Goal: Information Seeking & Learning: Learn about a topic

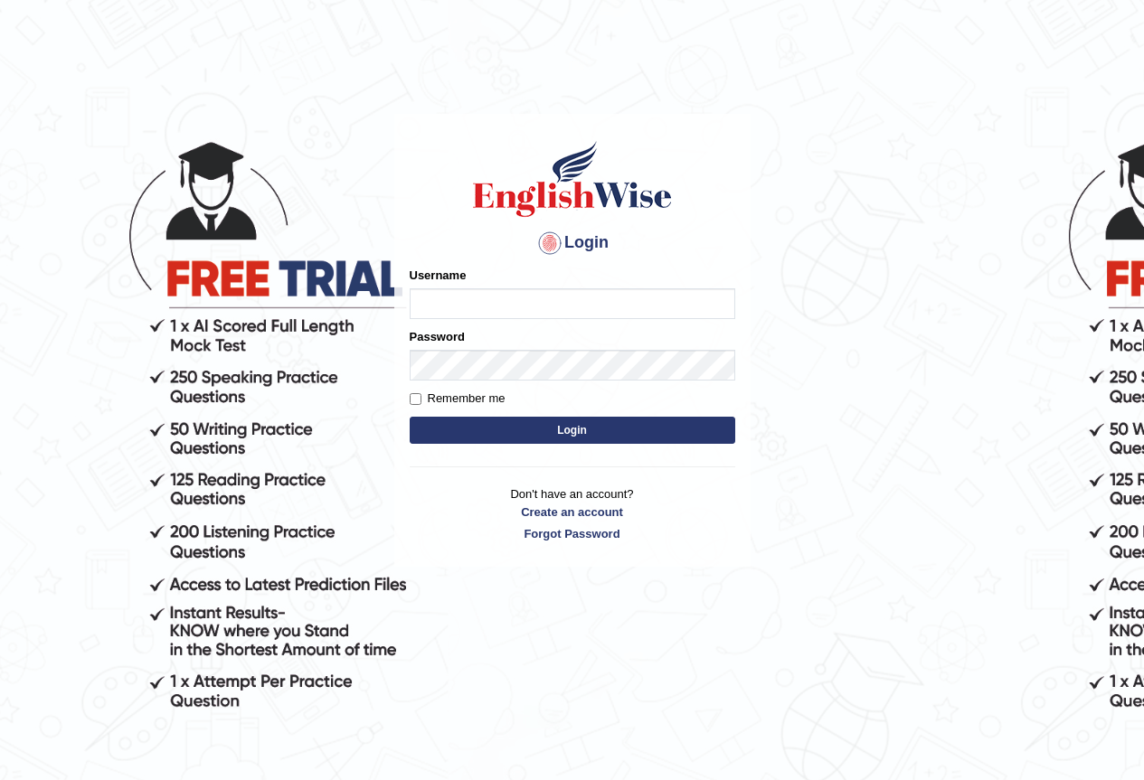
drag, startPoint x: 0, startPoint y: 0, endPoint x: 465, endPoint y: 307, distance: 556.8
click at [465, 307] on input "Username" at bounding box center [573, 303] width 326 height 31
type input "shoeb51"
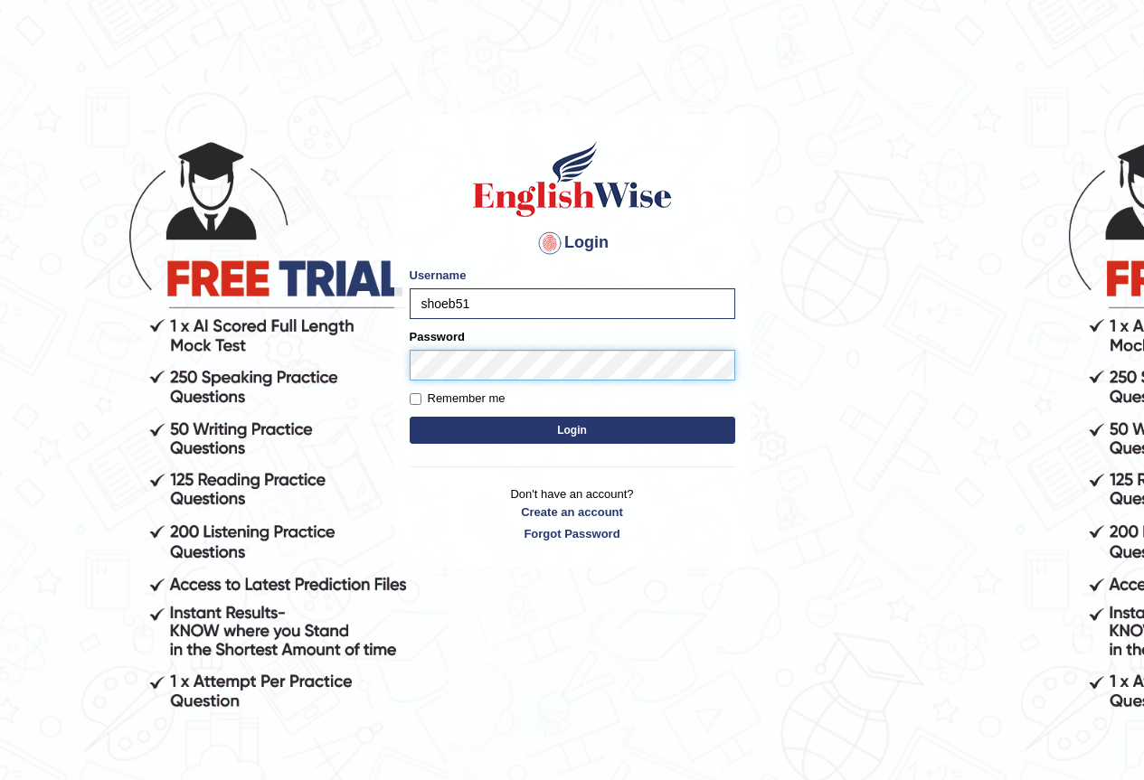
click at [410, 417] on button "Login" at bounding box center [573, 430] width 326 height 27
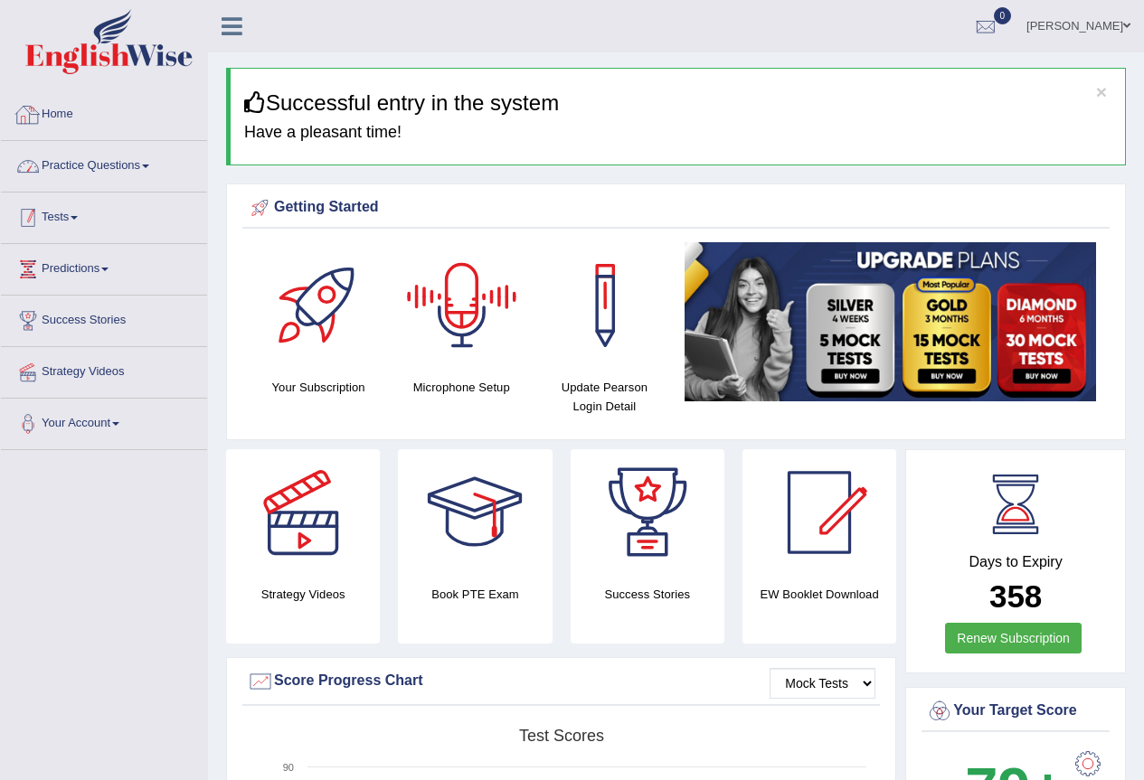
click at [109, 161] on link "Practice Questions" at bounding box center [104, 163] width 206 height 45
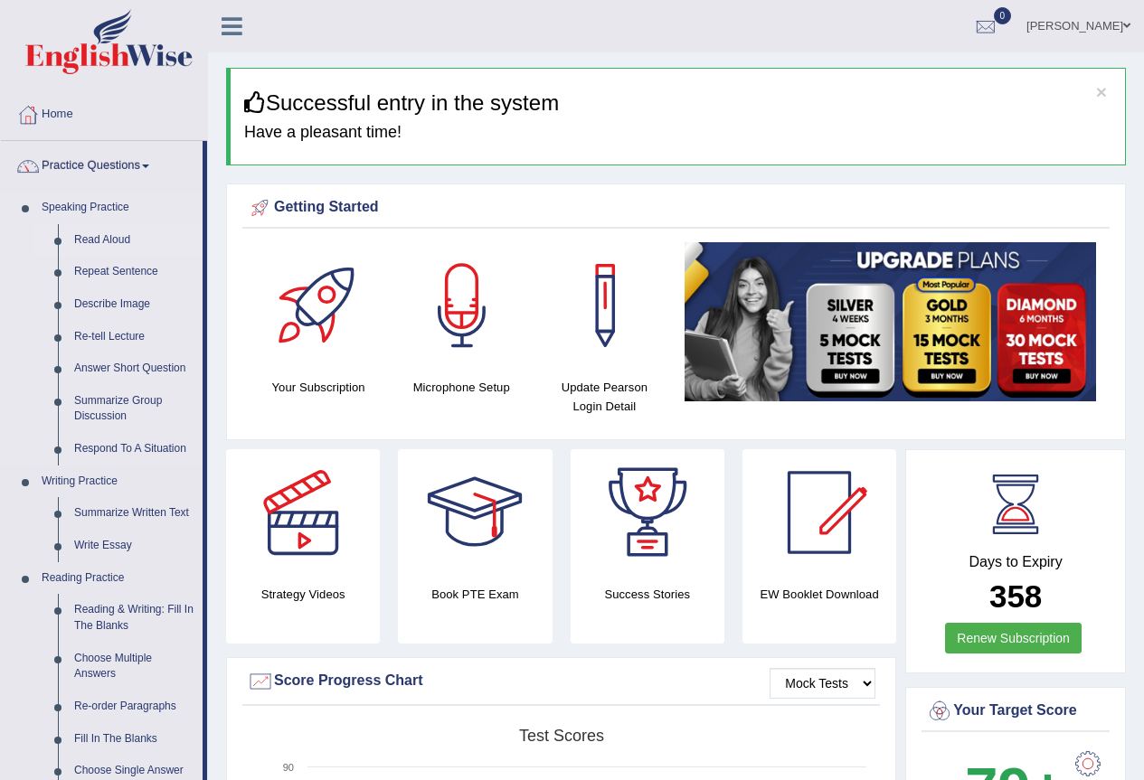
click at [99, 236] on link "Read Aloud" at bounding box center [134, 240] width 137 height 33
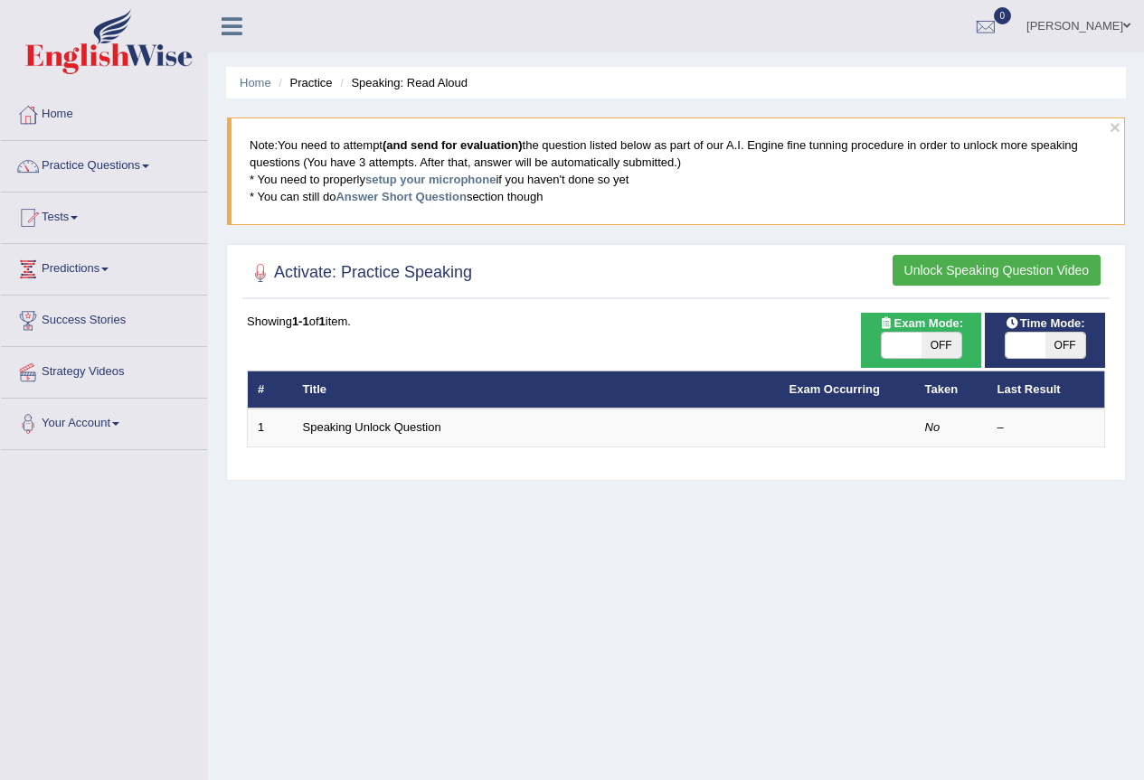
click at [946, 257] on button "Unlock Speaking Question Video" at bounding box center [997, 270] width 208 height 31
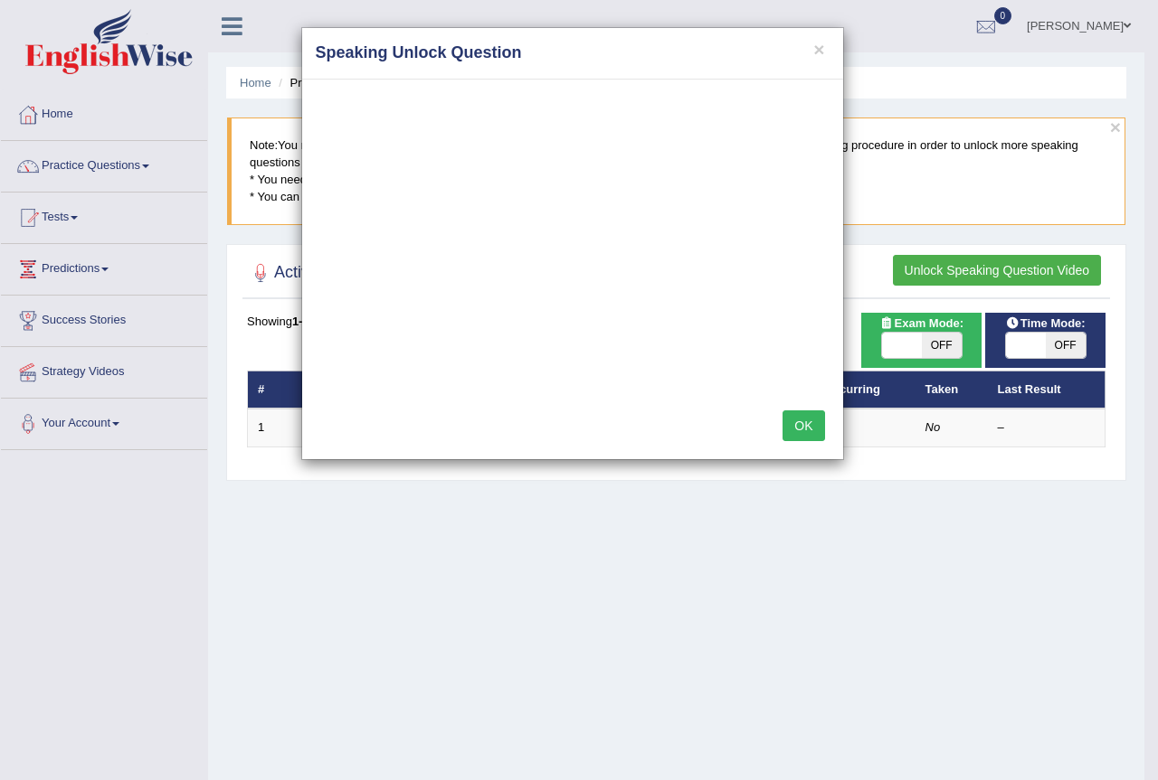
click at [791, 416] on button "OK" at bounding box center [803, 426] width 42 height 31
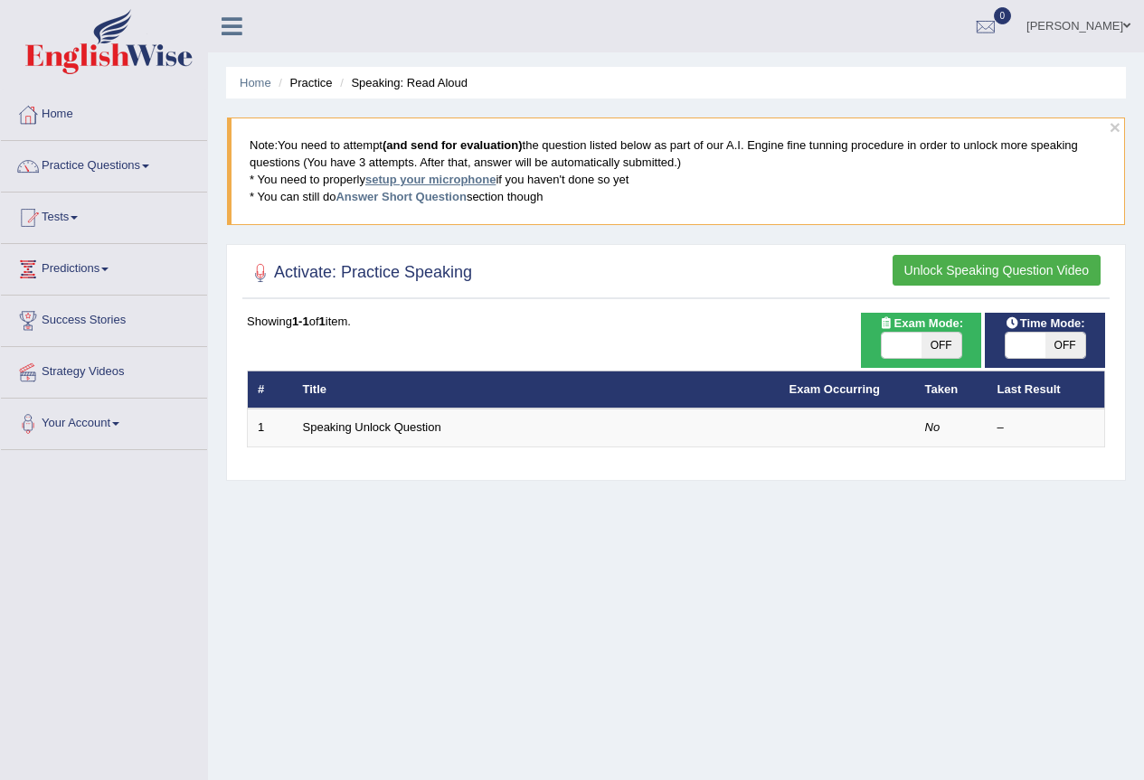
click at [392, 180] on link "setup your microphone" at bounding box center [430, 180] width 130 height 14
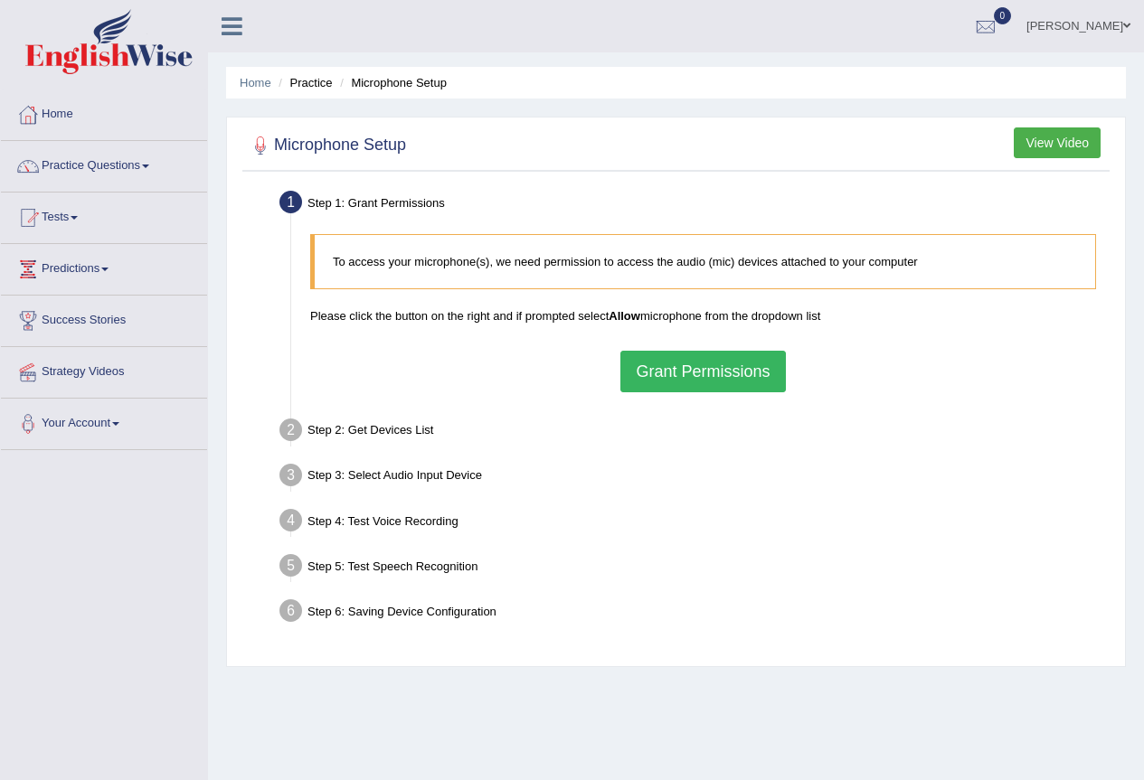
click at [686, 359] on button "Grant Permissions" at bounding box center [702, 372] width 165 height 42
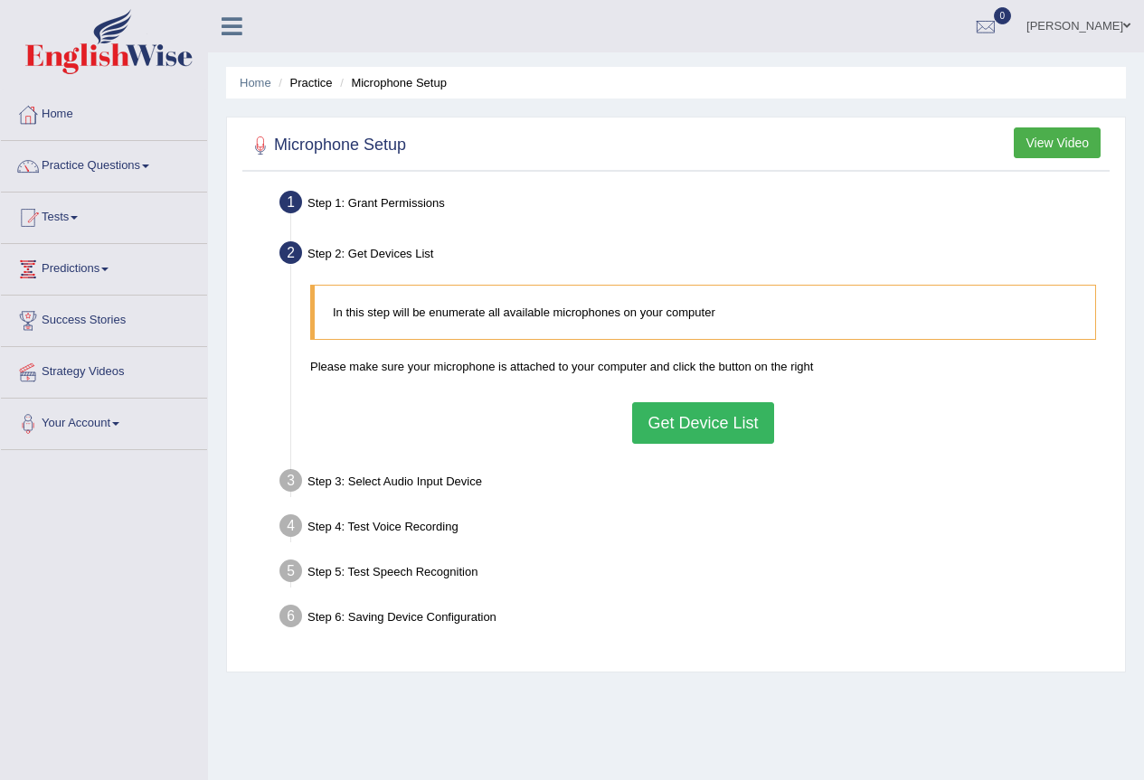
click at [717, 407] on button "Get Device List" at bounding box center [702, 423] width 141 height 42
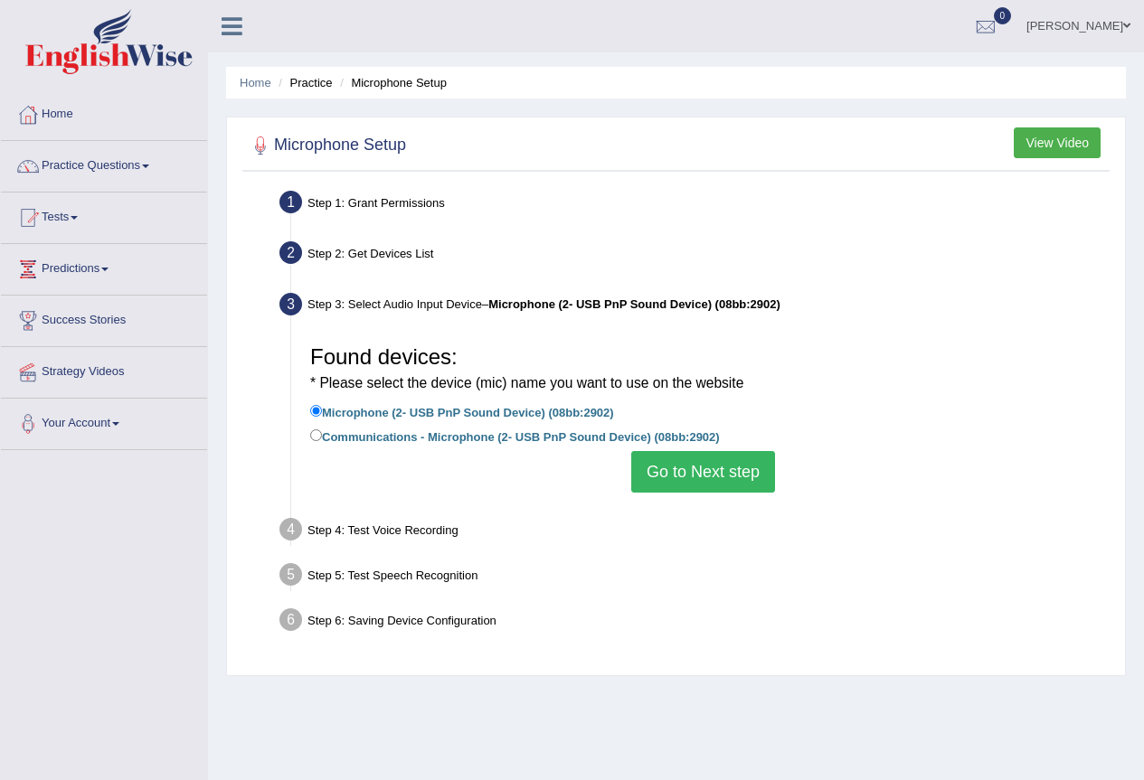
click at [725, 467] on button "Go to Next step" at bounding box center [703, 472] width 144 height 42
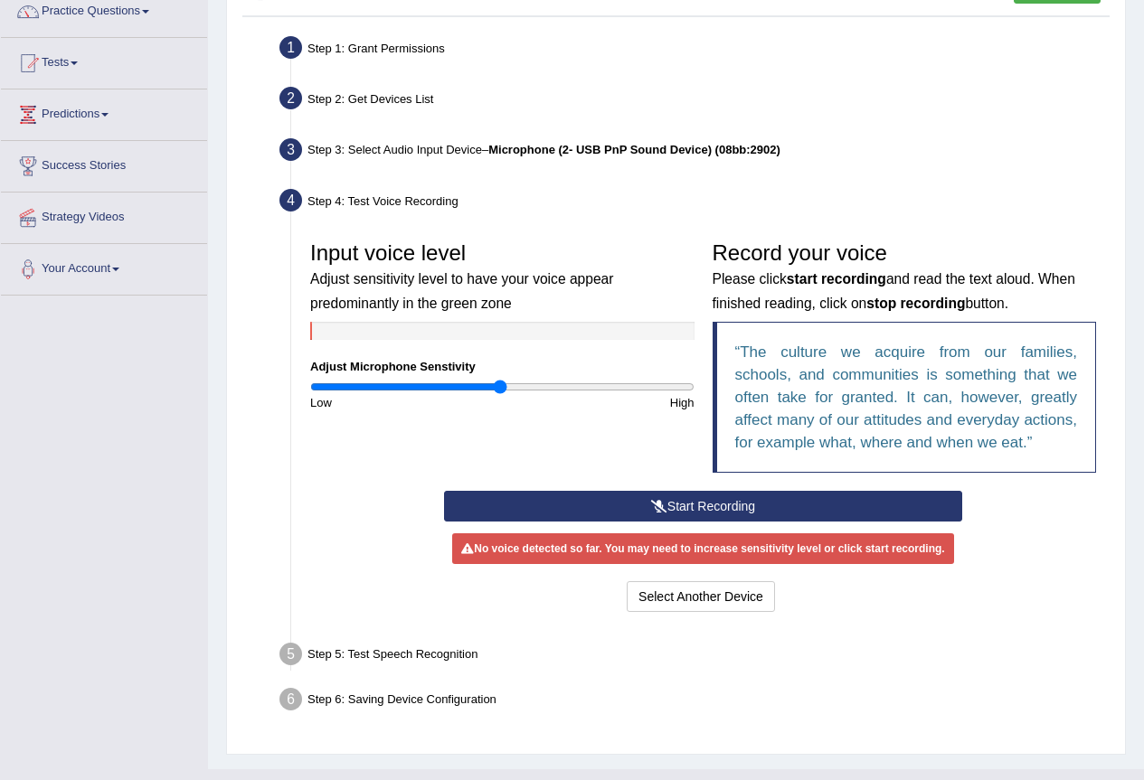
scroll to position [181, 0]
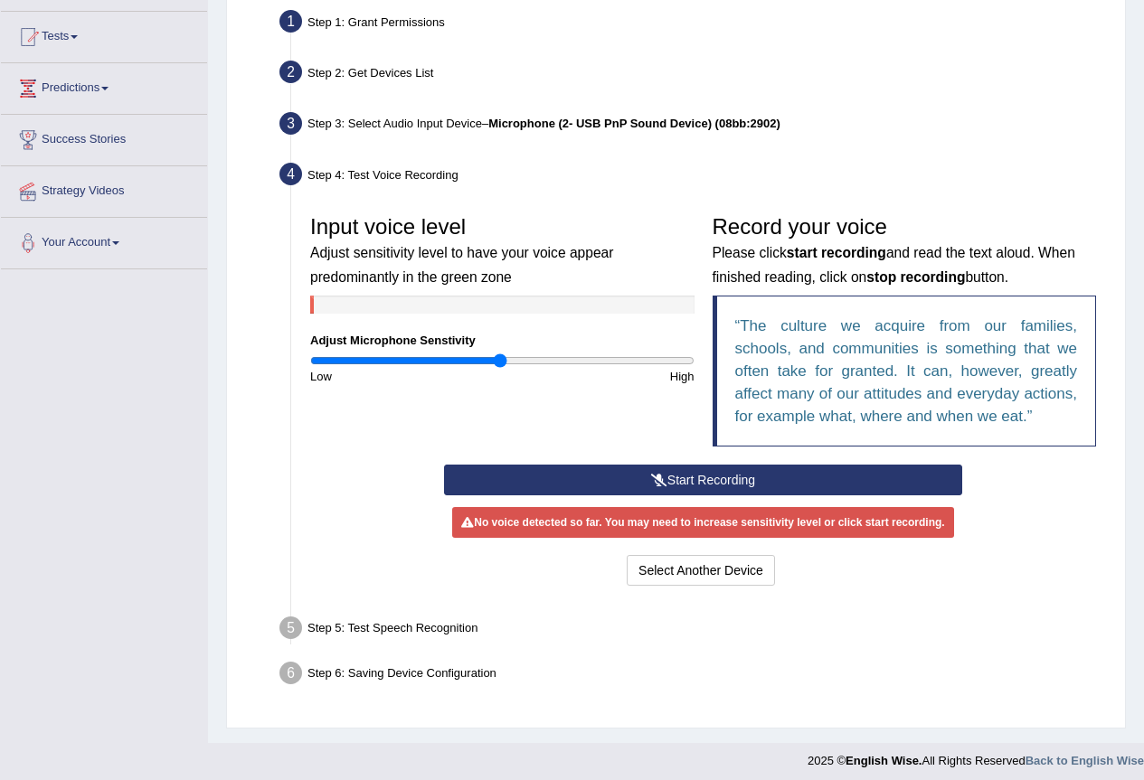
click at [712, 489] on button "Start Recording" at bounding box center [703, 480] width 518 height 31
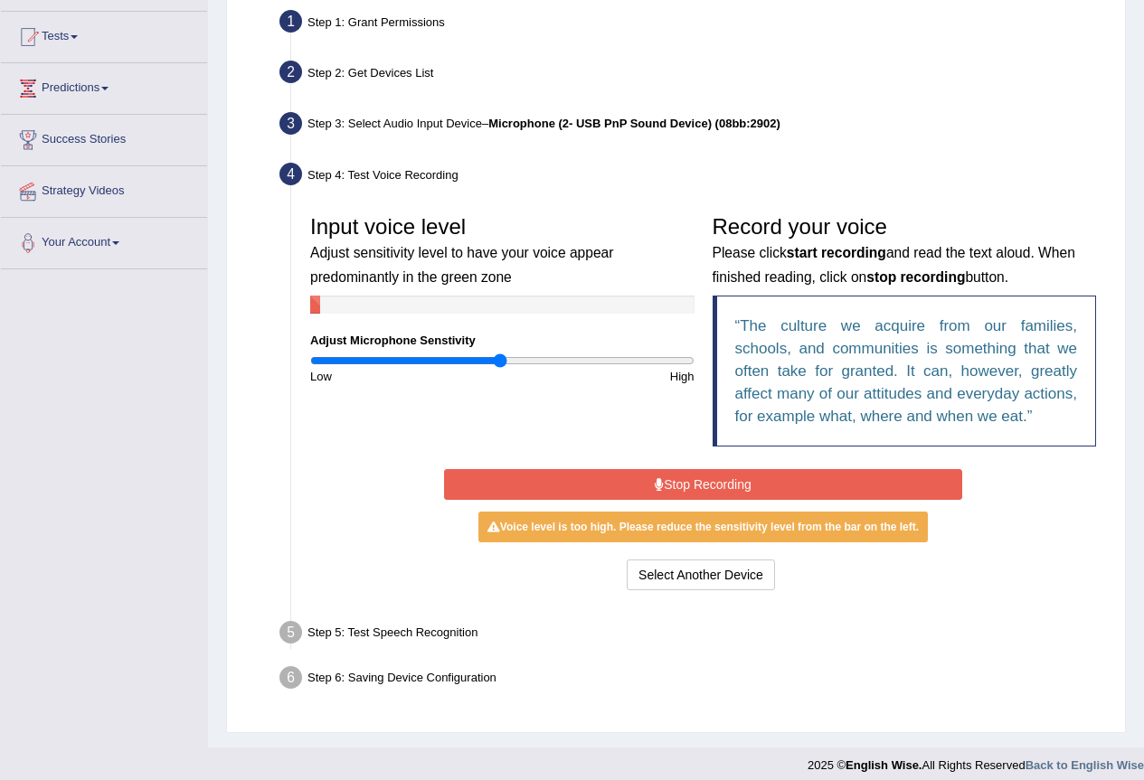
click at [712, 489] on button "Stop Recording" at bounding box center [703, 484] width 518 height 31
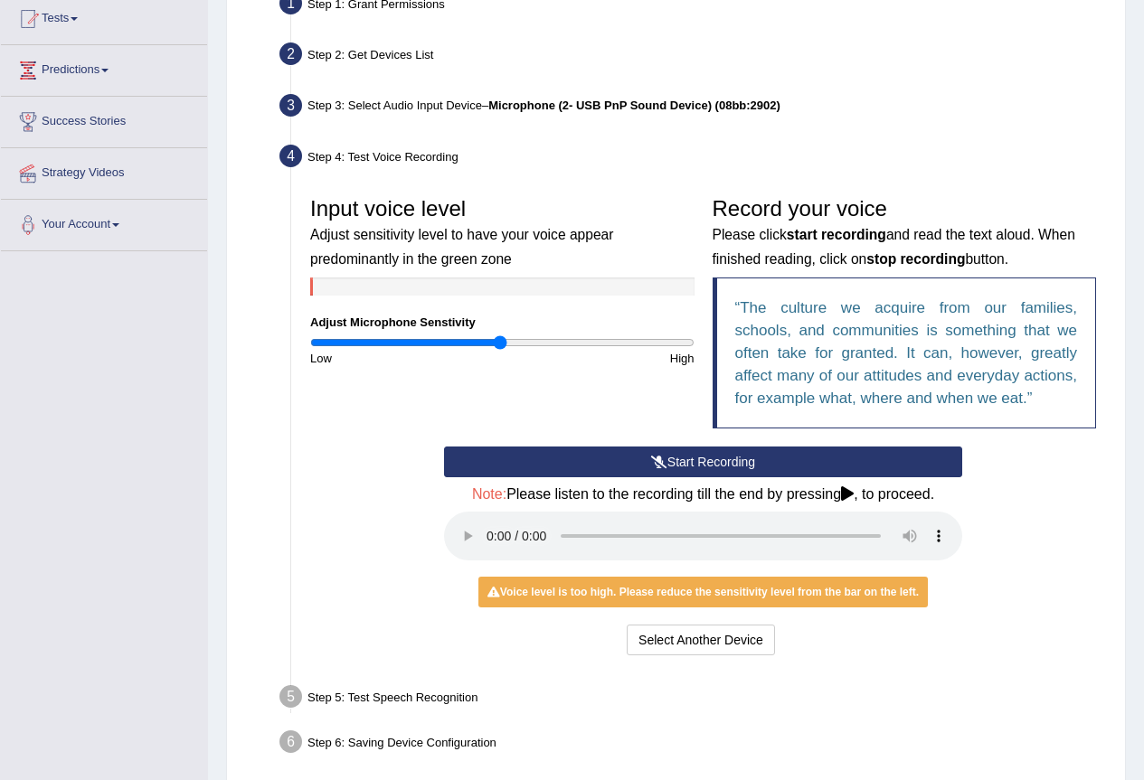
scroll to position [276, 0]
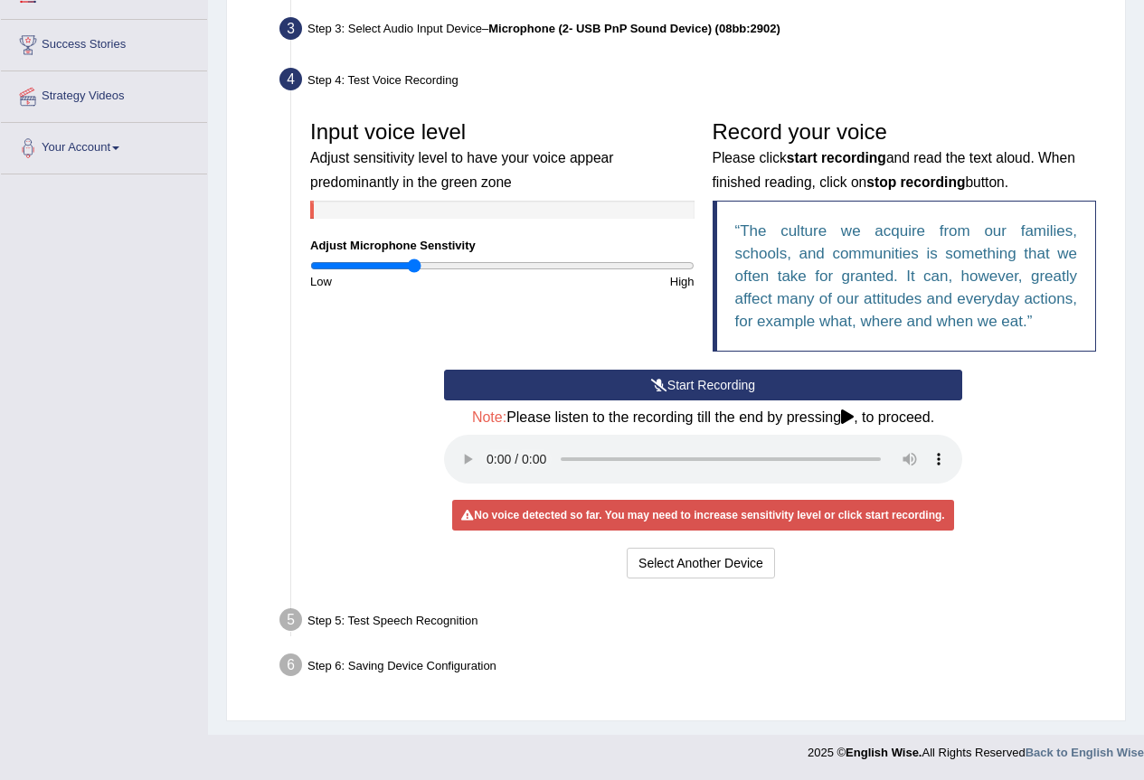
drag, startPoint x: 495, startPoint y: 270, endPoint x: 416, endPoint y: 280, distance: 79.3
click at [416, 273] on input "range" at bounding box center [502, 266] width 384 height 14
click at [474, 268] on input "range" at bounding box center [502, 266] width 384 height 14
click at [403, 267] on input "range" at bounding box center [502, 266] width 384 height 14
click at [370, 265] on input "range" at bounding box center [502, 266] width 384 height 14
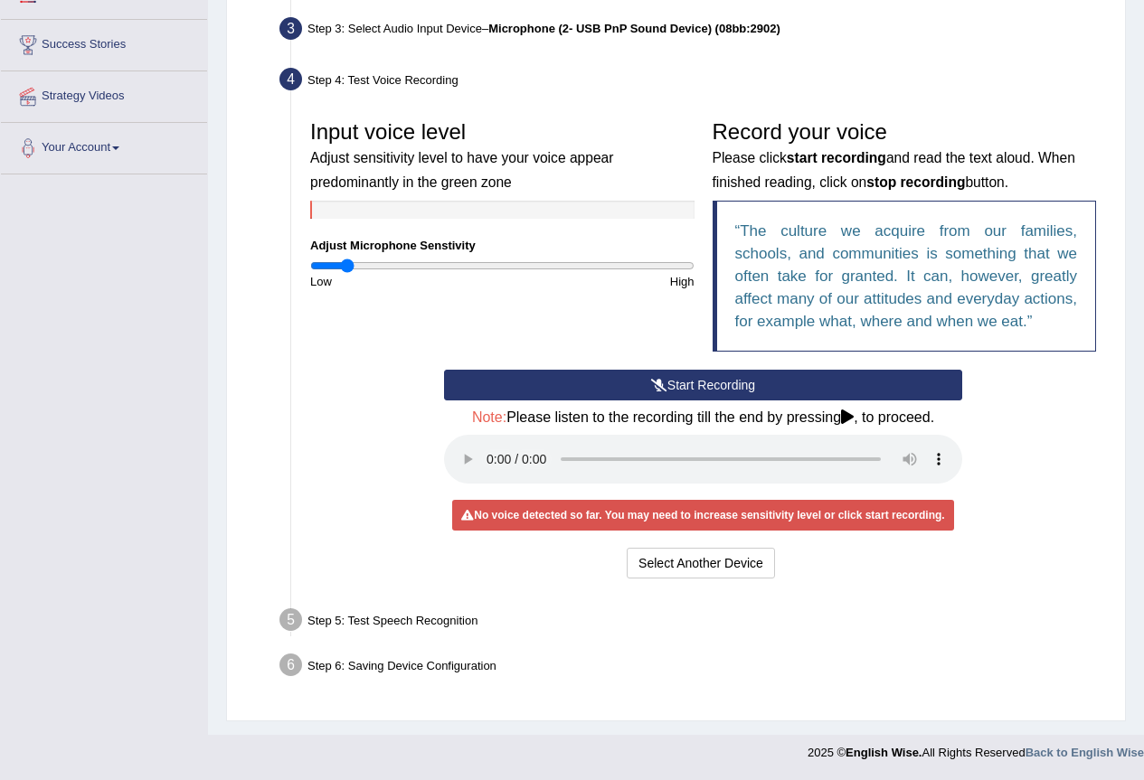
click at [347, 265] on input "range" at bounding box center [502, 266] width 384 height 14
click at [369, 266] on input "range" at bounding box center [502, 266] width 384 height 14
click at [355, 267] on input "range" at bounding box center [502, 266] width 384 height 14
click at [363, 268] on input "range" at bounding box center [502, 266] width 384 height 14
click at [670, 496] on div "Start Recording Stop Recording Note: Please listen to the recording till the en…" at bounding box center [703, 476] width 536 height 213
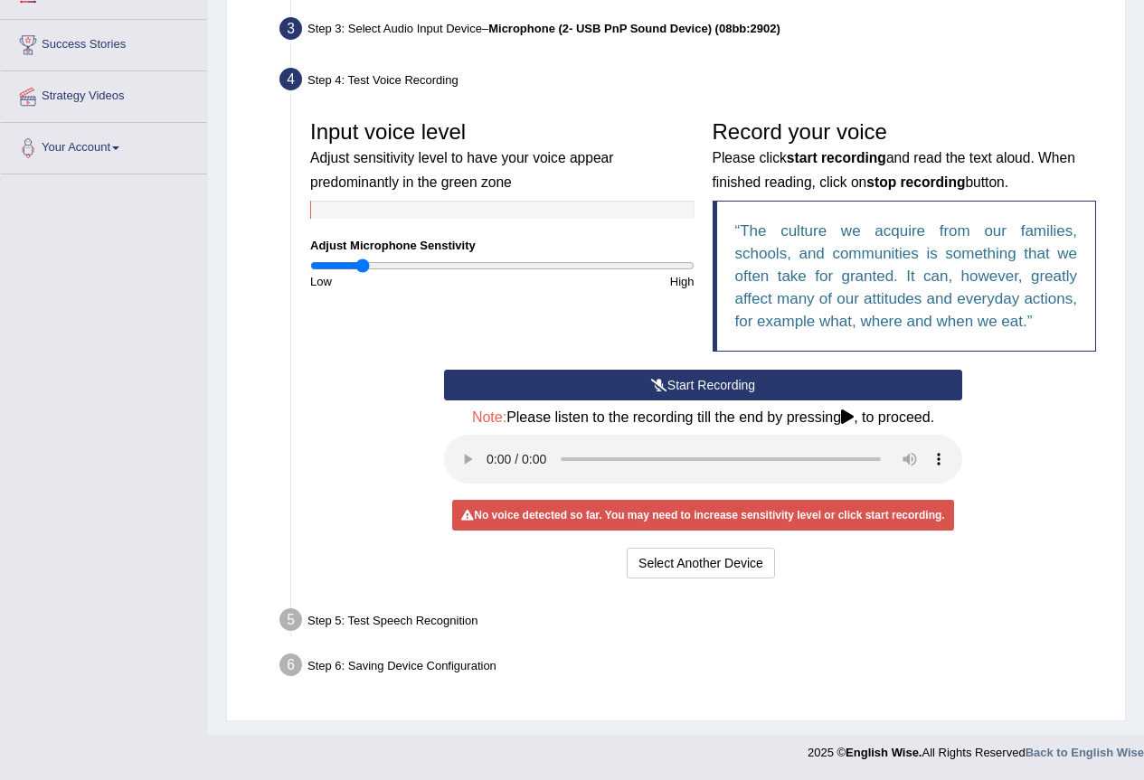
click at [761, 393] on button "Start Recording" at bounding box center [703, 385] width 518 height 31
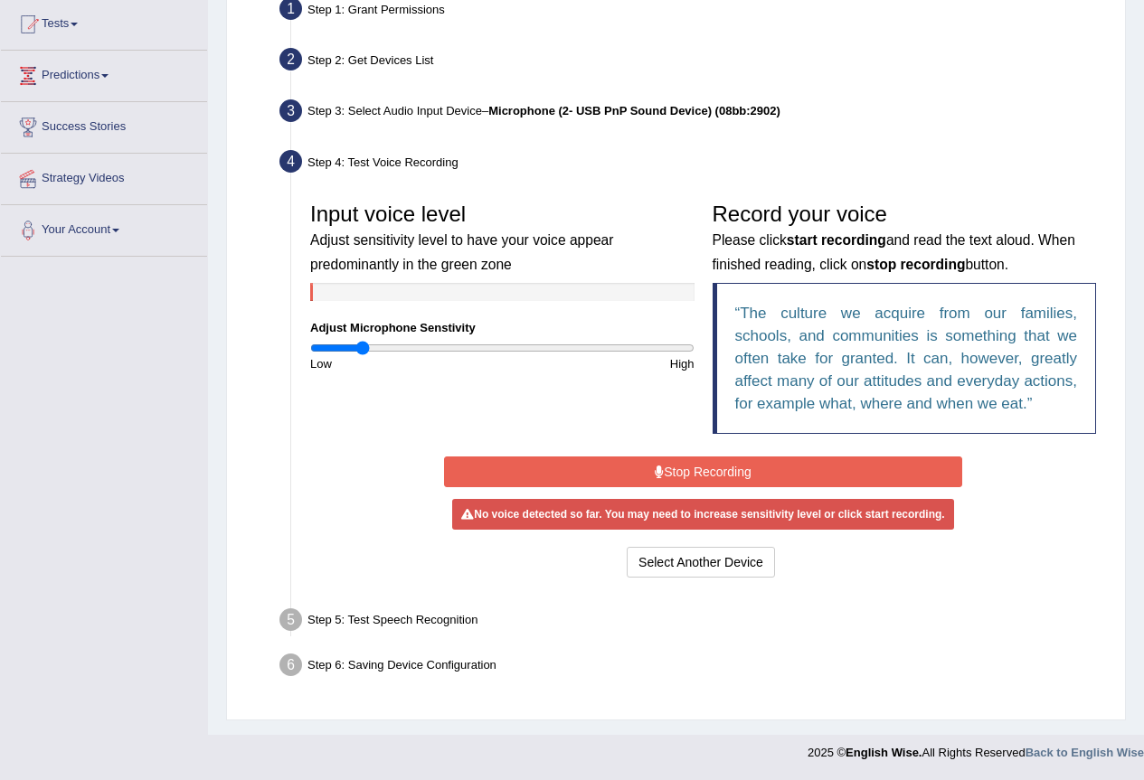
scroll to position [194, 0]
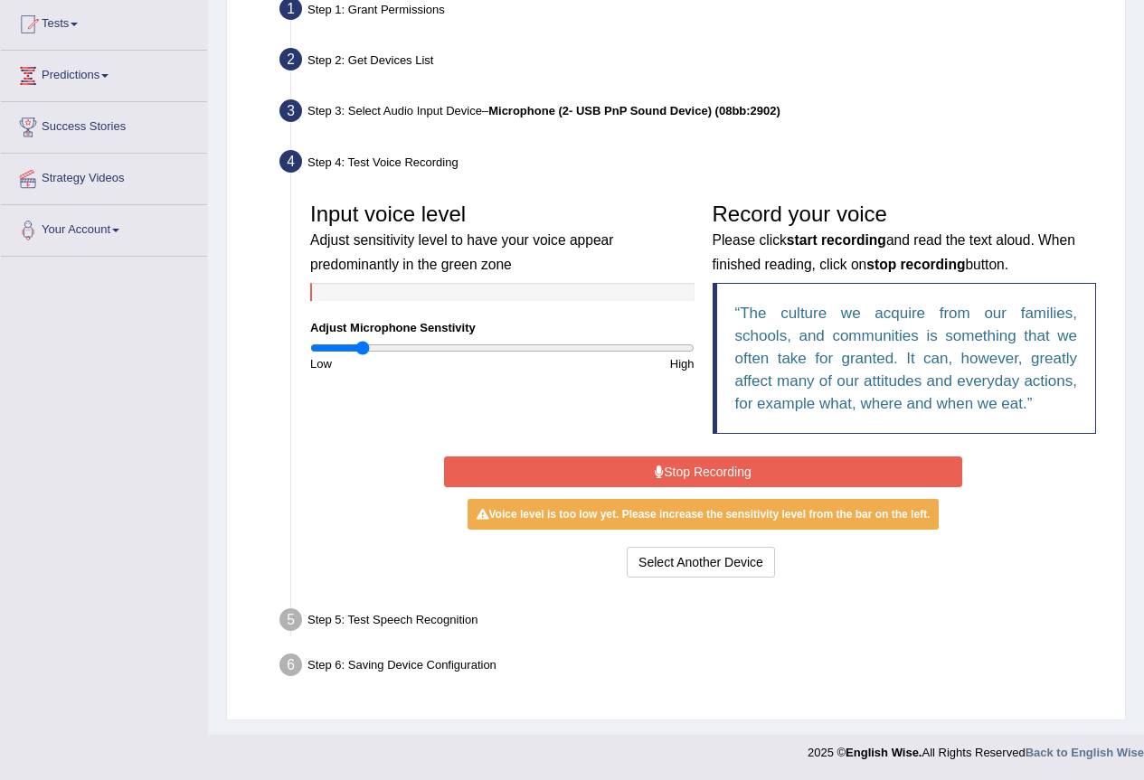
click at [821, 468] on button "Stop Recording" at bounding box center [703, 472] width 518 height 31
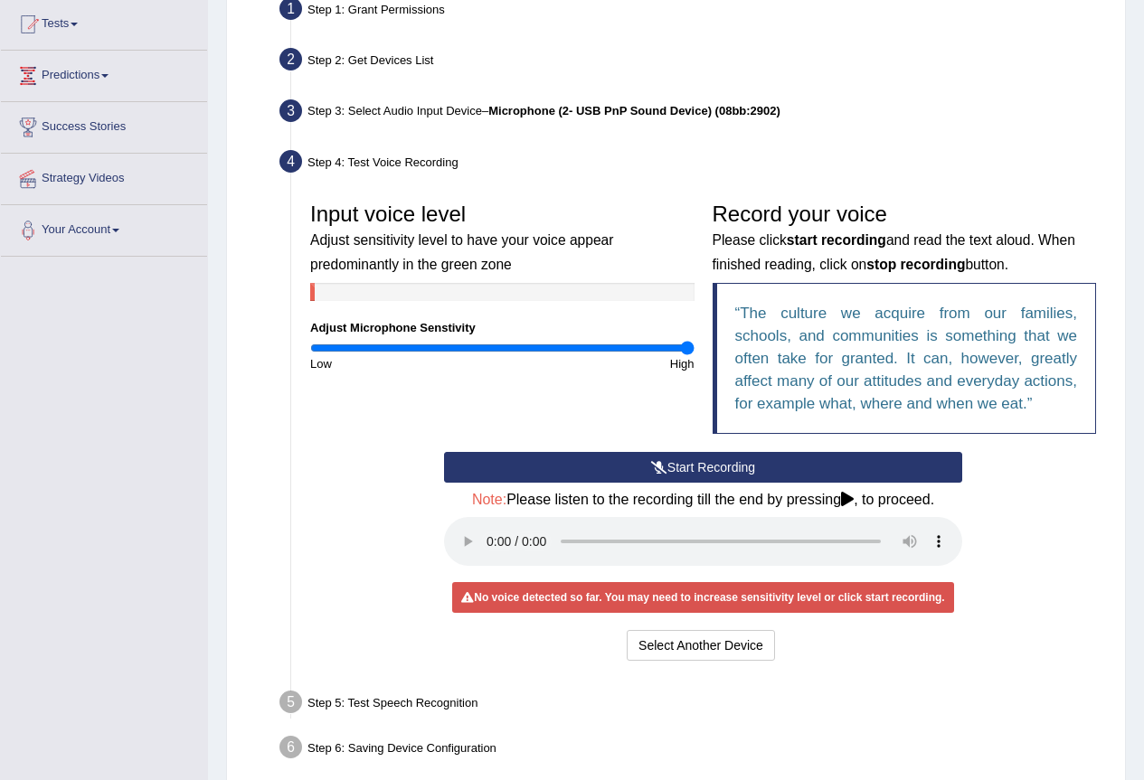
drag, startPoint x: 375, startPoint y: 346, endPoint x: 743, endPoint y: 371, distance: 368.9
click at [695, 355] on input "range" at bounding box center [502, 348] width 384 height 14
click at [595, 406] on div "Input voice level Adjust sensitivity level to have your voice appear predominan…" at bounding box center [703, 323] width 804 height 259
click at [644, 463] on button "Start Recording" at bounding box center [703, 467] width 518 height 31
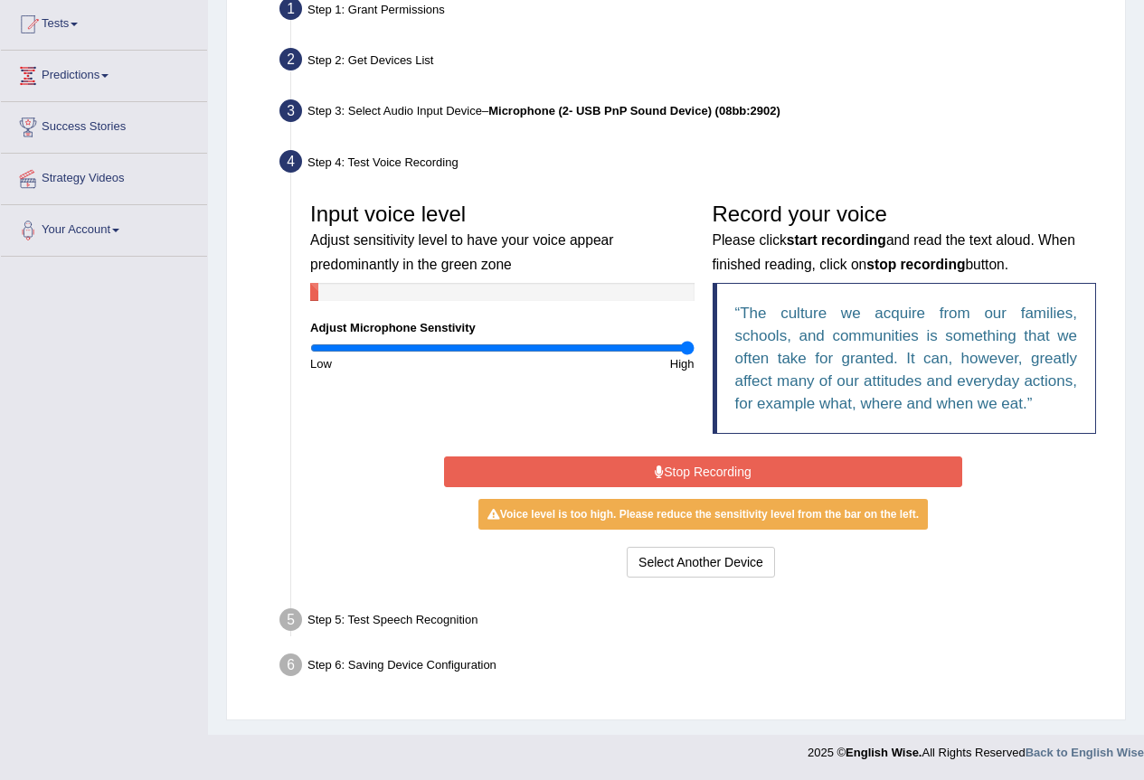
click at [717, 475] on button "Stop Recording" at bounding box center [703, 472] width 518 height 31
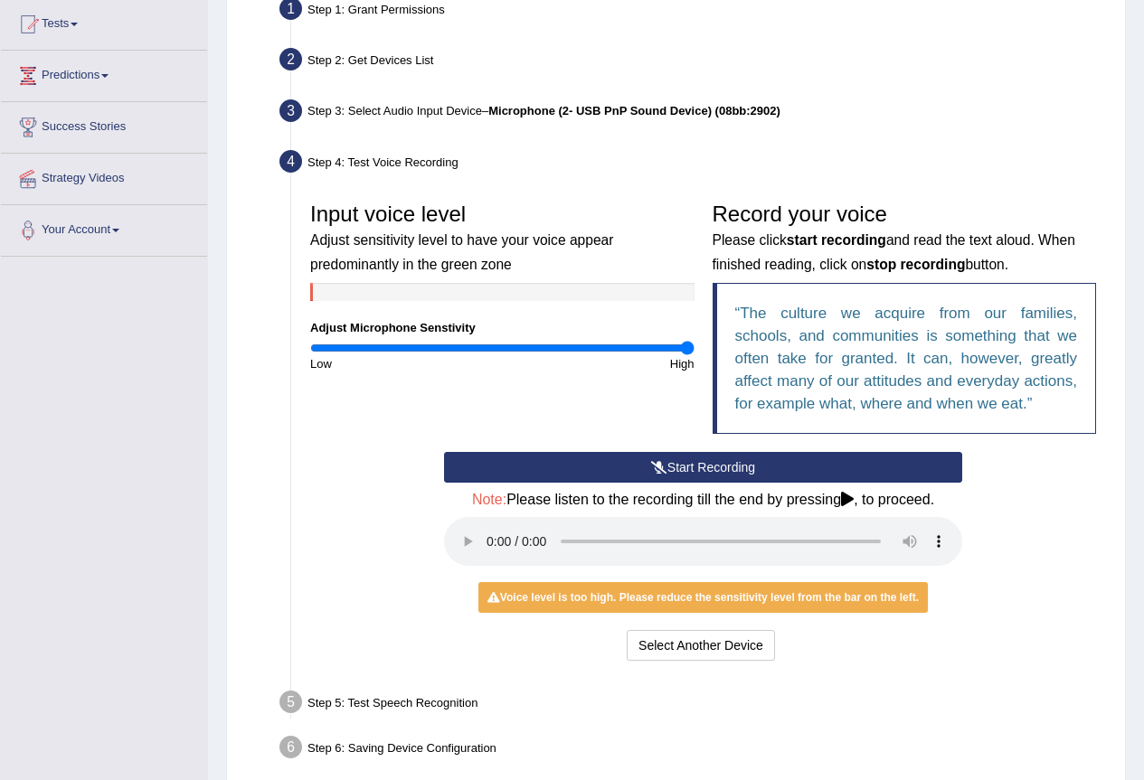
click at [666, 604] on div "Voice level is too high. Please reduce the sensitivity level from the bar on th…" at bounding box center [702, 597] width 449 height 31
click at [671, 603] on div "Voice level is too high. Please reduce the sensitivity level from the bar on th…" at bounding box center [702, 597] width 449 height 31
click at [662, 373] on div "High" at bounding box center [602, 363] width 201 height 17
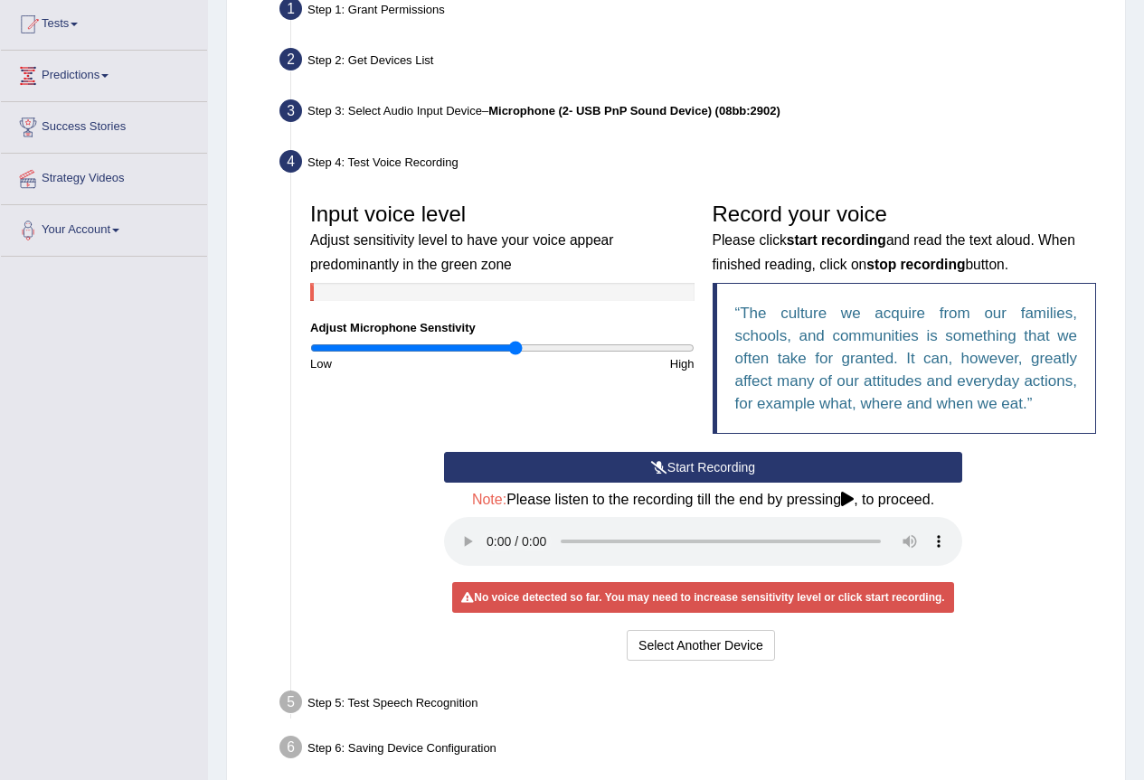
drag, startPoint x: 583, startPoint y: 344, endPoint x: 514, endPoint y: 345, distance: 69.6
click at [514, 345] on input "range" at bounding box center [502, 348] width 384 height 14
drag, startPoint x: 528, startPoint y: 345, endPoint x: 565, endPoint y: 348, distance: 37.2
click at [565, 348] on input "range" at bounding box center [502, 348] width 384 height 14
click at [674, 467] on button "Start Recording" at bounding box center [703, 467] width 518 height 31
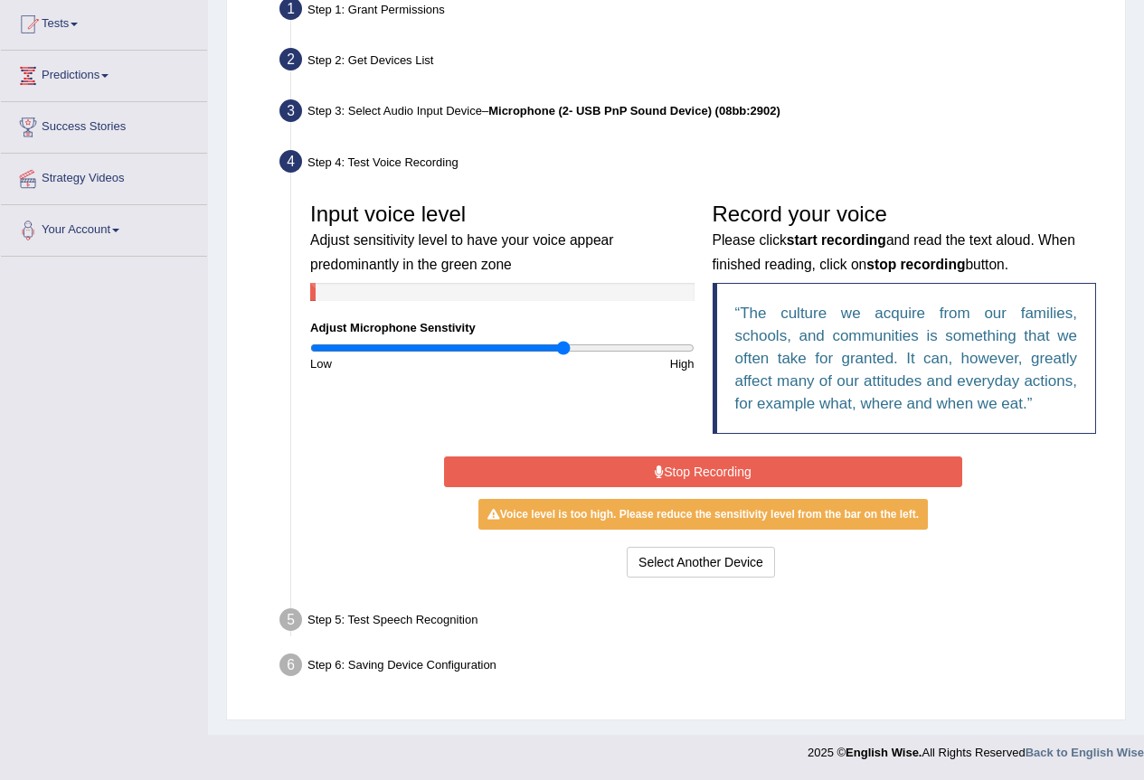
click at [661, 478] on button "Stop Recording" at bounding box center [703, 472] width 518 height 31
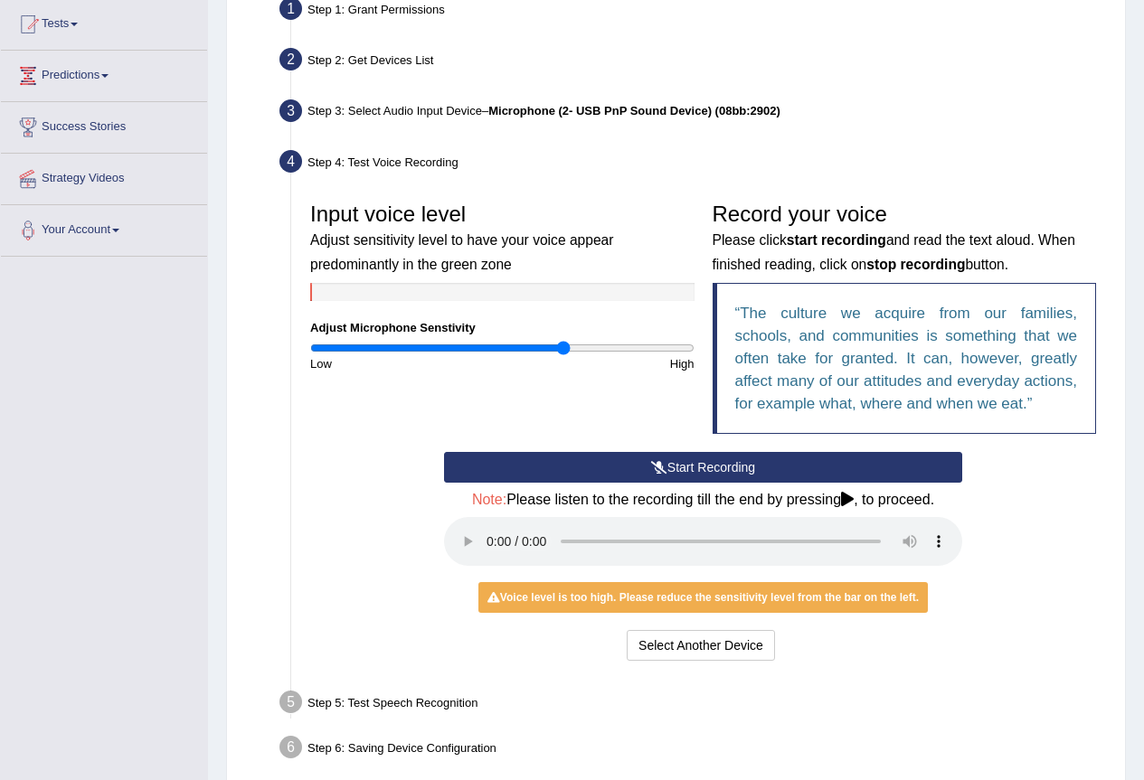
click at [613, 607] on div "Voice level is too high. Please reduce the sensitivity level from the bar on th…" at bounding box center [702, 597] width 449 height 31
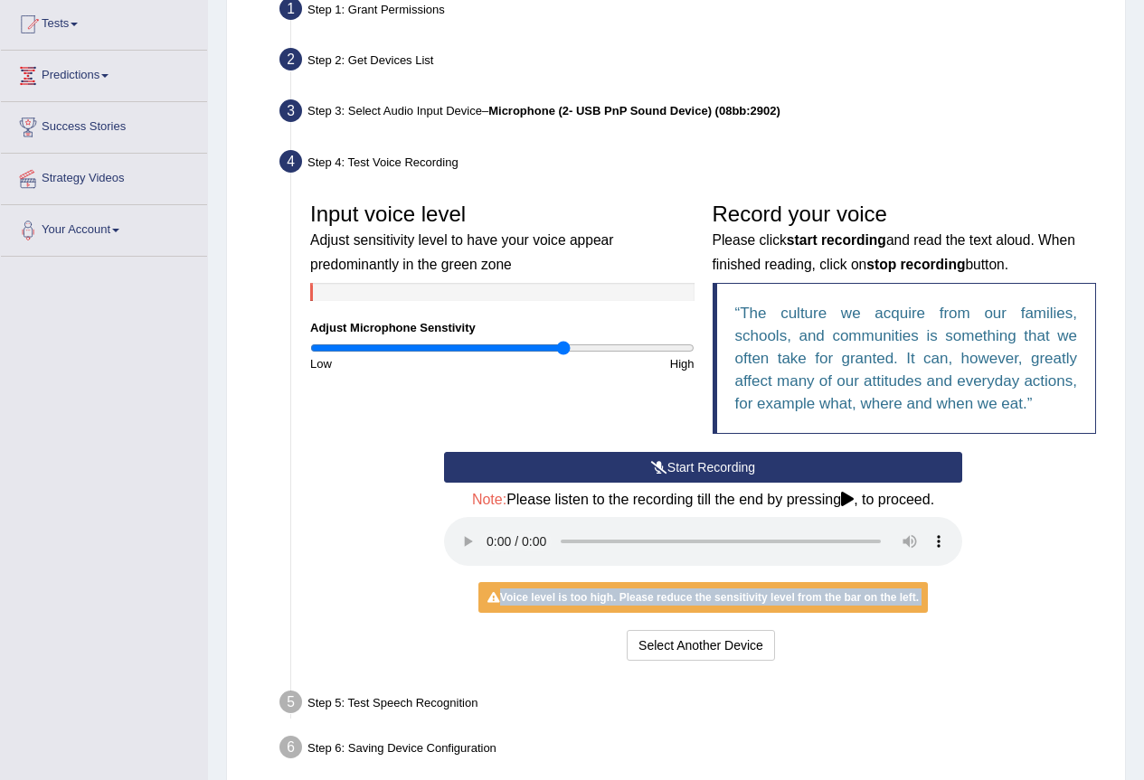
click at [613, 607] on div "Voice level is too high. Please reduce the sensitivity level from the bar on th…" at bounding box center [702, 597] width 449 height 31
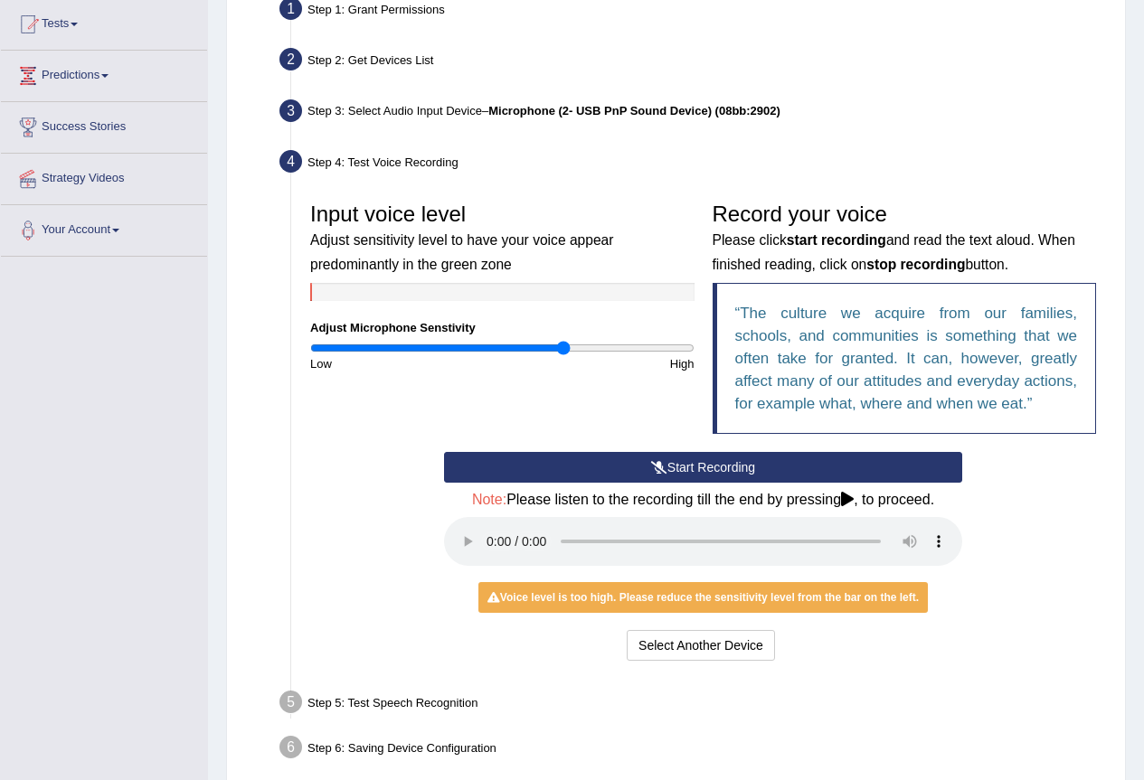
click at [350, 557] on div "Start Recording Stop Recording Note: Please listen to the recording till the en…" at bounding box center [703, 558] width 804 height 213
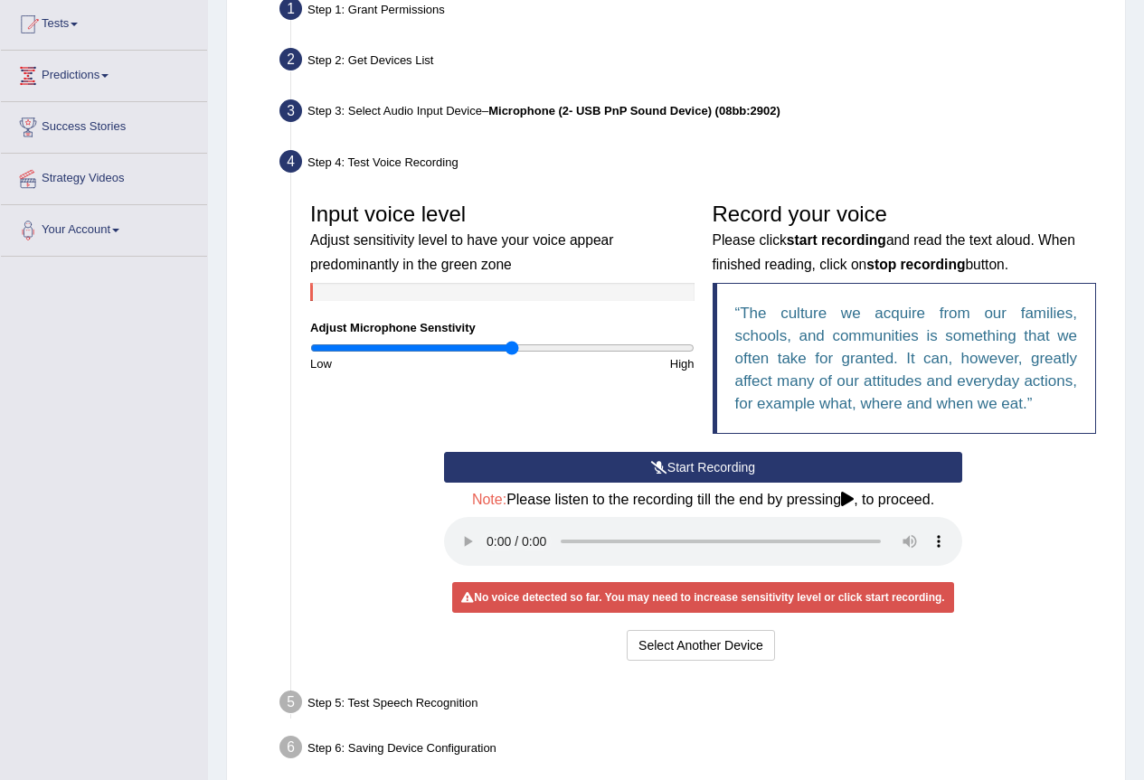
click at [511, 352] on input "range" at bounding box center [502, 348] width 384 height 14
click at [479, 352] on input "range" at bounding box center [502, 348] width 384 height 14
click at [489, 352] on input "range" at bounding box center [502, 348] width 384 height 14
click at [492, 352] on input "range" at bounding box center [502, 348] width 384 height 14
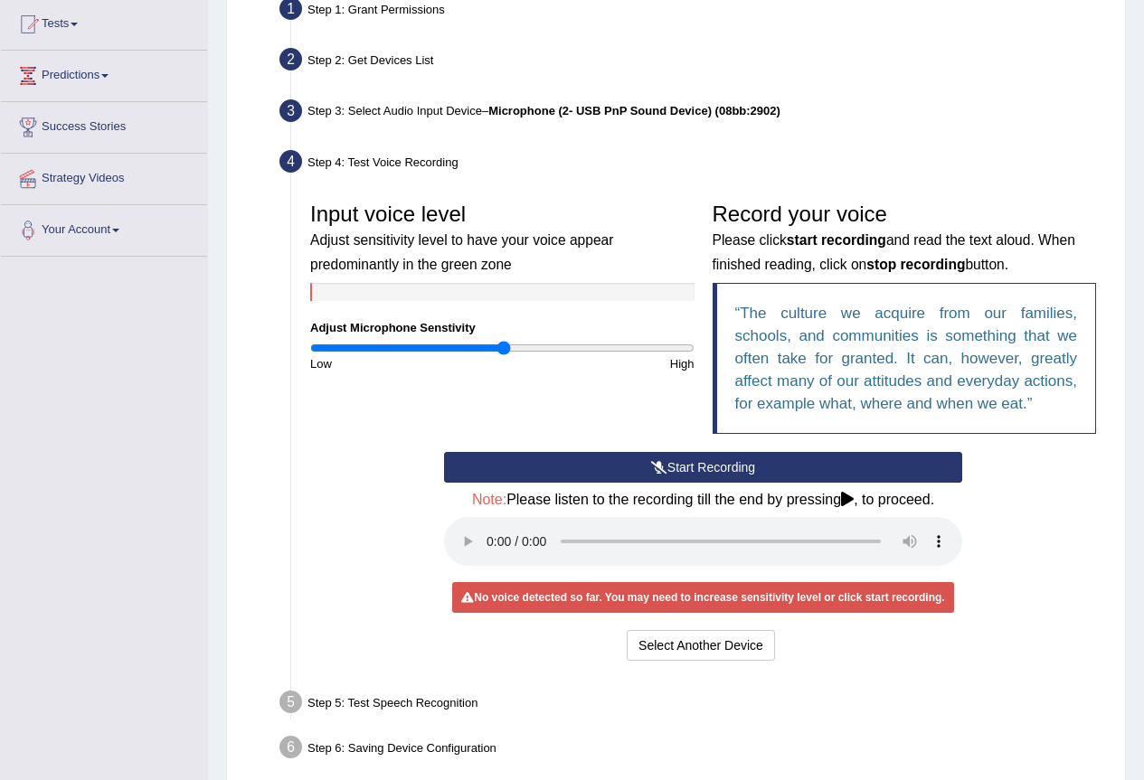
click at [503, 352] on input "range" at bounding box center [502, 348] width 384 height 14
drag, startPoint x: 503, startPoint y: 352, endPoint x: 495, endPoint y: 357, distance: 9.8
type input "0.98"
click at [495, 355] on input "range" at bounding box center [502, 348] width 384 height 14
click at [570, 461] on button "Start Recording" at bounding box center [703, 467] width 518 height 31
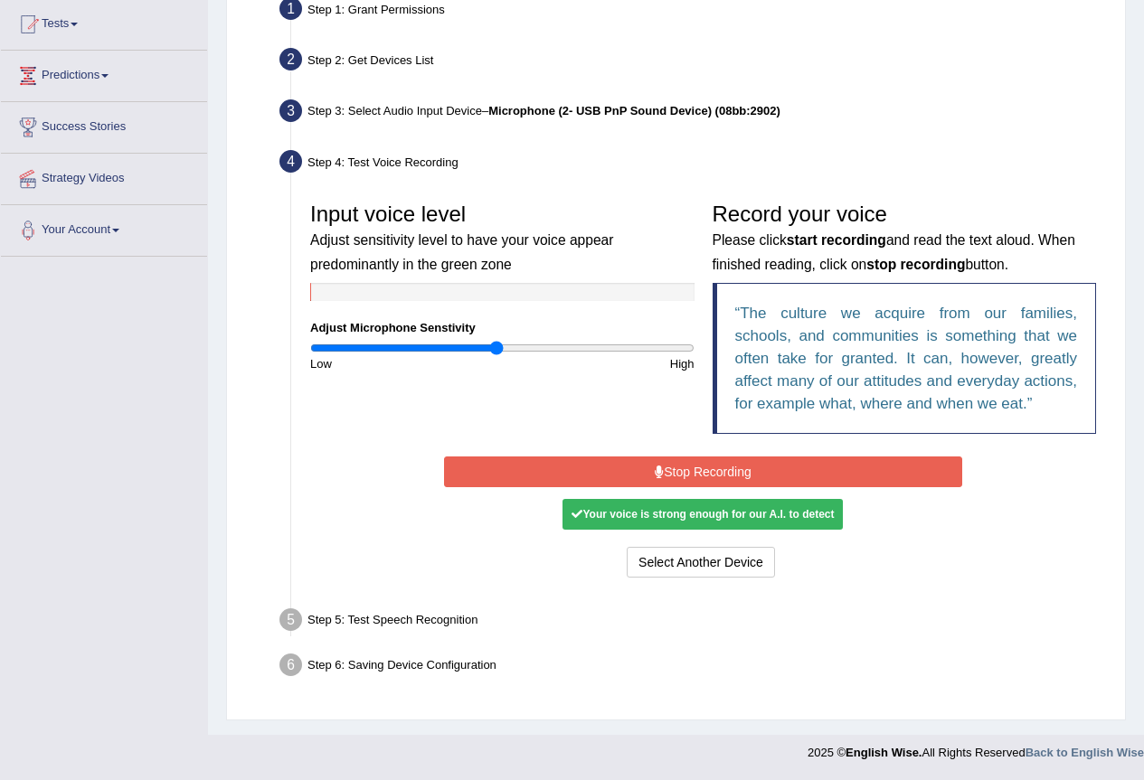
click at [649, 515] on div "Your voice is strong enough for our A.I. to detect" at bounding box center [702, 514] width 280 height 31
click at [660, 500] on div "Your voice is strong enough for our A.I. to detect" at bounding box center [702, 514] width 280 height 31
click at [662, 452] on div "Start Recording Stop Recording Note: Please listen to the recording till the en…" at bounding box center [703, 517] width 536 height 130
click at [666, 467] on button "Stop Recording" at bounding box center [703, 472] width 518 height 31
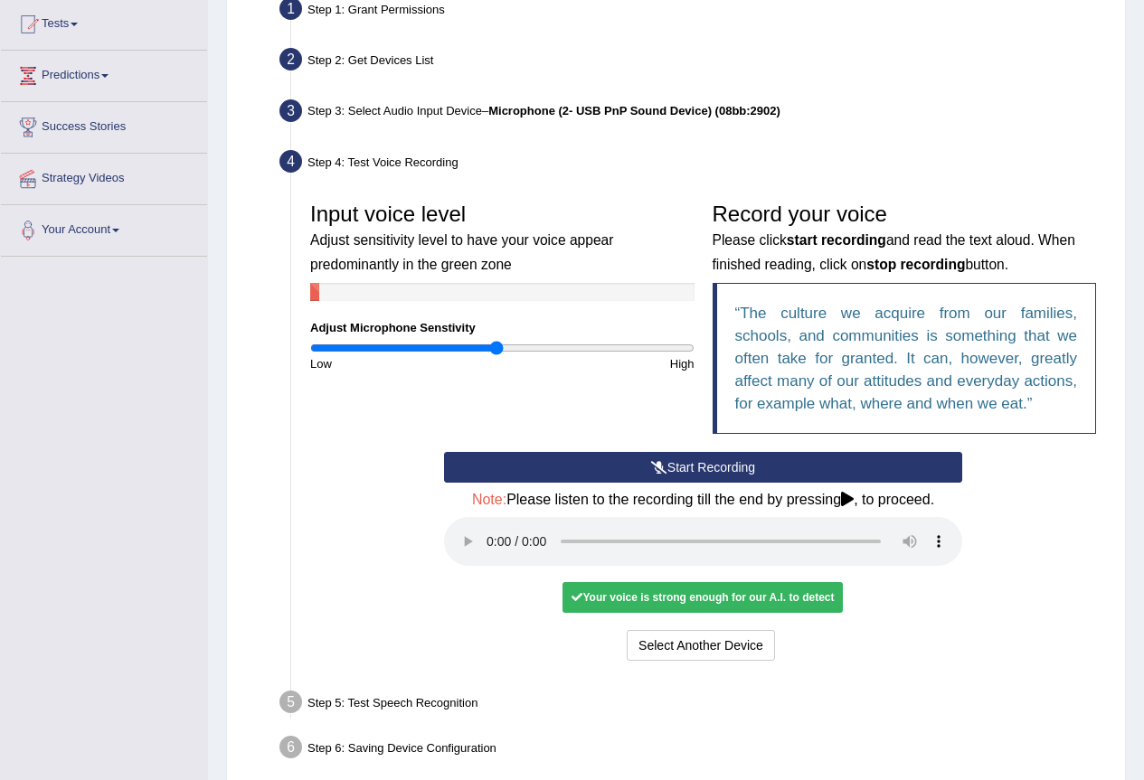
click at [650, 601] on div "Your voice is strong enough for our A.I. to detect" at bounding box center [702, 597] width 280 height 31
click at [321, 706] on div "Step 5: Test Speech Recognition" at bounding box center [694, 705] width 846 height 40
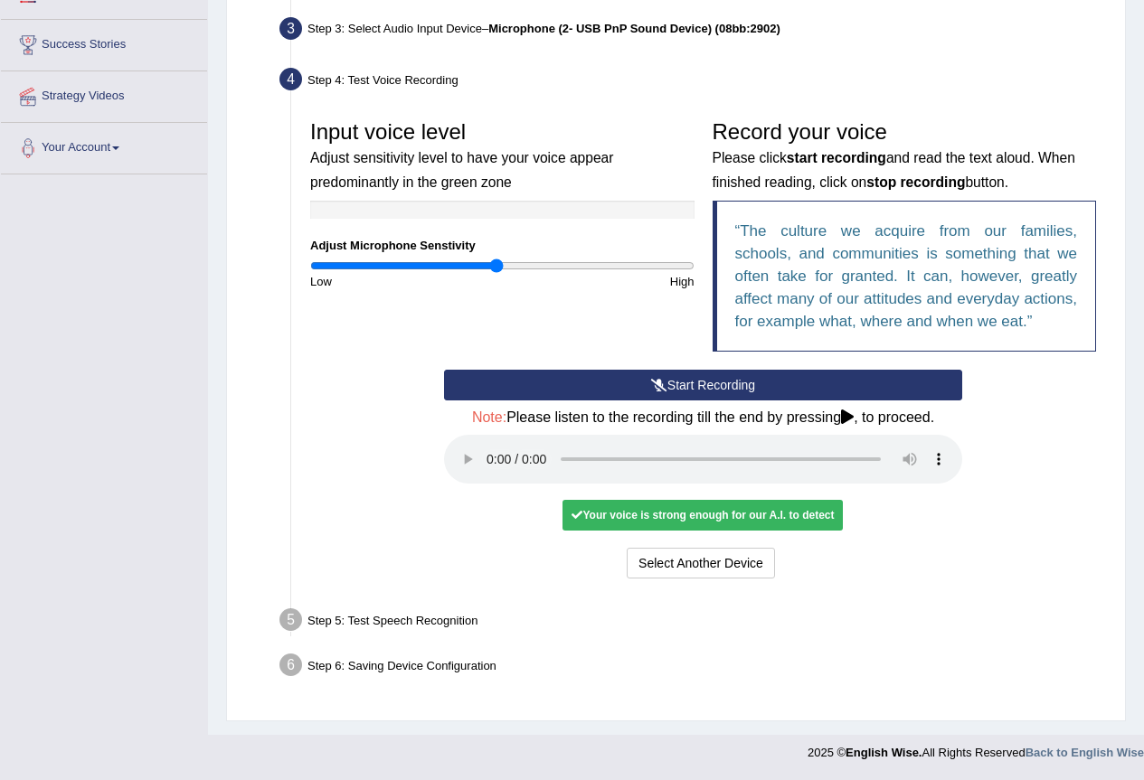
click at [682, 525] on div "Your voice is strong enough for our A.I. to detect" at bounding box center [702, 515] width 280 height 31
click at [685, 524] on div "Your voice is strong enough for our A.I. to detect" at bounding box center [702, 515] width 280 height 31
drag, startPoint x: 686, startPoint y: 524, endPoint x: 704, endPoint y: 518, distance: 18.9
click at [689, 523] on div "Your voice is strong enough for our A.I. to detect" at bounding box center [702, 515] width 280 height 31
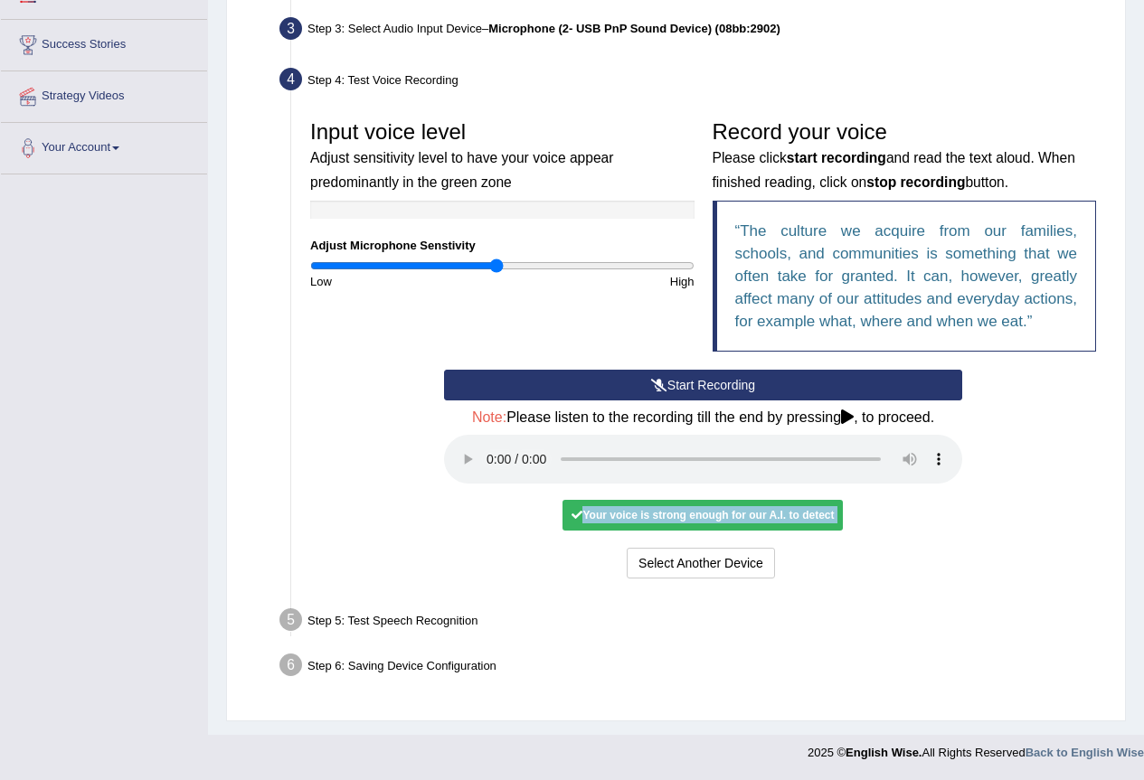
click at [893, 511] on div "No voice detected so far. You may need to increase sensitivity level or click s…" at bounding box center [703, 514] width 518 height 17
click at [899, 510] on div "No voice detected so far. You may need to increase sensitivity level or click s…" at bounding box center [703, 514] width 518 height 17
click at [904, 508] on div "No voice detected so far. You may need to increase sensitivity level or click s…" at bounding box center [703, 514] width 518 height 17
click at [356, 620] on div "Step 5: Test Speech Recognition" at bounding box center [694, 623] width 846 height 40
click at [357, 620] on div "Step 5: Test Speech Recognition" at bounding box center [694, 623] width 846 height 40
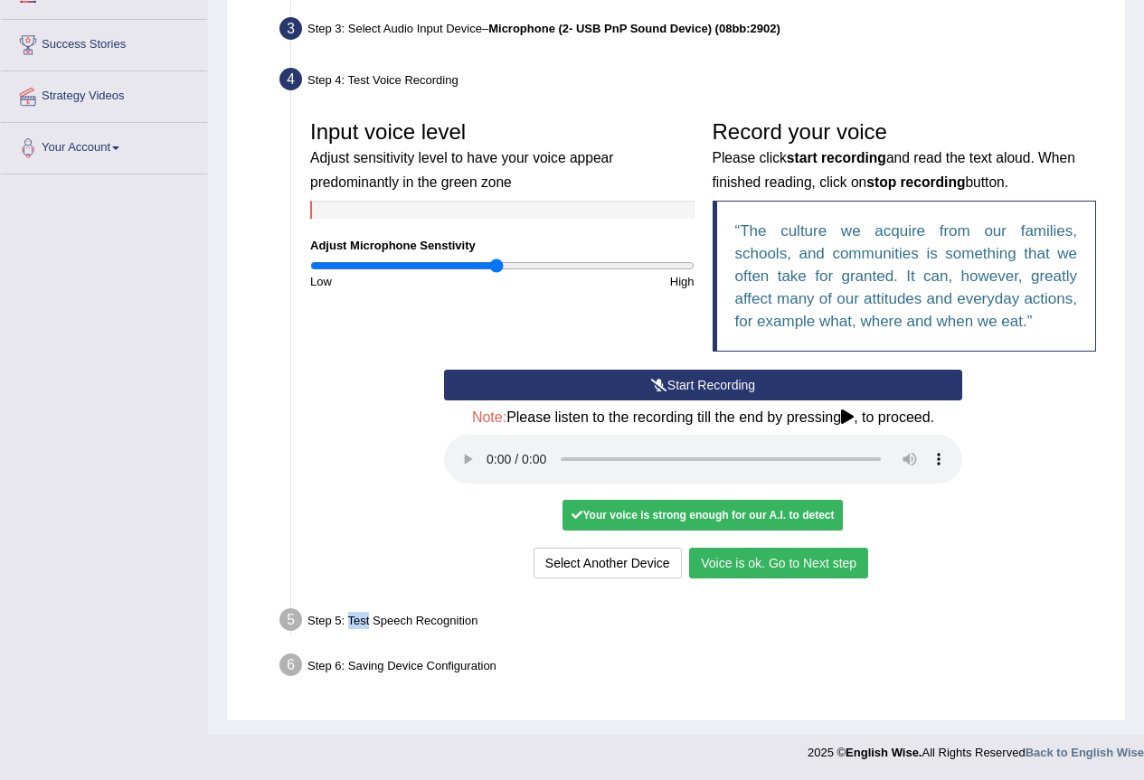
click at [843, 561] on button "Voice is ok. Go to Next step" at bounding box center [778, 563] width 179 height 31
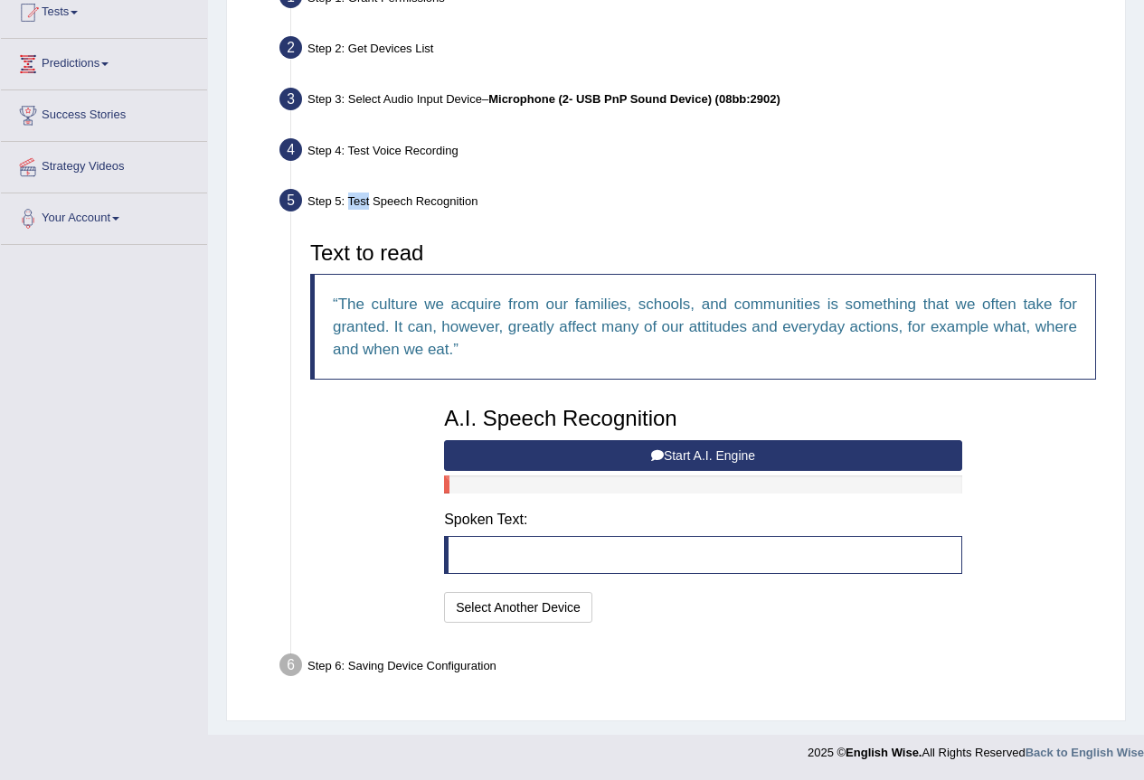
scroll to position [205, 0]
click at [676, 462] on button "Start A.I. Engine" at bounding box center [703, 455] width 518 height 31
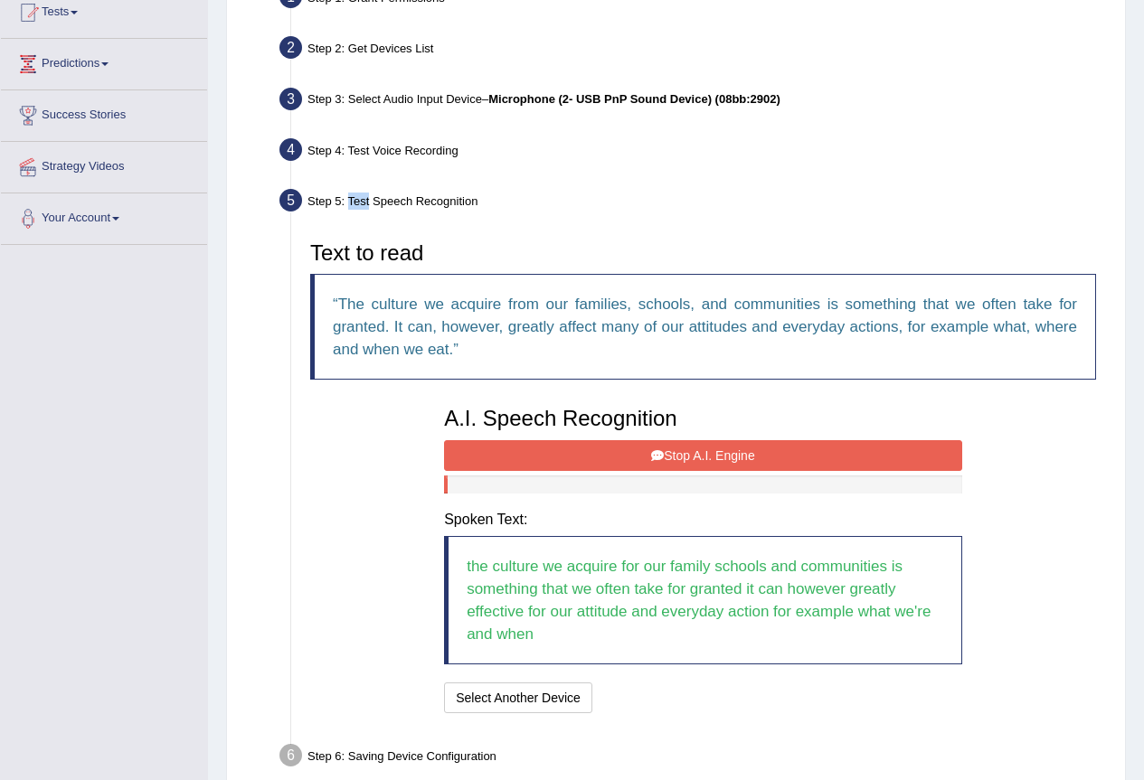
click at [785, 445] on button "Stop A.I. Engine" at bounding box center [703, 455] width 518 height 31
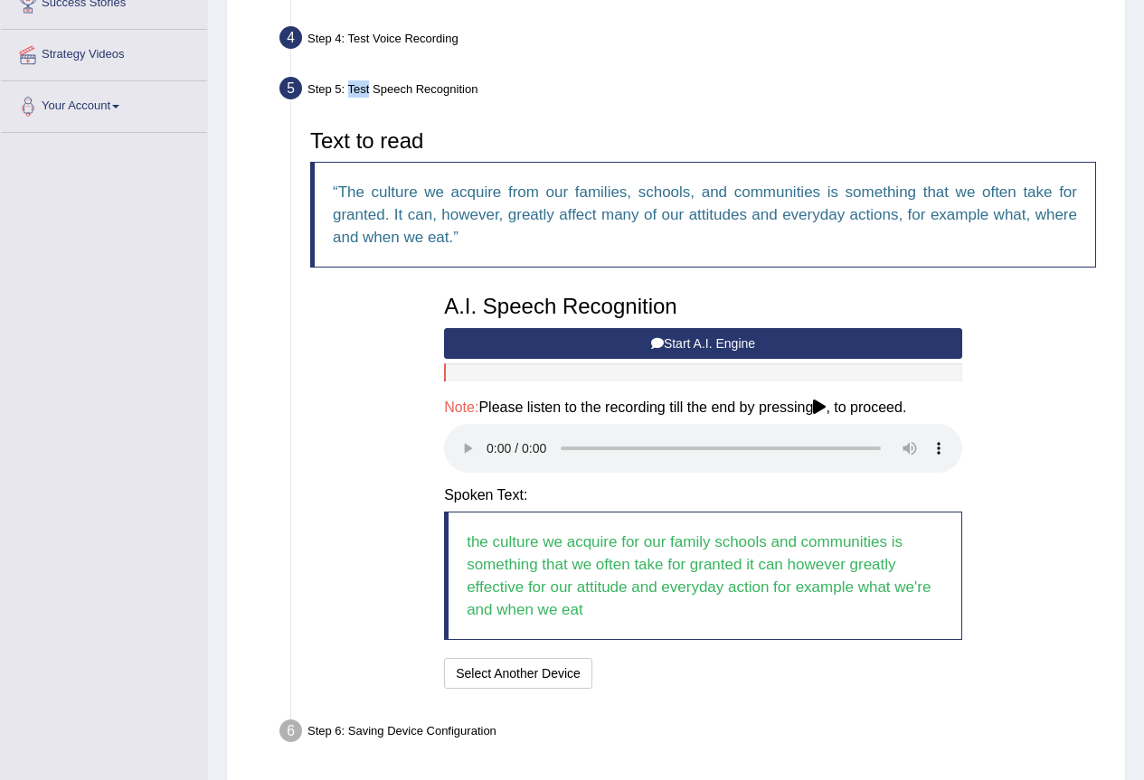
scroll to position [383, 0]
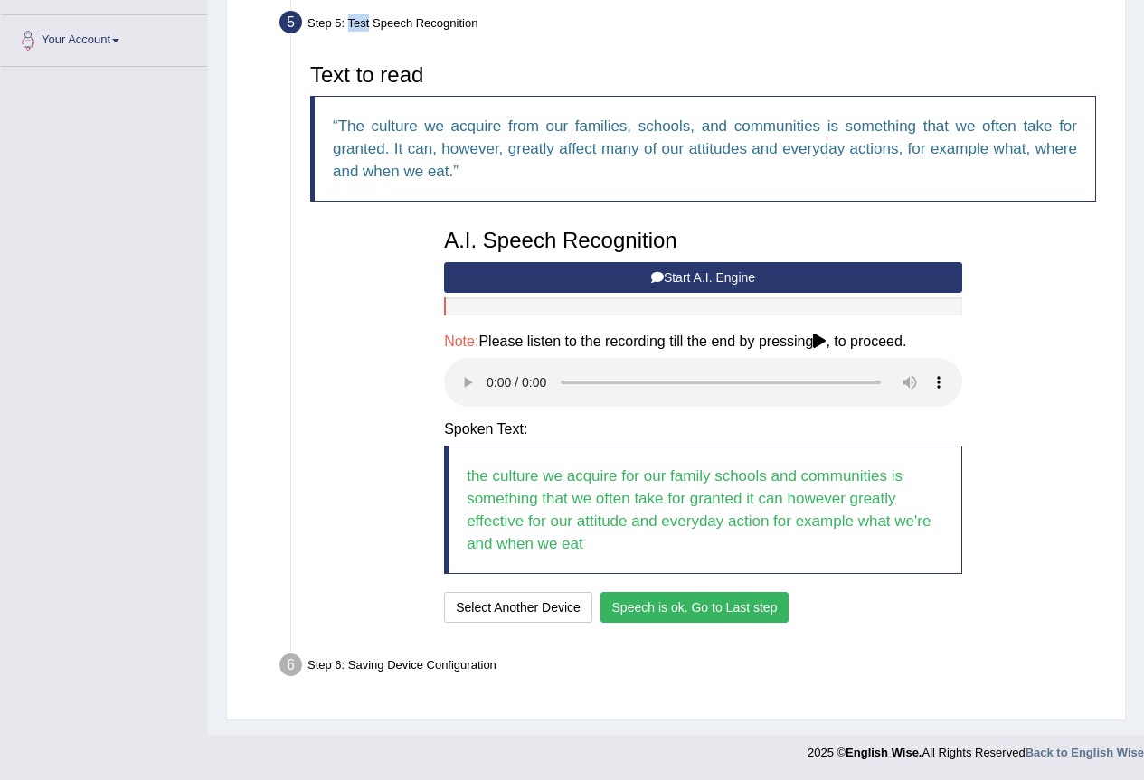
click at [764, 618] on button "Speech is ok. Go to Last step" at bounding box center [694, 607] width 189 height 31
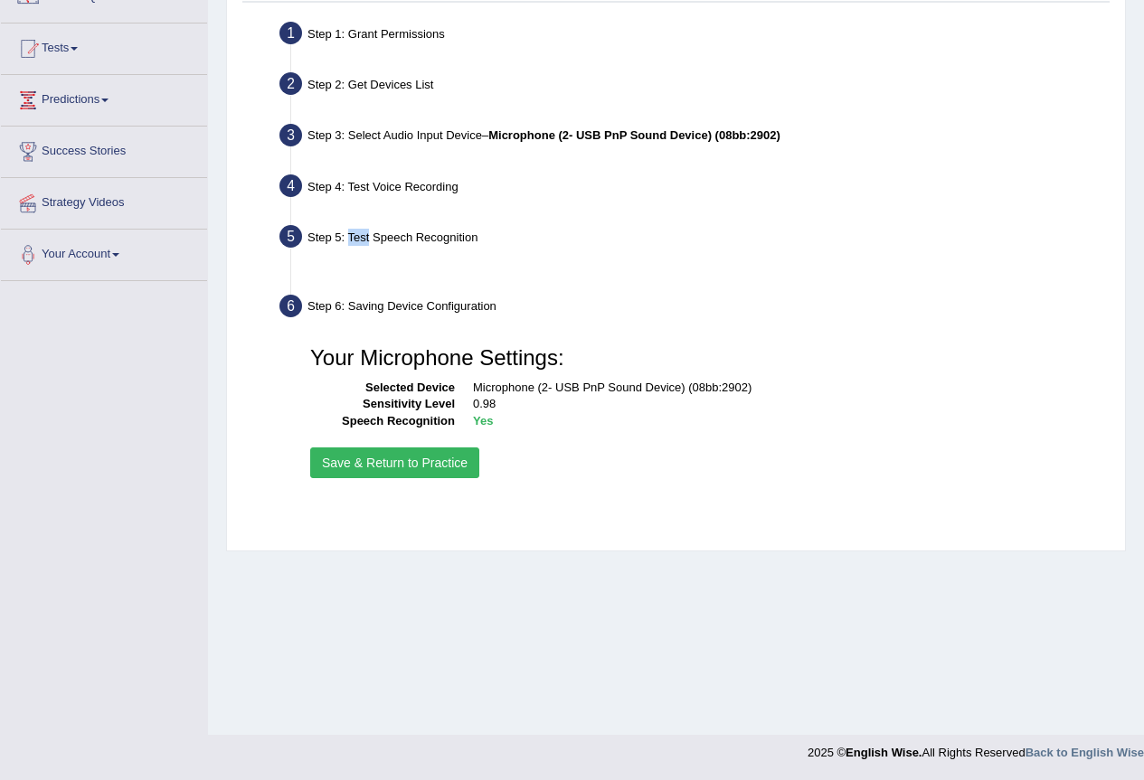
scroll to position [169, 0]
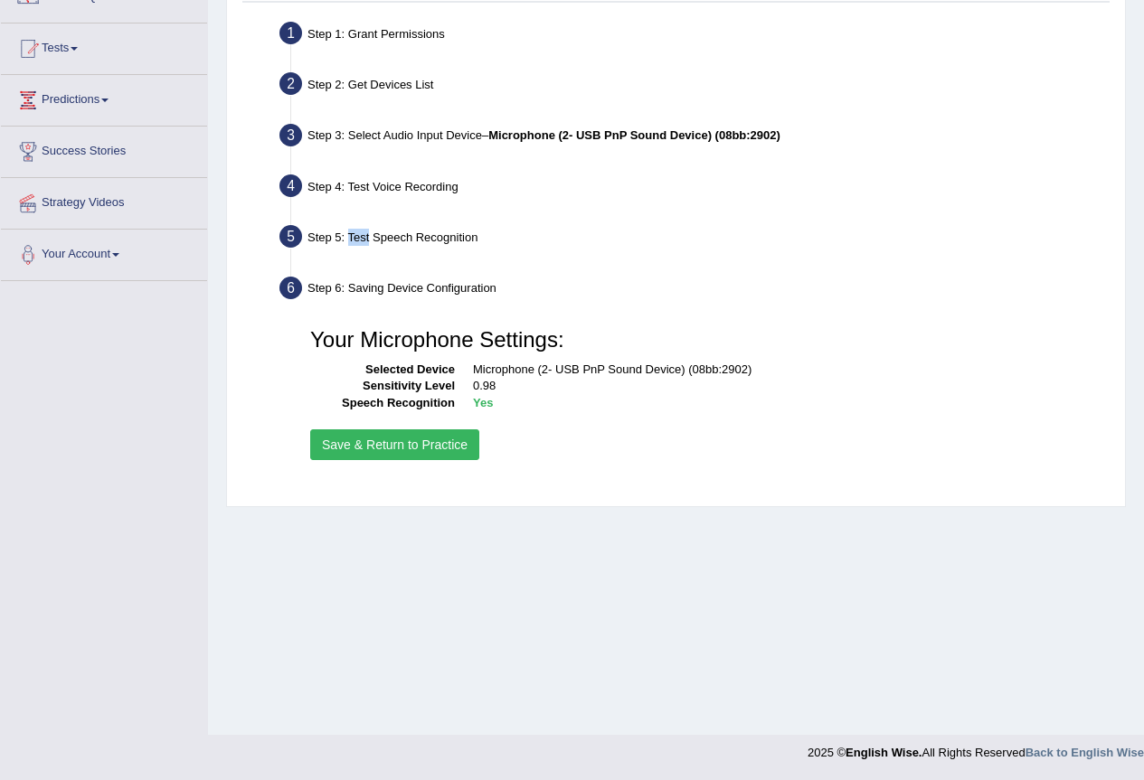
click at [391, 443] on button "Save & Return to Practice" at bounding box center [394, 445] width 169 height 31
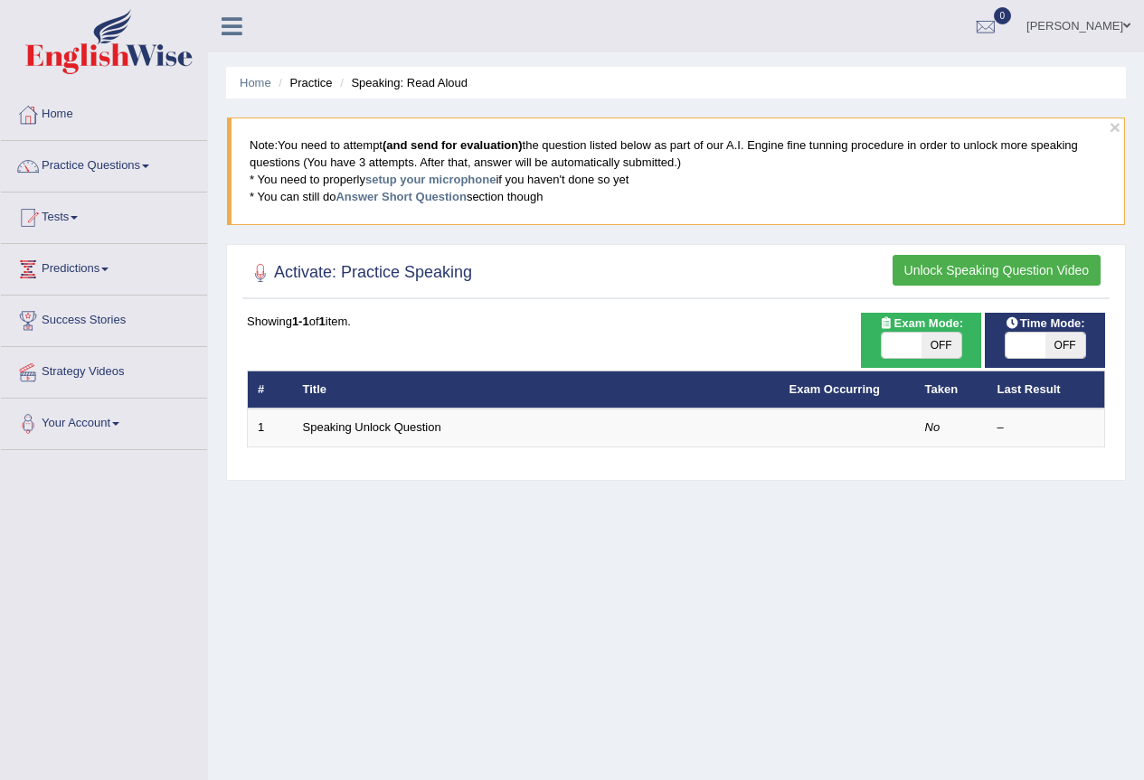
click at [974, 271] on button "Unlock Speaking Question Video" at bounding box center [997, 270] width 208 height 31
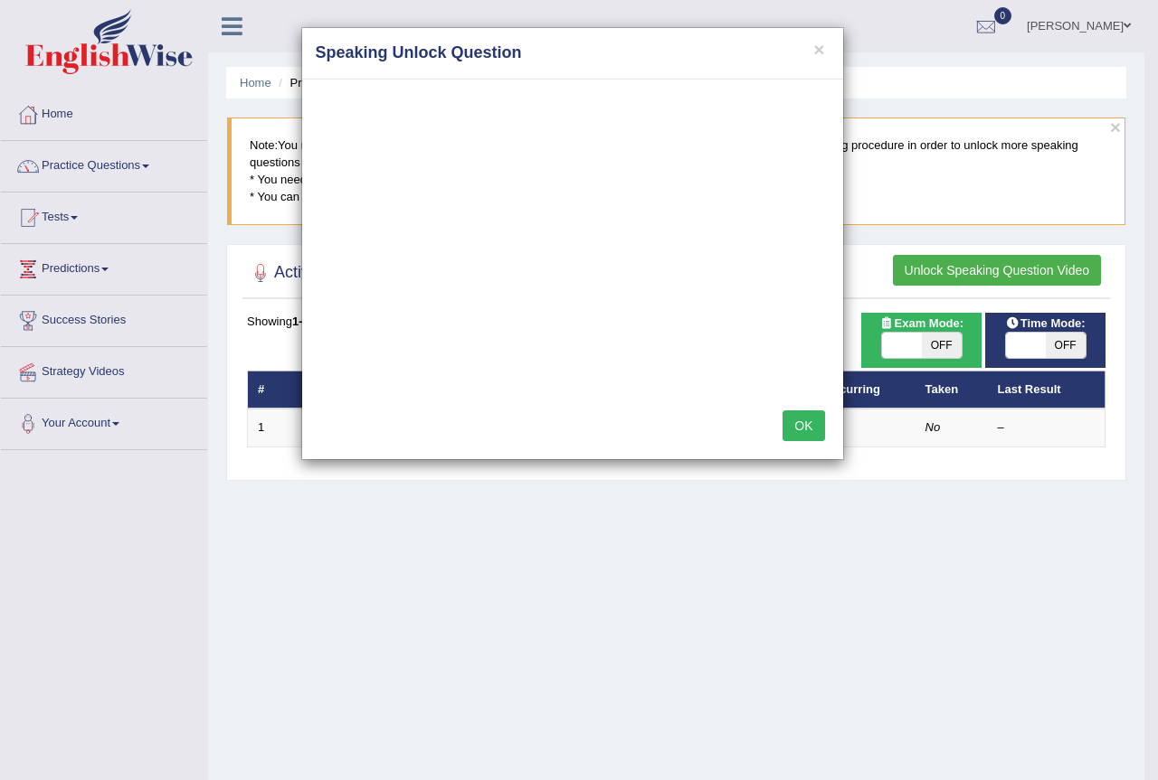
click at [814, 432] on button "OK" at bounding box center [803, 426] width 42 height 31
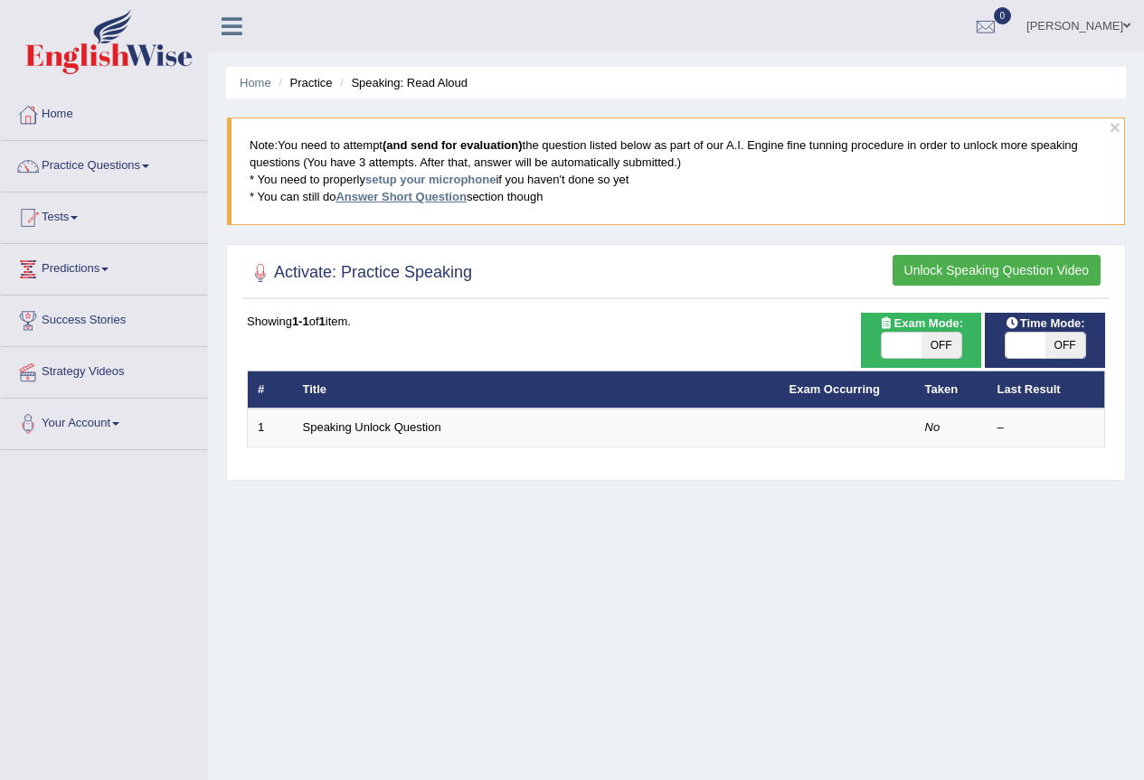
click at [408, 194] on link "Answer Short Question" at bounding box center [401, 197] width 130 height 14
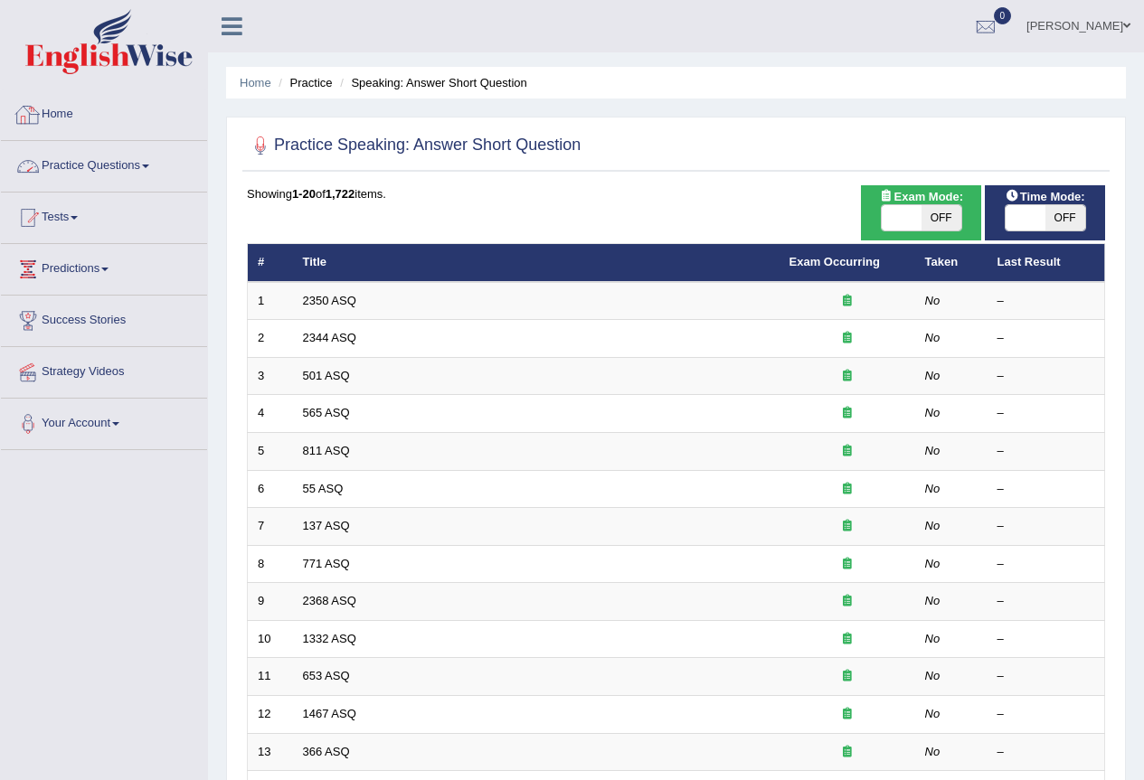
click at [68, 103] on link "Home" at bounding box center [104, 112] width 206 height 45
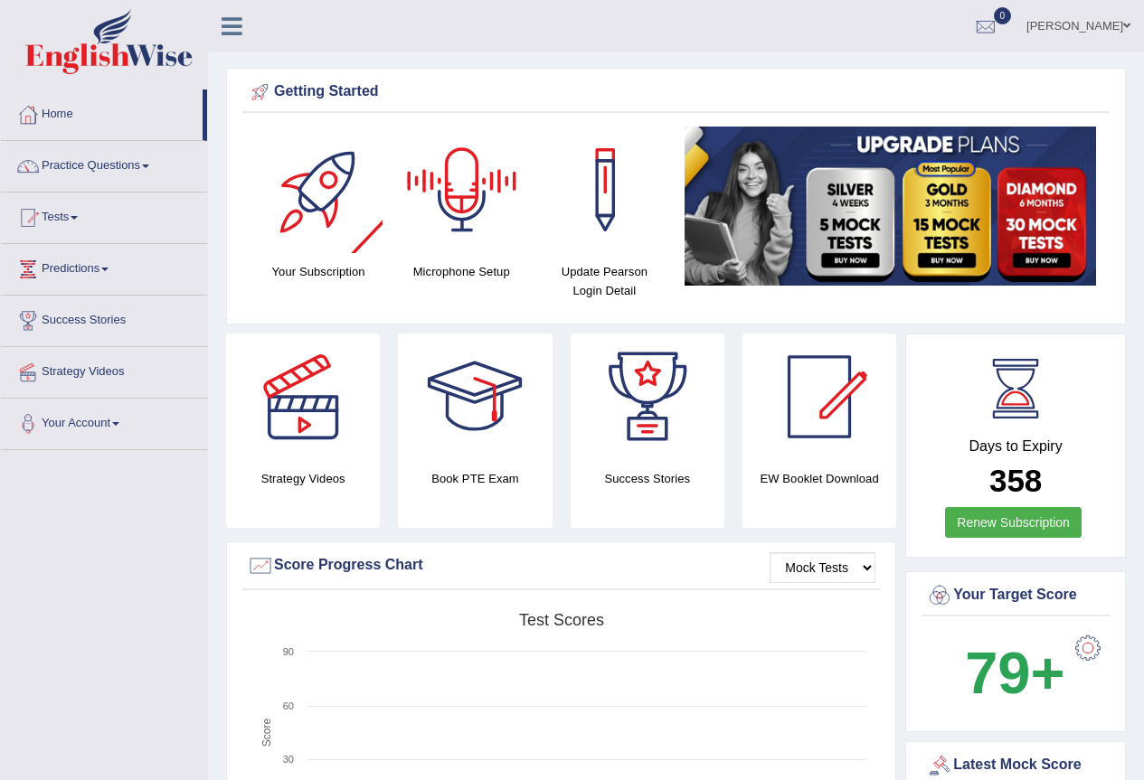
click at [467, 211] on div at bounding box center [462, 190] width 127 height 127
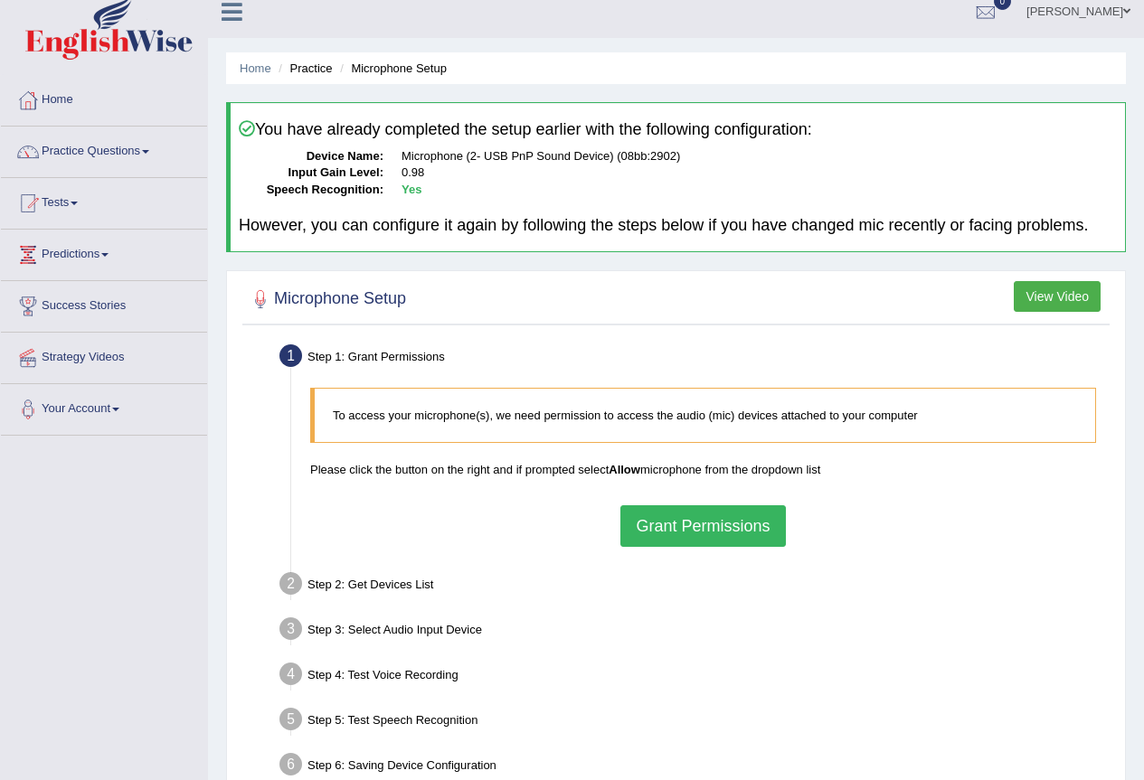
scroll to position [169, 0]
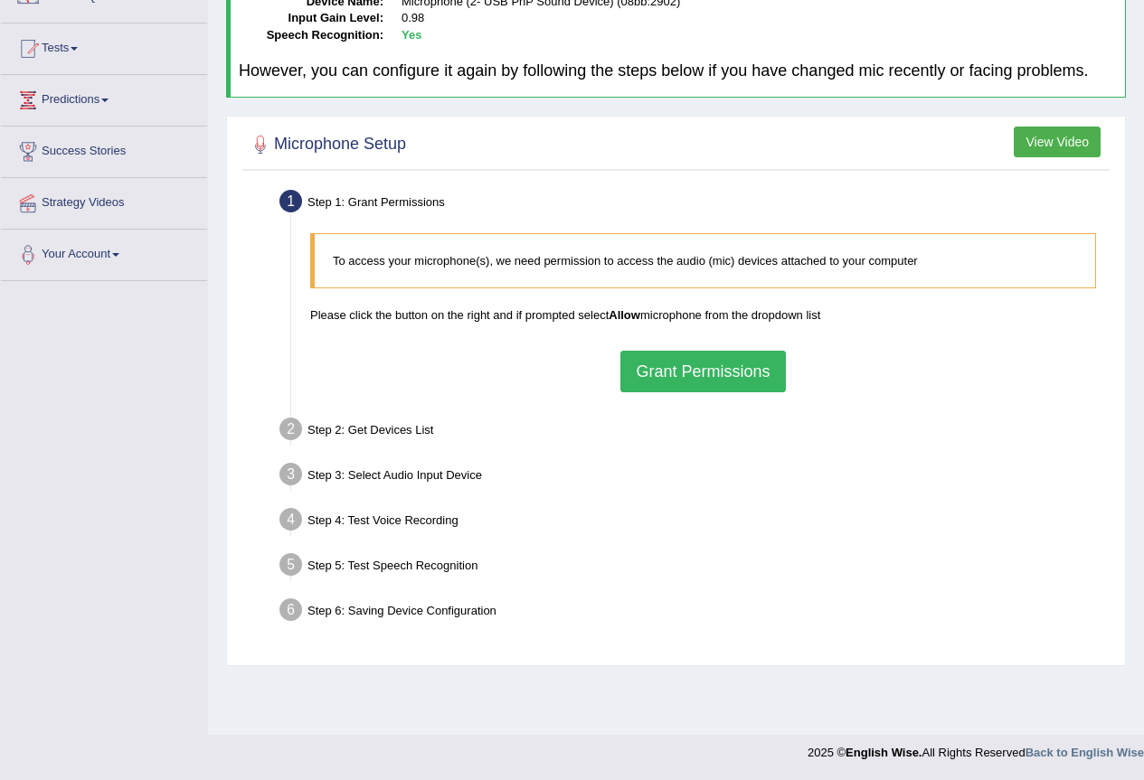
click at [779, 388] on button "Grant Permissions" at bounding box center [702, 372] width 165 height 42
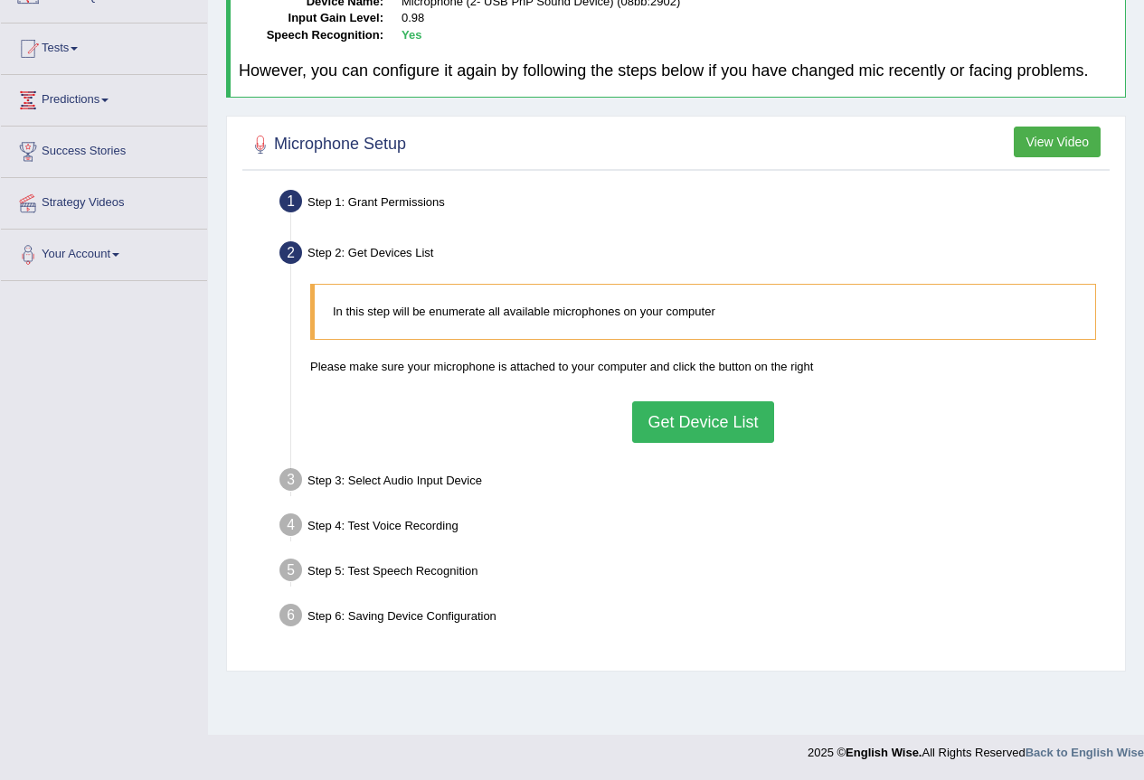
click at [765, 414] on button "Get Device List" at bounding box center [702, 423] width 141 height 42
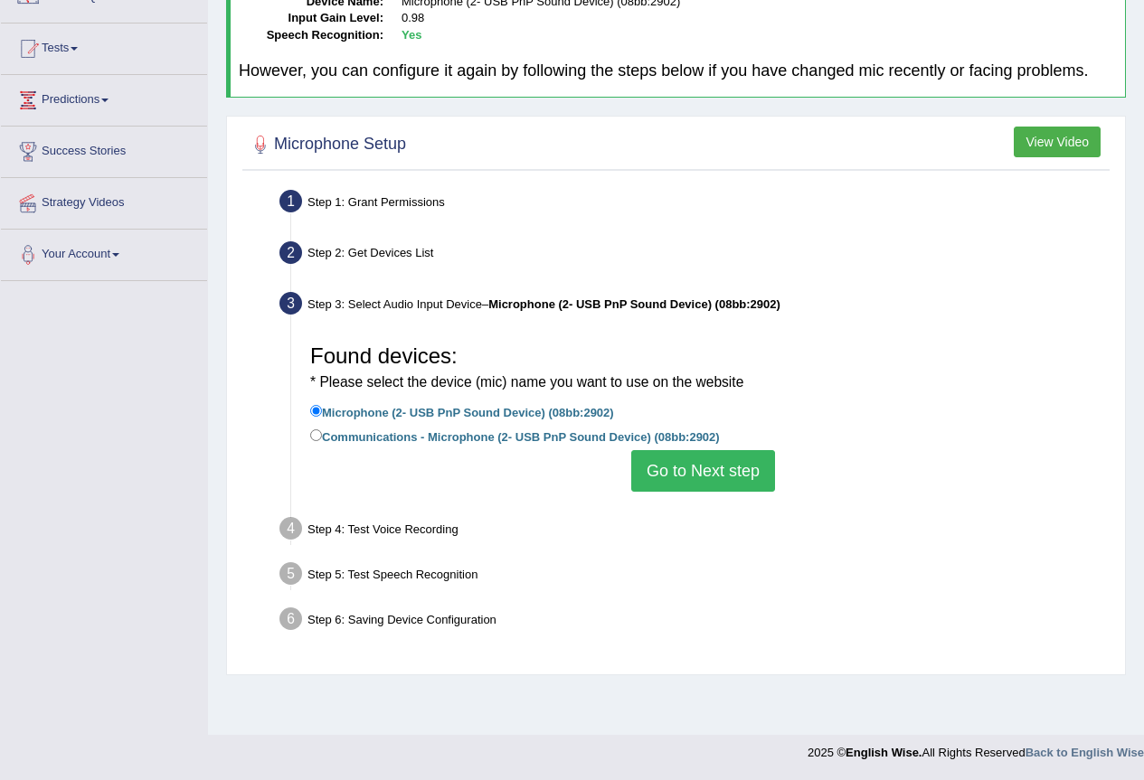
click at [674, 466] on button "Go to Next step" at bounding box center [703, 471] width 144 height 42
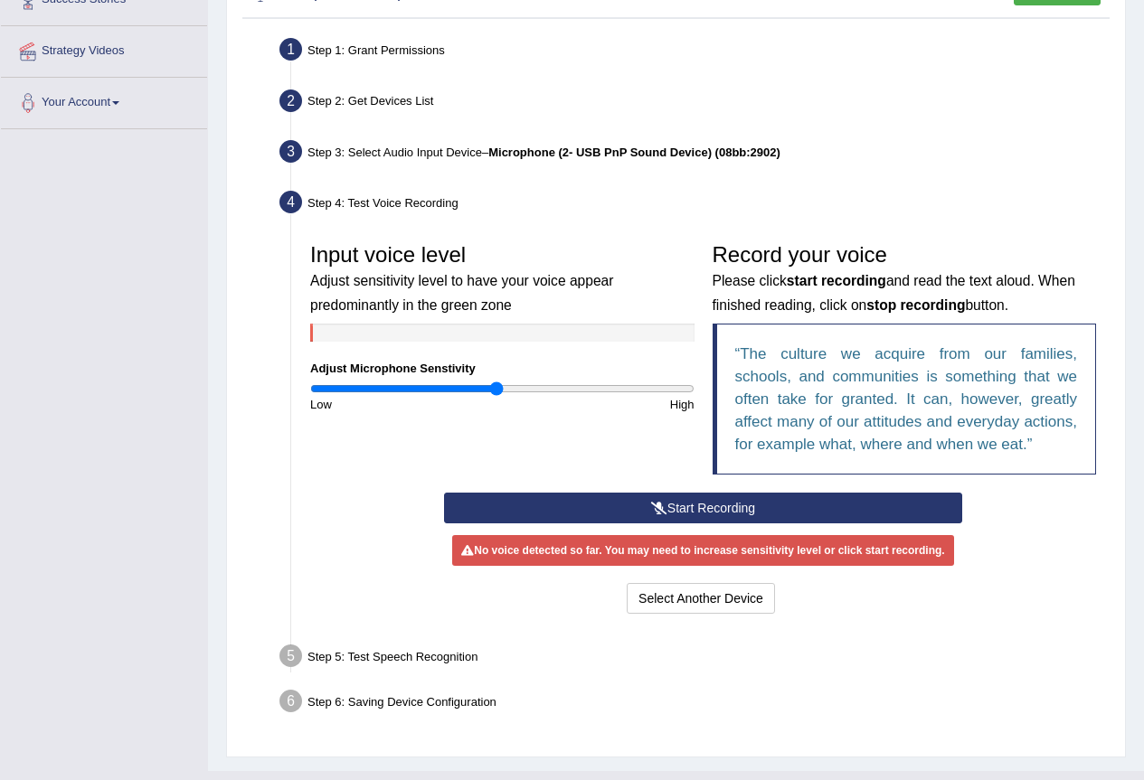
scroll to position [357, 0]
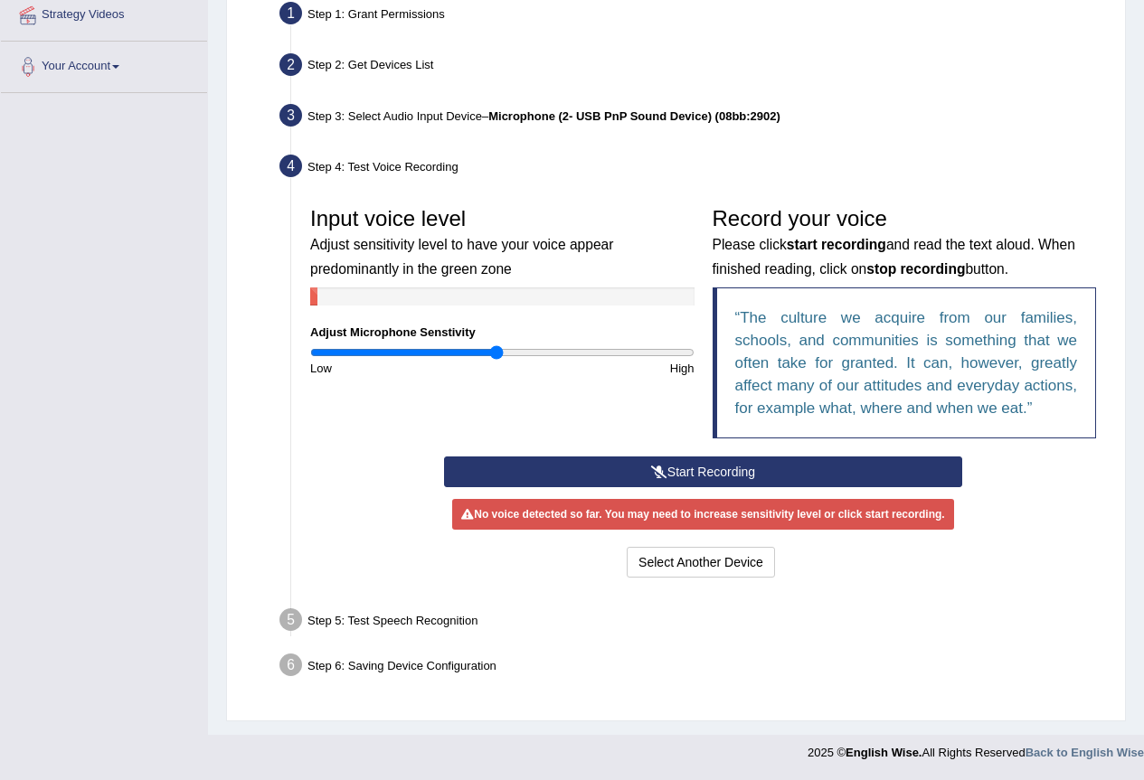
click at [655, 461] on button "Start Recording" at bounding box center [703, 472] width 518 height 31
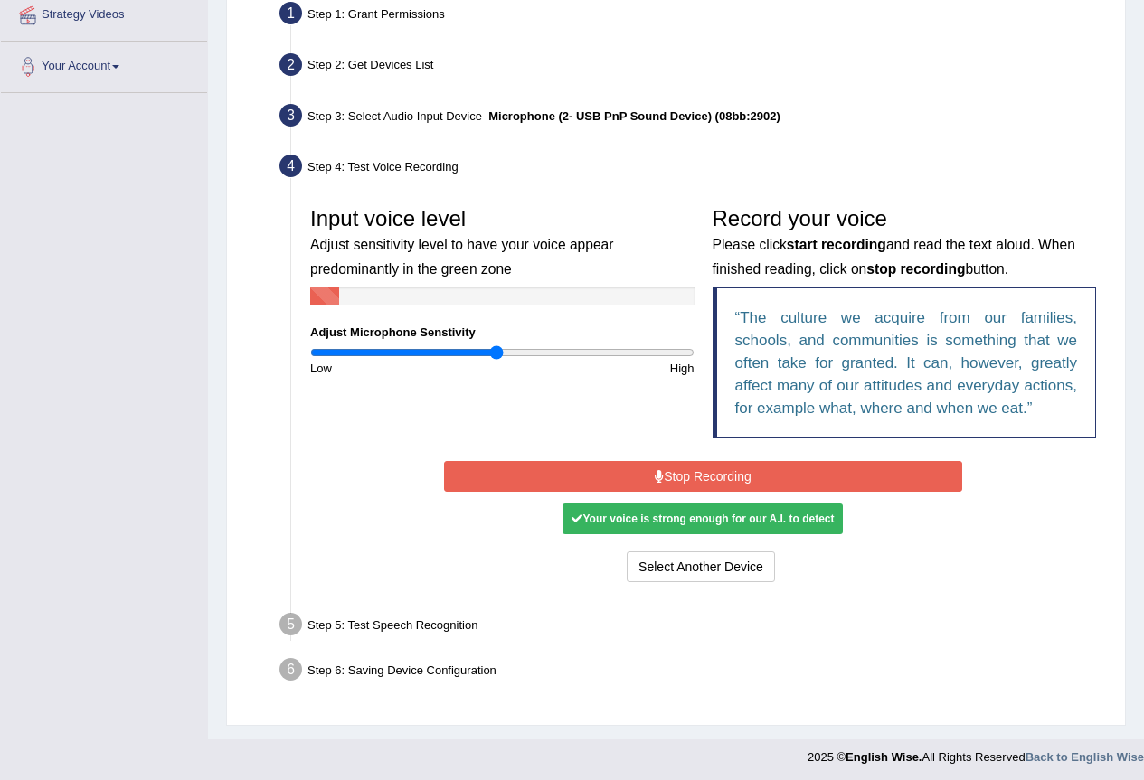
click at [649, 470] on button "Stop Recording" at bounding box center [703, 476] width 518 height 31
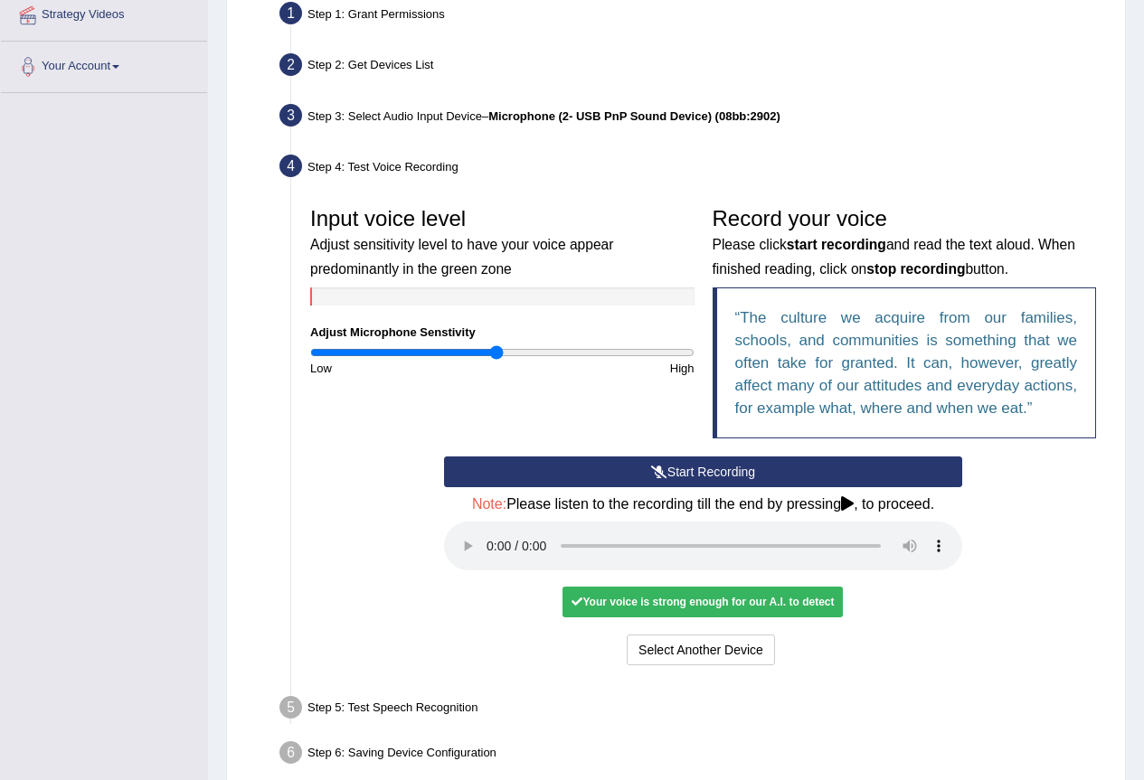
click at [445, 557] on div "Start Recording Stop Recording Note: Please listen to the recording till the en…" at bounding box center [703, 563] width 536 height 213
click at [841, 663] on button "Voice is ok. Go to Next step" at bounding box center [778, 650] width 179 height 31
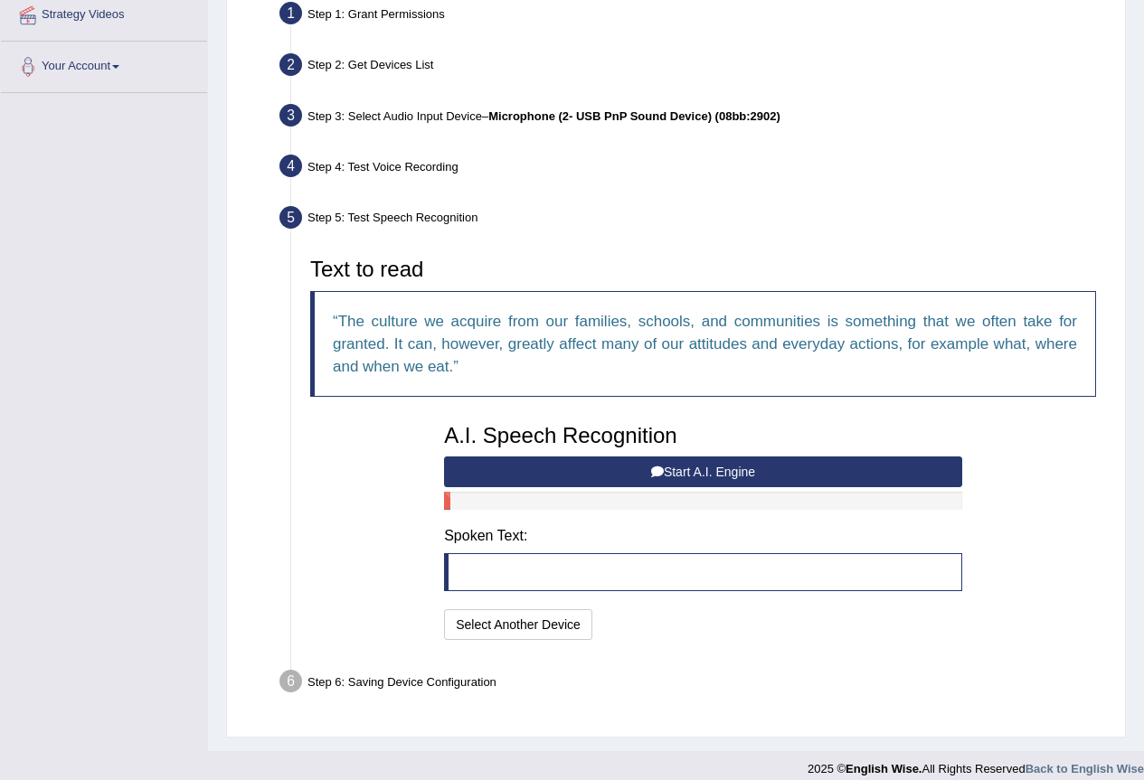
click at [627, 483] on button "Start A.I. Engine" at bounding box center [703, 472] width 518 height 31
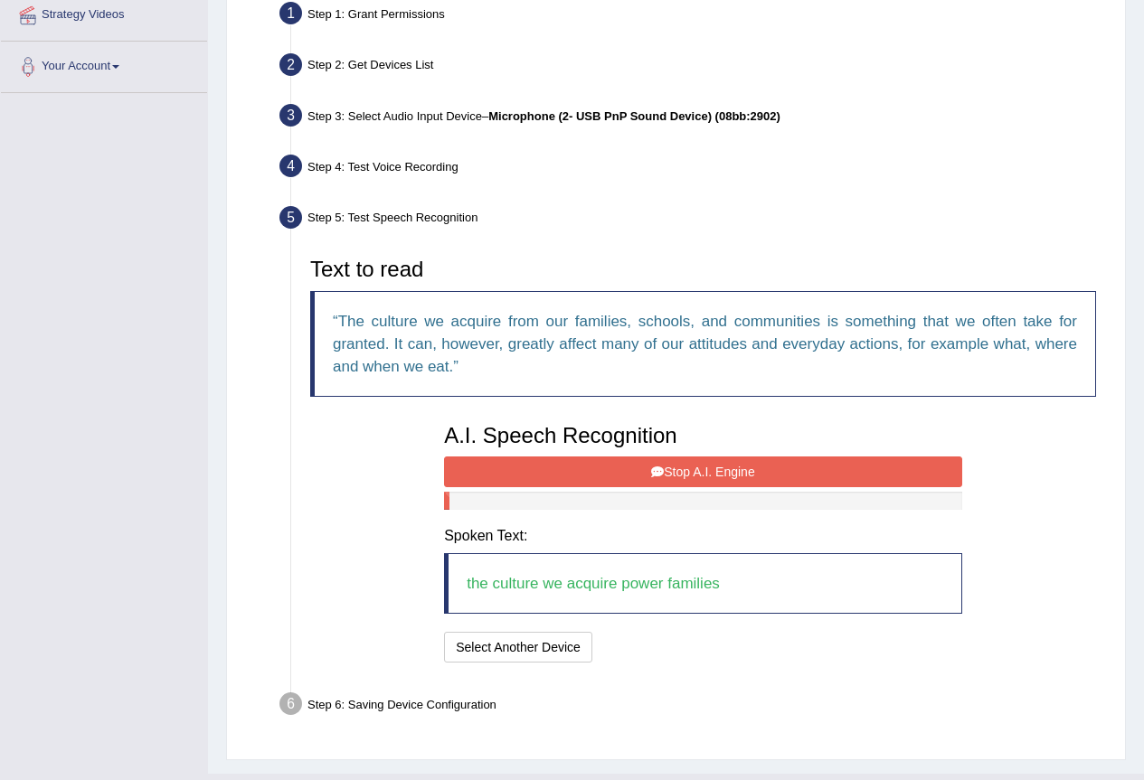
click at [627, 483] on button "Stop A.I. Engine" at bounding box center [703, 472] width 518 height 31
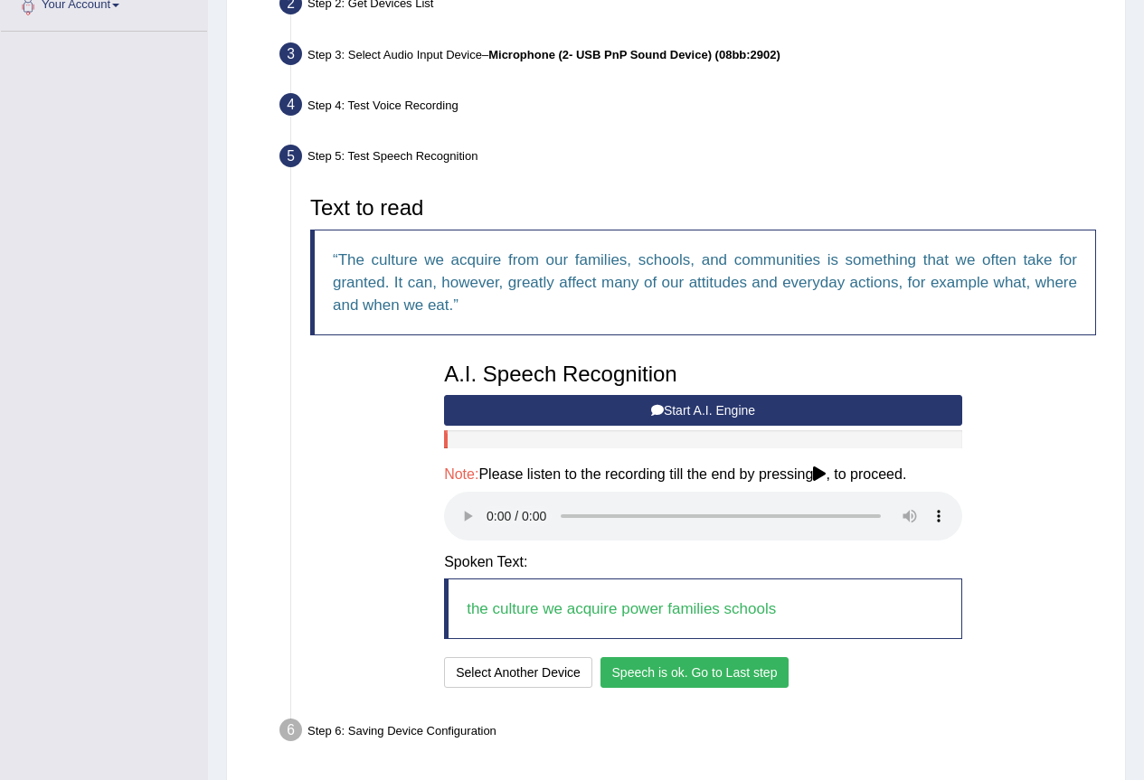
scroll to position [484, 0]
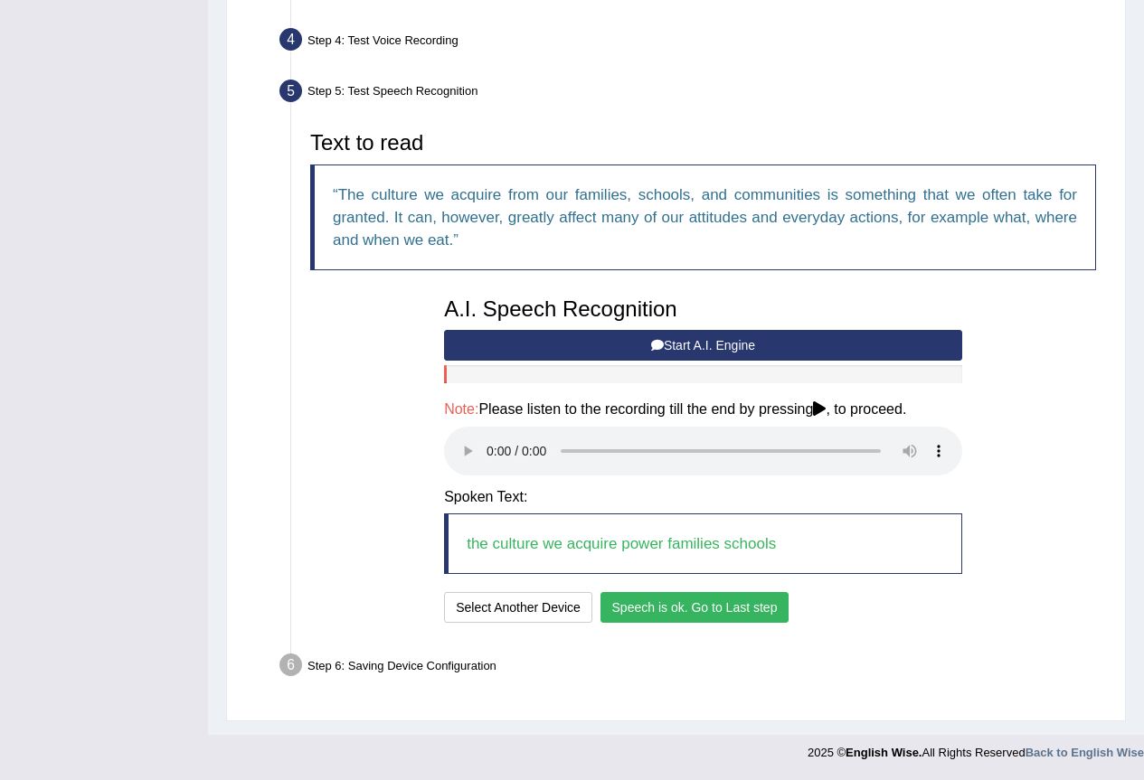
click at [751, 598] on button "Speech is ok. Go to Last step" at bounding box center [694, 607] width 189 height 31
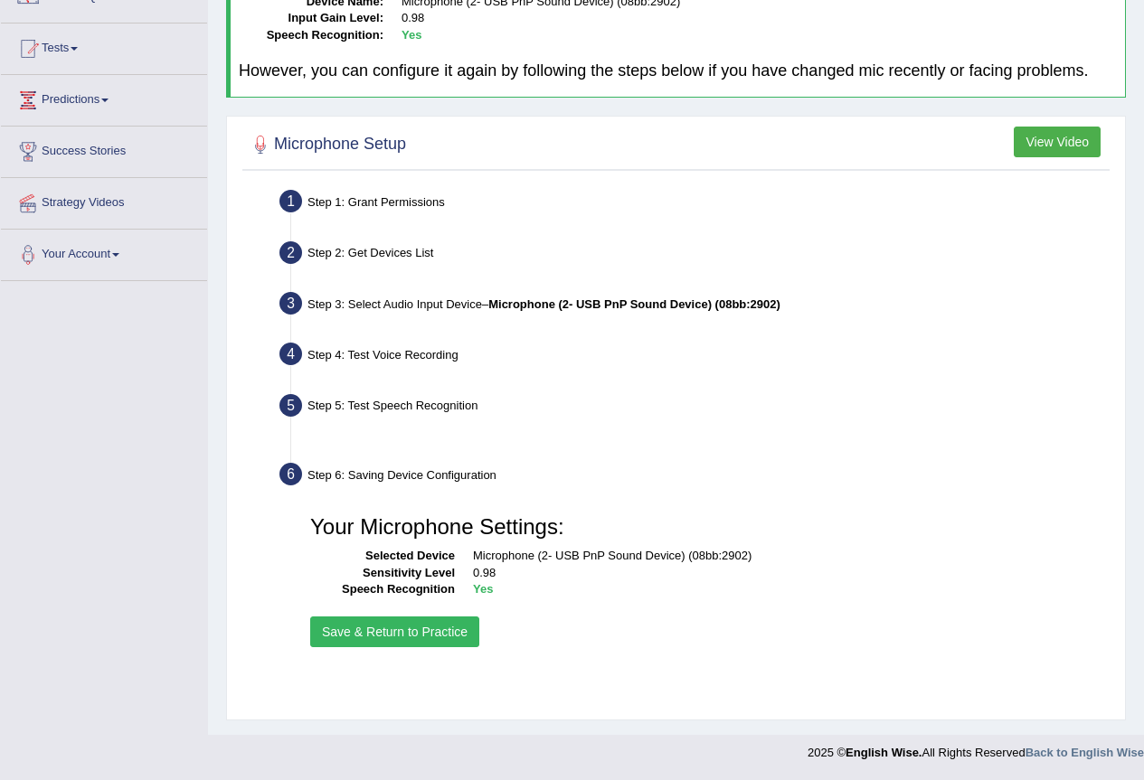
scroll to position [169, 0]
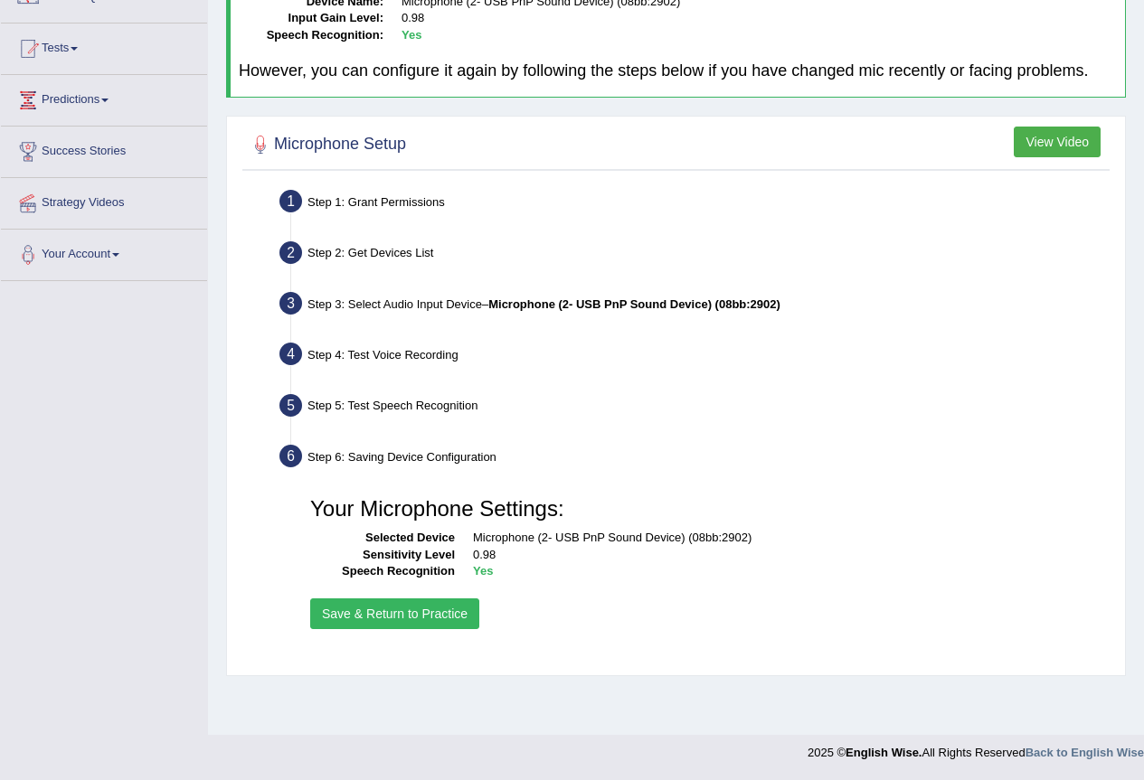
click at [443, 617] on button "Save & Return to Practice" at bounding box center [394, 614] width 169 height 31
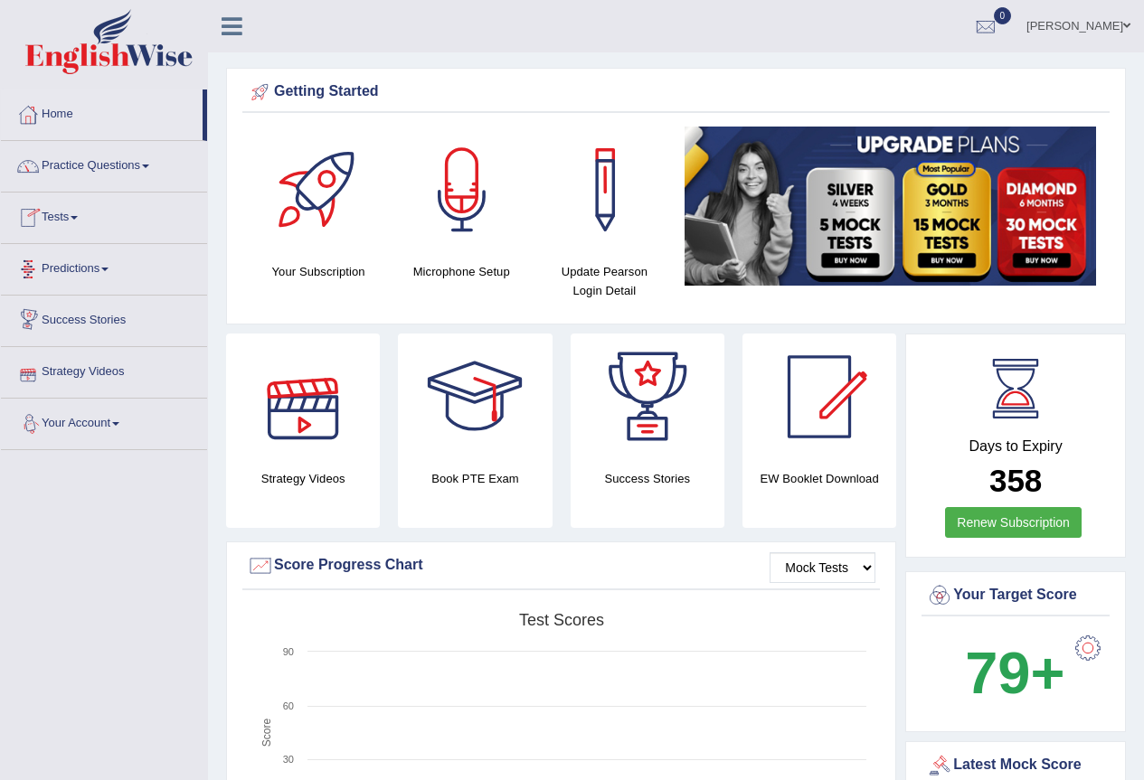
click at [71, 163] on link "Practice Questions" at bounding box center [104, 163] width 206 height 45
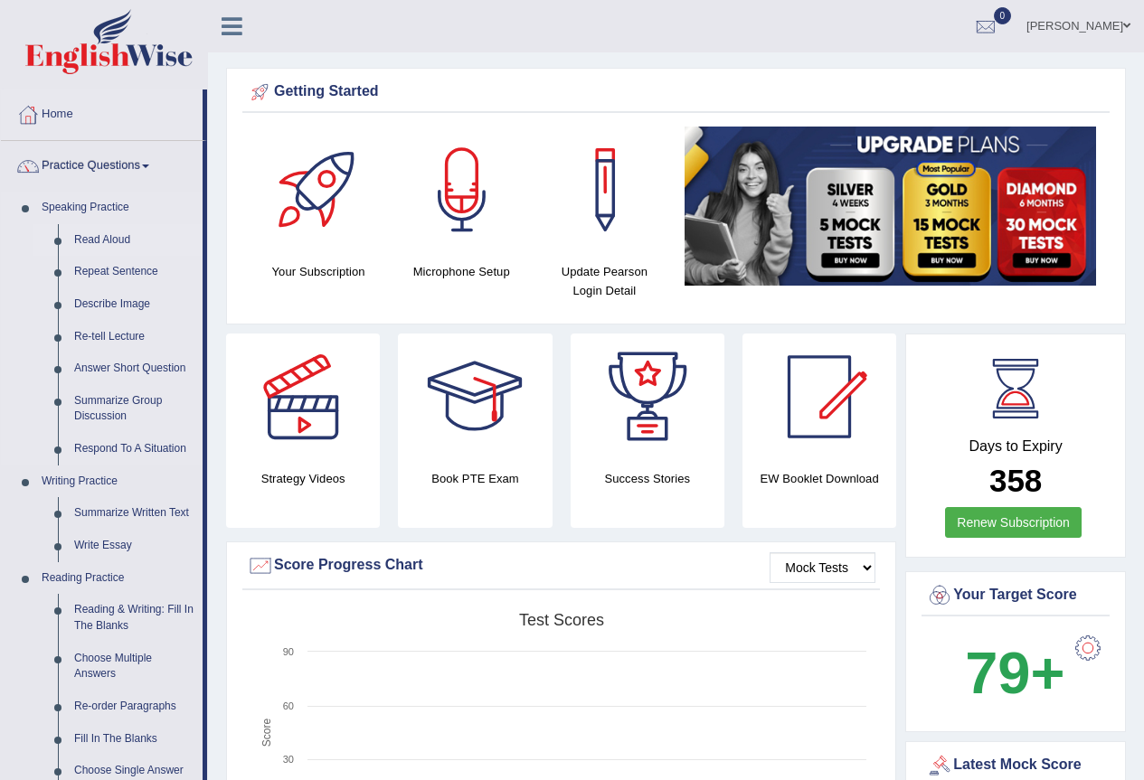
click at [104, 233] on link "Read Aloud" at bounding box center [134, 240] width 137 height 33
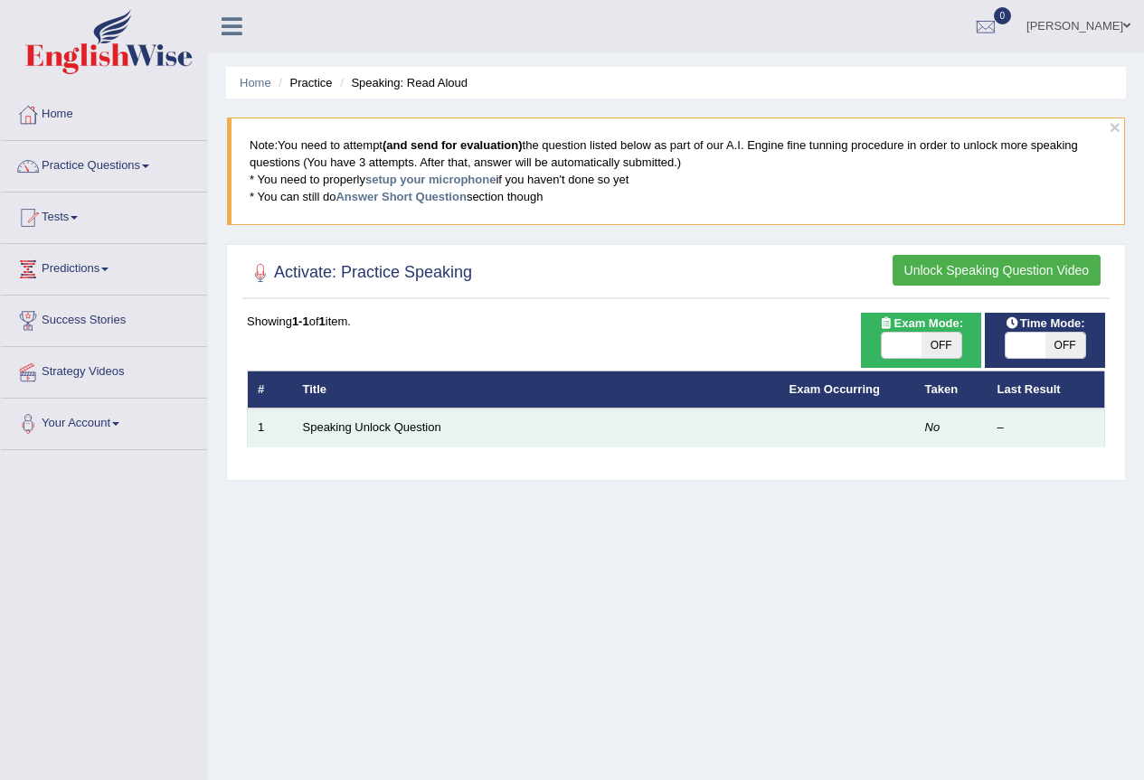
click at [330, 418] on td "Speaking Unlock Question" at bounding box center [536, 428] width 487 height 38
click at [333, 430] on link "Speaking Unlock Question" at bounding box center [372, 428] width 138 height 14
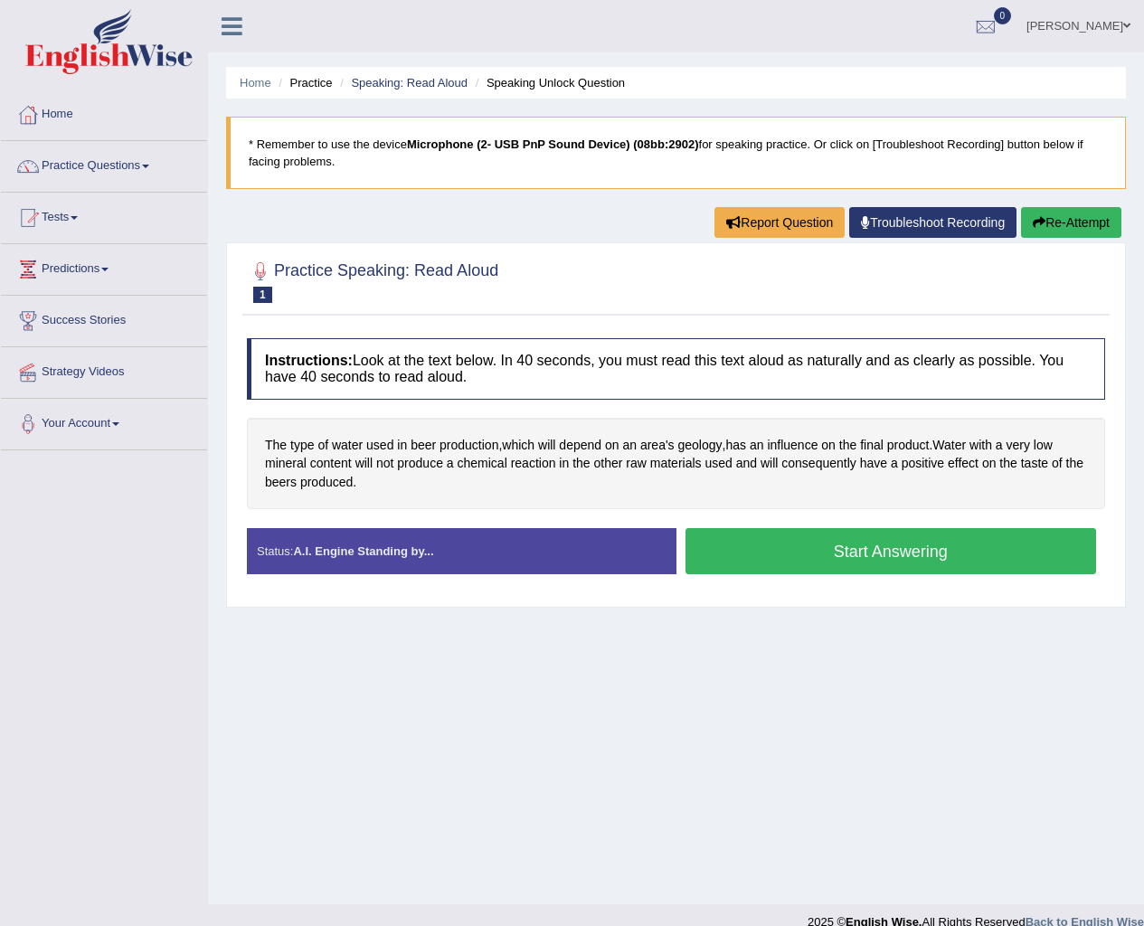
click at [769, 559] on button "Start Answering" at bounding box center [890, 551] width 411 height 46
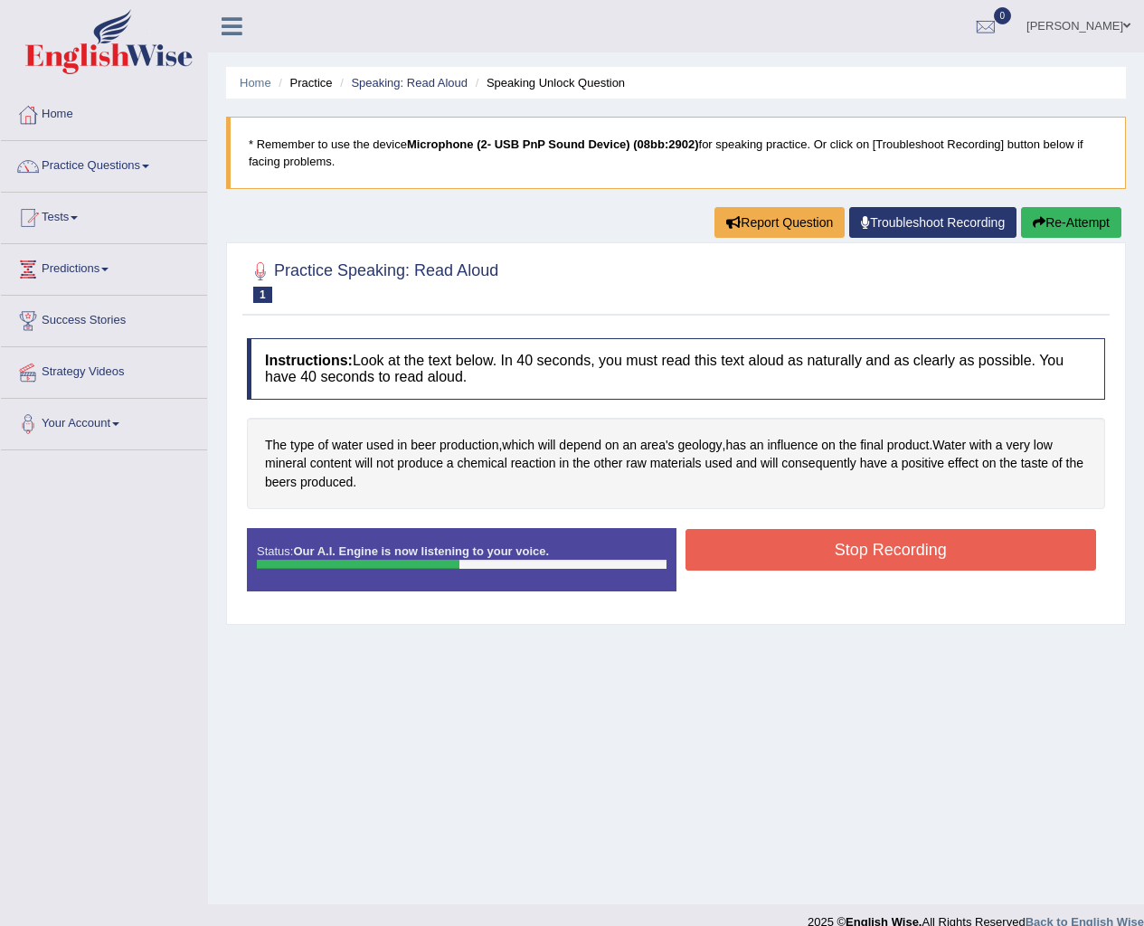
click at [832, 537] on button "Stop Recording" at bounding box center [890, 550] width 411 height 42
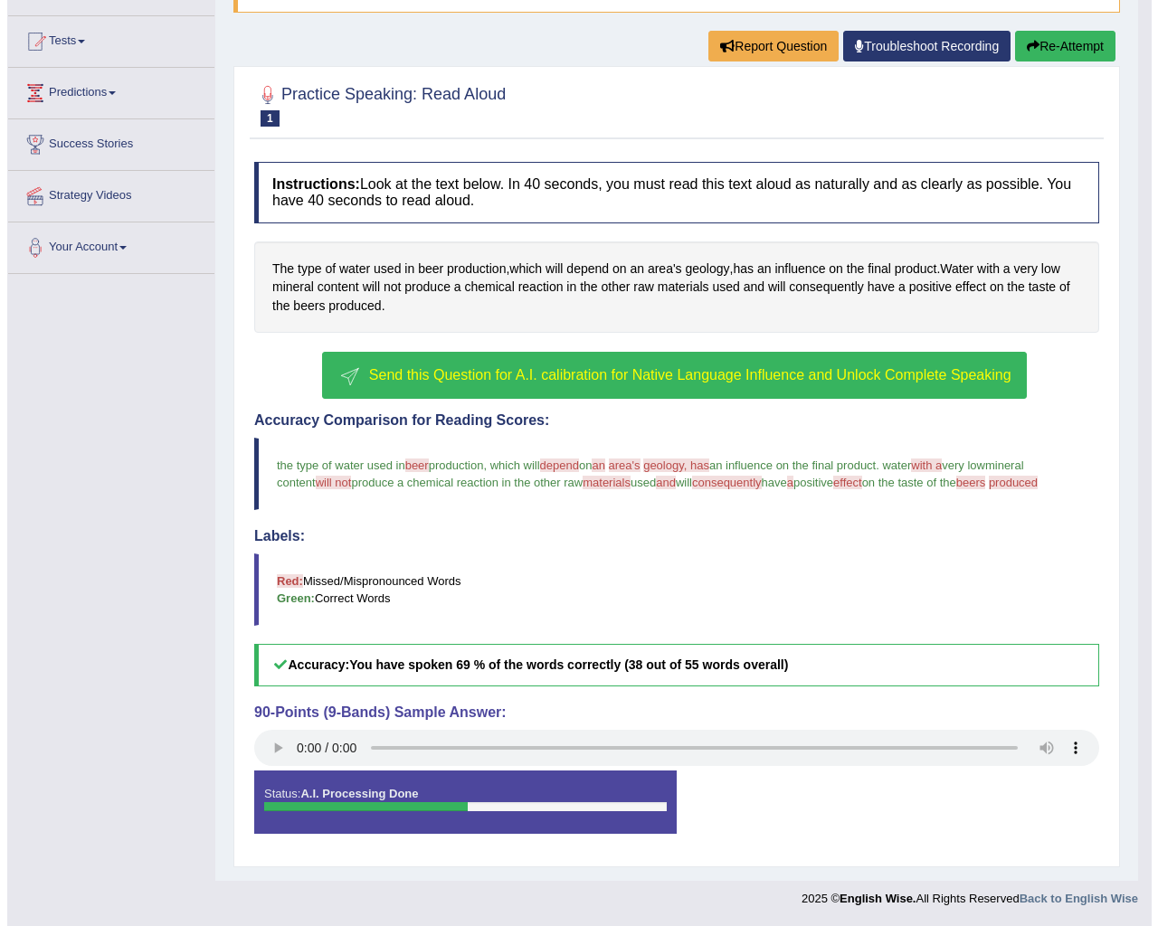
scroll to position [194, 0]
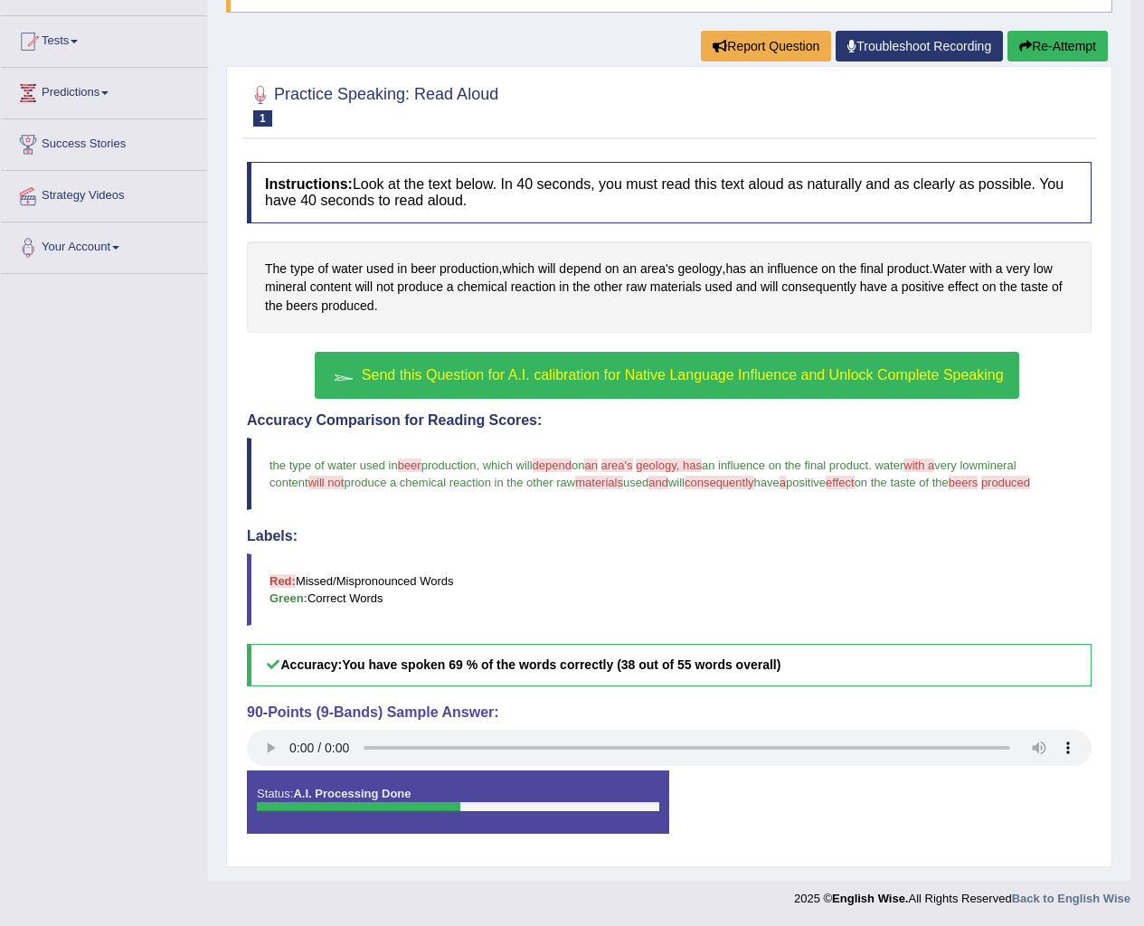
click at [449, 365] on button "Send this Question for A.I. calibration for Native Language Influence and Unloc…" at bounding box center [667, 375] width 704 height 47
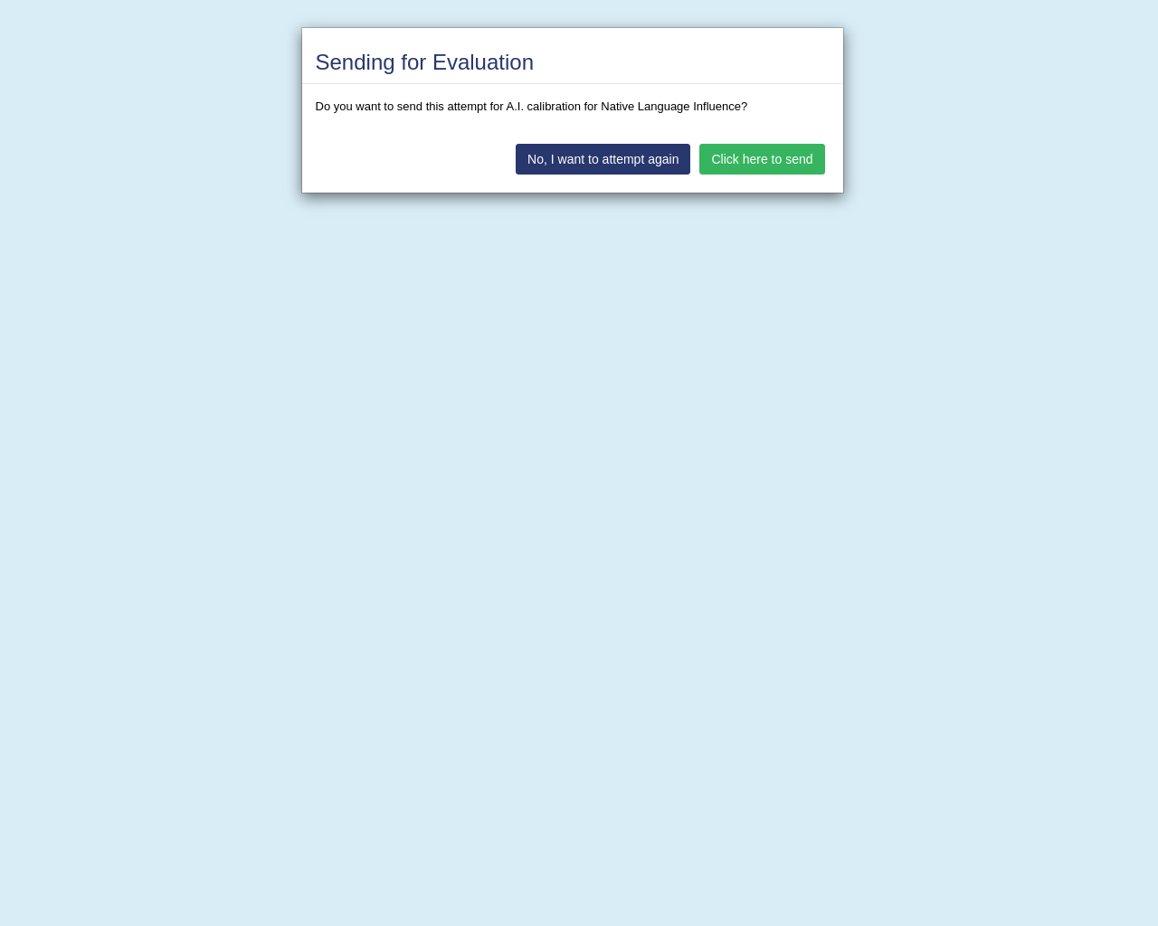
click at [619, 167] on button "No, I want to attempt again" at bounding box center [602, 159] width 175 height 31
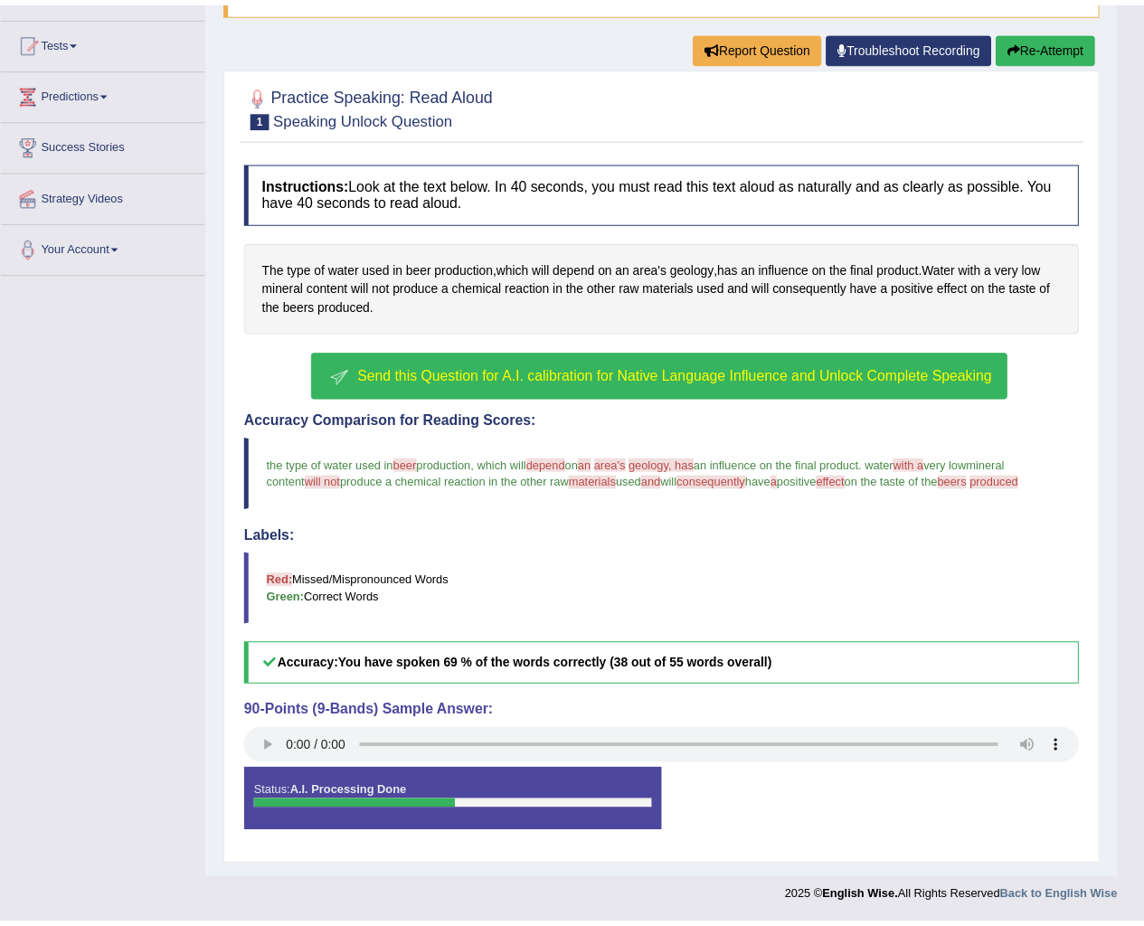
scroll to position [176, 0]
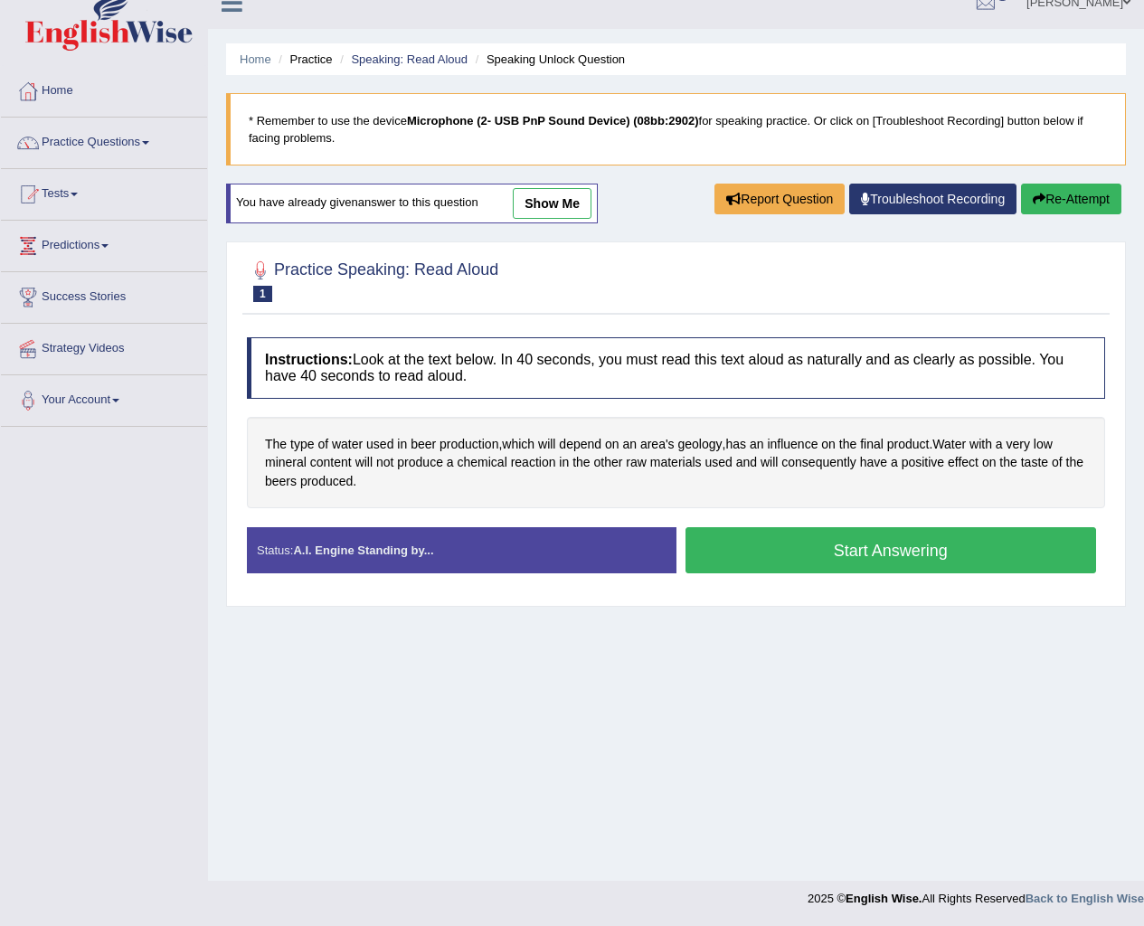
click at [875, 546] on button "Start Answering" at bounding box center [890, 550] width 411 height 46
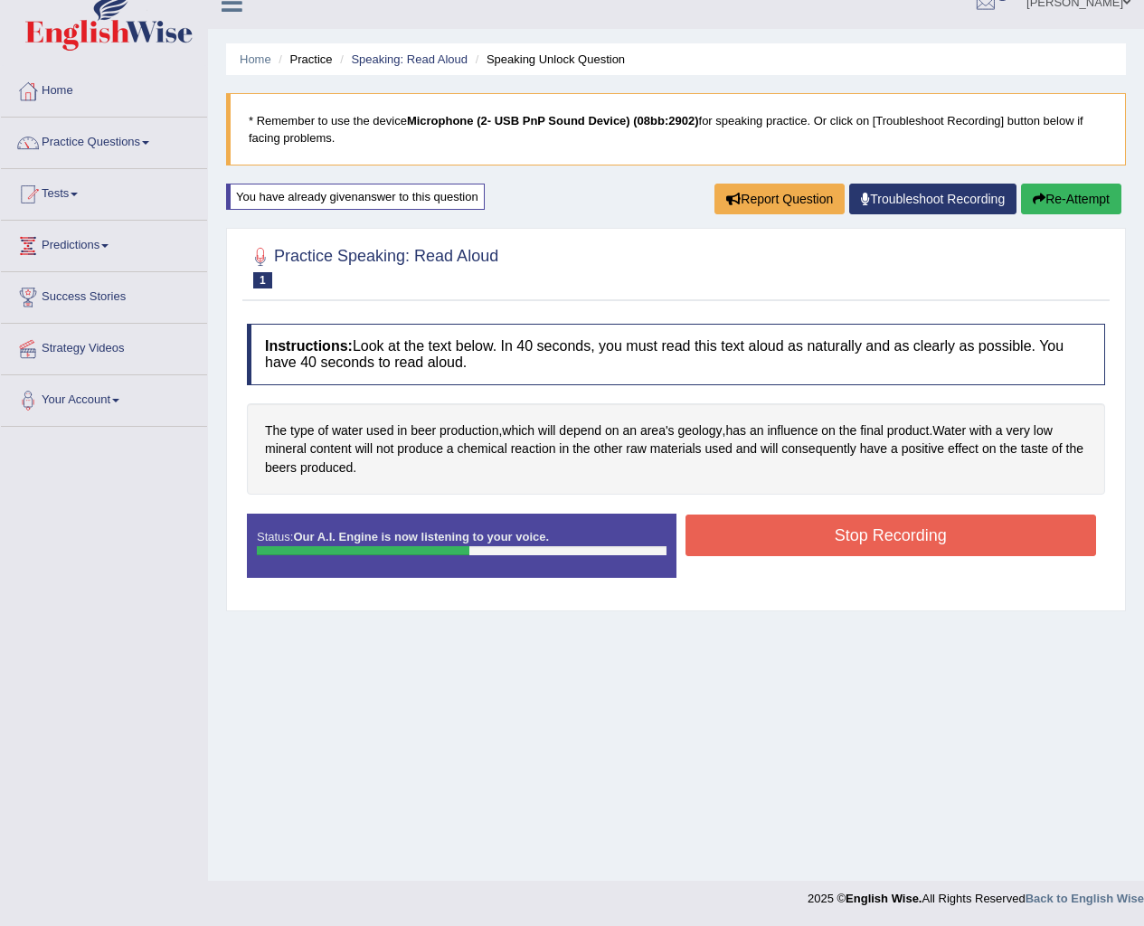
click at [863, 541] on button "Stop Recording" at bounding box center [890, 536] width 411 height 42
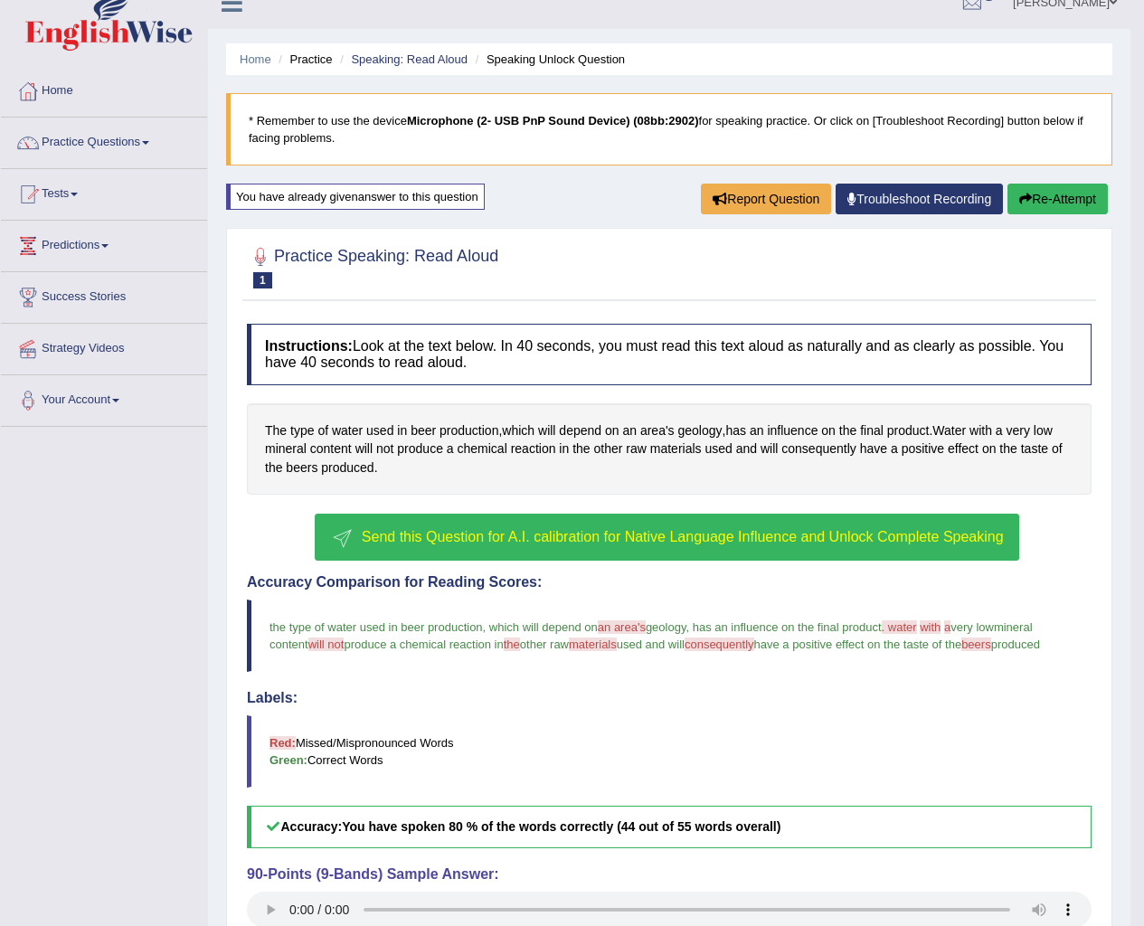
click at [648, 521] on button "Send this Question for A.I. calibration for Native Language Influence and Unloc…" at bounding box center [667, 537] width 704 height 47
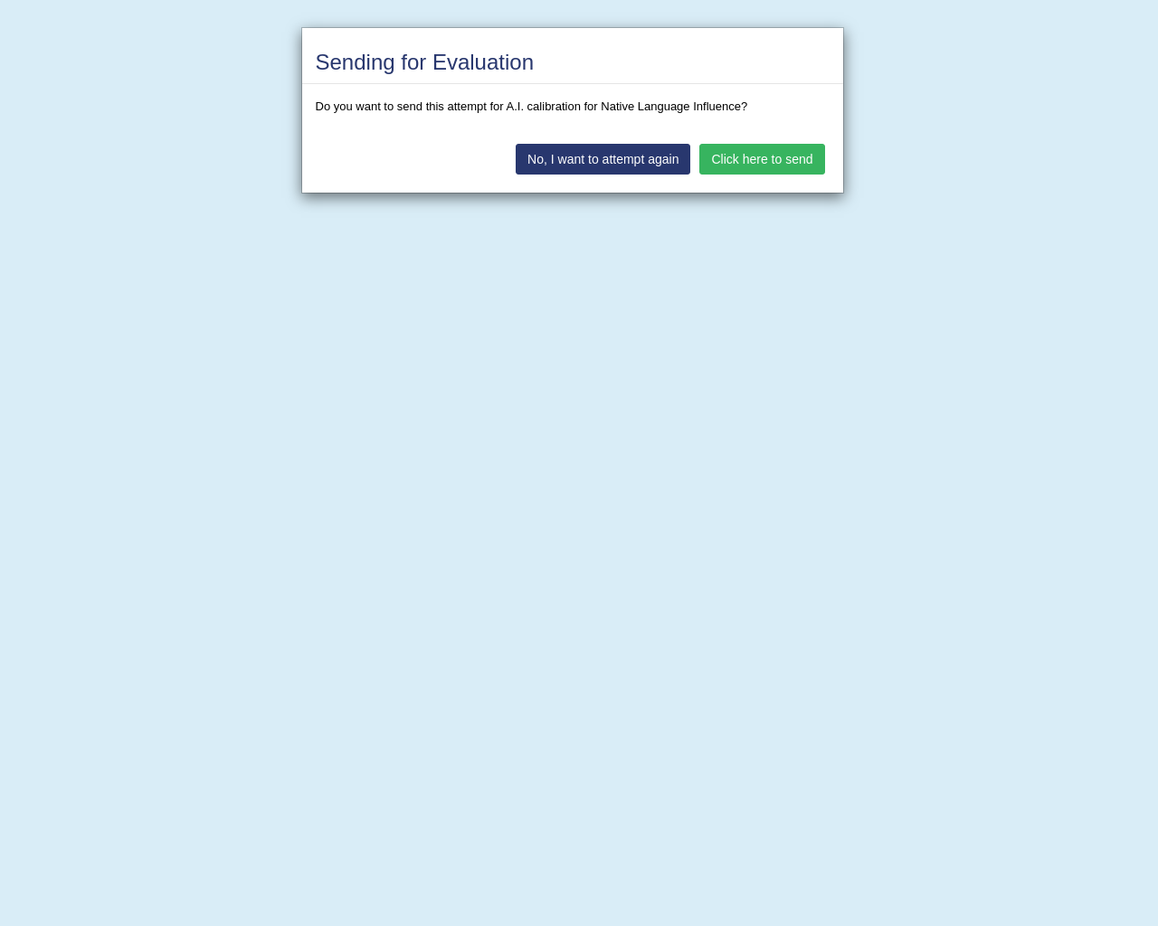
click at [754, 156] on button "Click here to send" at bounding box center [761, 159] width 125 height 31
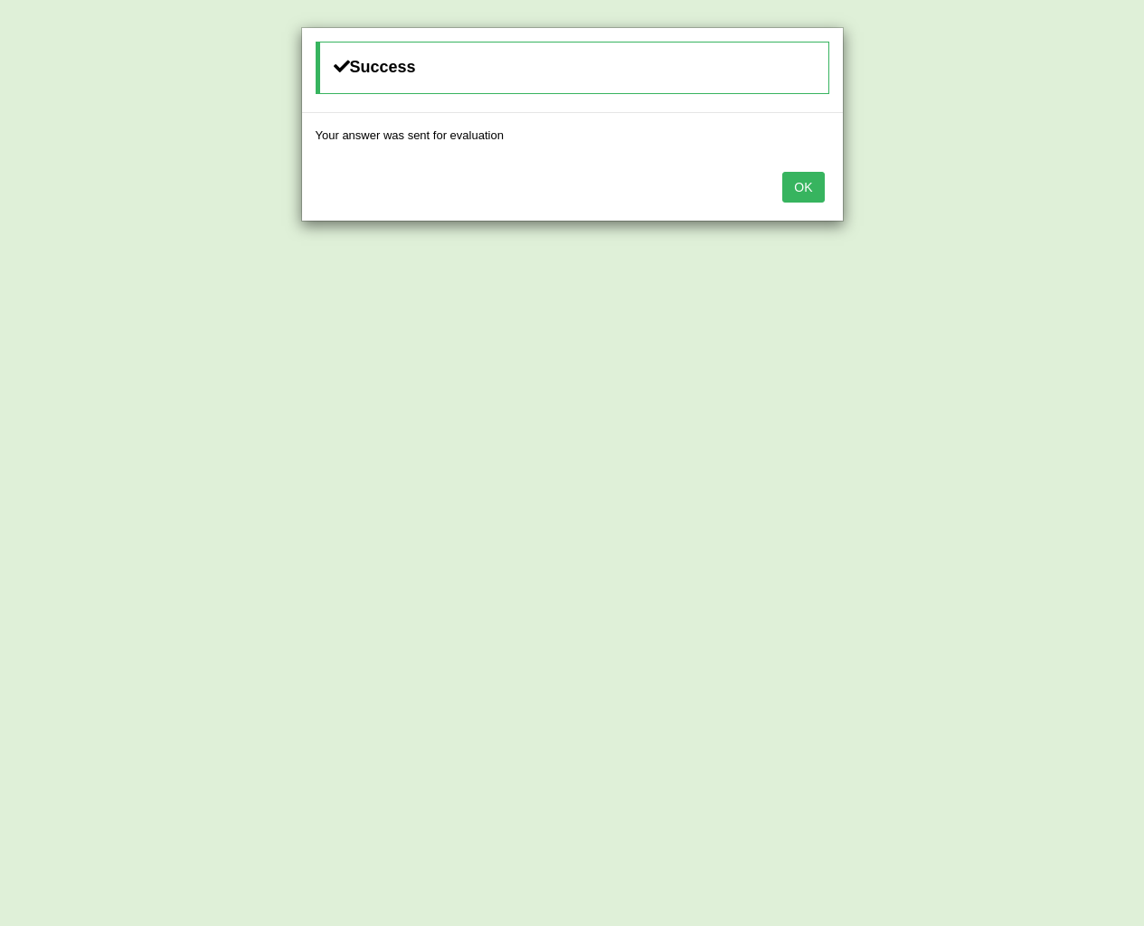
click at [808, 190] on button "OK" at bounding box center [803, 187] width 42 height 31
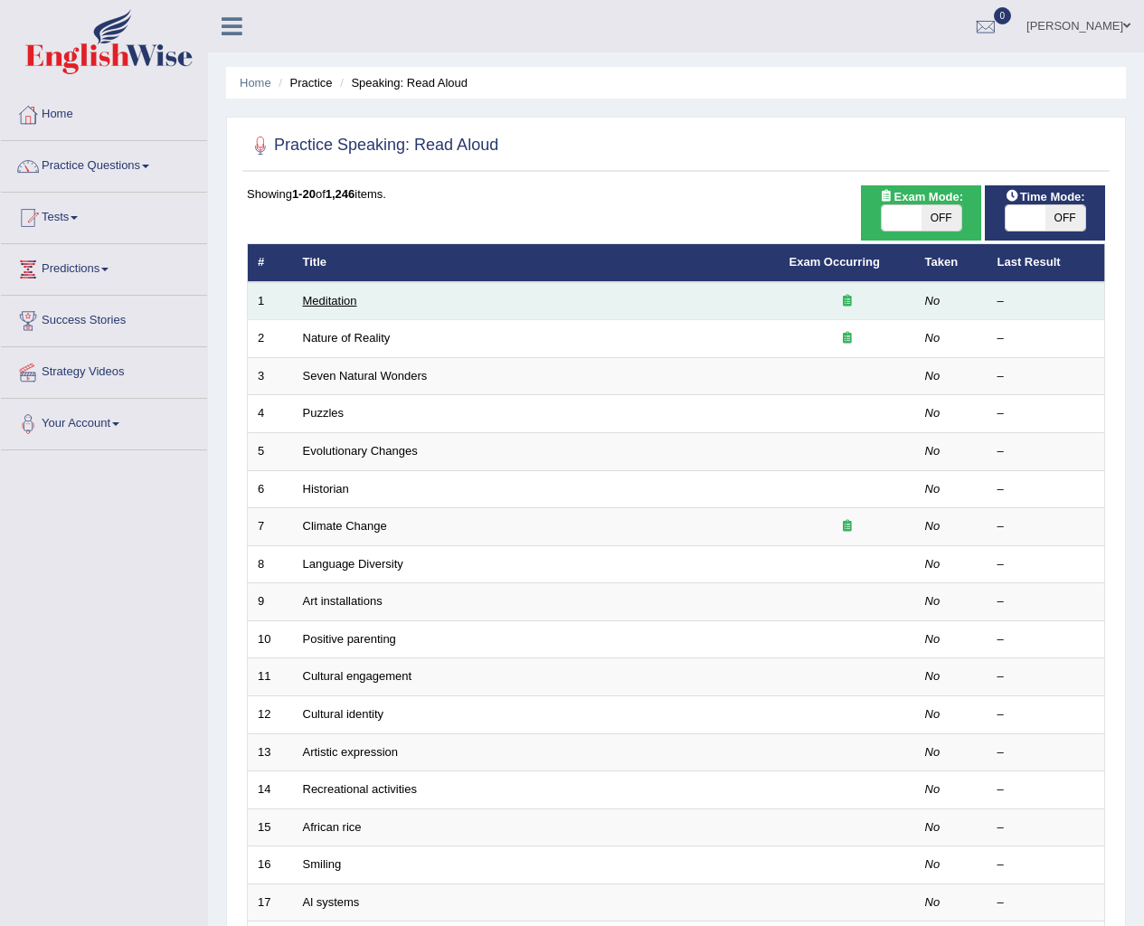
click at [307, 296] on link "Meditation" at bounding box center [330, 301] width 54 height 14
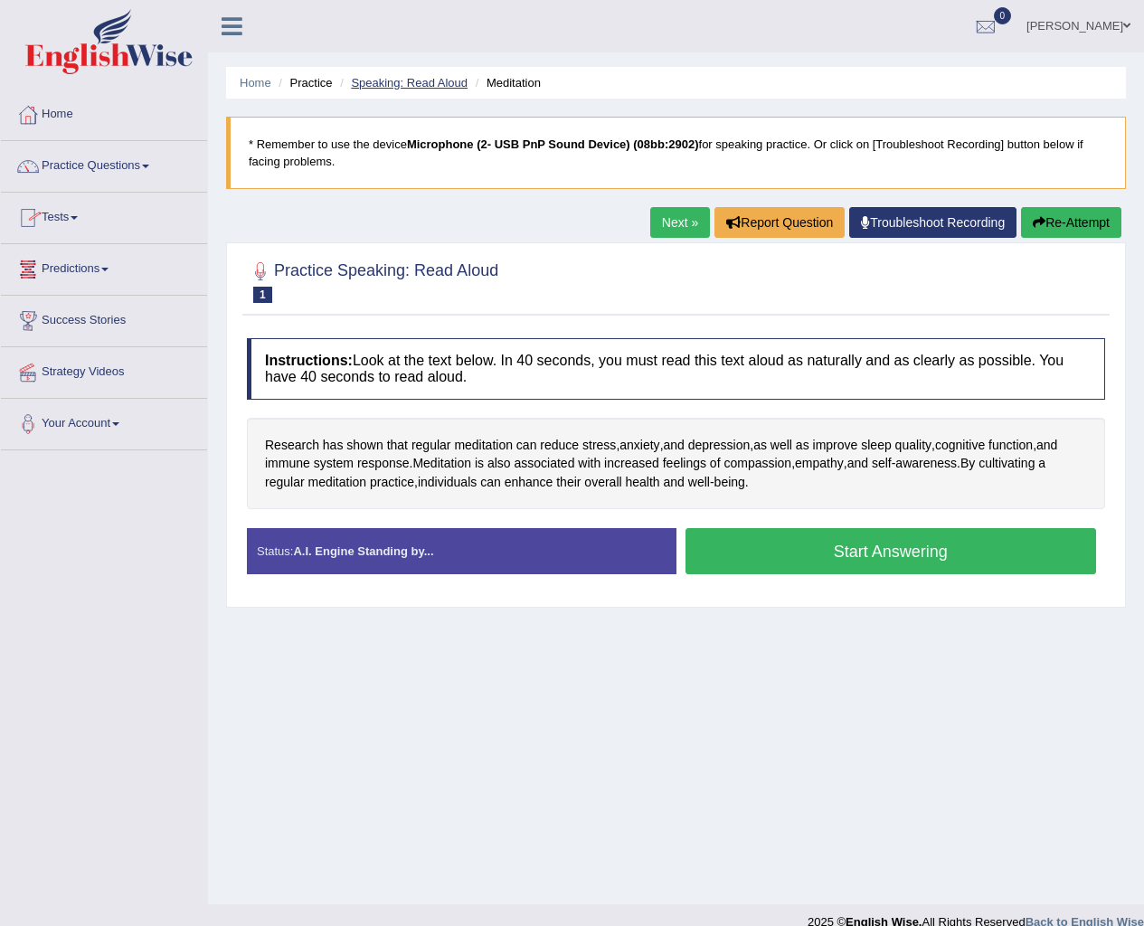
click at [441, 82] on link "Speaking: Read Aloud" at bounding box center [409, 83] width 117 height 14
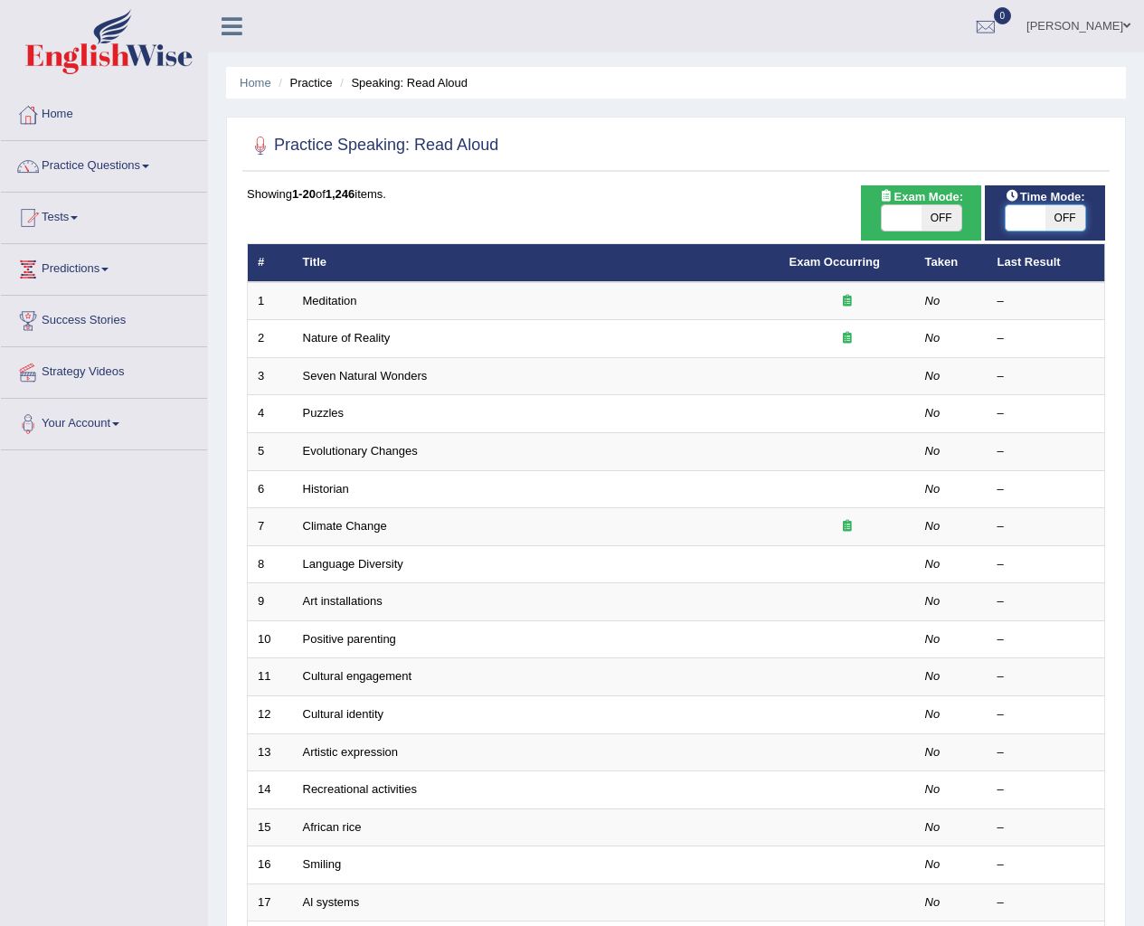
click at [1026, 222] on span at bounding box center [1026, 217] width 40 height 25
checkbox input "true"
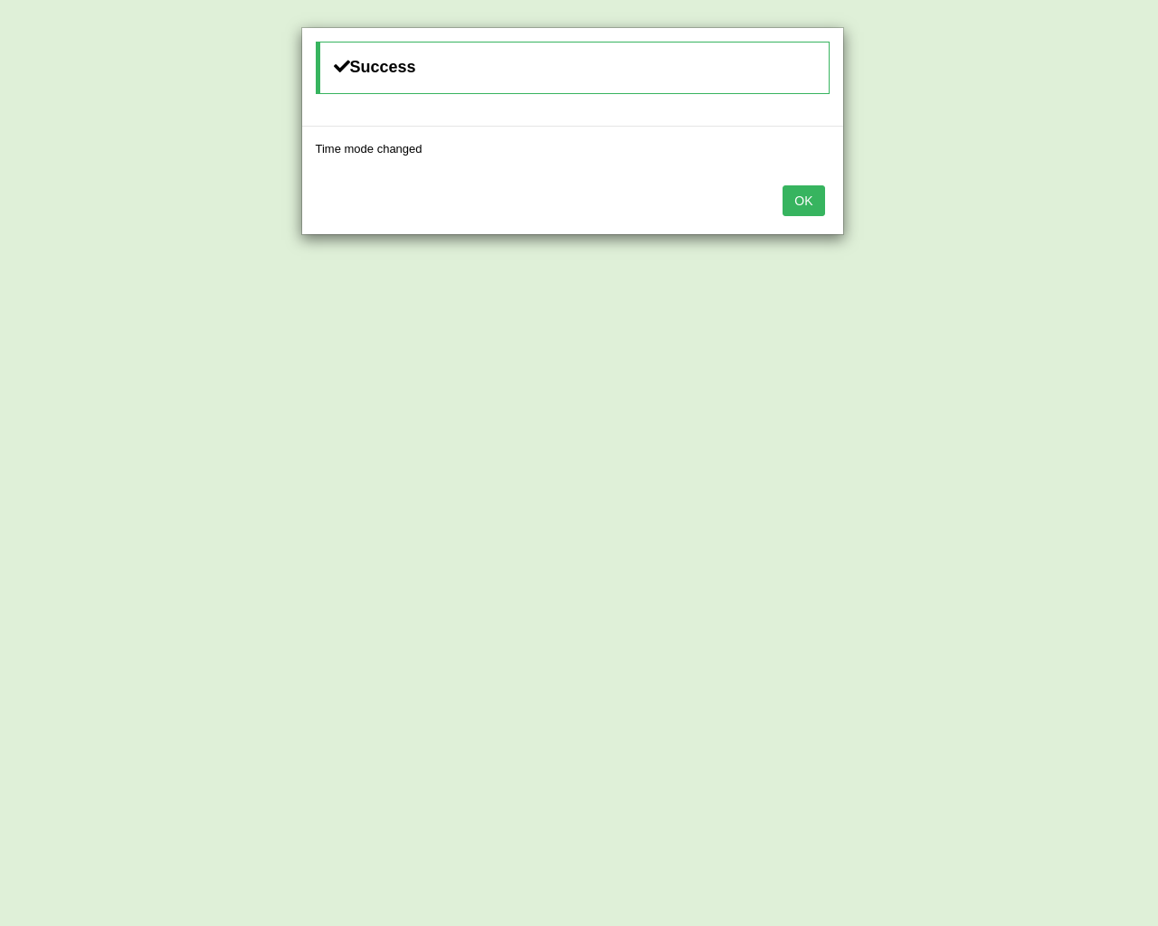
click at [804, 207] on button "OK" at bounding box center [803, 200] width 42 height 31
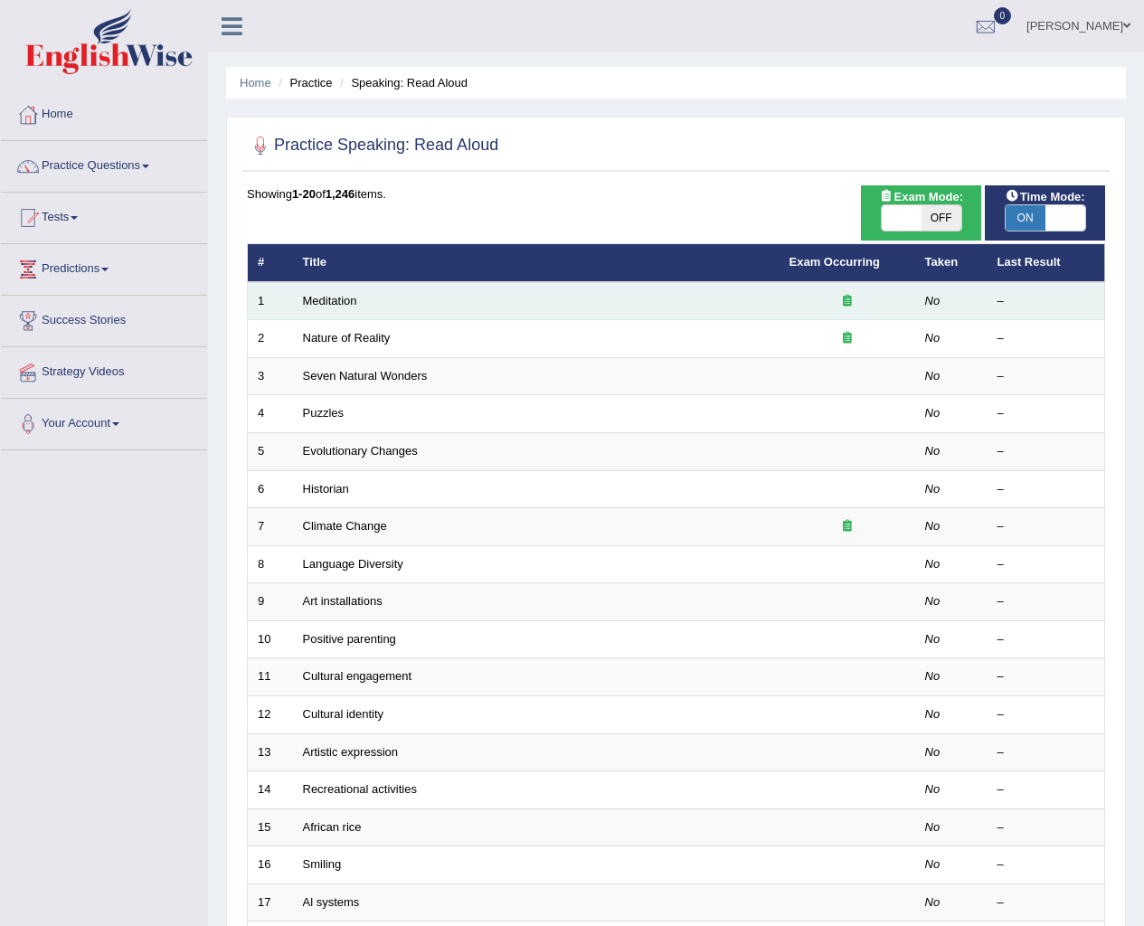
click at [326, 309] on td "Meditation" at bounding box center [536, 301] width 487 height 38
click at [332, 302] on link "Meditation" at bounding box center [330, 301] width 54 height 14
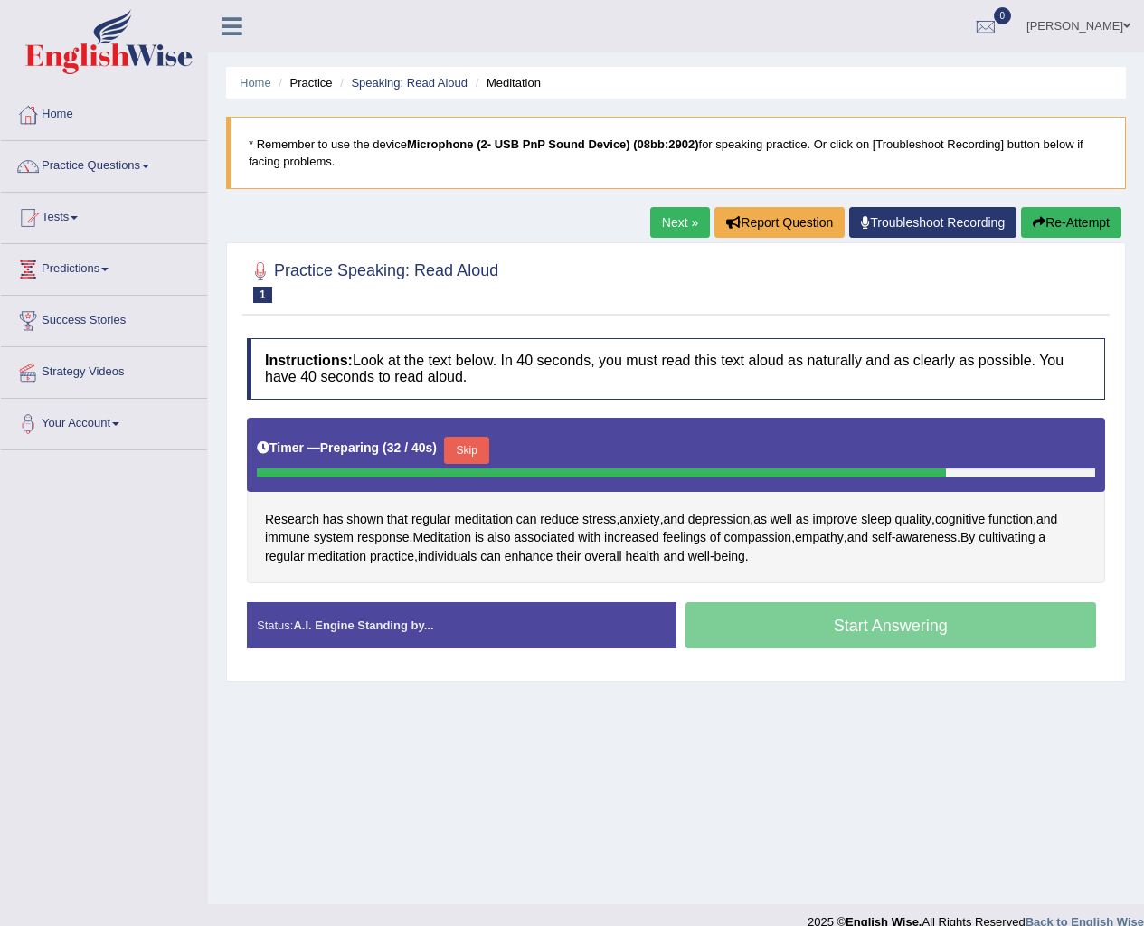
click at [452, 462] on button "Skip" at bounding box center [466, 450] width 45 height 27
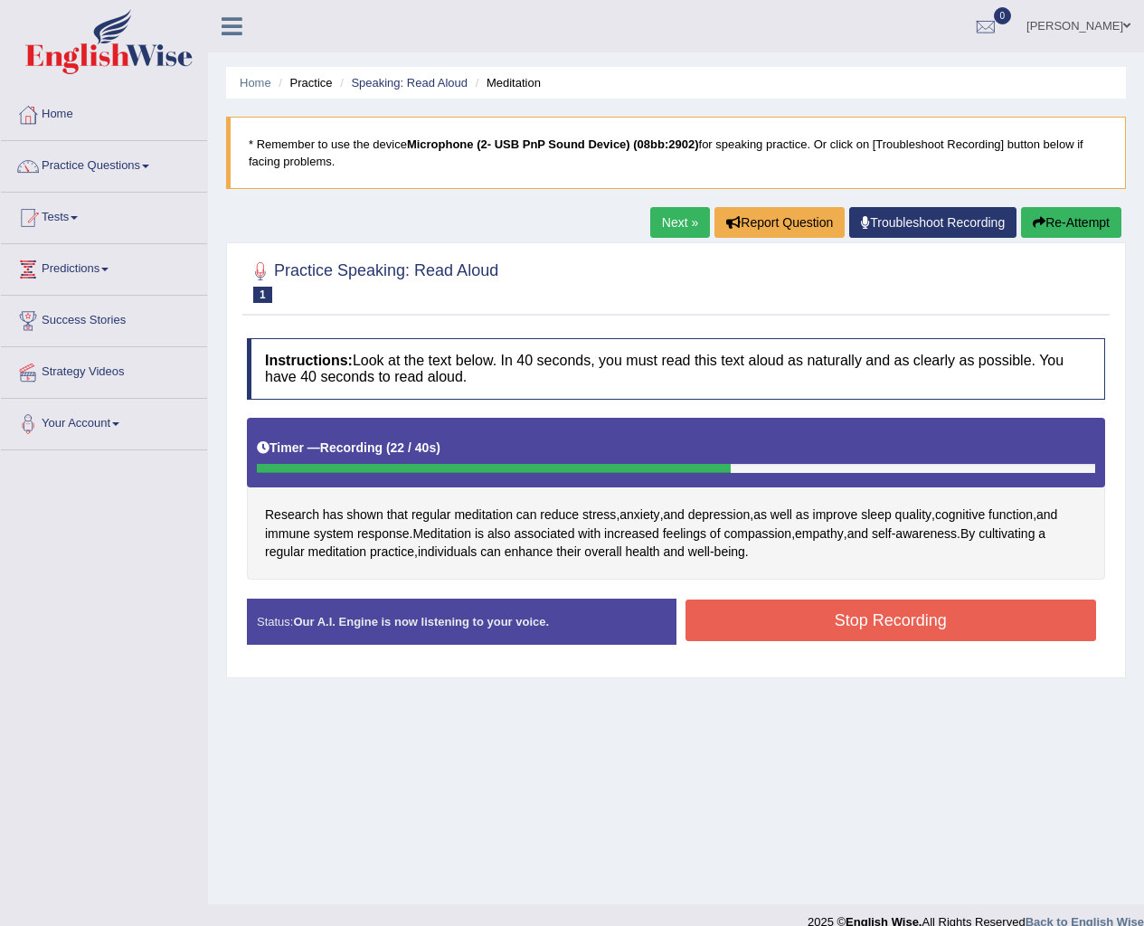
click at [824, 617] on button "Stop Recording" at bounding box center [890, 621] width 411 height 42
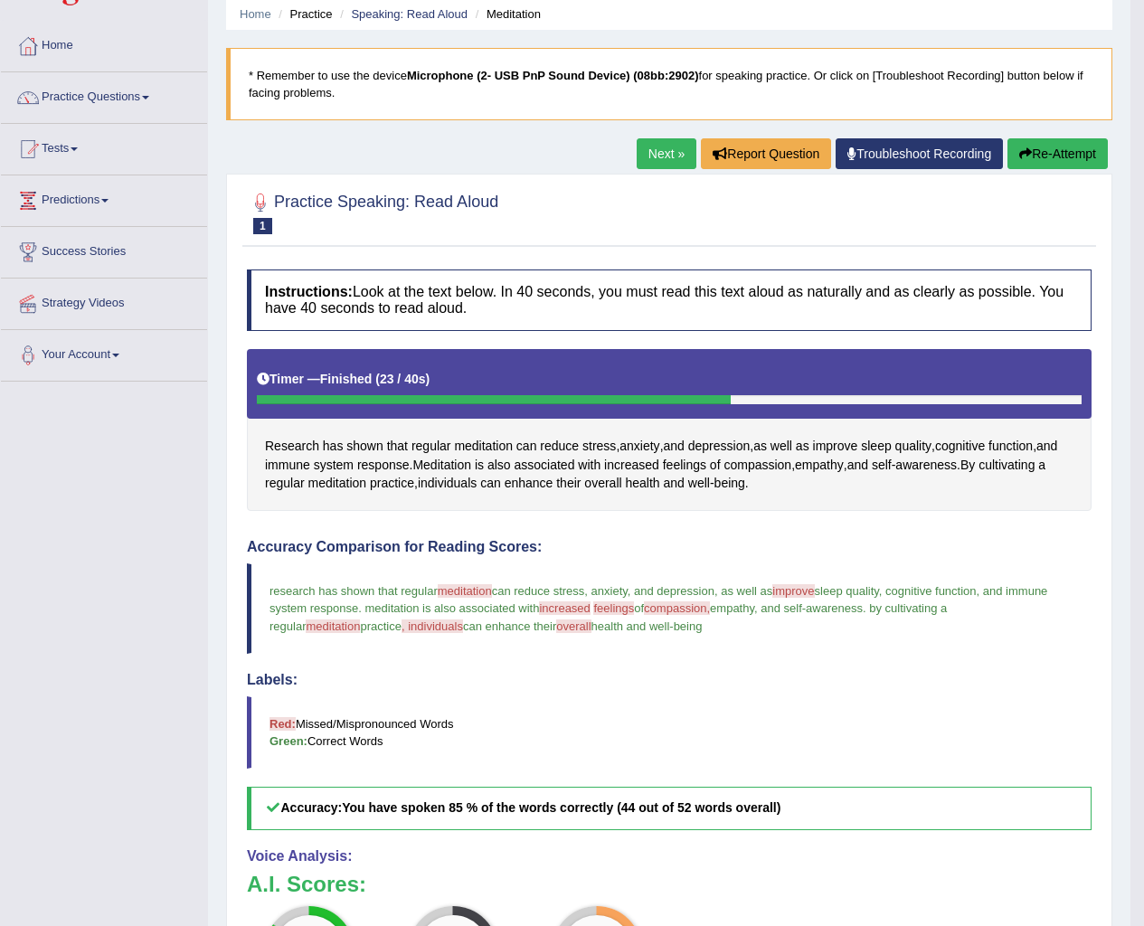
scroll to position [362, 0]
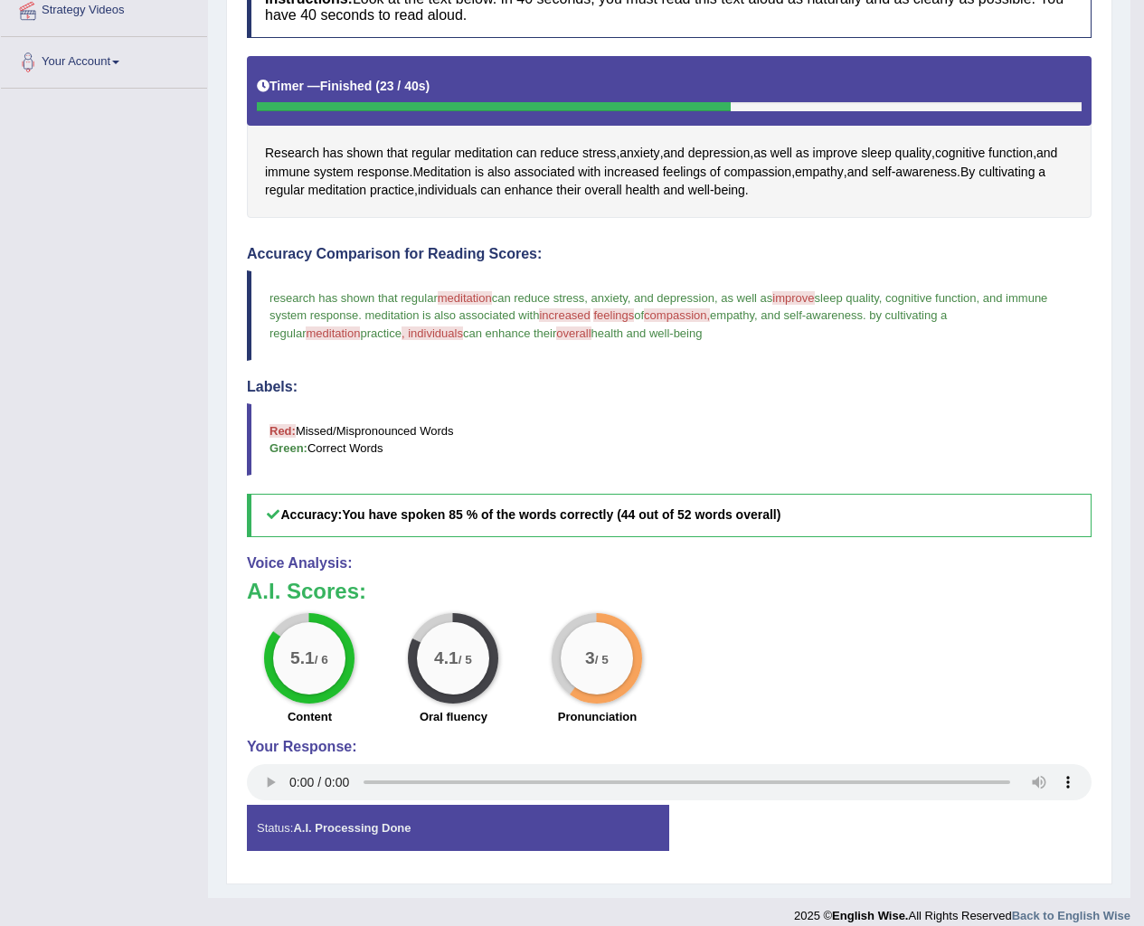
click at [307, 823] on strong "A.I. Processing Done" at bounding box center [352, 828] width 118 height 14
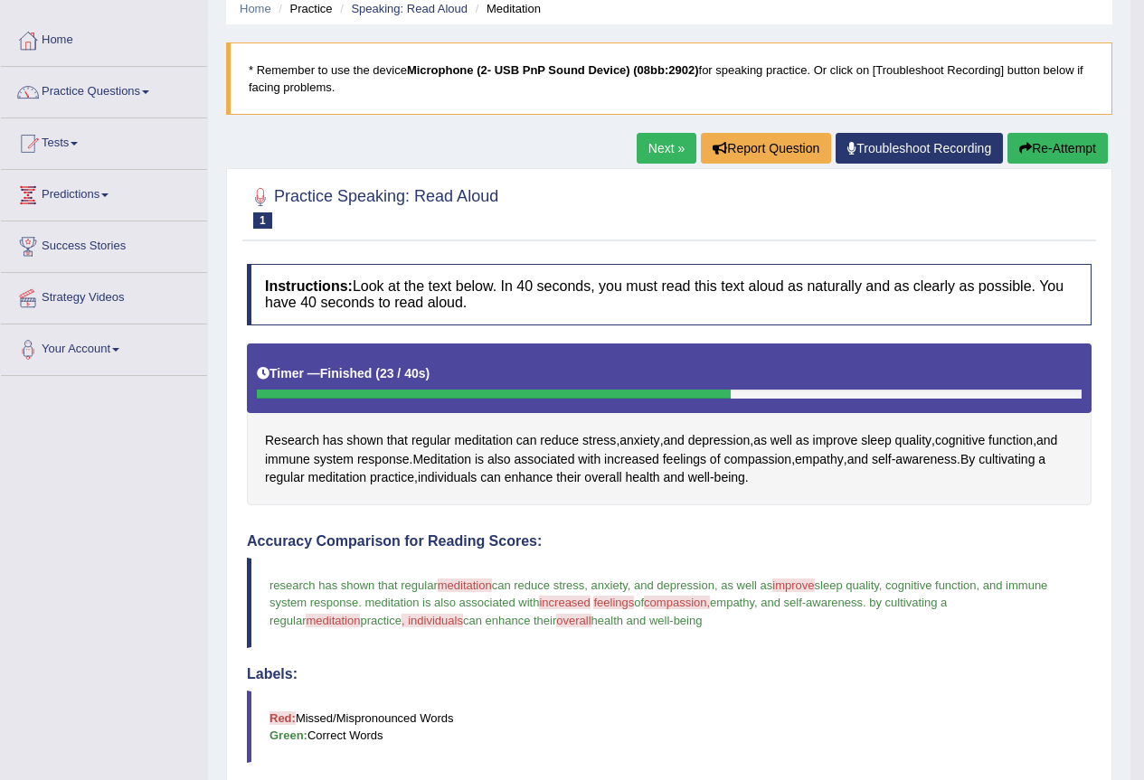
scroll to position [72, 0]
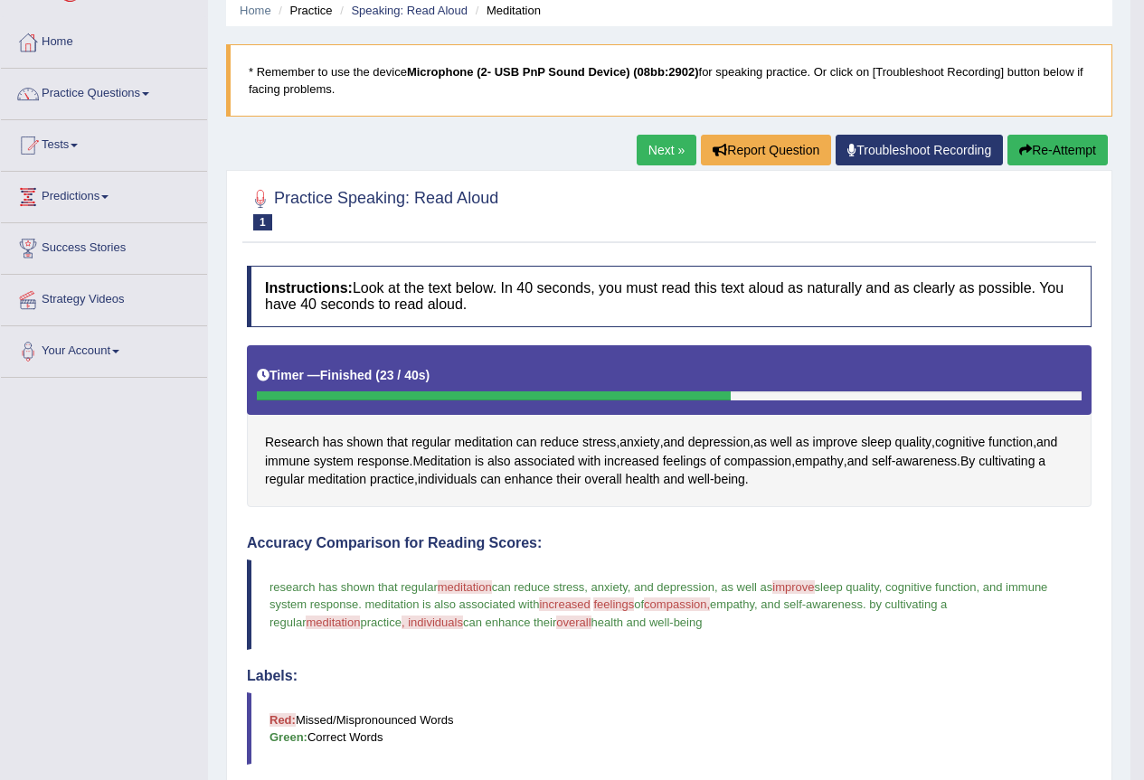
click at [656, 147] on link "Next »" at bounding box center [667, 150] width 60 height 31
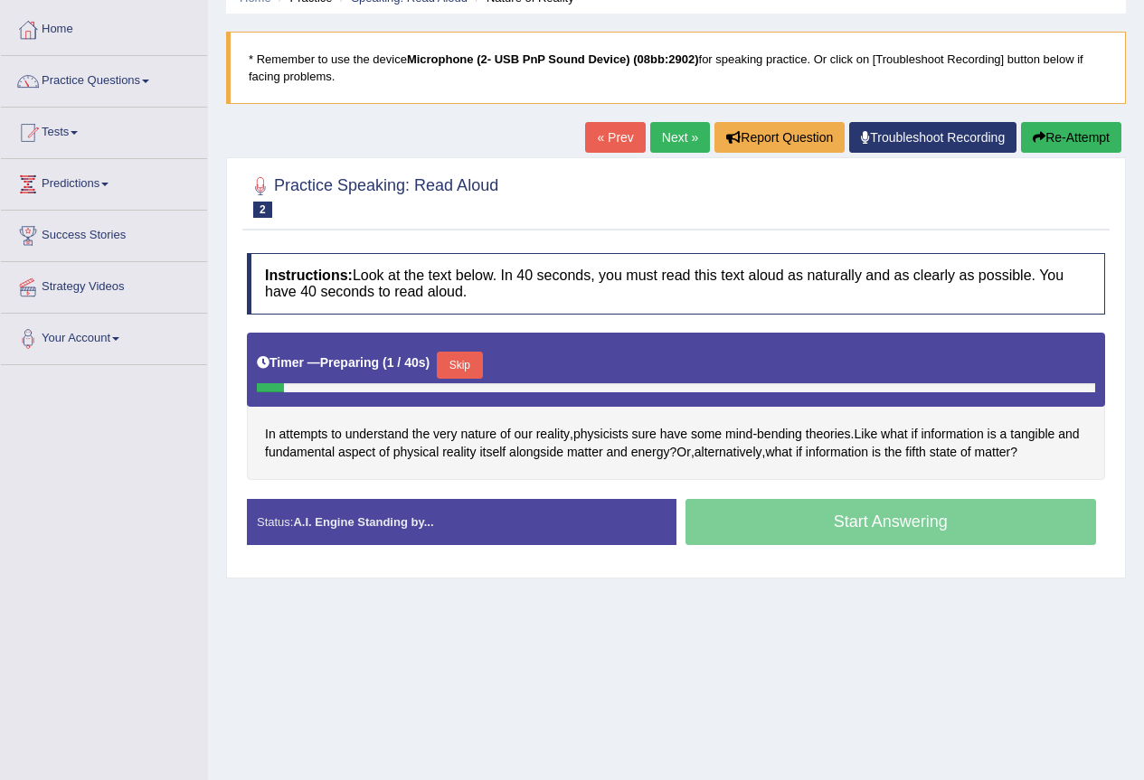
scroll to position [169, 0]
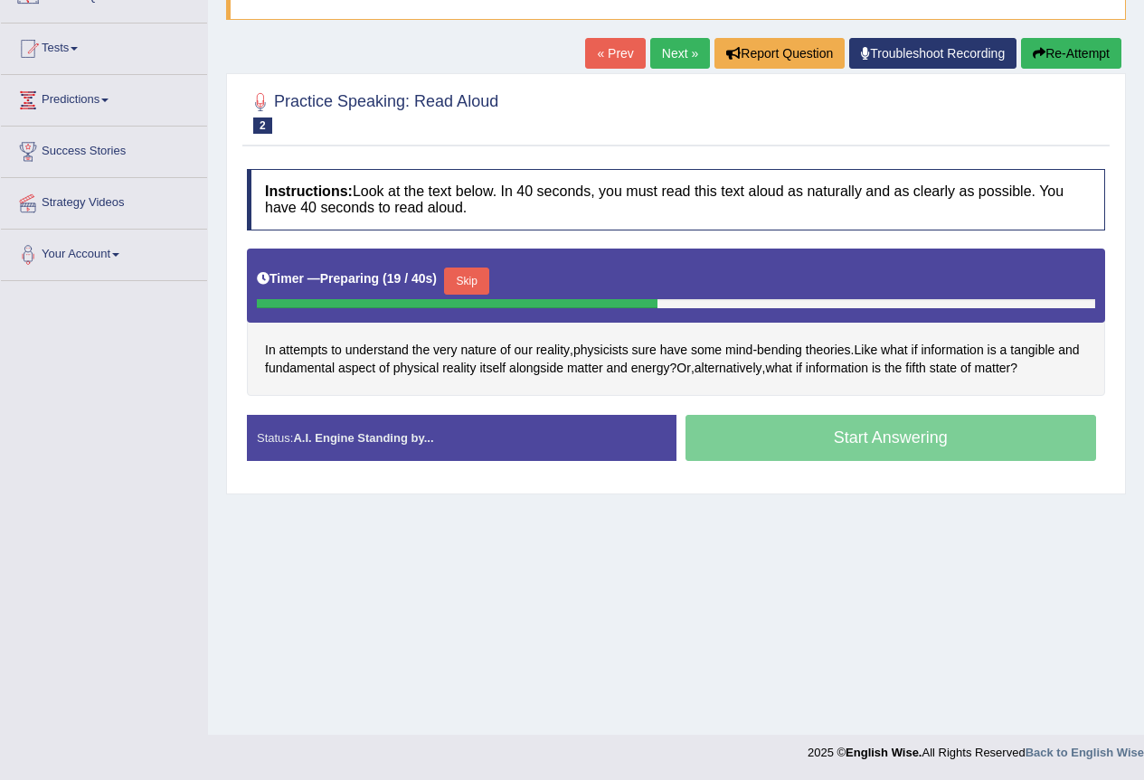
click at [475, 287] on button "Skip" at bounding box center [466, 281] width 45 height 27
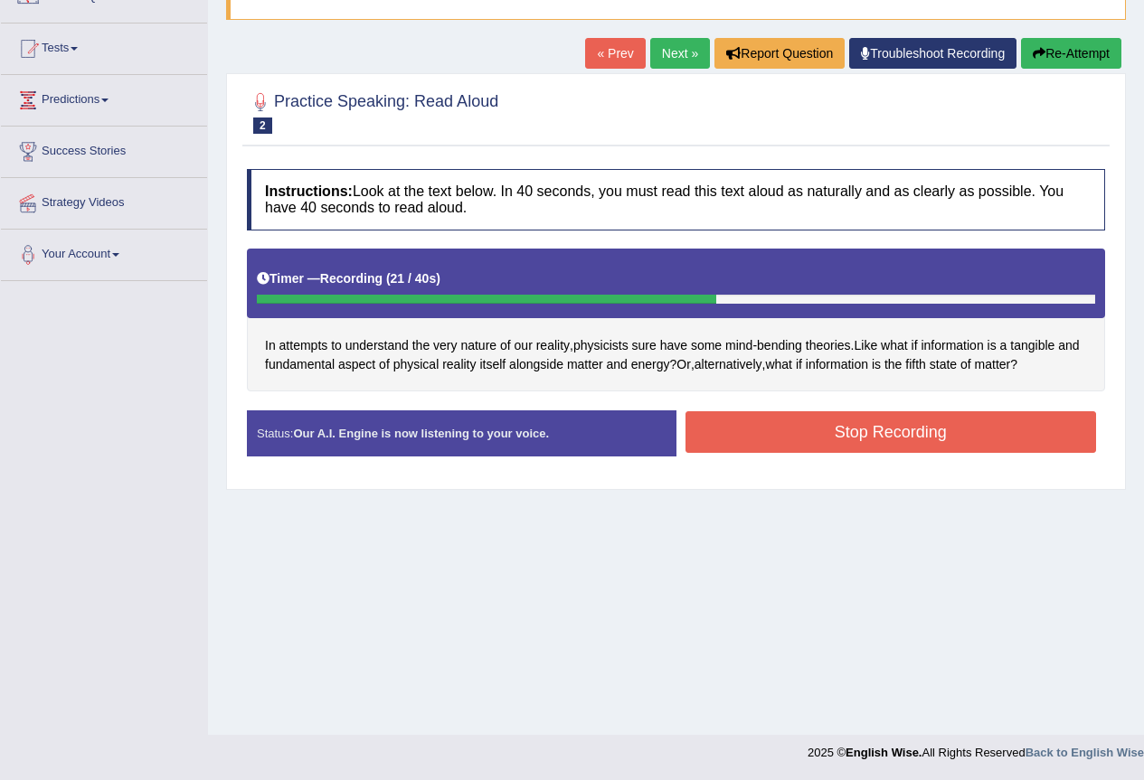
click at [844, 418] on button "Stop Recording" at bounding box center [890, 432] width 411 height 42
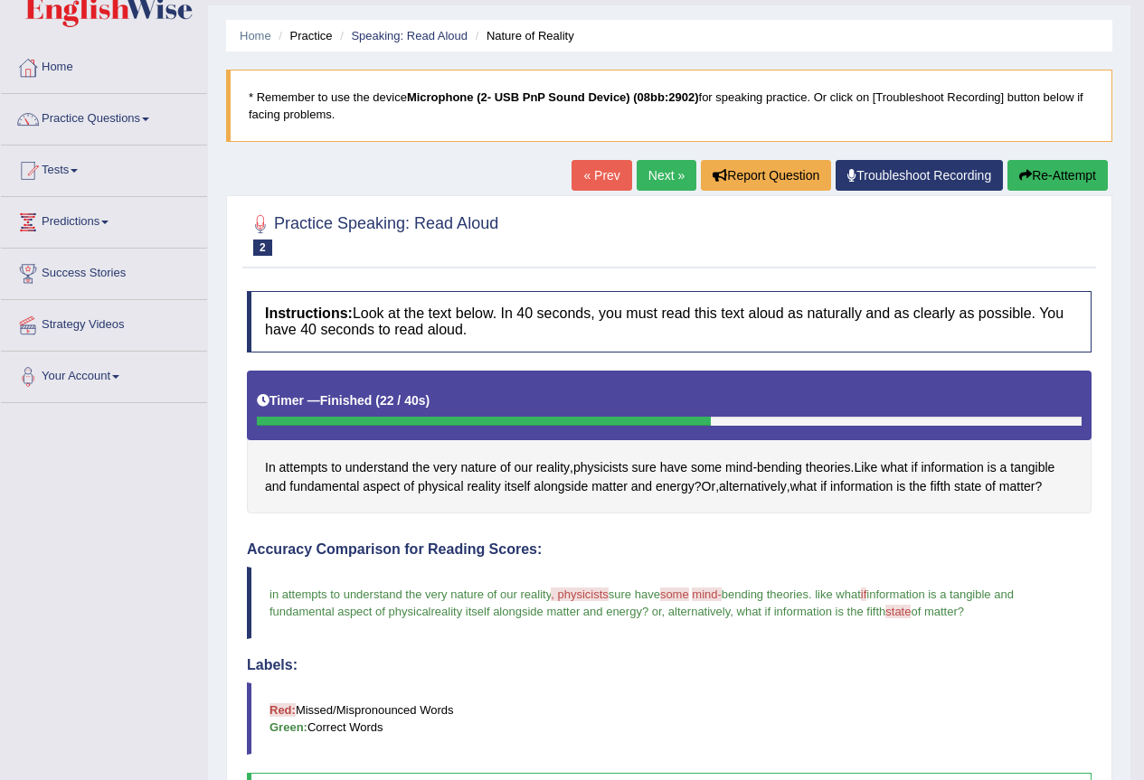
scroll to position [0, 0]
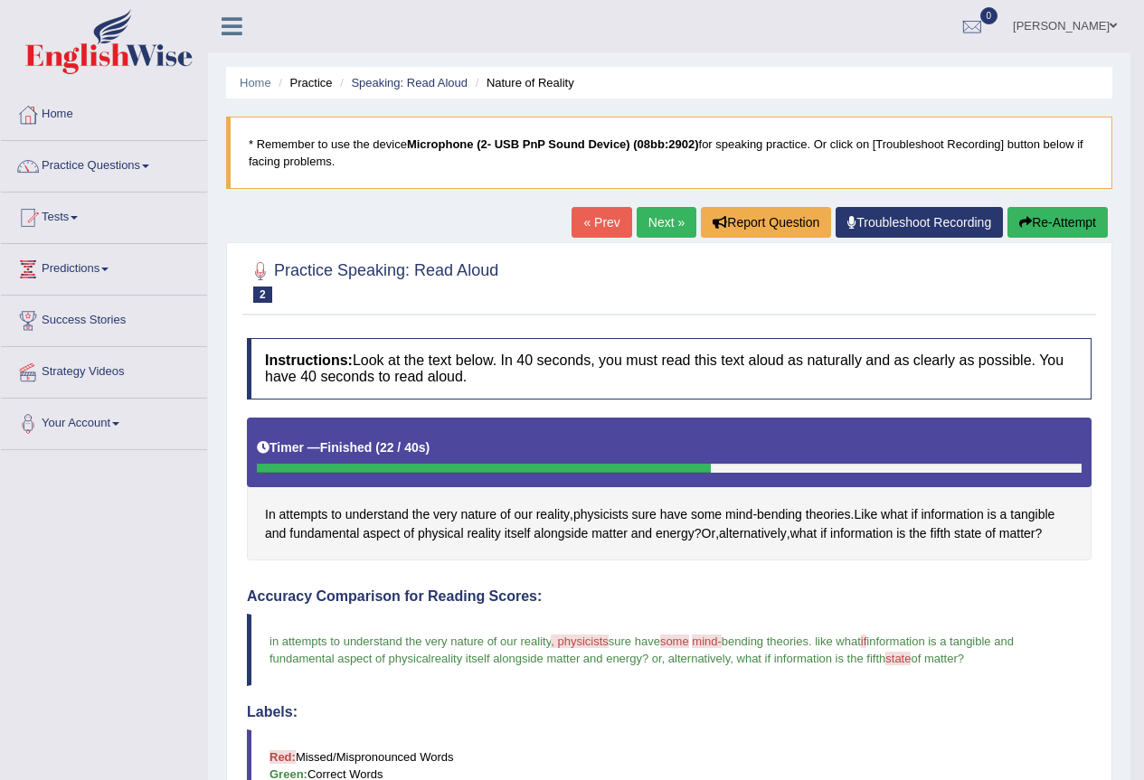
click at [644, 213] on link "Next »" at bounding box center [667, 222] width 60 height 31
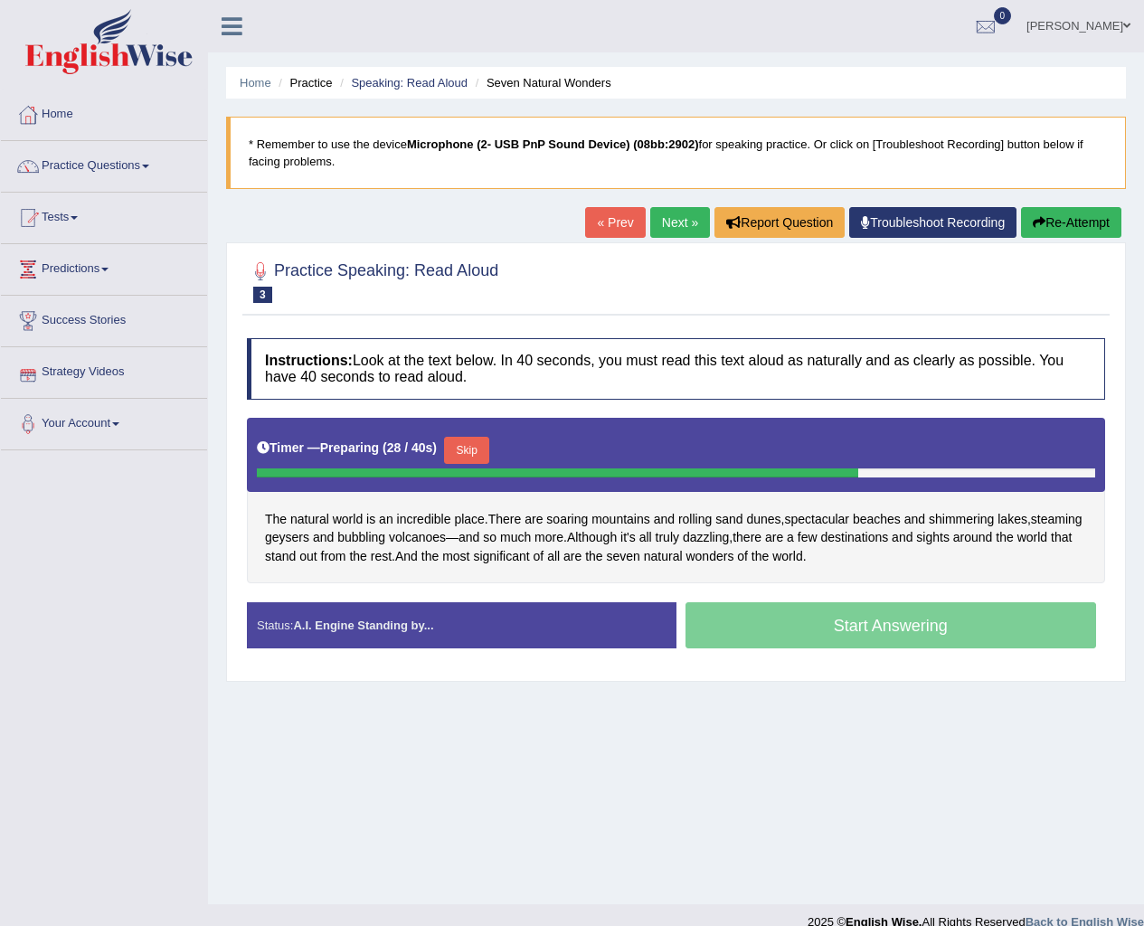
click at [450, 450] on button "Skip" at bounding box center [466, 450] width 45 height 27
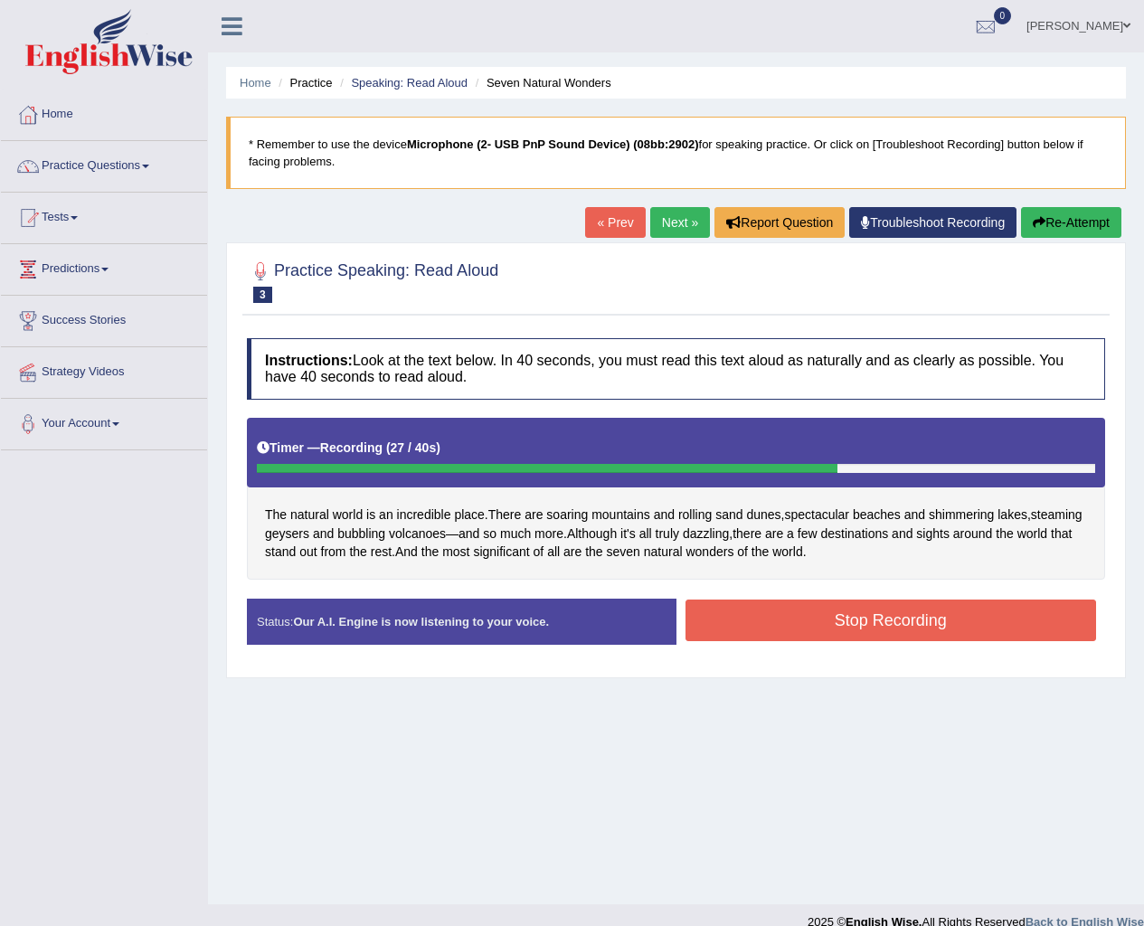
click at [758, 619] on button "Stop Recording" at bounding box center [890, 621] width 411 height 42
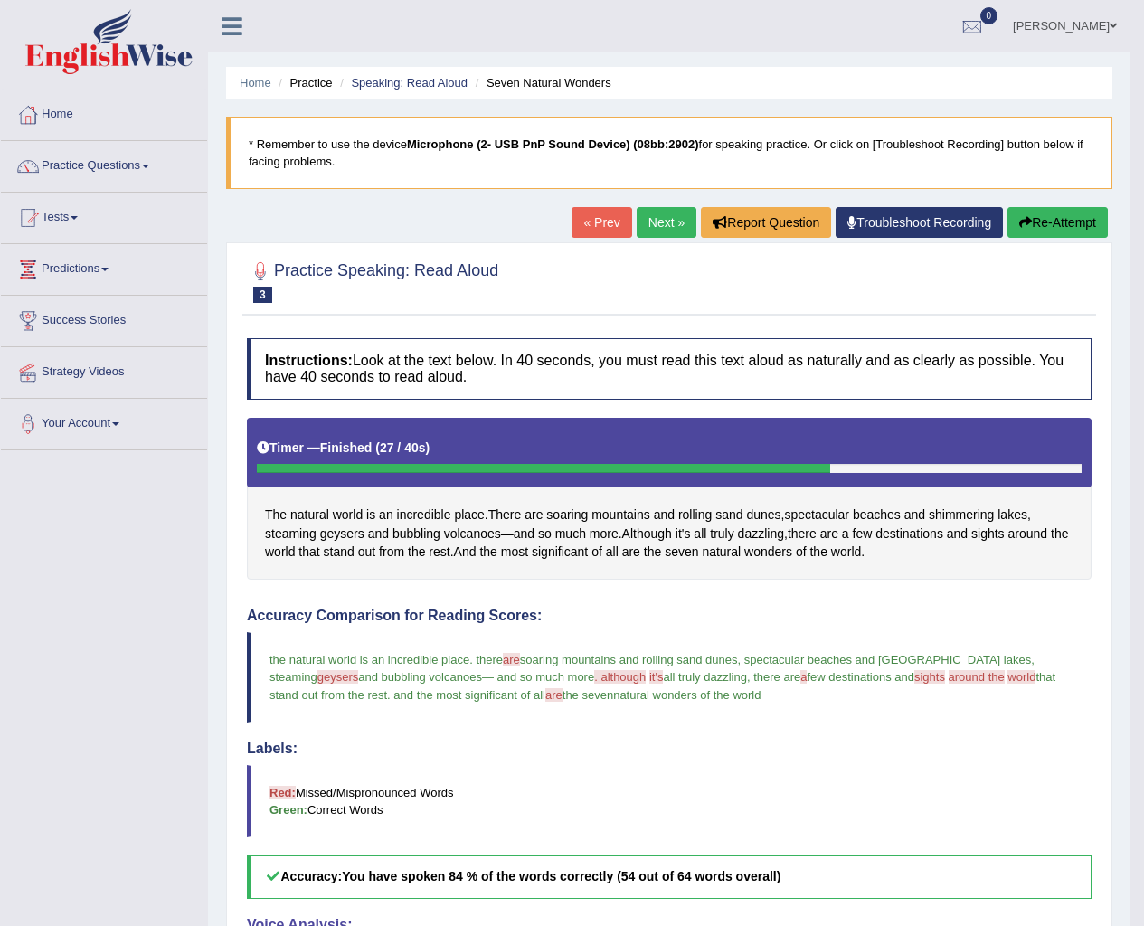
click at [671, 213] on link "Next »" at bounding box center [667, 222] width 60 height 31
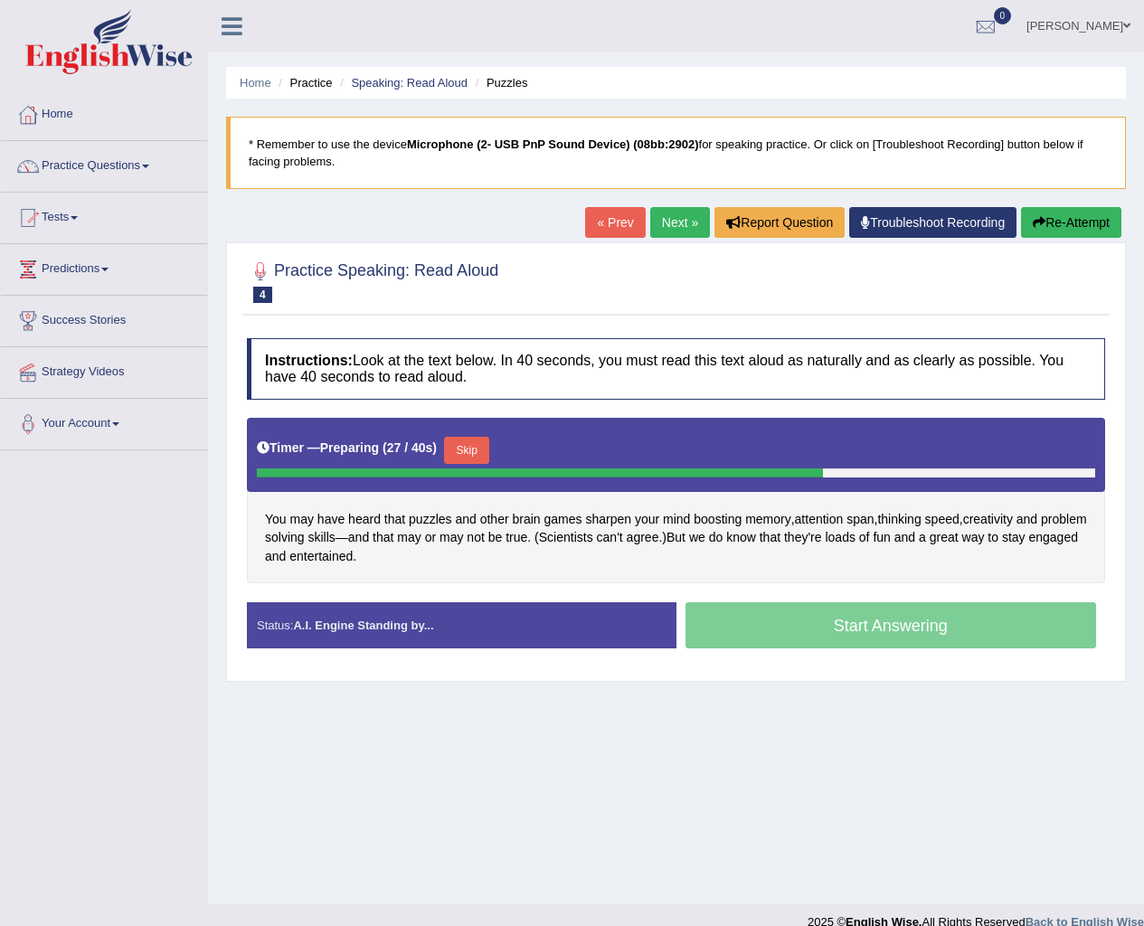
click at [483, 445] on button "Skip" at bounding box center [466, 450] width 45 height 27
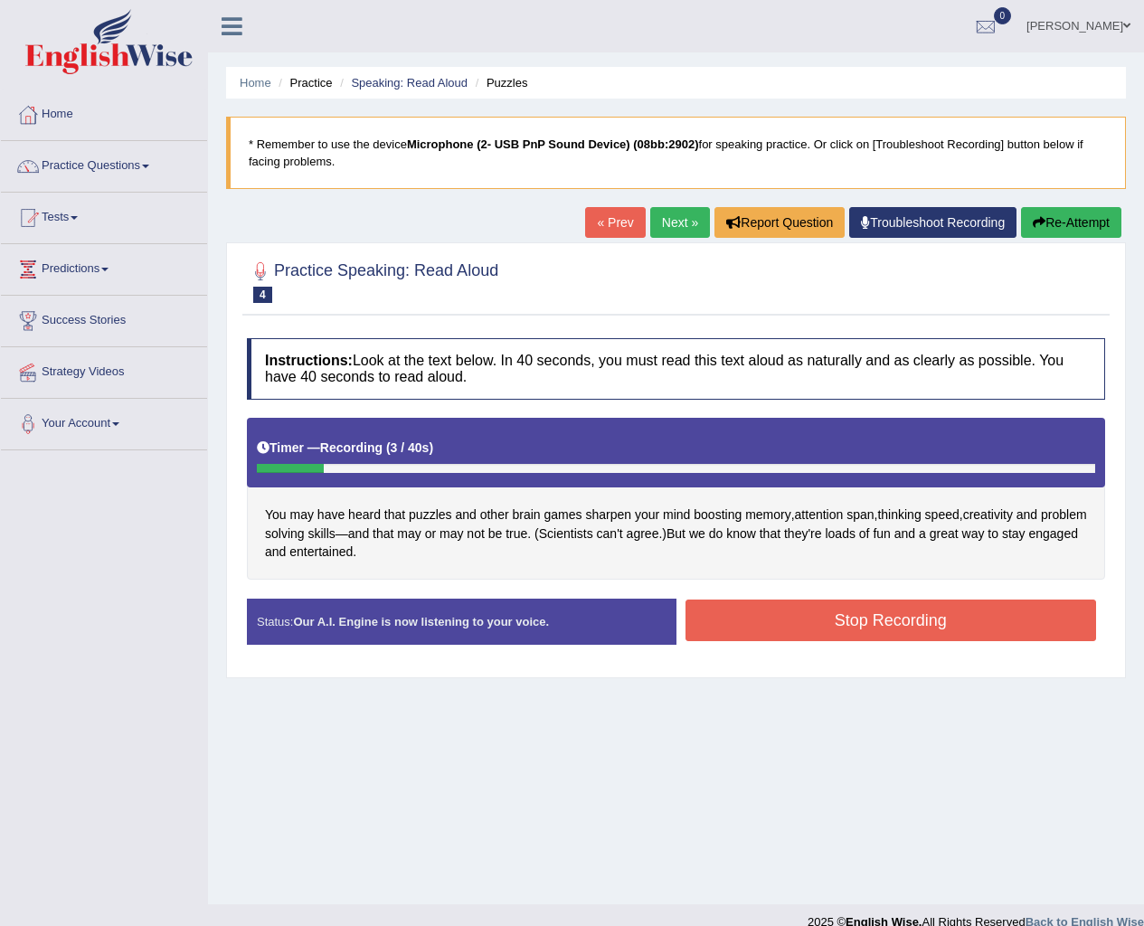
click at [869, 602] on button "Stop Recording" at bounding box center [890, 621] width 411 height 42
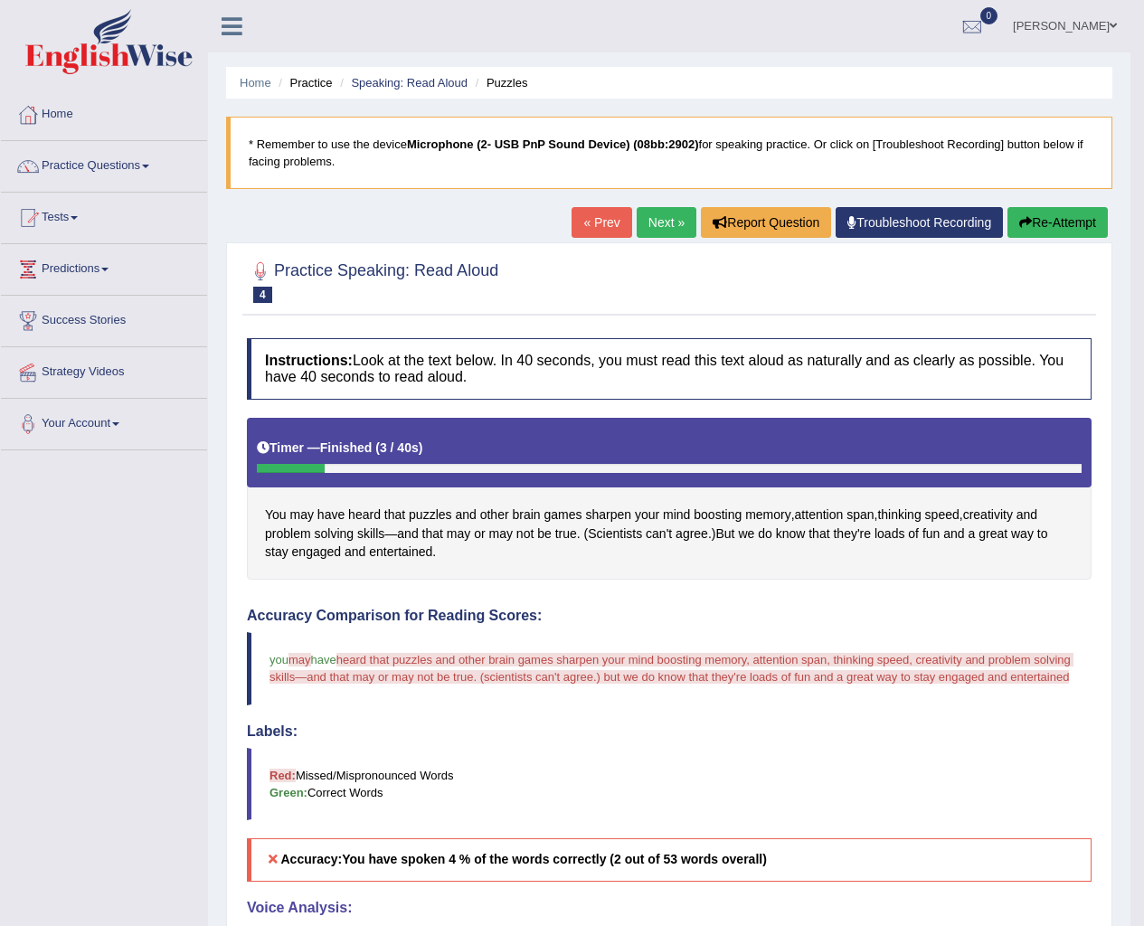
click at [1026, 224] on icon "button" at bounding box center [1025, 222] width 13 height 13
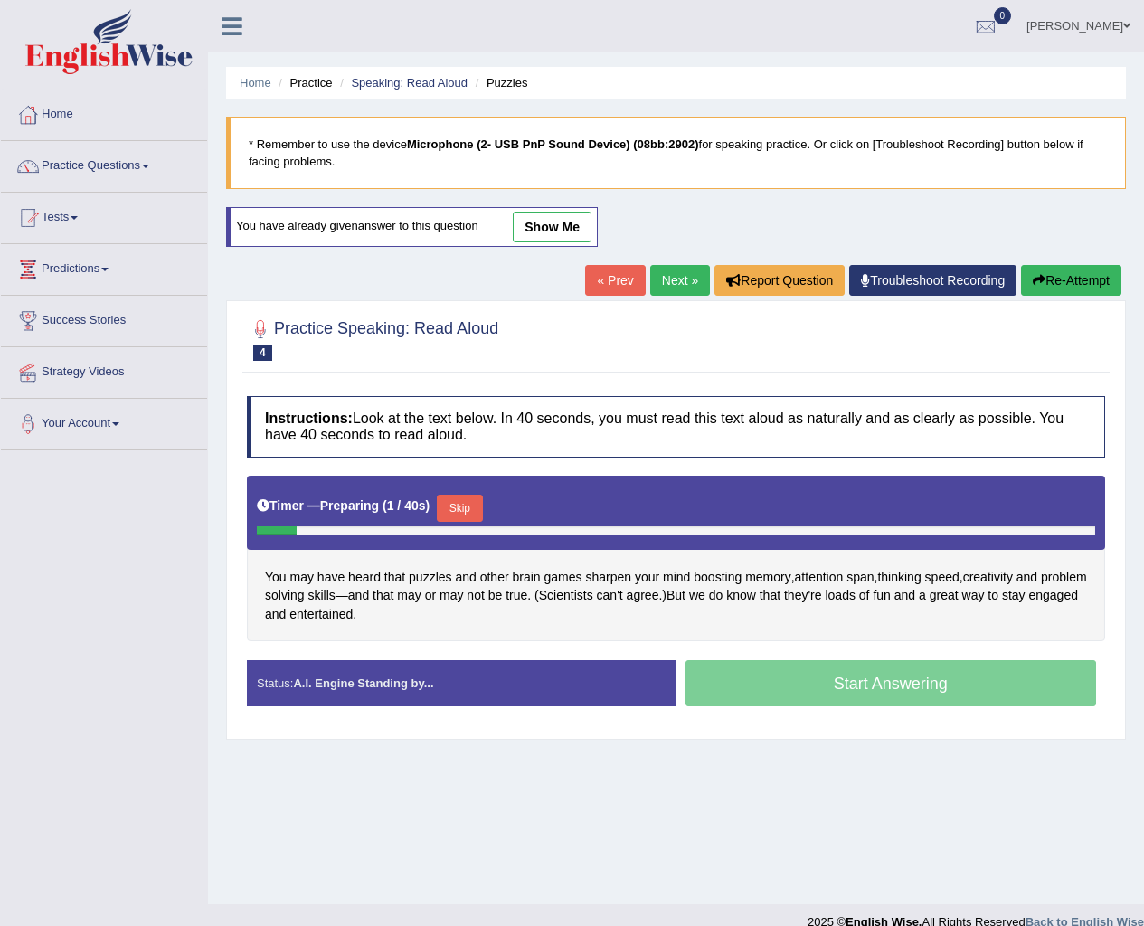
click at [481, 497] on button "Skip" at bounding box center [459, 508] width 45 height 27
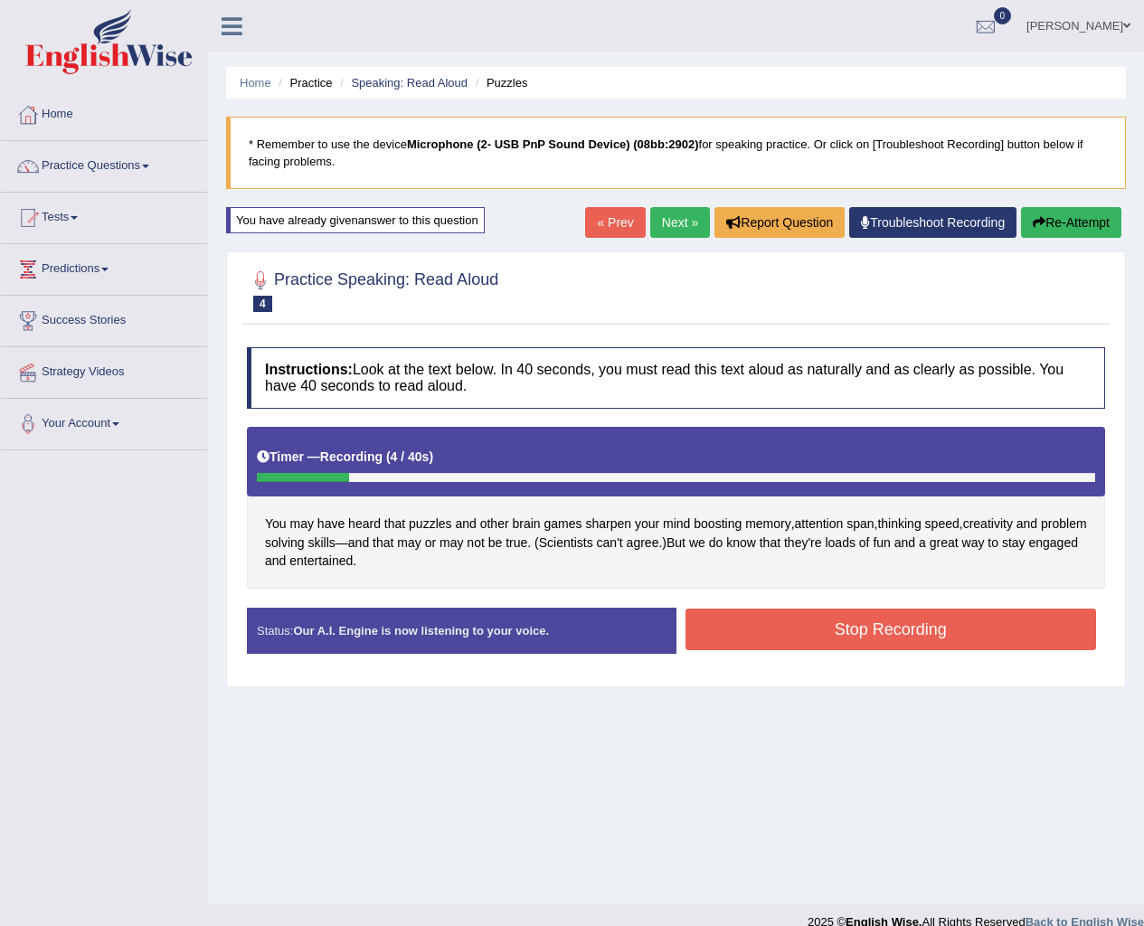
click at [1064, 219] on button "Re-Attempt" at bounding box center [1071, 222] width 100 height 31
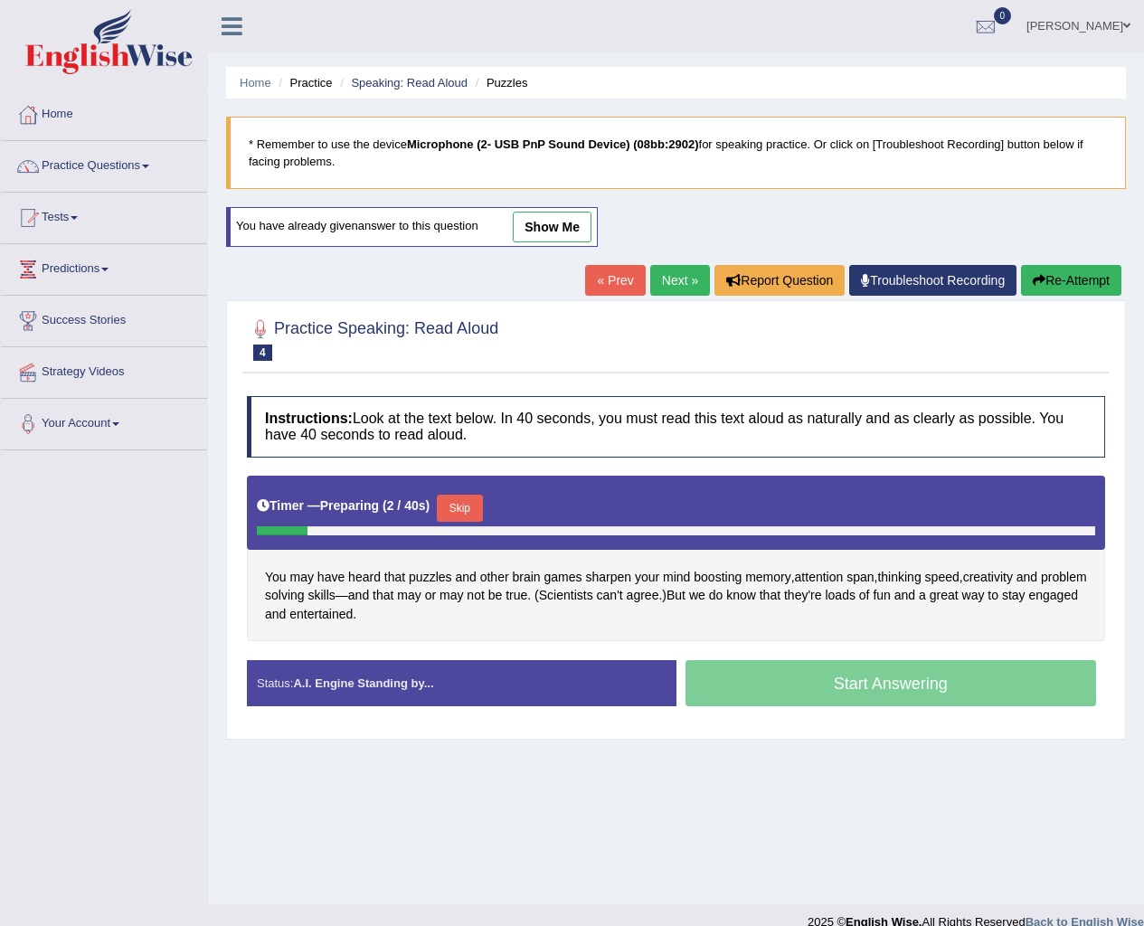
click at [456, 514] on button "Skip" at bounding box center [459, 508] width 45 height 27
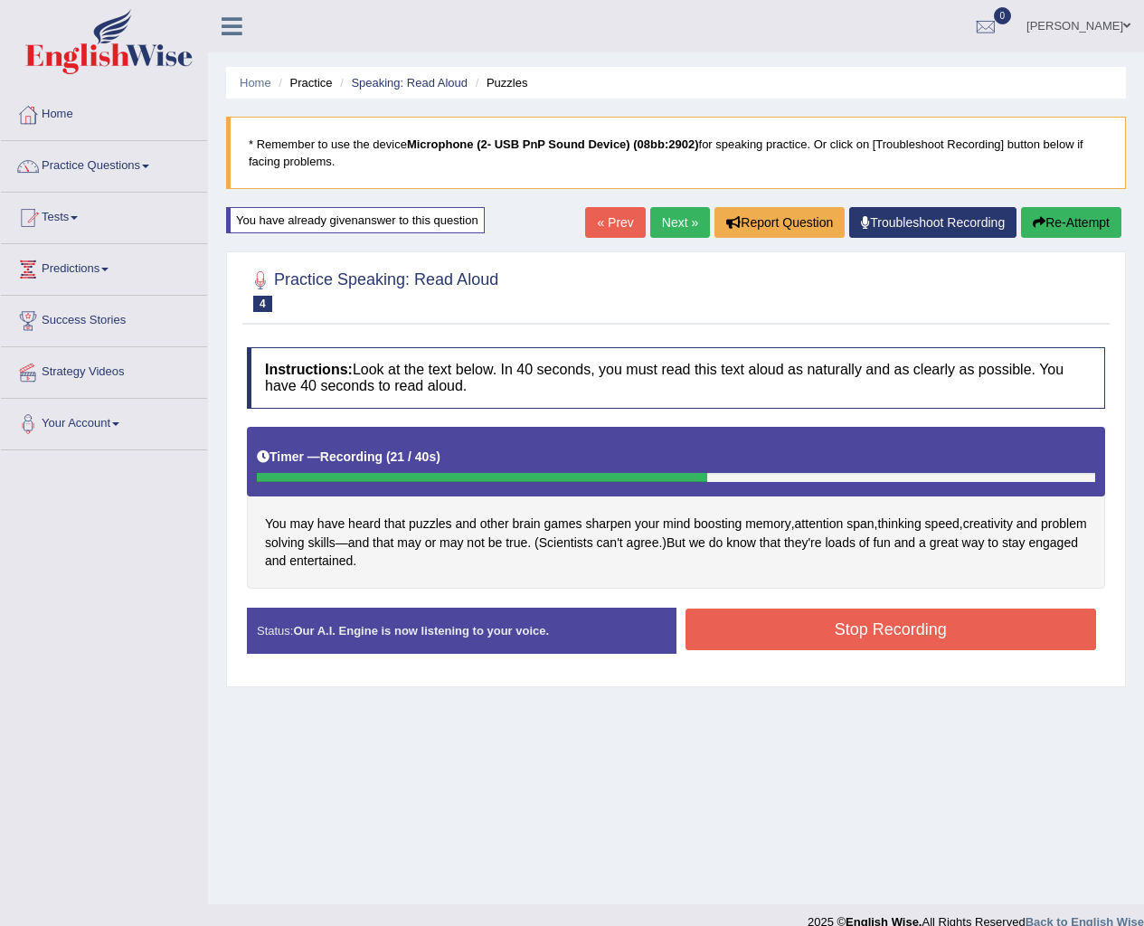
click at [857, 652] on div "Stop Recording" at bounding box center [891, 632] width 430 height 46
click at [865, 638] on button "Stop Recording" at bounding box center [890, 630] width 411 height 42
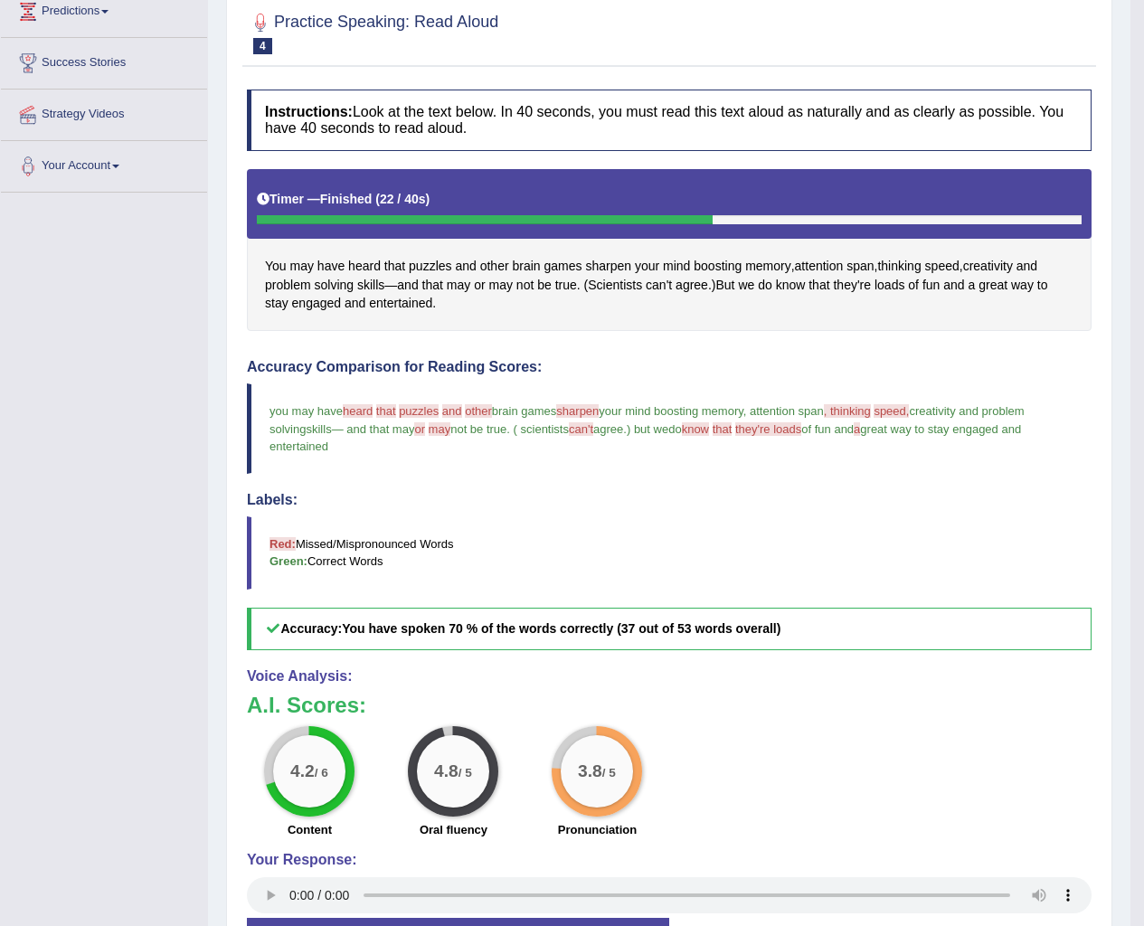
scroll to position [26, 0]
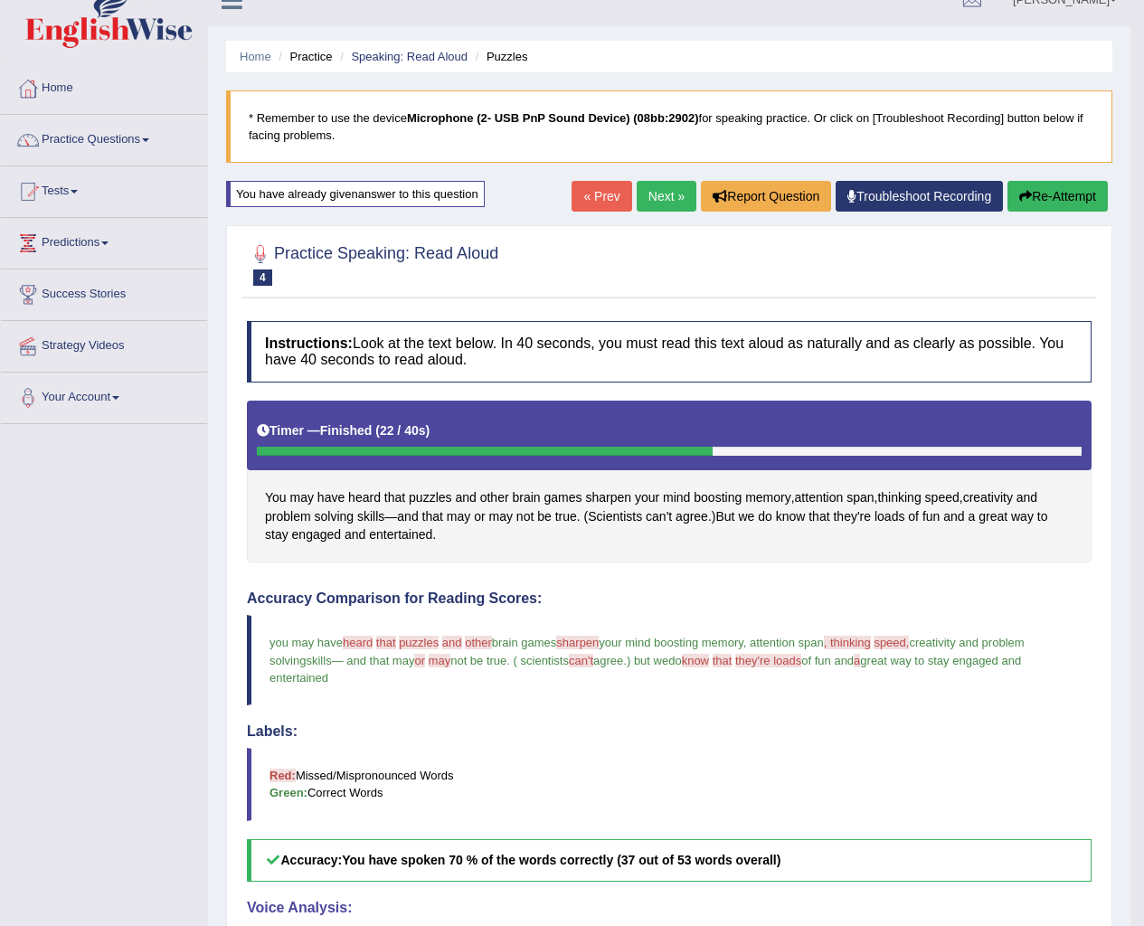
click at [1074, 198] on button "Re-Attempt" at bounding box center [1057, 196] width 100 height 31
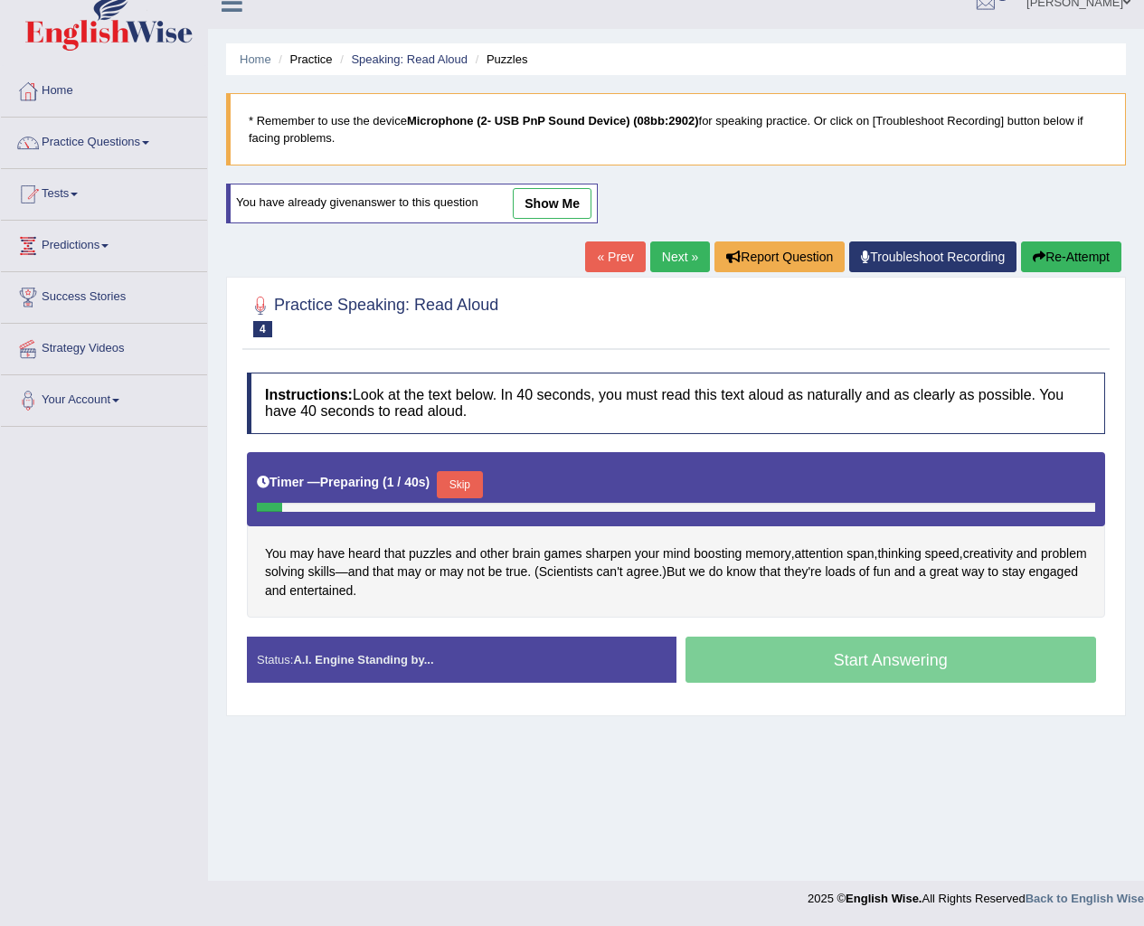
click at [464, 472] on button "Skip" at bounding box center [459, 484] width 45 height 27
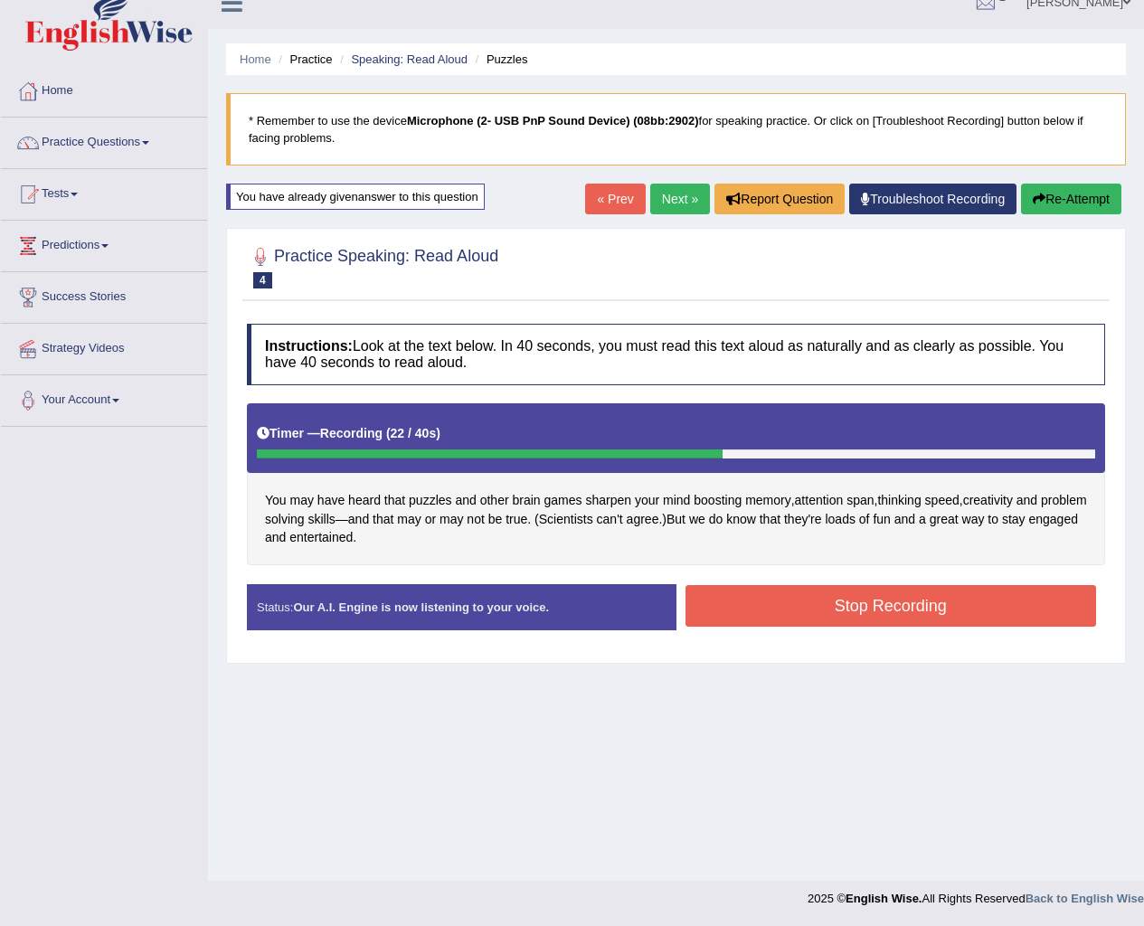
click at [753, 604] on button "Stop Recording" at bounding box center [890, 606] width 411 height 42
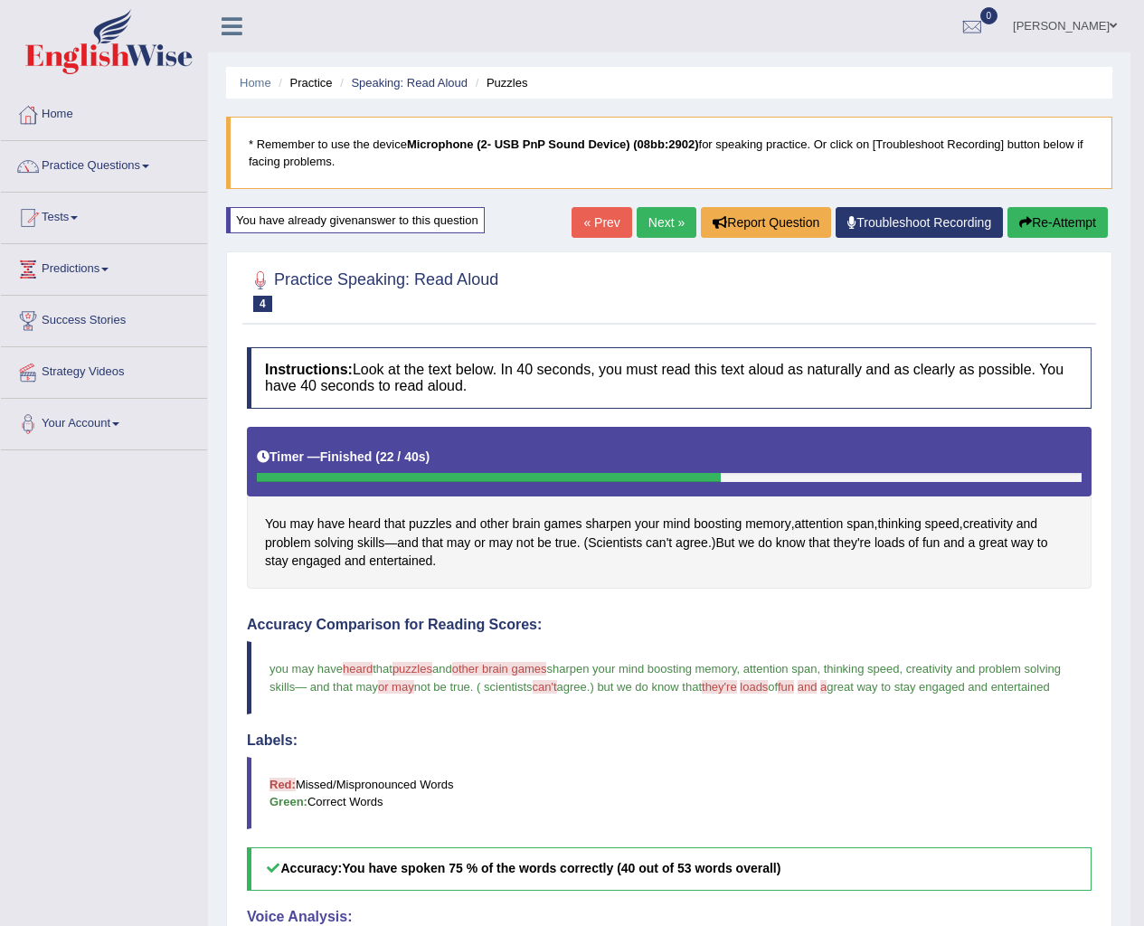
click at [647, 218] on link "Next »" at bounding box center [667, 222] width 60 height 31
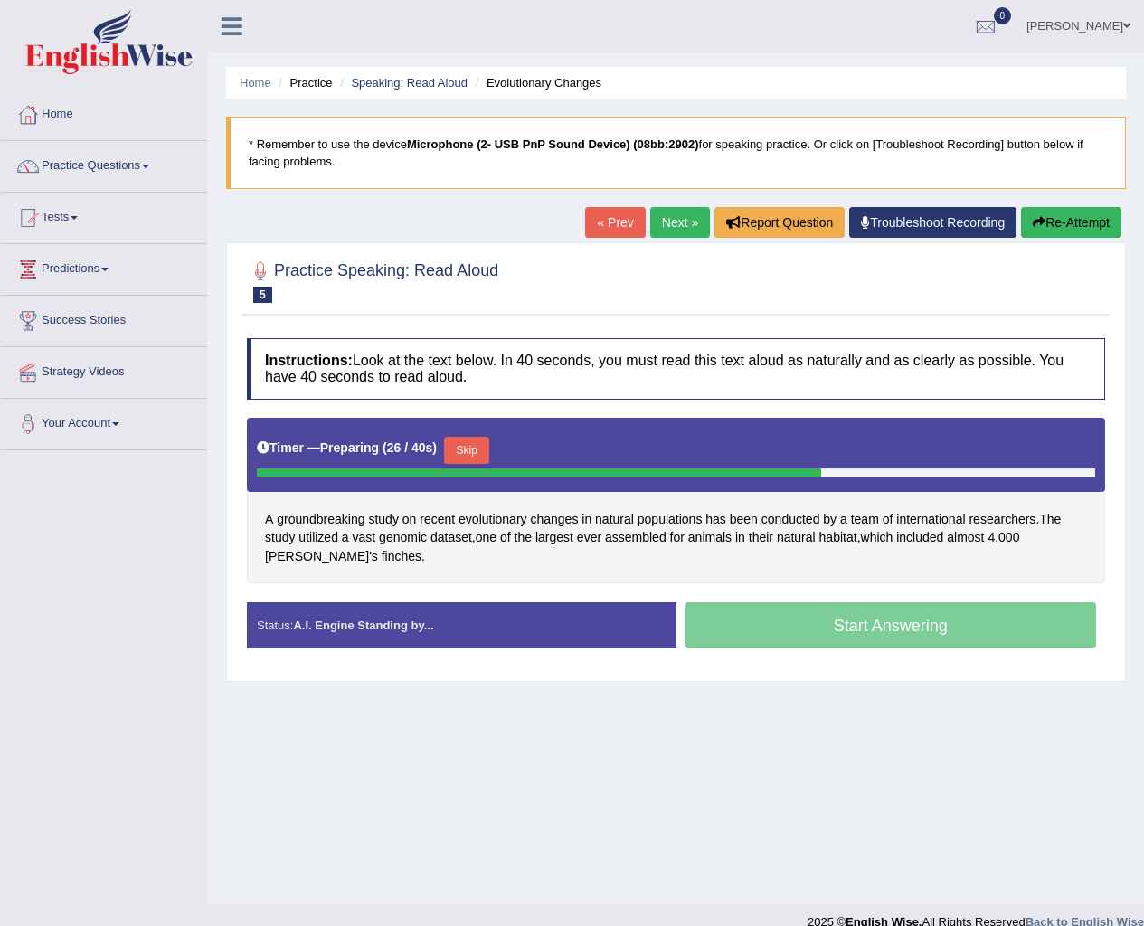
click at [482, 449] on button "Skip" at bounding box center [466, 450] width 45 height 27
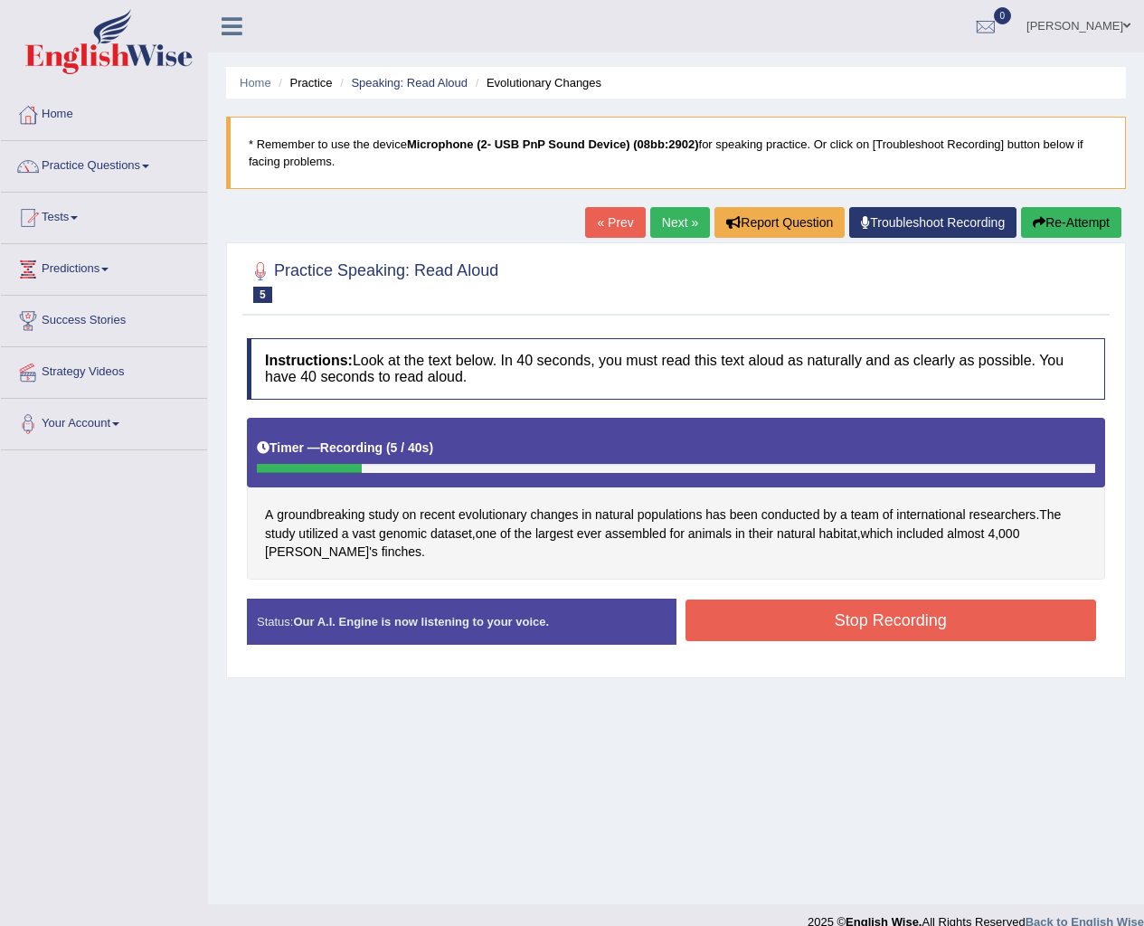
click at [1053, 246] on div "Practice Speaking: Read Aloud 5 Evolutionary Changes Instructions: Look at the …" at bounding box center [676, 459] width 900 height 435
click at [1056, 219] on button "Re-Attempt" at bounding box center [1071, 222] width 100 height 31
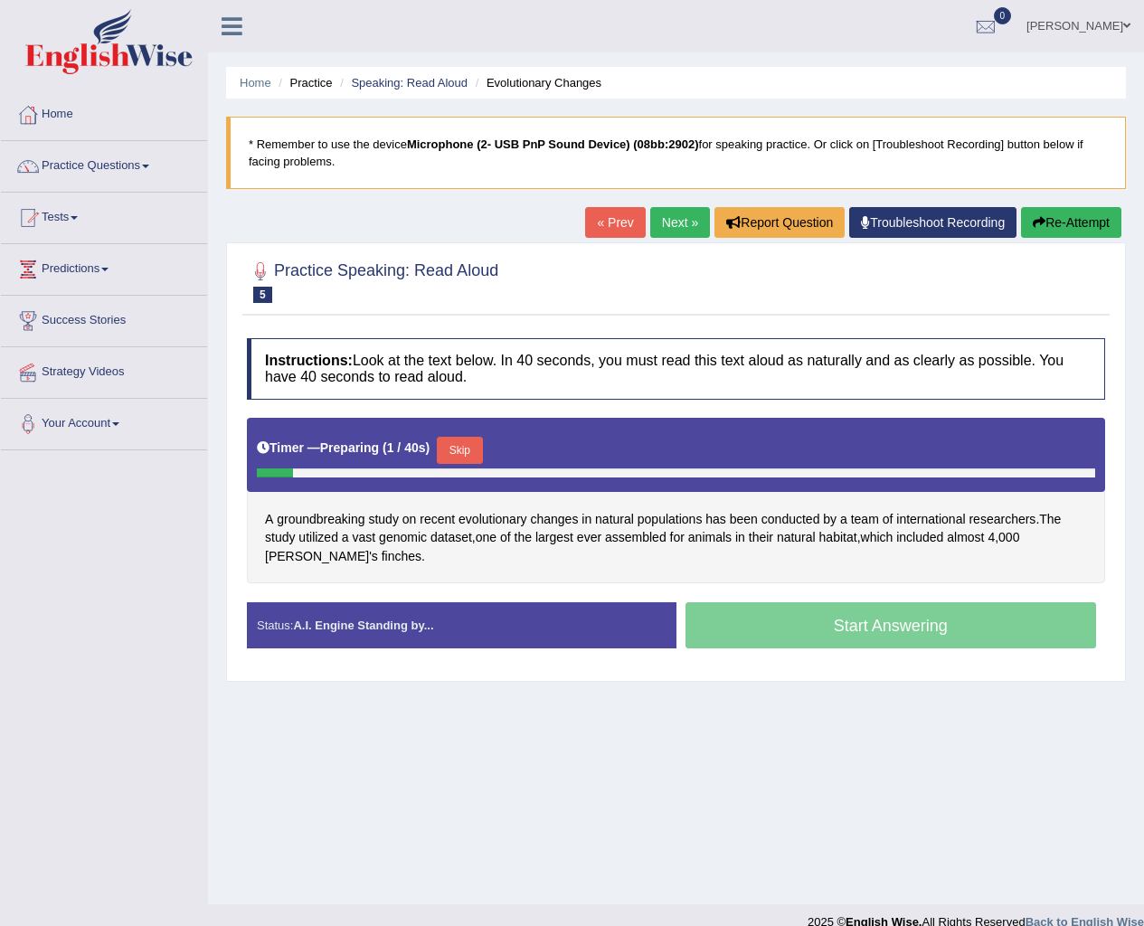
click at [466, 437] on button "Skip" at bounding box center [459, 450] width 45 height 27
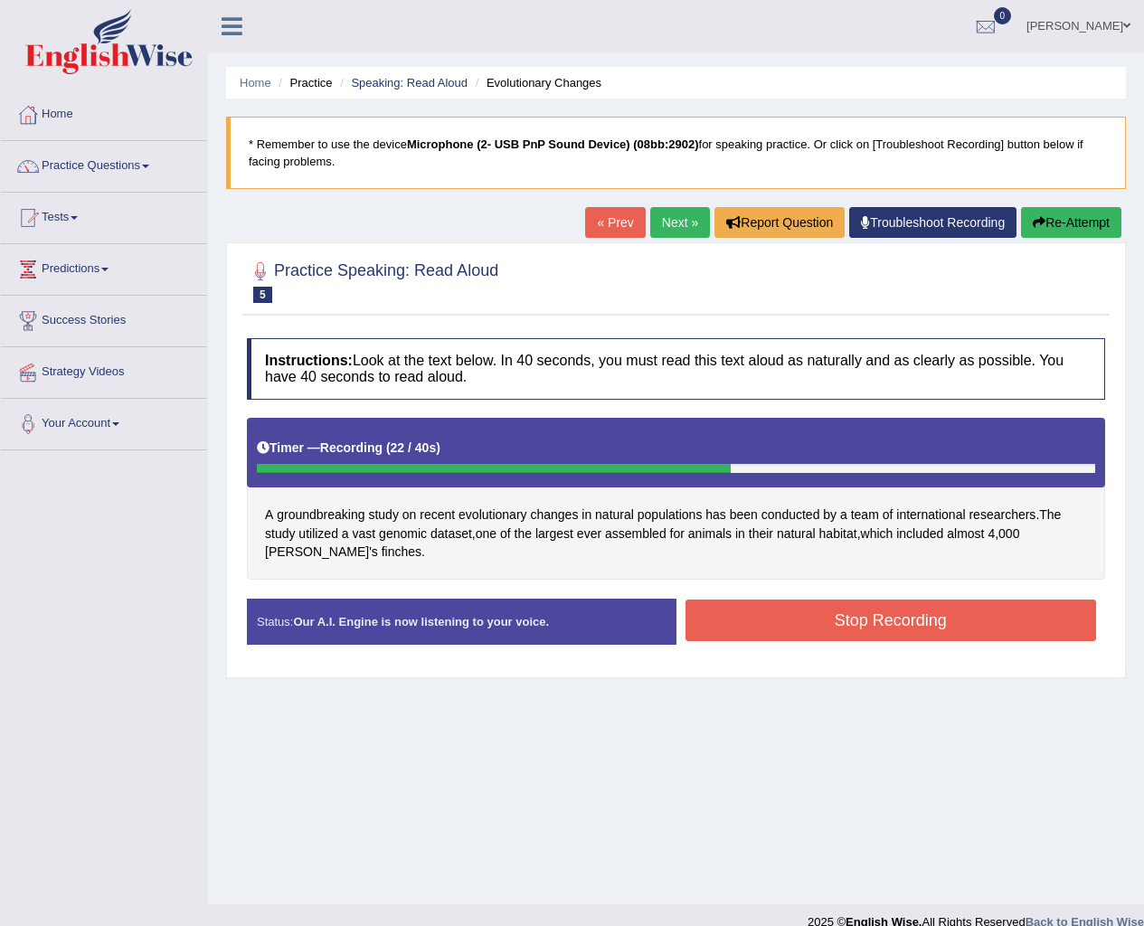
click at [846, 625] on button "Stop Recording" at bounding box center [890, 621] width 411 height 42
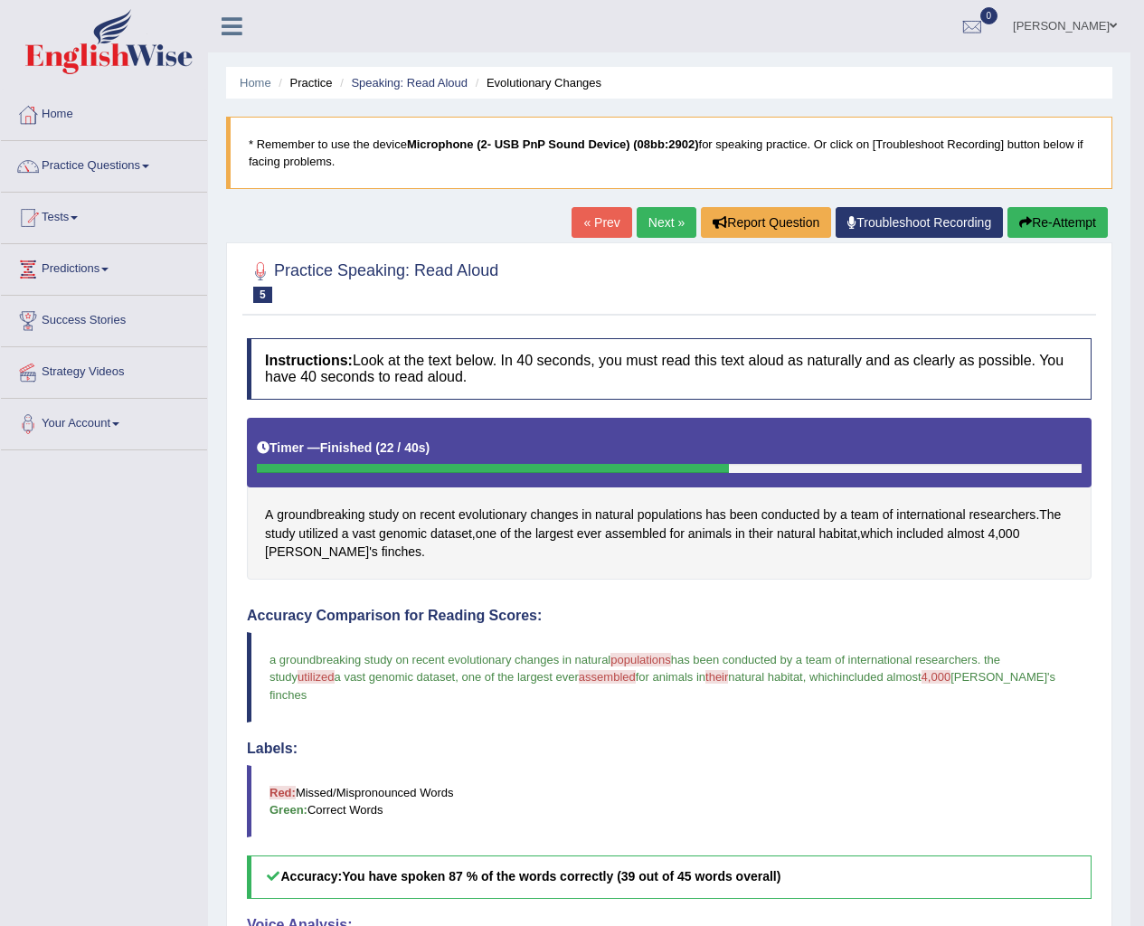
click at [669, 221] on link "Next »" at bounding box center [667, 222] width 60 height 31
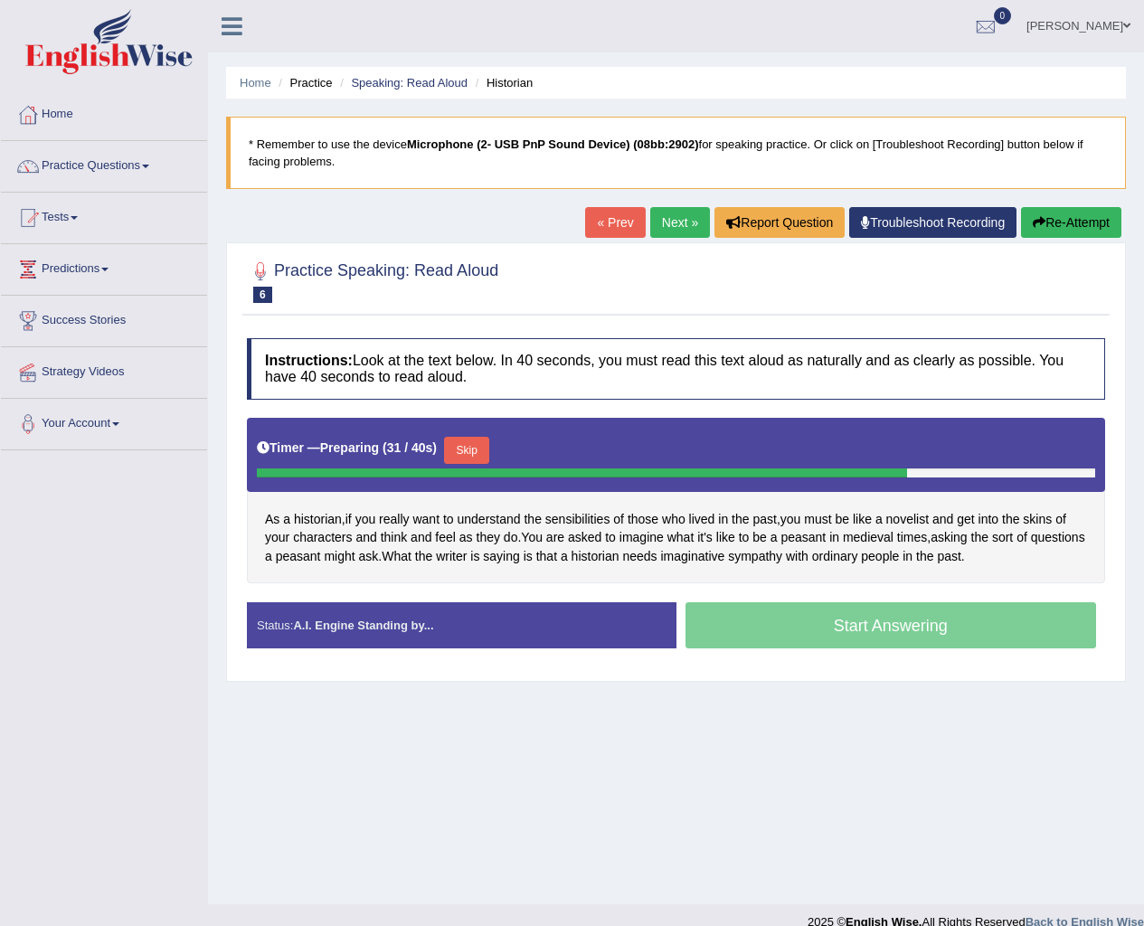
click at [481, 457] on button "Skip" at bounding box center [466, 450] width 45 height 27
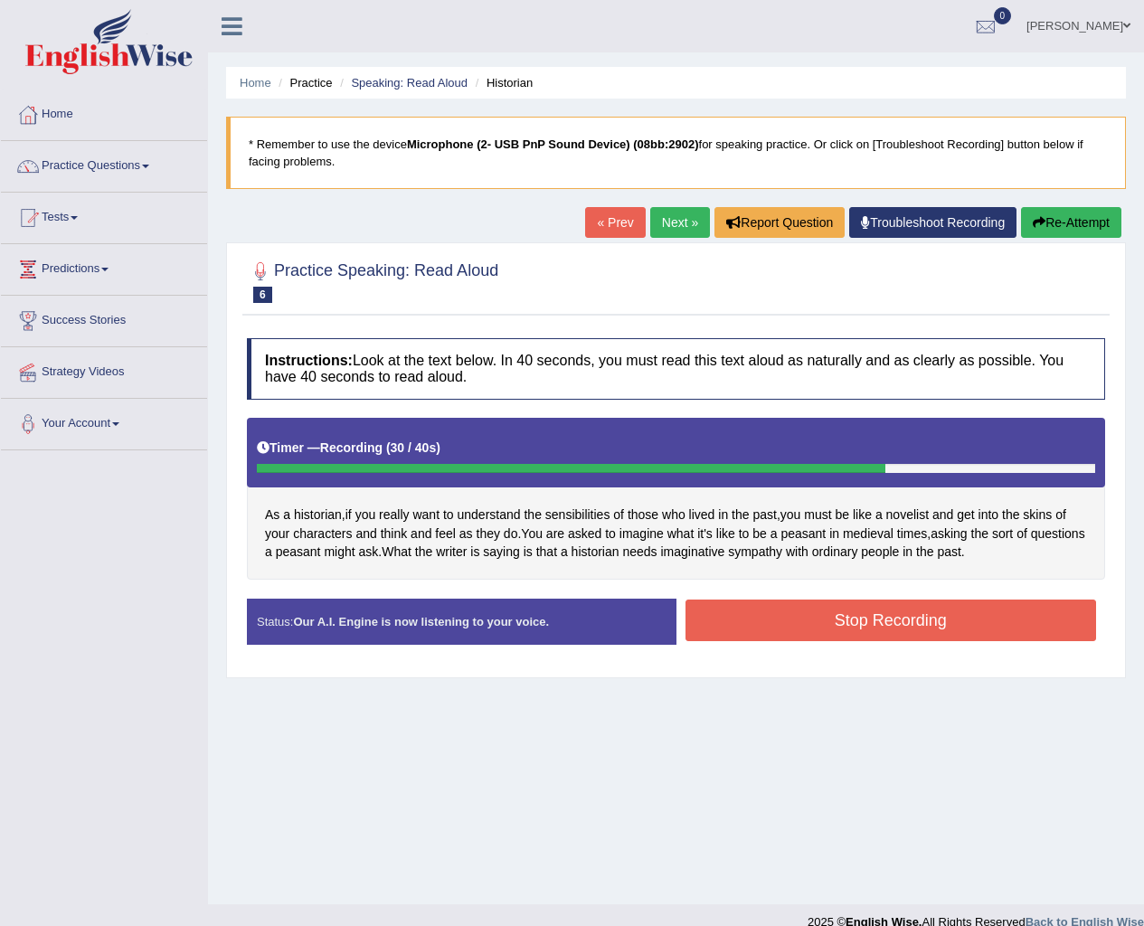
click at [869, 635] on button "Stop Recording" at bounding box center [890, 621] width 411 height 42
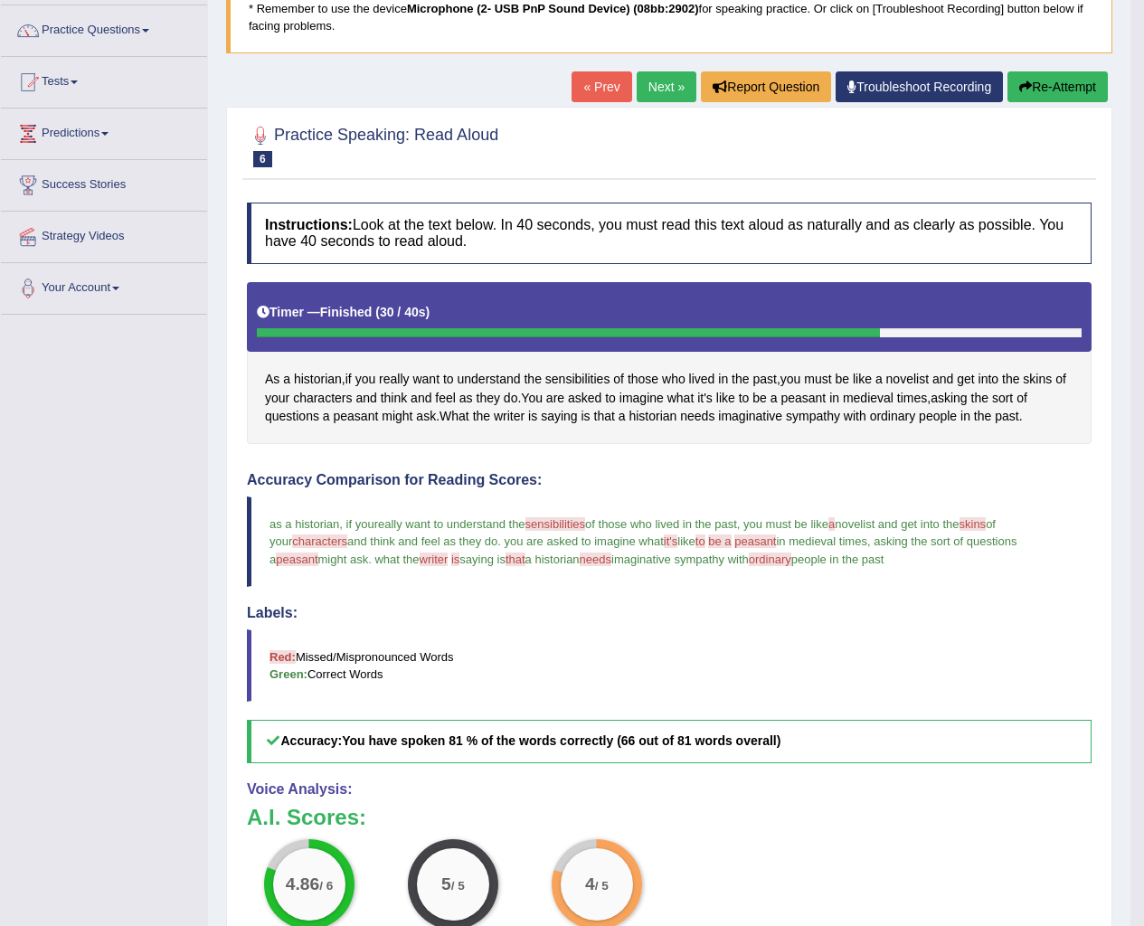
scroll to position [379, 0]
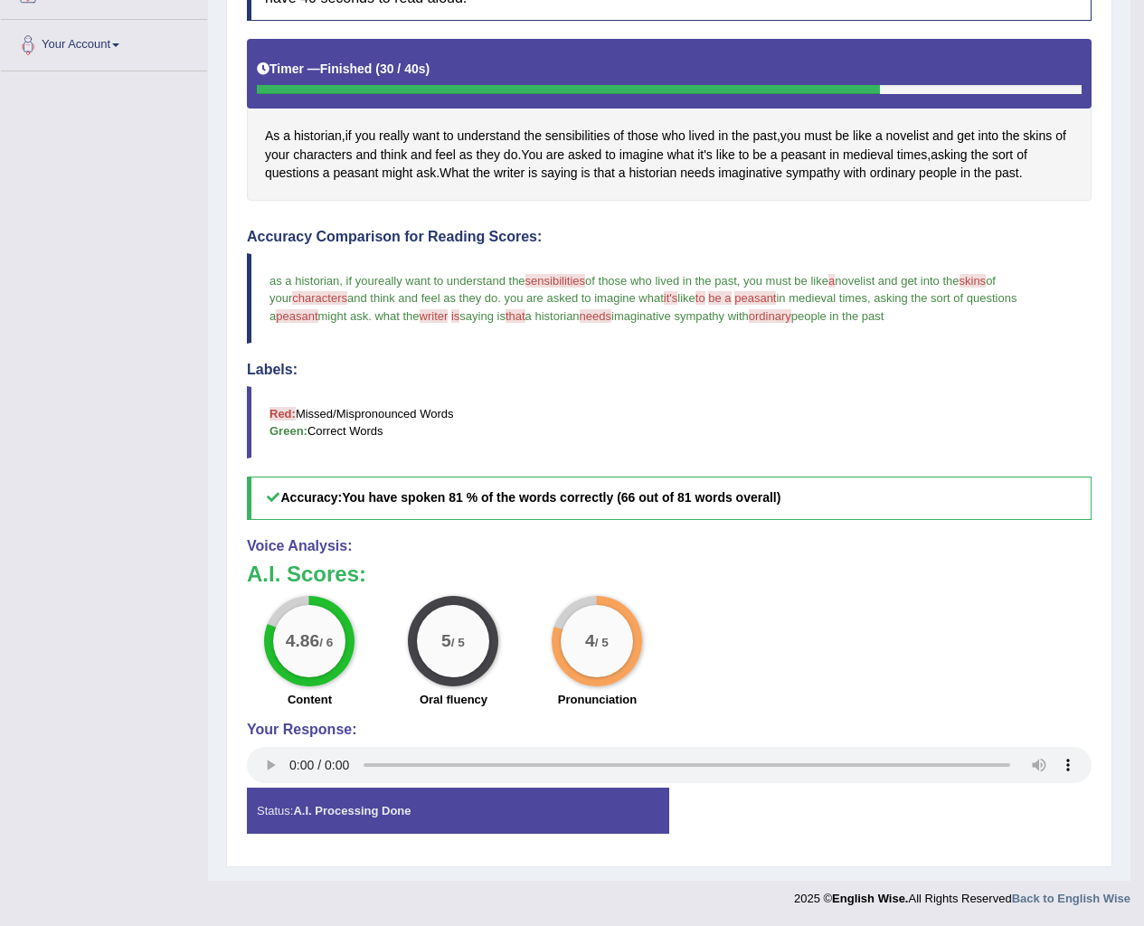
drag, startPoint x: 333, startPoint y: 640, endPoint x: 723, endPoint y: 680, distance: 391.8
click at [719, 680] on div "4.86 / 6 Content 5 / 5 Oral fluency 4 / 5 Pronunciation" at bounding box center [669, 654] width 863 height 117
click at [856, 676] on div "4.86 / 6 Content 5 / 5 Oral fluency 4 / 5 Pronunciation" at bounding box center [669, 654] width 863 height 117
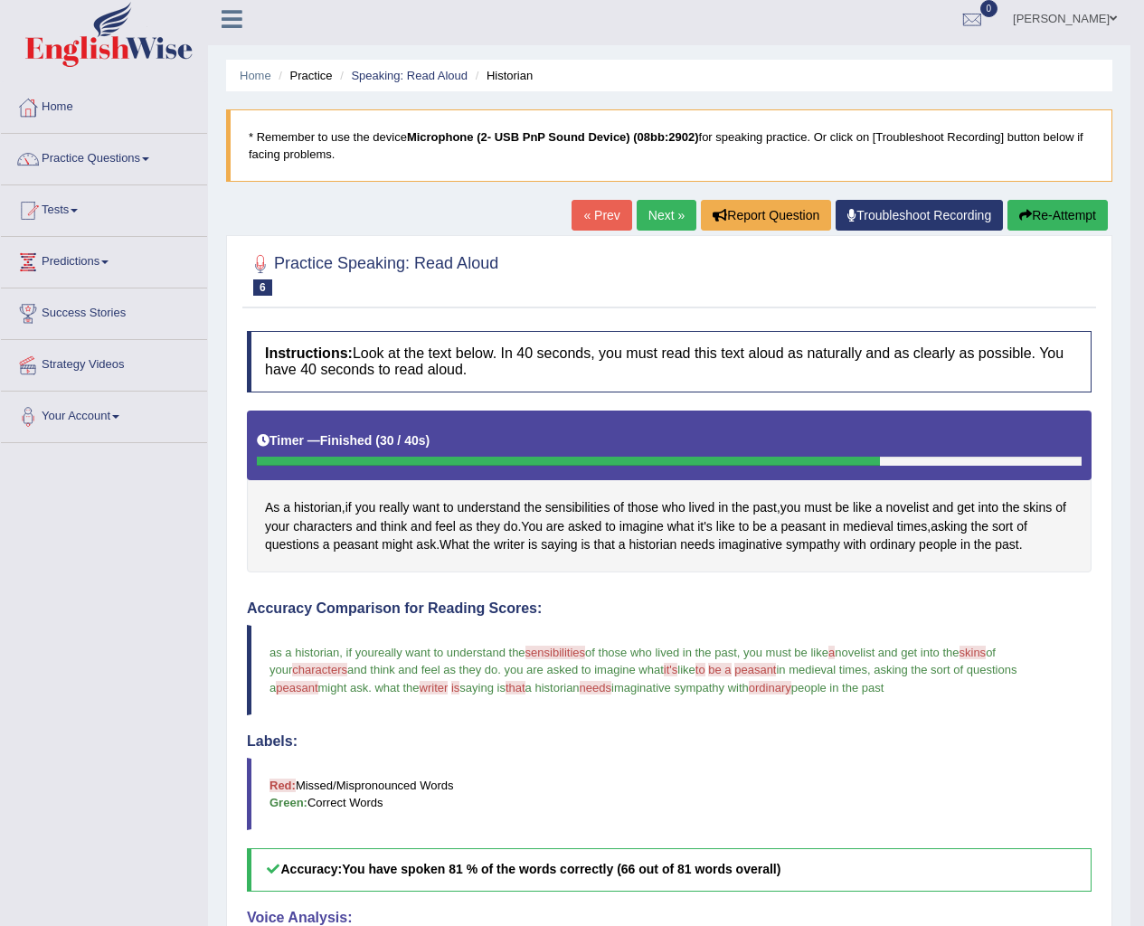
scroll to position [0, 0]
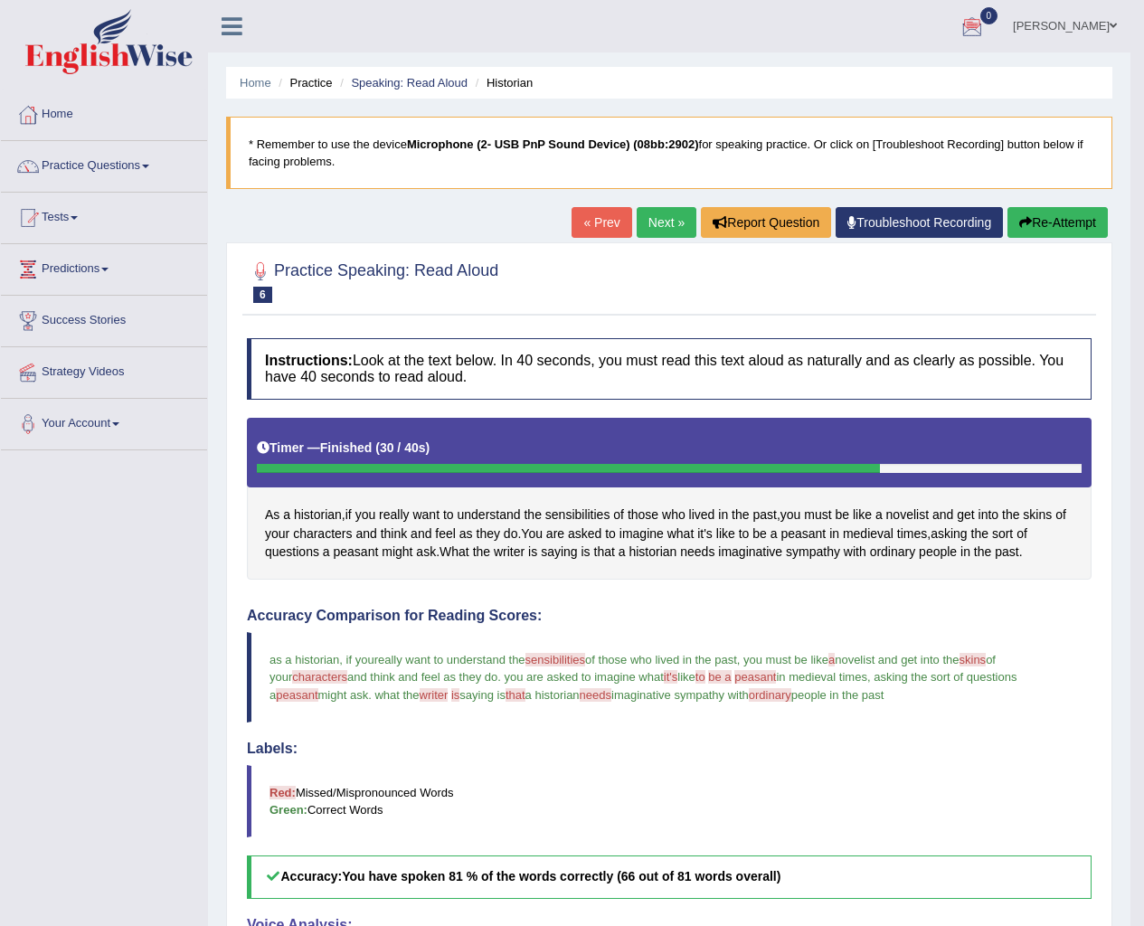
click at [644, 228] on link "Next »" at bounding box center [667, 222] width 60 height 31
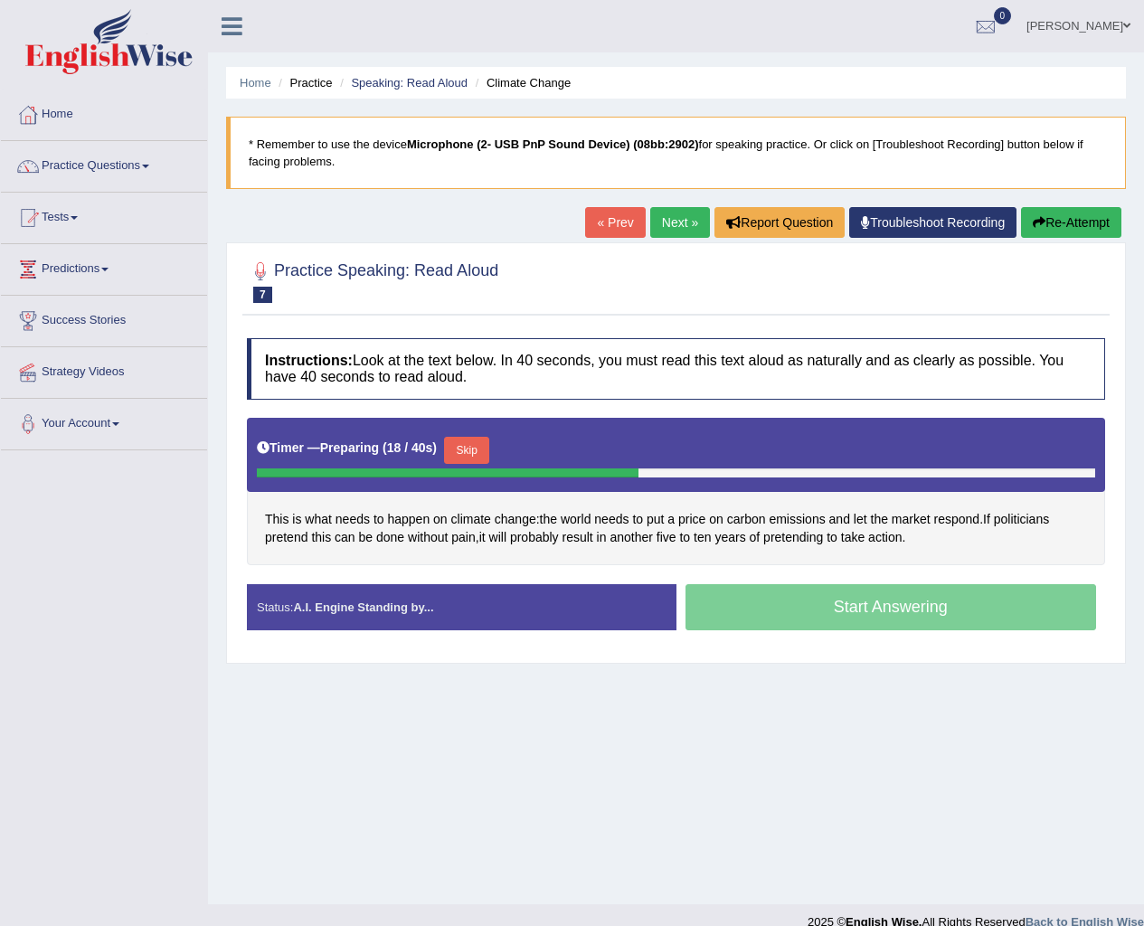
click at [489, 448] on button "Skip" at bounding box center [466, 450] width 45 height 27
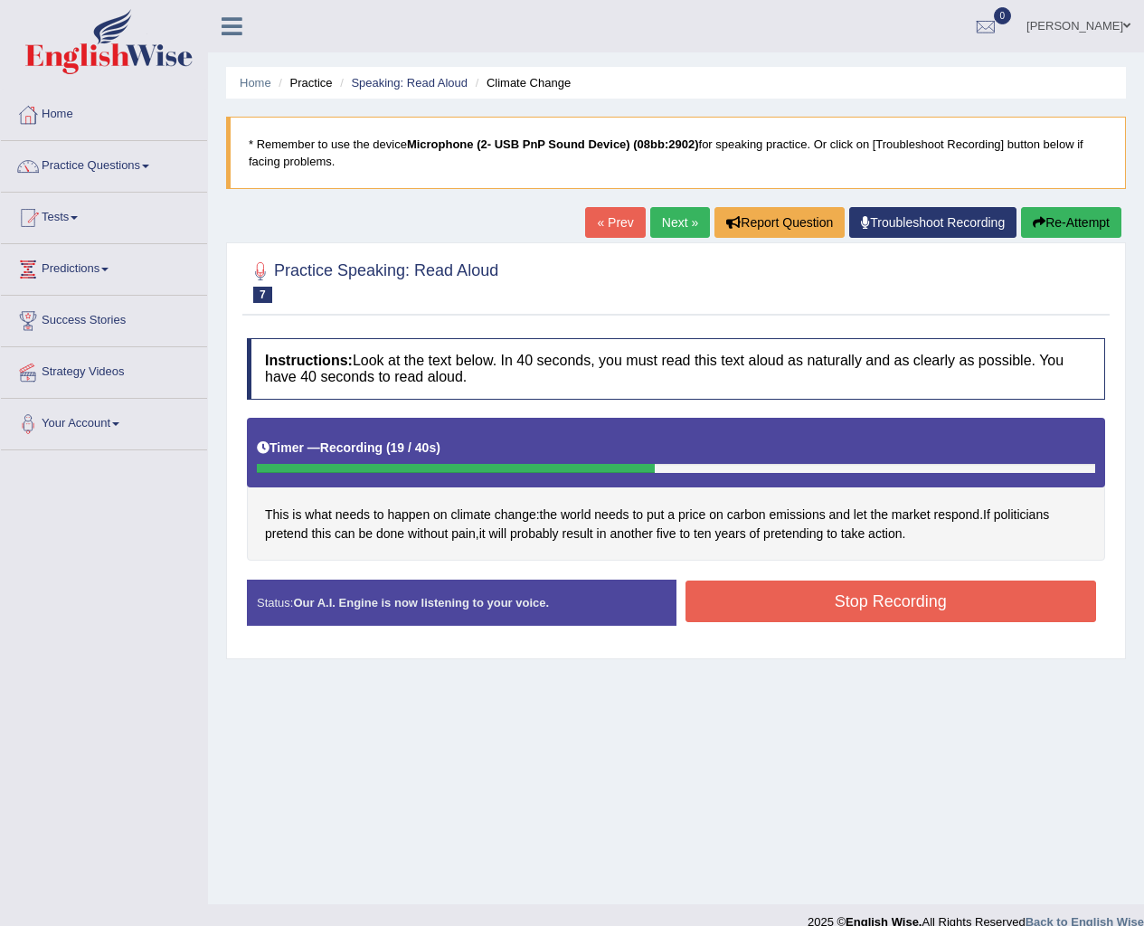
click at [853, 602] on button "Stop Recording" at bounding box center [890, 602] width 411 height 42
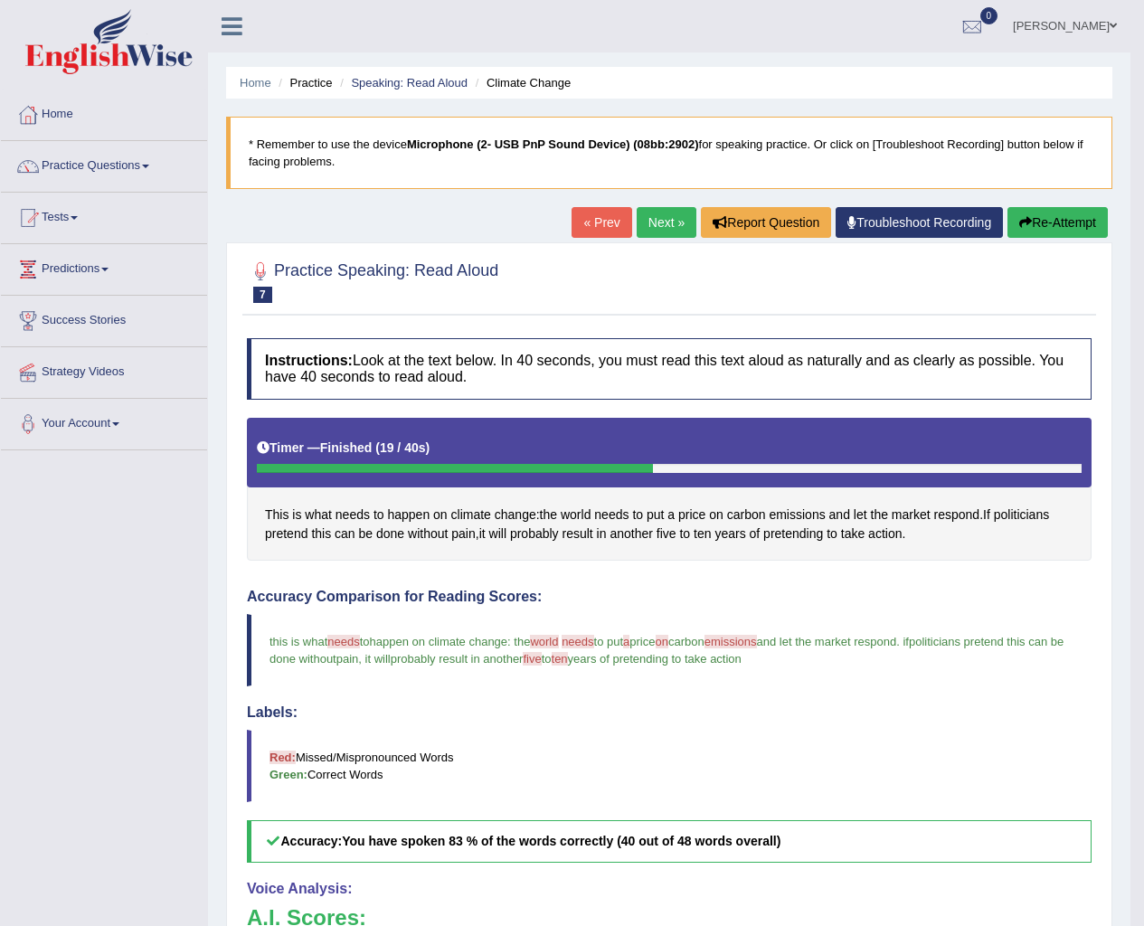
click at [665, 223] on link "Next »" at bounding box center [667, 222] width 60 height 31
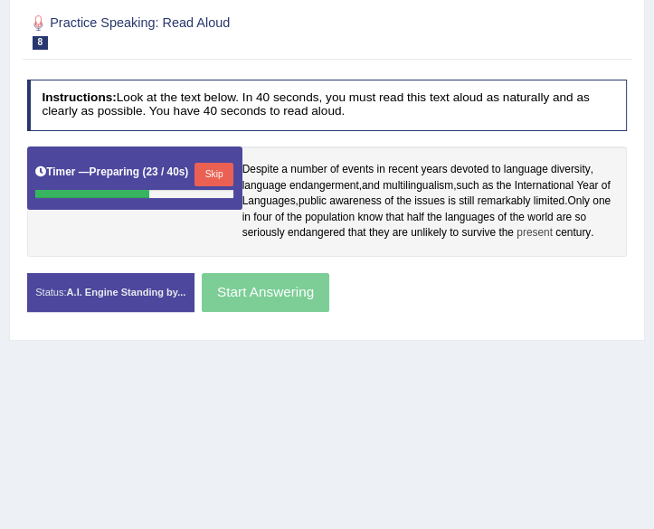
scroll to position [258, 0]
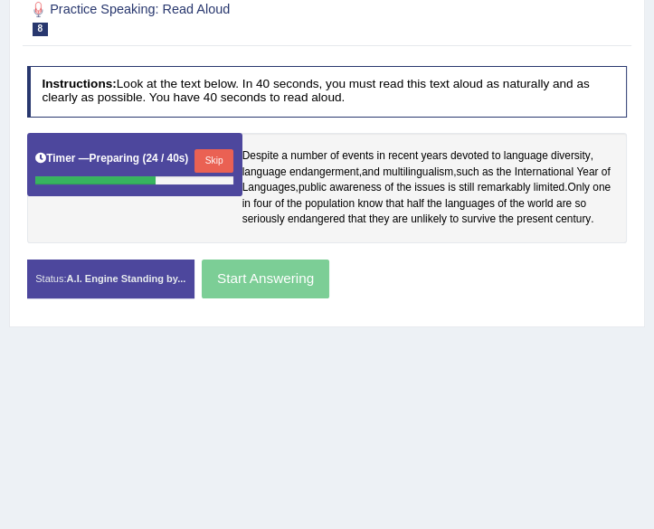
click at [550, 347] on div "Home Practice Speaking: Read Aloud Language Diversity * Remember to use the dev…" at bounding box center [327, 194] width 654 height 904
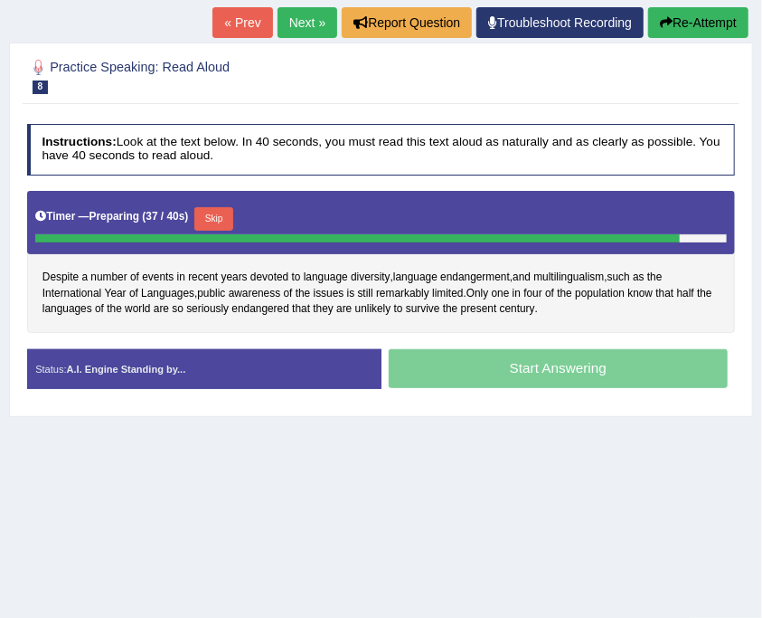
scroll to position [78, 0]
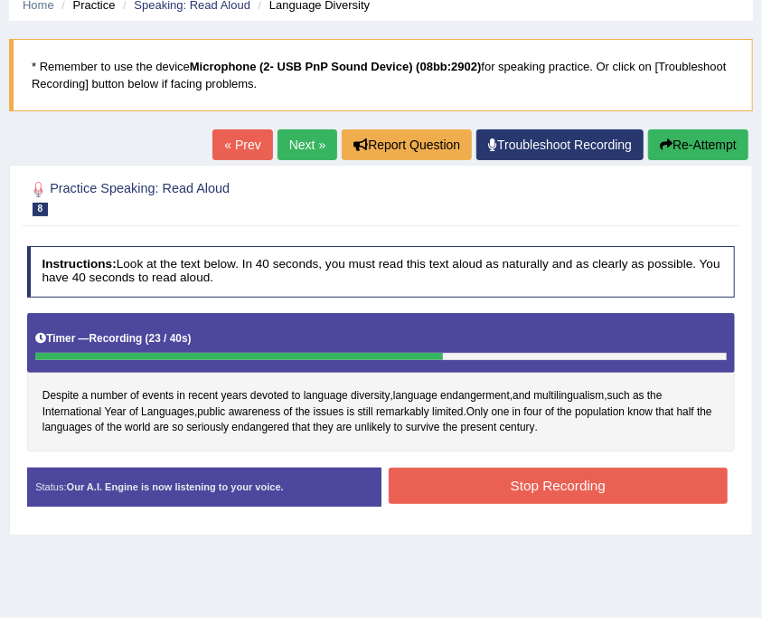
click at [599, 488] on button "Stop Recording" at bounding box center [558, 485] width 339 height 35
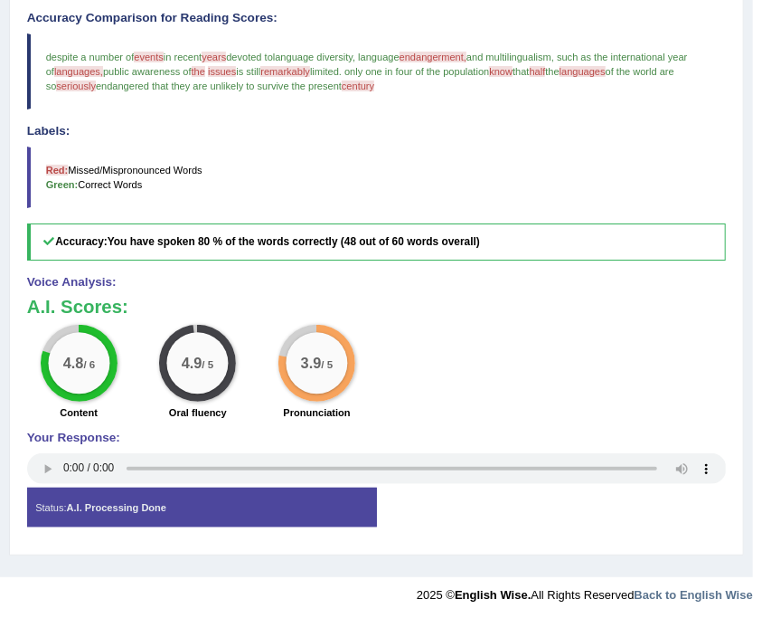
scroll to position [179, 0]
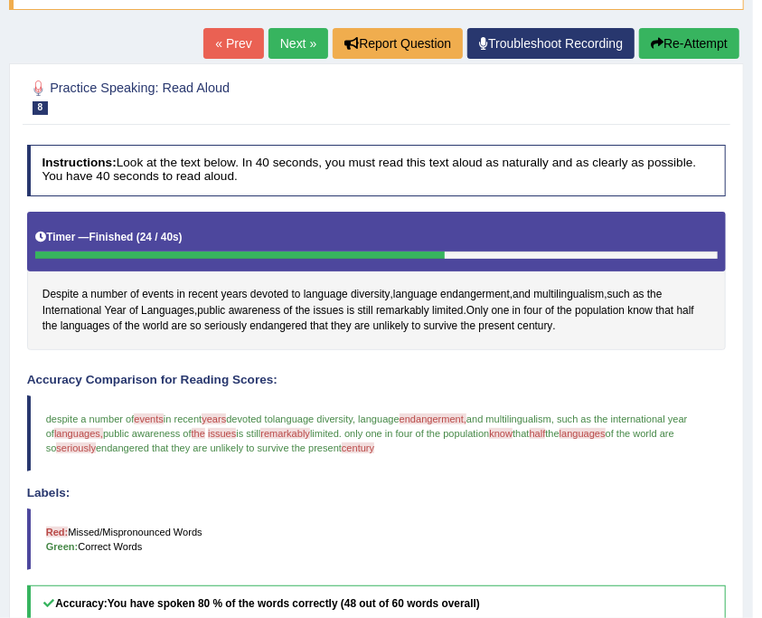
click at [307, 38] on link "Next »" at bounding box center [299, 43] width 60 height 31
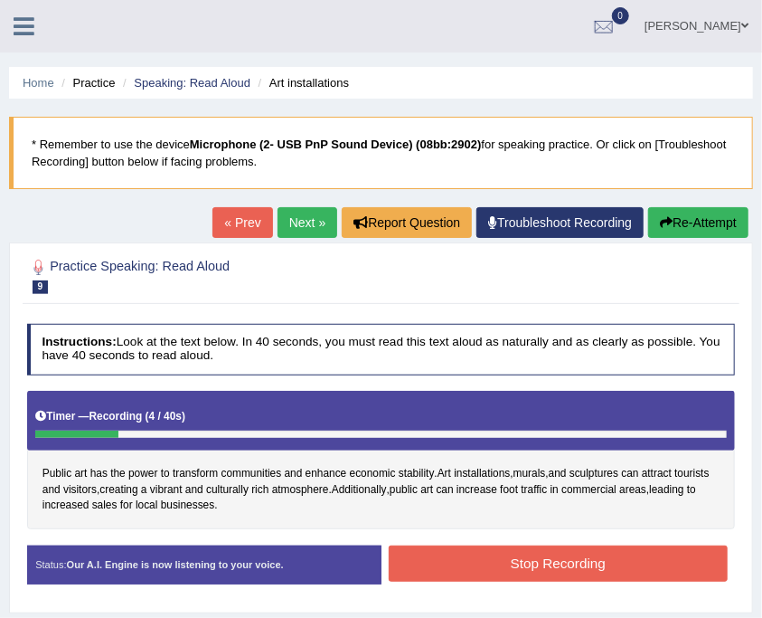
click at [754, 213] on div "Home Practice Speaking: Read Aloud Art installations * Remember to use the devi…" at bounding box center [381, 452] width 762 height 904
click at [742, 222] on button "Re-Attempt" at bounding box center [698, 222] width 100 height 31
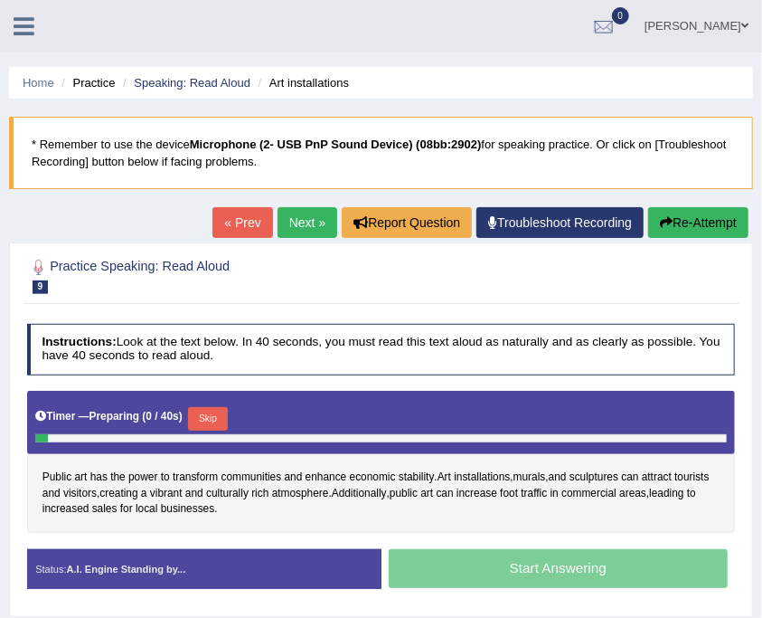
click at [222, 412] on button "Skip" at bounding box center [207, 419] width 39 height 24
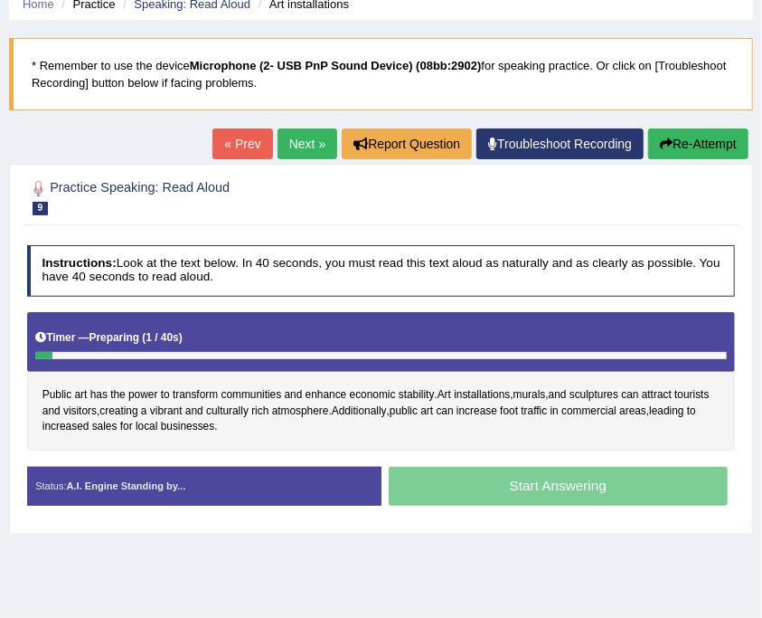
scroll to position [241, 0]
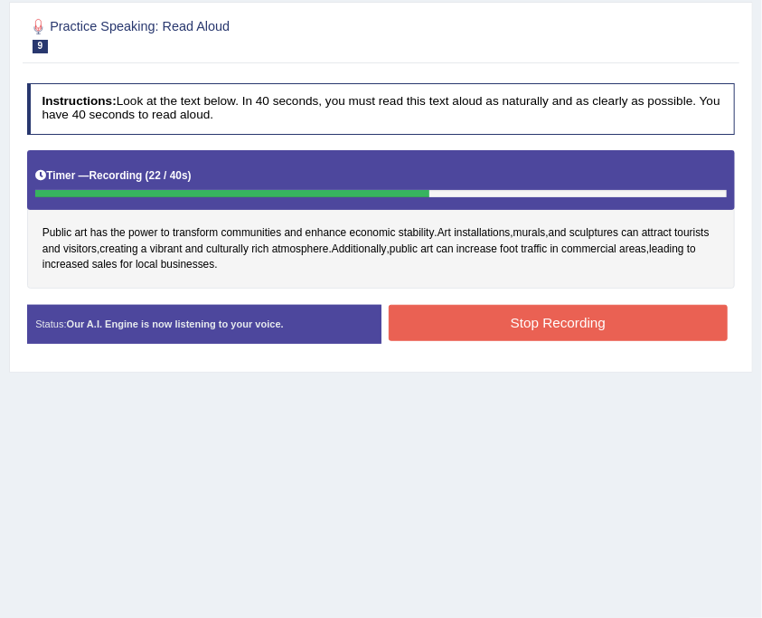
click at [554, 336] on button "Stop Recording" at bounding box center [558, 322] width 339 height 35
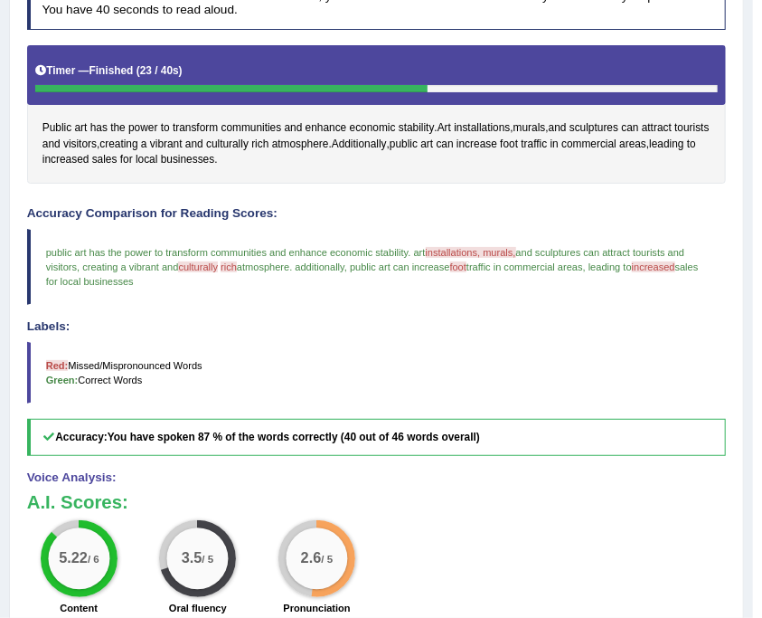
scroll to position [179, 0]
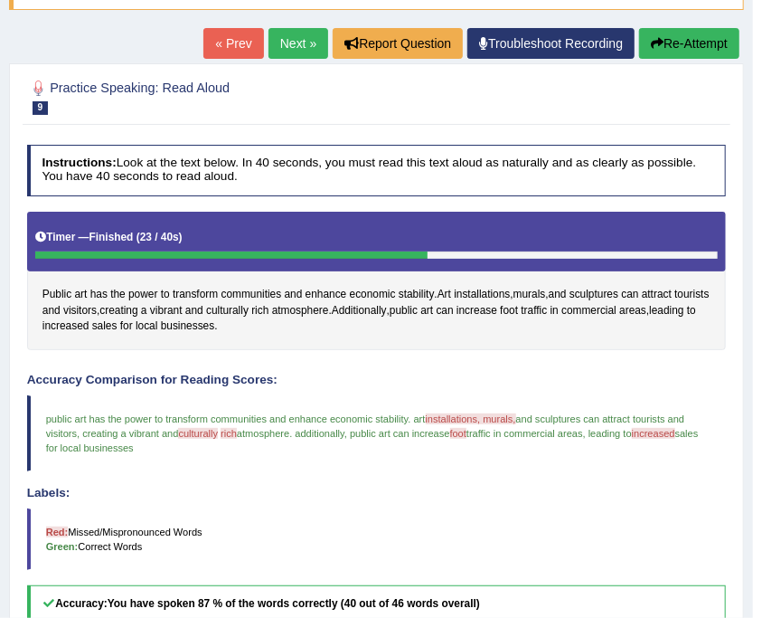
click at [707, 45] on button "Re-Attempt" at bounding box center [689, 43] width 100 height 31
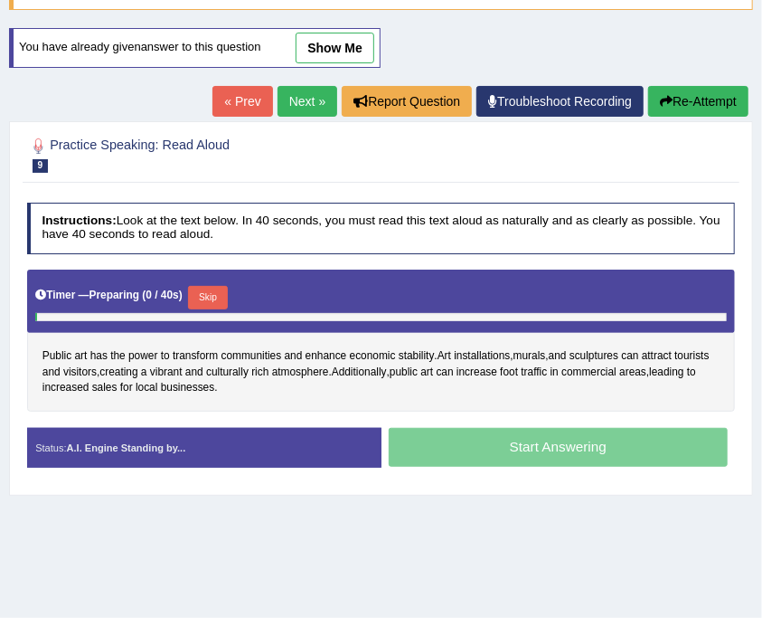
scroll to position [179, 0]
click at [221, 293] on button "Skip" at bounding box center [207, 298] width 39 height 24
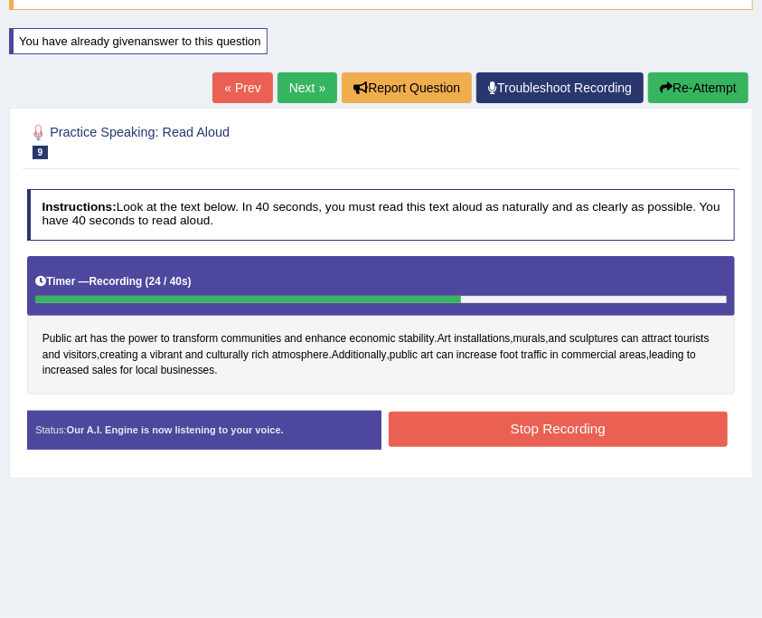
click at [543, 425] on button "Stop Recording" at bounding box center [558, 428] width 339 height 35
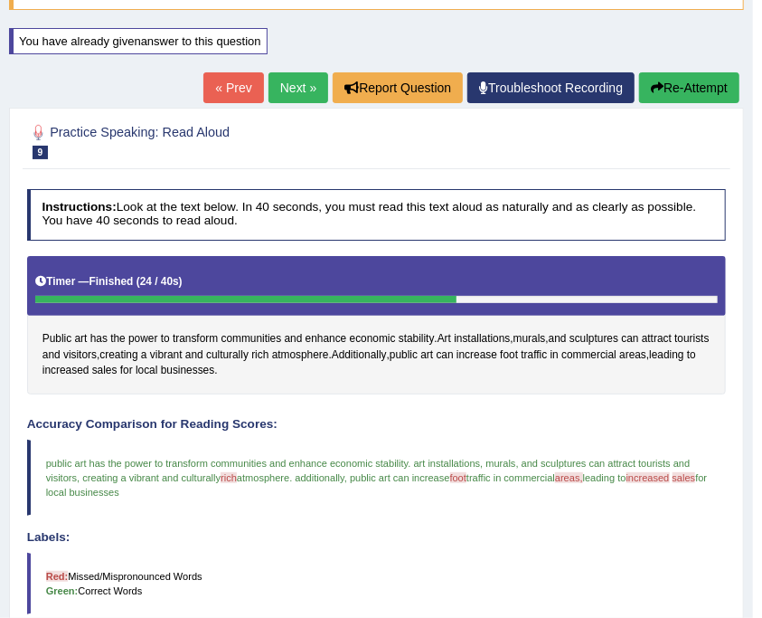
scroll to position [0, 0]
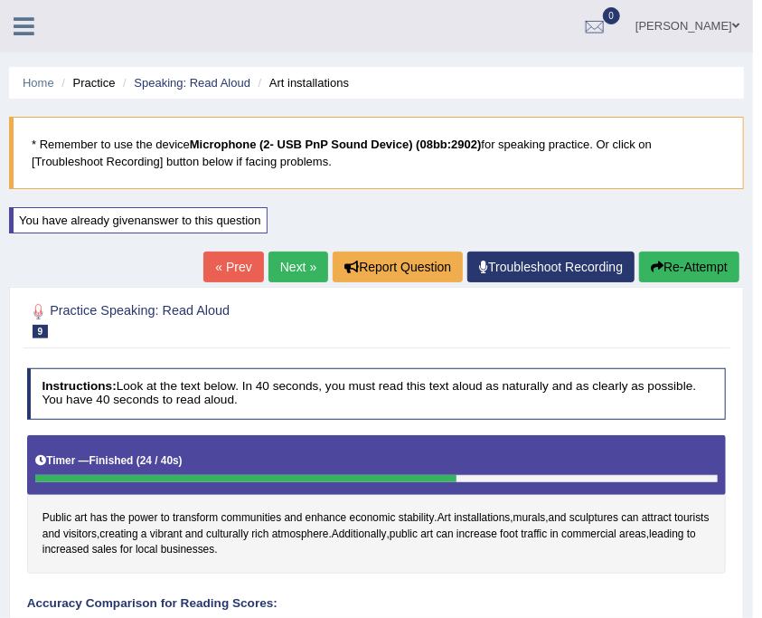
click at [274, 273] on link "Next »" at bounding box center [299, 266] width 60 height 31
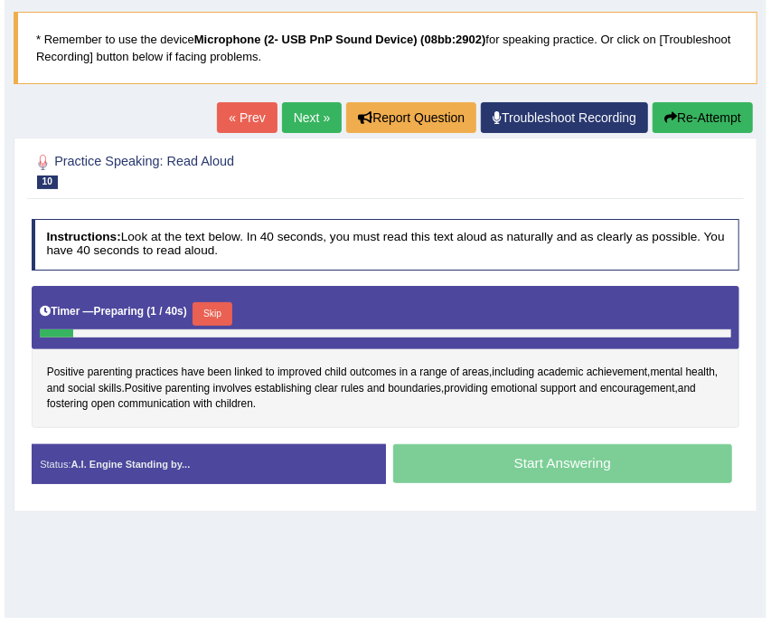
scroll to position [241, 0]
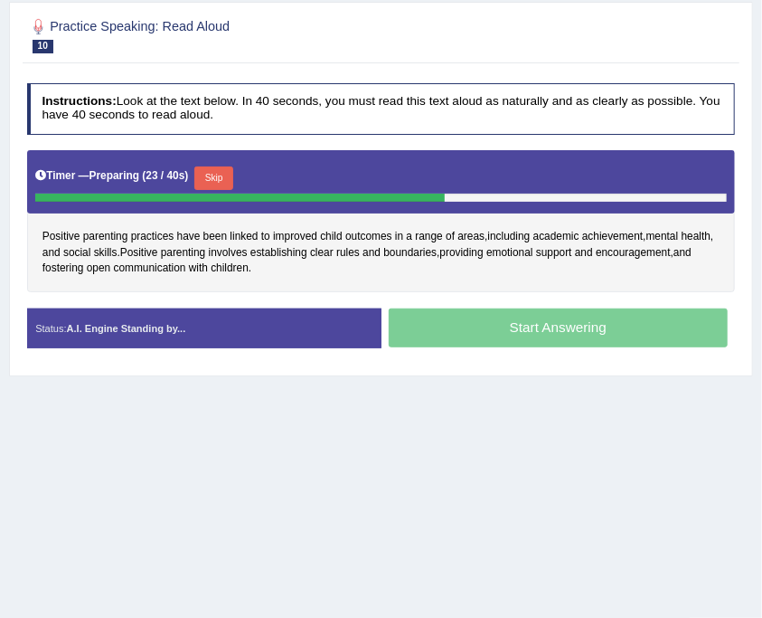
click at [223, 175] on button "Skip" at bounding box center [213, 178] width 39 height 24
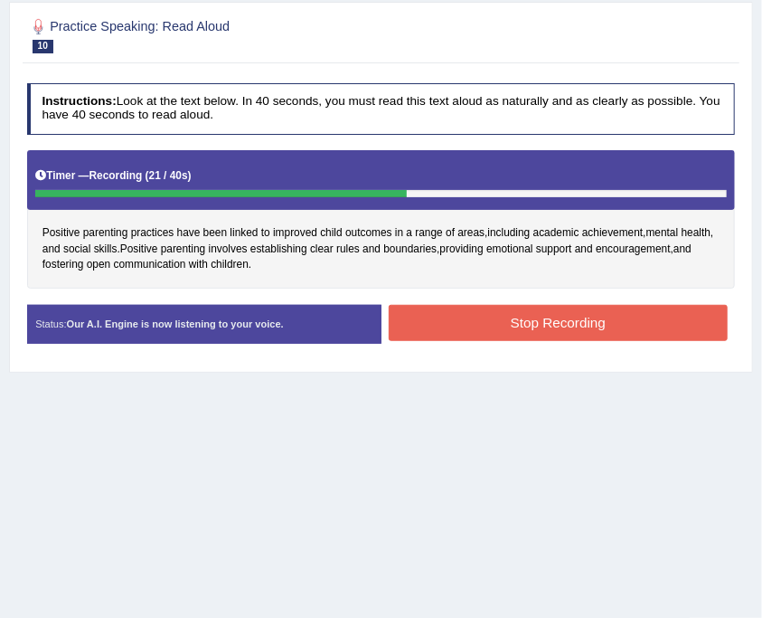
click at [604, 313] on button "Stop Recording" at bounding box center [558, 322] width 339 height 35
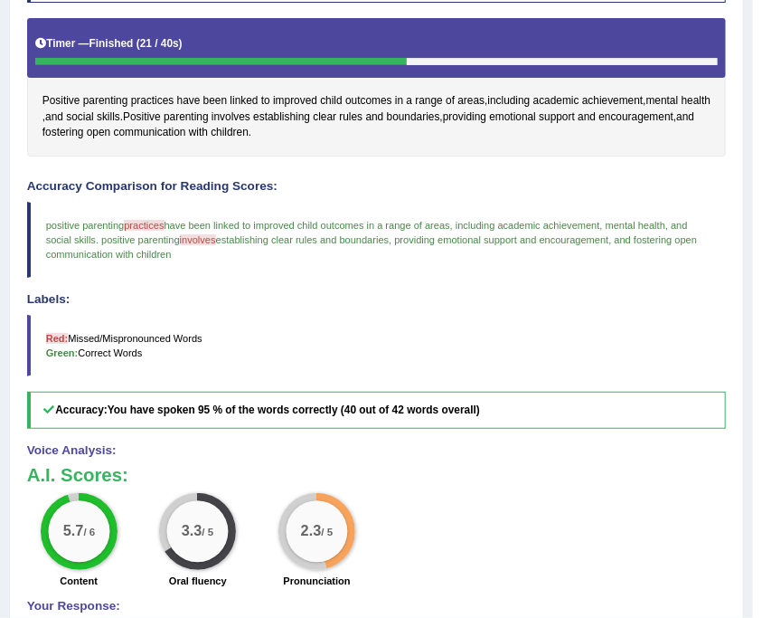
scroll to position [541, 0]
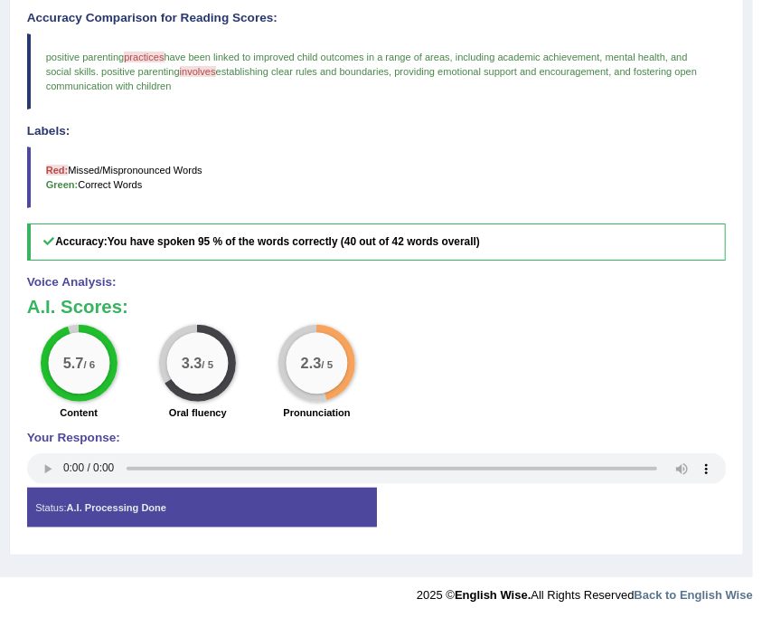
drag, startPoint x: 197, startPoint y: 383, endPoint x: 319, endPoint y: 147, distance: 266.5
click at [389, 170] on div "Instructions: Look at the text below. In 40 seconds, you must read this text al…" at bounding box center [376, 161] width 707 height 772
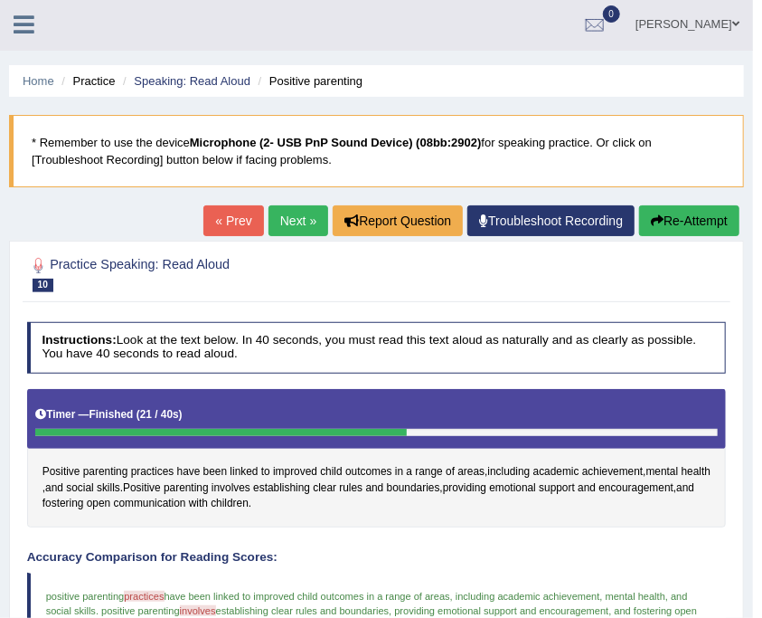
scroll to position [0, 0]
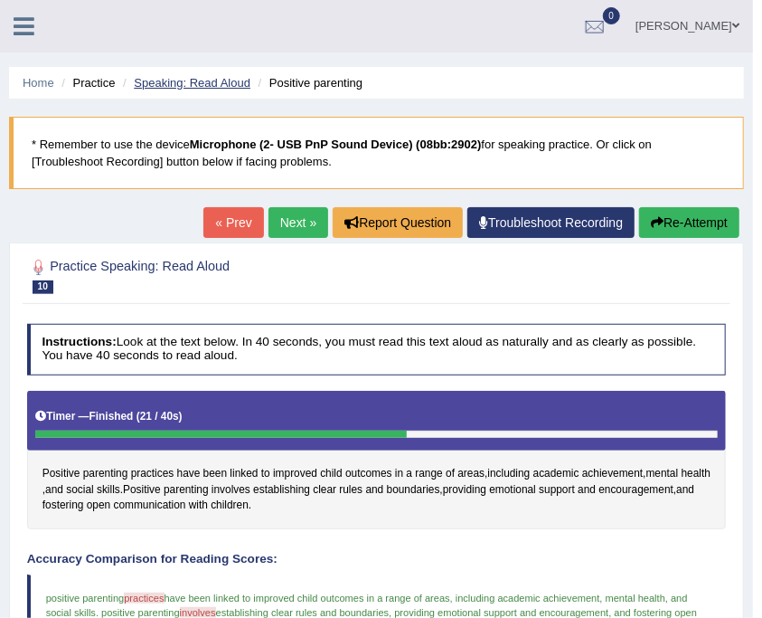
click at [226, 80] on link "Speaking: Read Aloud" at bounding box center [192, 83] width 117 height 14
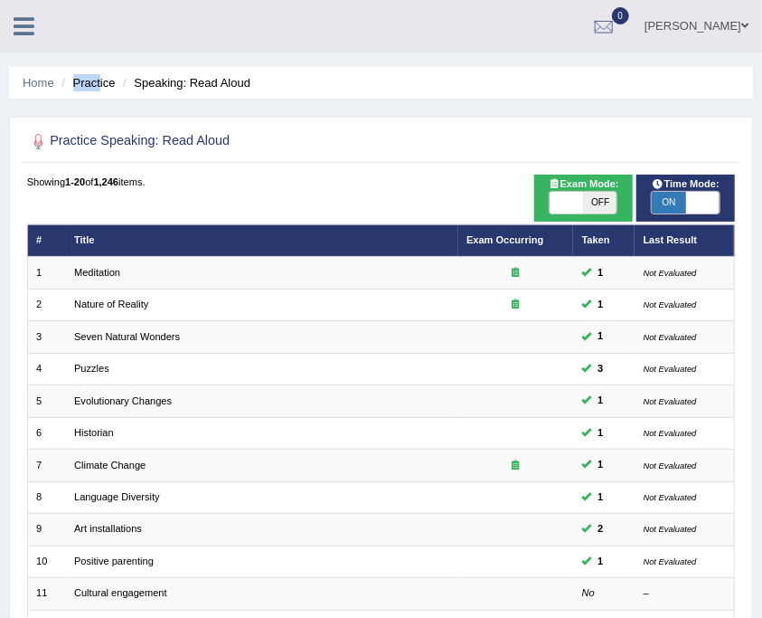
click at [99, 80] on ul "Home Practice Speaking: Read Aloud" at bounding box center [381, 83] width 744 height 32
click at [98, 80] on li "Practice" at bounding box center [86, 82] width 58 height 17
click at [201, 82] on li "Speaking: Read Aloud" at bounding box center [184, 82] width 132 height 17
click at [41, 83] on link "Home" at bounding box center [39, 83] width 32 height 14
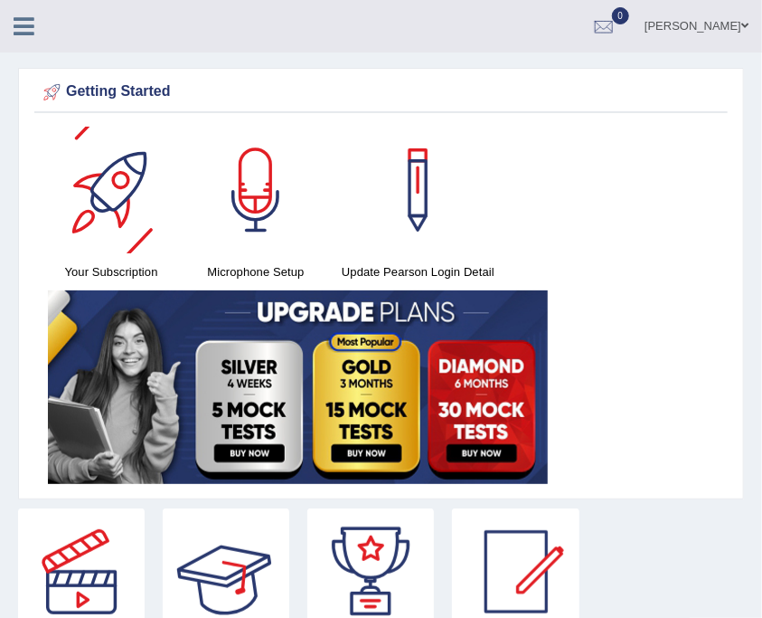
click at [20, 40] on div "Shoeb Toggle navigation Username: Shoeb51 Access Type: Online Subscription: Dia…" at bounding box center [381, 26] width 762 height 52
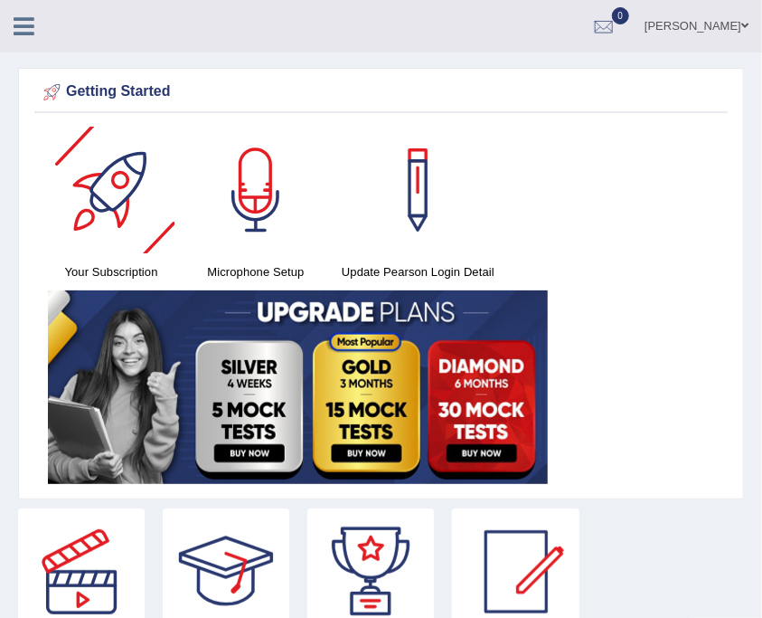
click at [24, 33] on icon at bounding box center [24, 26] width 21 height 24
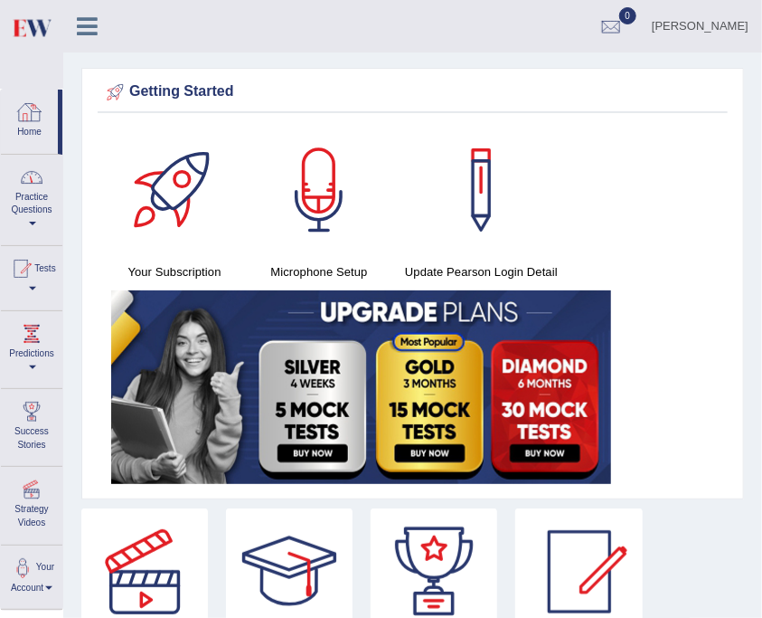
click at [48, 196] on link "Practice Questions" at bounding box center [31, 197] width 61 height 85
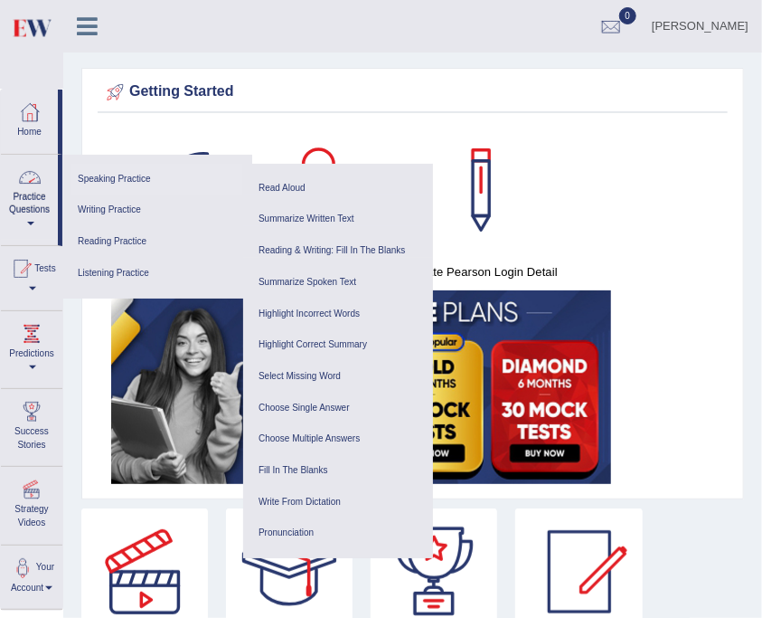
click at [97, 178] on link "Speaking Practice" at bounding box center [157, 180] width 172 height 32
click at [29, 293] on link "Tests" at bounding box center [31, 275] width 61 height 59
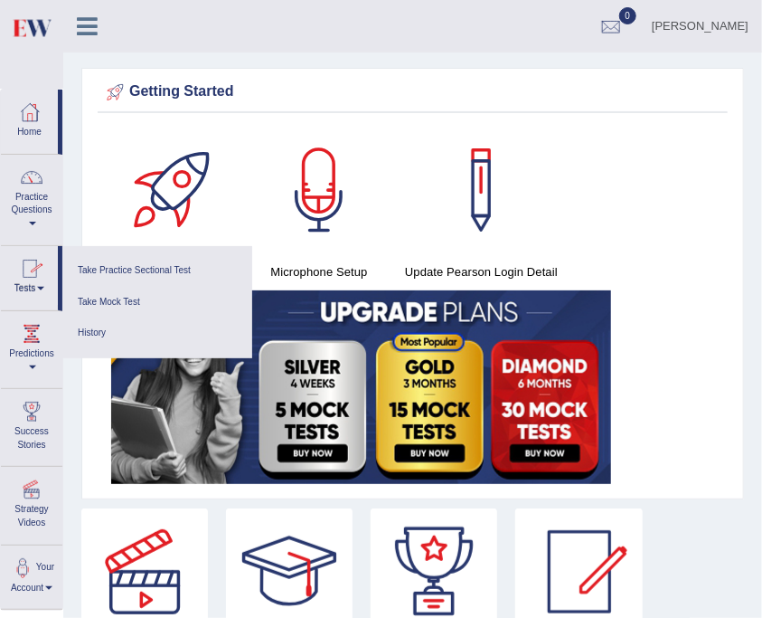
click at [16, 200] on link "Practice Questions" at bounding box center [31, 197] width 61 height 85
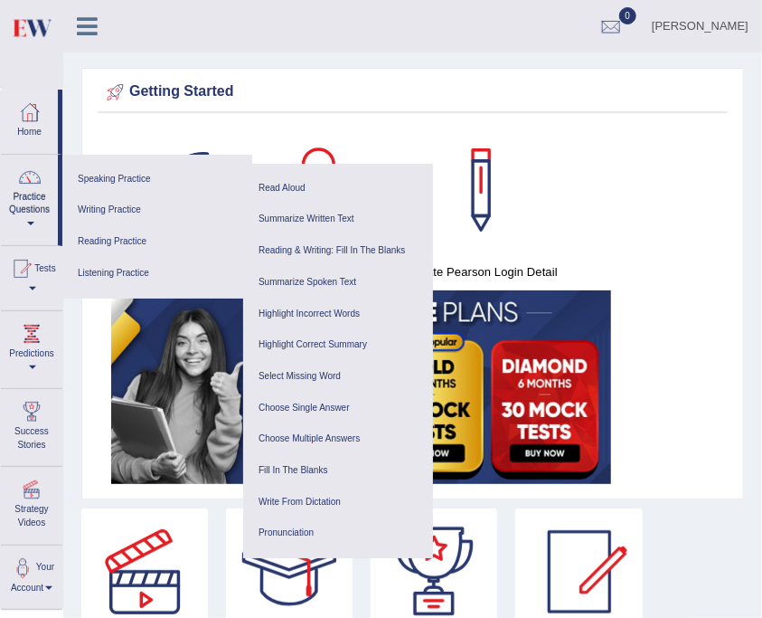
click at [22, 196] on link "Practice Questions" at bounding box center [29, 197] width 57 height 85
click at [99, 178] on link "Speaking Practice" at bounding box center [157, 180] width 172 height 32
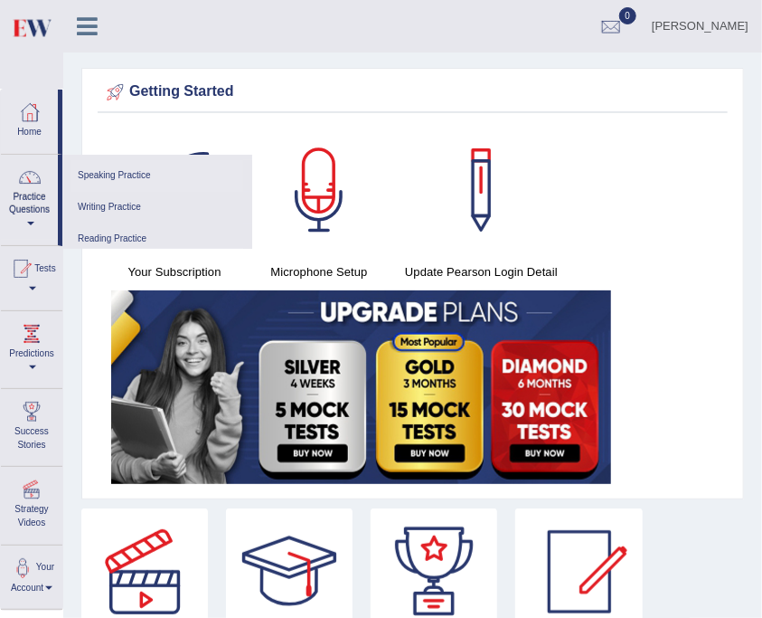
click at [99, 177] on link "Speaking Practice" at bounding box center [157, 176] width 172 height 32
click at [99, 177] on div "Your Subscription Microphone Setup Update Pearson Login Detail" at bounding box center [413, 308] width 630 height 363
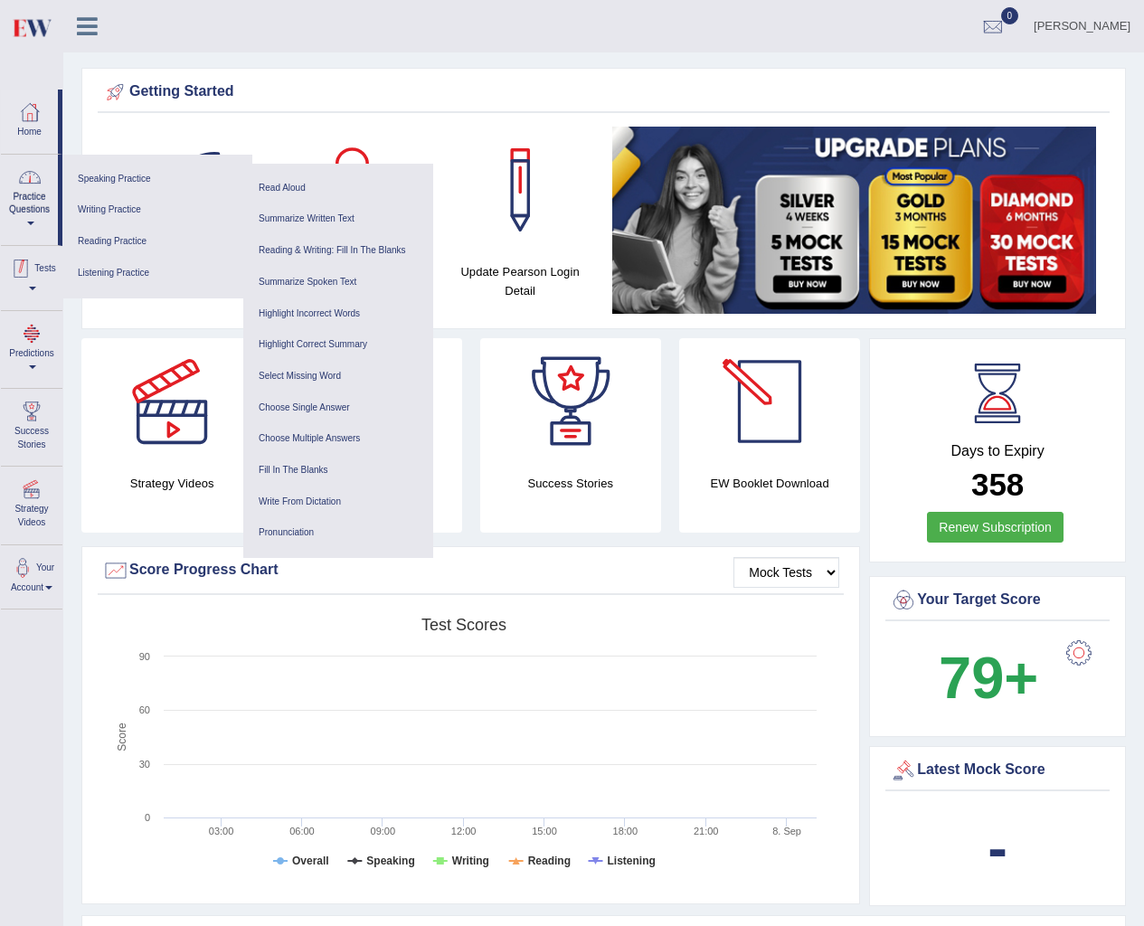
click at [33, 160] on link "Practice Questions" at bounding box center [29, 197] width 57 height 85
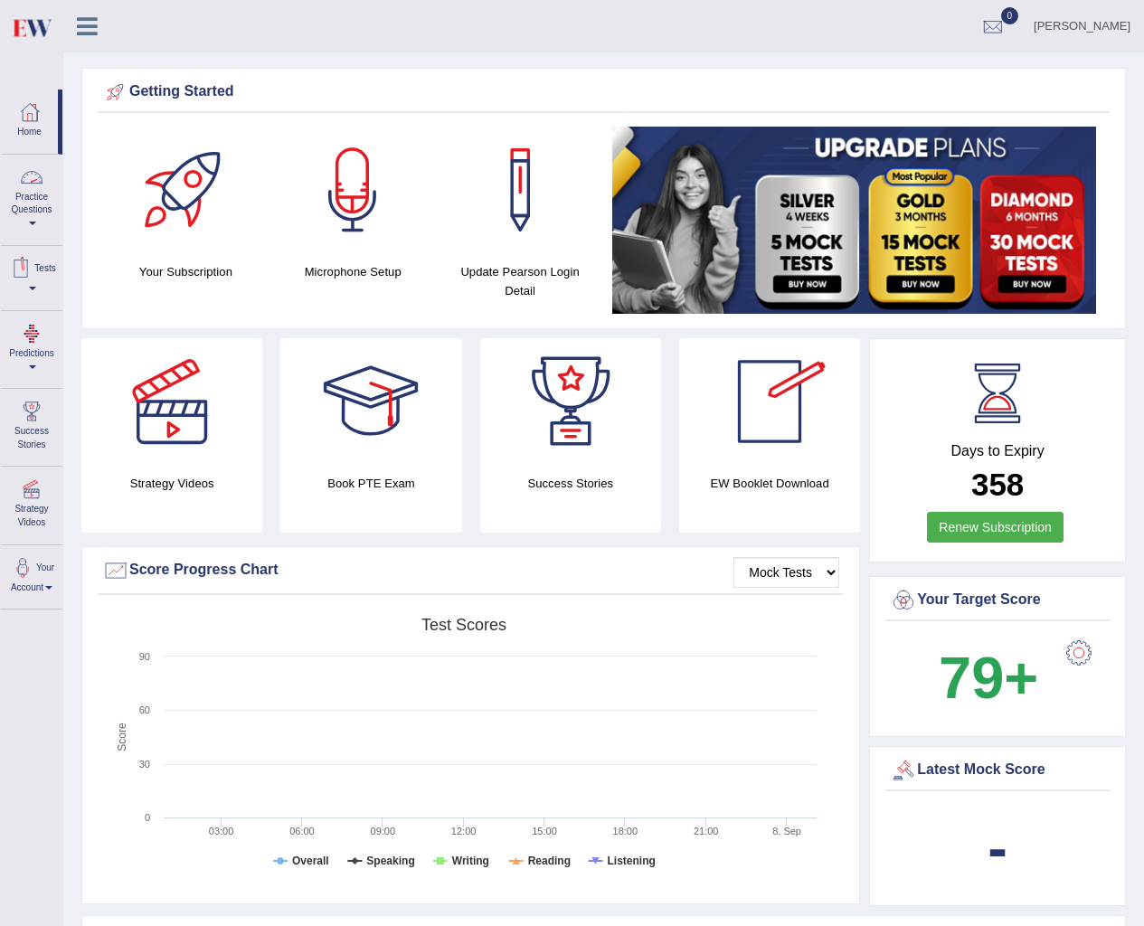
click at [36, 165] on div at bounding box center [31, 177] width 27 height 27
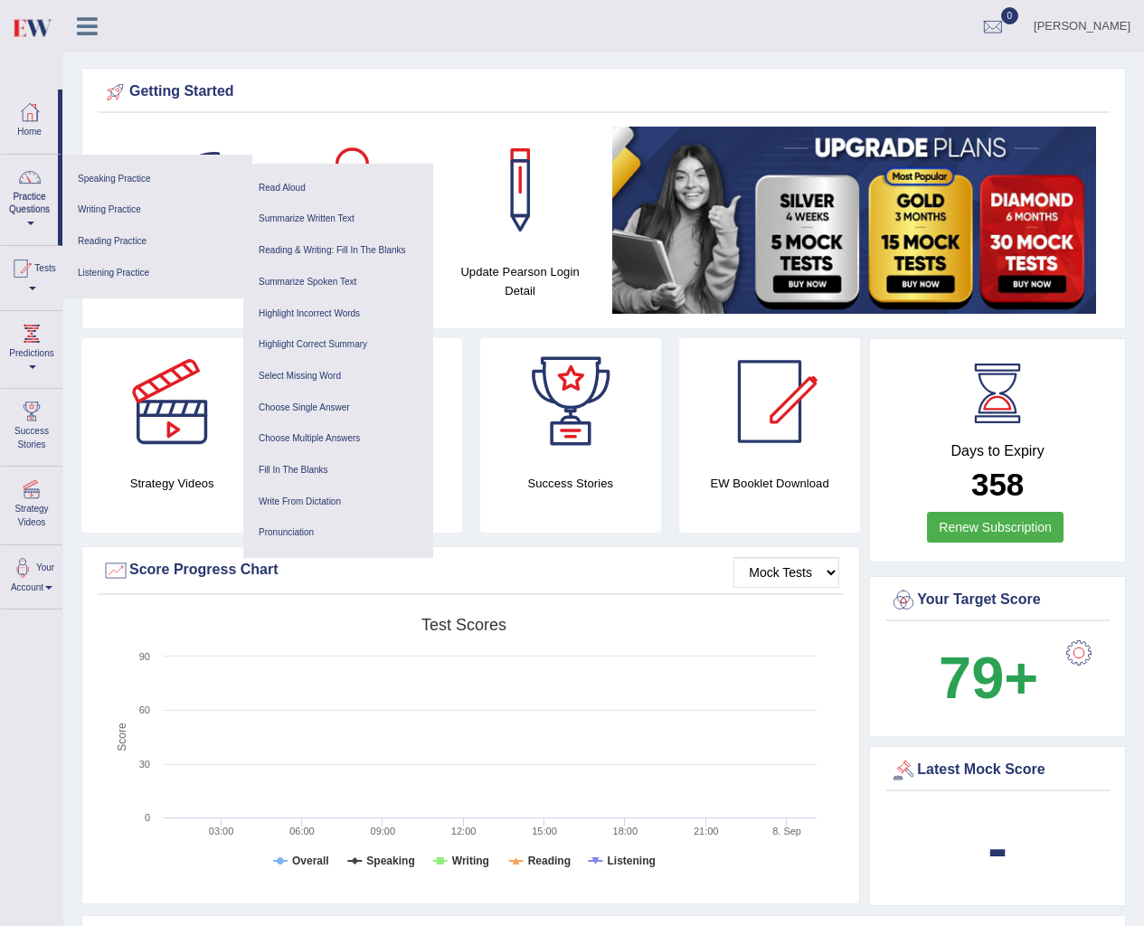
click at [612, 52] on div "Shoeb Toggle navigation Username: Shoeb51 Access Type: Online Subscription: Dia…" at bounding box center [603, 26] width 1081 height 52
click at [84, 41] on div "Shoeb Toggle navigation Username: Shoeb51 Access Type: Online Subscription: Dia…" at bounding box center [603, 26] width 1081 height 52
click at [90, 29] on icon at bounding box center [87, 26] width 21 height 24
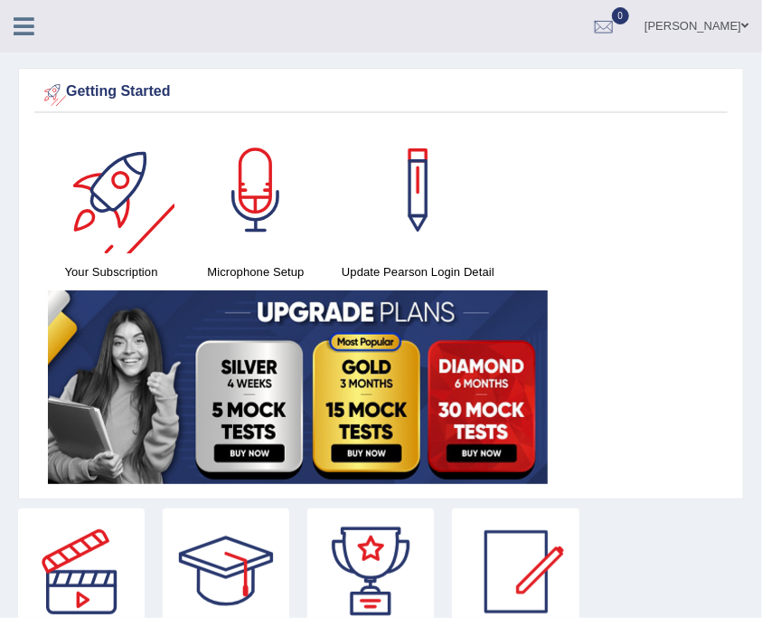
click at [14, 23] on icon at bounding box center [24, 26] width 21 height 24
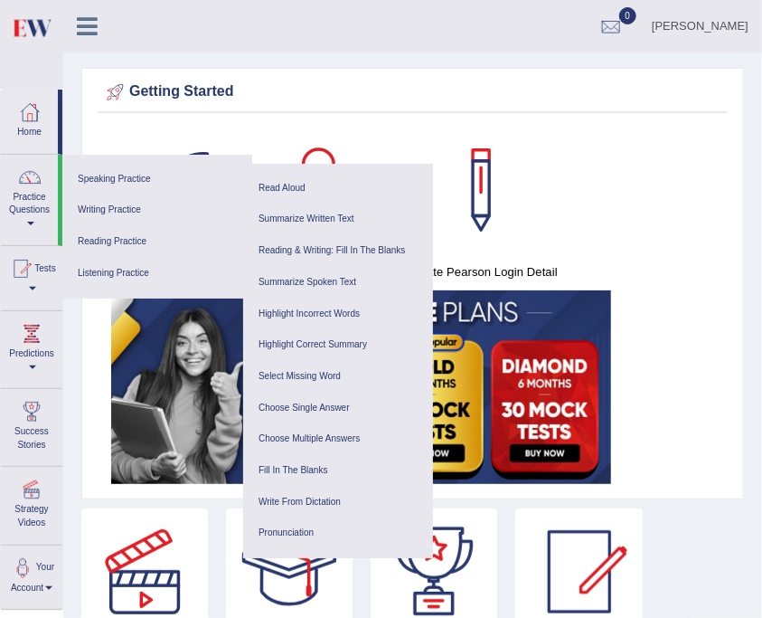
click at [71, 25] on link at bounding box center [87, 24] width 48 height 27
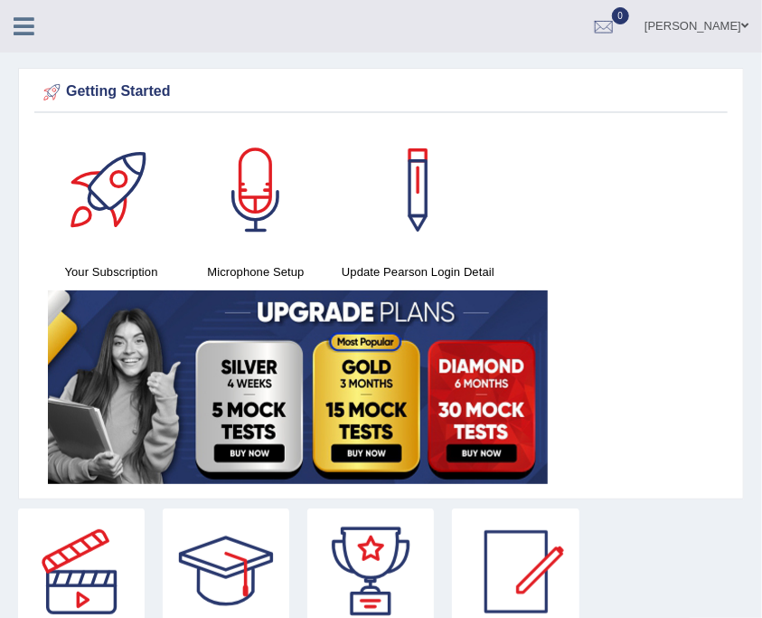
drag, startPoint x: 5, startPoint y: 29, endPoint x: 15, endPoint y: 33, distance: 10.6
click at [9, 31] on link at bounding box center [24, 24] width 48 height 27
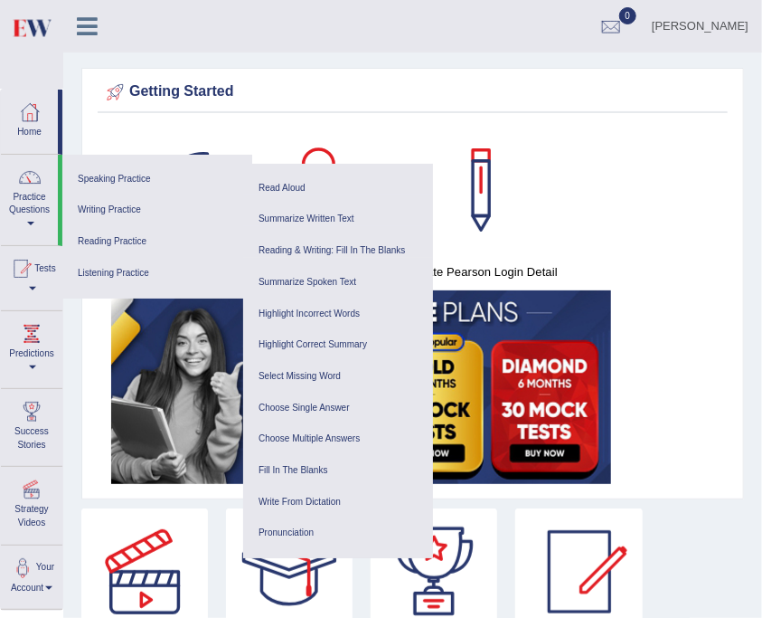
click at [81, 31] on icon at bounding box center [87, 26] width 21 height 24
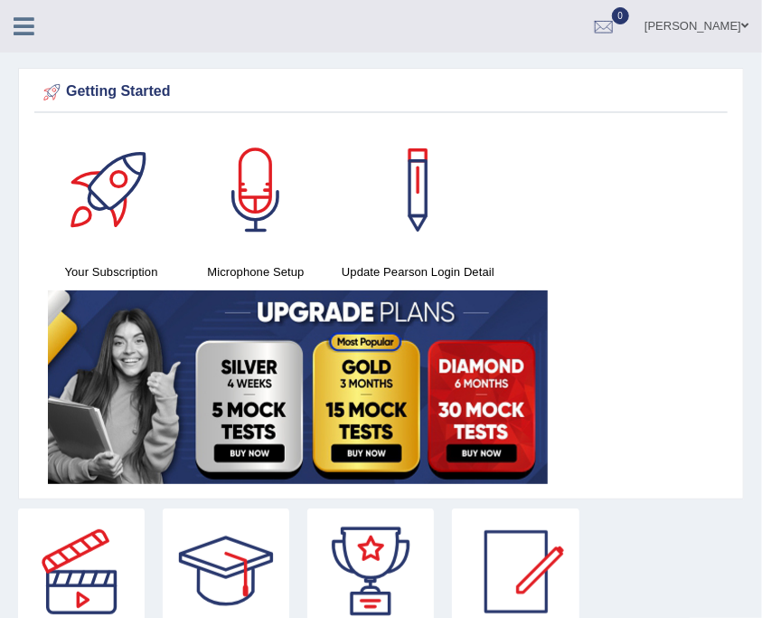
click at [27, 36] on icon at bounding box center [24, 26] width 21 height 24
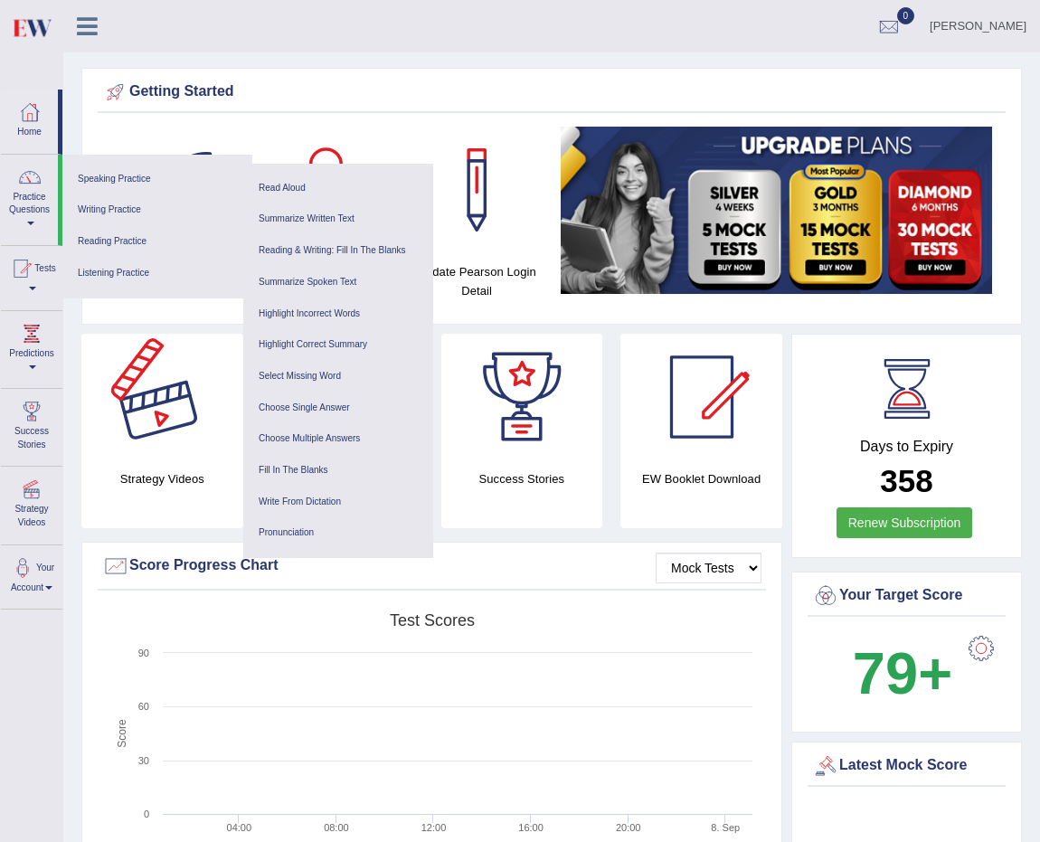
click at [87, 30] on icon at bounding box center [87, 26] width 21 height 24
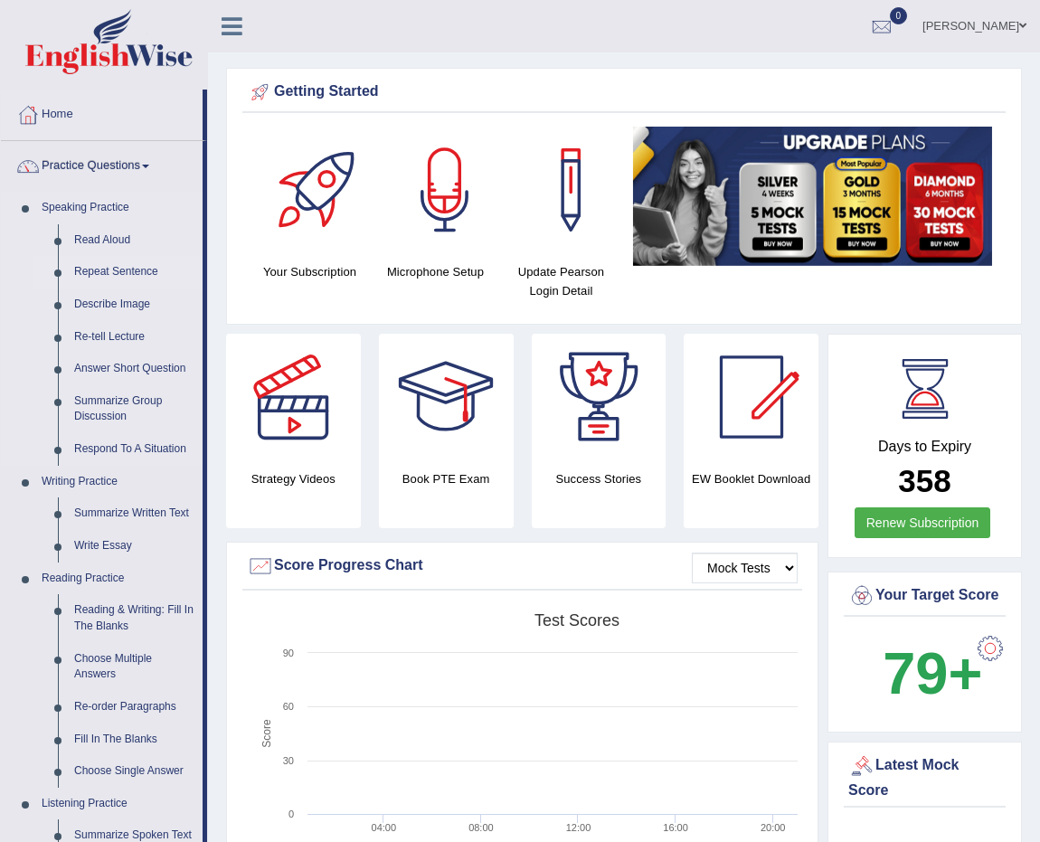
click at [119, 273] on link "Repeat Sentence" at bounding box center [134, 272] width 137 height 33
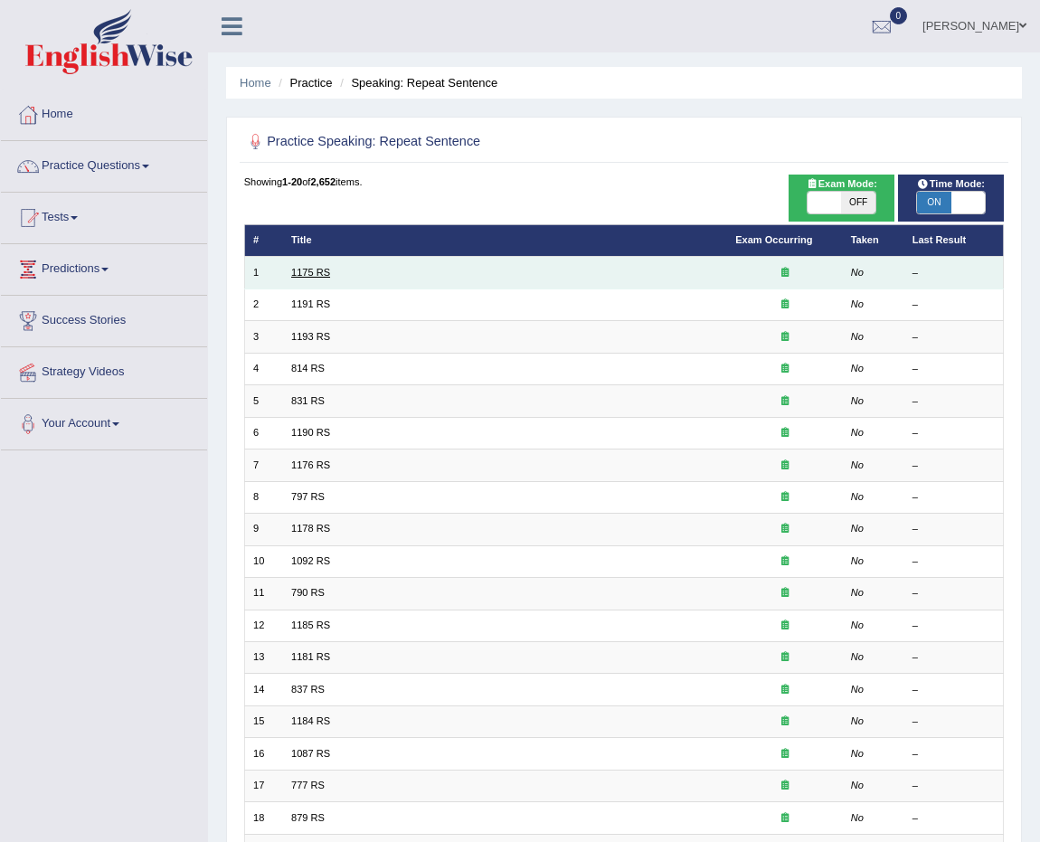
click at [317, 271] on link "1175 RS" at bounding box center [310, 272] width 39 height 11
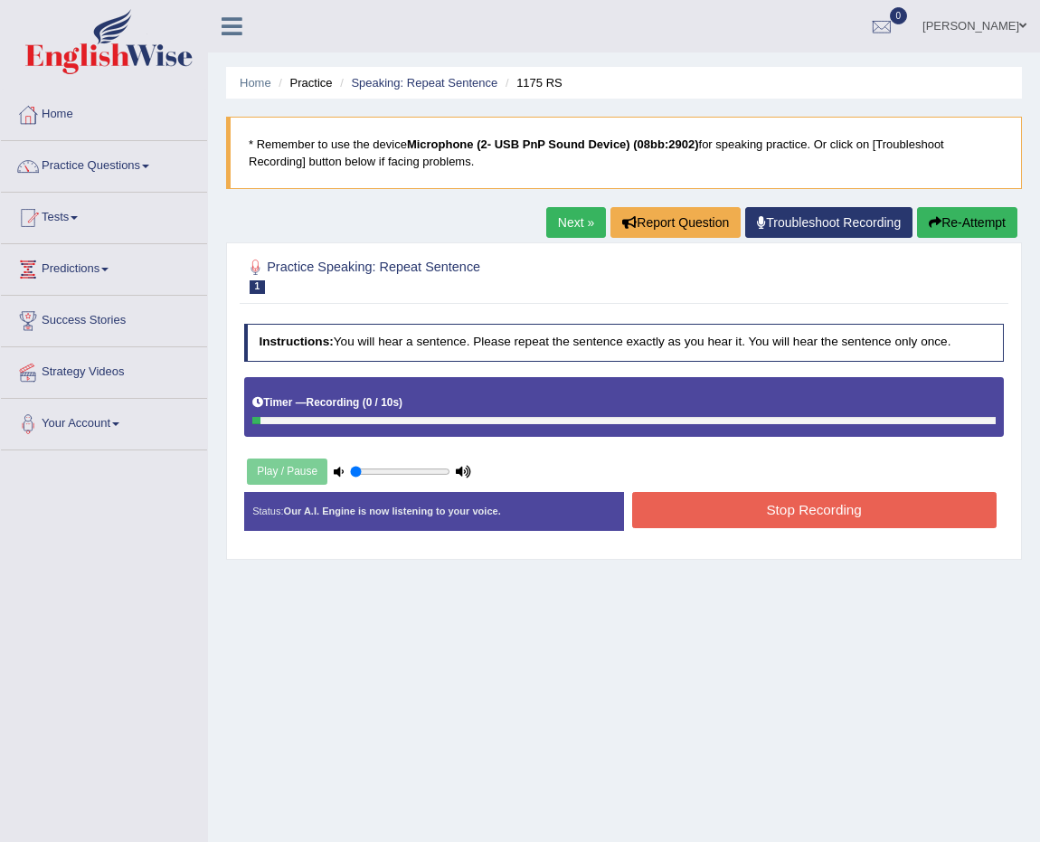
click at [986, 226] on button "Re-Attempt" at bounding box center [967, 222] width 100 height 31
click at [906, 503] on button "Stop Recording" at bounding box center [814, 509] width 364 height 35
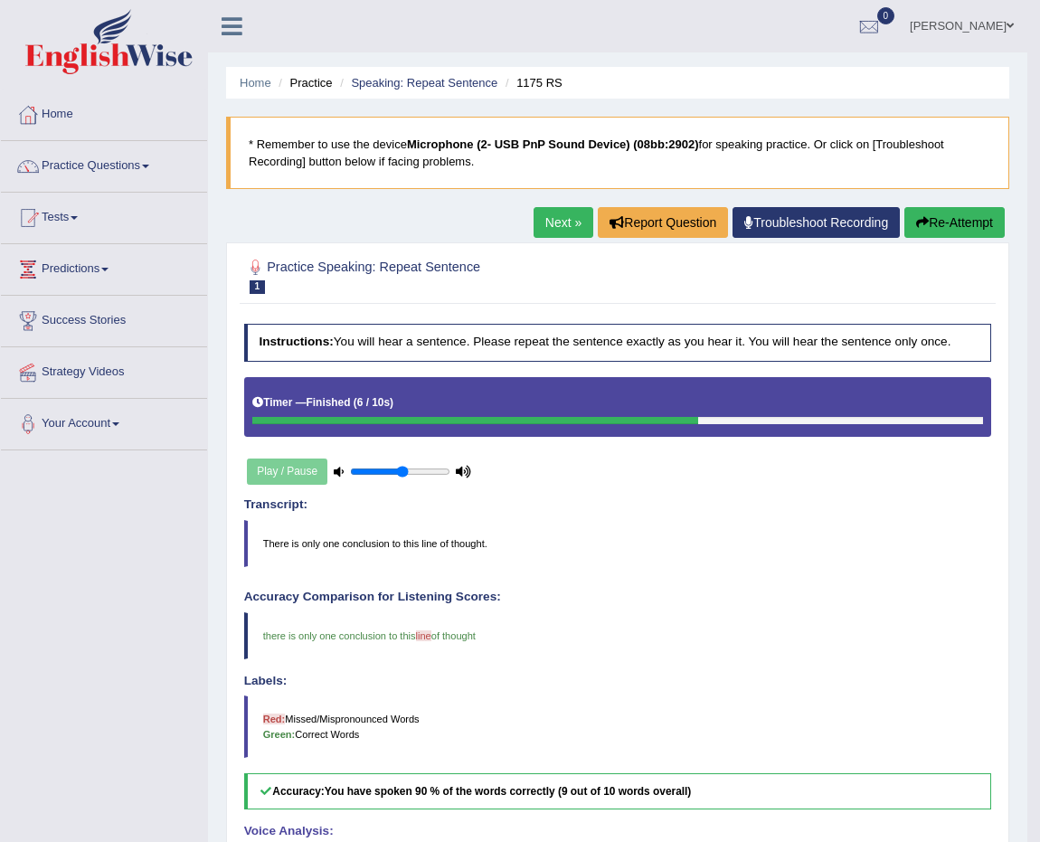
drag, startPoint x: 382, startPoint y: 474, endPoint x: 401, endPoint y: 477, distance: 19.3
type input "0.55"
click at [401, 477] on input "range" at bounding box center [400, 472] width 100 height 13
click at [560, 225] on link "Next »" at bounding box center [564, 222] width 60 height 31
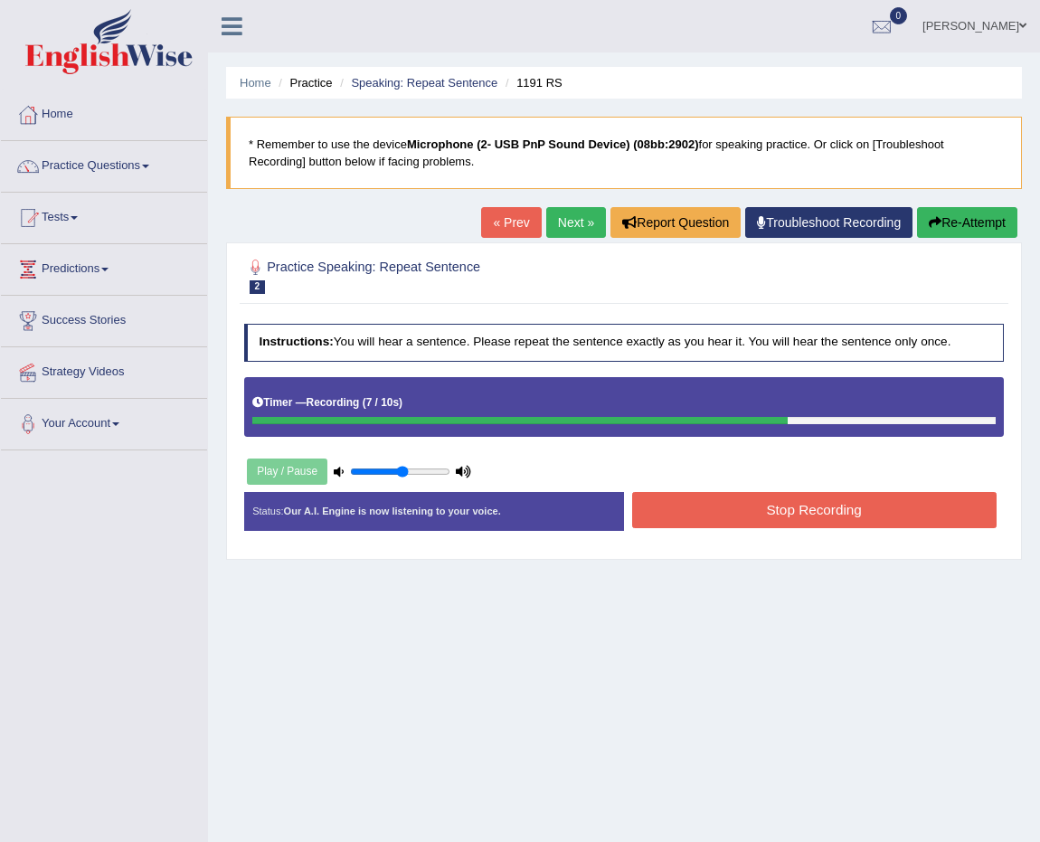
click at [780, 543] on div "Status: Our A.I. Engine is now listening to your voice. Start Answering Stop Re…" at bounding box center [624, 519] width 761 height 55
click at [792, 488] on div "Instructions: You will hear a sentence. Please repeat the sentence exactly as y…" at bounding box center [624, 433] width 768 height 235
click at [804, 515] on button "Stop Recording" at bounding box center [814, 509] width 364 height 35
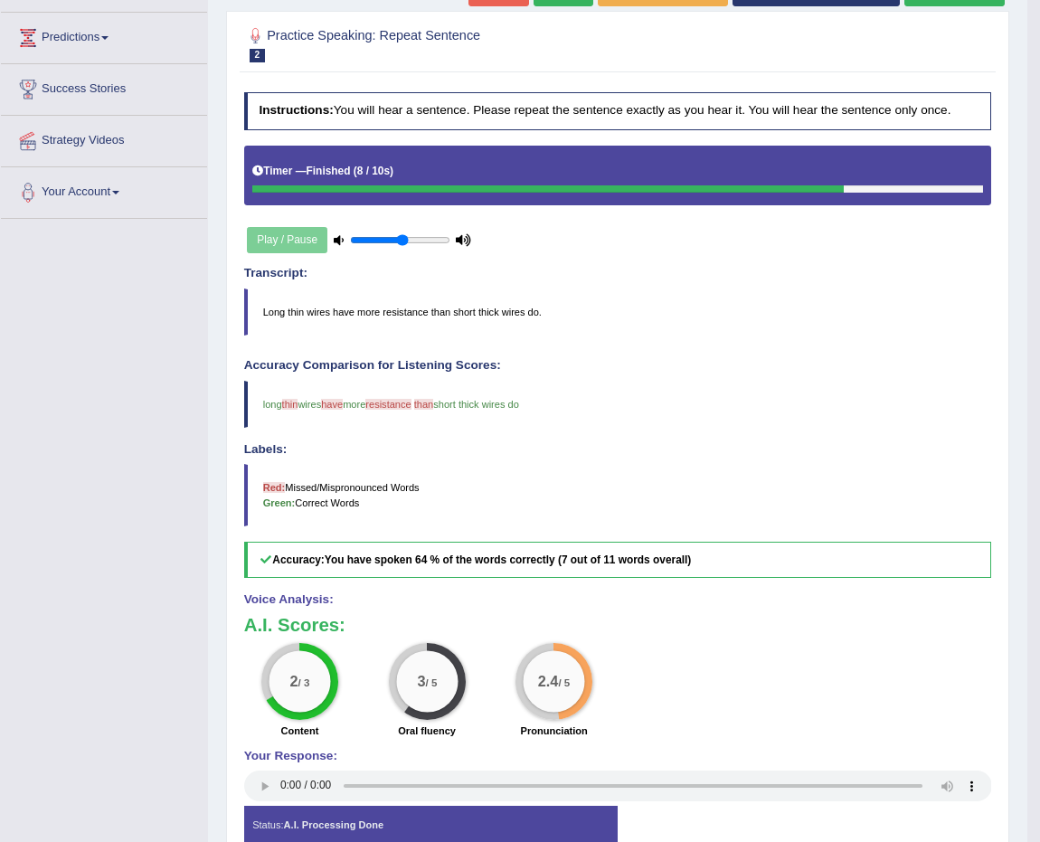
scroll to position [156, 0]
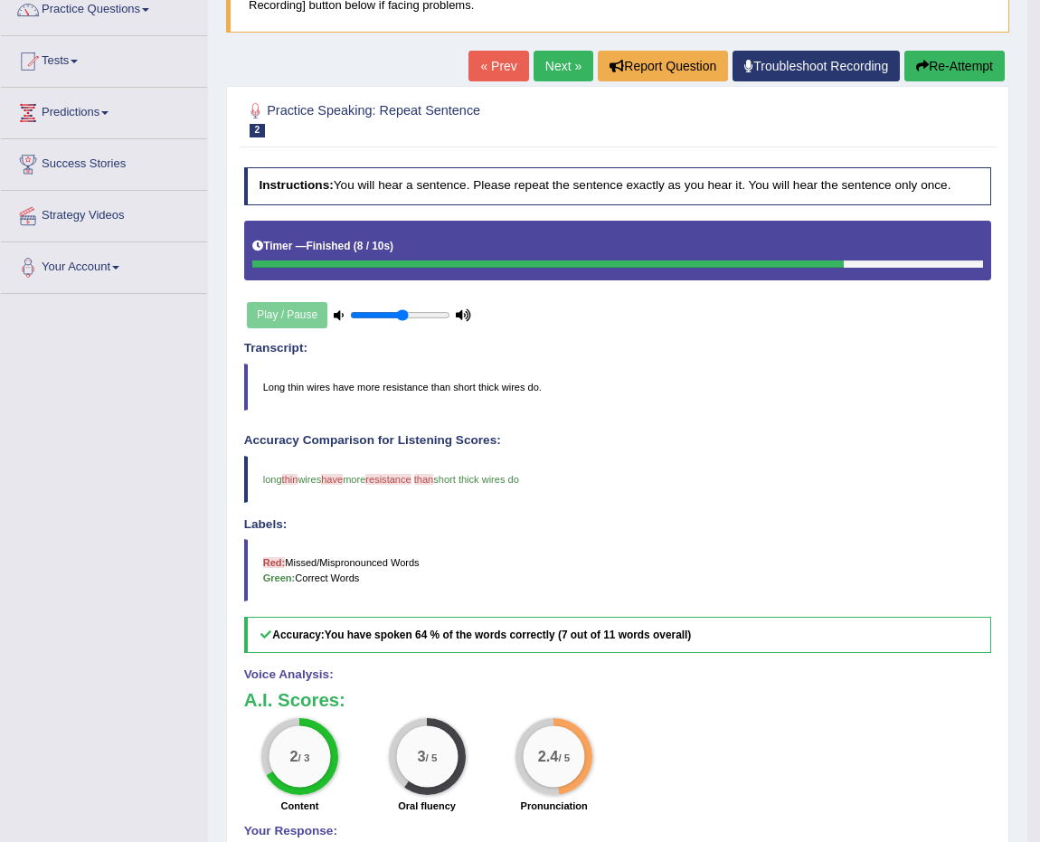
click at [280, 322] on div "Play / Pause" at bounding box center [359, 315] width 231 height 39
click at [282, 241] on h5 "Timer — Finished ( 8 / 10s )" at bounding box center [322, 247] width 141 height 12
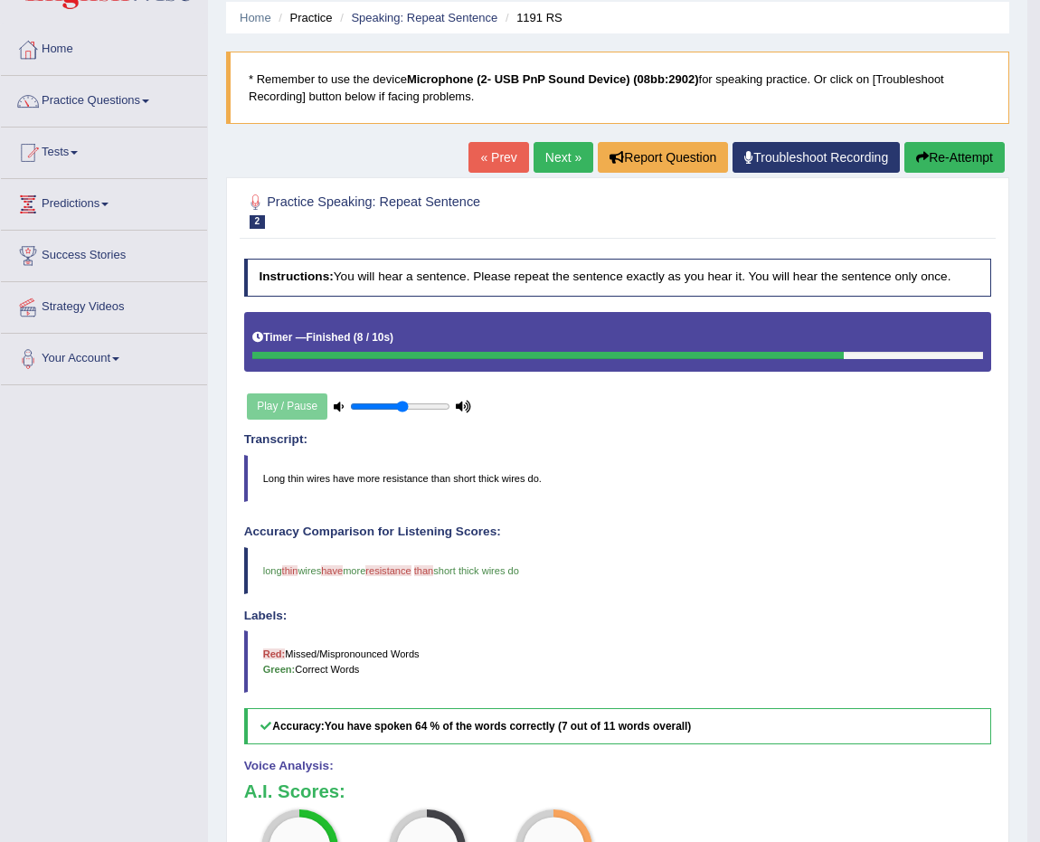
scroll to position [0, 0]
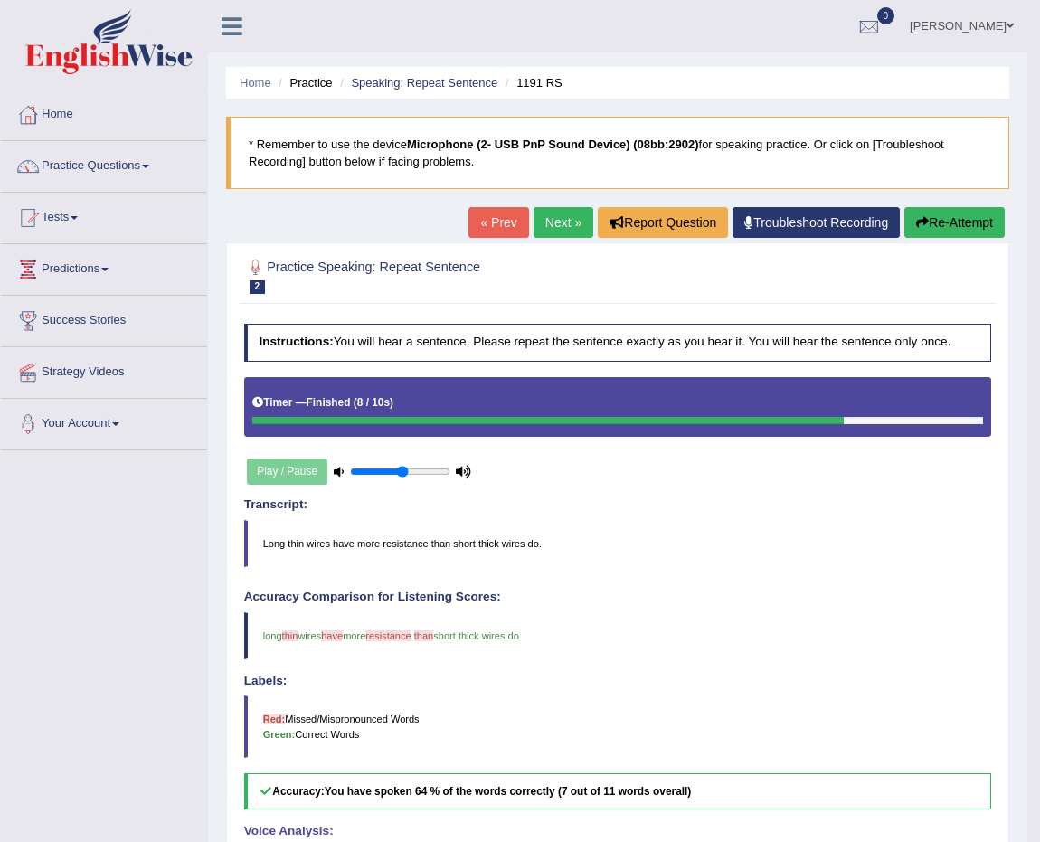
click at [560, 213] on link "Next »" at bounding box center [564, 222] width 60 height 31
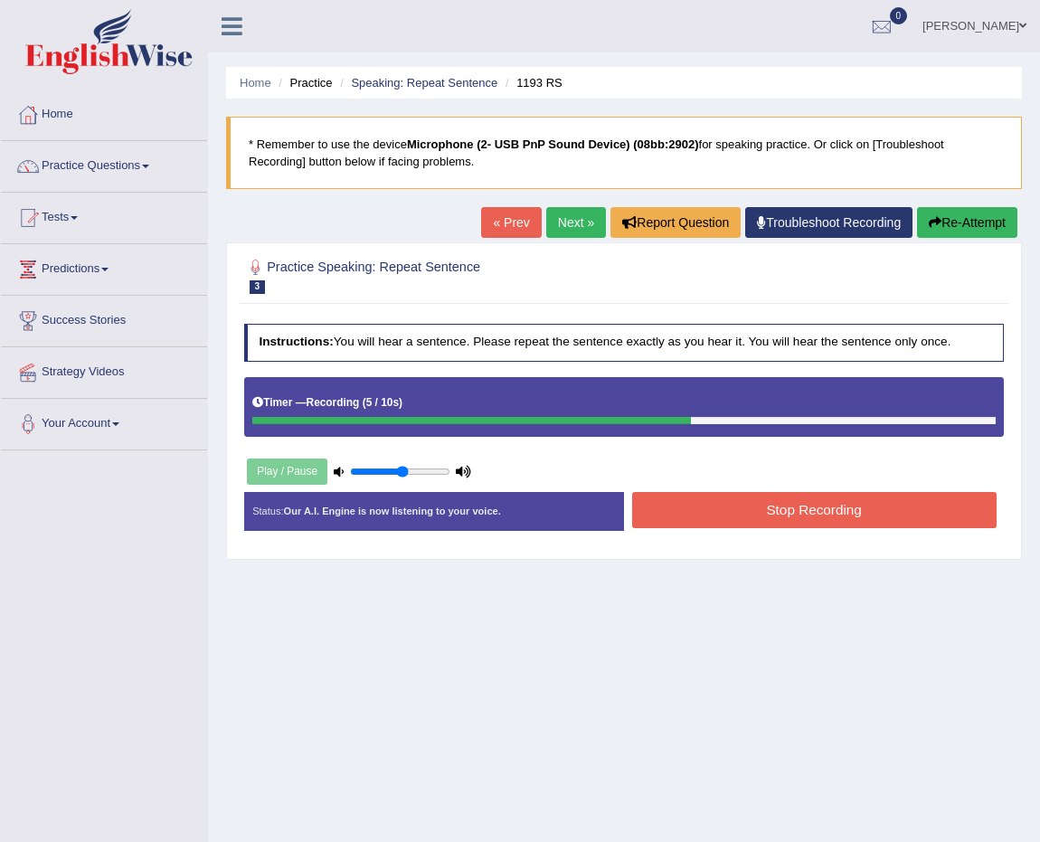
drag, startPoint x: 693, startPoint y: 482, endPoint x: 695, endPoint y: 508, distance: 26.3
click at [695, 488] on div "Instructions: You will hear a sentence. Please repeat the sentence exactly as y…" at bounding box center [624, 433] width 768 height 235
click at [692, 521] on button "Stop Recording" at bounding box center [814, 509] width 364 height 35
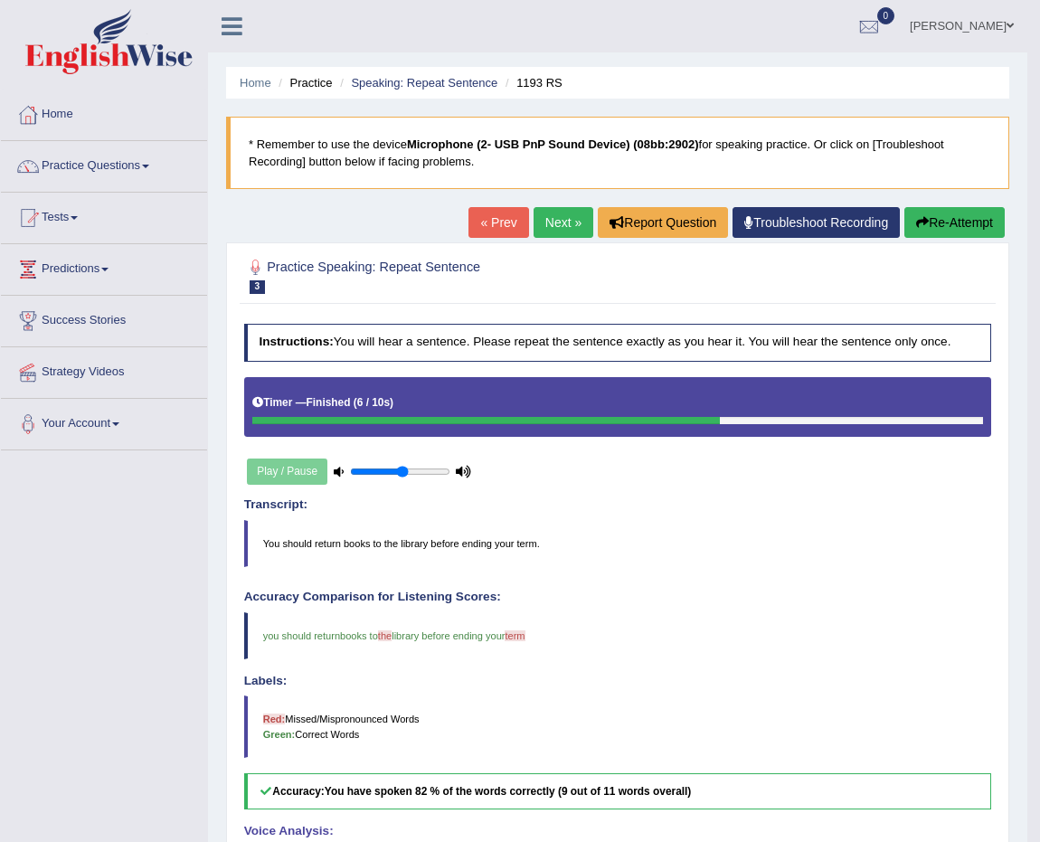
click at [556, 213] on link "Next »" at bounding box center [564, 222] width 60 height 31
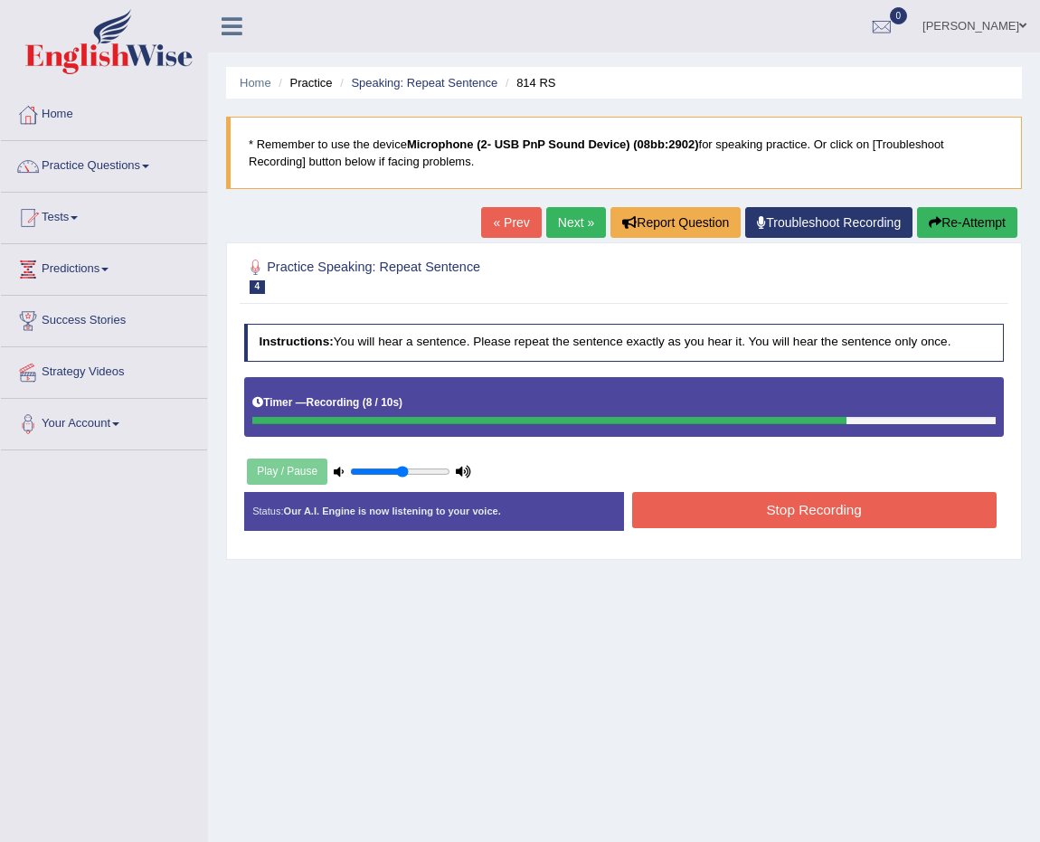
click at [779, 515] on button "Stop Recording" at bounding box center [814, 509] width 364 height 35
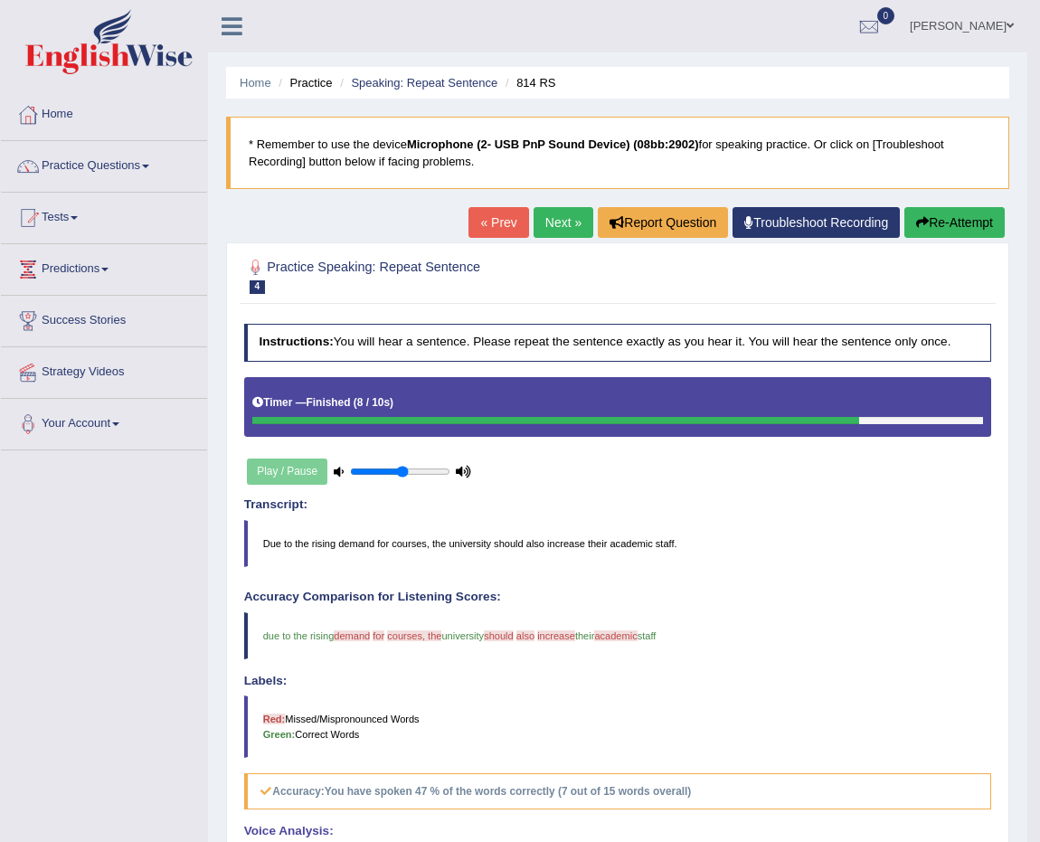
click at [972, 216] on button "Re-Attempt" at bounding box center [954, 222] width 100 height 31
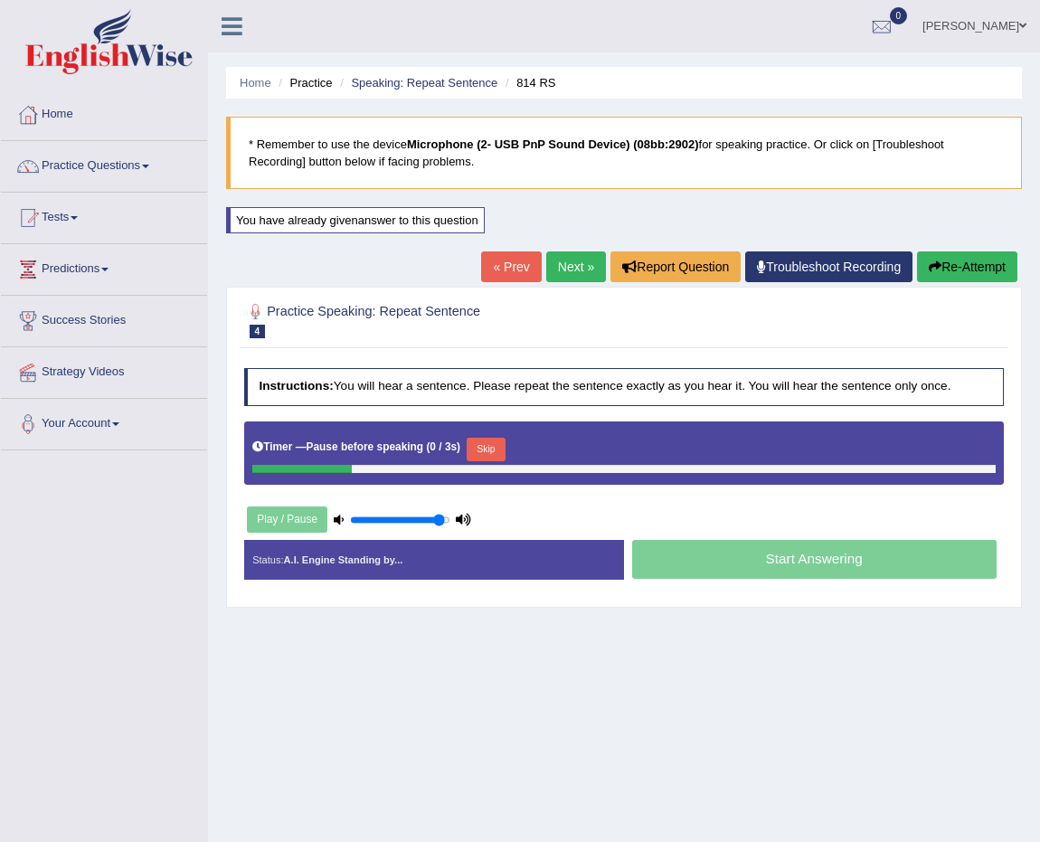
drag, startPoint x: 402, startPoint y: 516, endPoint x: 439, endPoint y: 516, distance: 37.1
type input "0.95"
click at [439, 516] on input "range" at bounding box center [400, 520] width 100 height 13
click at [987, 267] on button "Re-Attempt" at bounding box center [967, 266] width 100 height 31
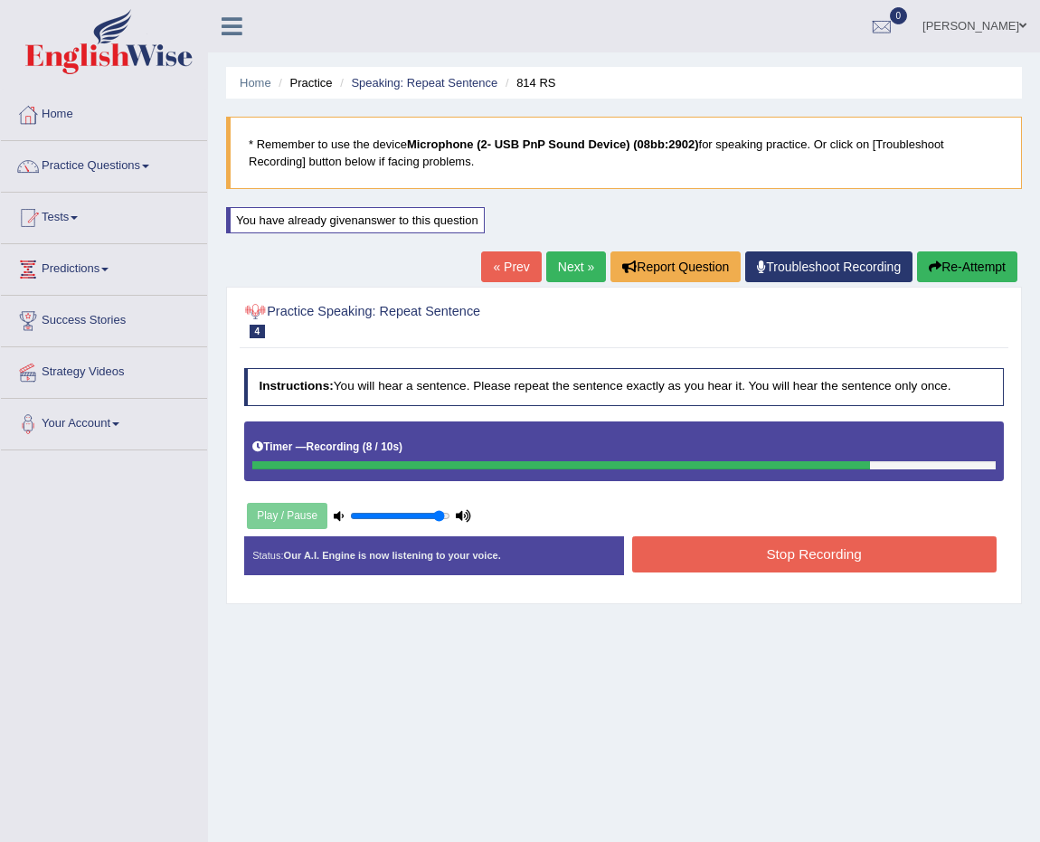
click at [903, 552] on button "Stop Recording" at bounding box center [814, 553] width 364 height 35
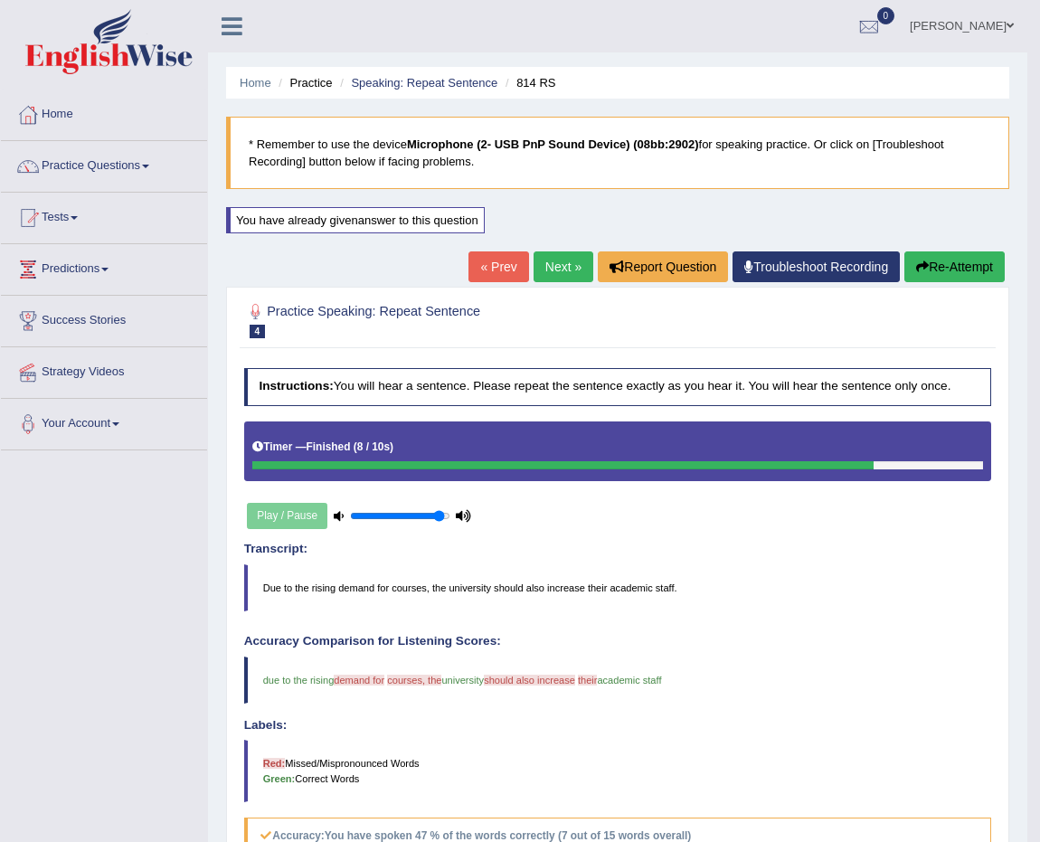
click at [418, 226] on div "You have already given answer to this question" at bounding box center [355, 220] width 259 height 26
click at [952, 258] on button "Re-Attempt" at bounding box center [954, 266] width 100 height 31
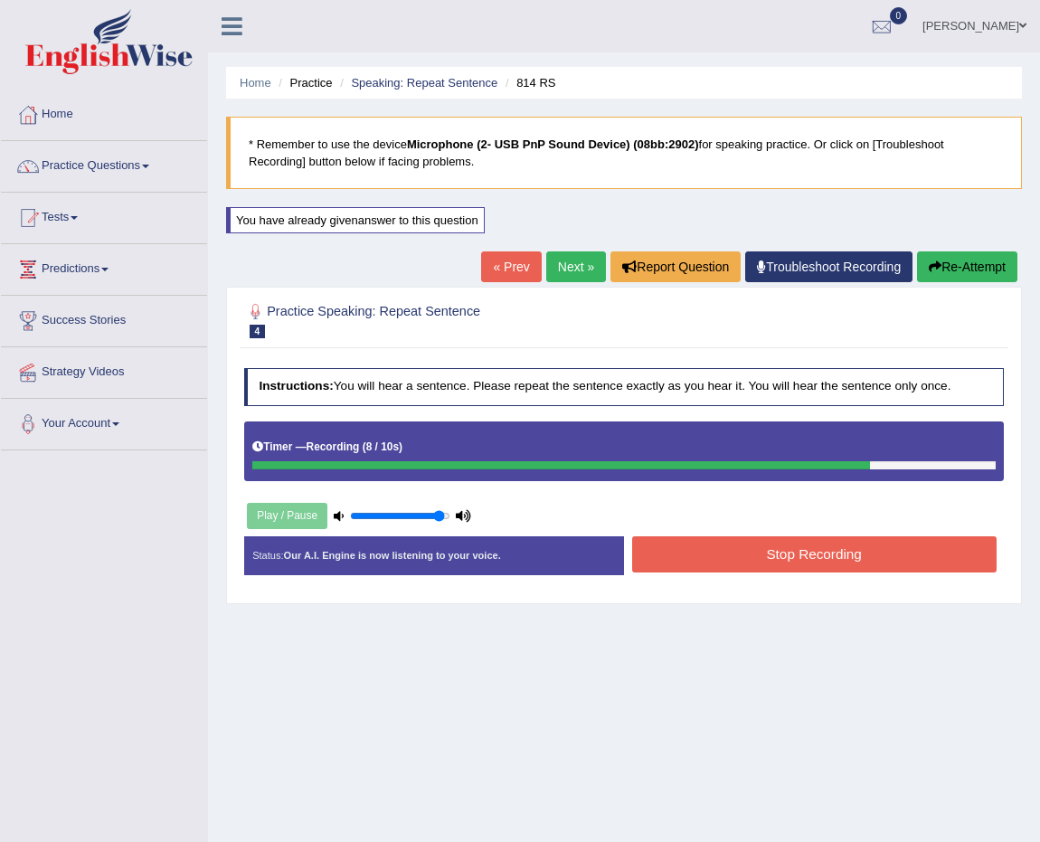
click at [840, 540] on button "Stop Recording" at bounding box center [814, 553] width 364 height 35
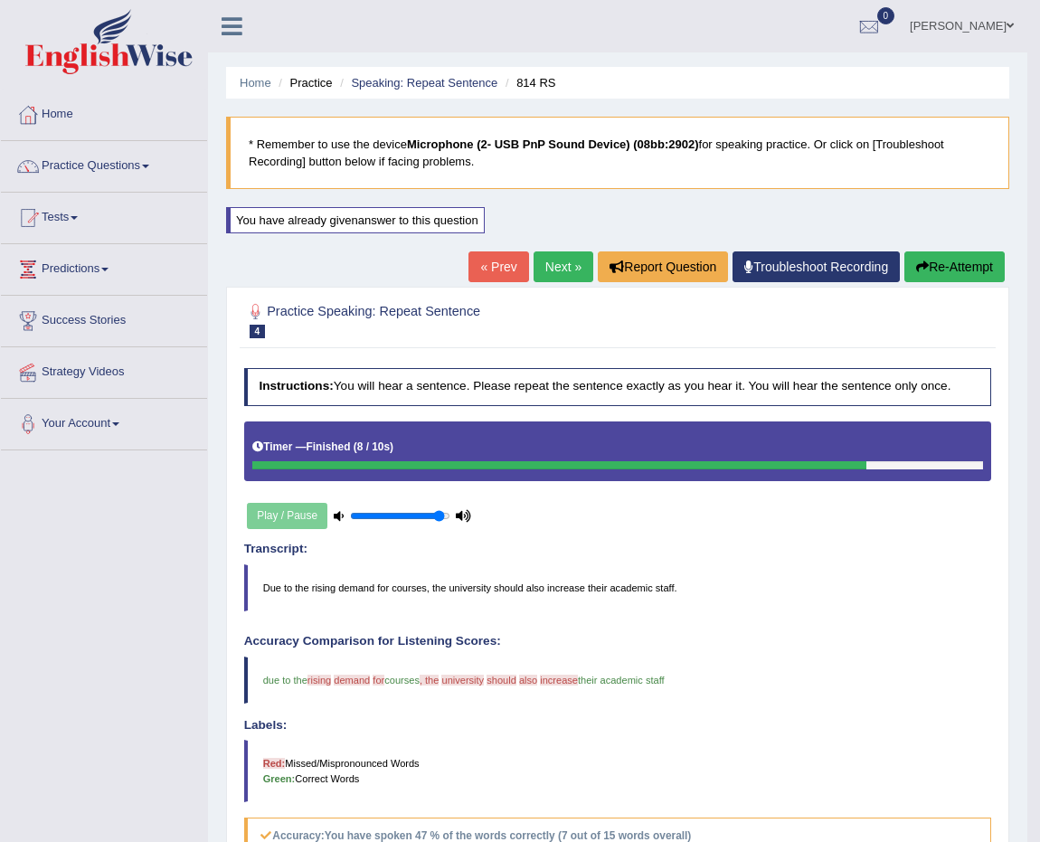
click at [555, 277] on link "Next »" at bounding box center [564, 266] width 60 height 31
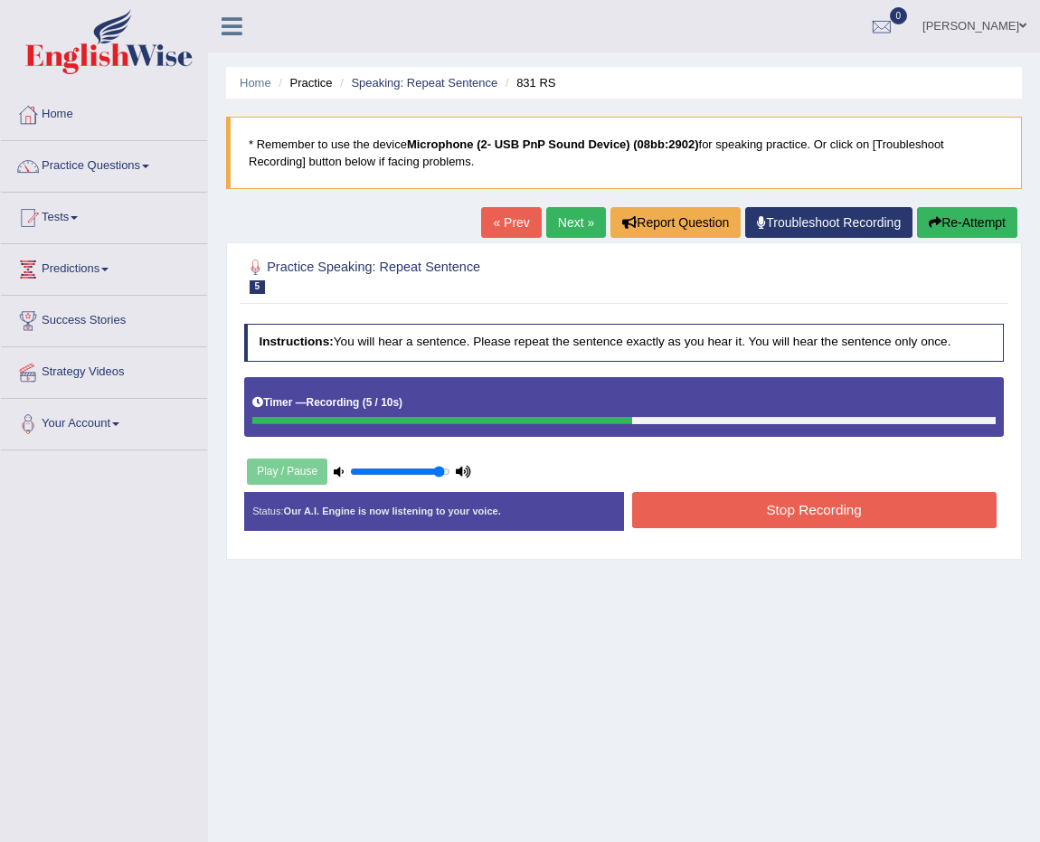
click at [868, 522] on button "Stop Recording" at bounding box center [814, 509] width 364 height 35
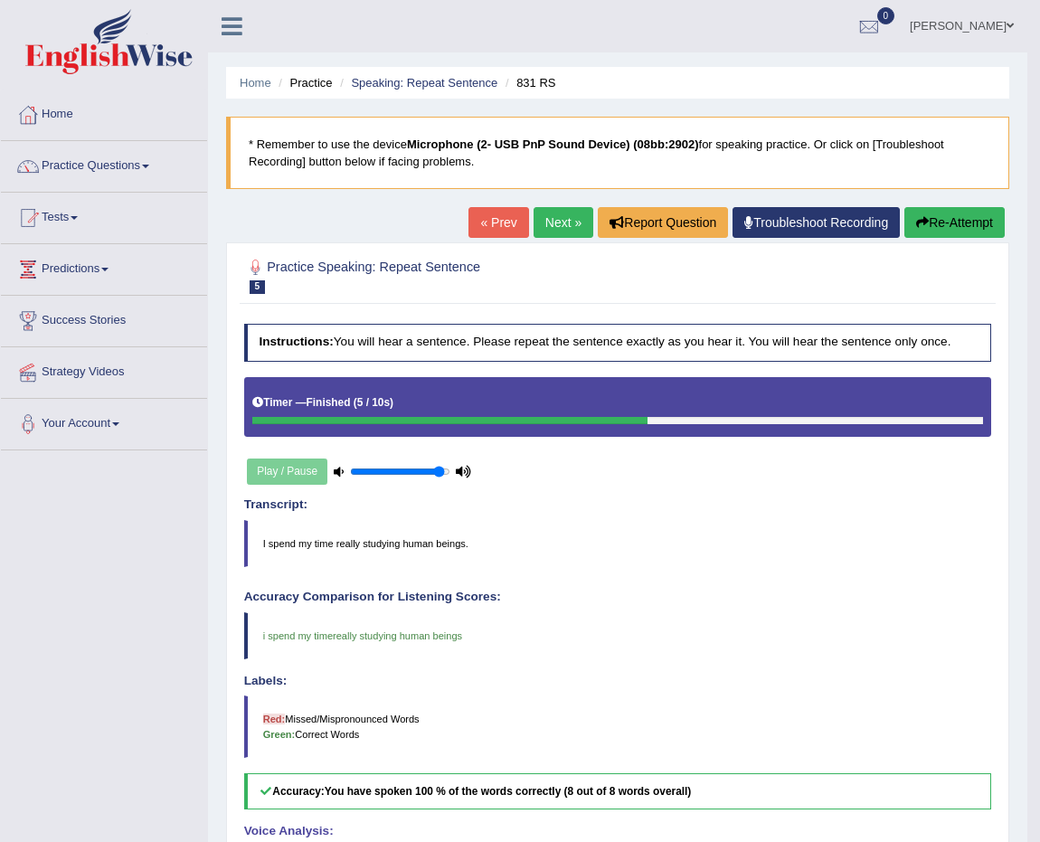
click at [579, 225] on link "Next »" at bounding box center [564, 222] width 60 height 31
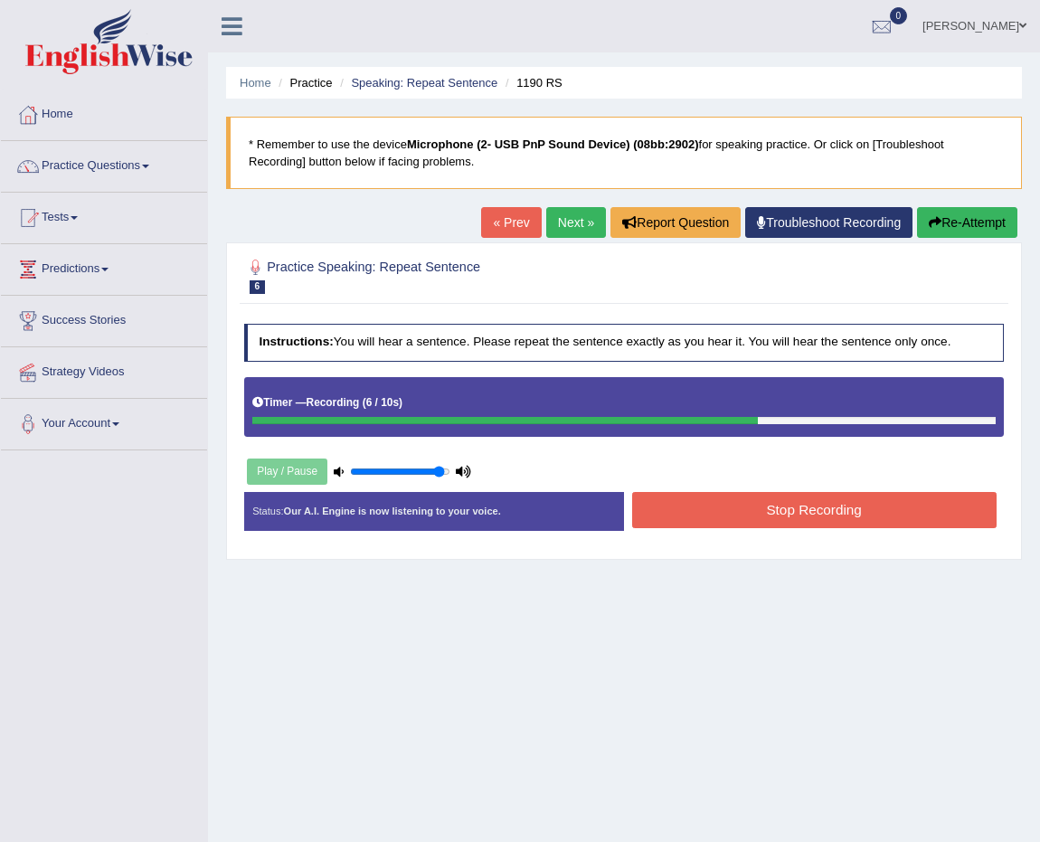
click at [818, 526] on button "Stop Recording" at bounding box center [814, 509] width 364 height 35
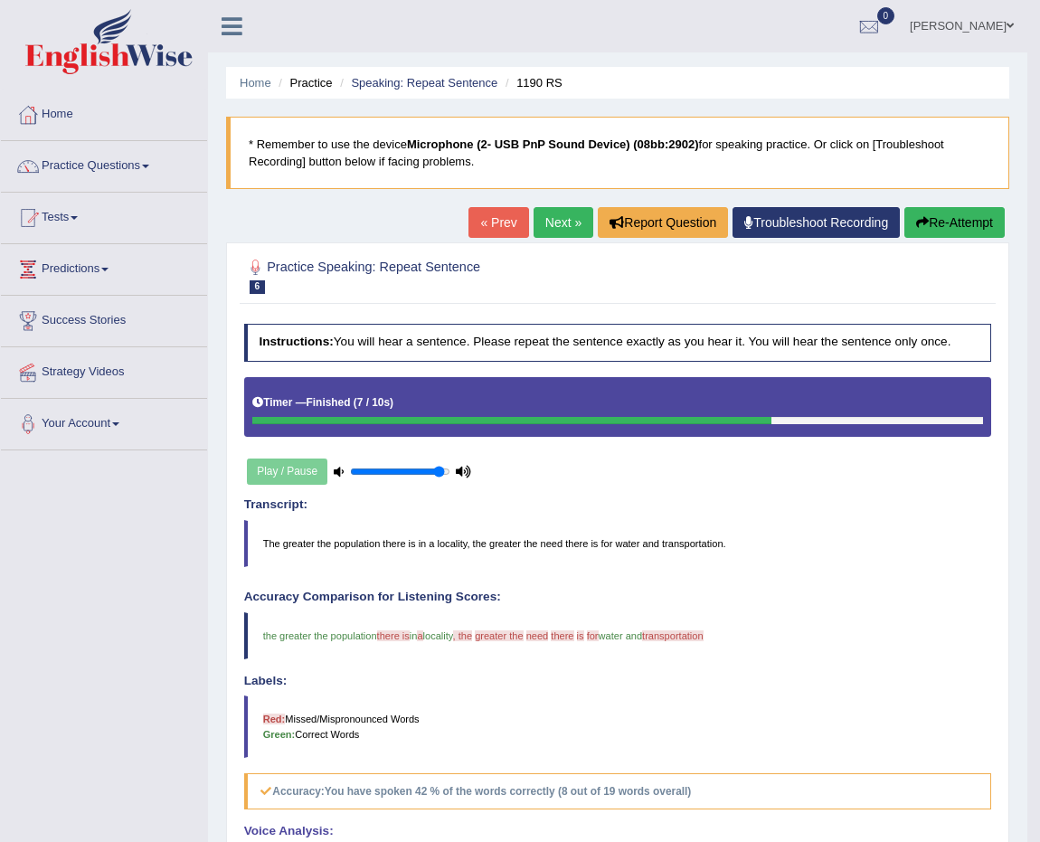
click at [957, 223] on button "Re-Attempt" at bounding box center [954, 222] width 100 height 31
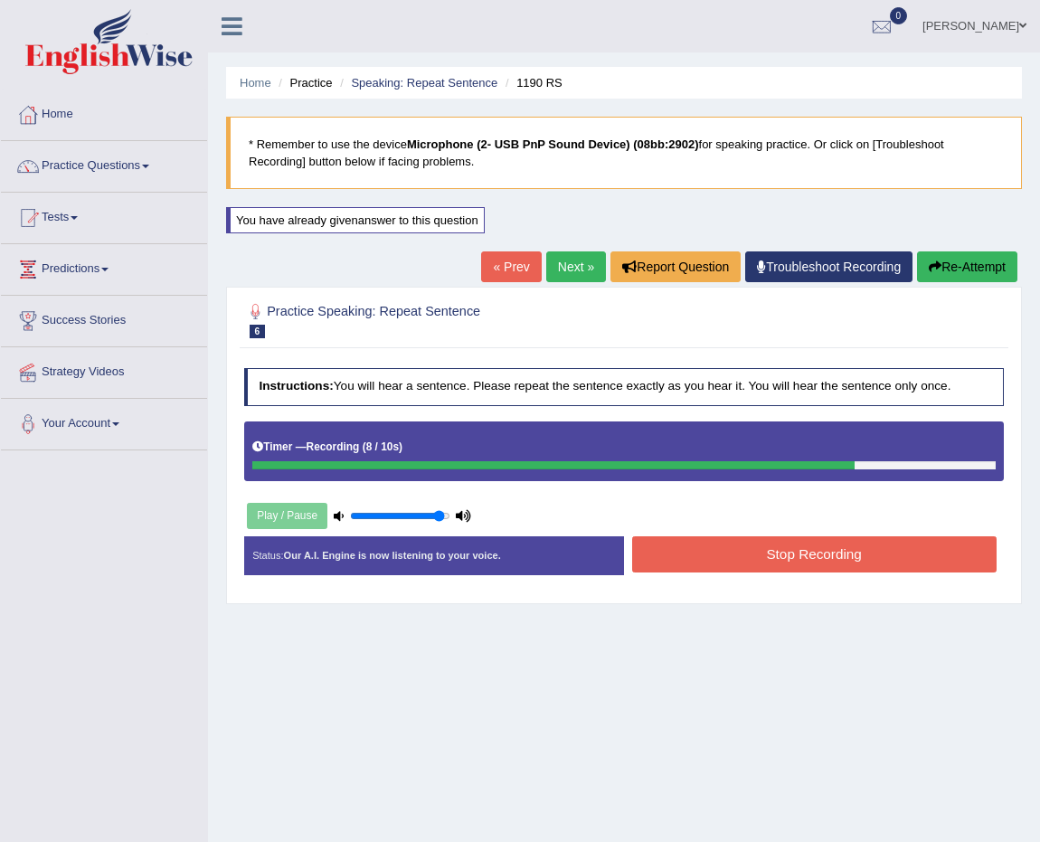
click at [815, 558] on button "Stop Recording" at bounding box center [814, 553] width 364 height 35
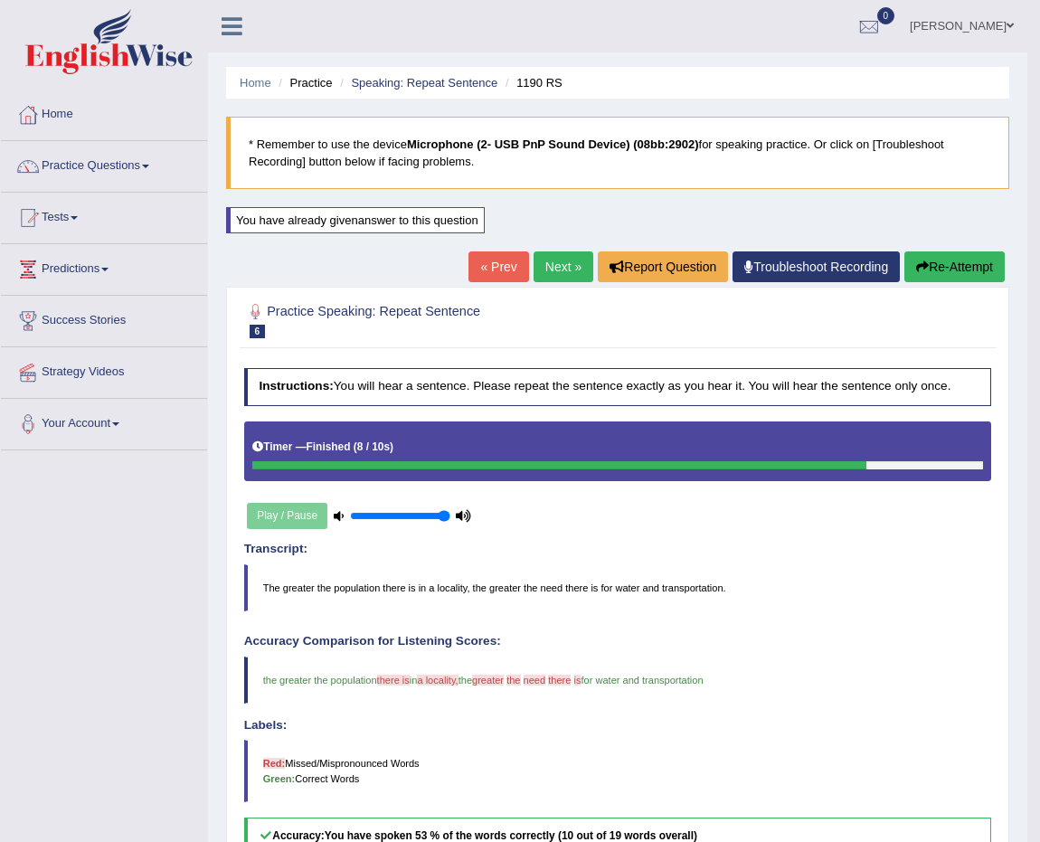
drag, startPoint x: 440, startPoint y: 513, endPoint x: 513, endPoint y: 525, distance: 73.3
type input "1"
click at [450, 523] on input "range" at bounding box center [400, 516] width 100 height 13
click at [544, 269] on link "Next »" at bounding box center [564, 266] width 60 height 31
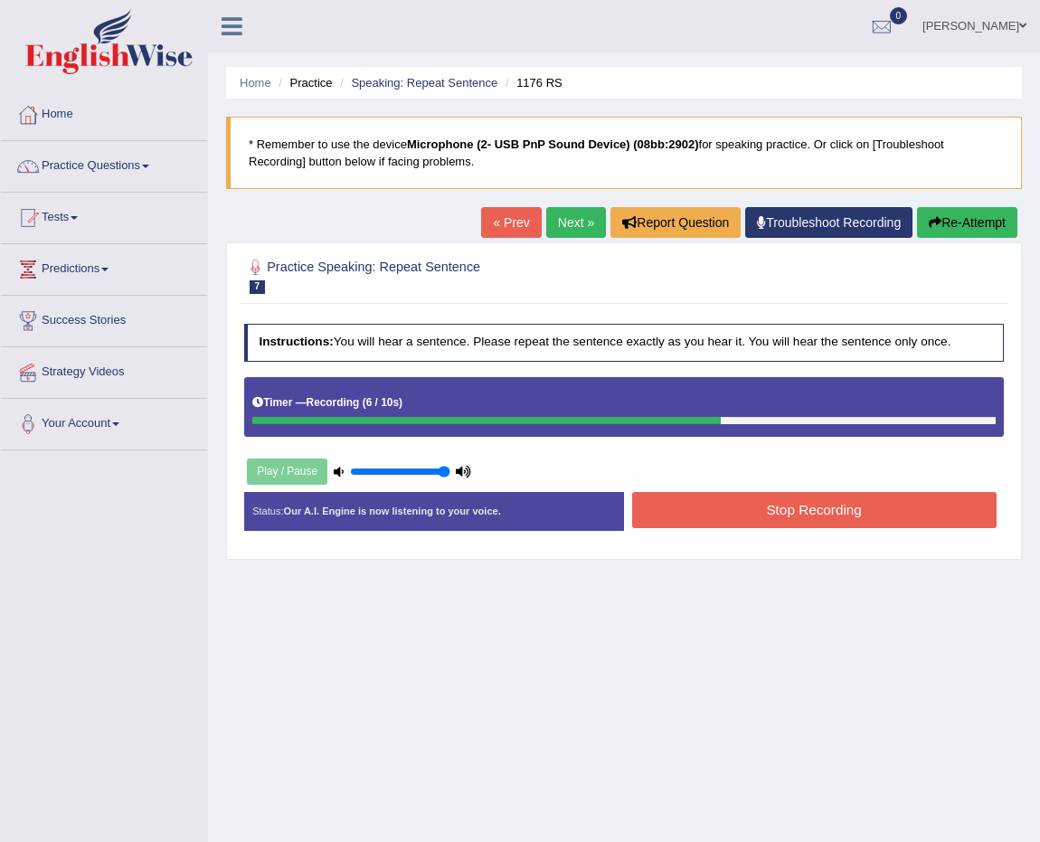
click at [888, 534] on div "Status: Our A.I. Engine is now listening to your voice. Start Answering Stop Re…" at bounding box center [624, 519] width 761 height 55
click at [888, 525] on button "Stop Recording" at bounding box center [814, 509] width 364 height 35
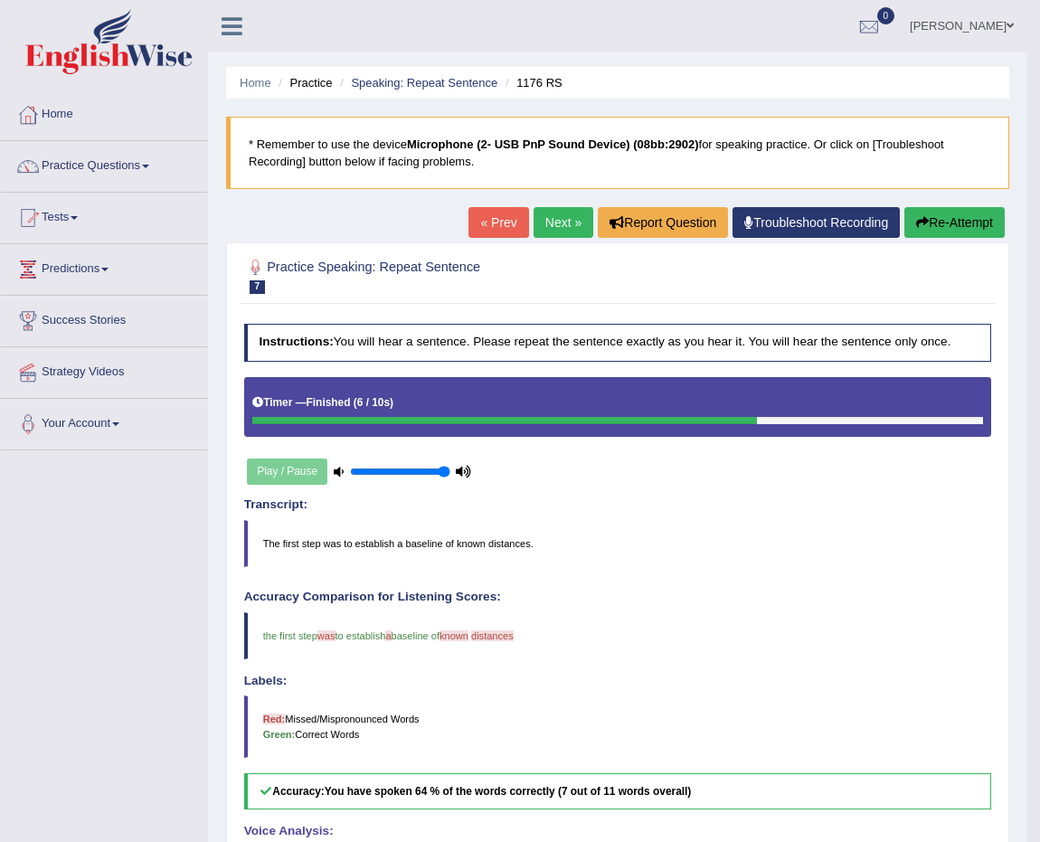
drag, startPoint x: 536, startPoint y: 224, endPoint x: 326, endPoint y: 20, distance: 293.5
click at [537, 225] on link "Next »" at bounding box center [564, 222] width 60 height 31
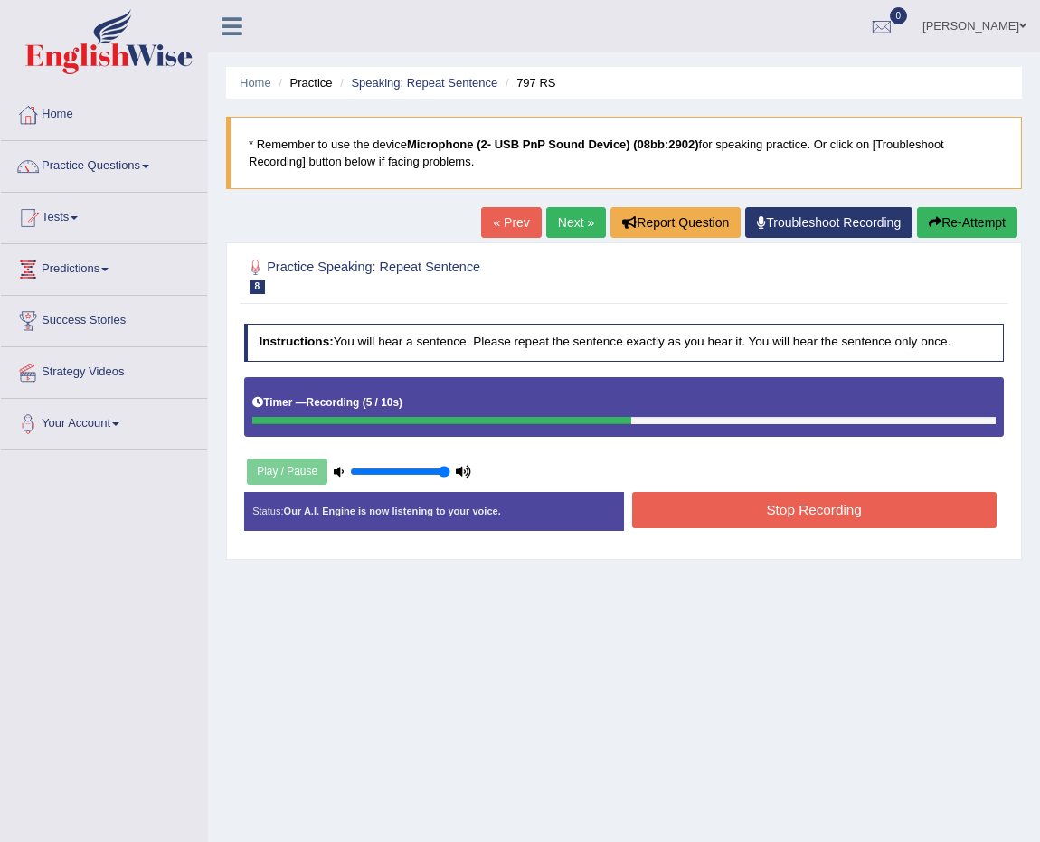
click at [773, 495] on button "Stop Recording" at bounding box center [814, 509] width 364 height 35
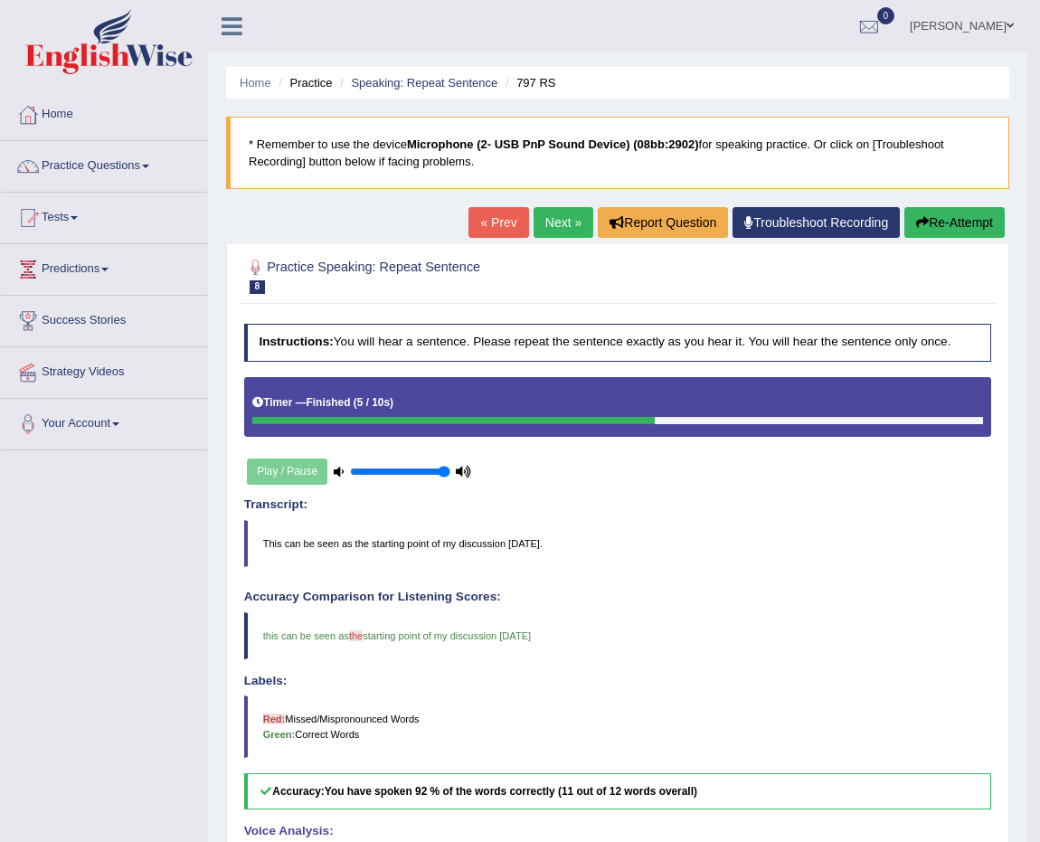
click at [562, 223] on link "Next »" at bounding box center [564, 222] width 60 height 31
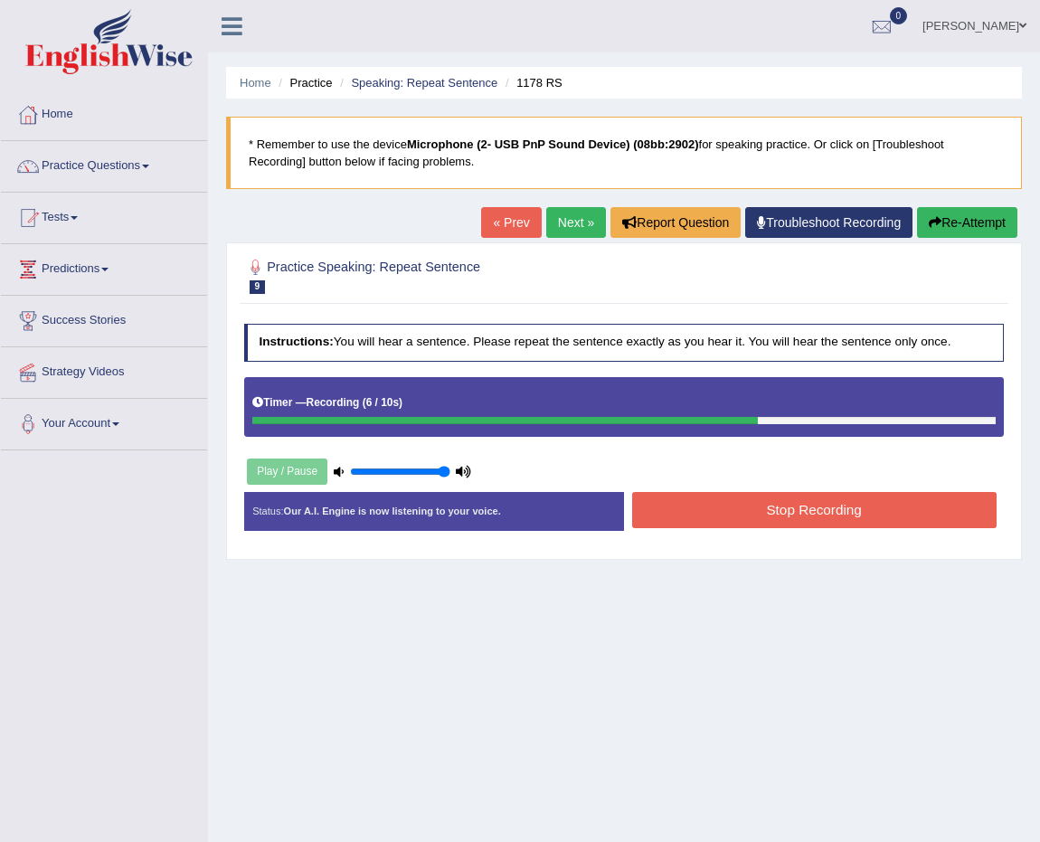
click at [798, 506] on button "Stop Recording" at bounding box center [814, 509] width 364 height 35
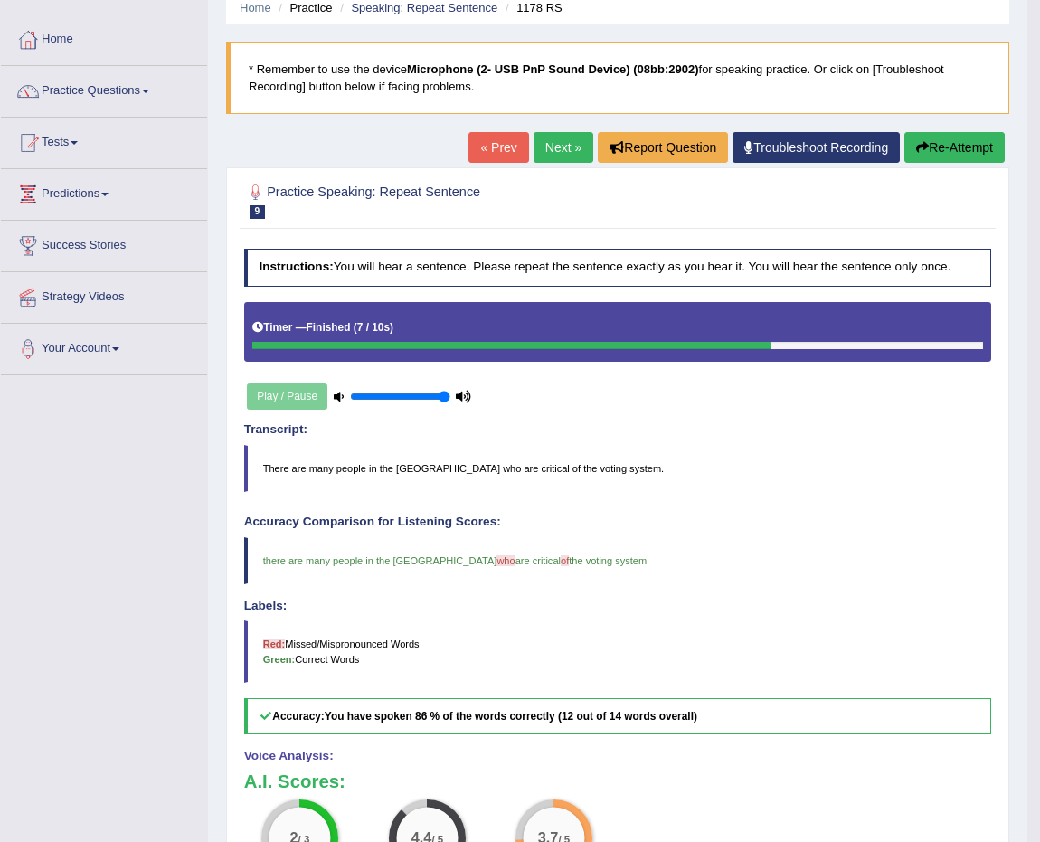
scroll to position [74, 0]
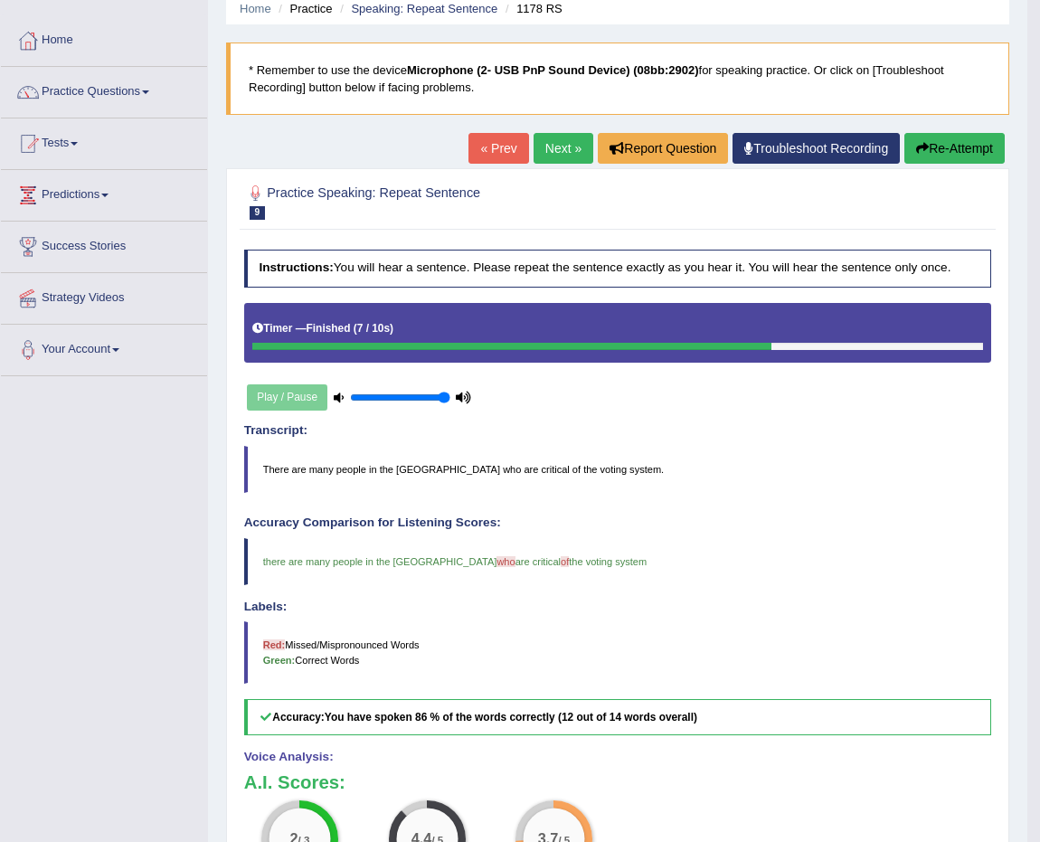
click at [577, 163] on link "Next »" at bounding box center [564, 148] width 60 height 31
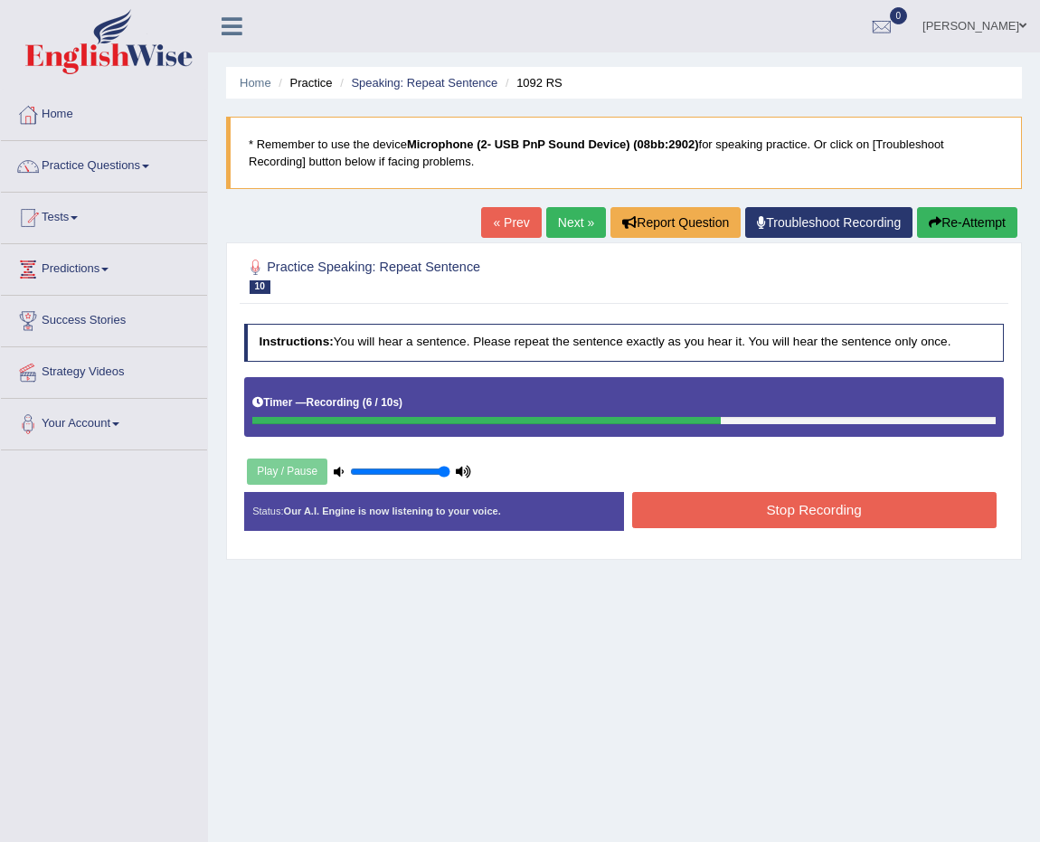
click at [846, 506] on button "Stop Recording" at bounding box center [814, 509] width 364 height 35
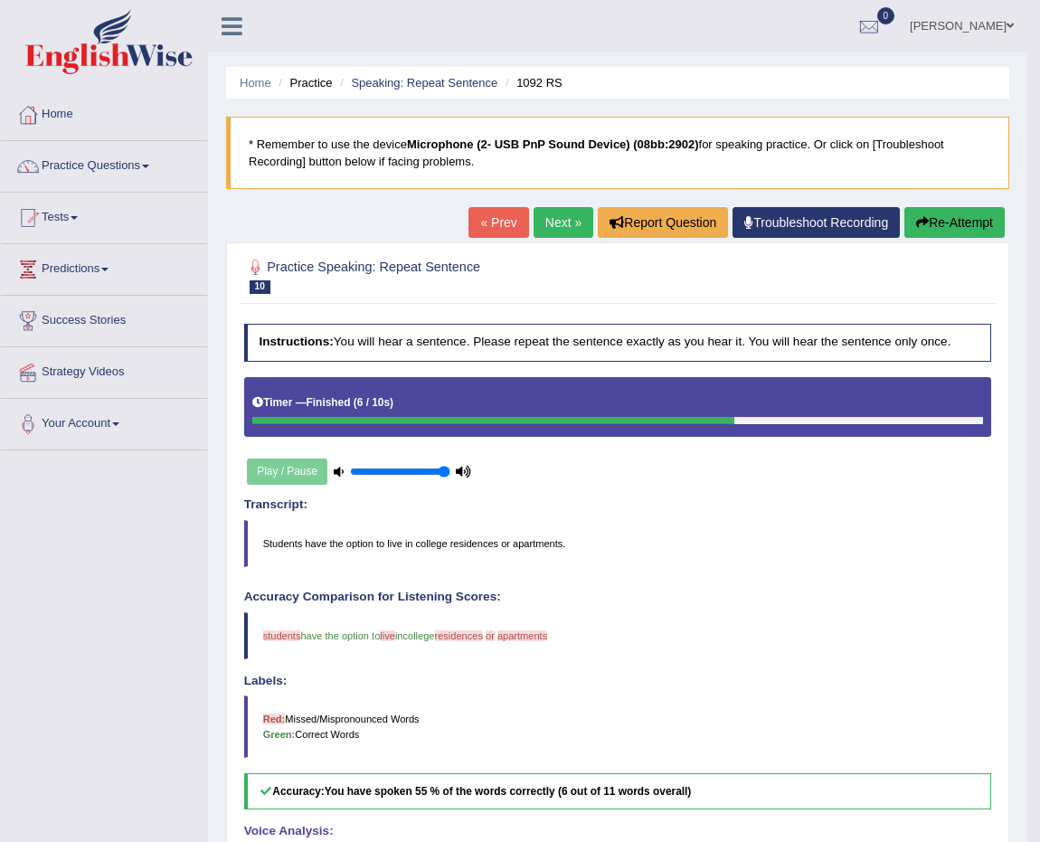
click at [969, 217] on button "Re-Attempt" at bounding box center [954, 222] width 100 height 31
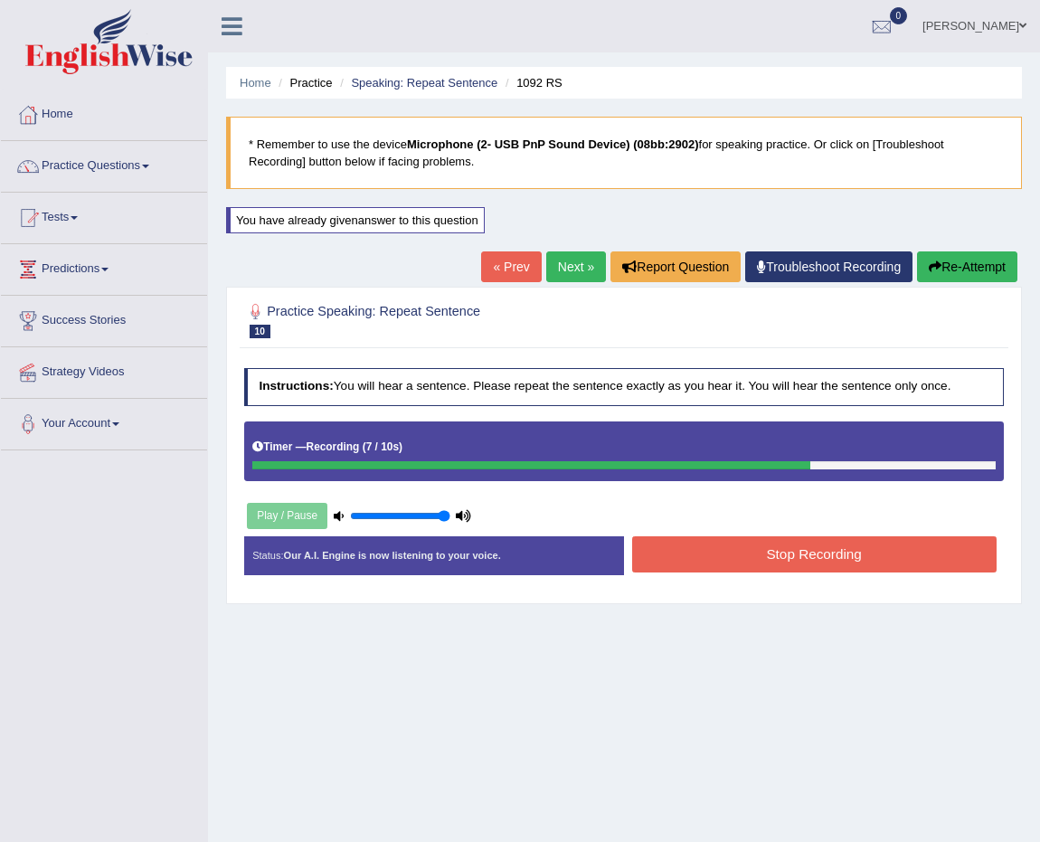
click at [846, 553] on button "Stop Recording" at bounding box center [814, 553] width 364 height 35
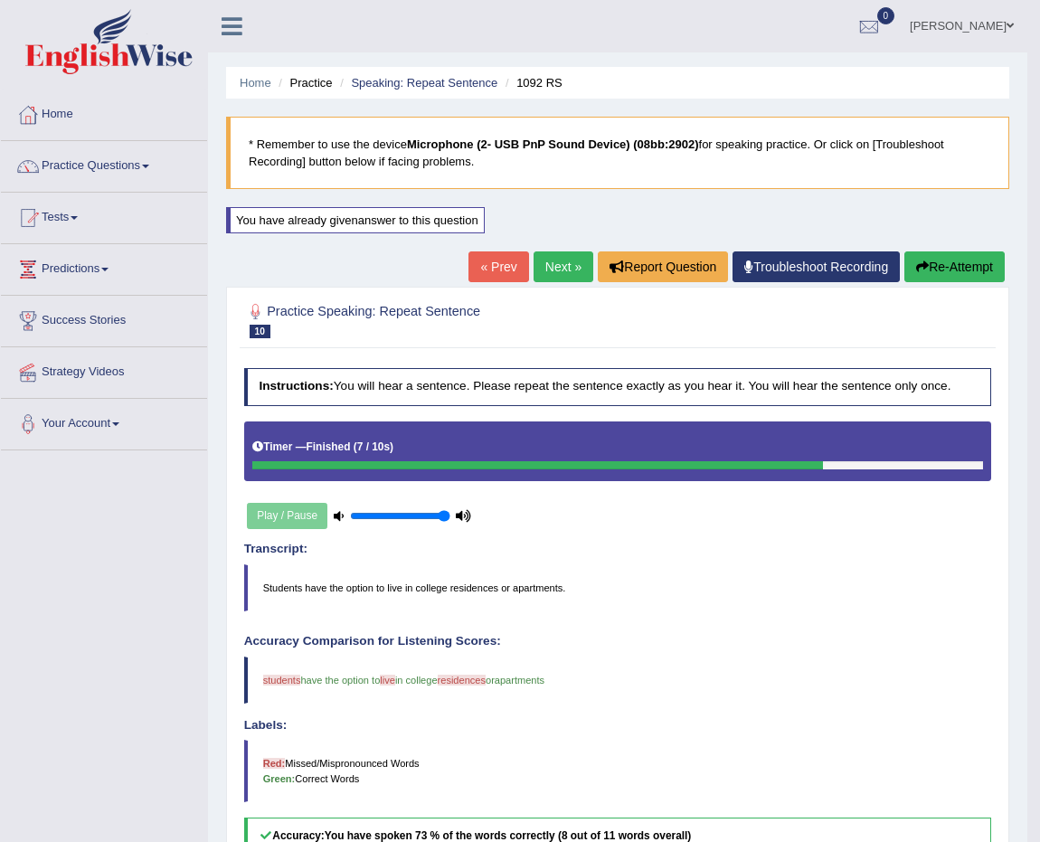
click at [556, 254] on link "Next »" at bounding box center [564, 266] width 60 height 31
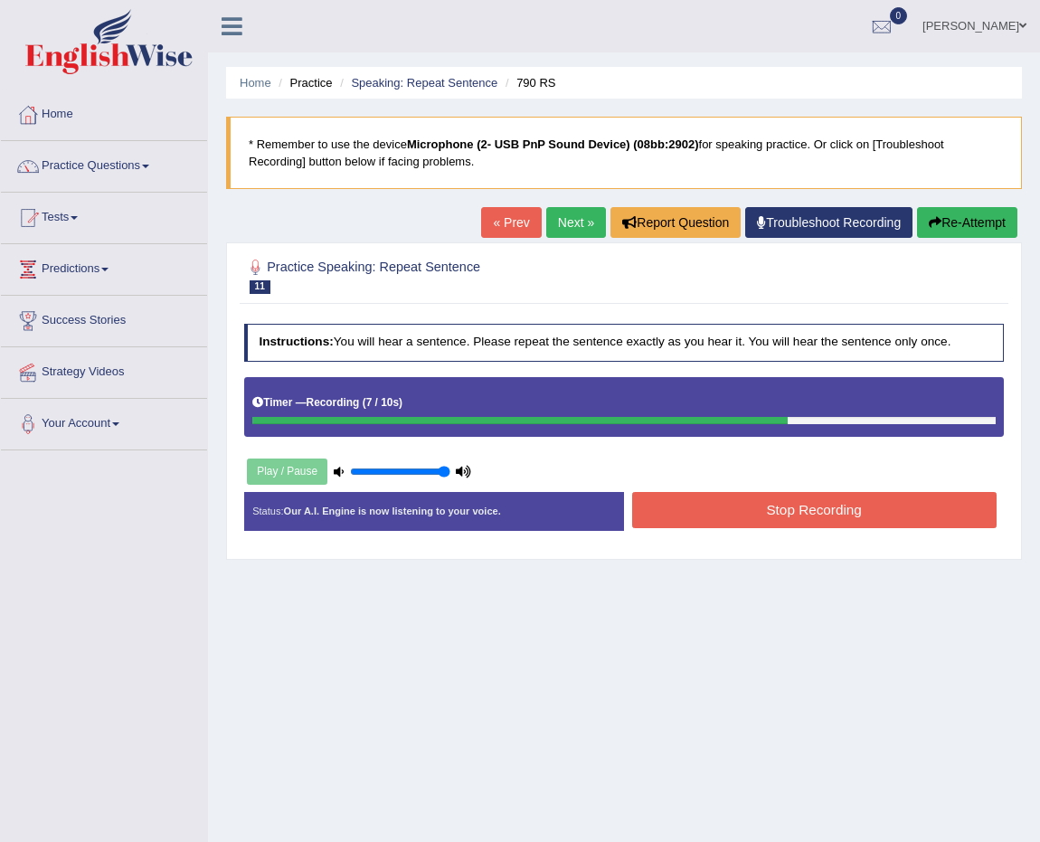
click at [857, 517] on button "Stop Recording" at bounding box center [814, 509] width 364 height 35
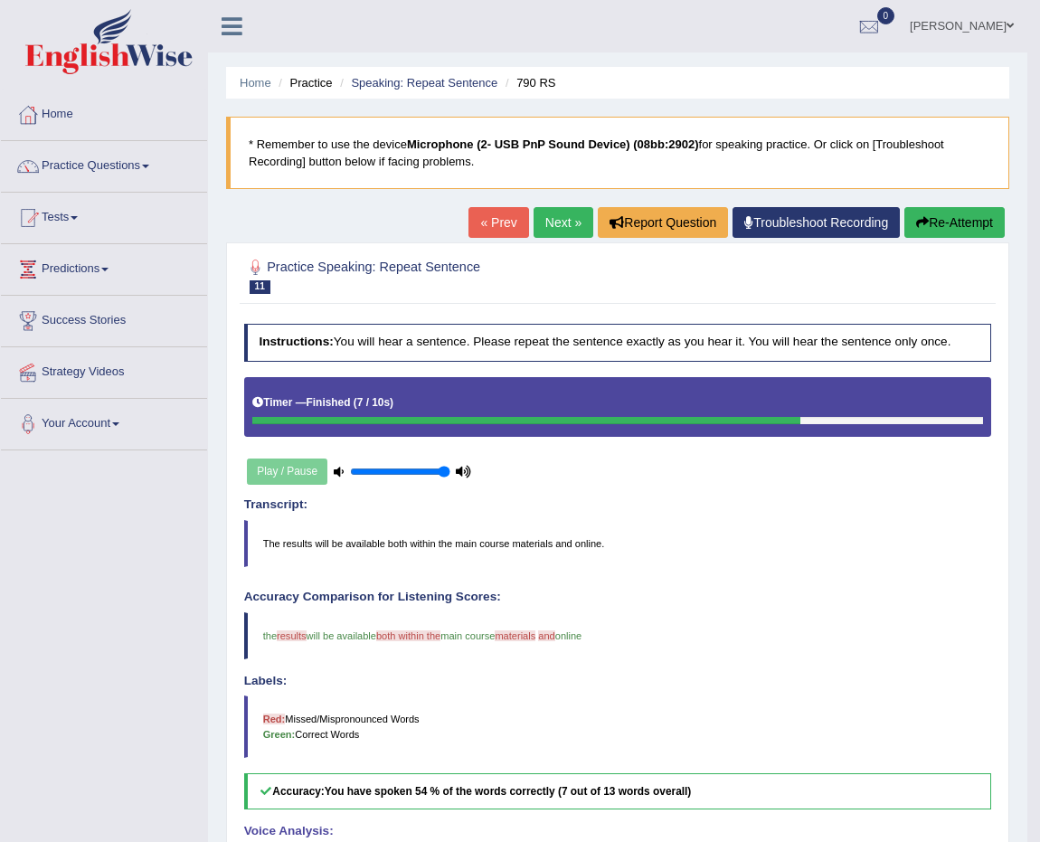
click at [539, 216] on link "Next »" at bounding box center [564, 222] width 60 height 31
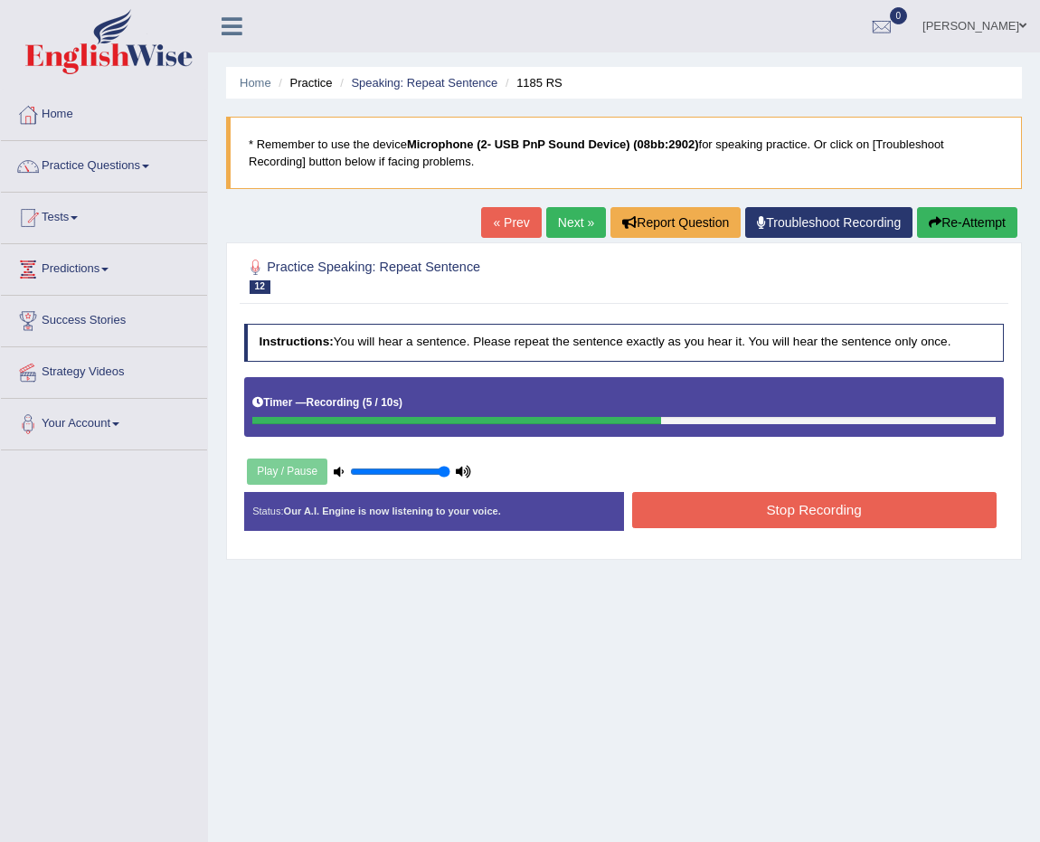
click at [840, 515] on button "Stop Recording" at bounding box center [814, 509] width 364 height 35
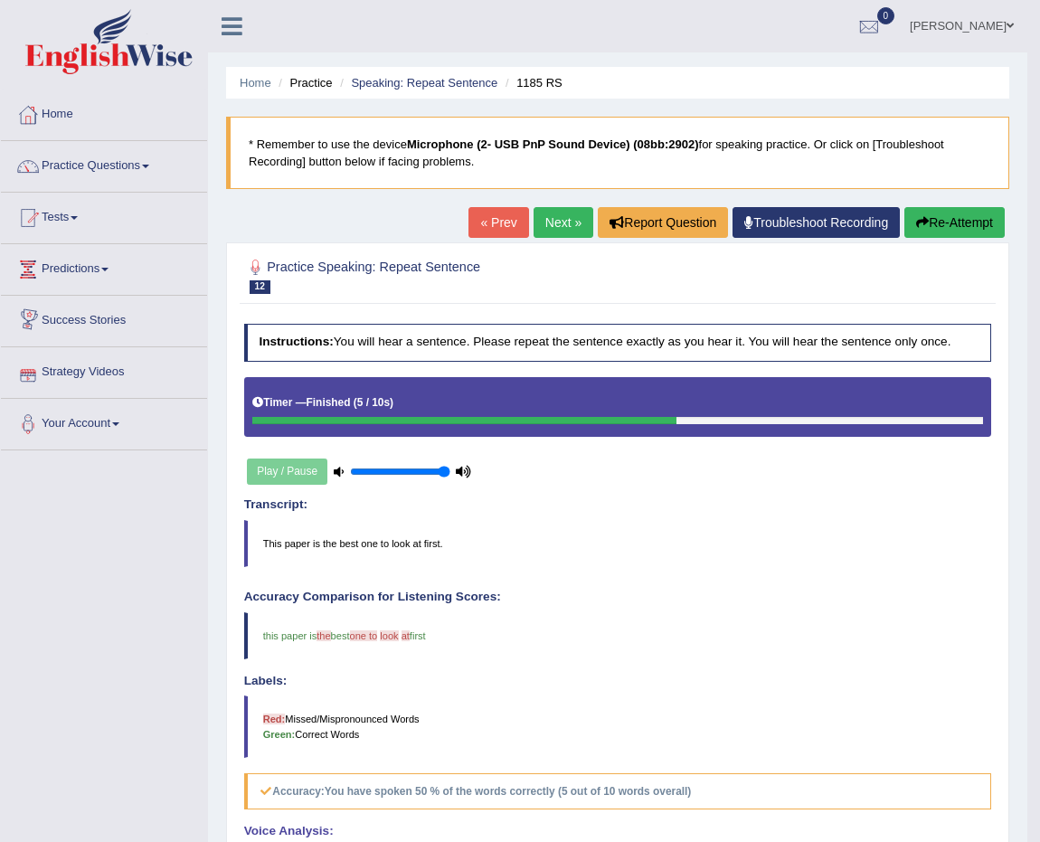
click at [939, 230] on button "Re-Attempt" at bounding box center [954, 222] width 100 height 31
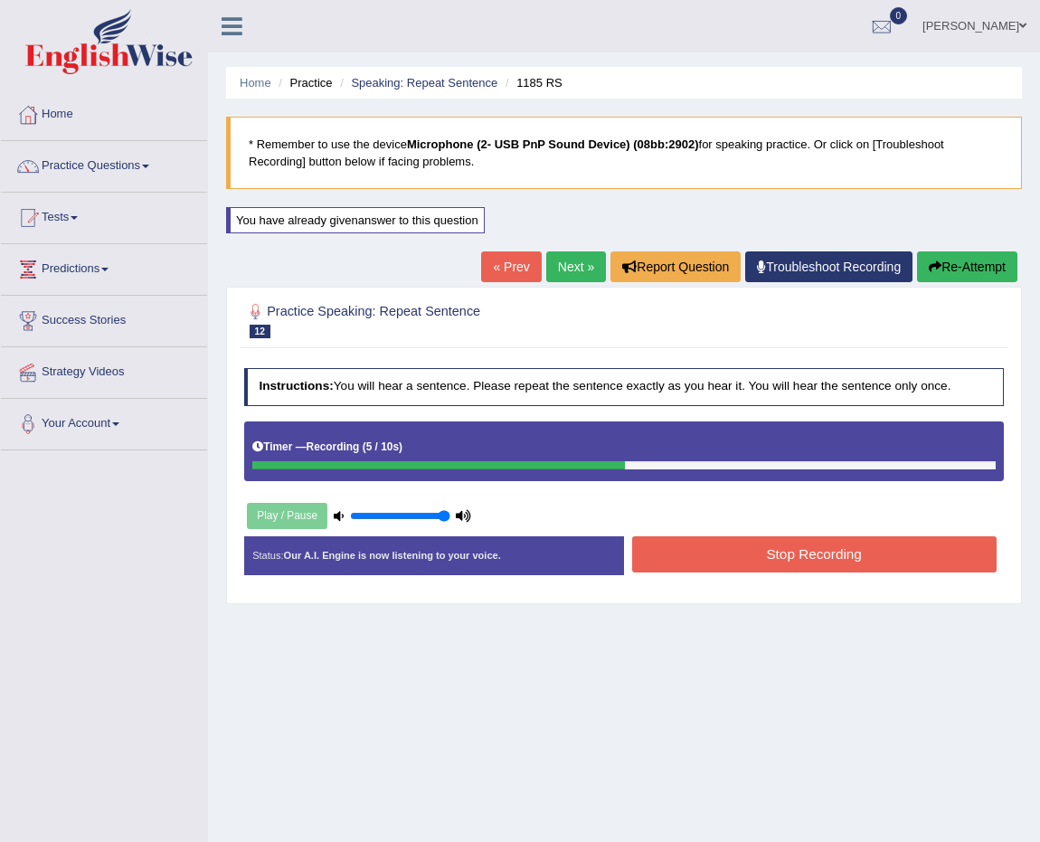
click at [855, 551] on button "Stop Recording" at bounding box center [814, 553] width 364 height 35
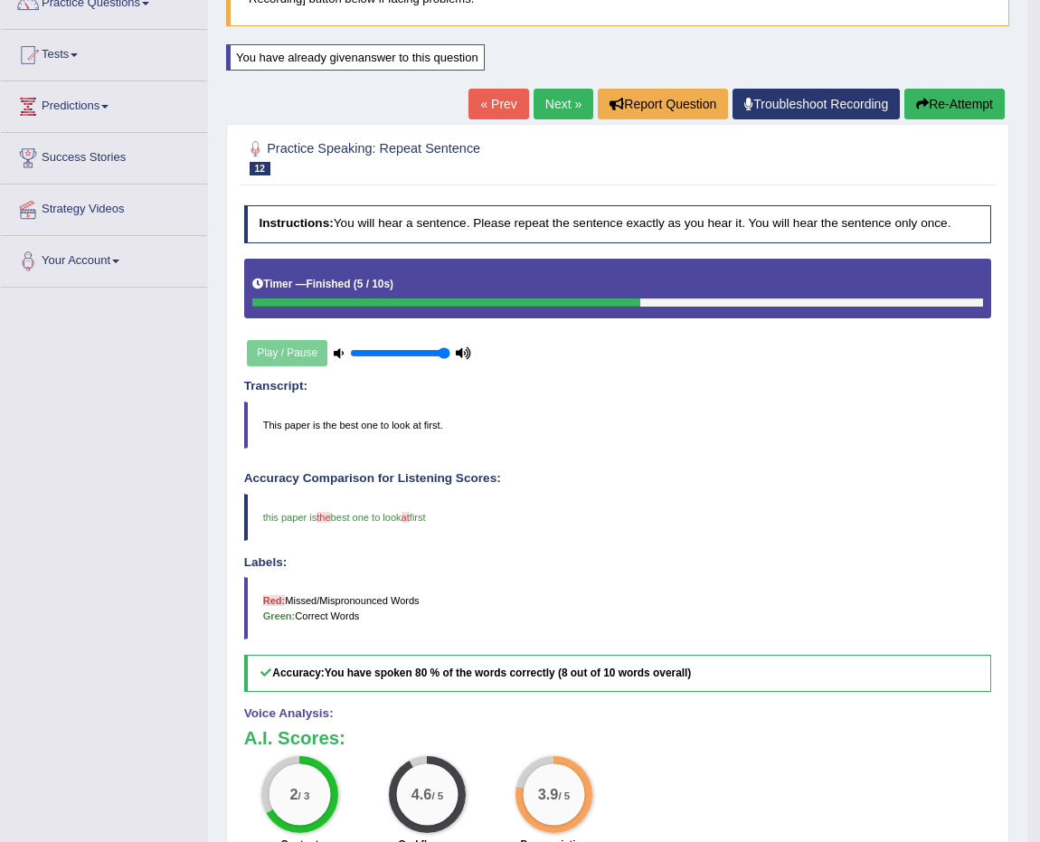
scroll to position [164, 0]
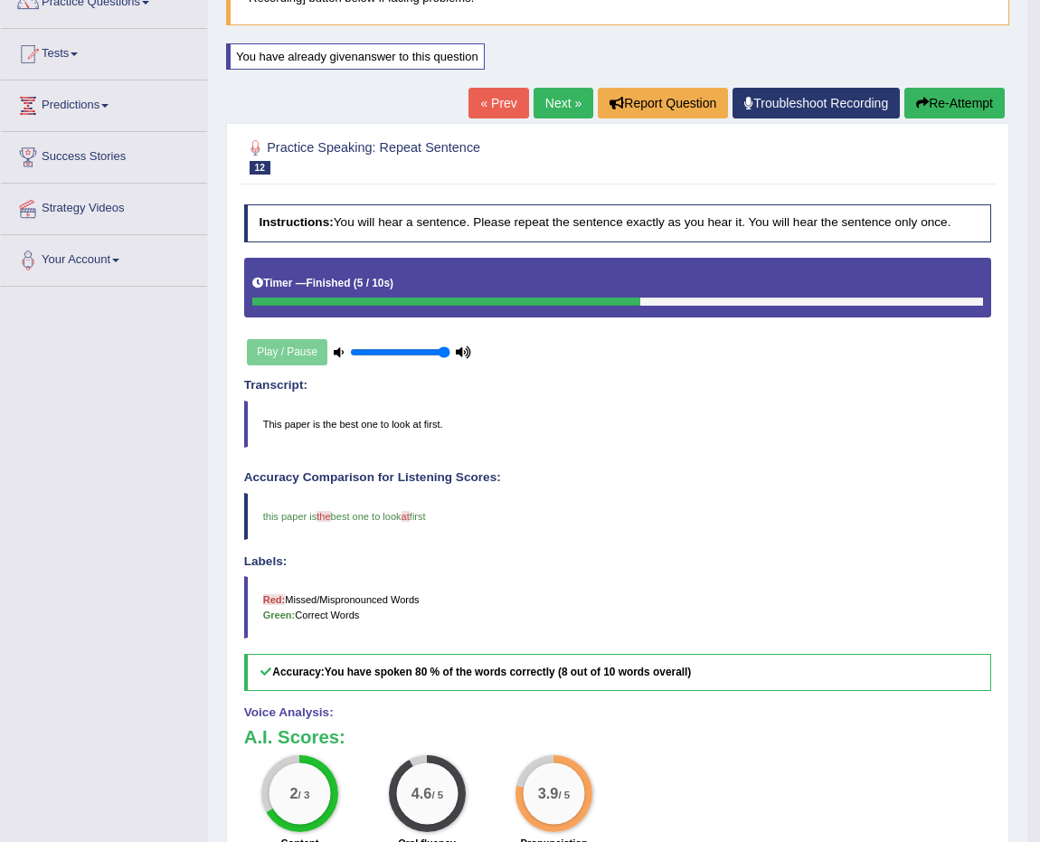
click at [545, 102] on link "Next »" at bounding box center [564, 103] width 60 height 31
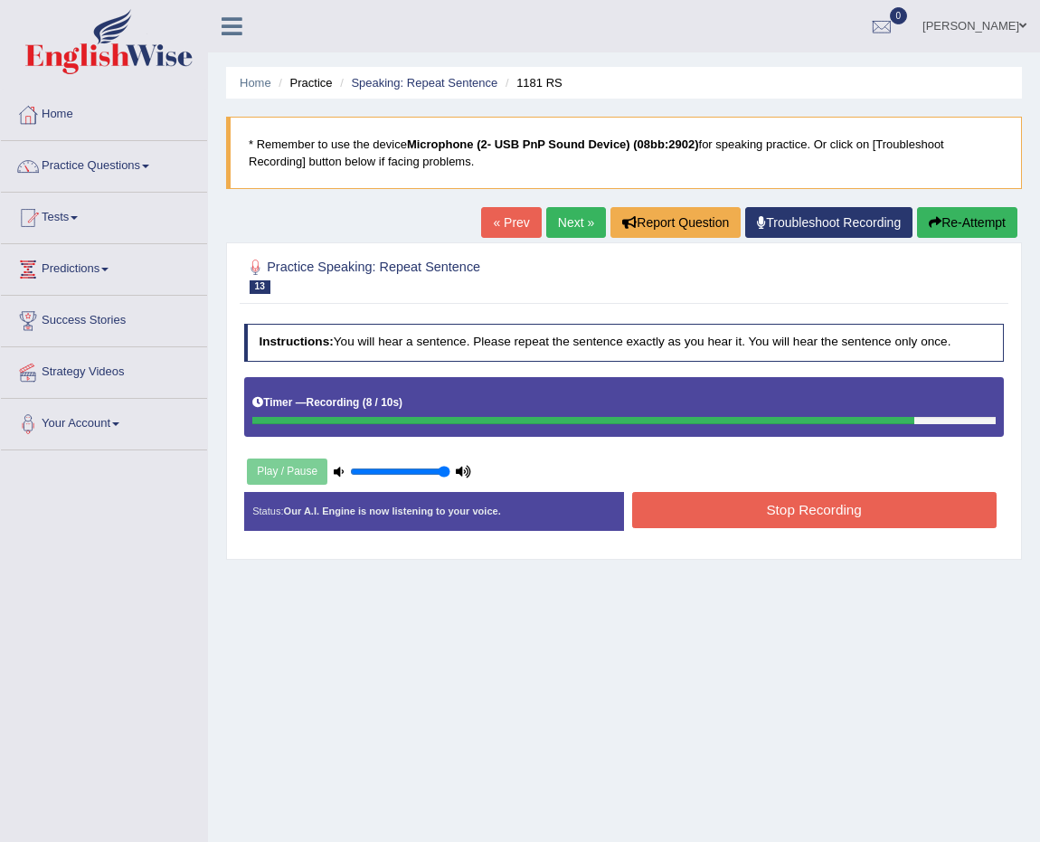
click at [986, 235] on button "Re-Attempt" at bounding box center [967, 222] width 100 height 31
click at [827, 507] on button "Stop Recording" at bounding box center [814, 509] width 364 height 35
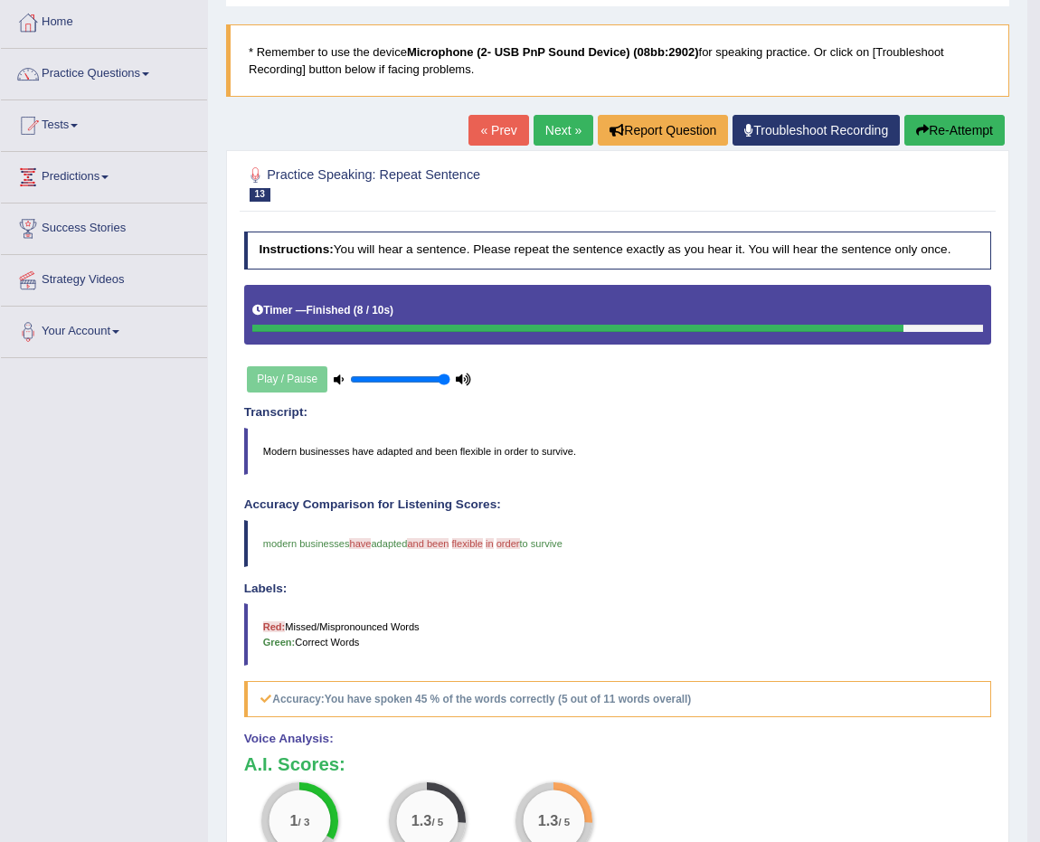
scroll to position [74, 0]
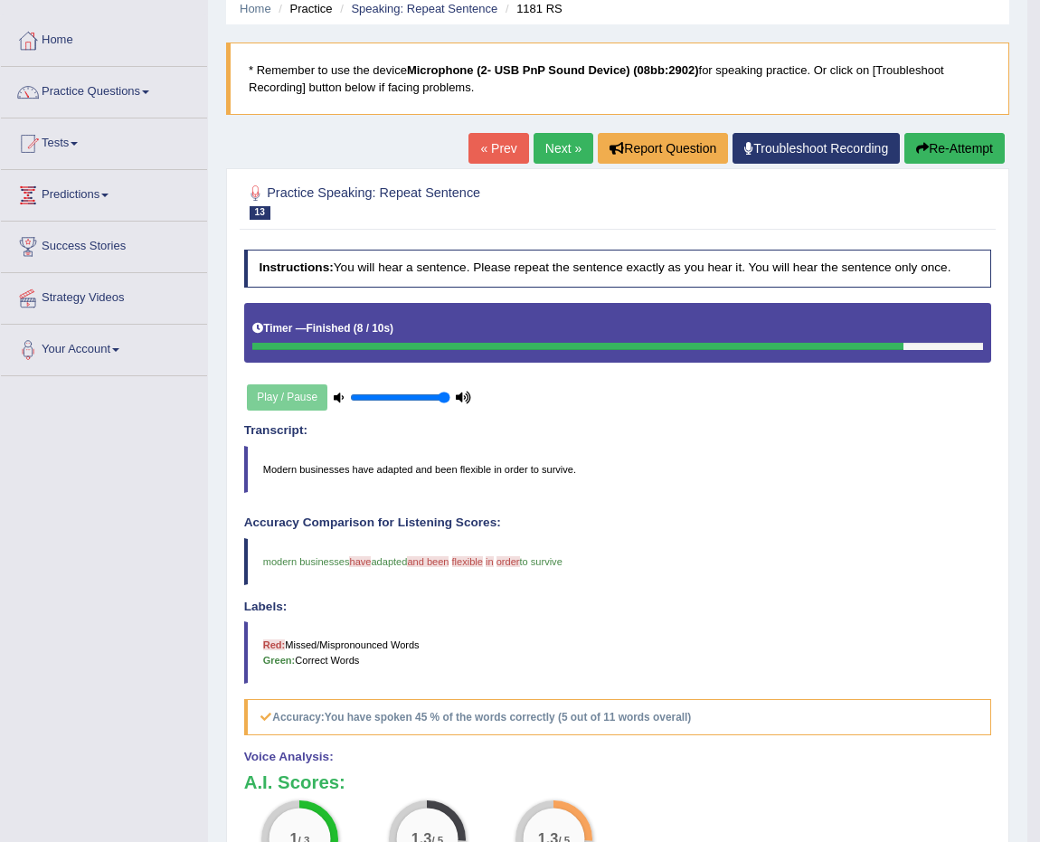
click at [979, 157] on button "Re-Attempt" at bounding box center [954, 148] width 100 height 31
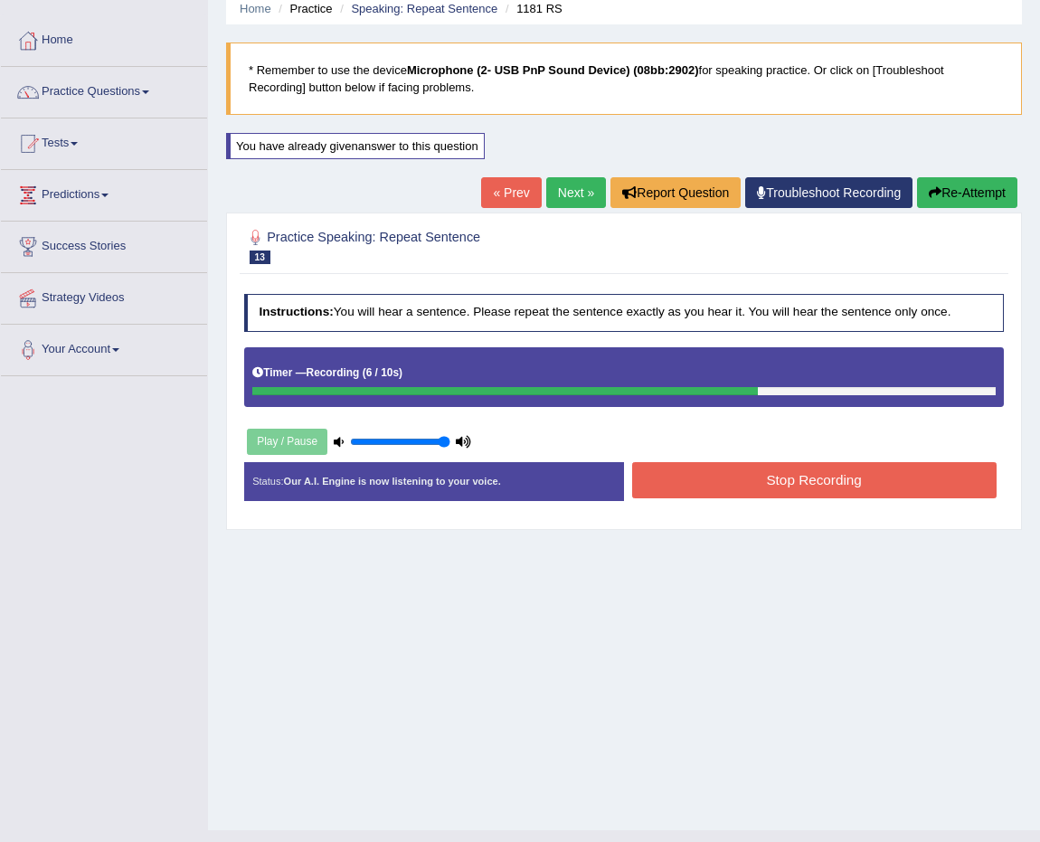
click at [793, 470] on button "Stop Recording" at bounding box center [814, 479] width 364 height 35
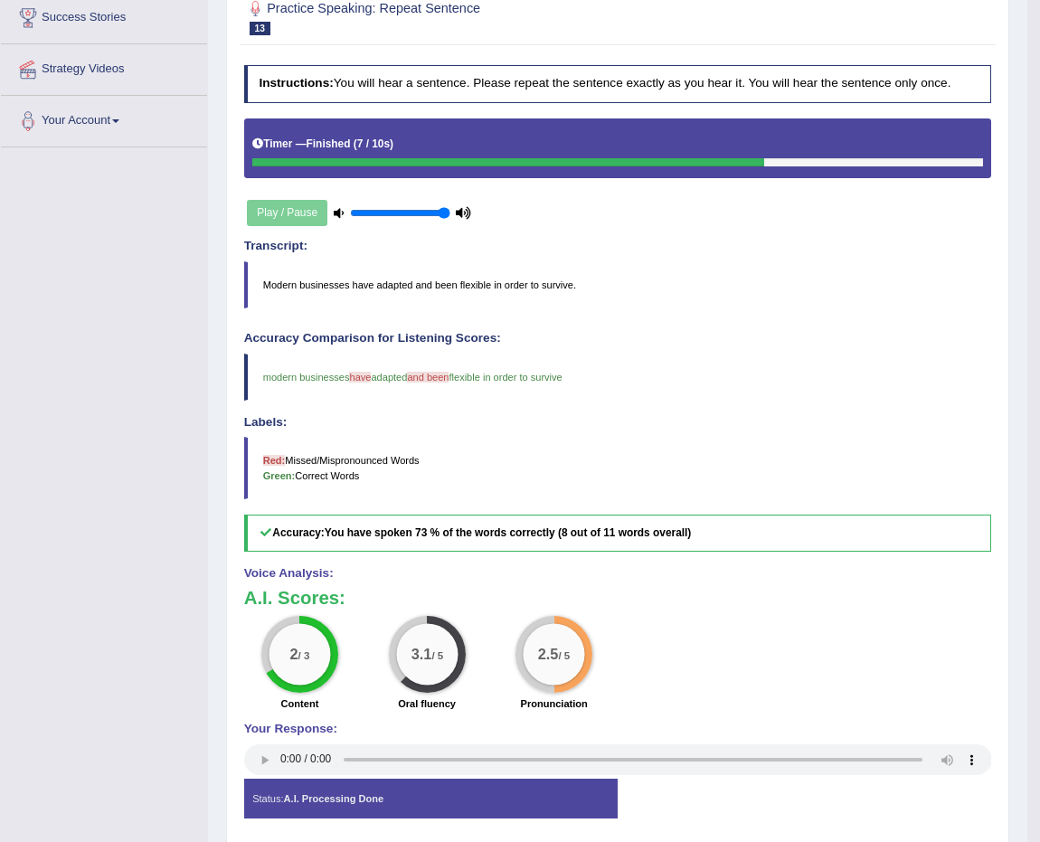
scroll to position [201, 0]
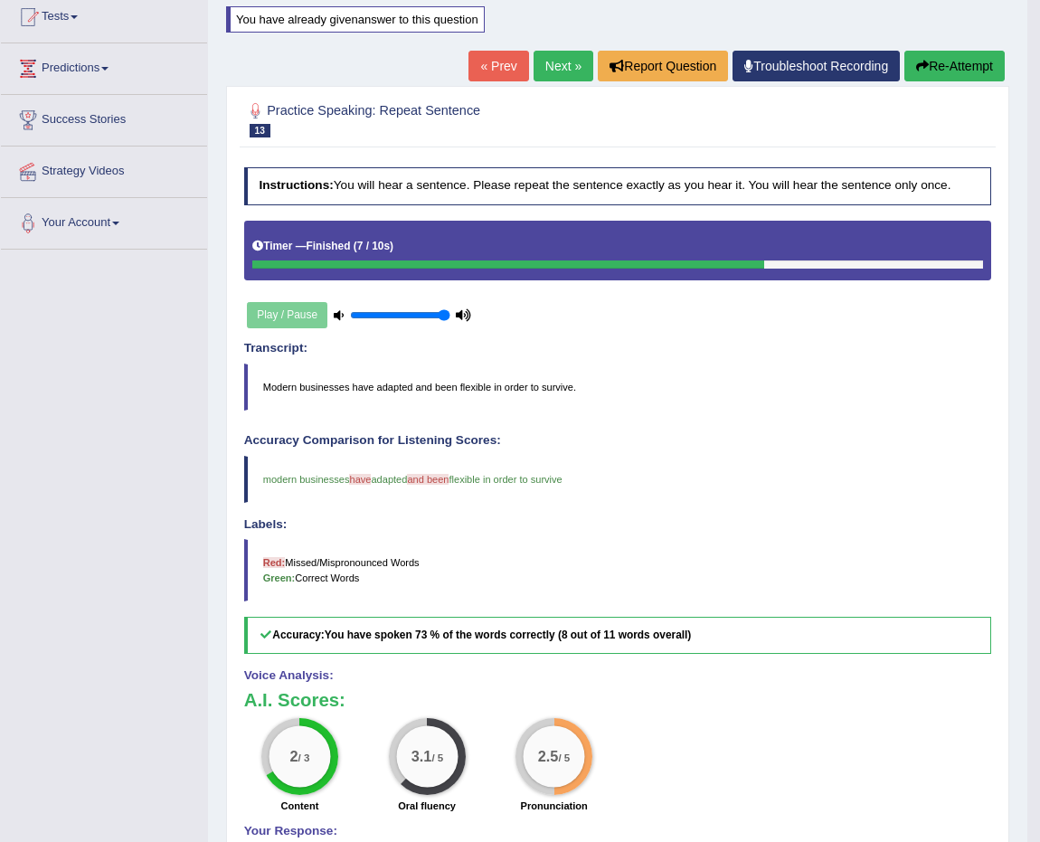
click at [562, 61] on link "Next »" at bounding box center [564, 66] width 60 height 31
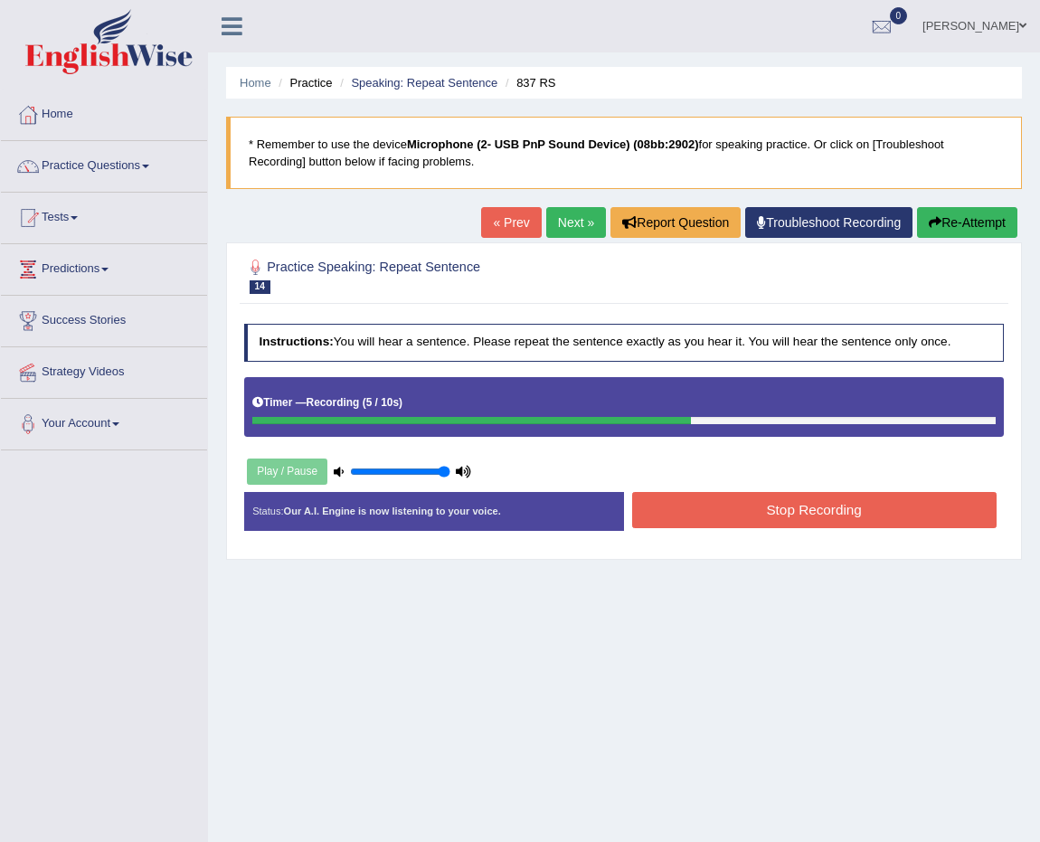
click at [803, 518] on button "Stop Recording" at bounding box center [814, 509] width 364 height 35
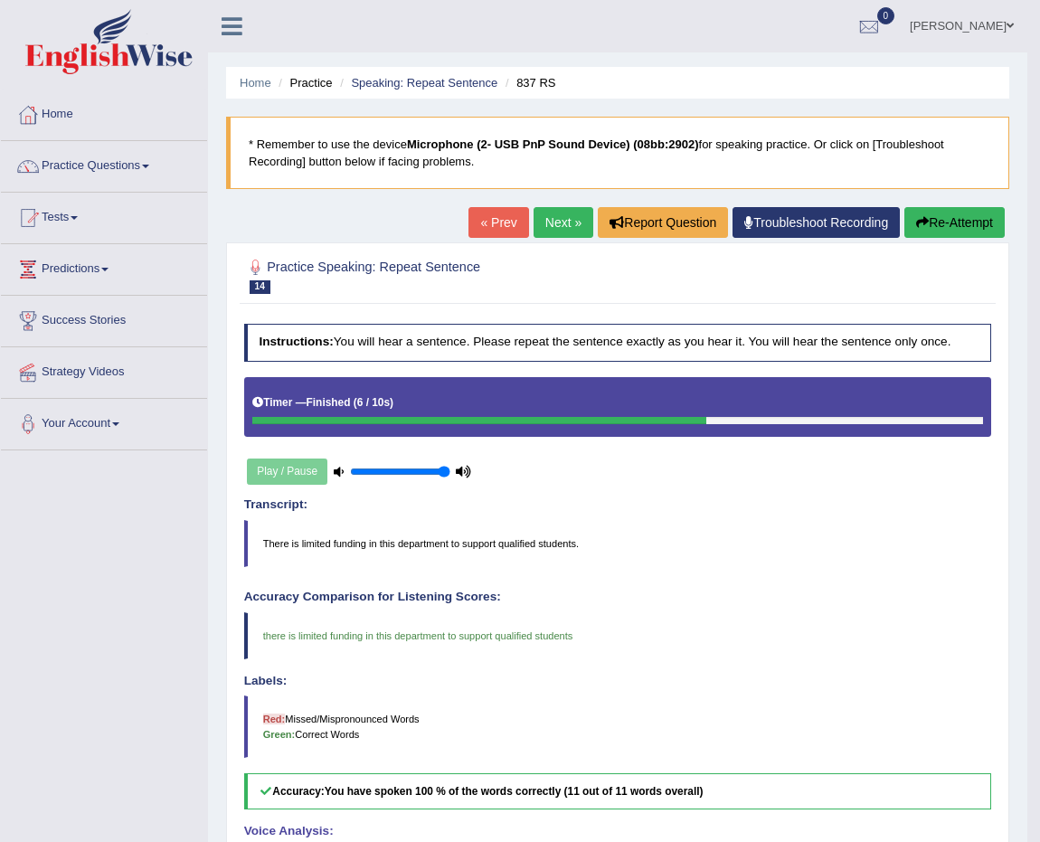
click at [569, 220] on link "Next »" at bounding box center [564, 222] width 60 height 31
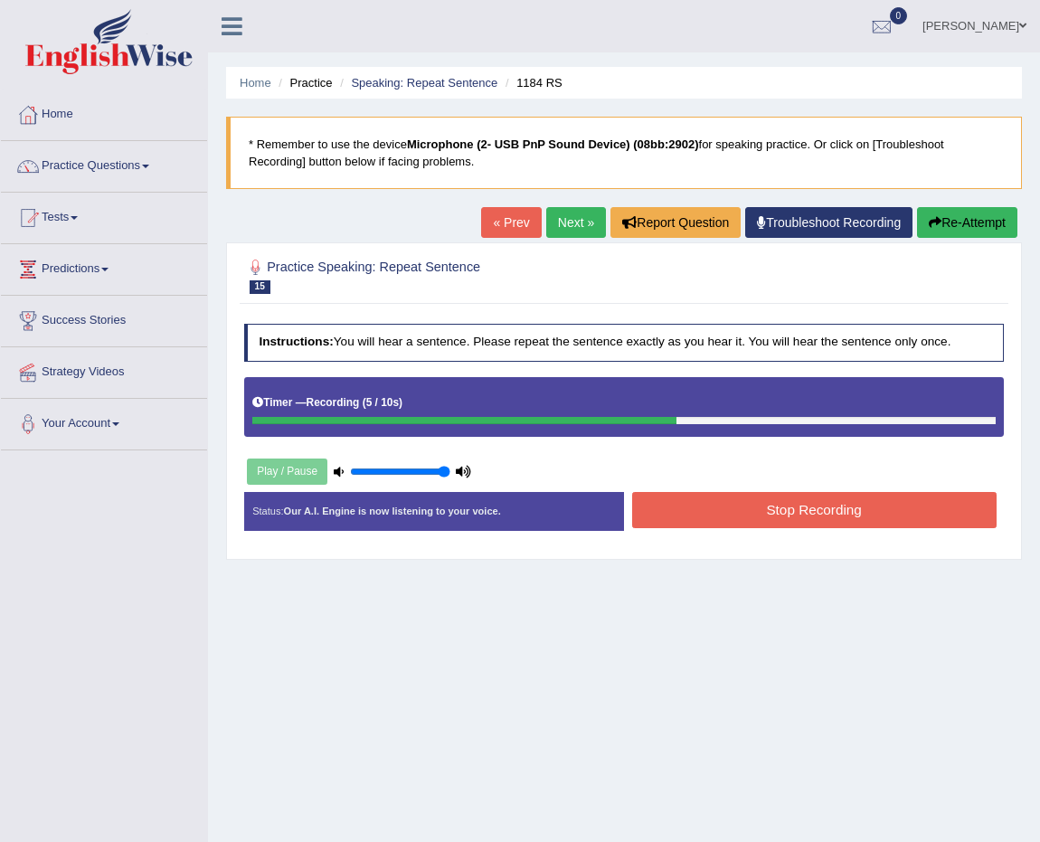
click at [827, 499] on button "Stop Recording" at bounding box center [814, 509] width 364 height 35
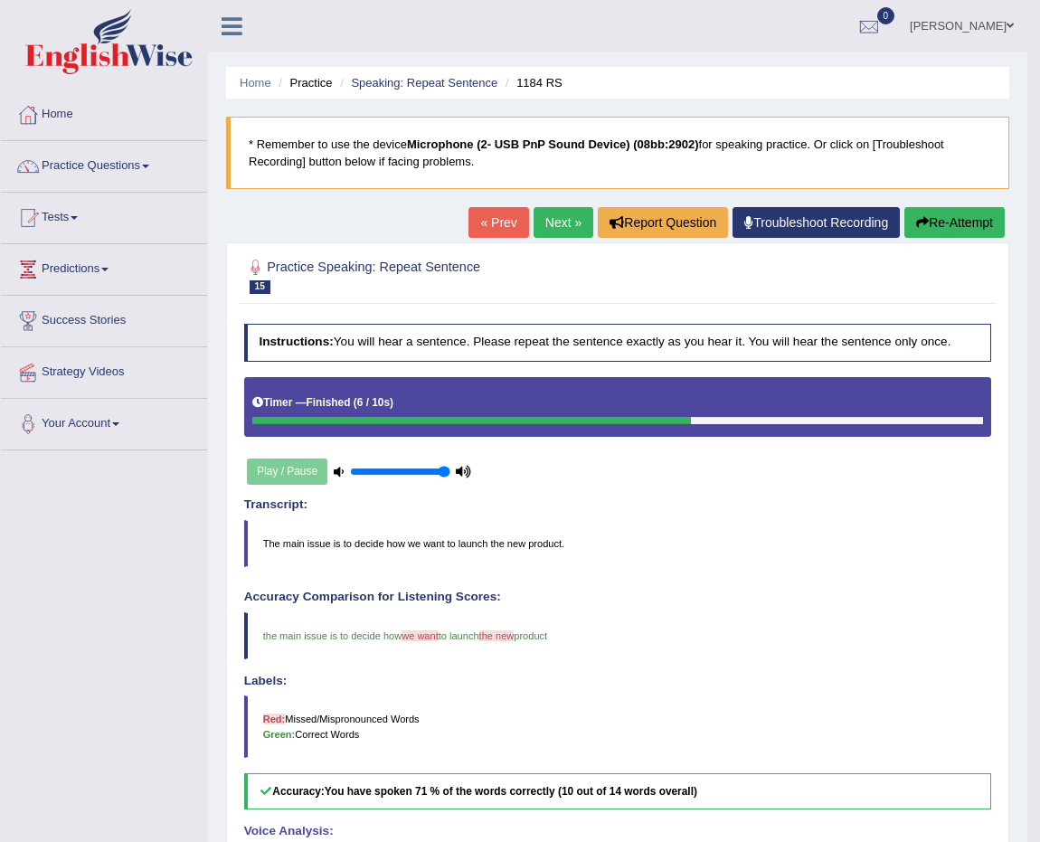
click at [87, 170] on link "Practice Questions" at bounding box center [104, 163] width 206 height 45
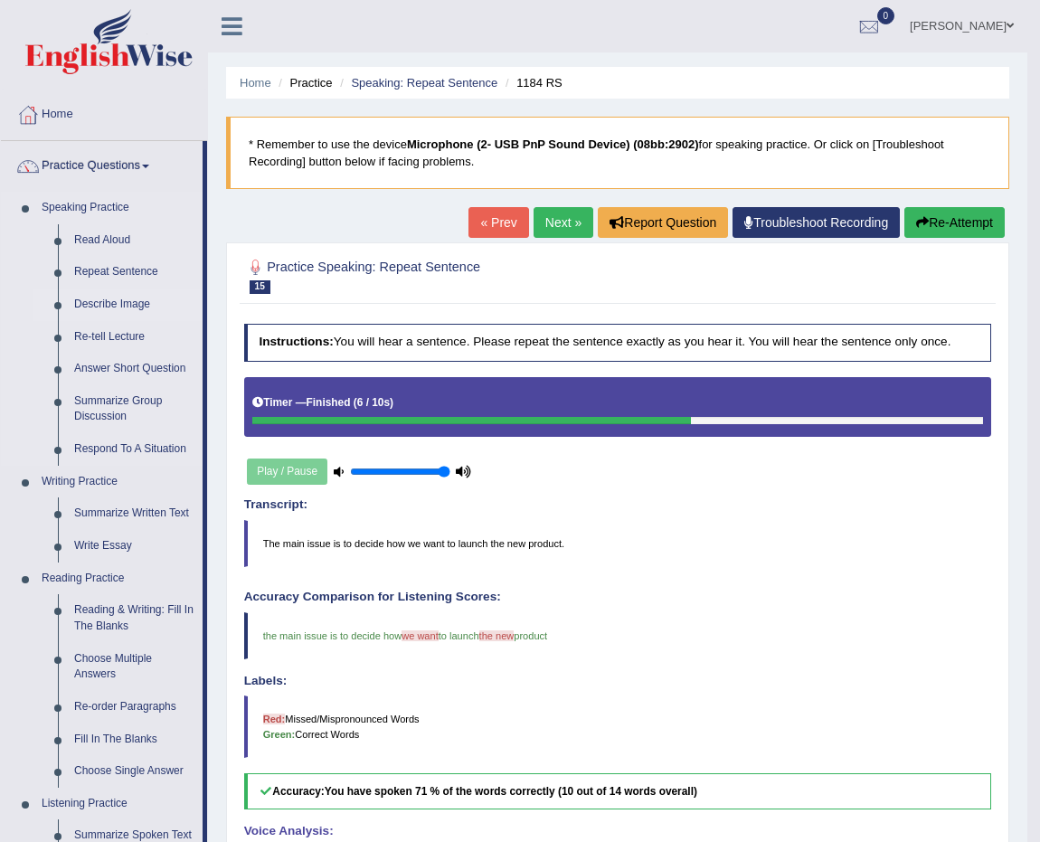
click at [120, 299] on link "Describe Image" at bounding box center [134, 304] width 137 height 33
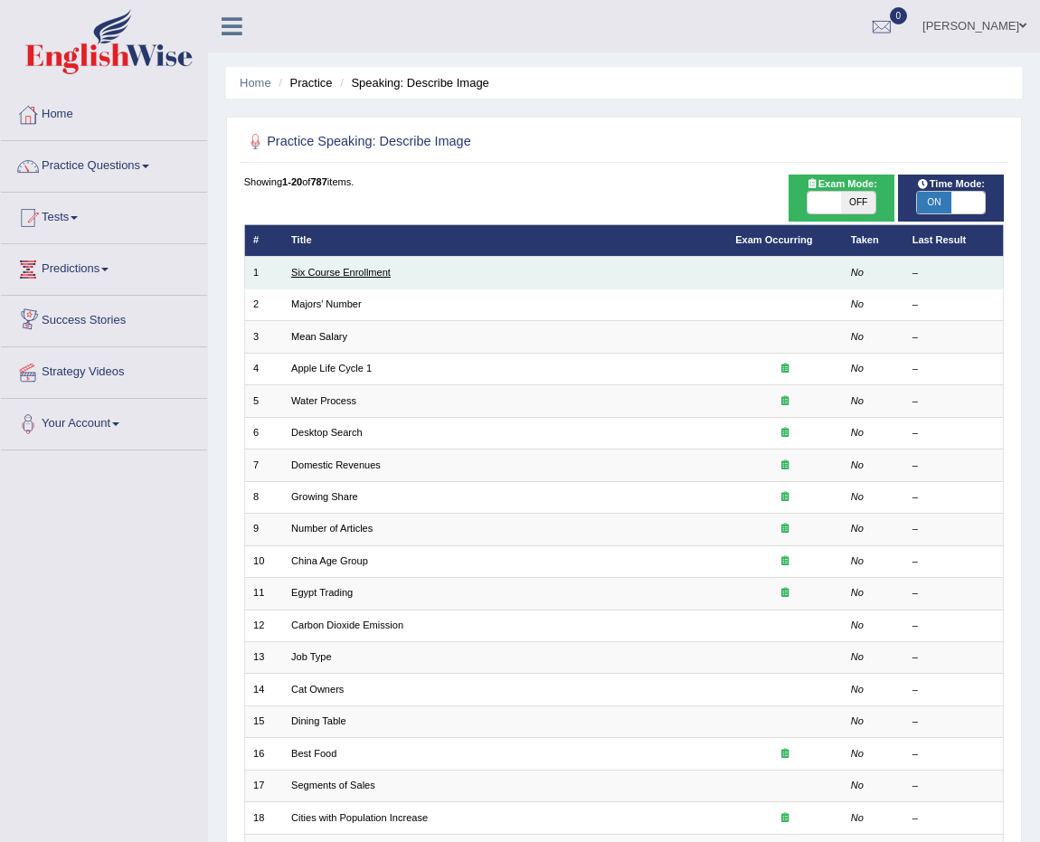
click at [360, 271] on link "Six Course Enrollment" at bounding box center [340, 272] width 99 height 11
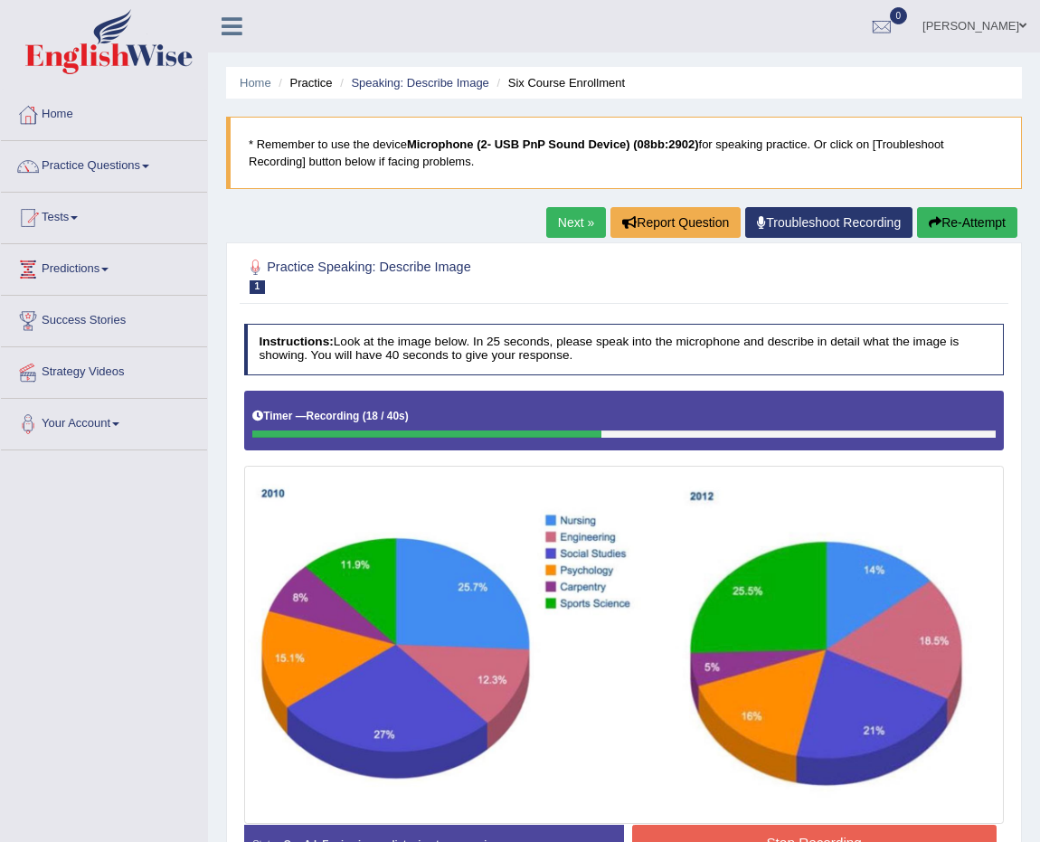
click at [986, 216] on button "Re-Attempt" at bounding box center [967, 222] width 100 height 31
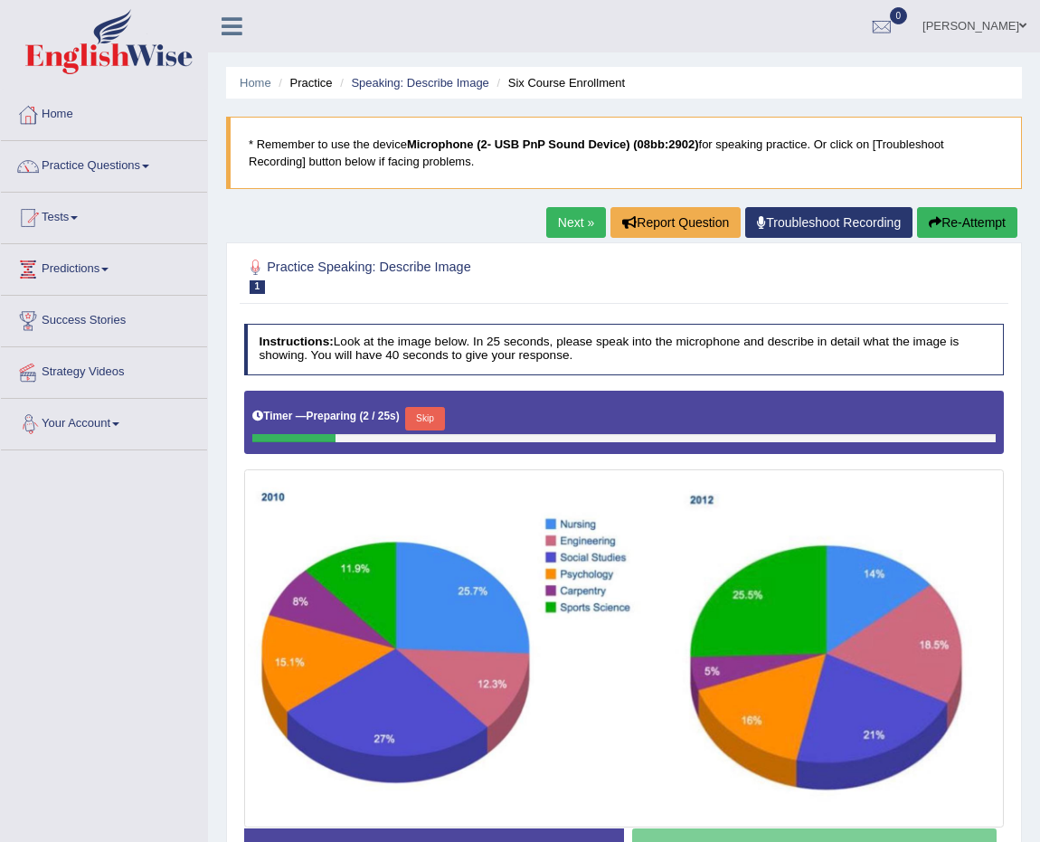
click at [424, 410] on button "Skip" at bounding box center [424, 419] width 39 height 24
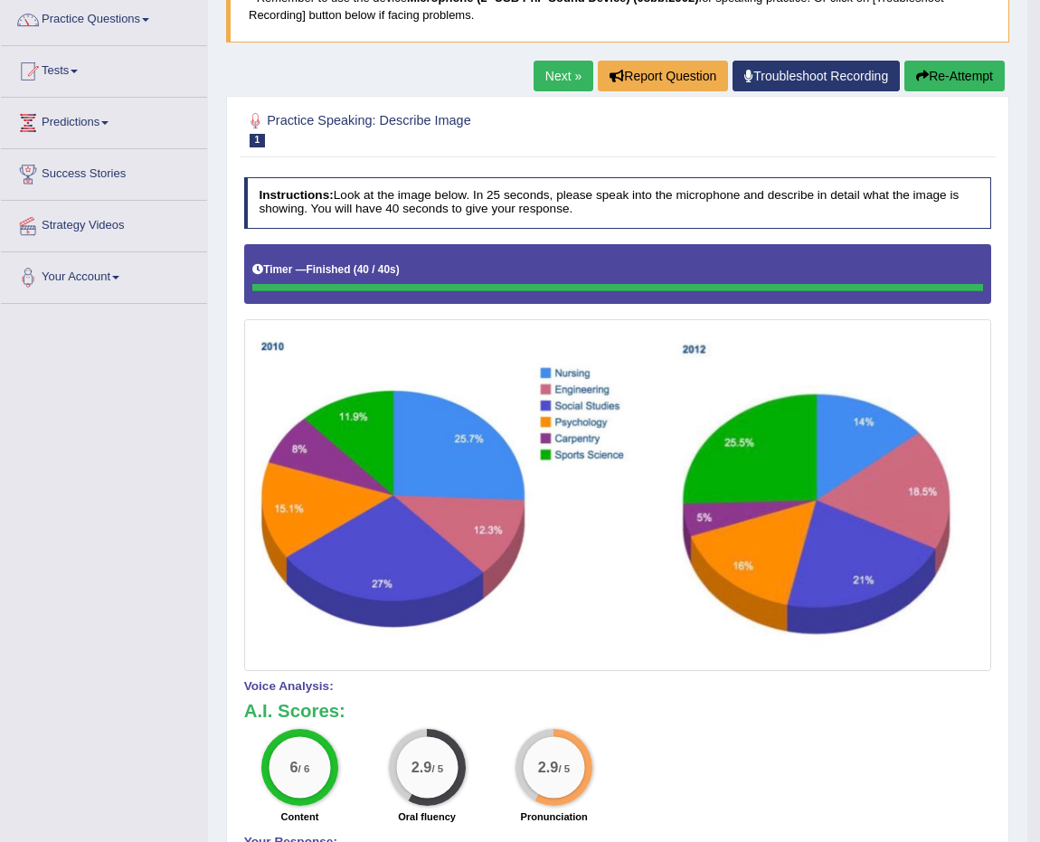
scroll to position [85, 0]
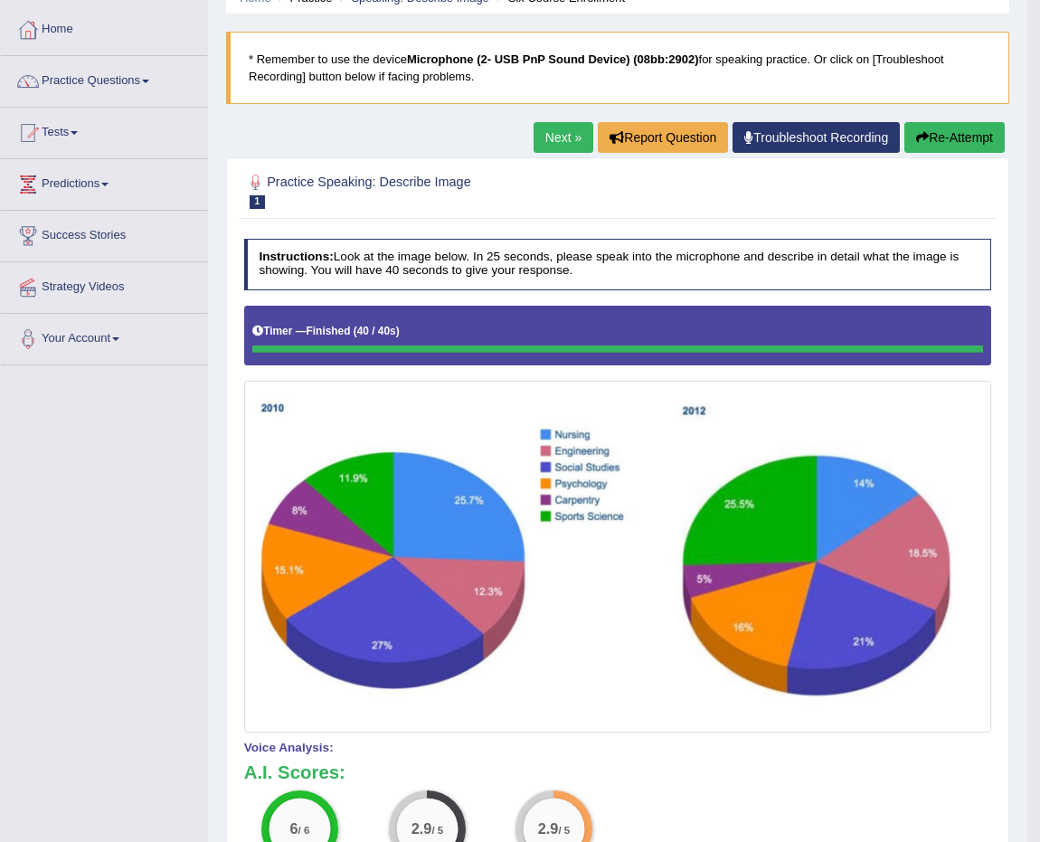
click at [556, 129] on link "Next »" at bounding box center [564, 137] width 60 height 31
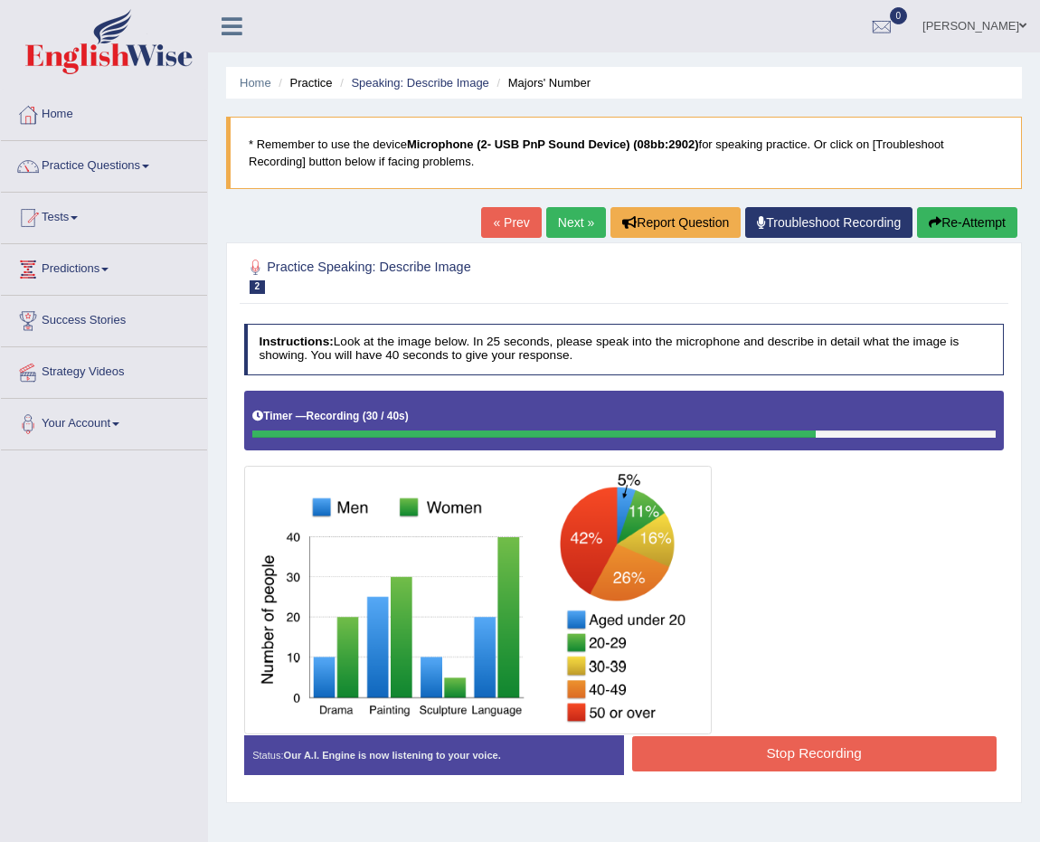
click at [930, 762] on button "Stop Recording" at bounding box center [814, 753] width 364 height 35
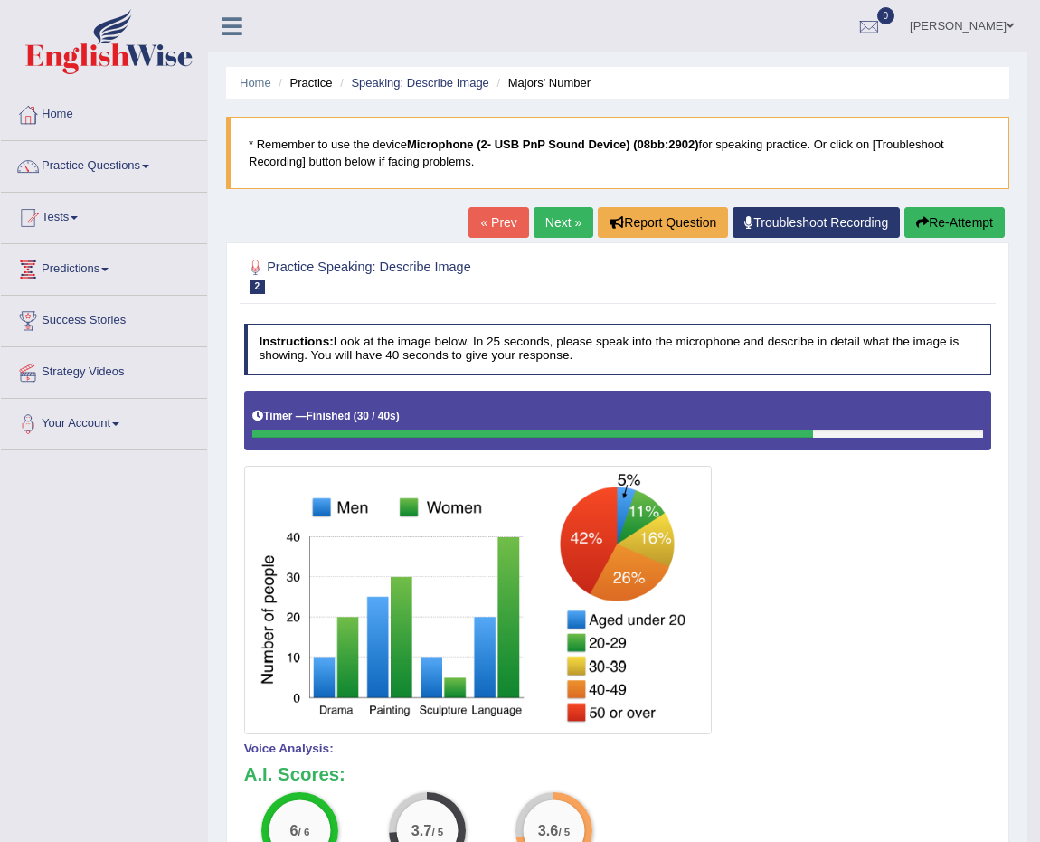
click at [564, 217] on link "Next »" at bounding box center [564, 222] width 60 height 31
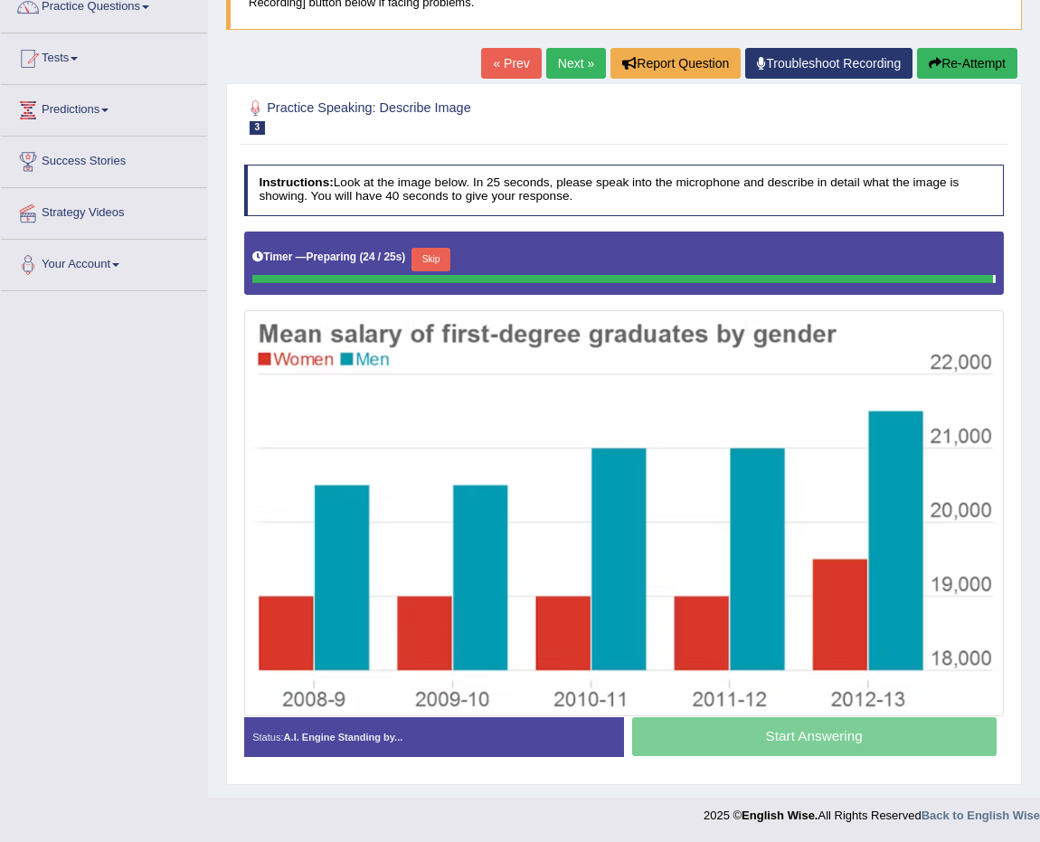
scroll to position [155, 0]
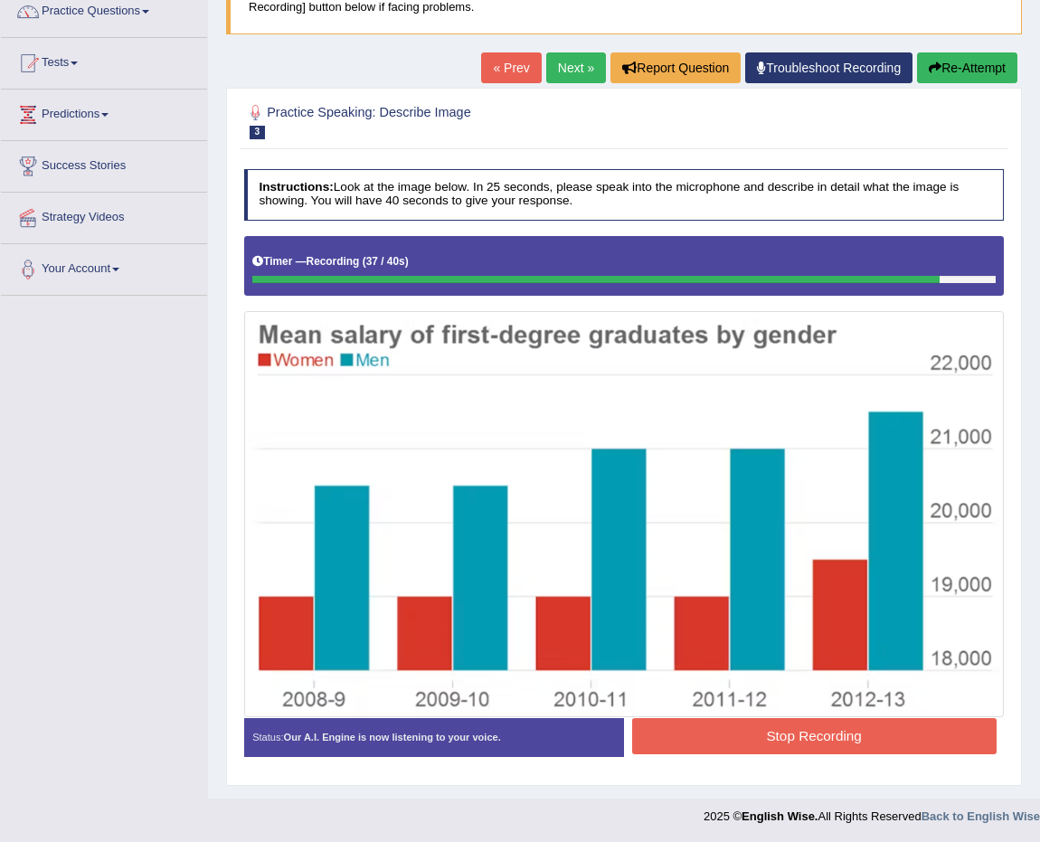
click at [888, 718] on button "Stop Recording" at bounding box center [814, 735] width 364 height 35
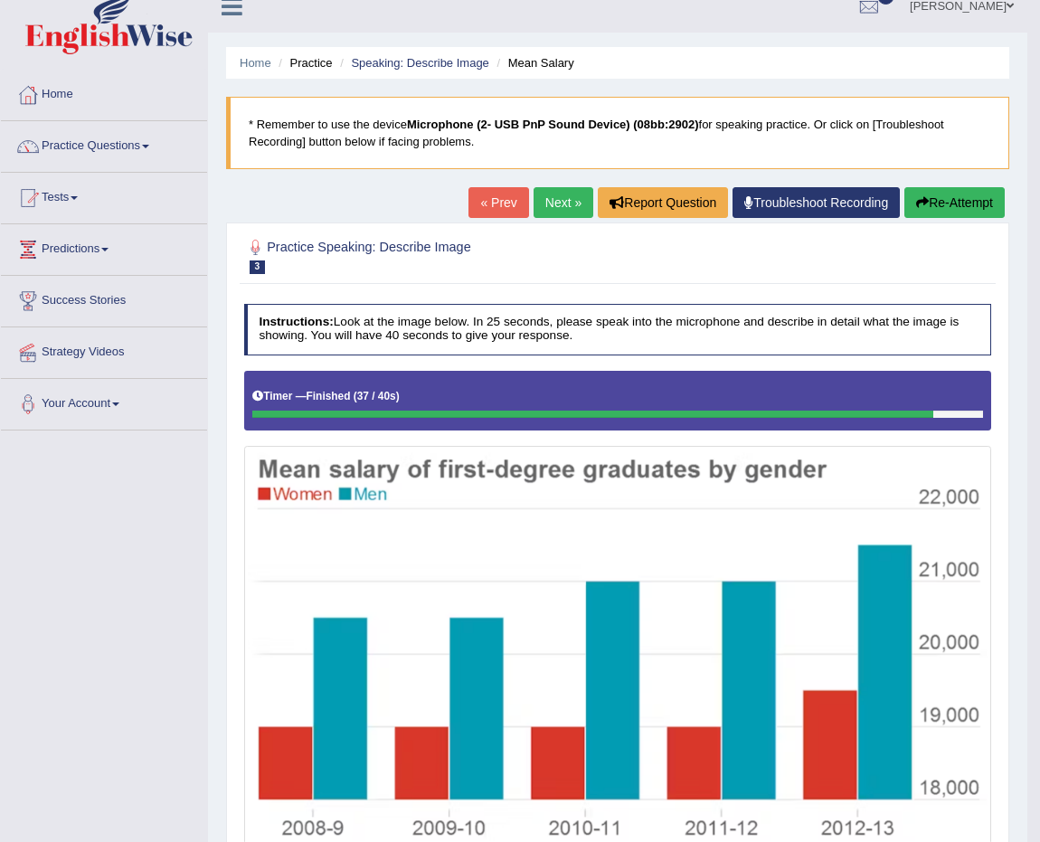
scroll to position [0, 0]
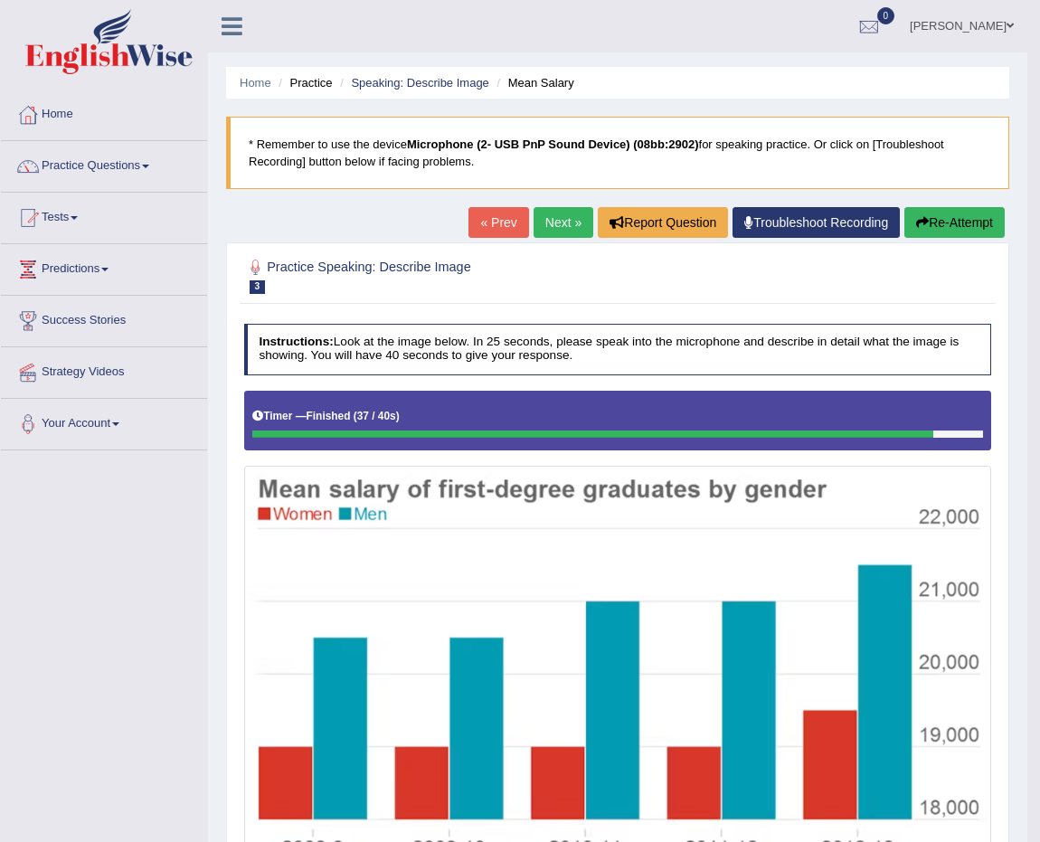
click at [560, 232] on link "Next »" at bounding box center [564, 222] width 60 height 31
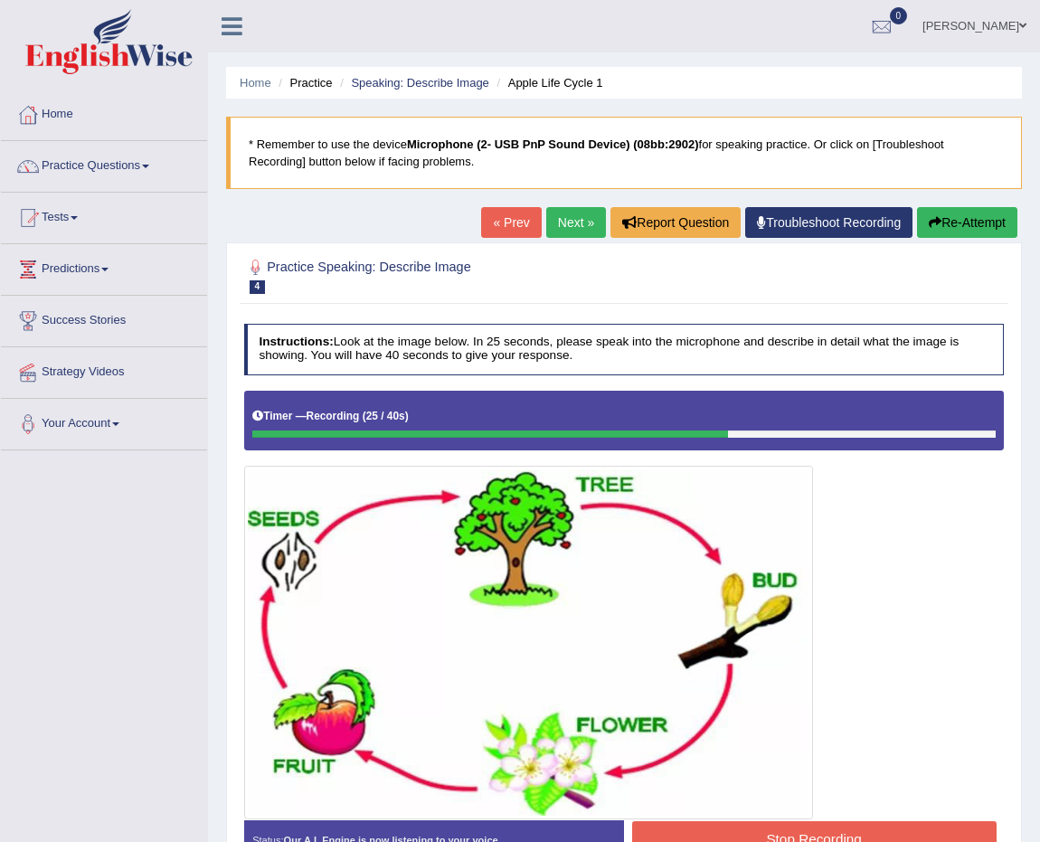
scroll to position [108, 0]
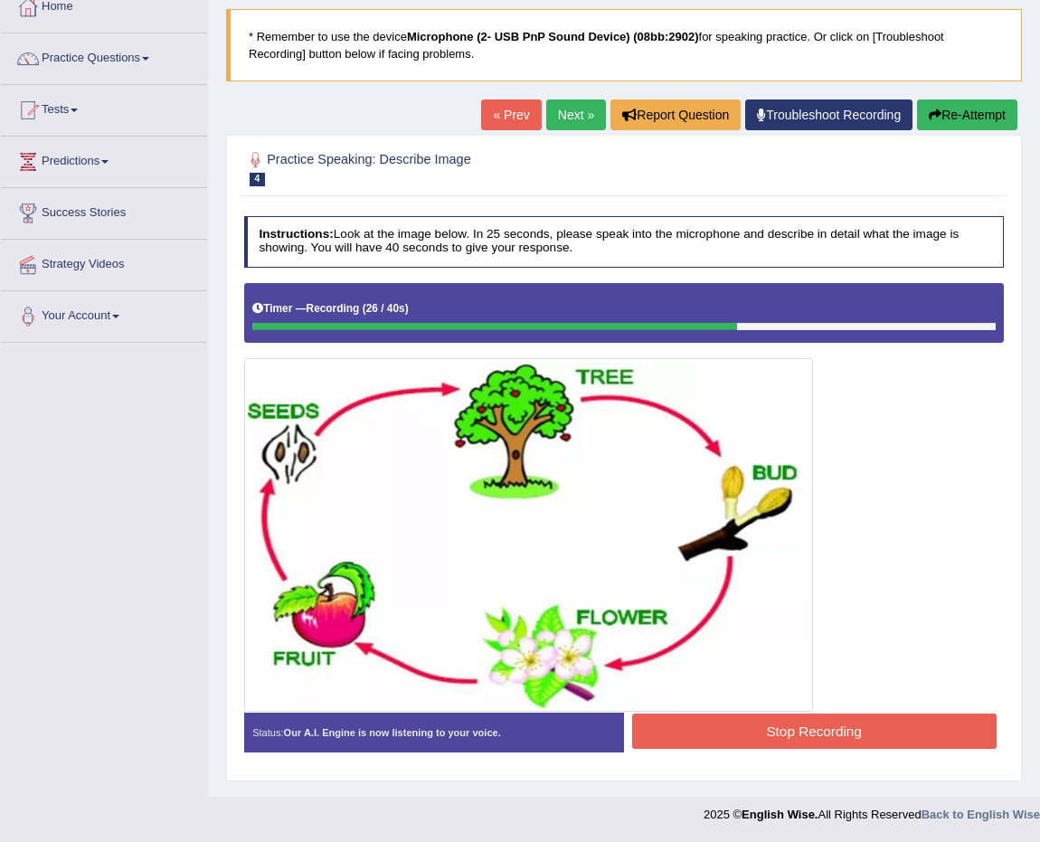
click at [827, 713] on div "Start Answering" at bounding box center [814, 713] width 380 height 1
click at [829, 722] on button "Stop Recording" at bounding box center [814, 731] width 364 height 35
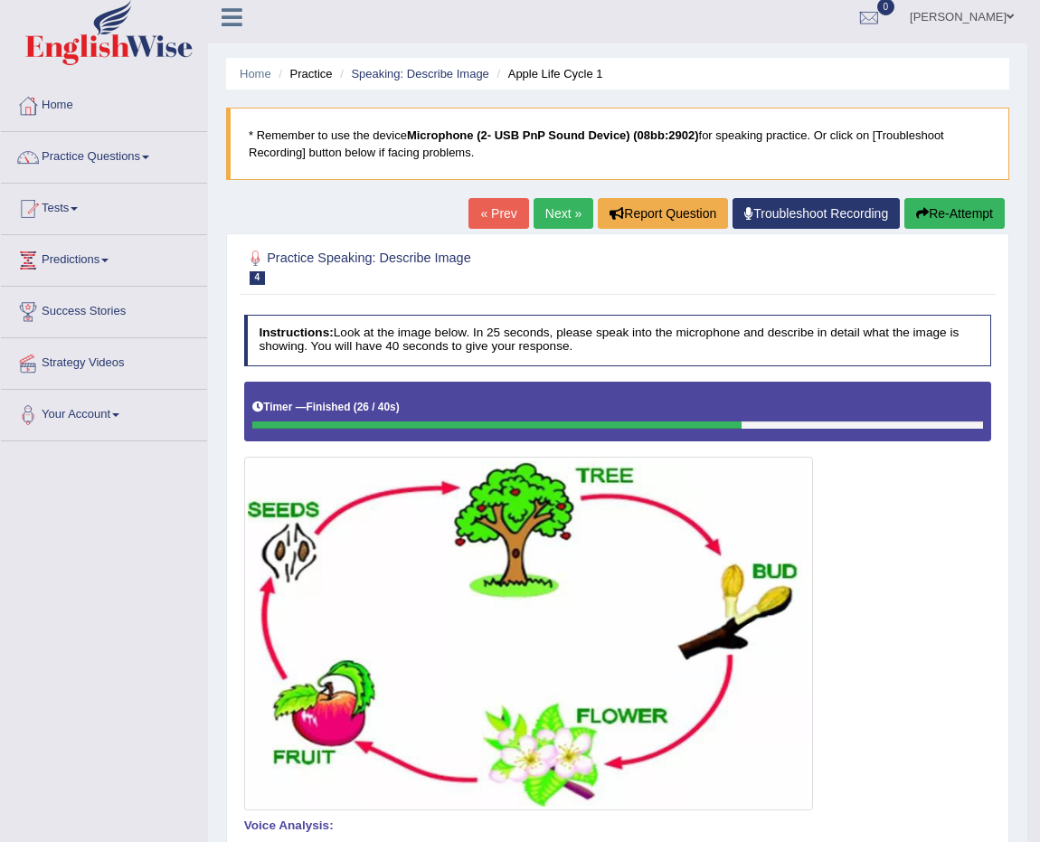
scroll to position [0, 0]
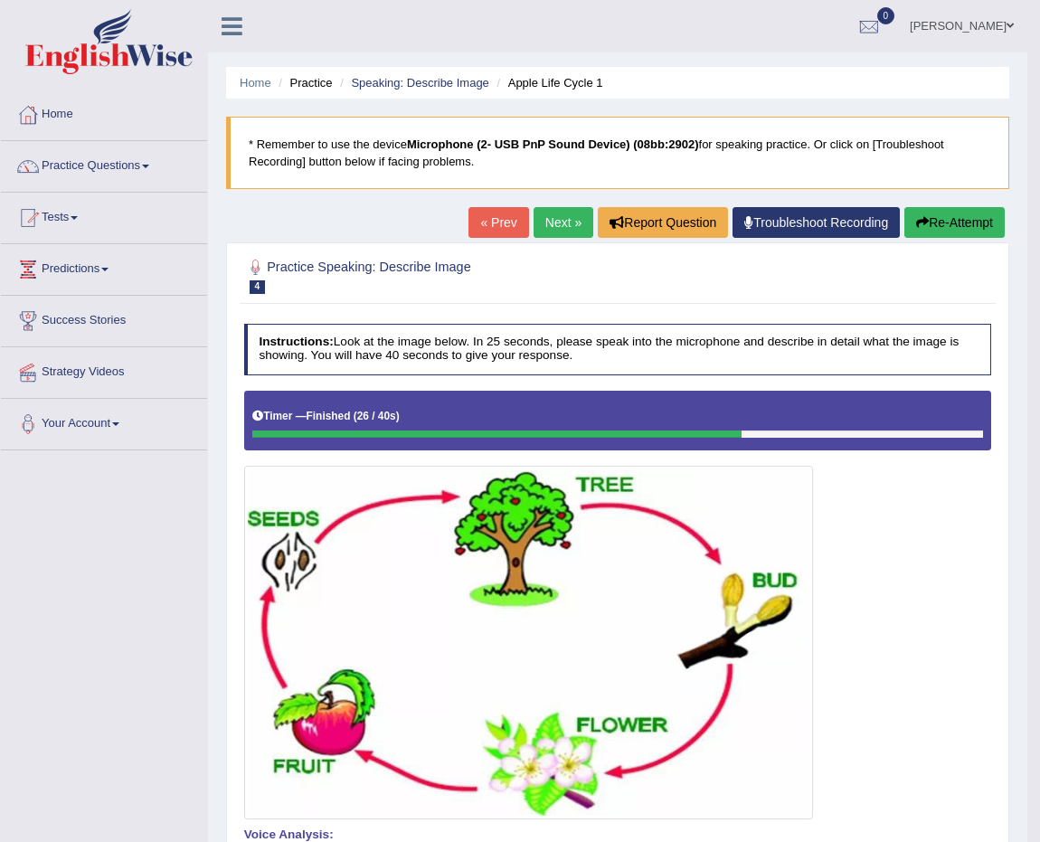
click at [558, 222] on link "Next »" at bounding box center [564, 222] width 60 height 31
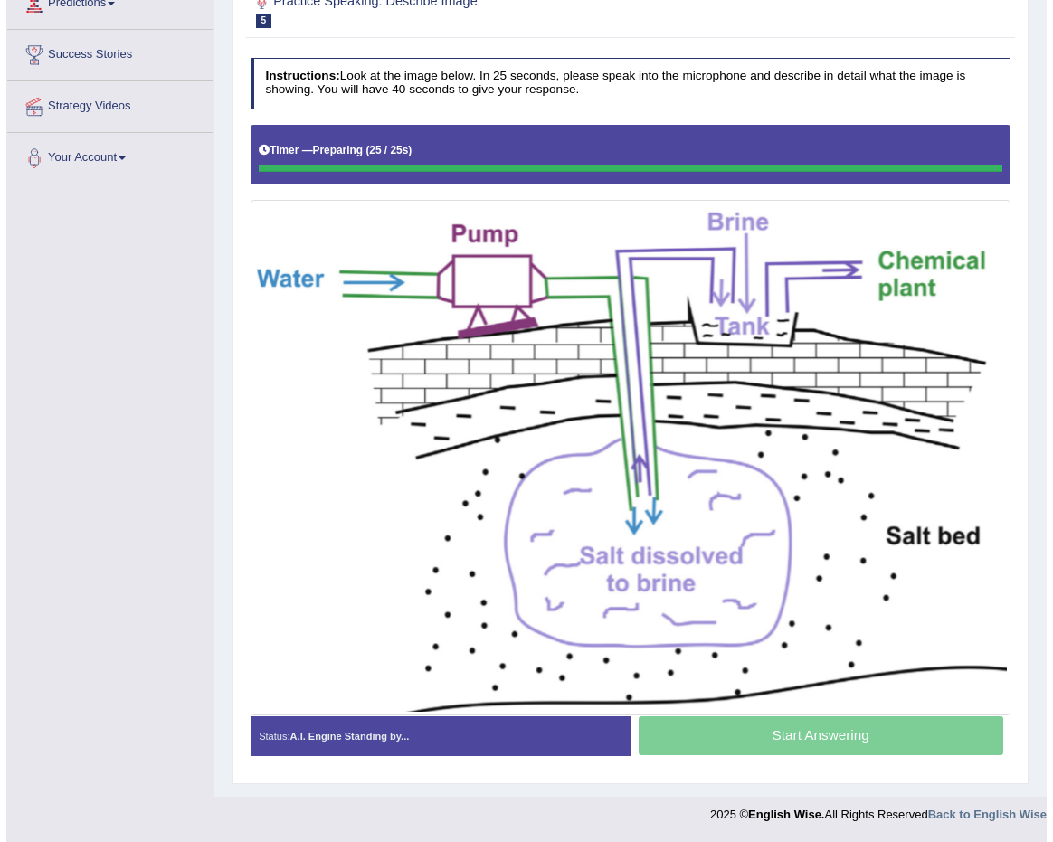
scroll to position [265, 0]
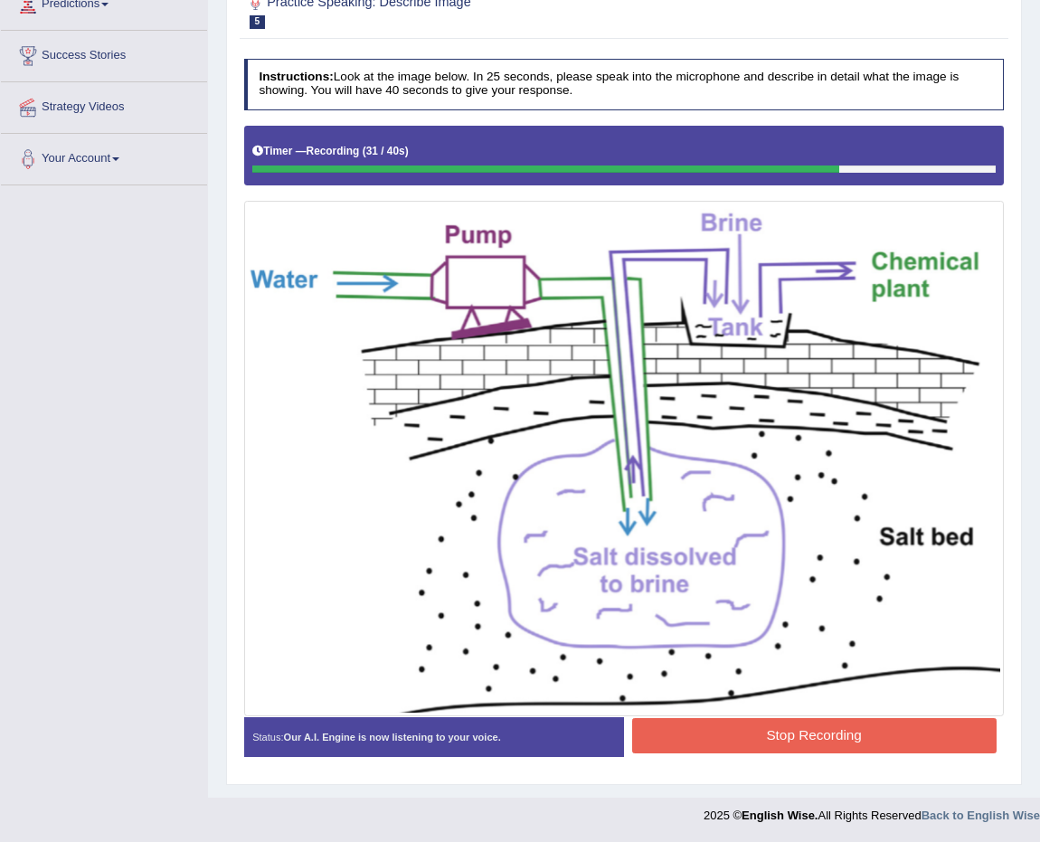
click at [777, 709] on img at bounding box center [624, 458] width 752 height 507
click at [778, 729] on button "Stop Recording" at bounding box center [814, 735] width 364 height 35
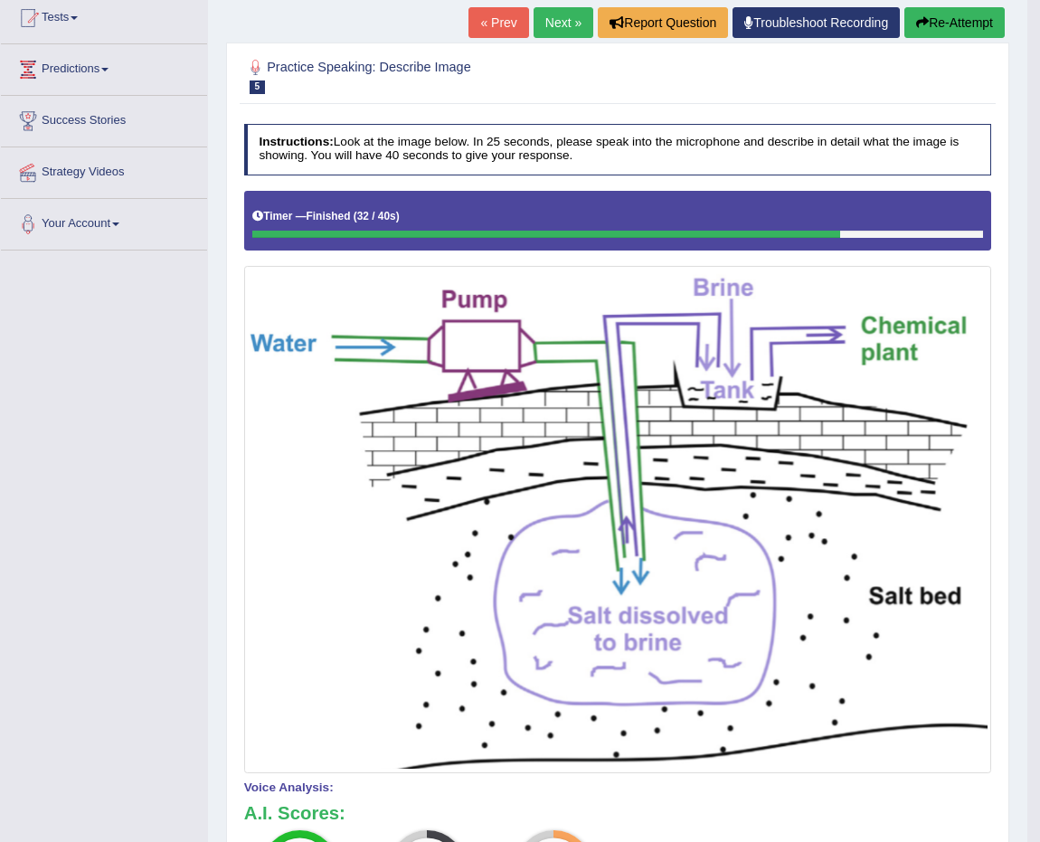
scroll to position [158, 0]
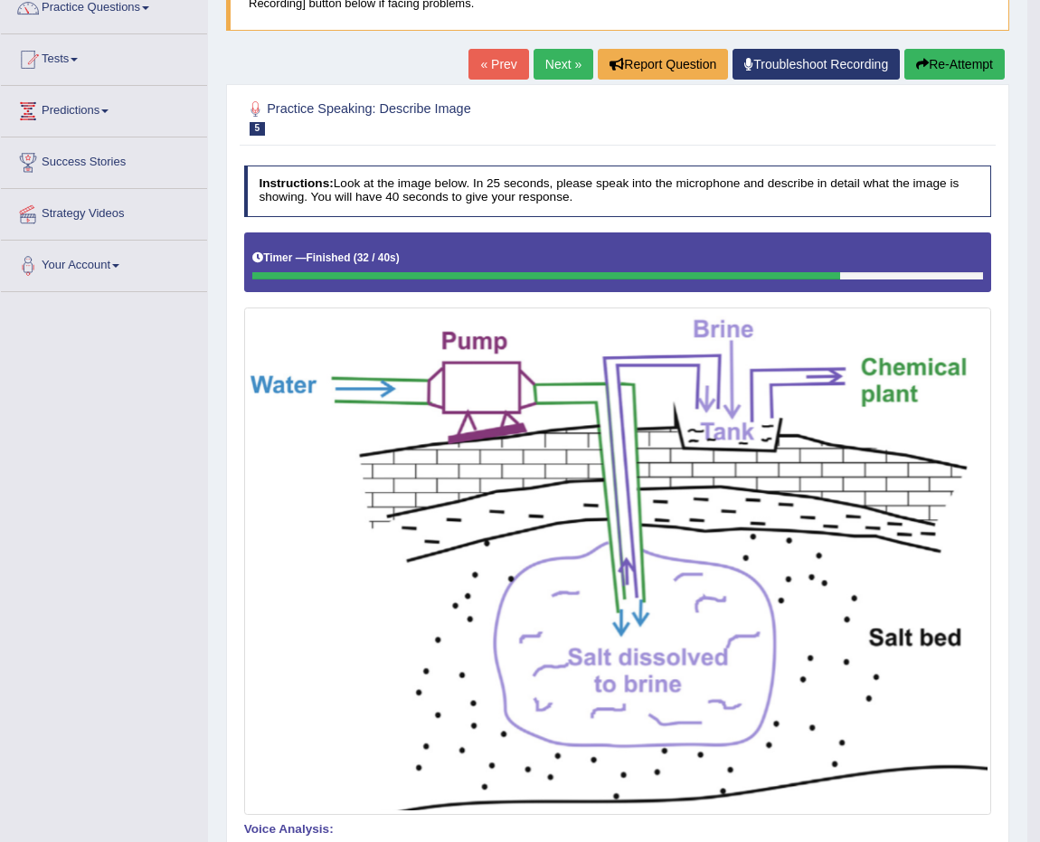
click at [585, 72] on div "« Prev Next » Report Question Troubleshoot Recording Re-Attempt" at bounding box center [738, 66] width 541 height 35
click at [582, 72] on link "Next »" at bounding box center [564, 64] width 60 height 31
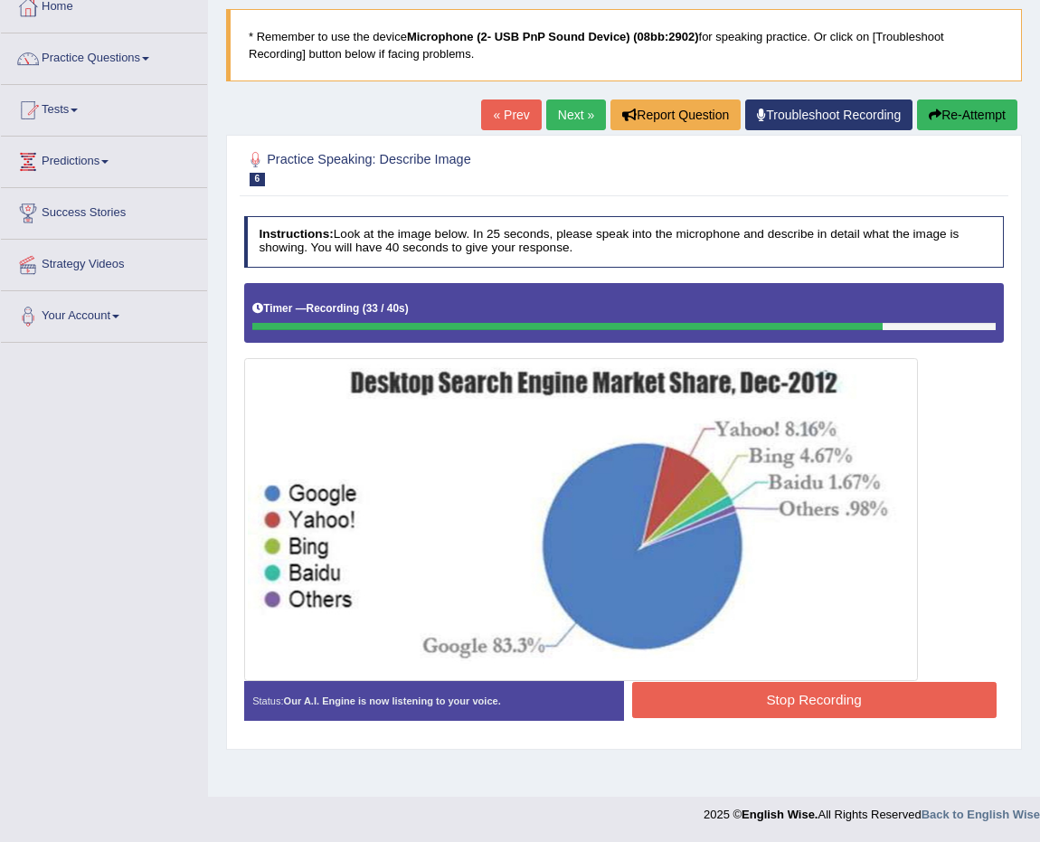
scroll to position [25, 0]
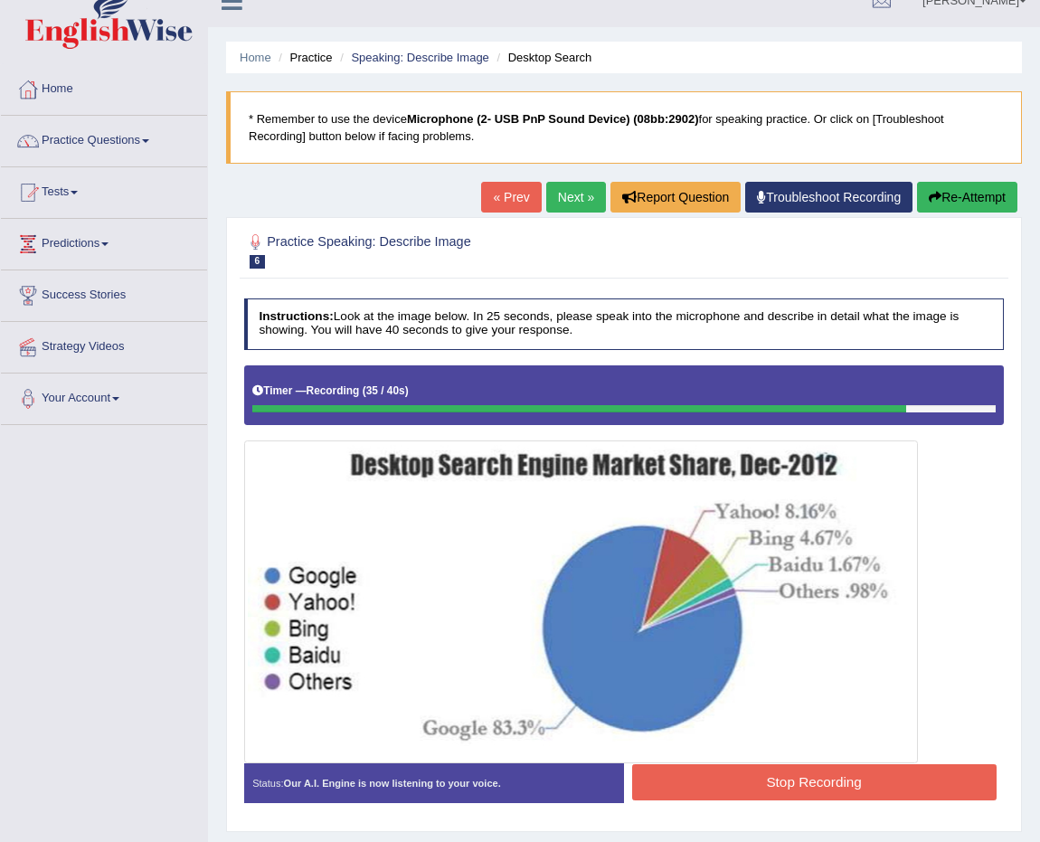
click at [851, 794] on button "Stop Recording" at bounding box center [814, 781] width 364 height 35
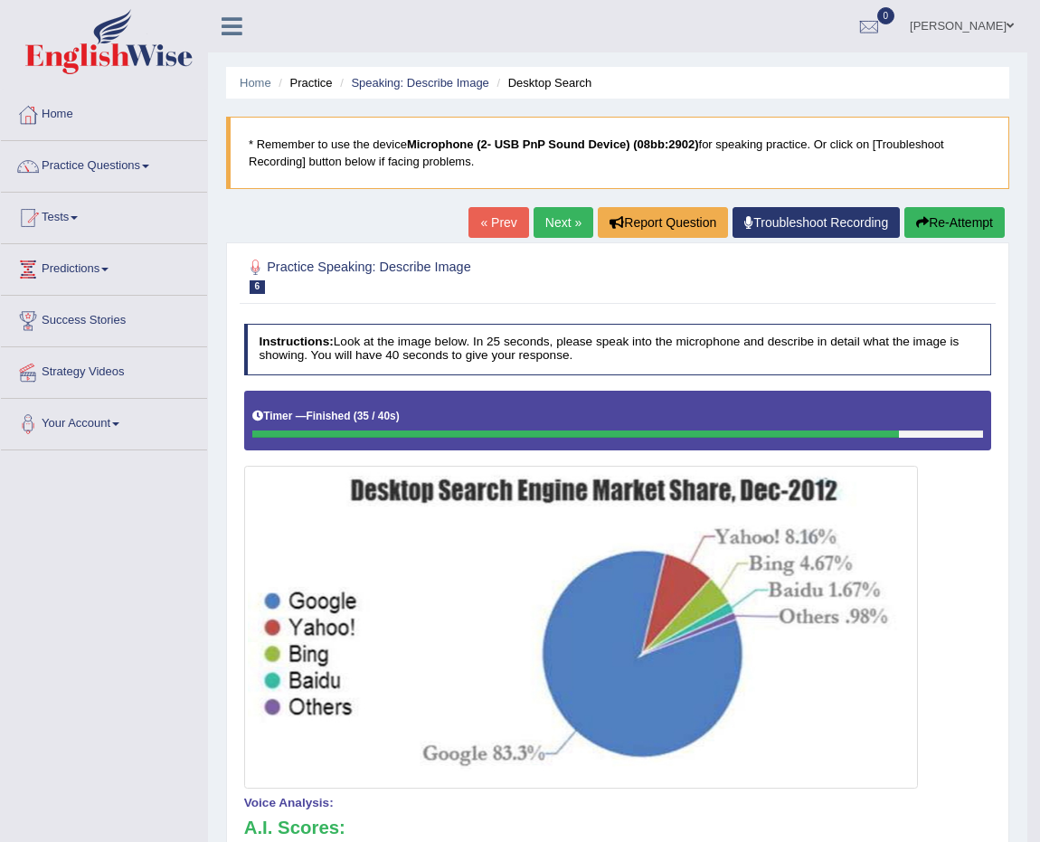
scroll to position [0, 0]
click at [534, 228] on link "Next »" at bounding box center [564, 222] width 60 height 31
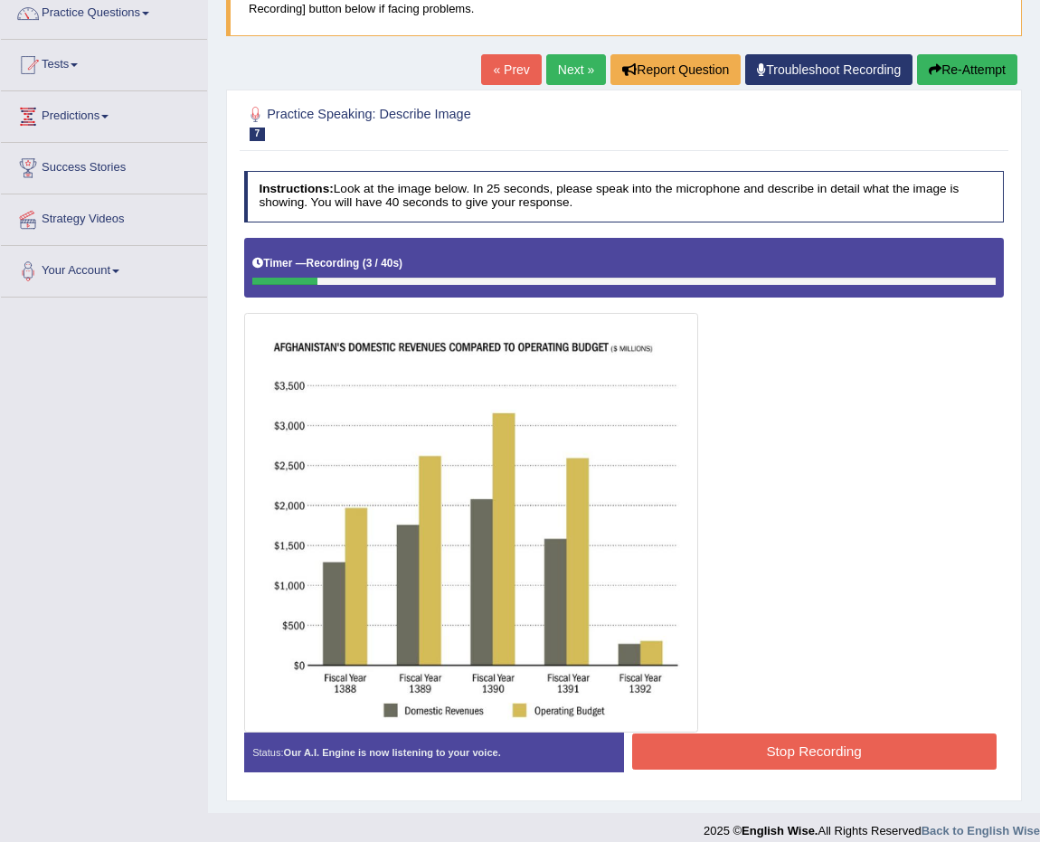
scroll to position [164, 0]
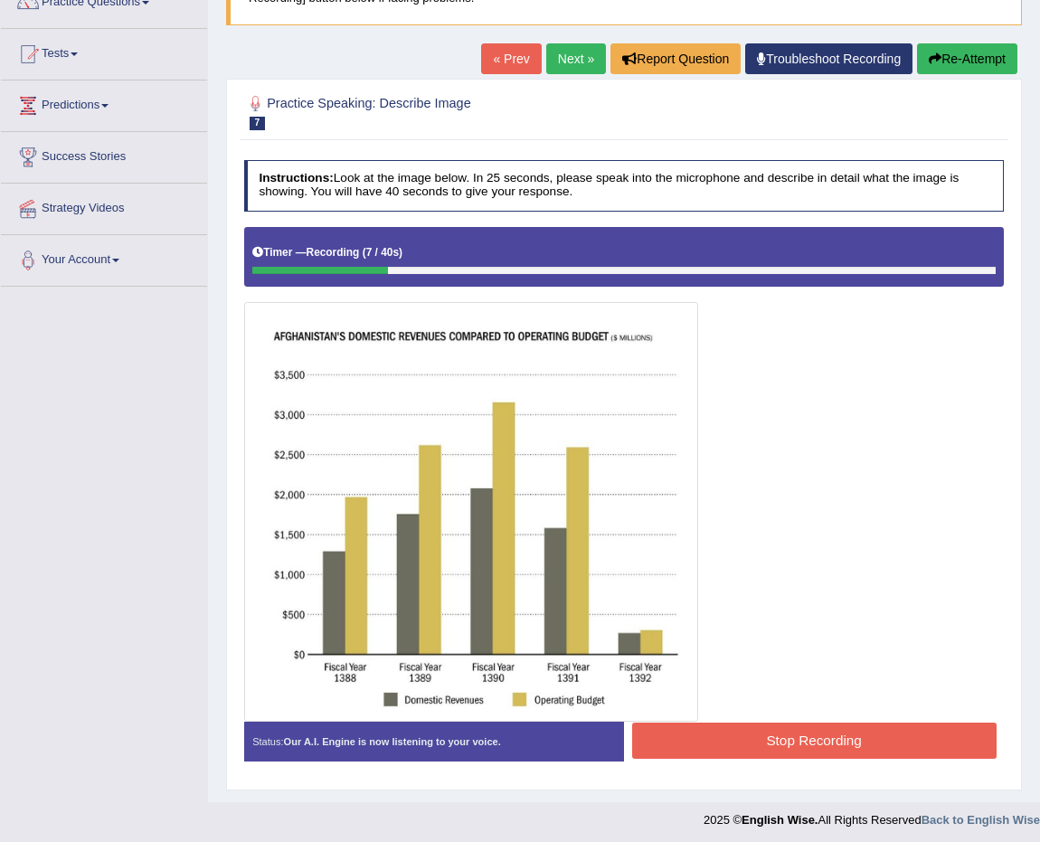
click at [971, 70] on button "Re-Attempt" at bounding box center [967, 58] width 100 height 31
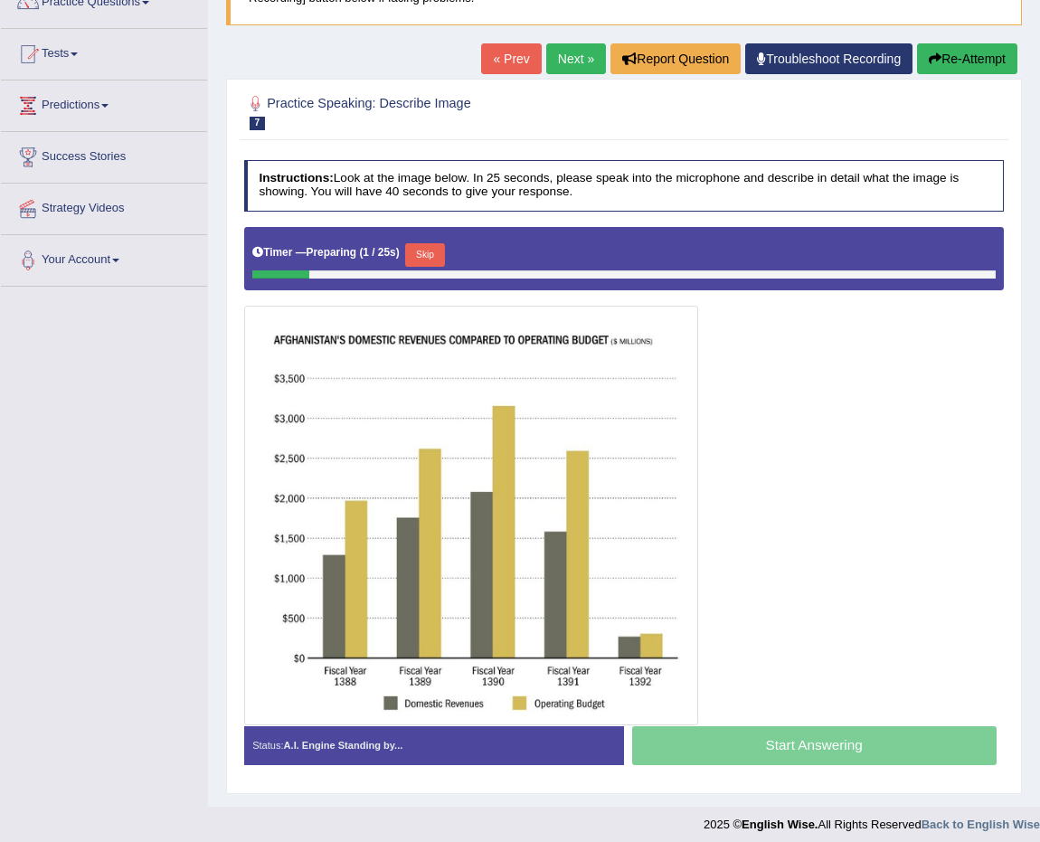
drag, startPoint x: 446, startPoint y: 253, endPoint x: 661, endPoint y: 319, distance: 225.1
click at [444, 254] on button "Skip" at bounding box center [424, 255] width 39 height 24
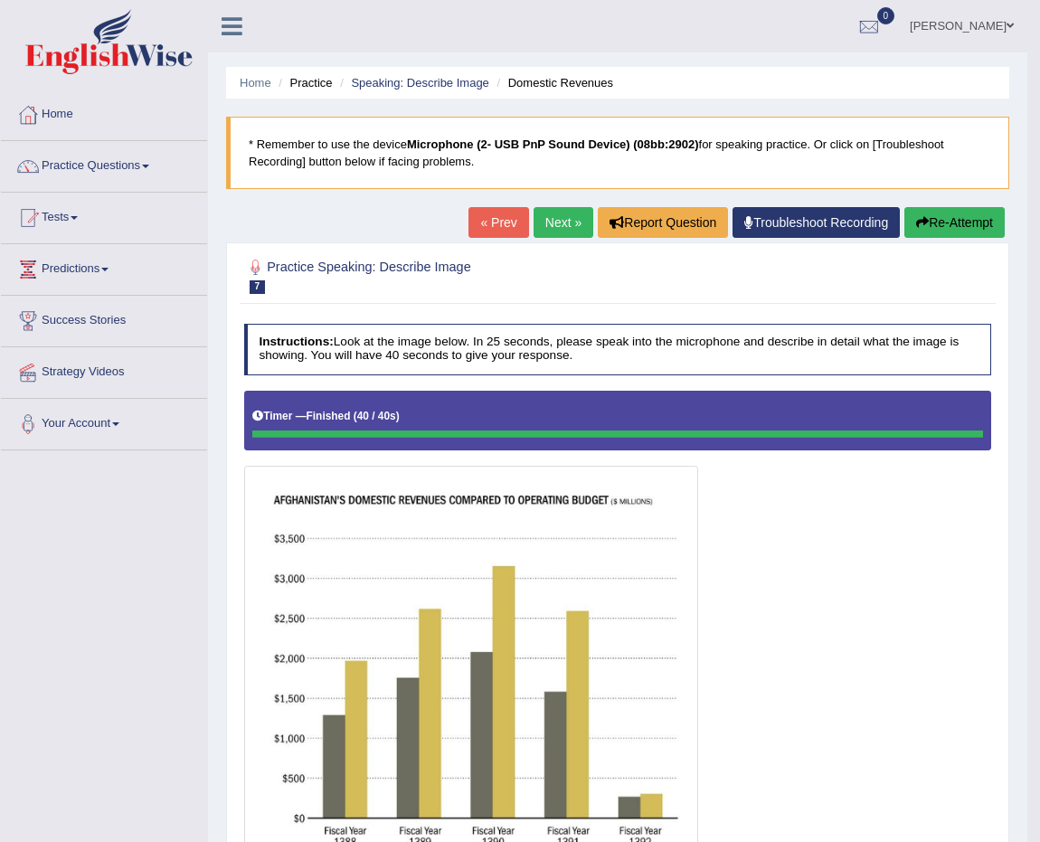
click at [974, 233] on button "Re-Attempt" at bounding box center [954, 222] width 100 height 31
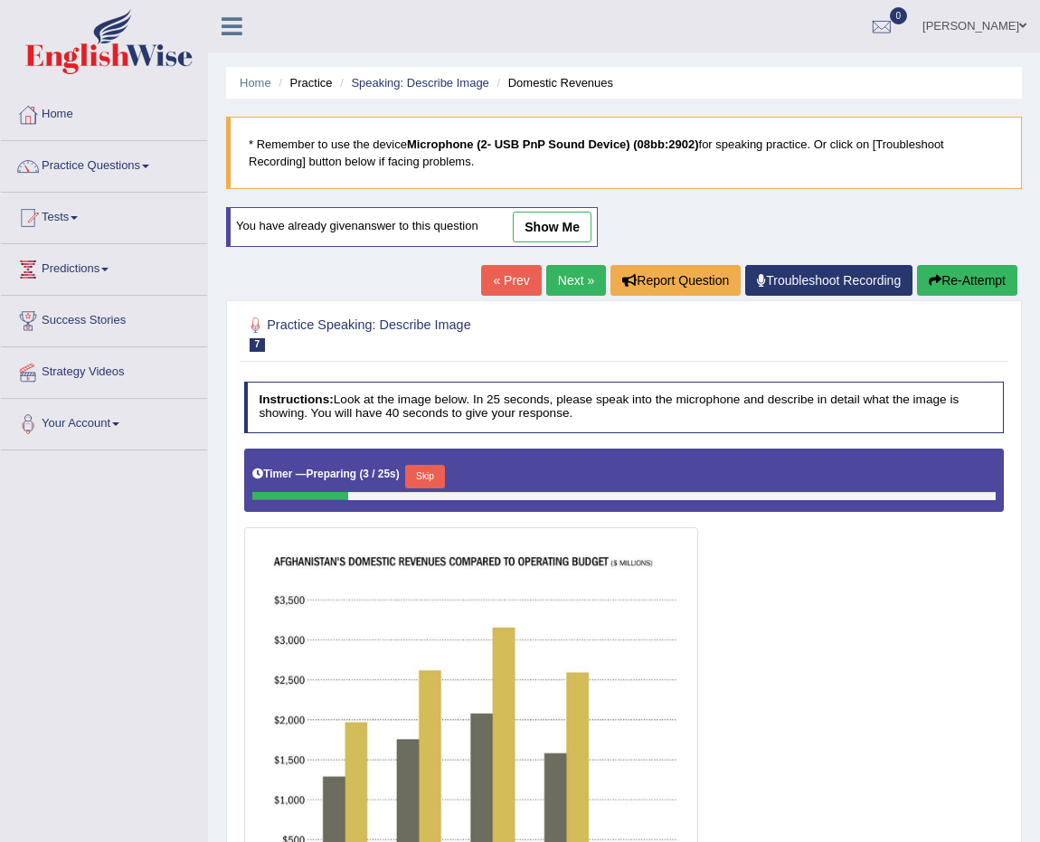
click at [568, 210] on div "You have already given answer to this question show me" at bounding box center [412, 227] width 372 height 40
click at [565, 221] on link "show me" at bounding box center [552, 227] width 79 height 31
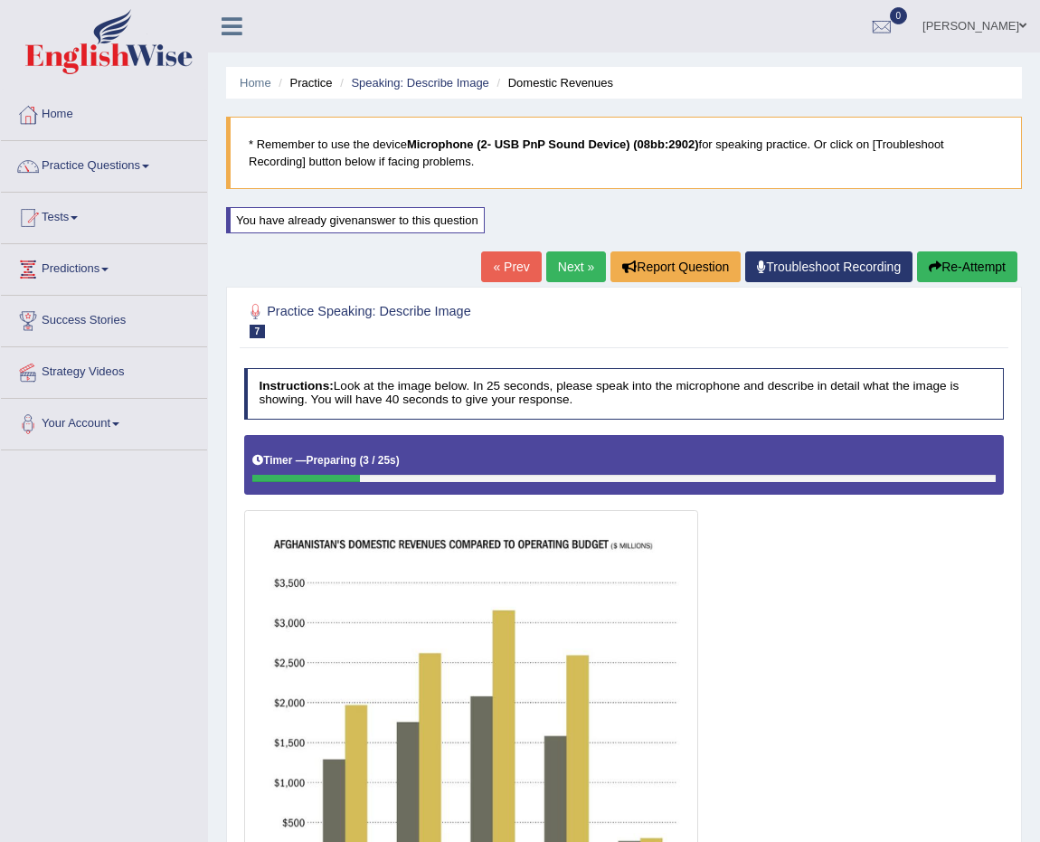
click at [974, 267] on button "Re-Attempt" at bounding box center [967, 266] width 100 height 31
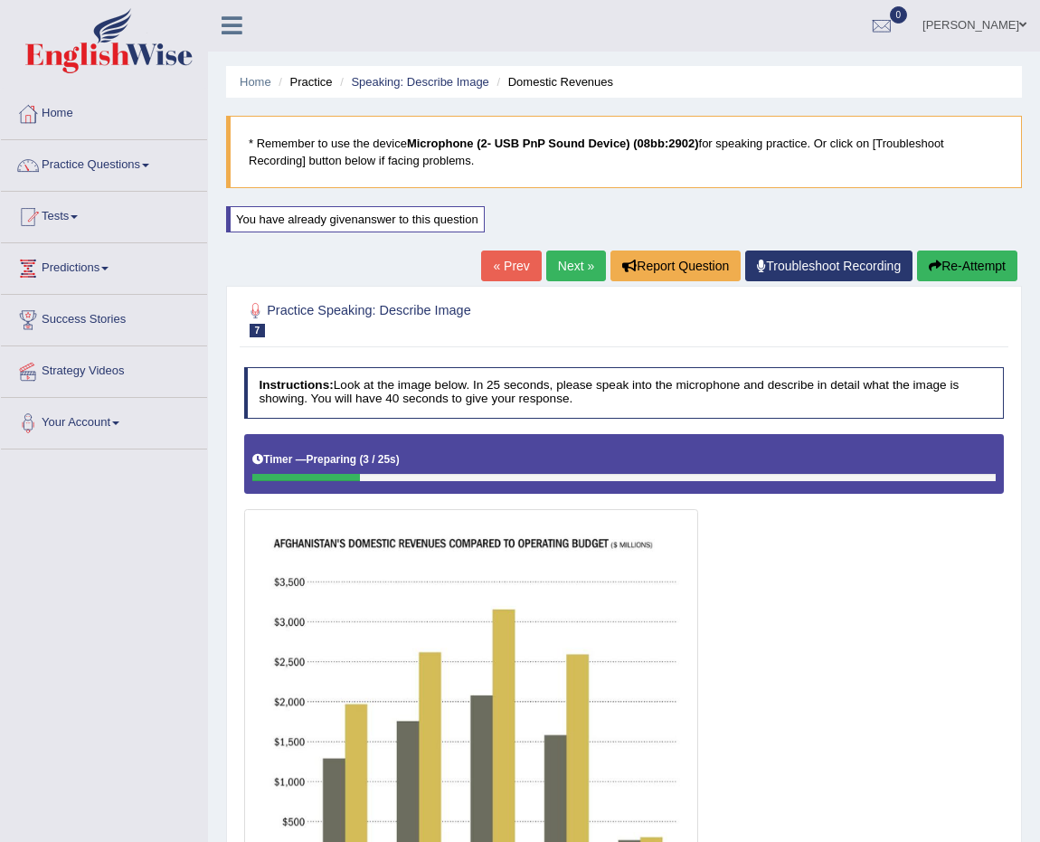
scroll to position [95, 0]
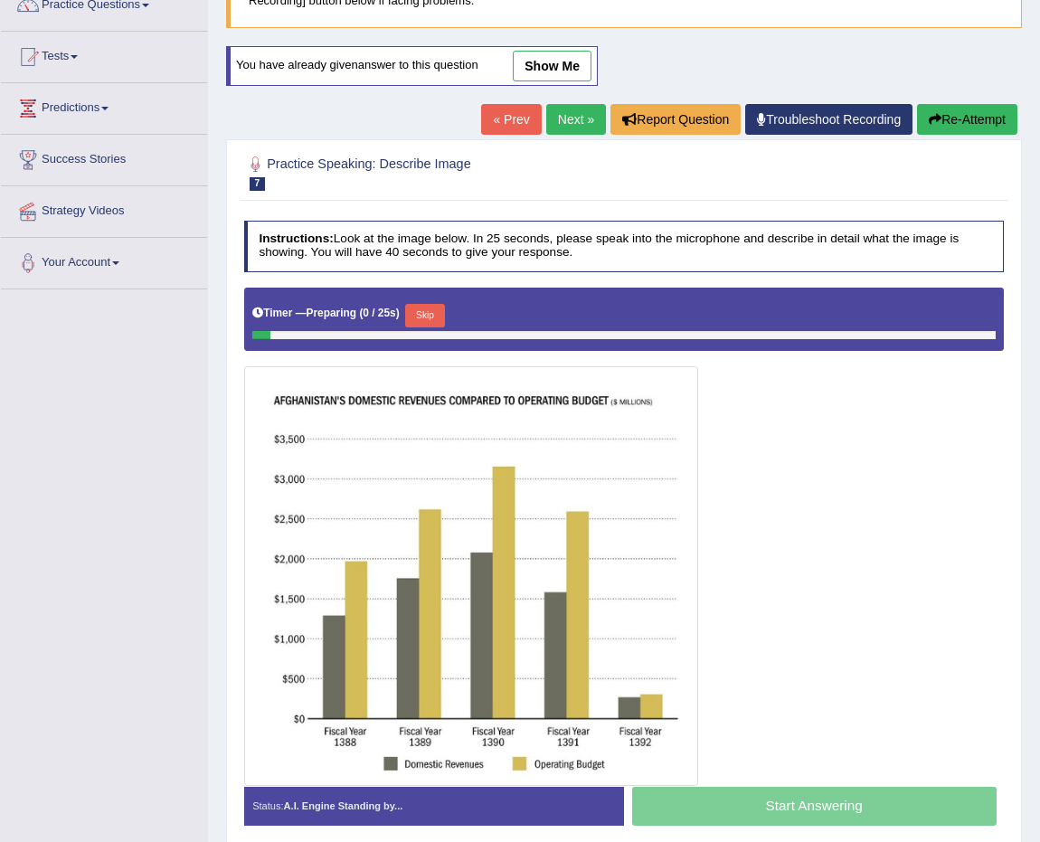
click at [442, 312] on button "Skip" at bounding box center [424, 316] width 39 height 24
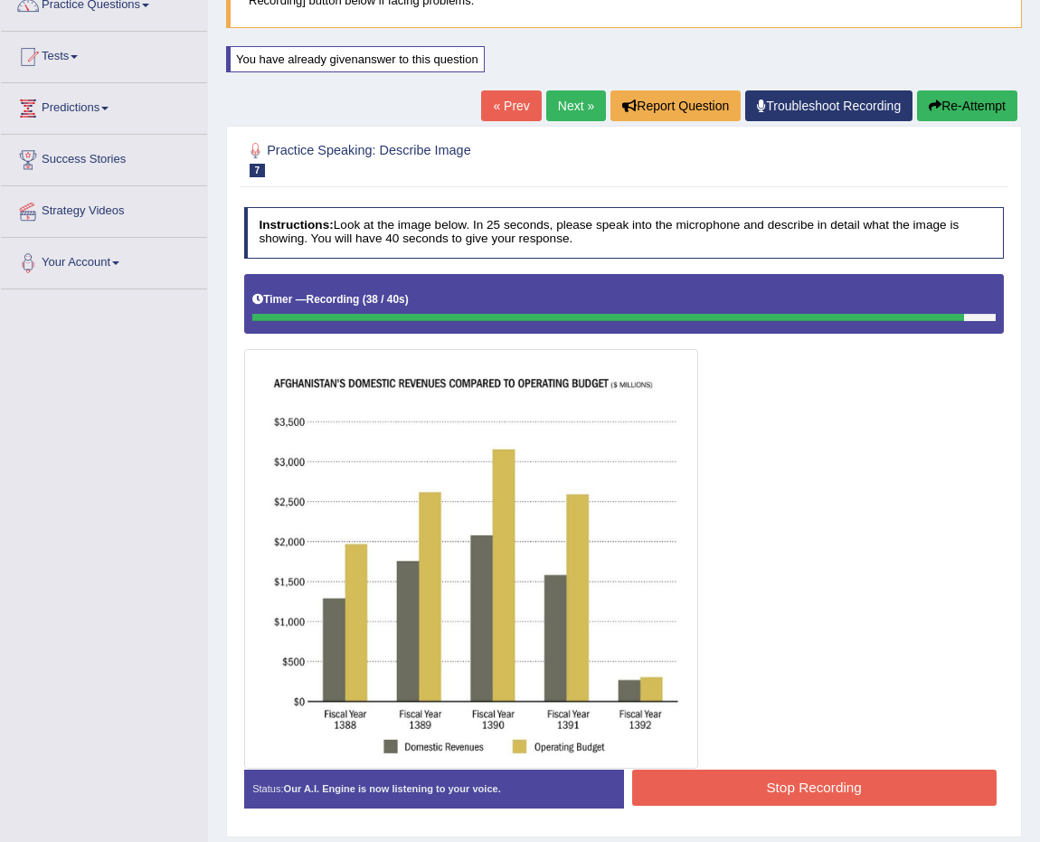
click at [864, 808] on div "Status: Our A.I. Engine is now listening to your voice. Start Answering Stop Re…" at bounding box center [624, 797] width 761 height 55
click at [861, 799] on button "Stop Recording" at bounding box center [814, 787] width 364 height 35
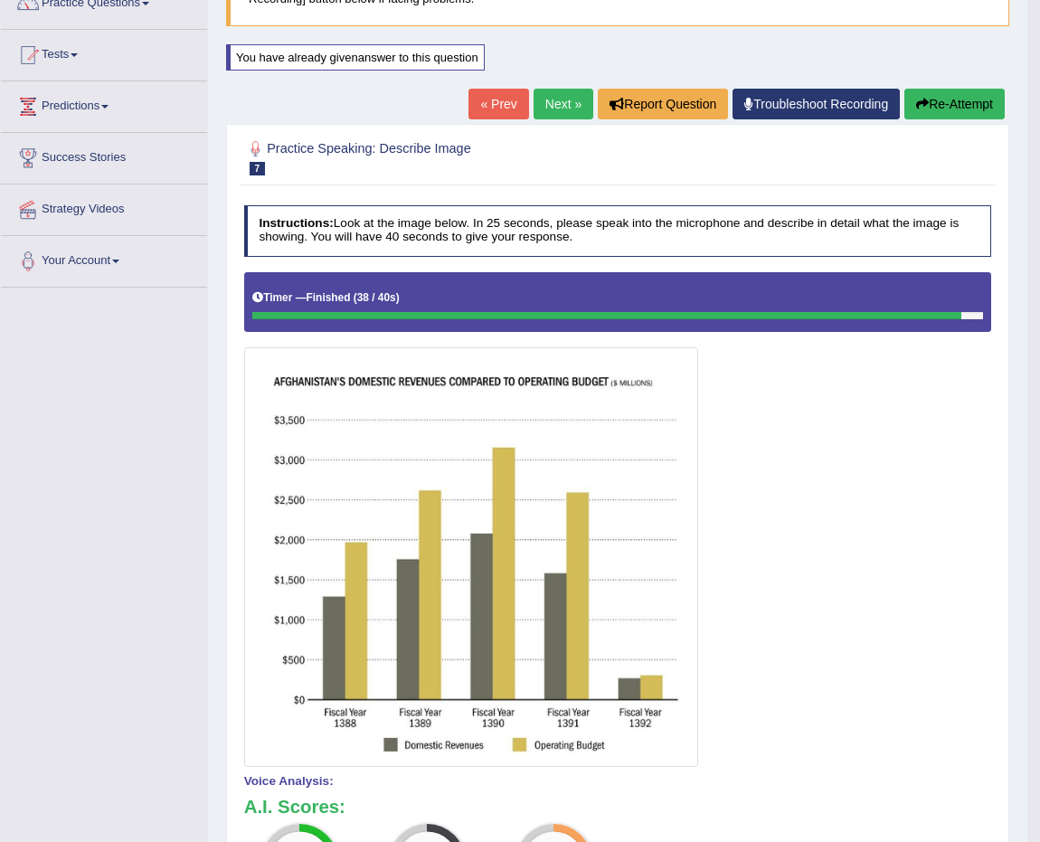
scroll to position [115, 0]
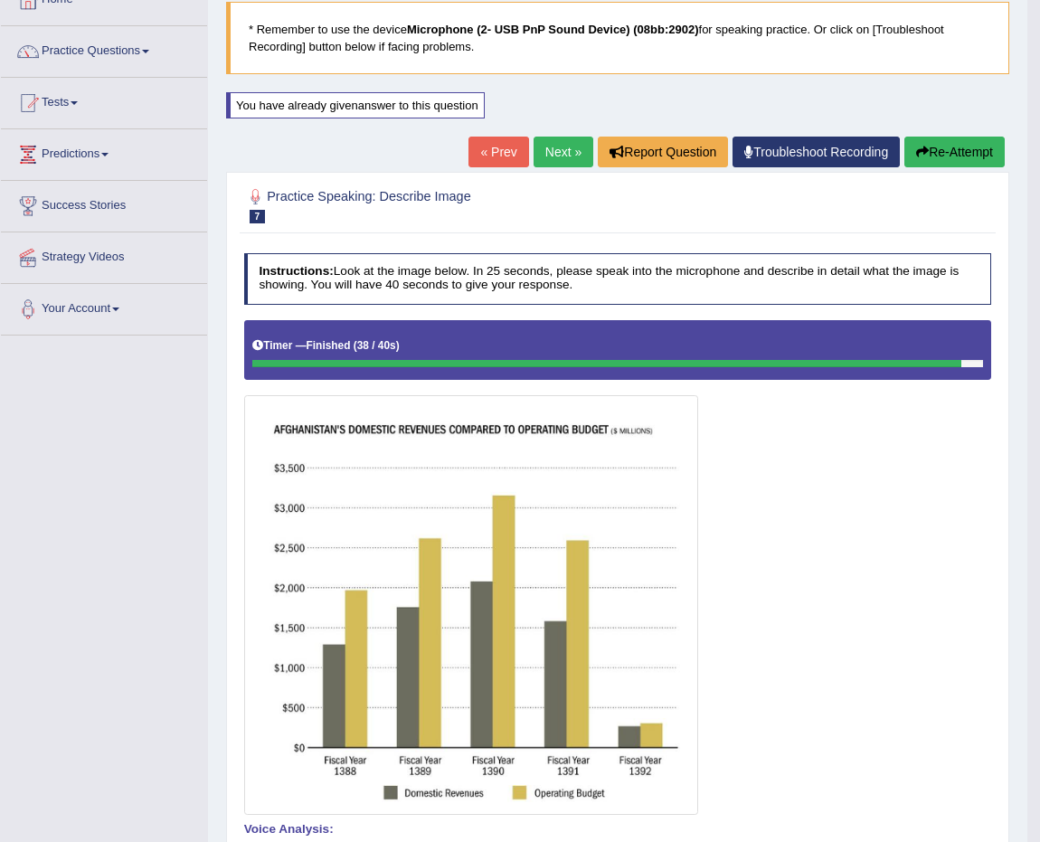
click at [964, 161] on button "Re-Attempt" at bounding box center [954, 152] width 100 height 31
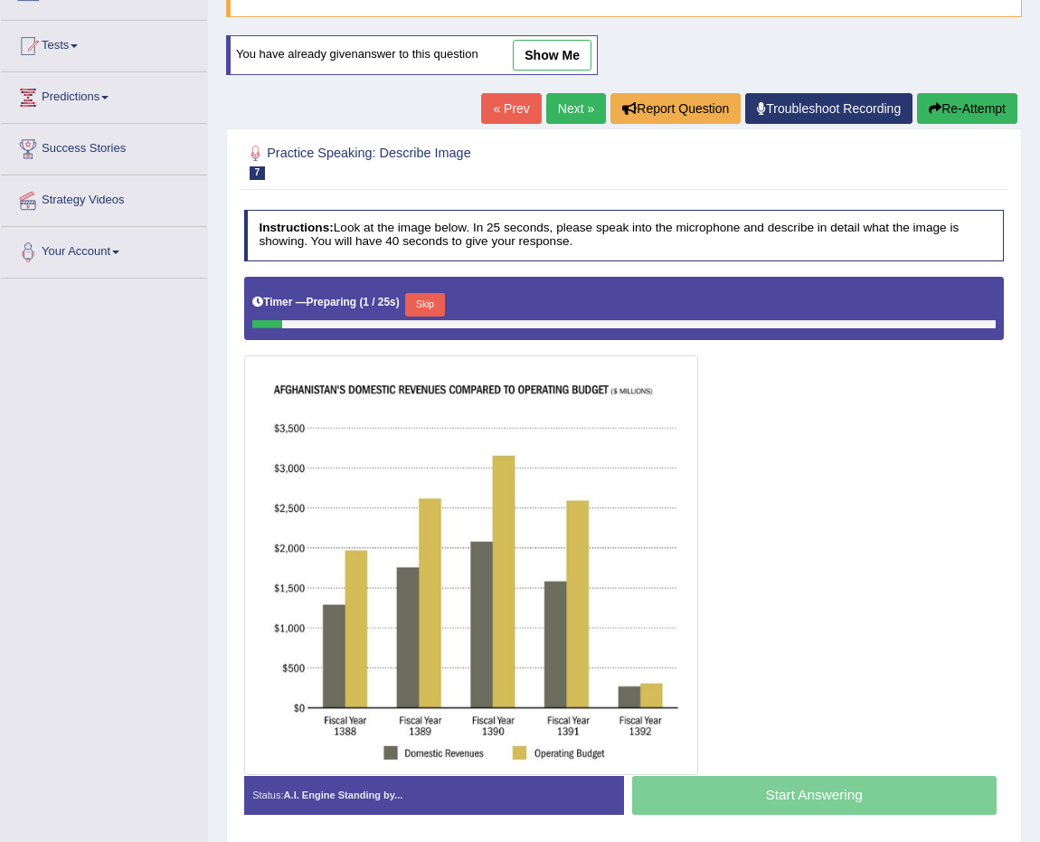
scroll to position [230, 0]
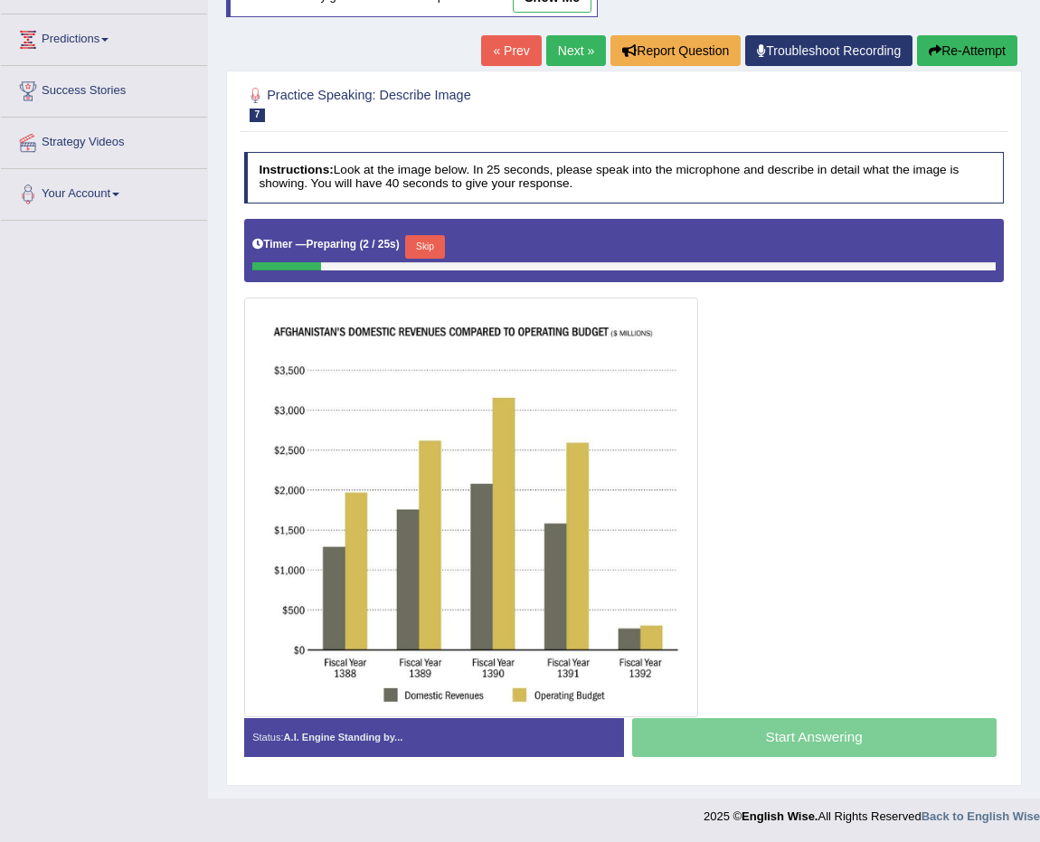
click at [422, 233] on div "Timer — Preparing ( 2 / 25s ) Skip" at bounding box center [623, 247] width 743 height 31
click at [422, 236] on button "Skip" at bounding box center [424, 247] width 39 height 24
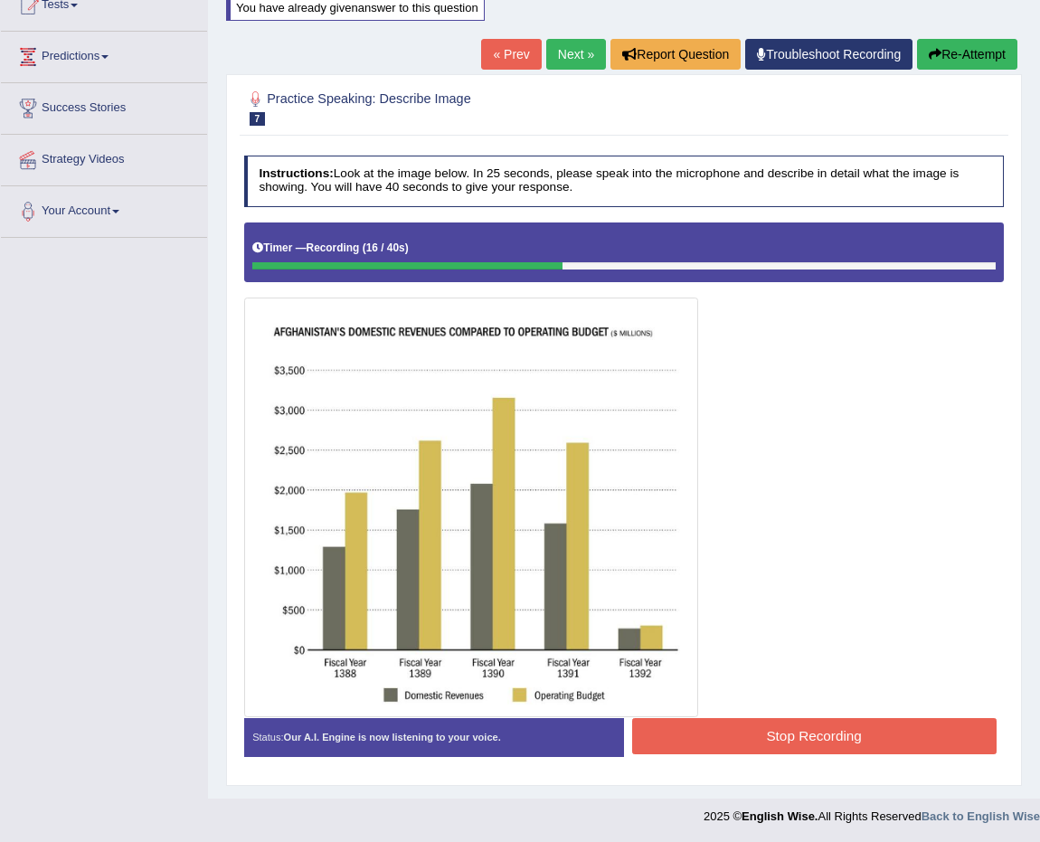
click at [980, 40] on button "Re-Attempt" at bounding box center [967, 54] width 100 height 31
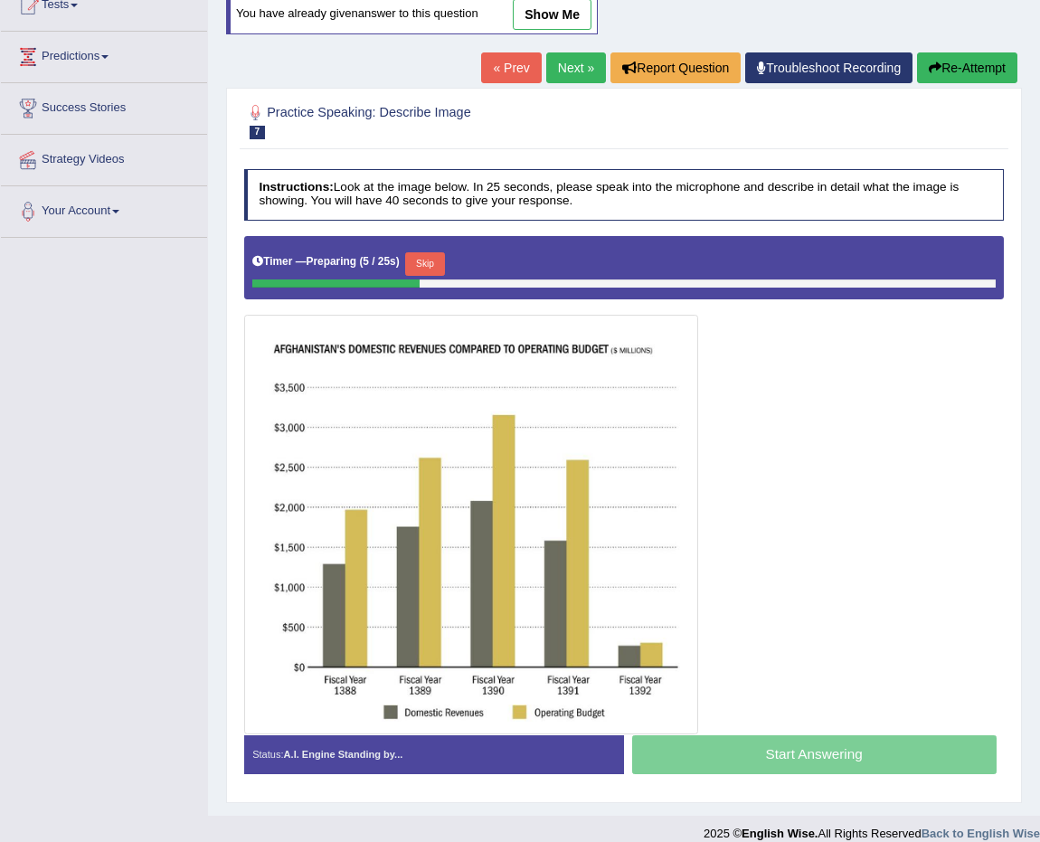
click at [429, 250] on div "Timer — Preparing ( 5 / 25s ) Skip" at bounding box center [623, 264] width 743 height 31
click at [433, 257] on button "Skip" at bounding box center [424, 264] width 39 height 24
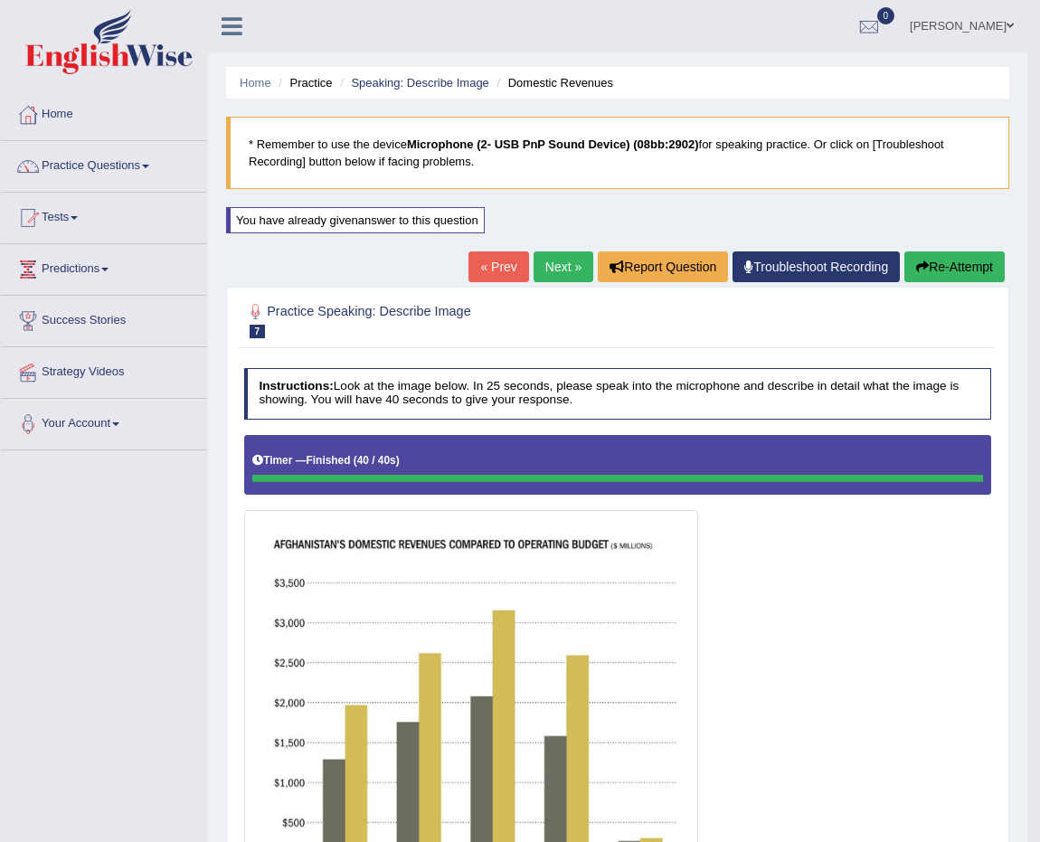
click at [549, 260] on link "Next »" at bounding box center [564, 266] width 60 height 31
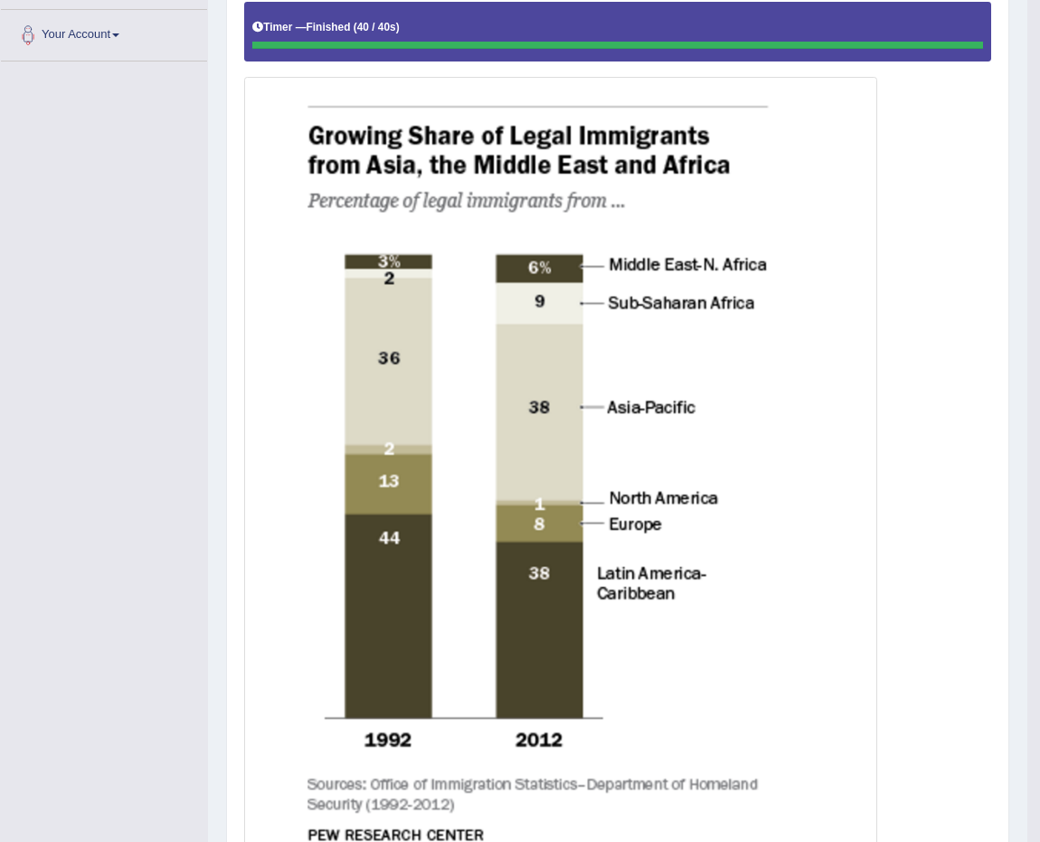
scroll to position [142, 0]
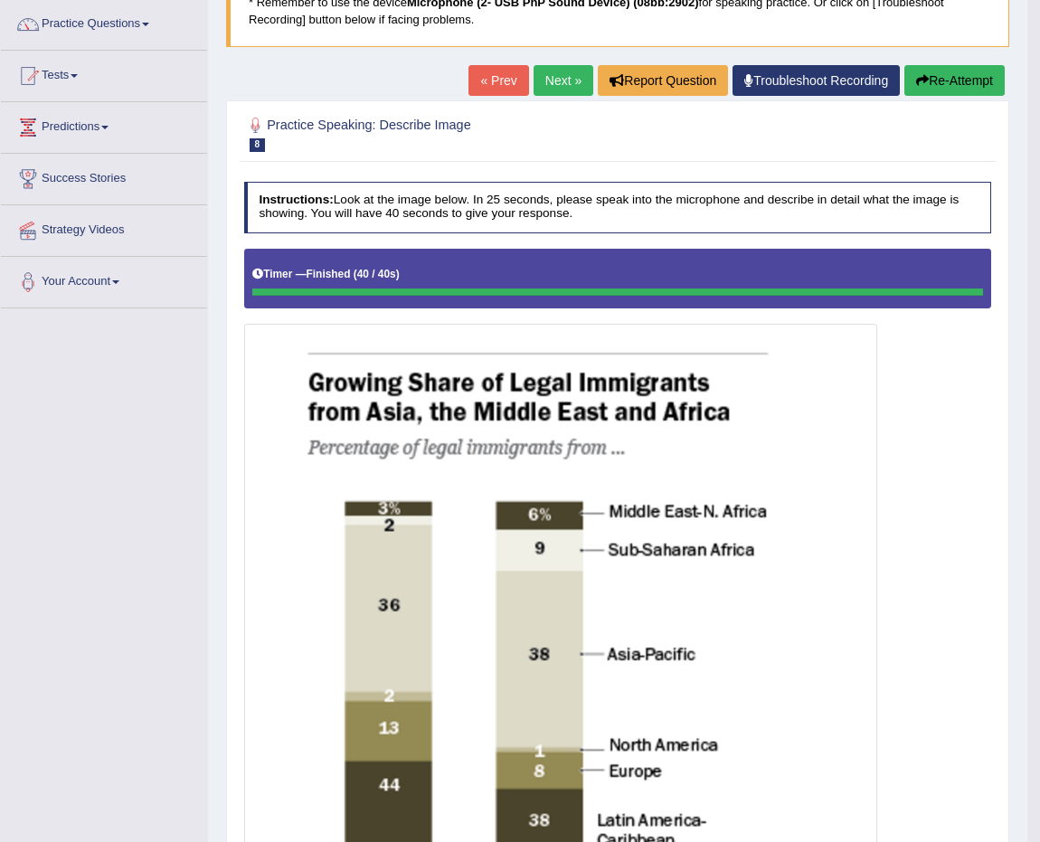
click at [569, 68] on link "Next »" at bounding box center [564, 80] width 60 height 31
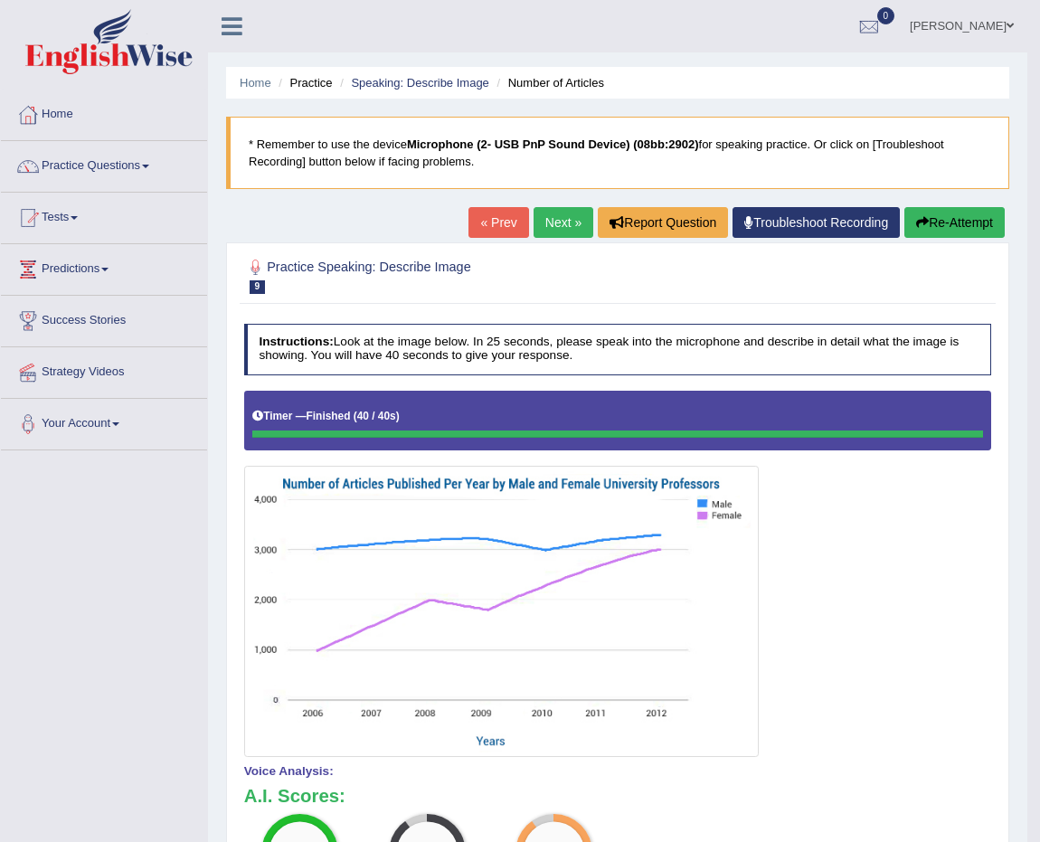
click at [553, 232] on link "Next »" at bounding box center [564, 222] width 60 height 31
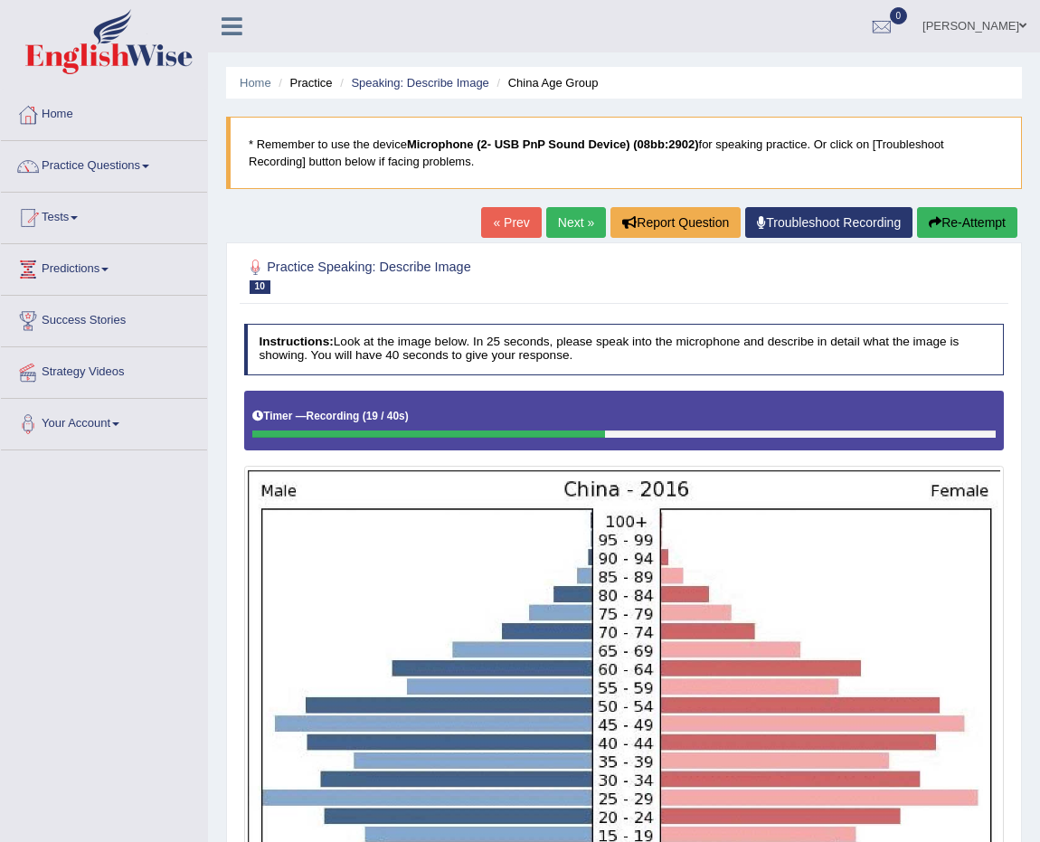
click at [980, 236] on button "Re-Attempt" at bounding box center [967, 222] width 100 height 31
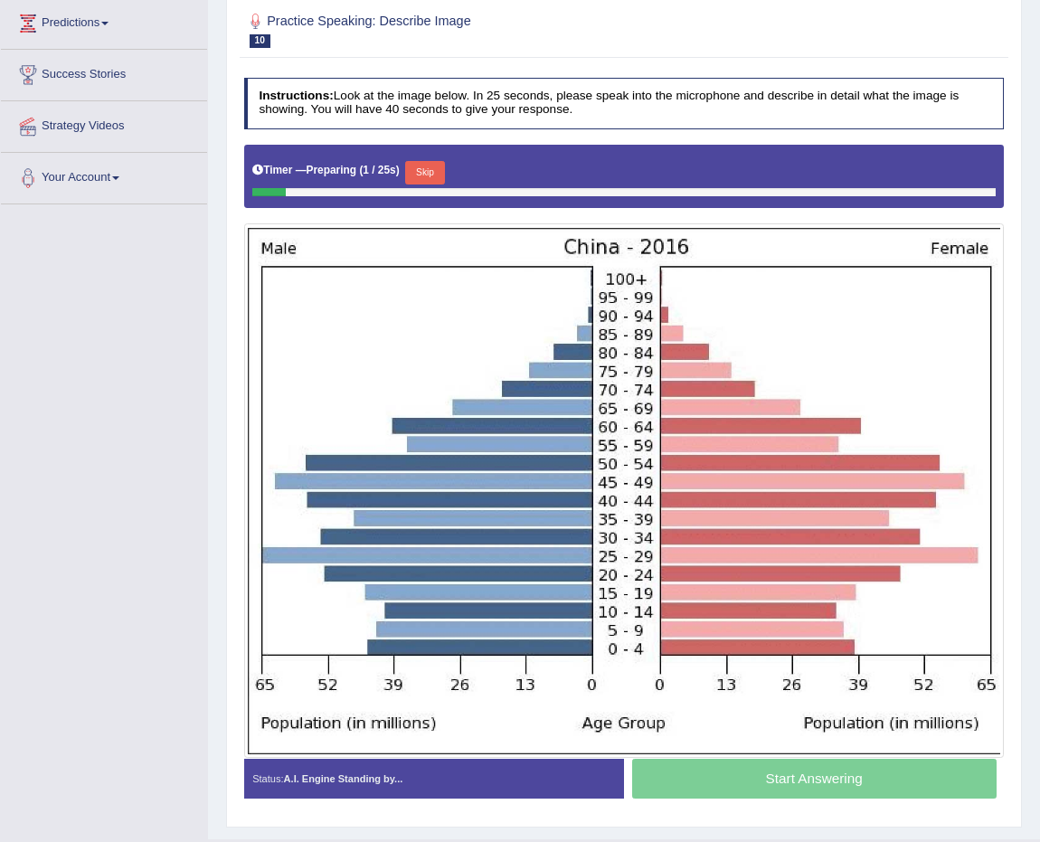
click at [431, 172] on button "Skip" at bounding box center [424, 173] width 39 height 24
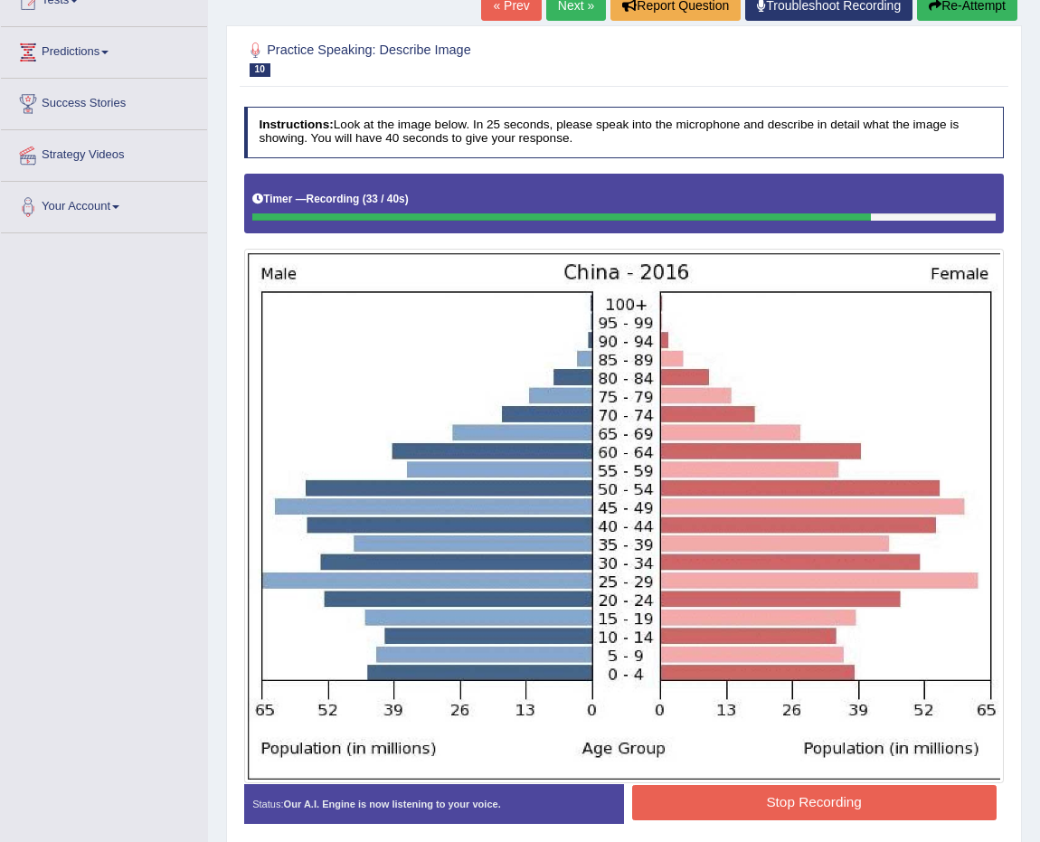
scroll to position [246, 0]
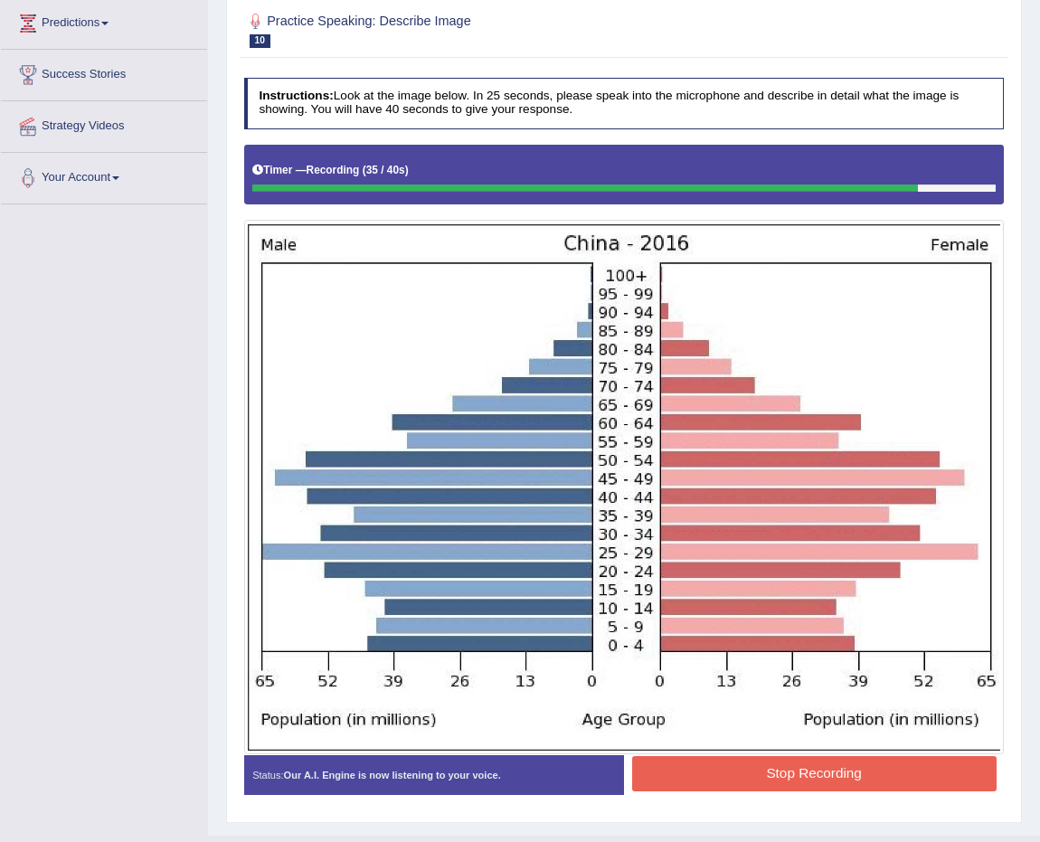
click at [751, 792] on div "Stop Recording" at bounding box center [814, 776] width 380 height 40
click at [752, 789] on button "Stop Recording" at bounding box center [814, 773] width 364 height 35
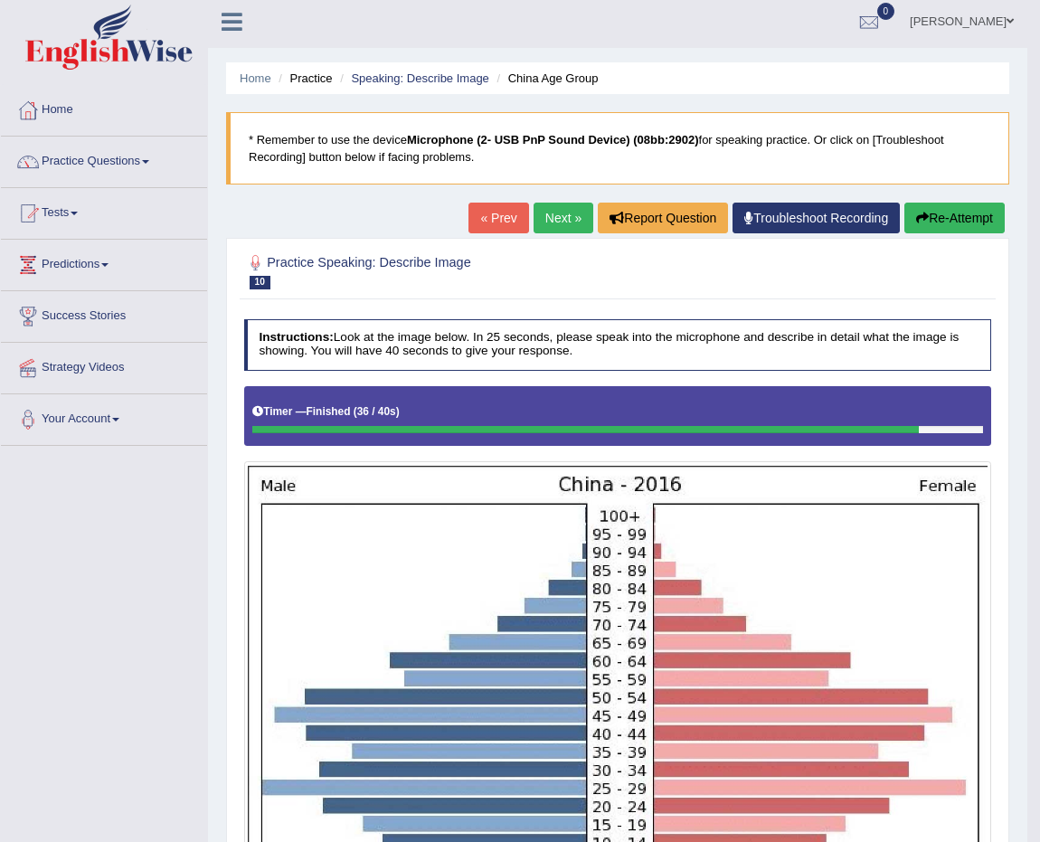
scroll to position [0, 0]
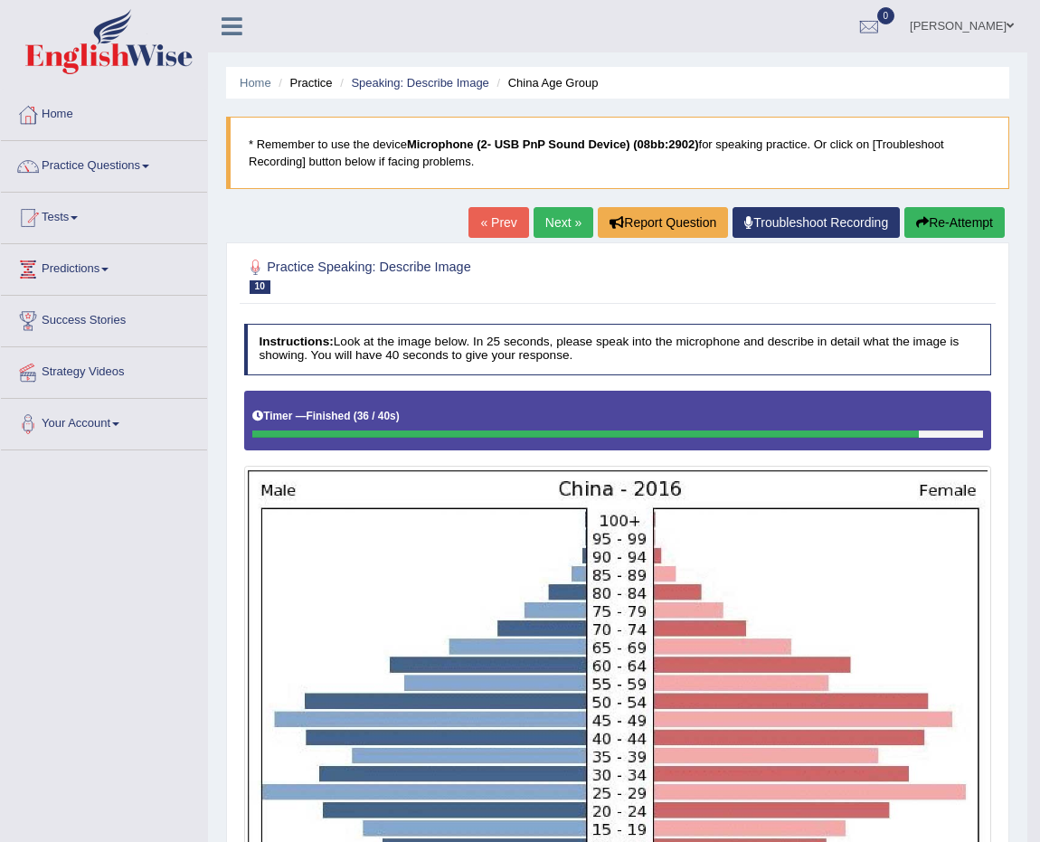
click at [454, 74] on li "Speaking: Describe Image" at bounding box center [413, 82] width 154 height 17
click at [454, 76] on link "Speaking: Describe Image" at bounding box center [419, 83] width 137 height 14
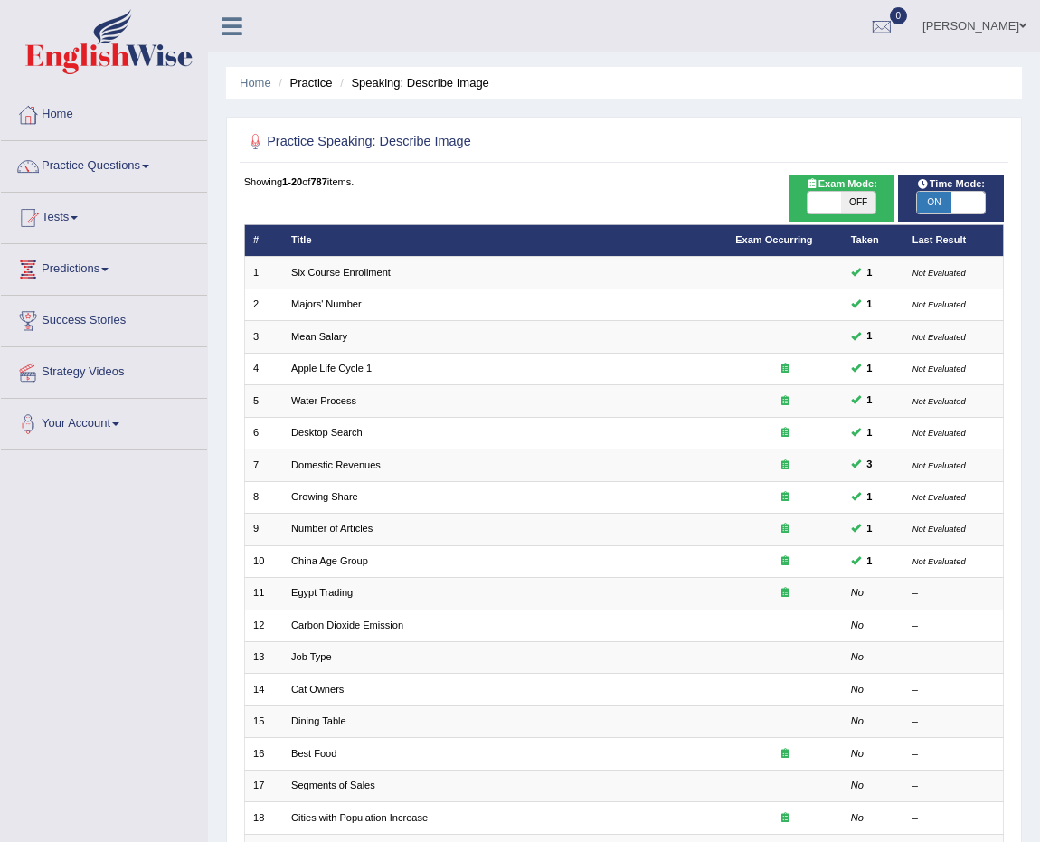
click at [310, 79] on li "Practice" at bounding box center [303, 82] width 58 height 17
click at [49, 145] on link "Practice Questions" at bounding box center [104, 163] width 206 height 45
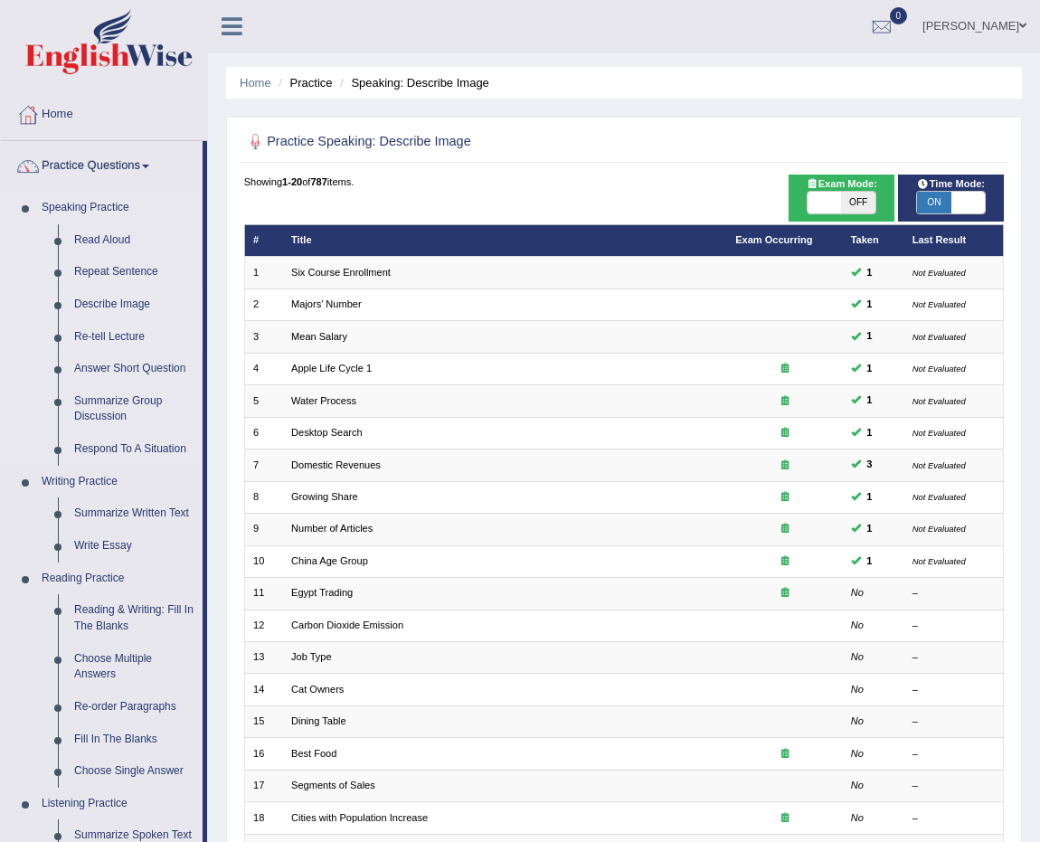
click at [118, 334] on link "Re-tell Lecture" at bounding box center [134, 337] width 137 height 33
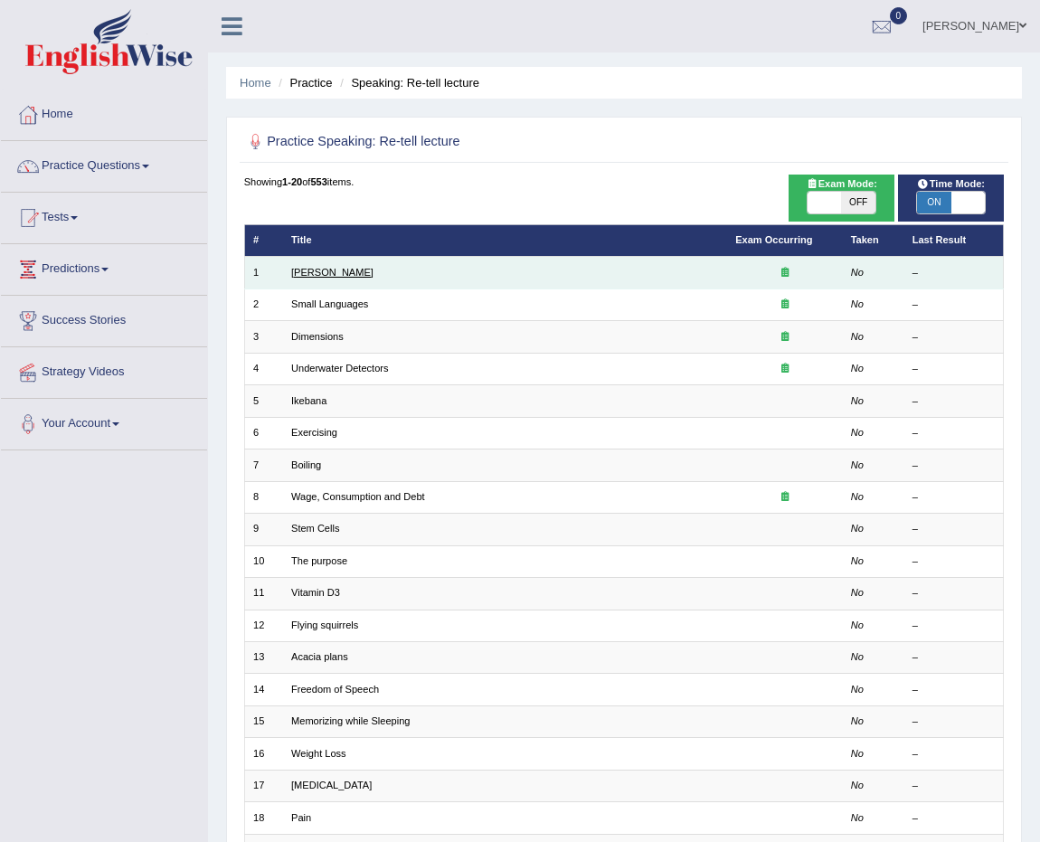
click at [298, 272] on link "[PERSON_NAME]" at bounding box center [332, 272] width 82 height 11
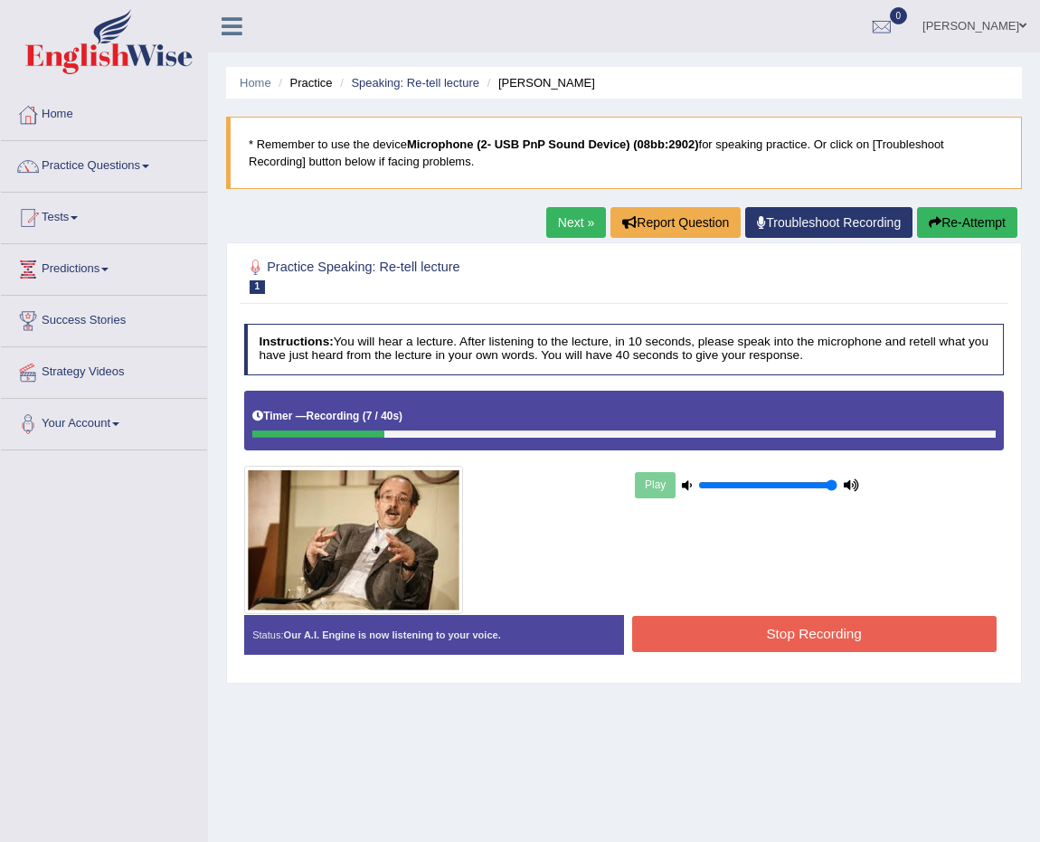
click at [931, 621] on button "Stop Recording" at bounding box center [814, 633] width 364 height 35
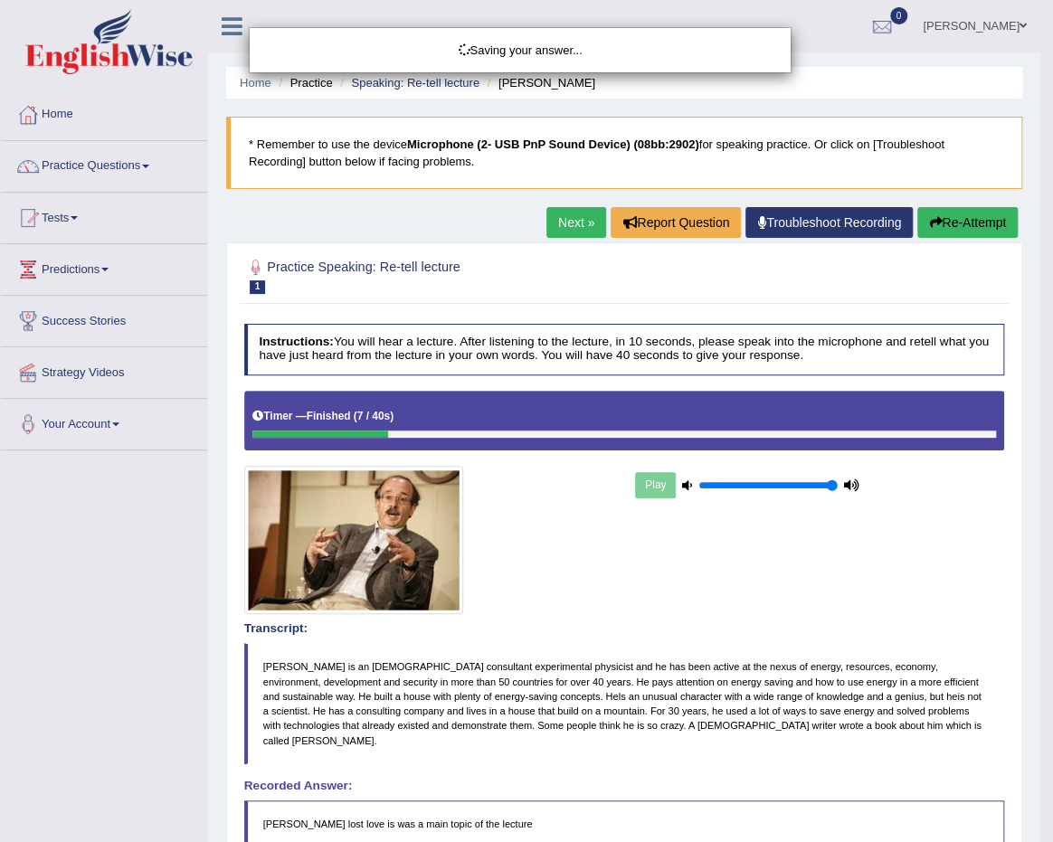
drag, startPoint x: 977, startPoint y: 203, endPoint x: 977, endPoint y: 213, distance: 9.9
click at [977, 212] on div "Saving your answer..." at bounding box center [526, 421] width 1053 height 842
click at [978, 213] on div "Saving your answer..." at bounding box center [526, 421] width 1053 height 842
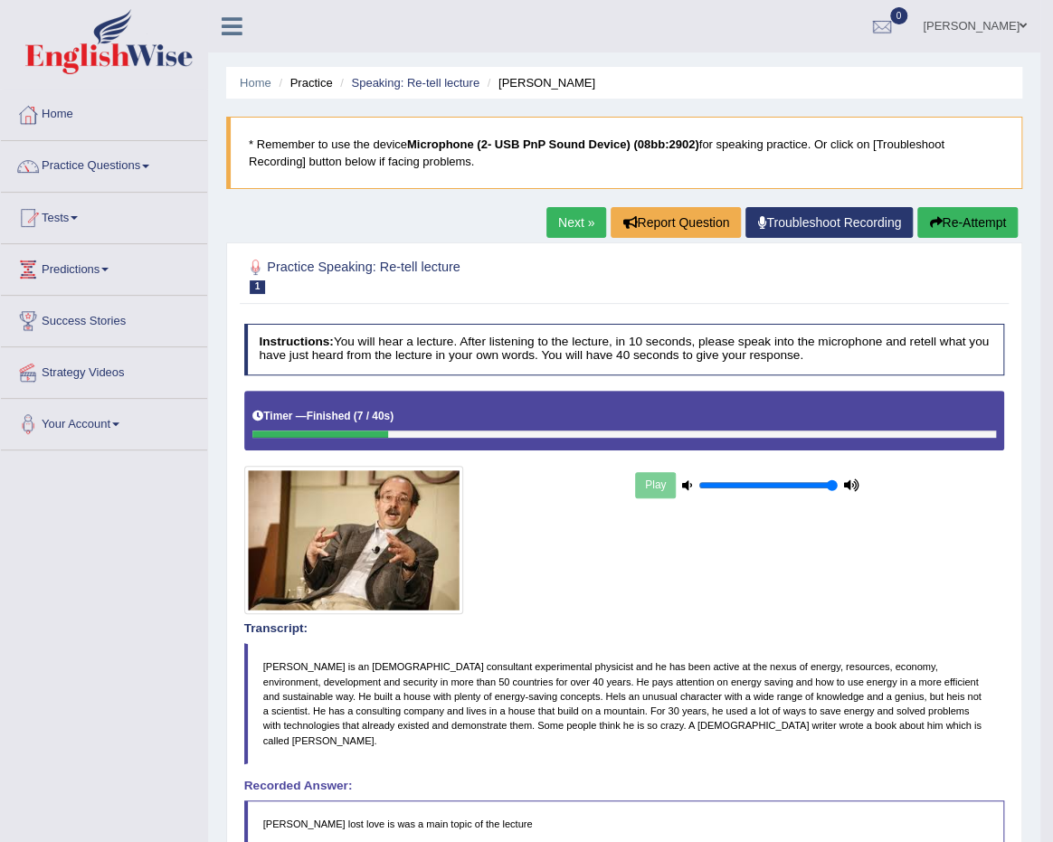
click at [977, 217] on body "Toggle navigation Home Practice Questions Speaking Practice Read Aloud Repeat S…" at bounding box center [526, 421] width 1053 height 842
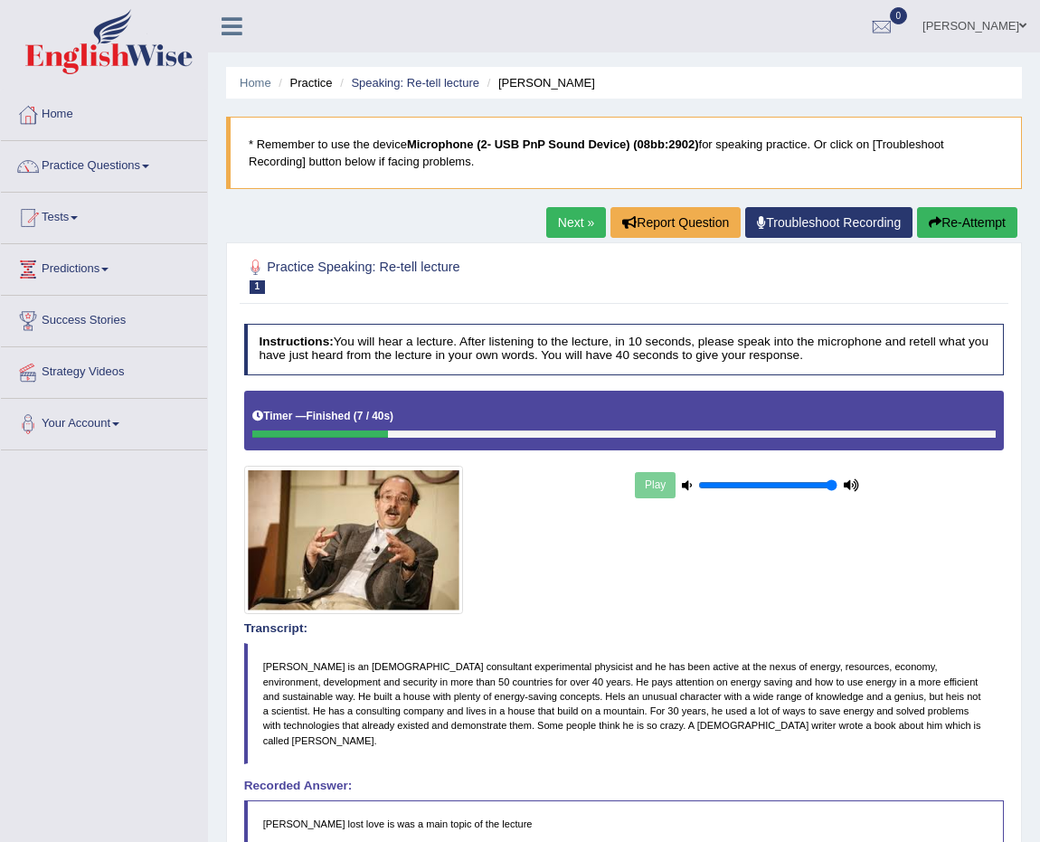
click at [975, 218] on body "Toggle navigation Home Practice Questions Speaking Practice Read Aloud Repeat S…" at bounding box center [520, 421] width 1040 height 842
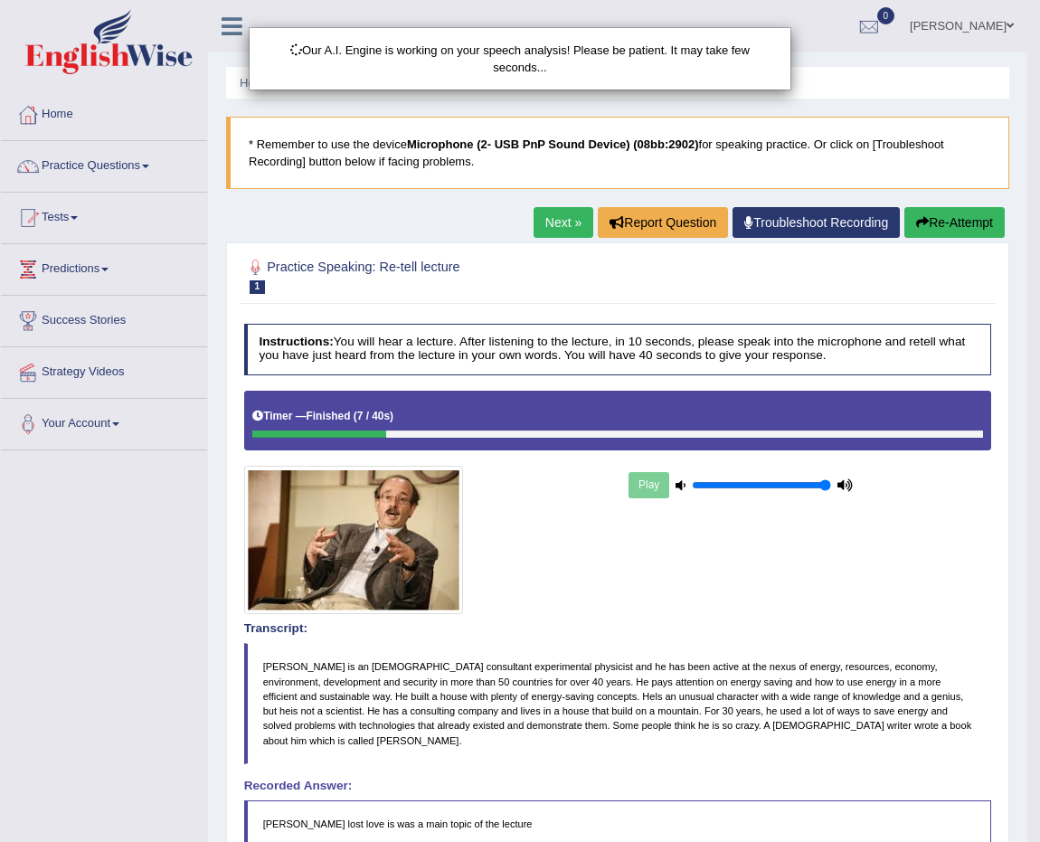
click at [972, 221] on div "Our A.I. Engine is working on your speech analysis! Please be patient. It may t…" at bounding box center [520, 421] width 1040 height 842
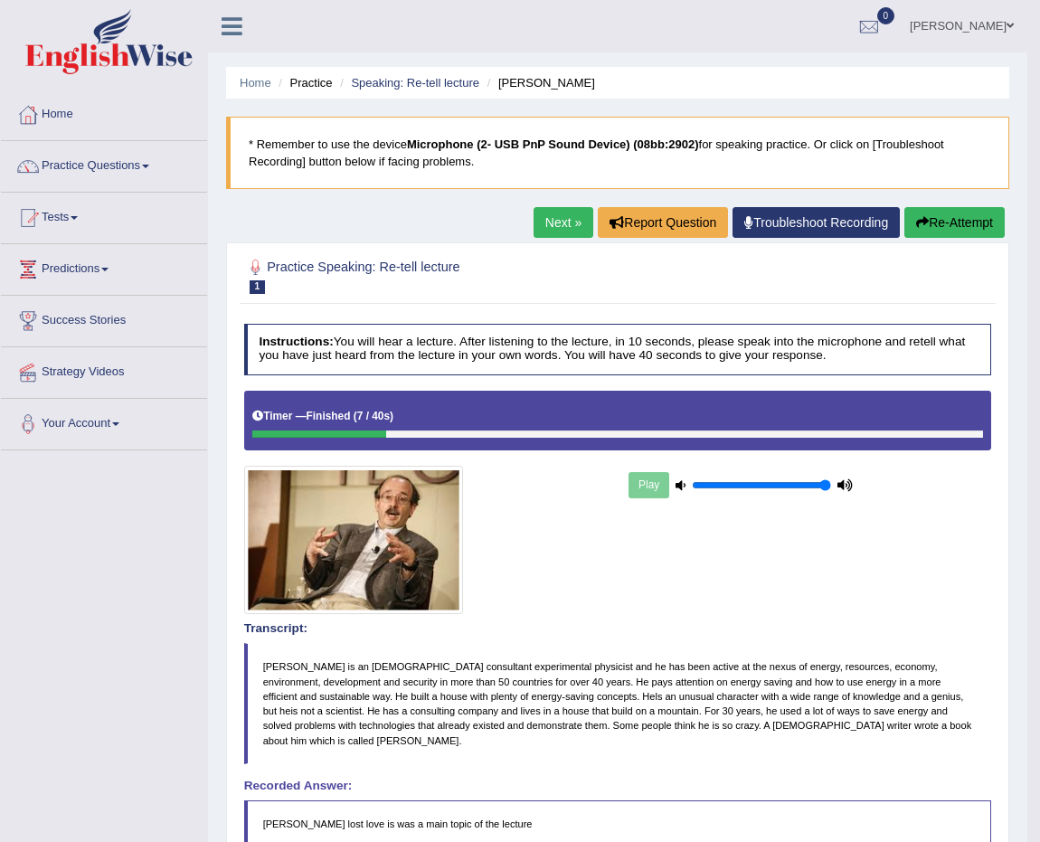
click at [958, 231] on button "Re-Attempt" at bounding box center [954, 222] width 100 height 31
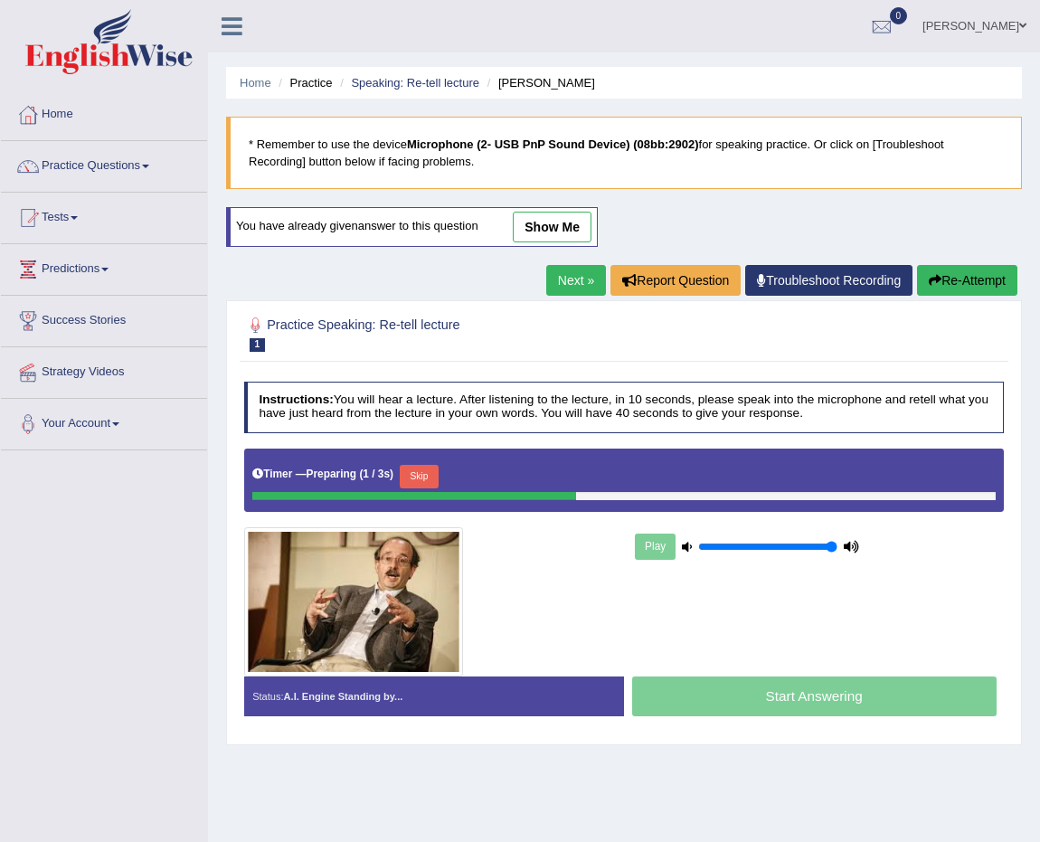
click at [415, 479] on button "Skip" at bounding box center [419, 477] width 39 height 24
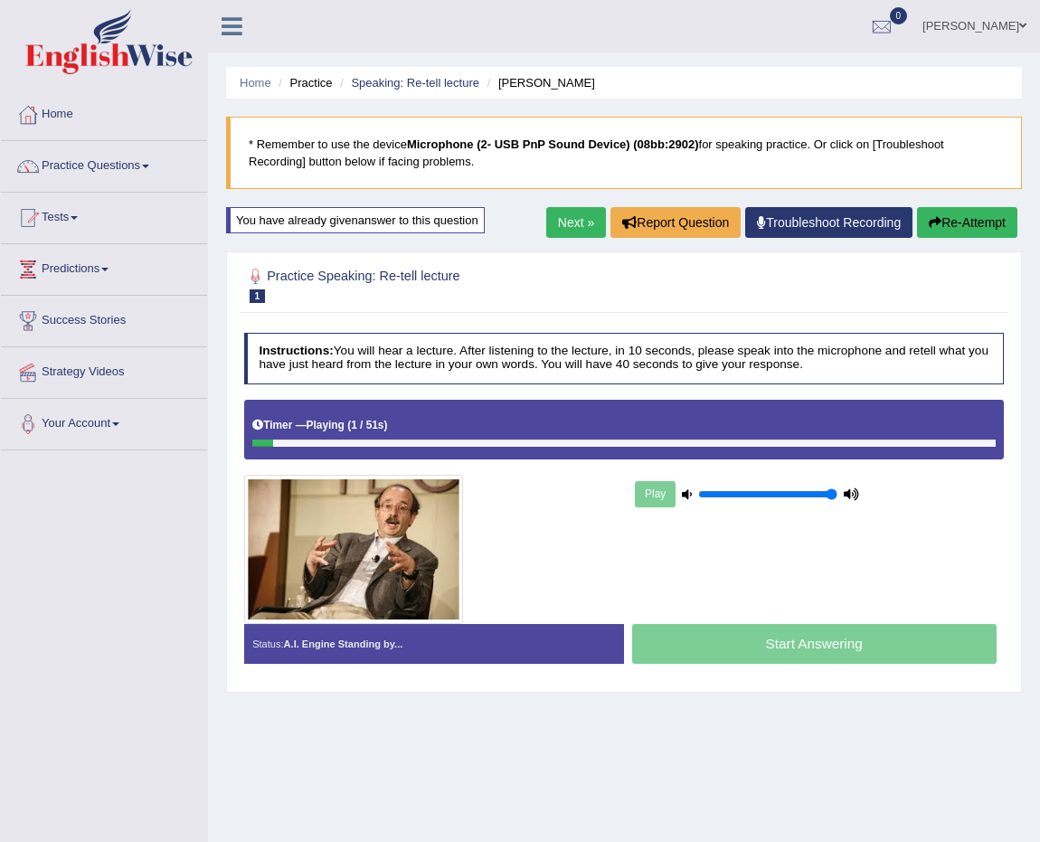
click at [695, 400] on div "Timer — Playing ( 1 / 51s ) Skip" at bounding box center [624, 430] width 761 height 60
drag, startPoint x: 694, startPoint y: 400, endPoint x: 669, endPoint y: 403, distance: 24.7
click at [692, 401] on div "Timer — Playing ( 1 / 51s ) Skip" at bounding box center [624, 430] width 761 height 60
drag, startPoint x: 396, startPoint y: 411, endPoint x: 380, endPoint y: 415, distance: 16.7
click at [381, 415] on div "Timer — Playing ( 1 / 51s ) Skip" at bounding box center [624, 430] width 761 height 60
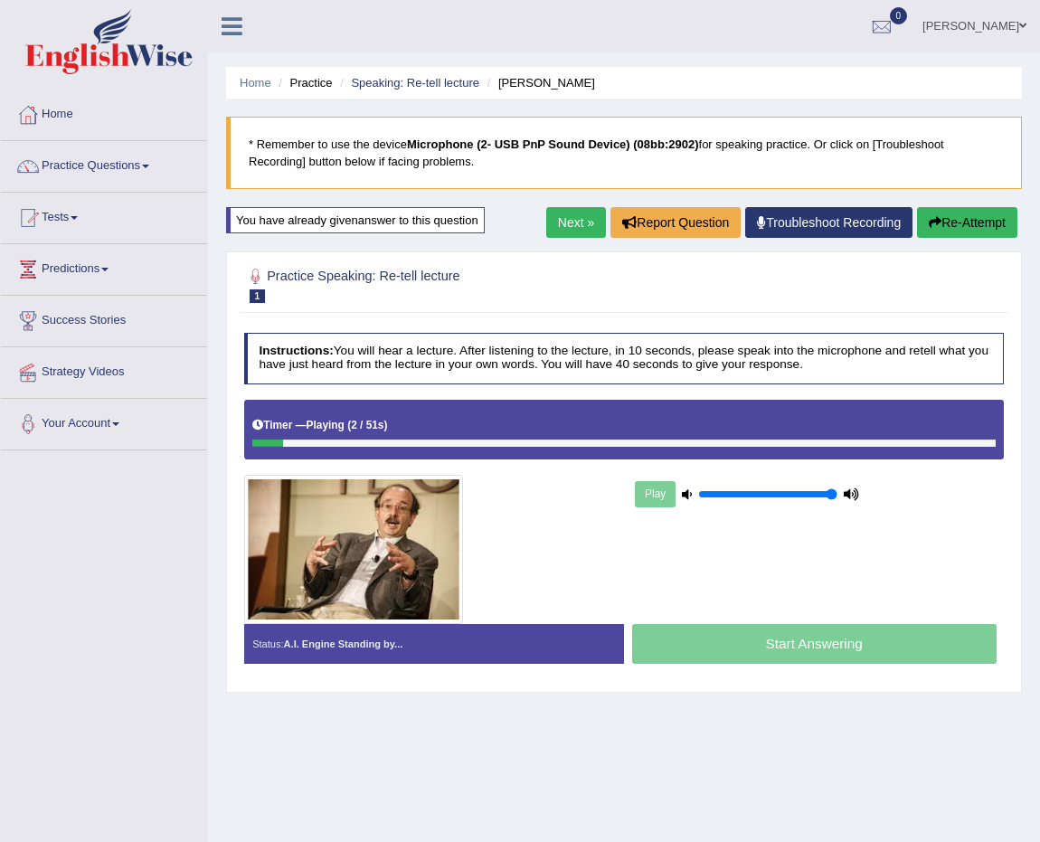
click at [382, 418] on div "Timer — Playing ( 2 / 51s ) Skip" at bounding box center [623, 425] width 743 height 27
drag, startPoint x: 402, startPoint y: 425, endPoint x: 823, endPoint y: 463, distance: 423.1
click at [789, 464] on div "Instructions: You will hear a lecture. After listening to the lecture, in 10 se…" at bounding box center [624, 504] width 768 height 359
click at [642, 489] on div "Play" at bounding box center [747, 494] width 231 height 39
click at [652, 494] on div "Play" at bounding box center [747, 494] width 231 height 39
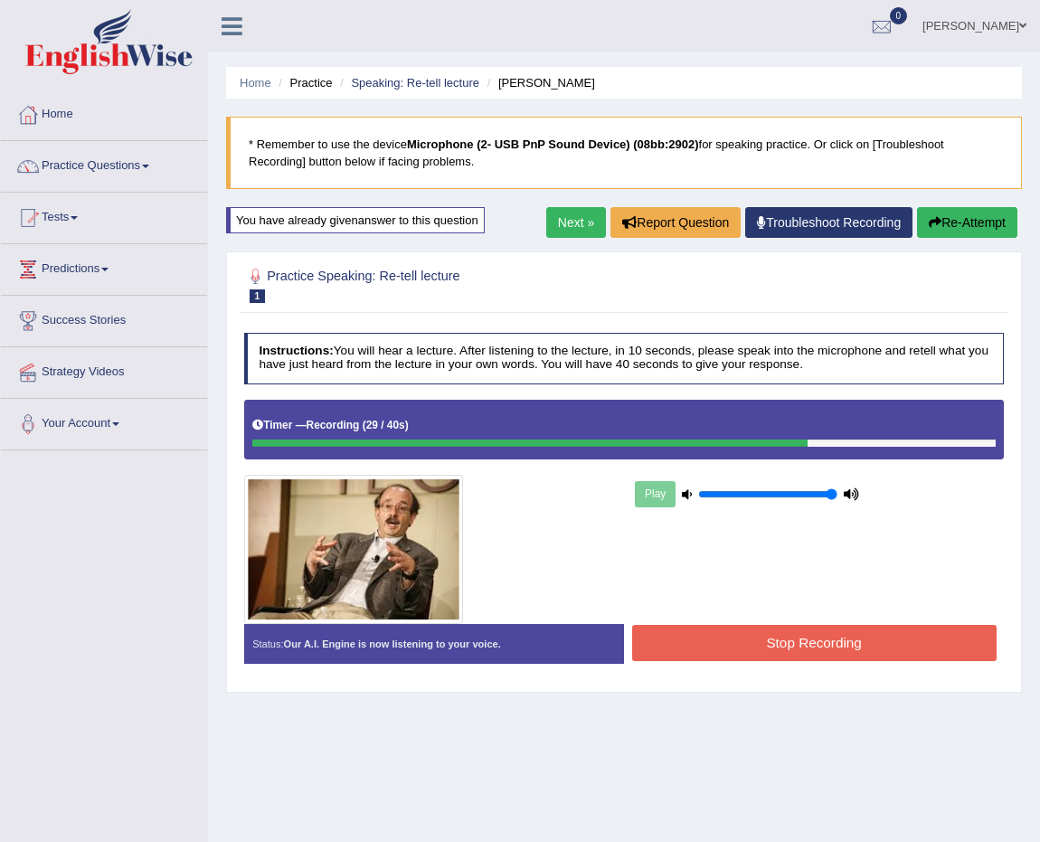
click at [813, 642] on button "Stop Recording" at bounding box center [814, 642] width 364 height 35
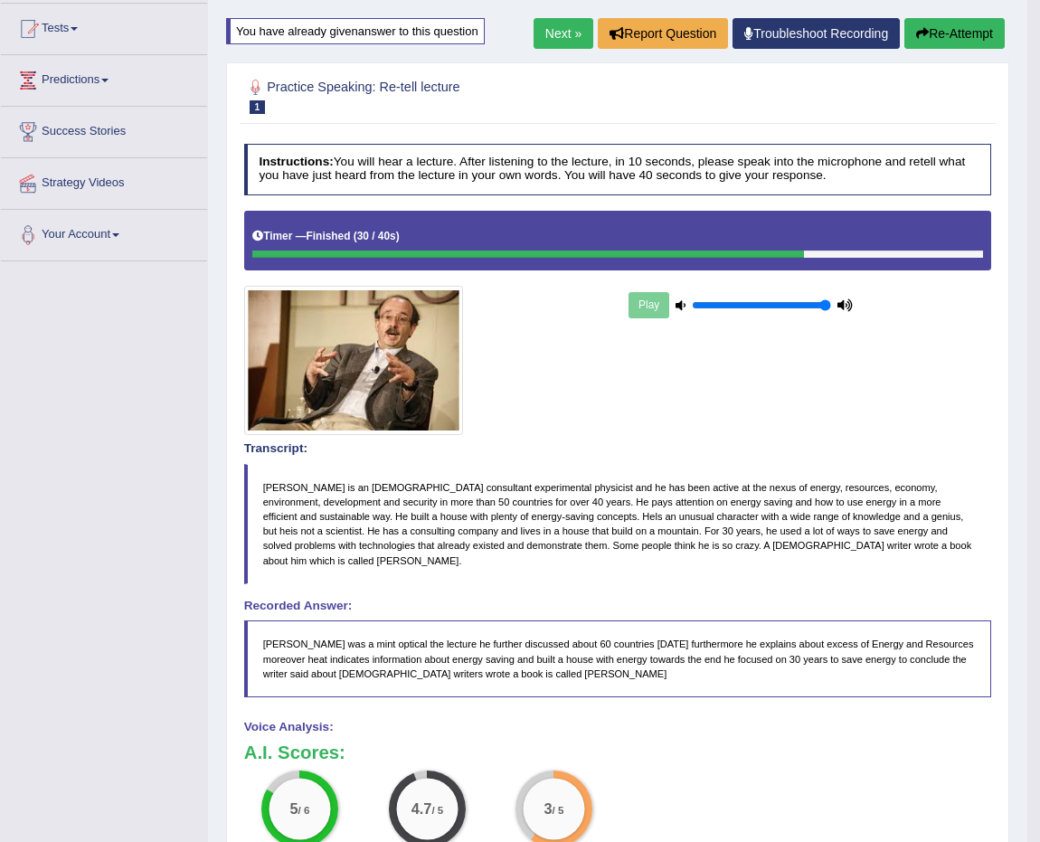
scroll to position [154, 0]
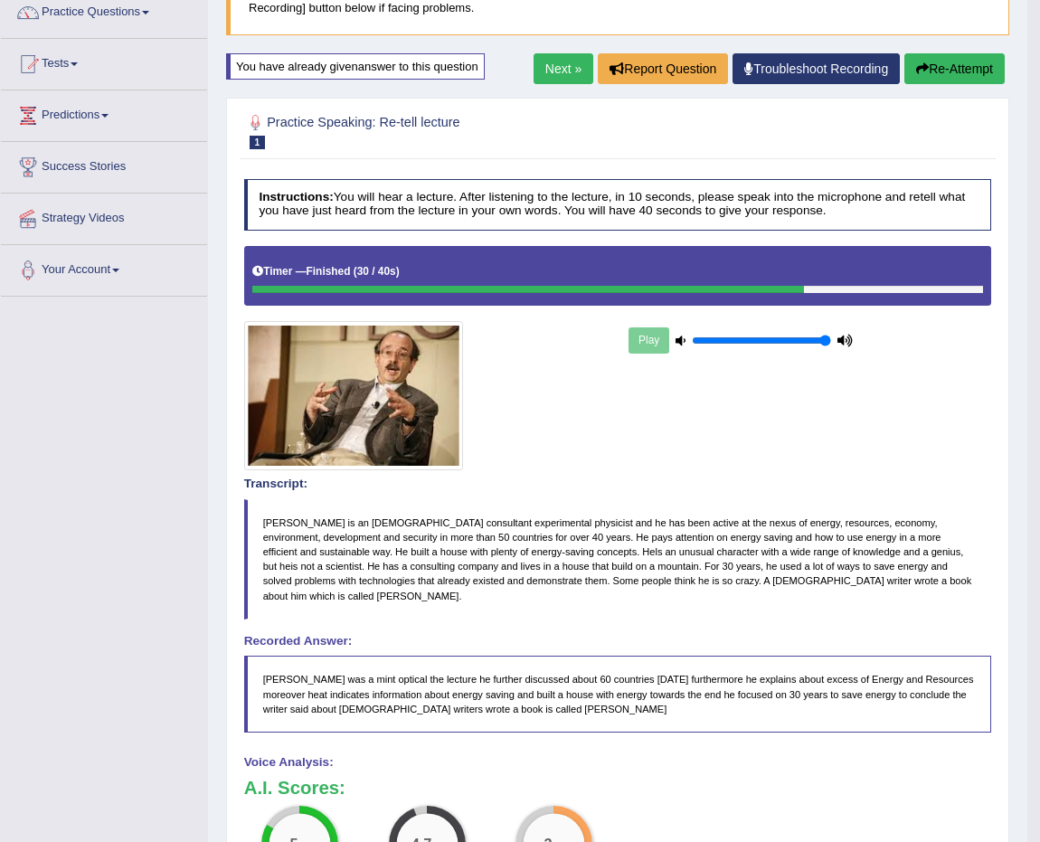
drag, startPoint x: 843, startPoint y: 573, endPoint x: 609, endPoint y: 584, distance: 234.5
click at [617, 584] on blockquote "Amory Lovins is an American consultant experimental physicist and he has been a…" at bounding box center [618, 559] width 748 height 120
drag, startPoint x: 470, startPoint y: 578, endPoint x: 541, endPoint y: 582, distance: 70.7
click at [534, 582] on blockquote "Amory Lovins is an American consultant experimental physicist and he has been a…" at bounding box center [618, 559] width 748 height 120
click at [620, 589] on blockquote "Amory Lovins is an American consultant experimental physicist and he has been a…" at bounding box center [618, 559] width 748 height 120
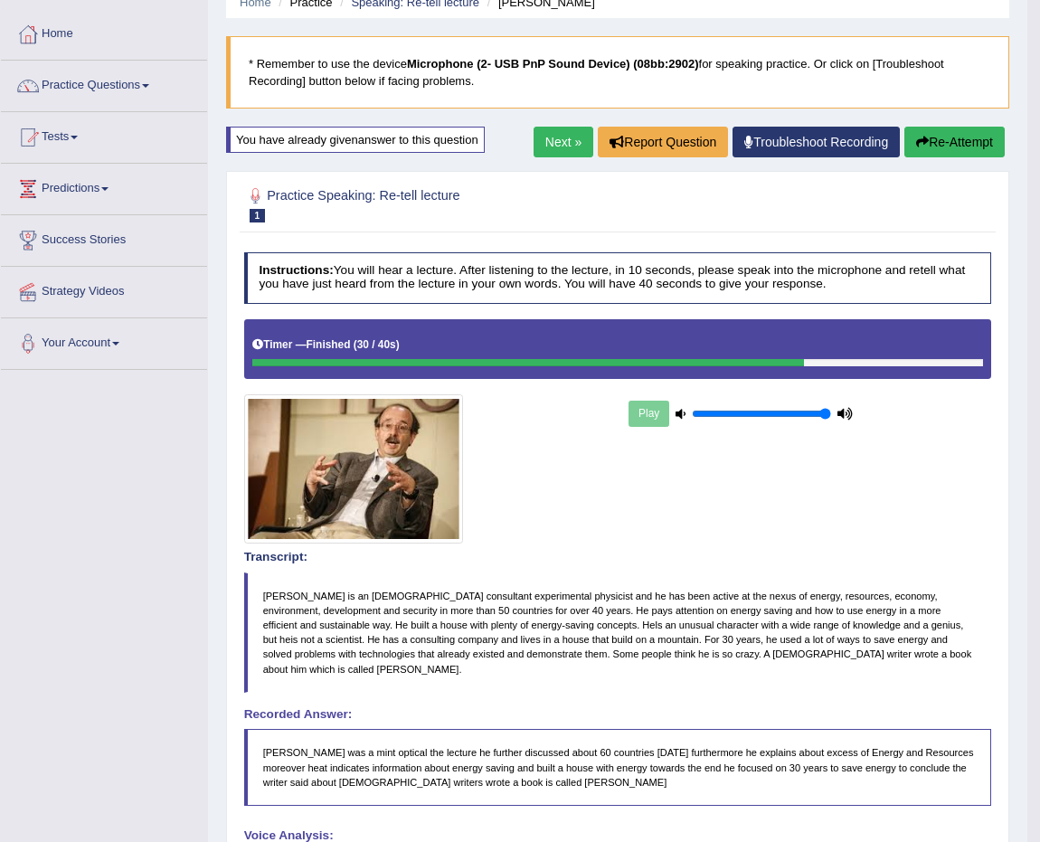
scroll to position [72, 0]
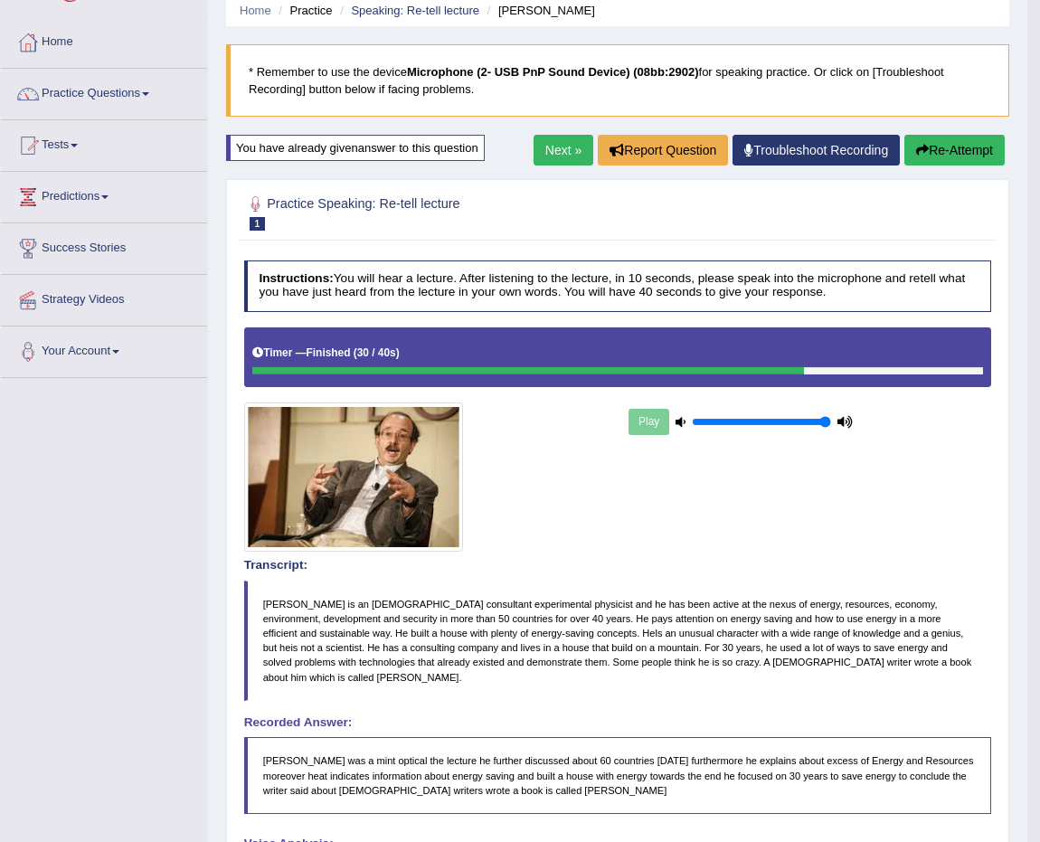
click at [560, 154] on link "Next »" at bounding box center [564, 150] width 60 height 31
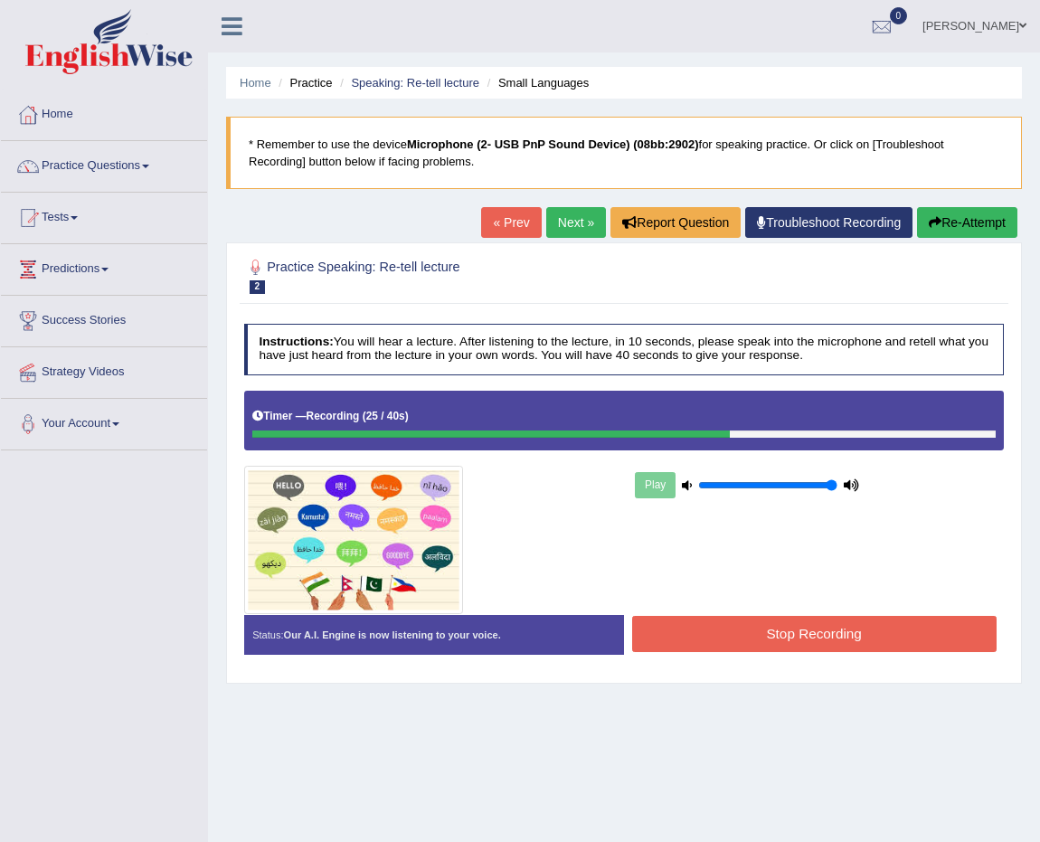
click at [988, 214] on button "Re-Attempt" at bounding box center [967, 222] width 100 height 31
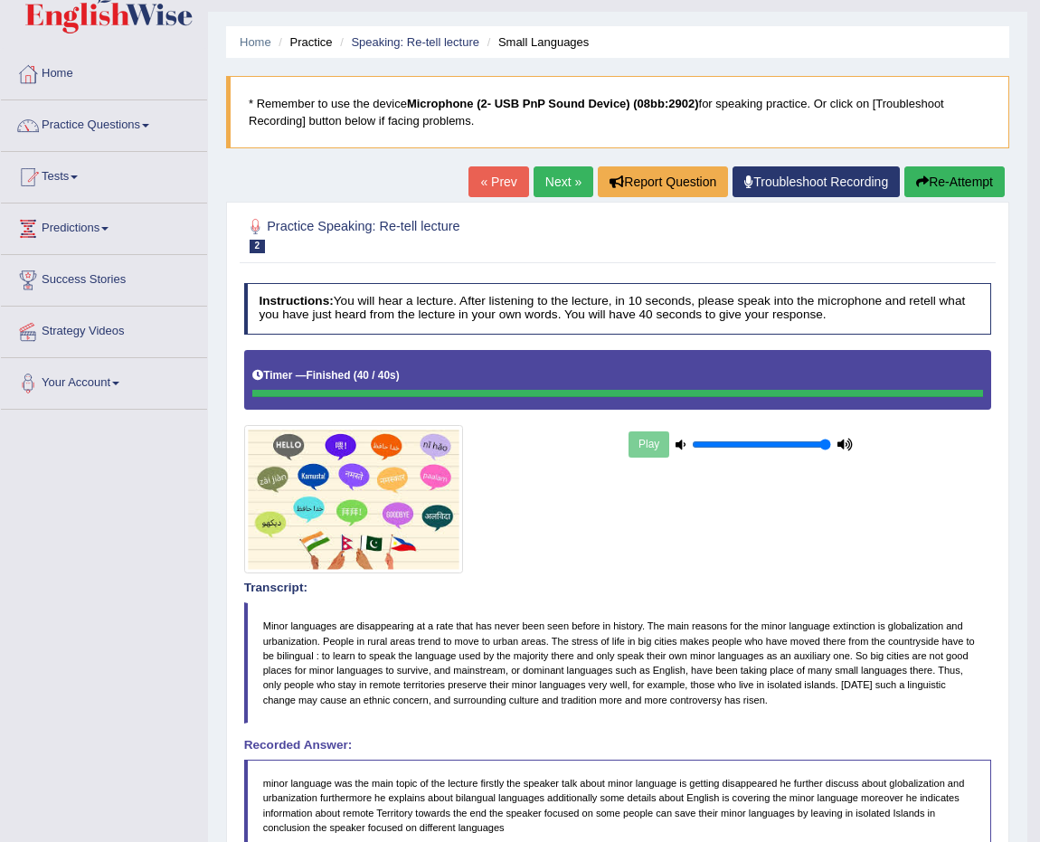
scroll to position [10, 0]
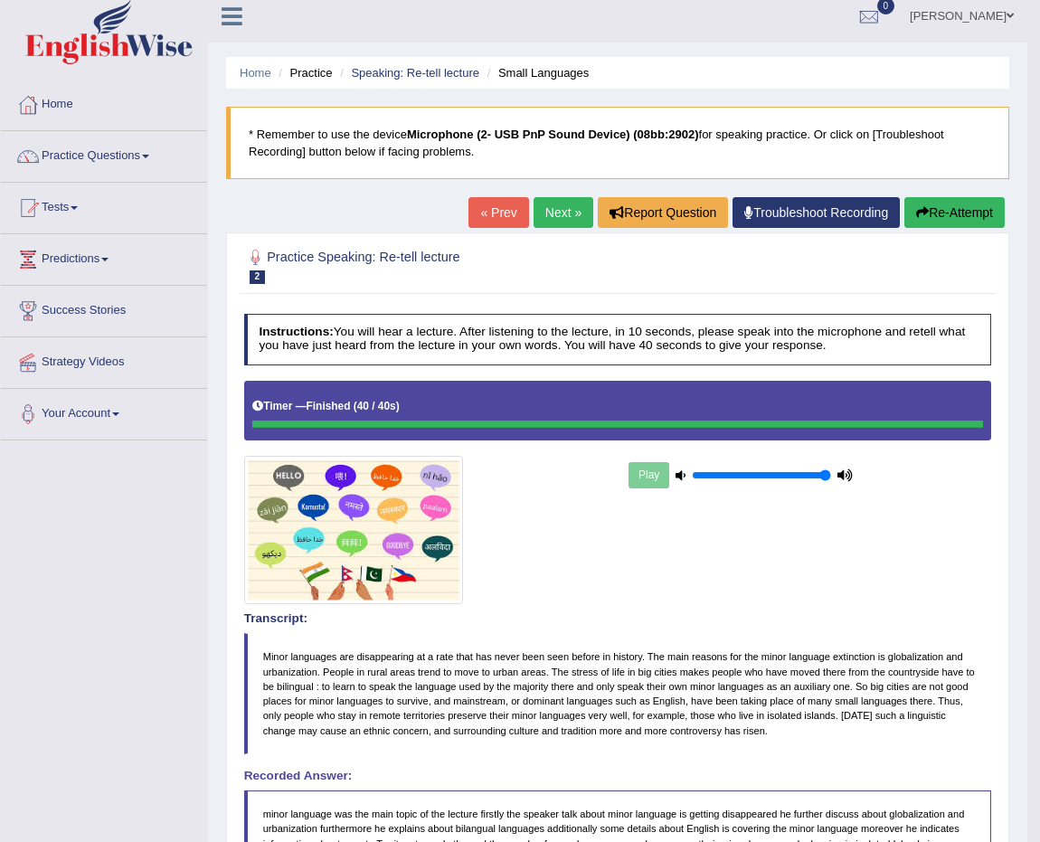
click at [925, 212] on button "Re-Attempt" at bounding box center [954, 212] width 100 height 31
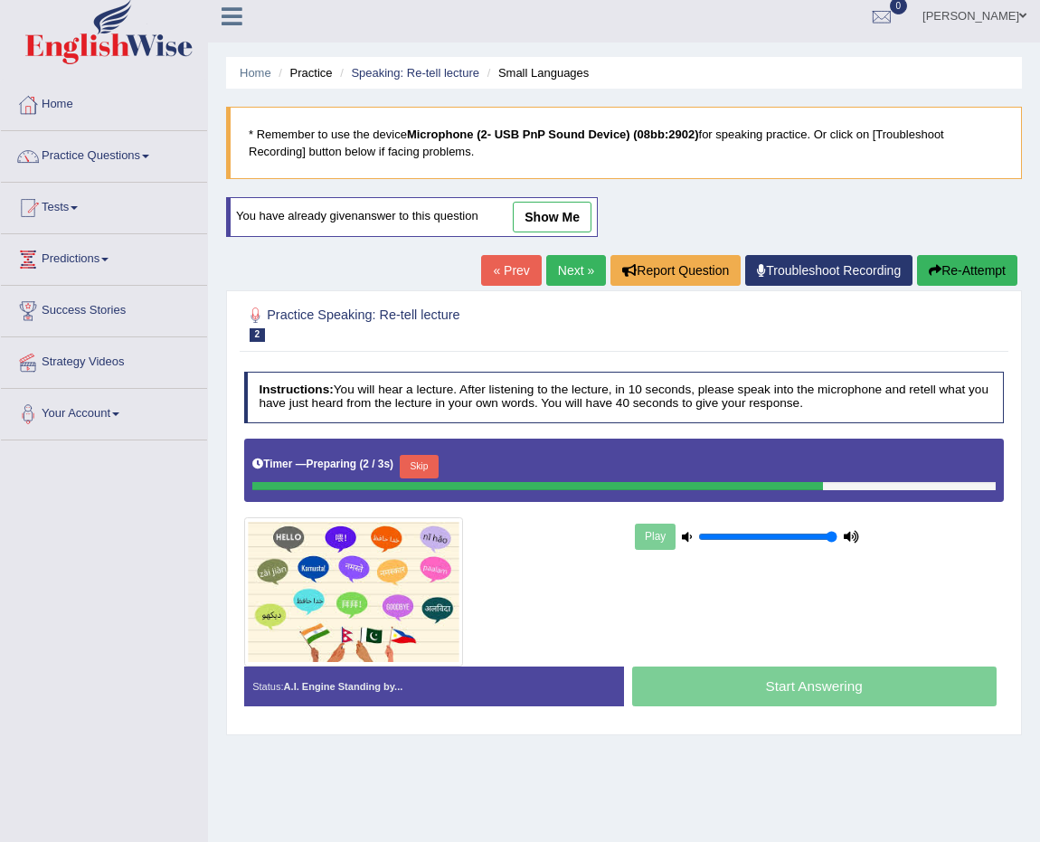
click at [424, 458] on button "Skip" at bounding box center [419, 467] width 39 height 24
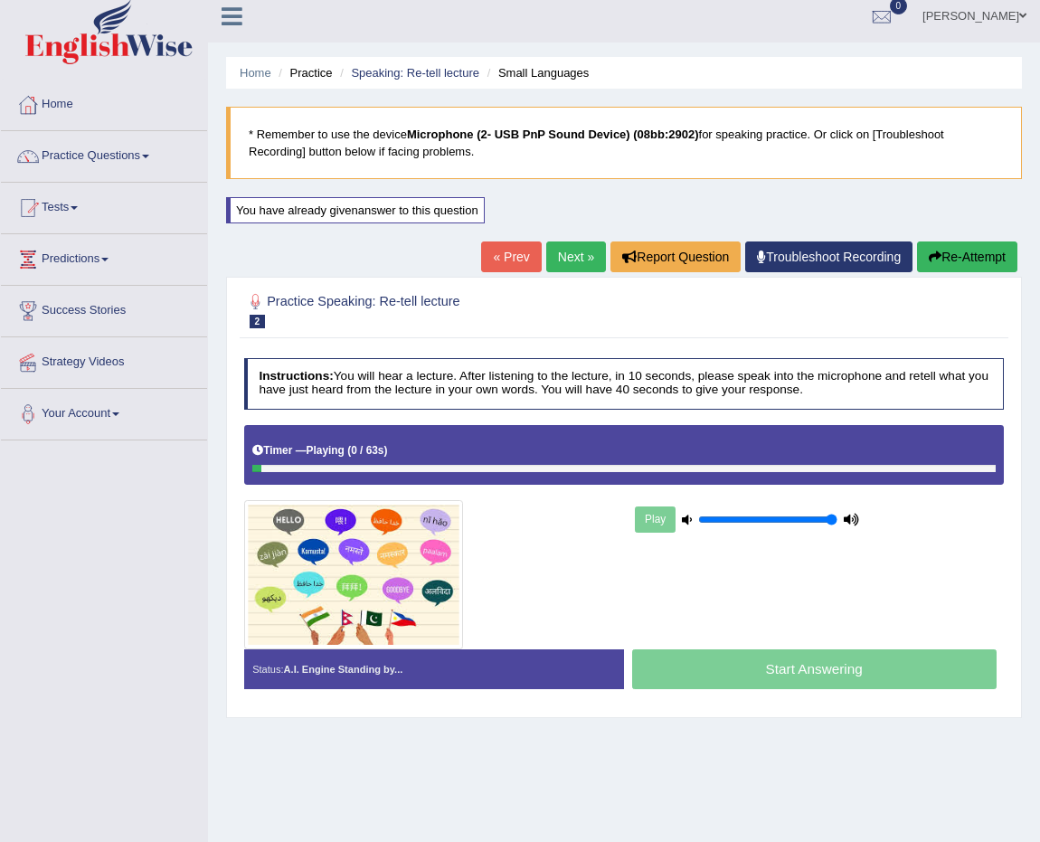
click at [402, 457] on div "Timer — Playing ( 0 / 63s ) Skip" at bounding box center [623, 451] width 743 height 27
drag, startPoint x: 402, startPoint y: 457, endPoint x: 335, endPoint y: 463, distance: 68.1
click at [390, 460] on div "Timer — Playing ( 0 / 63s ) Skip" at bounding box center [623, 451] width 743 height 27
drag, startPoint x: 335, startPoint y: 463, endPoint x: 260, endPoint y: 465, distance: 75.1
click at [327, 465] on div at bounding box center [623, 469] width 743 height 8
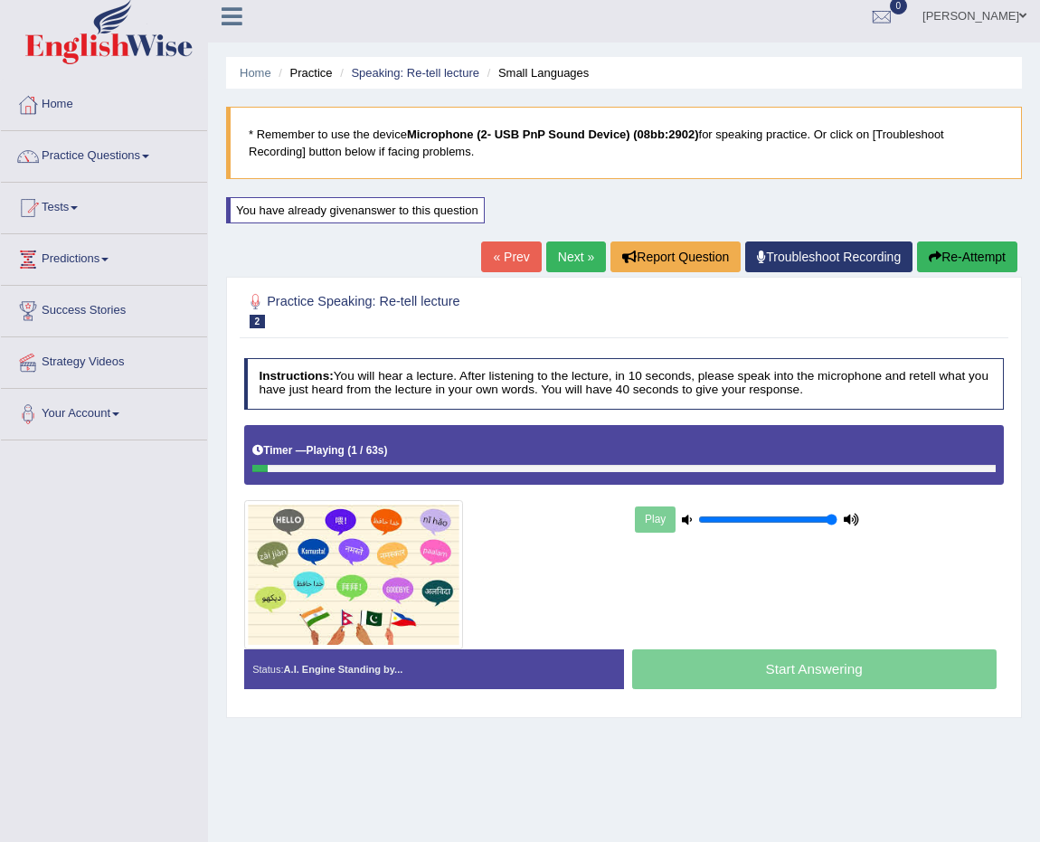
drag, startPoint x: 260, startPoint y: 465, endPoint x: 340, endPoint y: 459, distance: 80.7
click at [274, 466] on div at bounding box center [623, 469] width 743 height 8
drag, startPoint x: 472, startPoint y: 457, endPoint x: 641, endPoint y: 433, distance: 170.7
click at [570, 451] on div "Timer — Playing ( 1 / 63s ) Skip" at bounding box center [623, 451] width 743 height 27
drag, startPoint x: 641, startPoint y: 433, endPoint x: 685, endPoint y: 446, distance: 45.2
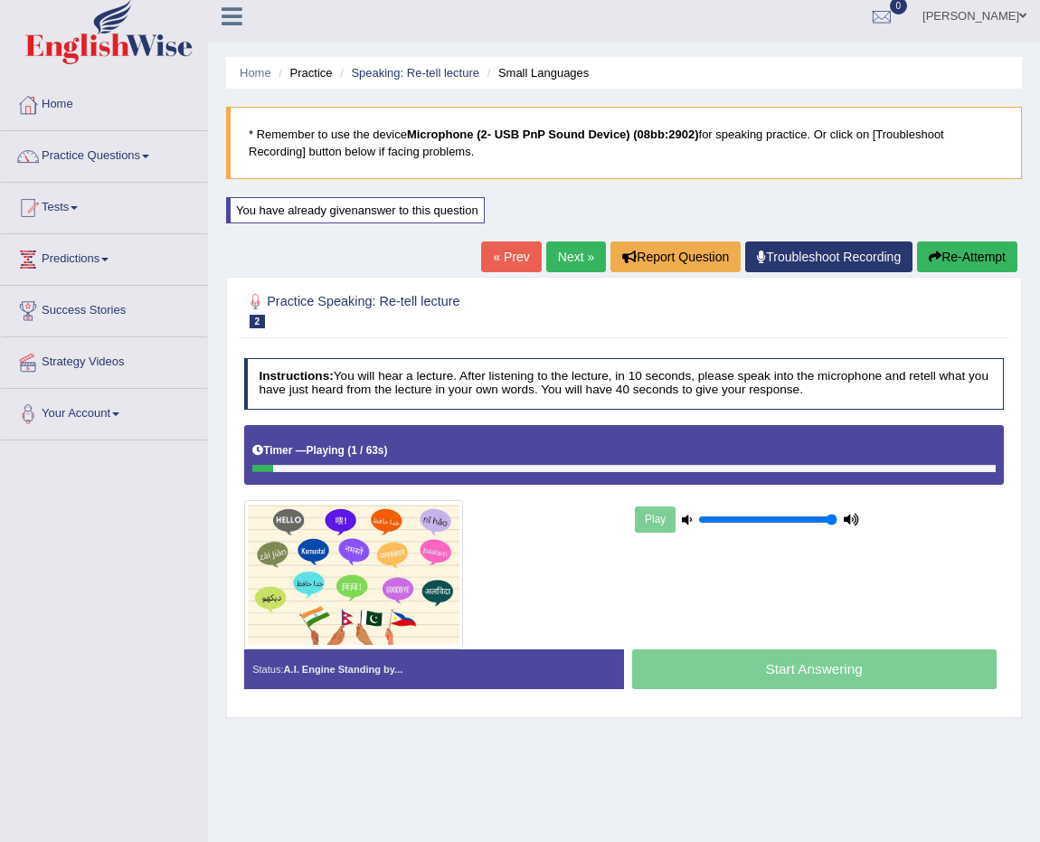
click at [665, 435] on div "Timer — Playing ( 1 / 63s ) Skip" at bounding box center [624, 455] width 761 height 60
drag, startPoint x: 685, startPoint y: 446, endPoint x: 690, endPoint y: 499, distance: 53.6
click at [691, 479] on div "Timer — Playing ( 1 / 63s ) Skip" at bounding box center [624, 455] width 761 height 60
click at [658, 515] on div "Play" at bounding box center [747, 519] width 231 height 39
click at [663, 515] on div "Play" at bounding box center [747, 519] width 231 height 39
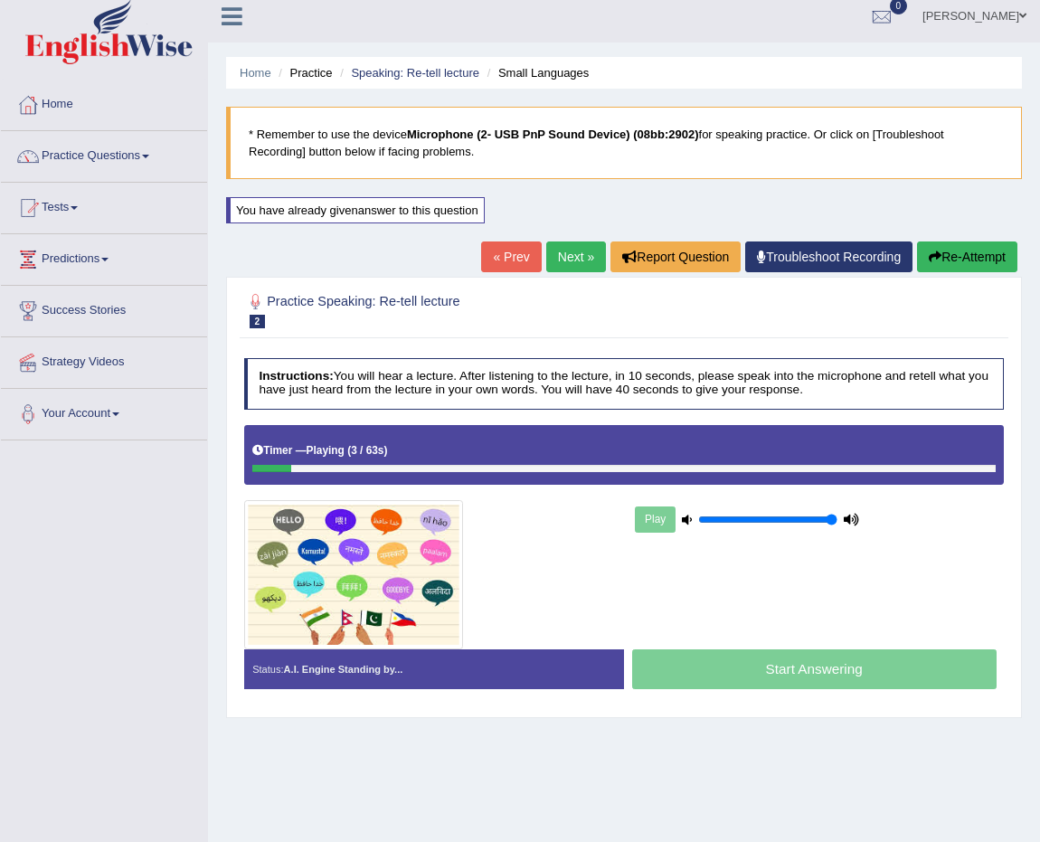
drag, startPoint x: 788, startPoint y: 510, endPoint x: 806, endPoint y: 515, distance: 18.6
click at [803, 514] on div "Play" at bounding box center [747, 519] width 231 height 39
type input "1"
drag, startPoint x: 806, startPoint y: 515, endPoint x: 987, endPoint y: 537, distance: 182.3
click at [837, 526] on input "range" at bounding box center [767, 520] width 139 height 13
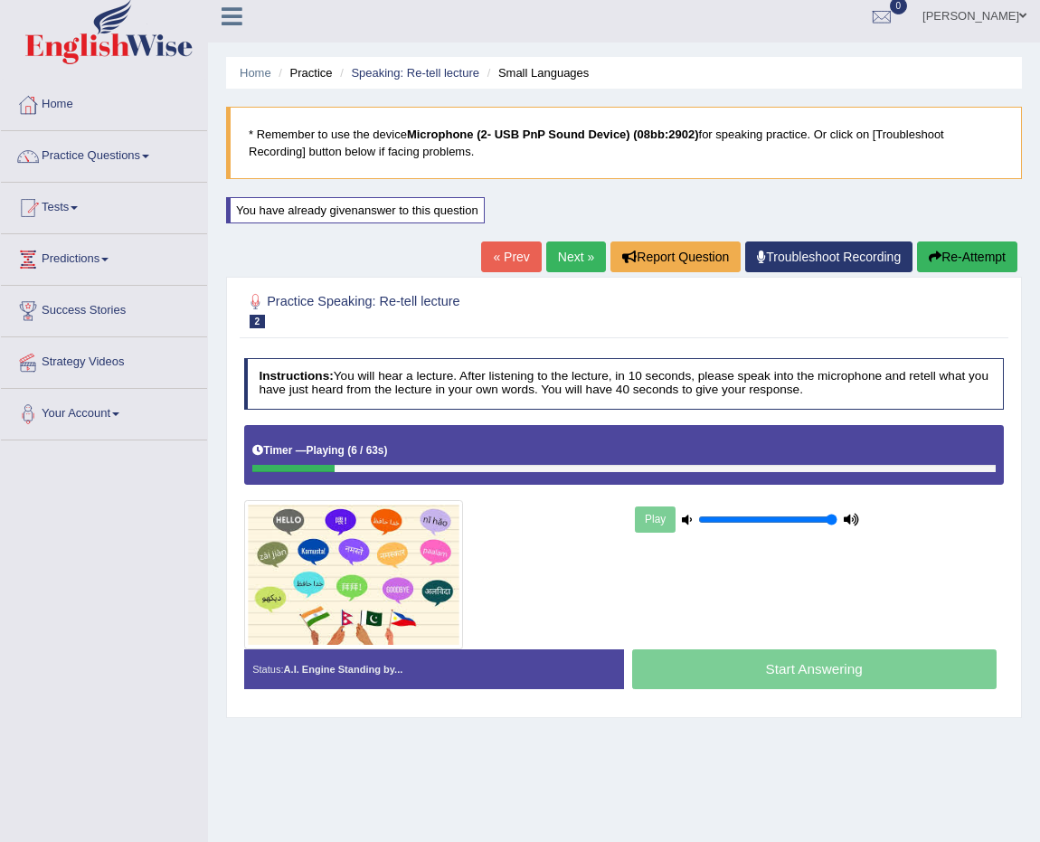
drag, startPoint x: 822, startPoint y: 506, endPoint x: 831, endPoint y: 507, distance: 9.2
drag, startPoint x: 837, startPoint y: 510, endPoint x: 848, endPoint y: 523, distance: 16.7
click at [837, 512] on div "Play" at bounding box center [747, 519] width 231 height 39
click at [848, 523] on icon at bounding box center [851, 520] width 15 height 10
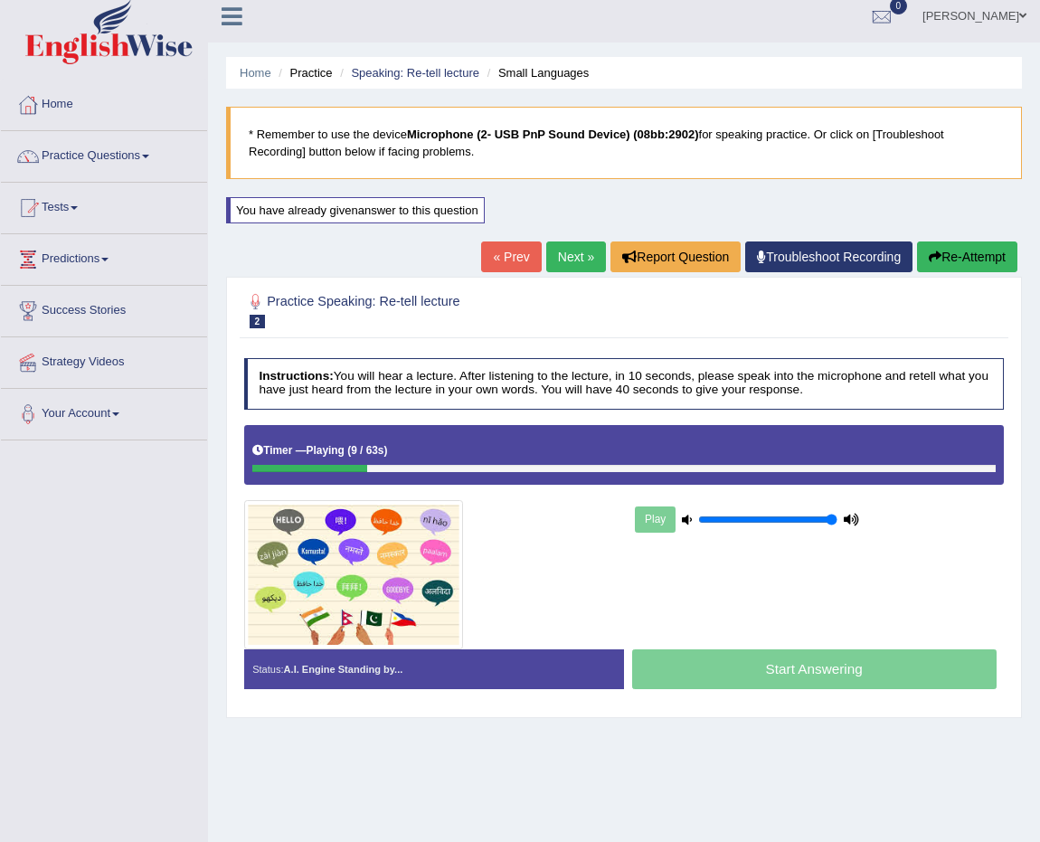
drag, startPoint x: 830, startPoint y: 517, endPoint x: 905, endPoint y: 521, distance: 75.1
click at [837, 520] on input "range" at bounding box center [767, 520] width 139 height 13
click at [923, 525] on div "Play" at bounding box center [818, 519] width 388 height 39
click at [923, 524] on div "Play" at bounding box center [818, 519] width 388 height 39
click at [923, 523] on div "Play" at bounding box center [818, 519] width 388 height 39
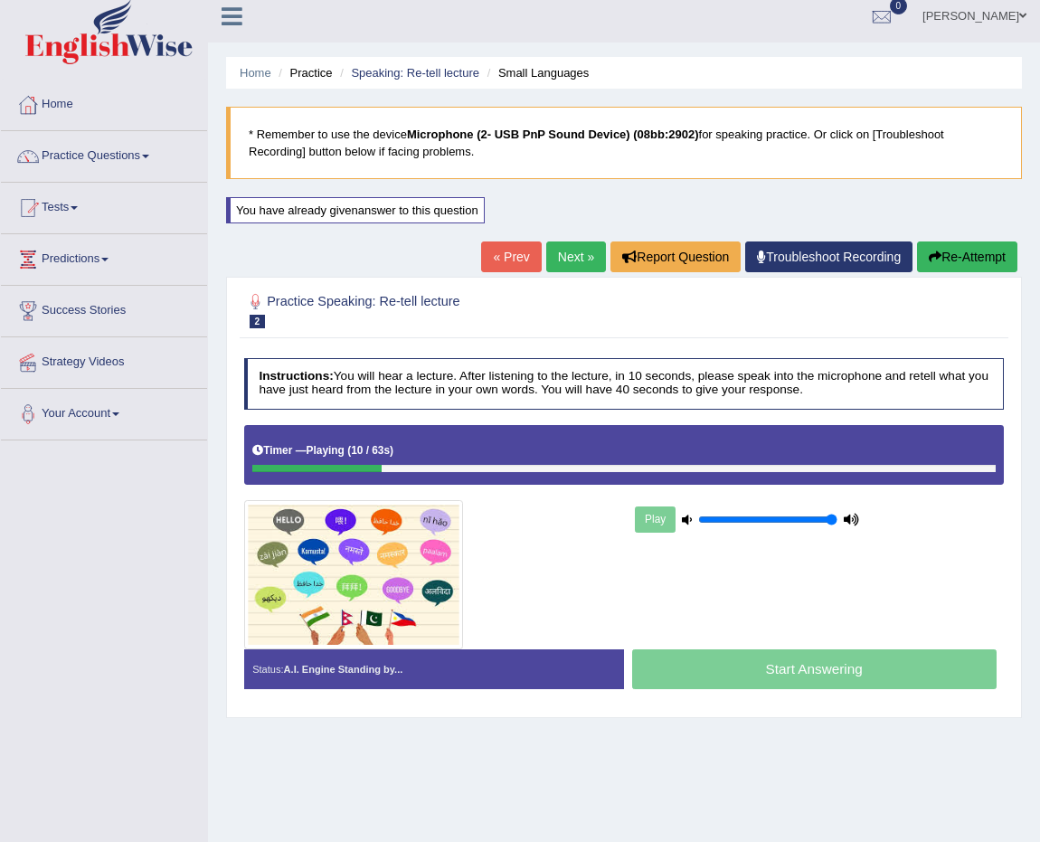
click at [923, 508] on div "Play" at bounding box center [818, 519] width 388 height 39
click at [820, 118] on blockquote "* Remember to use the device Microphone (2- USB PnP Sound Device) (08bb:2902) f…" at bounding box center [624, 143] width 796 height 72
click at [864, 184] on div "Home Practice Speaking: Re-tell lecture Small Languages * Remember to use the d…" at bounding box center [624, 442] width 832 height 904
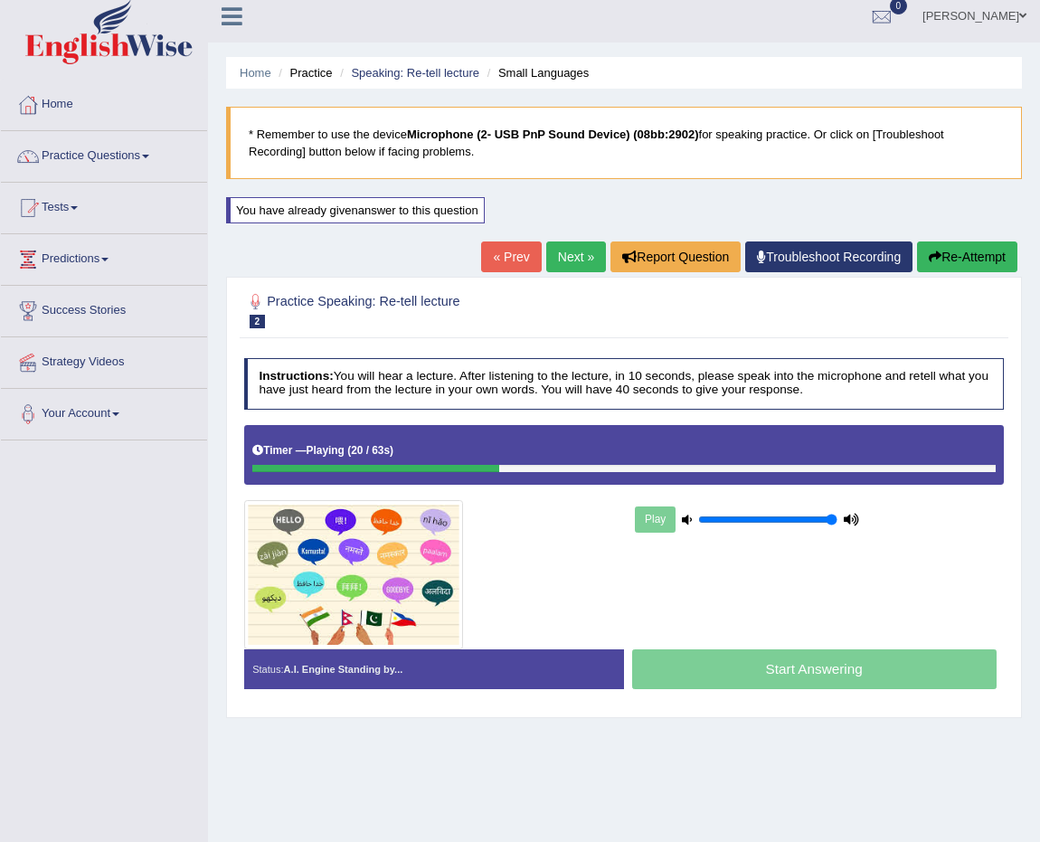
drag, startPoint x: 479, startPoint y: 118, endPoint x: 495, endPoint y: 135, distance: 23.1
click at [491, 131] on blockquote "* Remember to use the device Microphone (2- USB PnP Sound Device) (08bb:2902) f…" at bounding box center [624, 143] width 796 height 72
drag, startPoint x: 495, startPoint y: 135, endPoint x: 687, endPoint y: 107, distance: 194.7
click at [687, 107] on blockquote "* Remember to use the device Microphone (2- USB PnP Sound Device) (08bb:2902) f…" at bounding box center [624, 143] width 796 height 72
click at [690, 104] on div "Home Practice Speaking: Re-tell lecture Small Languages * Remember to use the d…" at bounding box center [624, 442] width 832 height 904
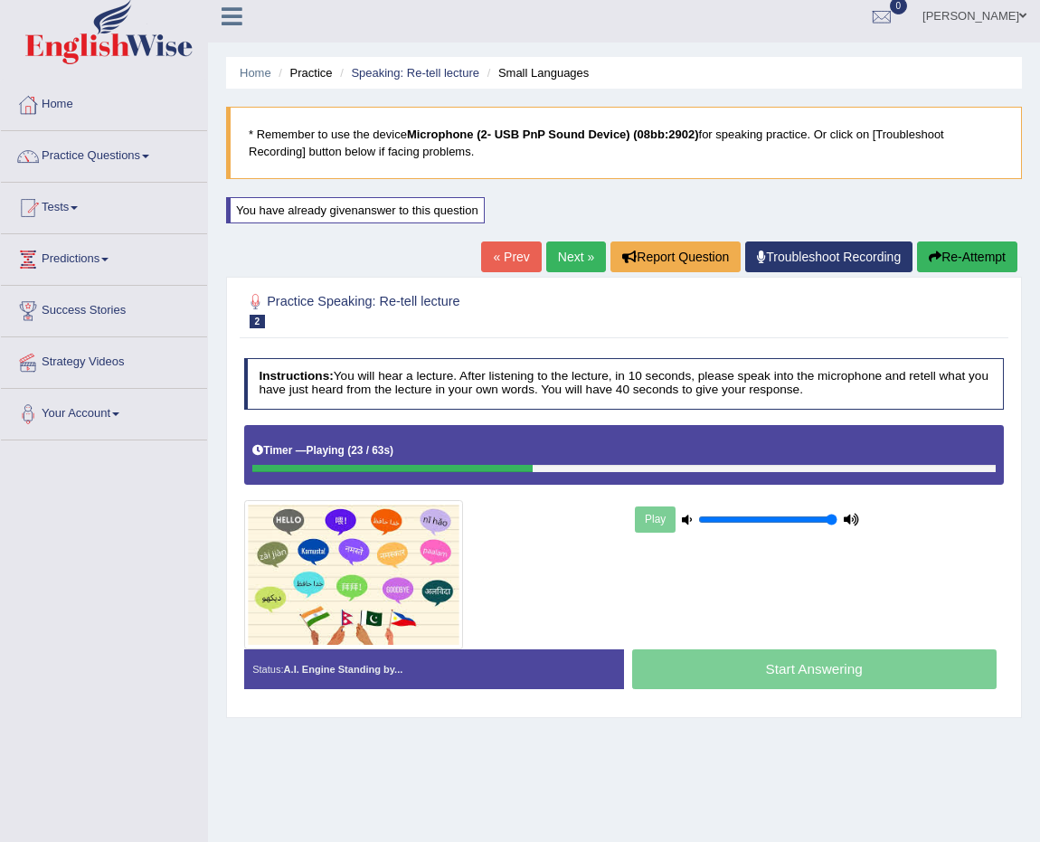
click at [690, 104] on div "Home Practice Speaking: Re-tell lecture Small Languages * Remember to use the d…" at bounding box center [624, 442] width 832 height 904
click at [675, 511] on div "Play" at bounding box center [747, 519] width 231 height 39
drag, startPoint x: 676, startPoint y: 506, endPoint x: 675, endPoint y: 497, distance: 9.1
drag, startPoint x: 405, startPoint y: 451, endPoint x: 404, endPoint y: 505, distance: 53.4
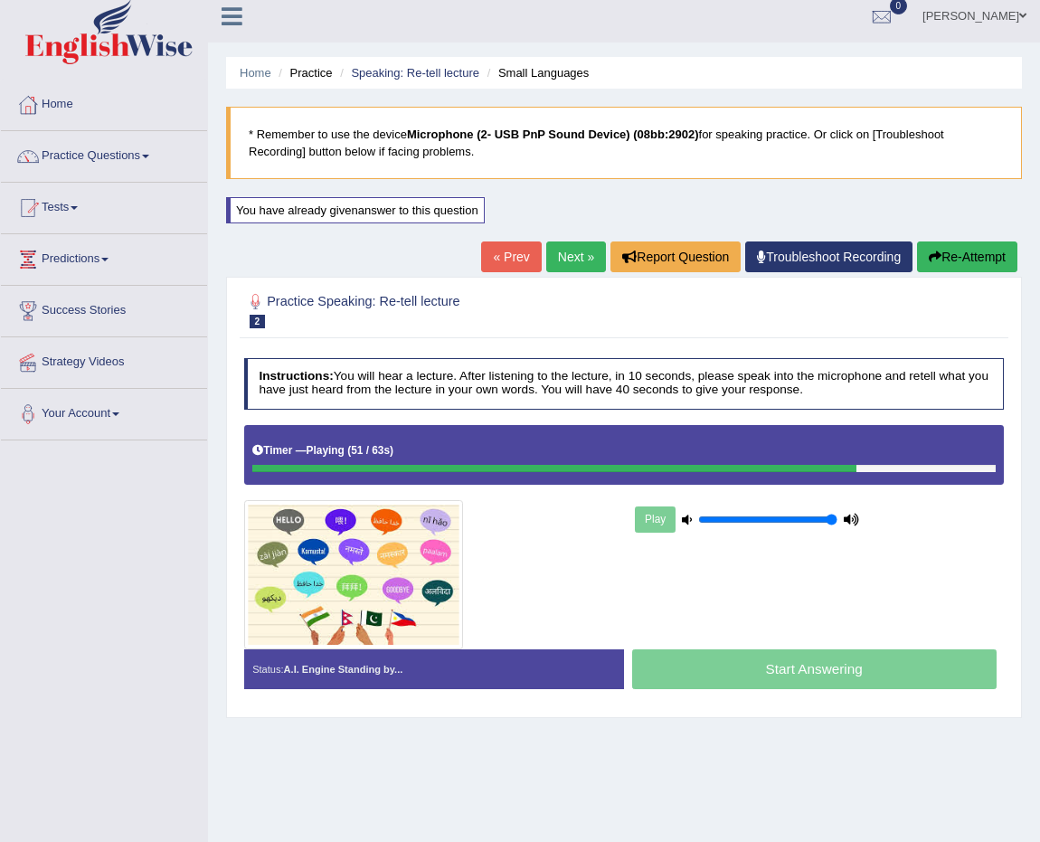
click at [400, 486] on div "Instructions: You will hear a lecture. After listening to the lecture, in 10 se…" at bounding box center [624, 529] width 768 height 359
drag, startPoint x: 388, startPoint y: 295, endPoint x: 768, endPoint y: 388, distance: 391.1
click at [786, 395] on div "Practice Speaking: Re-tell lecture 2 Small Languages Instructions: You will hea…" at bounding box center [624, 497] width 796 height 440
click at [768, 387] on h4 "Instructions: You will hear a lecture. After listening to the lecture, in 10 se…" at bounding box center [624, 384] width 761 height 52
click at [770, 383] on h4 "Instructions: You will hear a lecture. After listening to the lecture, in 10 se…" at bounding box center [624, 384] width 761 height 52
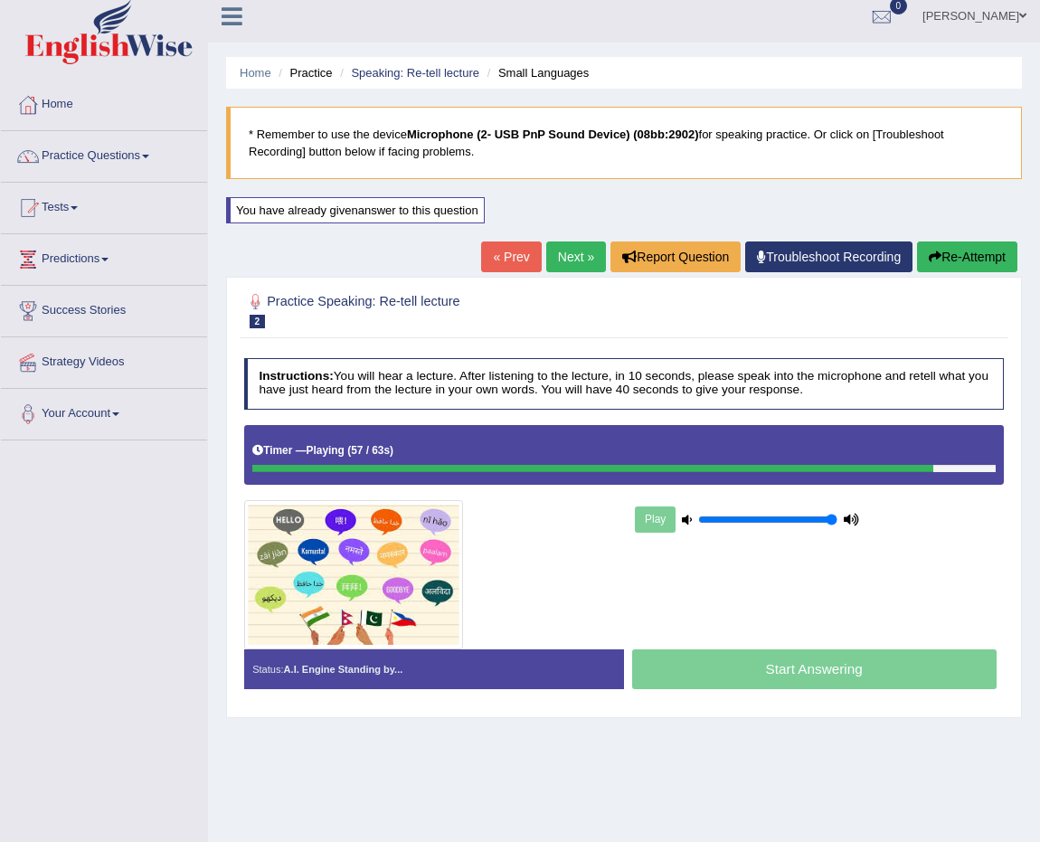
click at [770, 383] on h4 "Instructions: You will hear a lecture. After listening to the lecture, in 10 se…" at bounding box center [624, 384] width 761 height 52
drag, startPoint x: 684, startPoint y: 367, endPoint x: 382, endPoint y: 362, distance: 302.1
click at [457, 360] on h4 "Instructions: You will hear a lecture. After listening to the lecture, in 10 se…" at bounding box center [624, 384] width 761 height 52
drag, startPoint x: 318, startPoint y: 378, endPoint x: 288, endPoint y: 380, distance: 29.9
click at [288, 381] on b "Instructions:" at bounding box center [296, 376] width 74 height 14
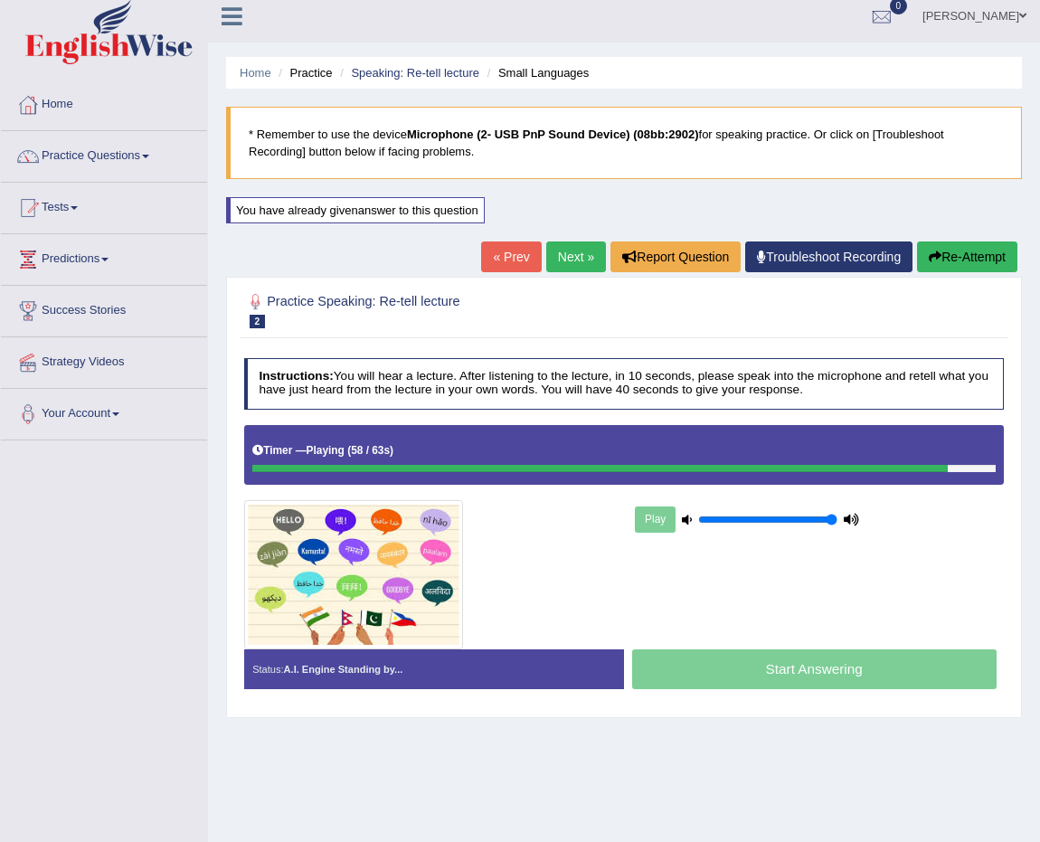
drag, startPoint x: 289, startPoint y: 378, endPoint x: 681, endPoint y: 355, distance: 392.2
click at [615, 350] on div "Instructions: You will hear a lecture. After listening to the lecture, in 10 se…" at bounding box center [624, 529] width 768 height 359
drag, startPoint x: 681, startPoint y: 355, endPoint x: 721, endPoint y: 349, distance: 40.3
click at [708, 350] on div "Instructions: You will hear a lecture. After listening to the lecture, in 10 se…" at bounding box center [624, 529] width 768 height 359
click at [721, 350] on div "Instructions: You will hear a lecture. After listening to the lecture, in 10 se…" at bounding box center [624, 529] width 768 height 359
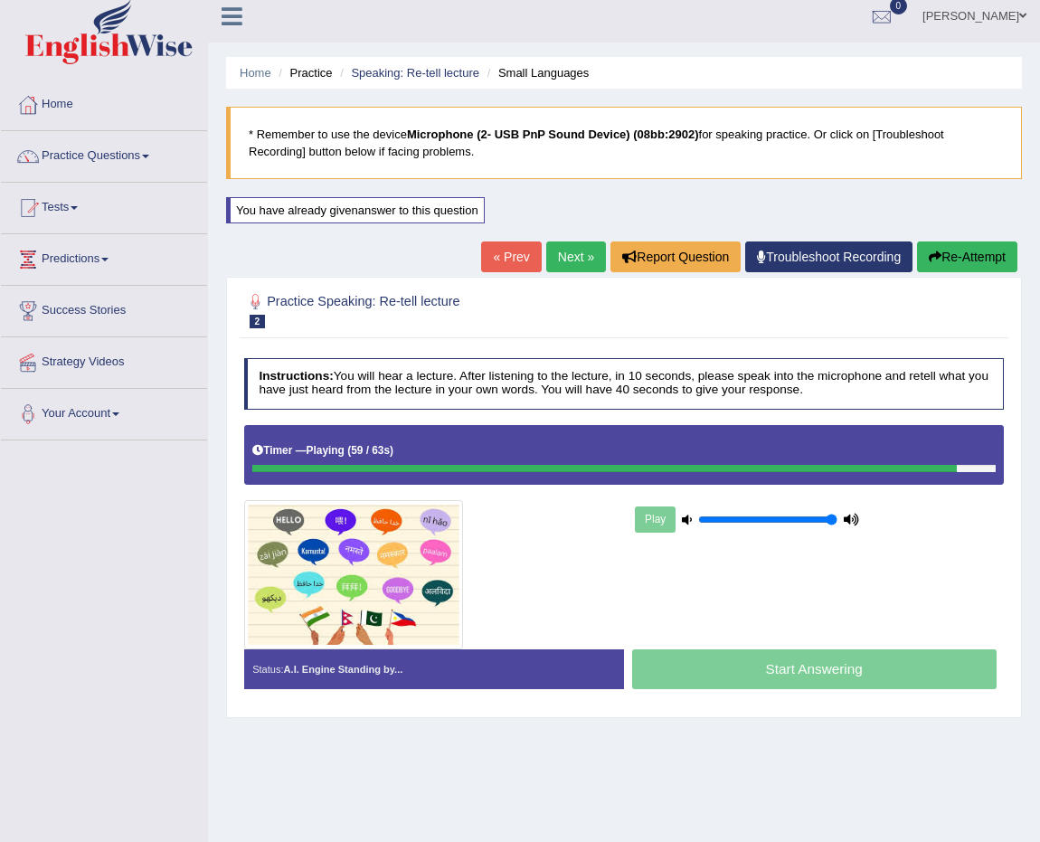
drag, startPoint x: 856, startPoint y: 391, endPoint x: 926, endPoint y: 399, distance: 70.1
click at [922, 397] on h4 "Instructions: You will hear a lecture. After listening to the lecture, in 10 se…" at bounding box center [624, 384] width 761 height 52
click at [931, 396] on h4 "Instructions: You will hear a lecture. After listening to the lecture, in 10 se…" at bounding box center [624, 384] width 761 height 52
click at [931, 397] on h4 "Instructions: You will hear a lecture. After listening to the lecture, in 10 se…" at bounding box center [624, 384] width 761 height 52
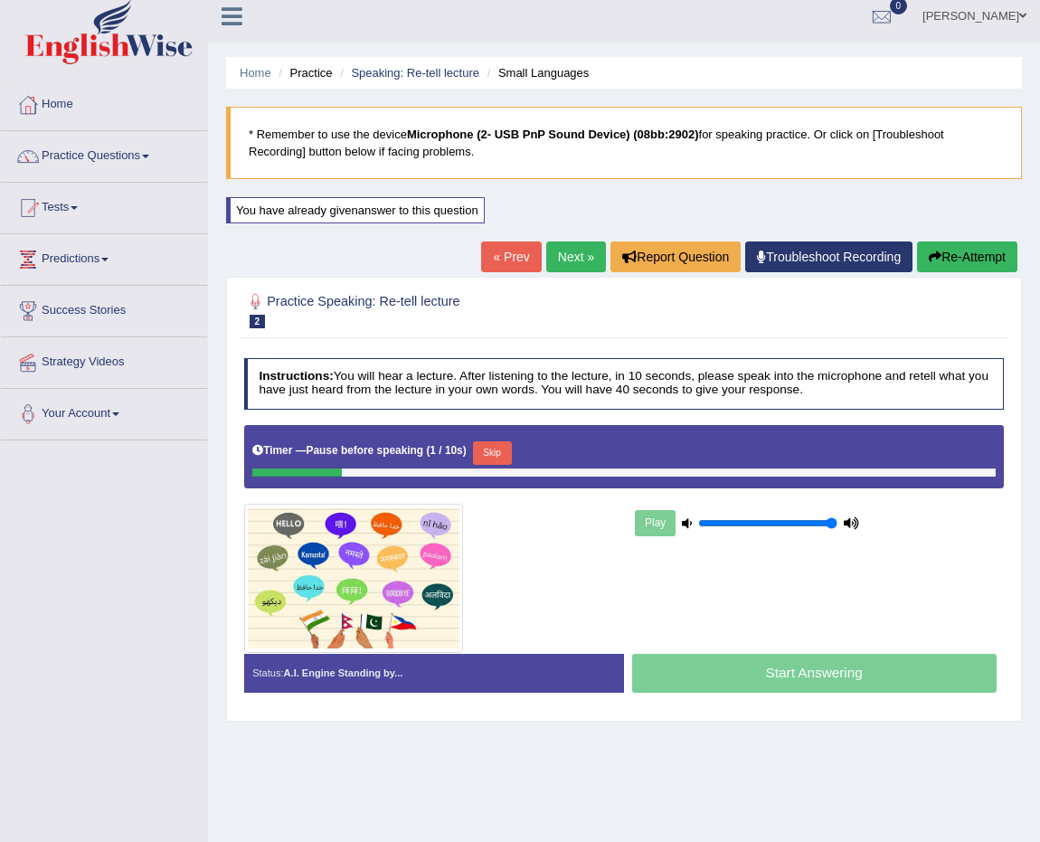
click at [512, 451] on button "Skip" at bounding box center [492, 453] width 39 height 24
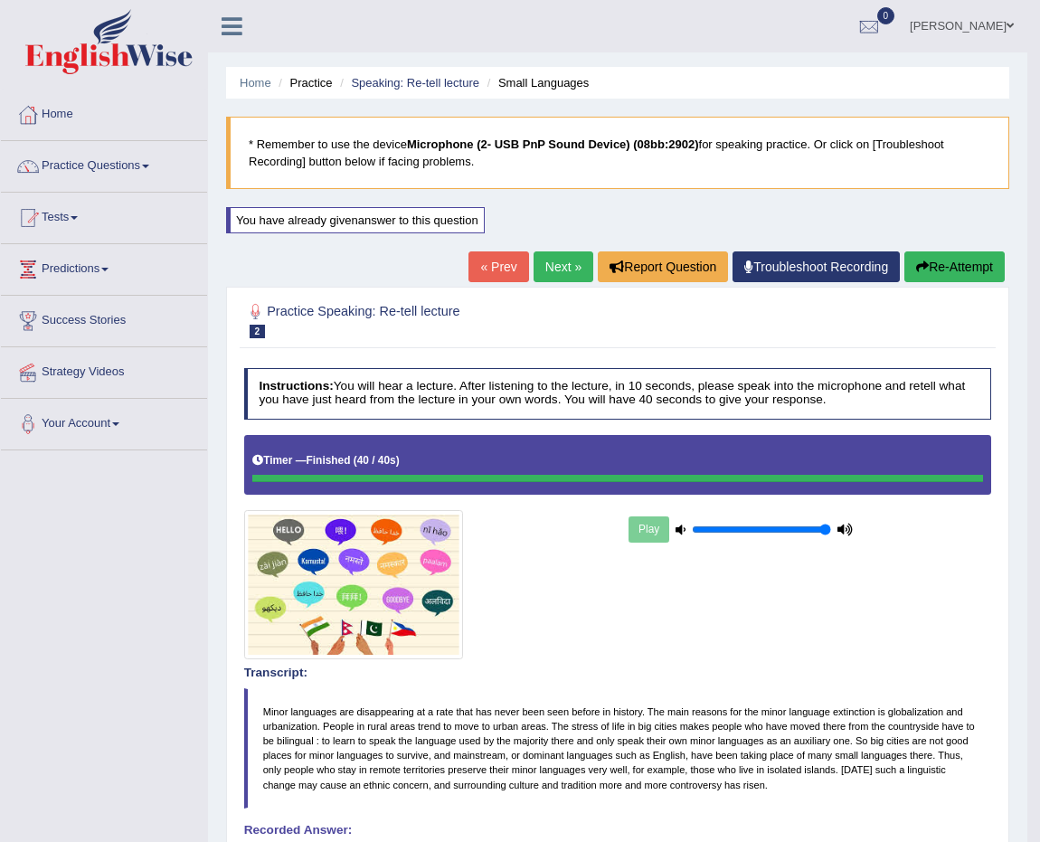
click at [553, 266] on link "Next »" at bounding box center [564, 266] width 60 height 31
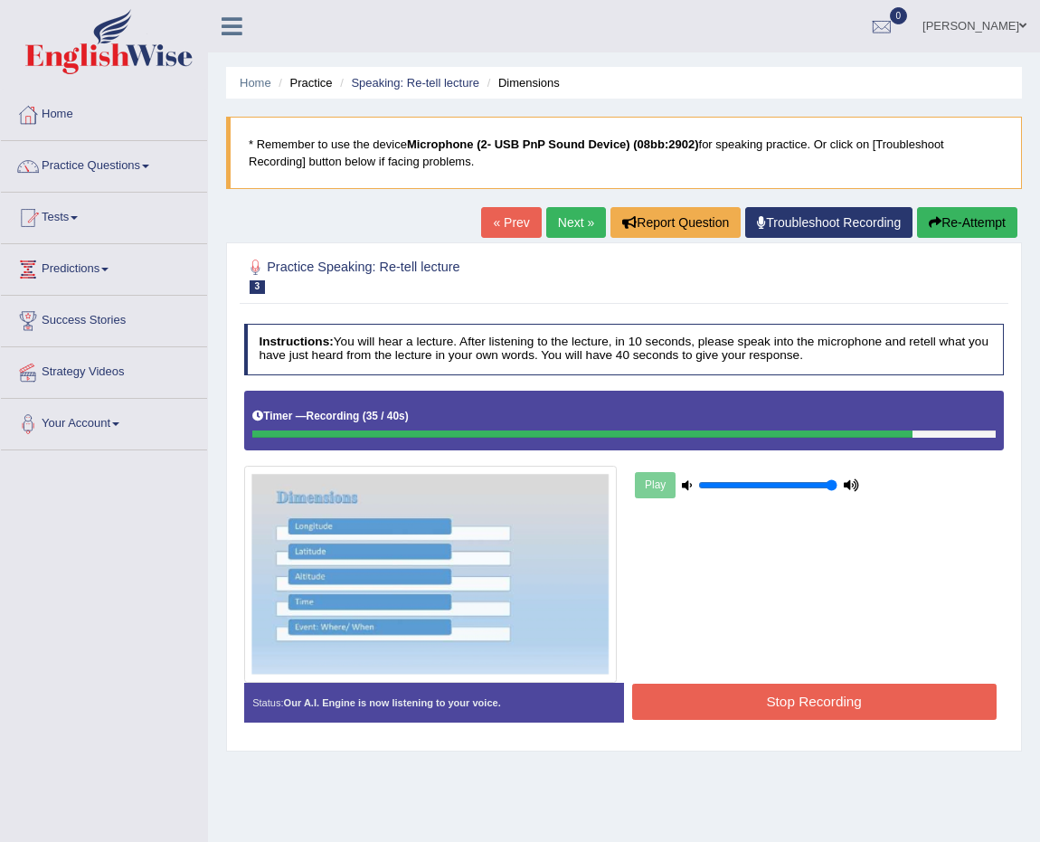
click at [823, 719] on div "Stop Recording" at bounding box center [814, 704] width 380 height 40
click at [829, 711] on button "Stop Recording" at bounding box center [814, 701] width 364 height 35
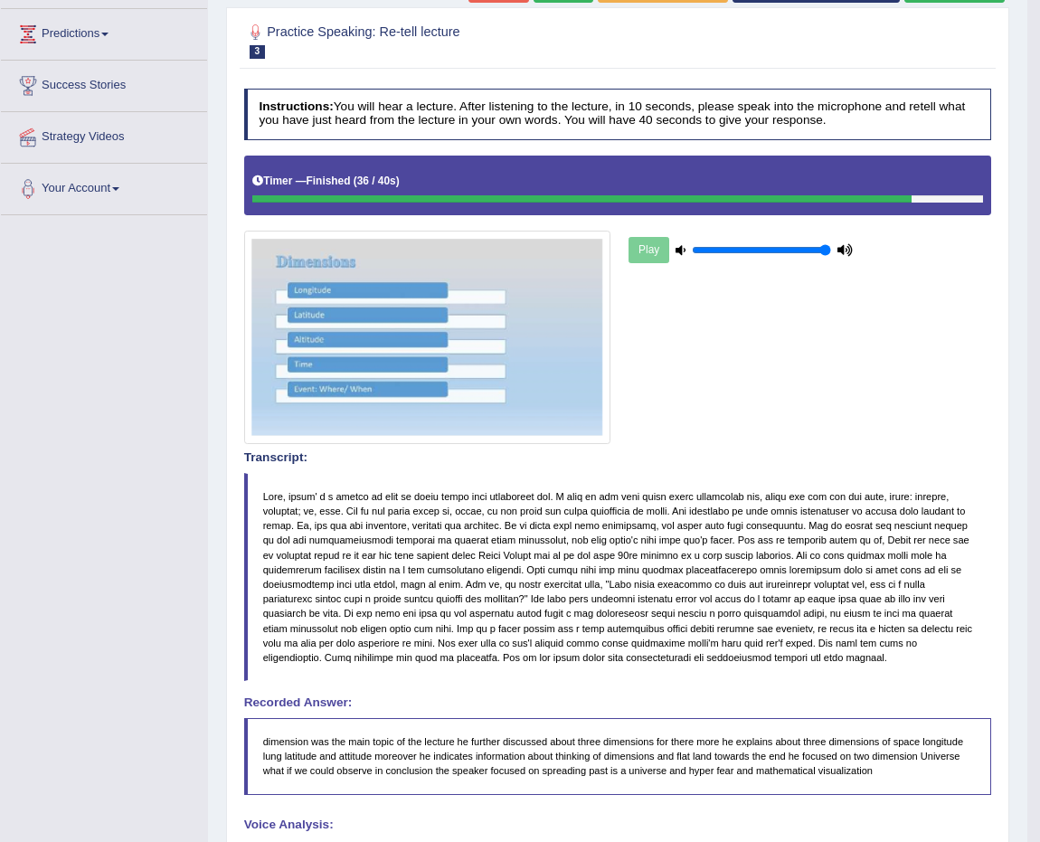
scroll to position [9, 0]
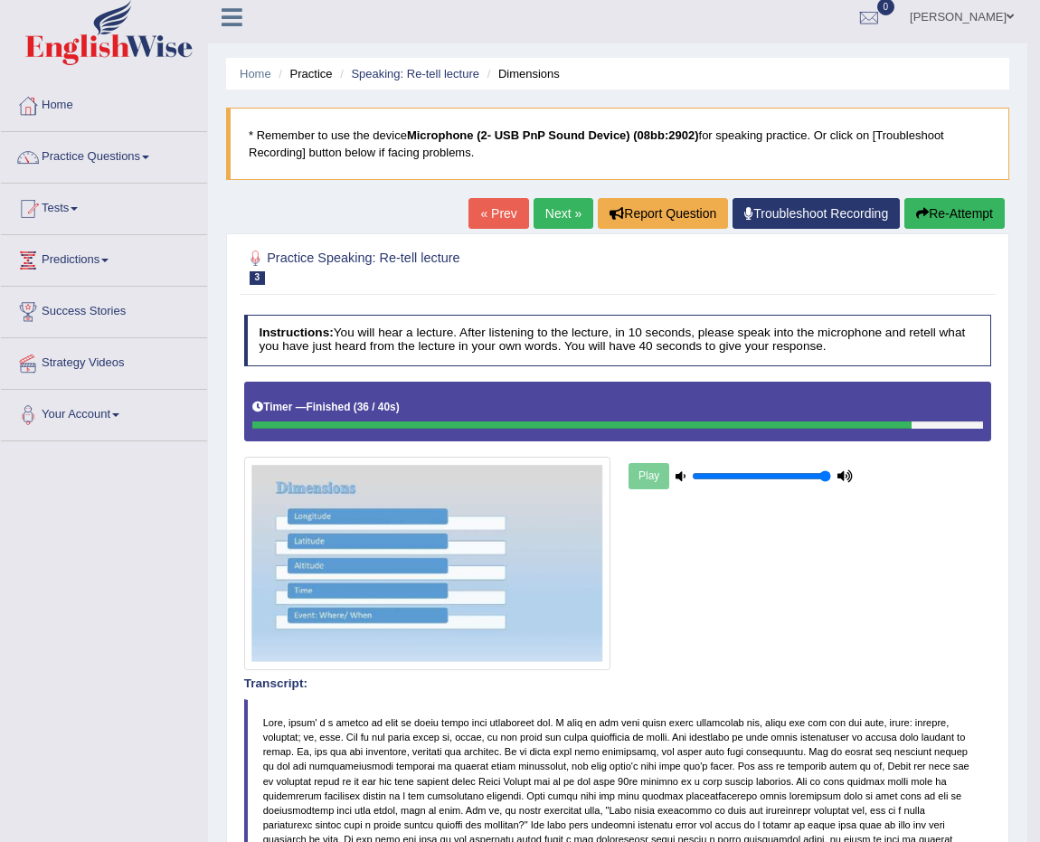
click at [980, 218] on button "Re-Attempt" at bounding box center [954, 213] width 100 height 31
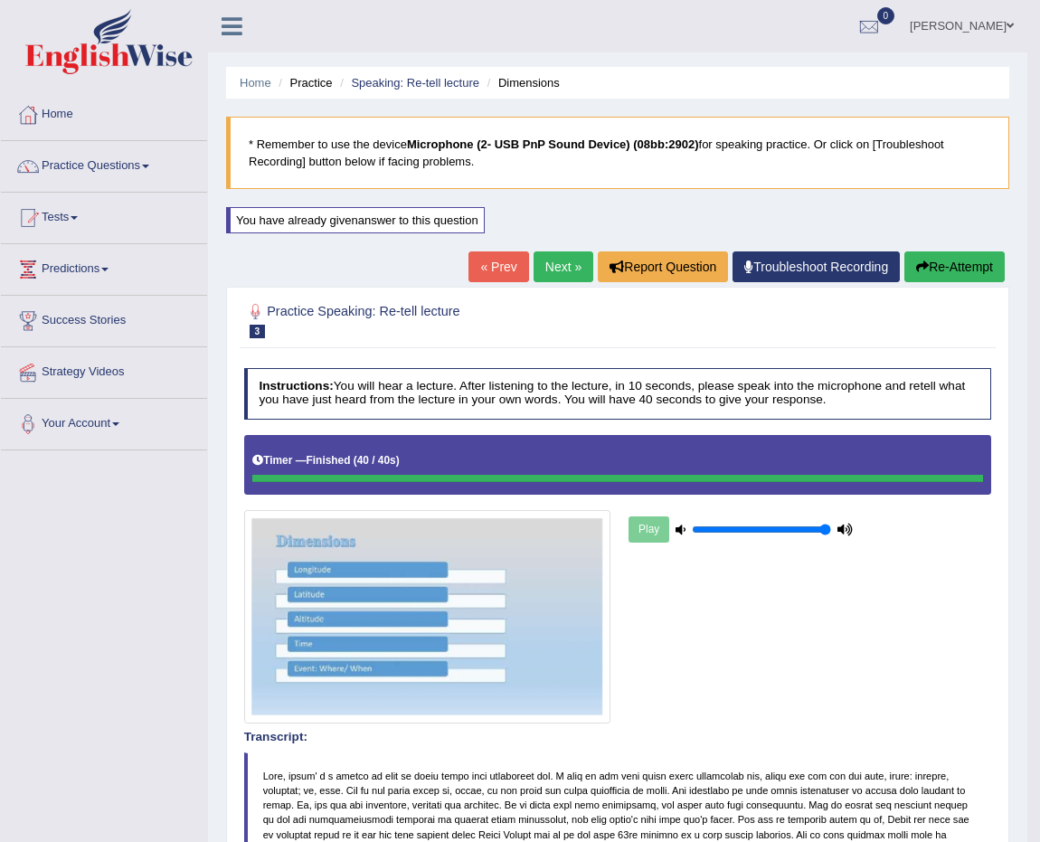
click at [550, 261] on link "Next »" at bounding box center [564, 266] width 60 height 31
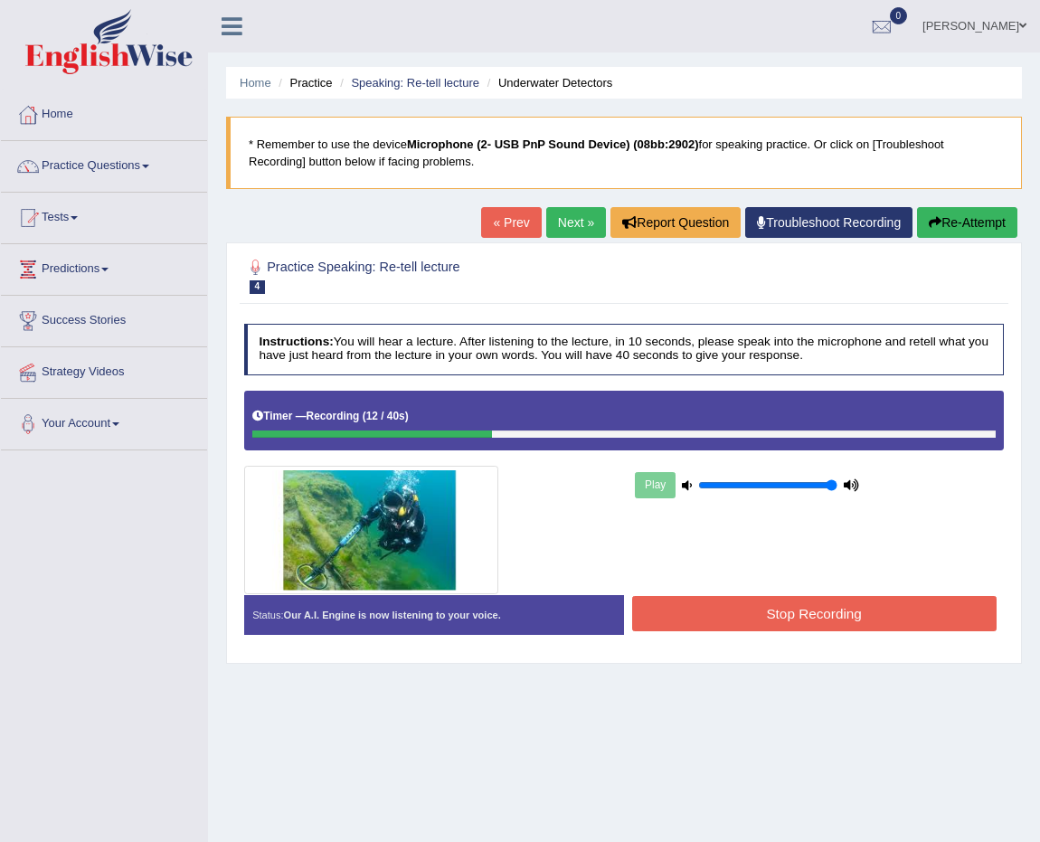
click at [954, 215] on button "Re-Attempt" at bounding box center [967, 222] width 100 height 31
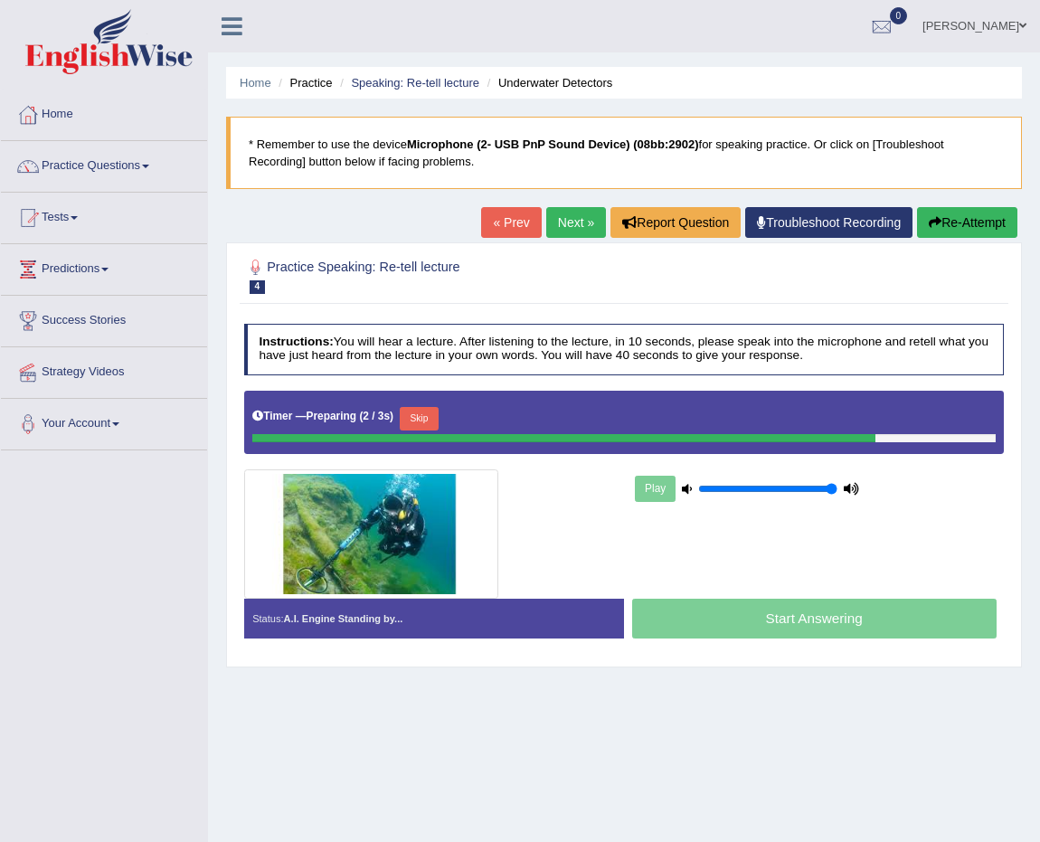
drag, startPoint x: 424, startPoint y: 402, endPoint x: 435, endPoint y: 431, distance: 31.8
click at [426, 407] on div "Timer — Preparing ( 2 / 3s ) Skip" at bounding box center [623, 418] width 743 height 31
click at [435, 431] on div "Skip" at bounding box center [419, 420] width 39 height 27
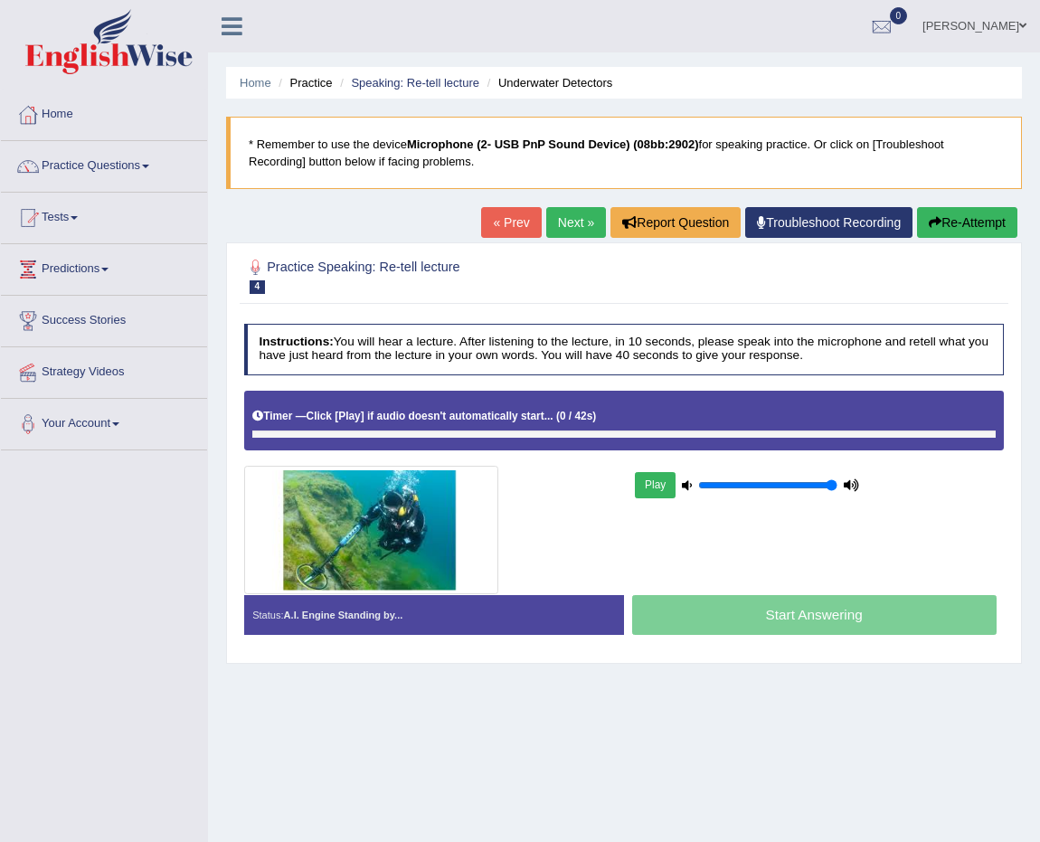
click at [431, 431] on div "Timer — Click [Play] if audio doesn't automatically start... ( 0 / 42s ) Skip" at bounding box center [624, 421] width 761 height 60
click at [412, 420] on div "Timer — Playing ( 0 / 42s ) Skip" at bounding box center [623, 416] width 743 height 27
click at [411, 417] on div "Timer — Playing ( 0 / 42s ) Skip" at bounding box center [623, 416] width 743 height 27
click at [401, 424] on div "Timer — Playing ( 0 / 42s ) Skip" at bounding box center [623, 416] width 743 height 27
click at [406, 431] on div at bounding box center [623, 434] width 743 height 8
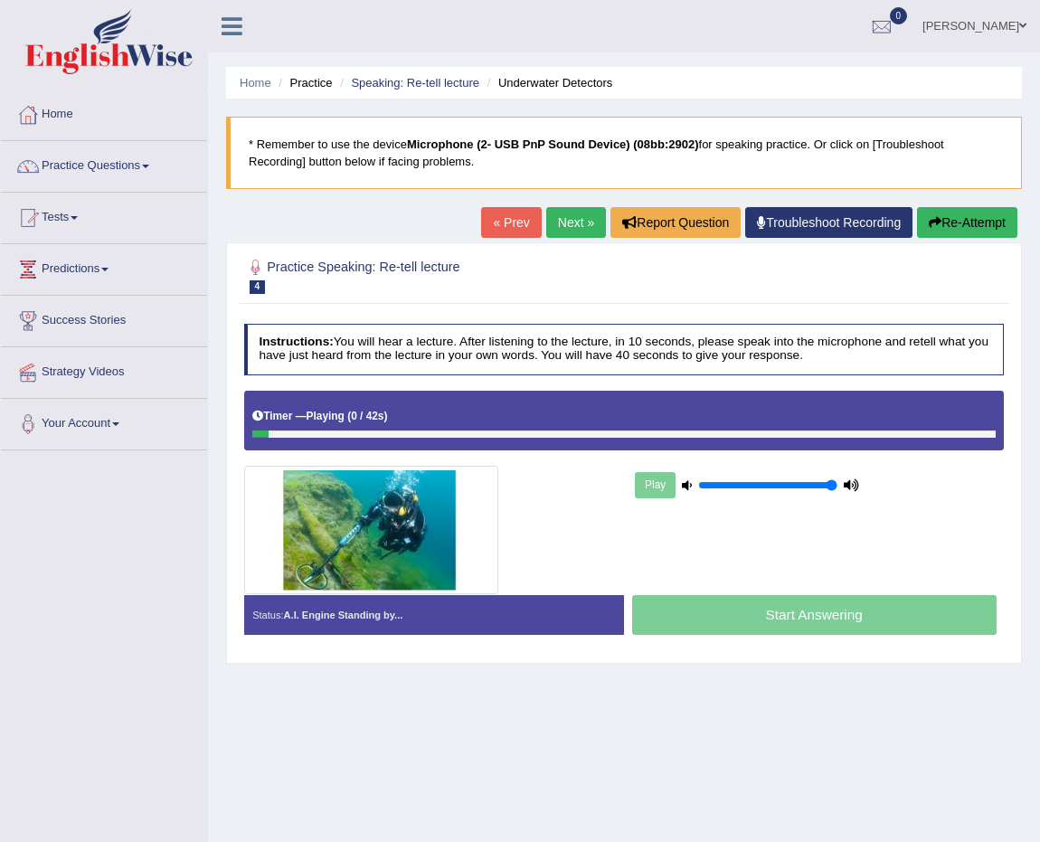
click at [406, 427] on div "Timer — Playing ( 0 / 42s ) Skip" at bounding box center [623, 416] width 743 height 27
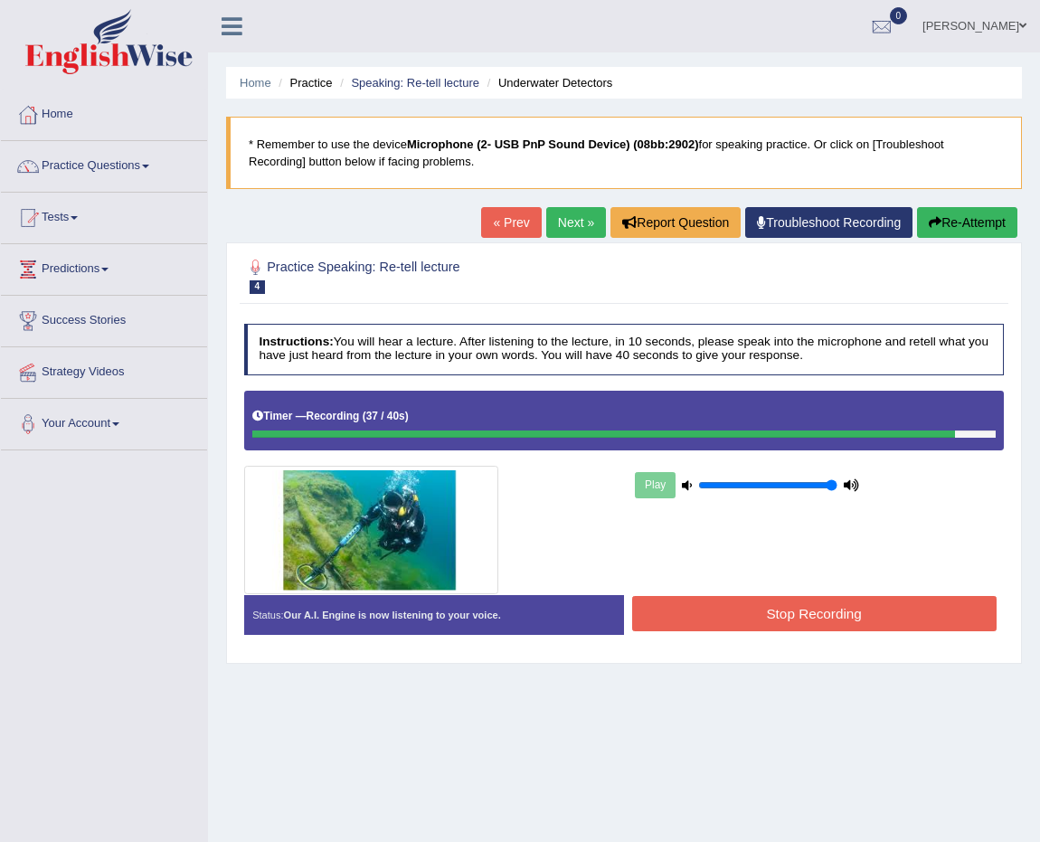
click at [858, 624] on div "Status: Our A.I. Engine is now listening to your voice. Start Answering Stop Re…" at bounding box center [624, 622] width 761 height 55
drag, startPoint x: 865, startPoint y: 579, endPoint x: 865, endPoint y: 600, distance: 21.7
click at [865, 596] on div "Instructions: You will hear a lecture. After listening to the lecture, in 10 se…" at bounding box center [624, 485] width 768 height 339
click at [865, 603] on button "Stop Recording" at bounding box center [814, 613] width 364 height 35
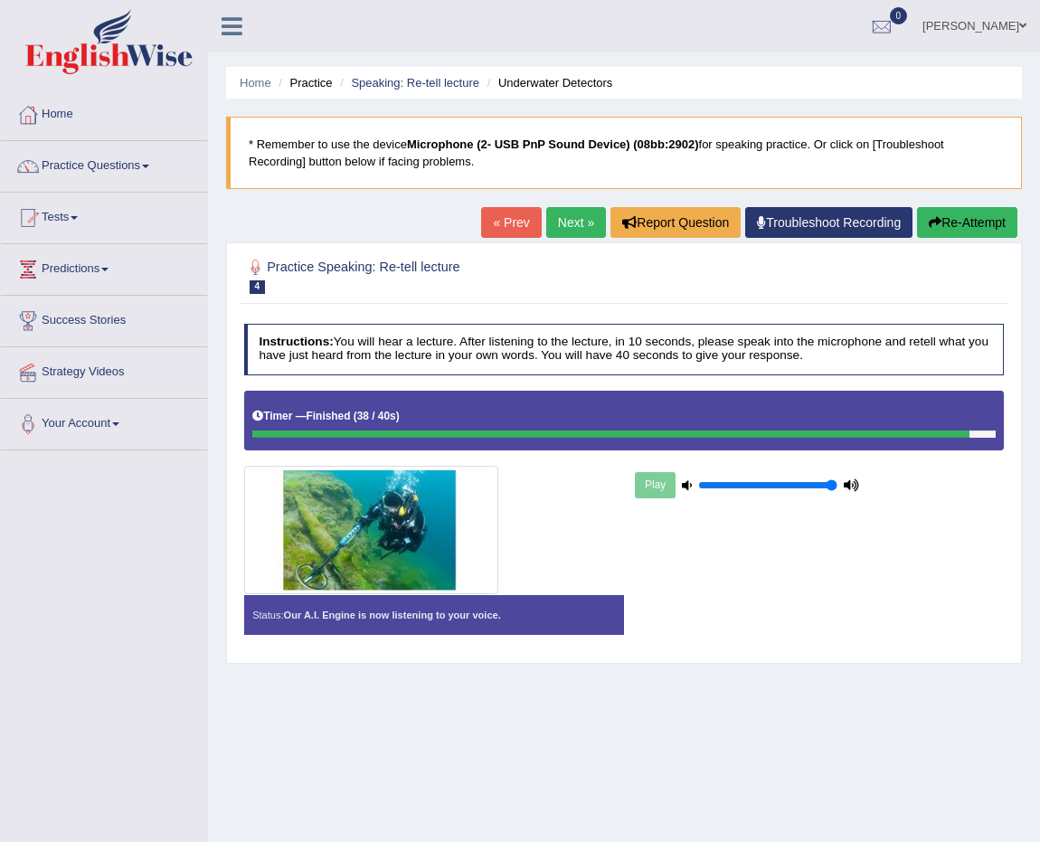
click at [867, 603] on div "Status: Our A.I. Engine is now listening to your voice. Start Answering Stop Re…" at bounding box center [624, 622] width 761 height 55
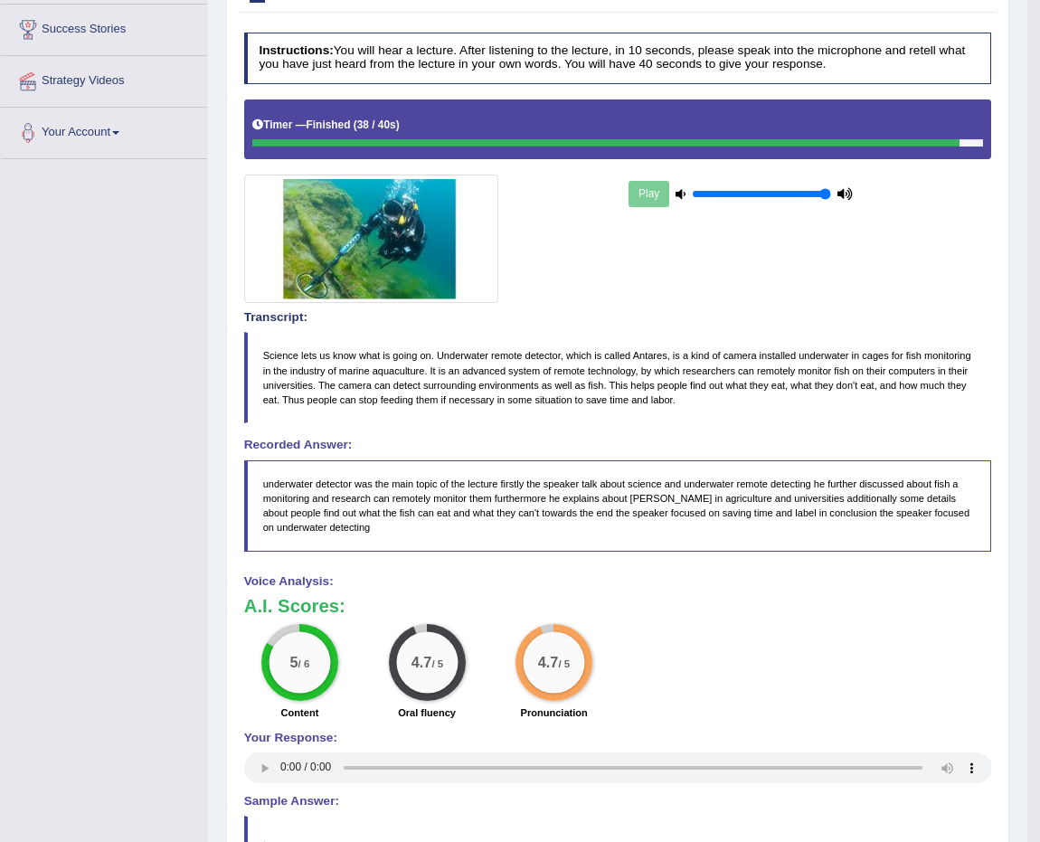
scroll to position [43, 0]
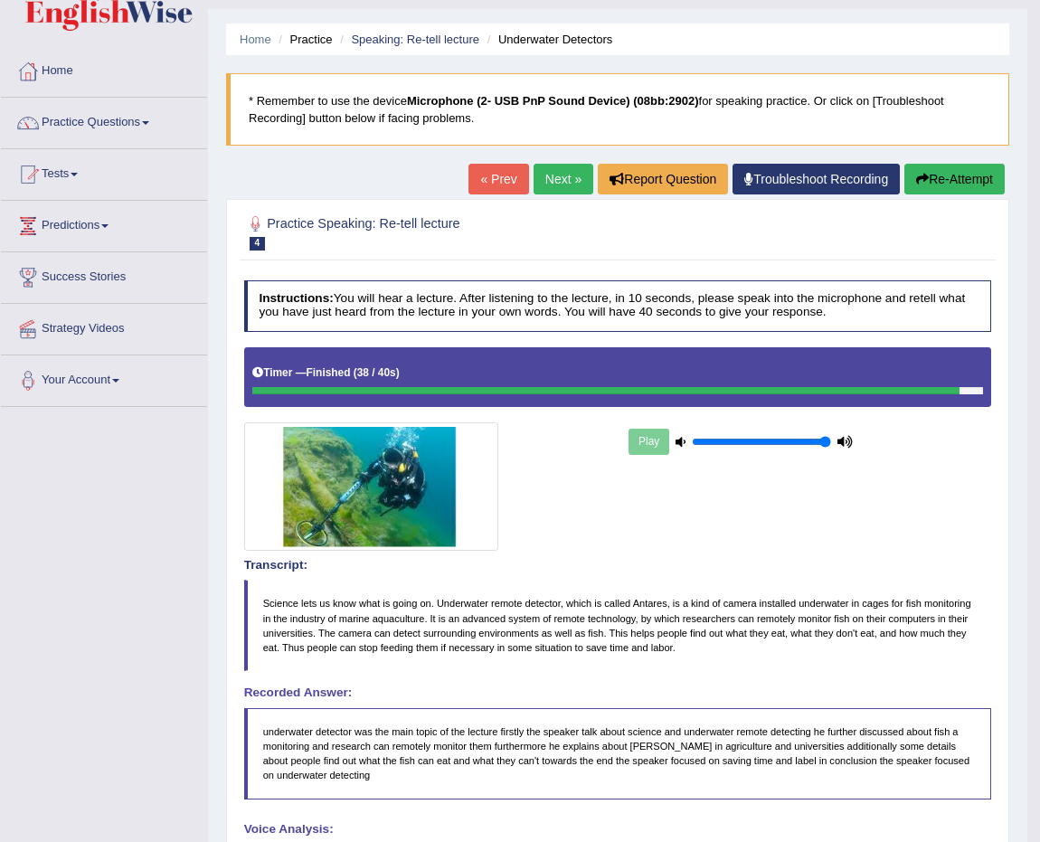
click at [550, 173] on link "Next »" at bounding box center [564, 179] width 60 height 31
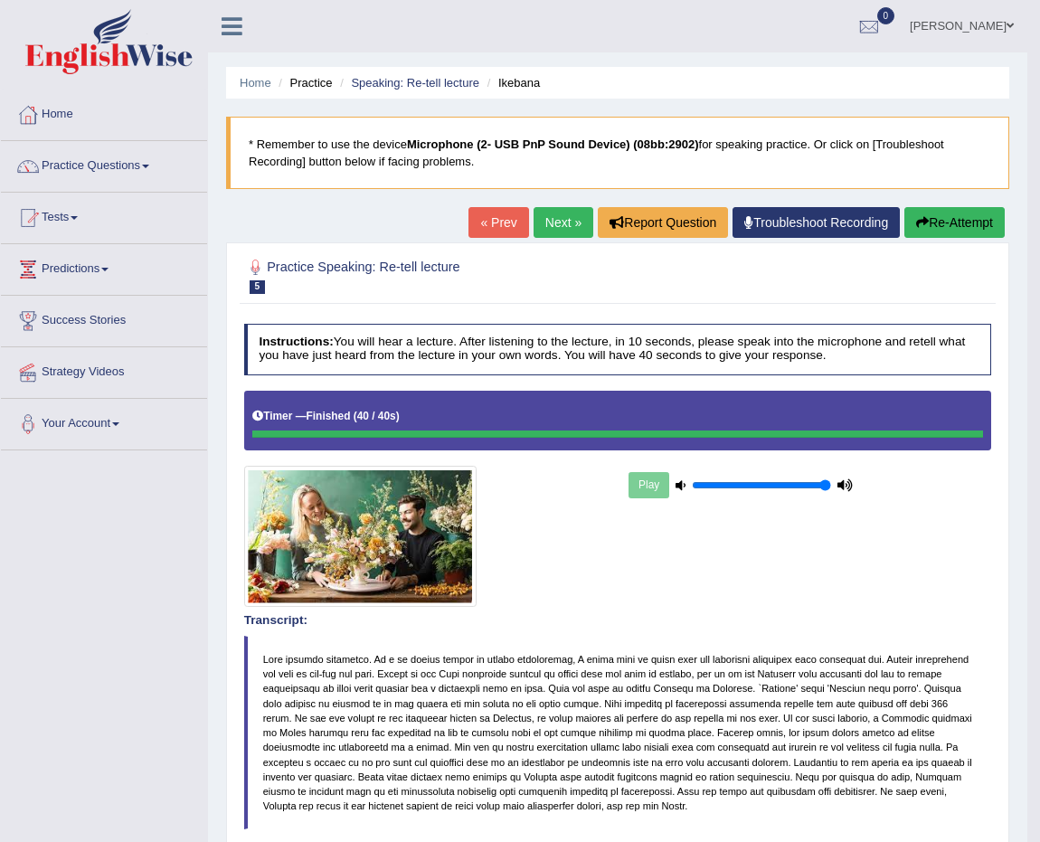
click at [562, 208] on link "Next »" at bounding box center [564, 222] width 60 height 31
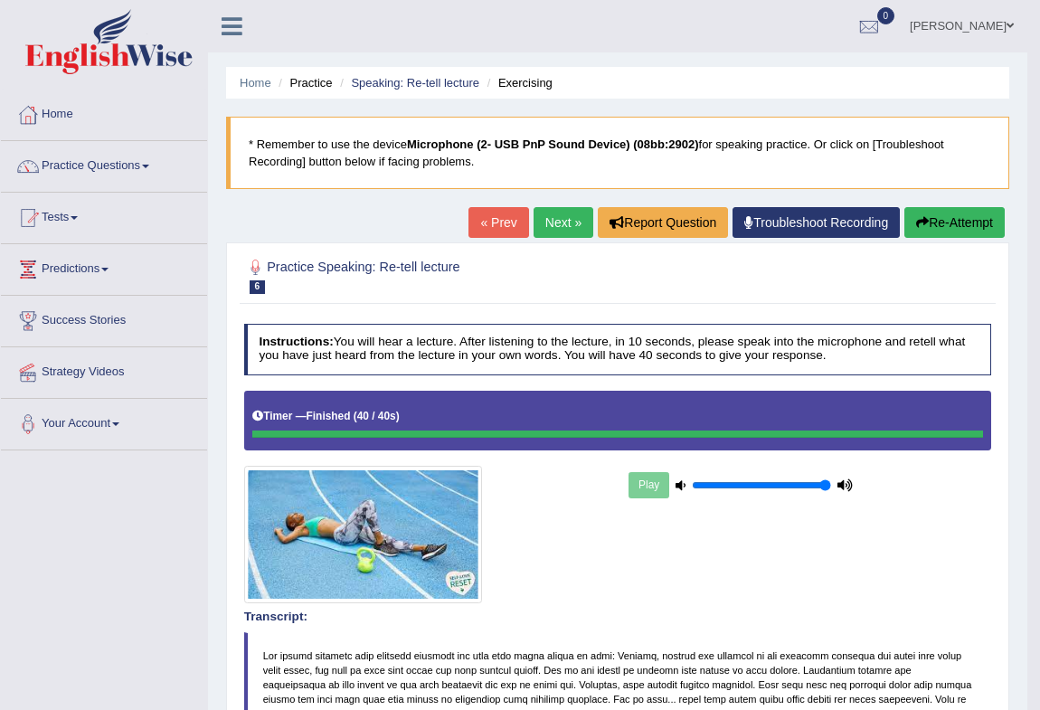
click at [854, 538] on div "Play" at bounding box center [617, 497] width 763 height 213
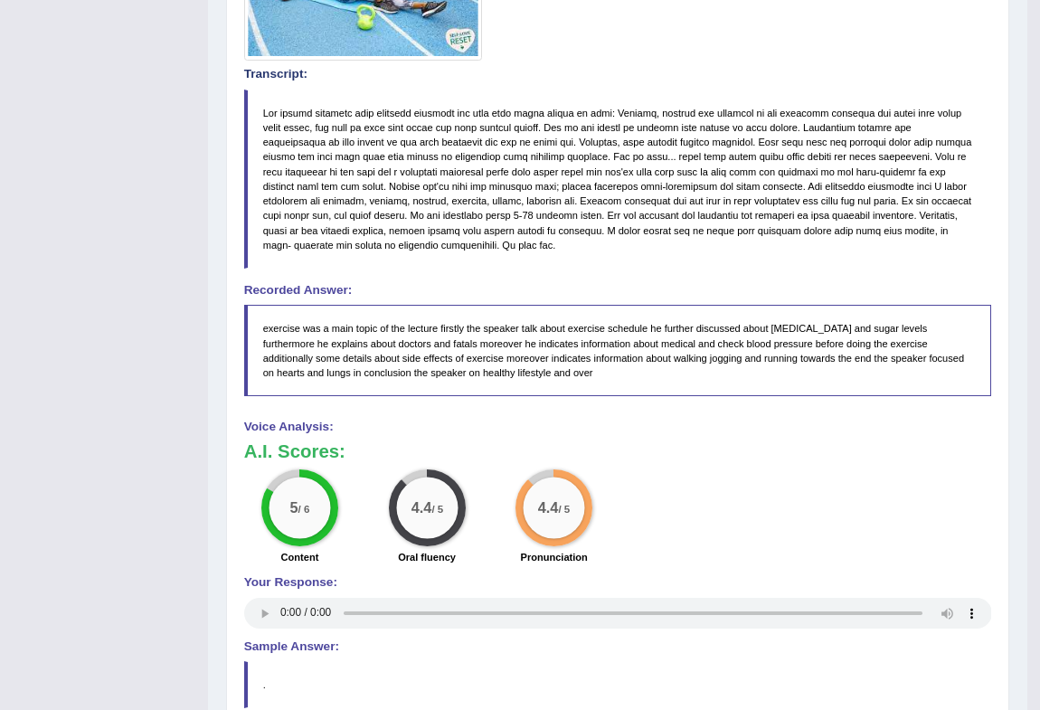
scroll to position [683, 0]
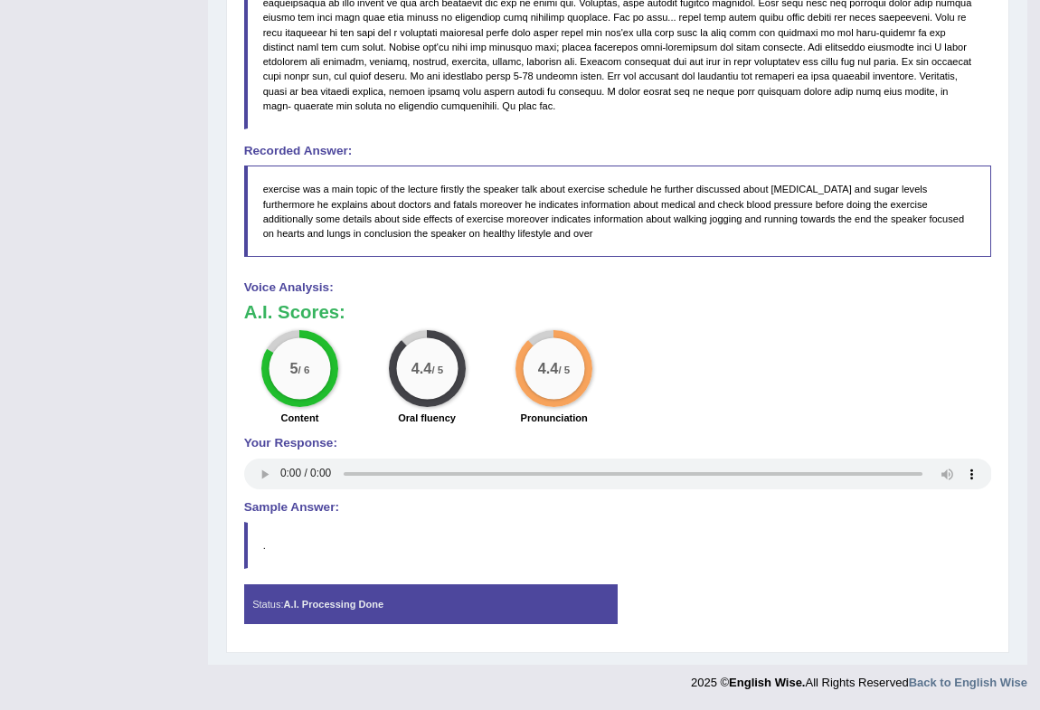
click at [840, 570] on div "Instructions: You will hear a lecture. After listening to the lecture, in 10 se…" at bounding box center [617, 139] width 755 height 1010
click at [903, 330] on div "5 / 6 Content 4.4 / 5 Oral fluency 4.4 / 5 Pronunciation" at bounding box center [617, 379] width 763 height 99
click at [936, 530] on blockquote "." at bounding box center [618, 545] width 748 height 47
click at [856, 522] on blockquote "." at bounding box center [618, 545] width 748 height 47
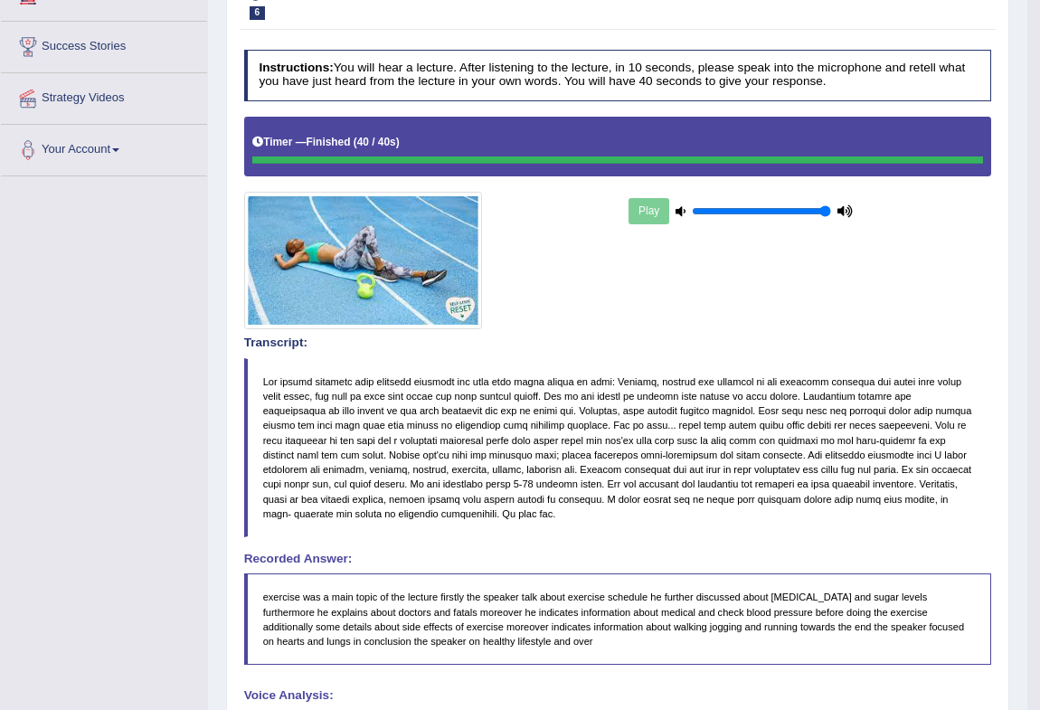
scroll to position [271, 0]
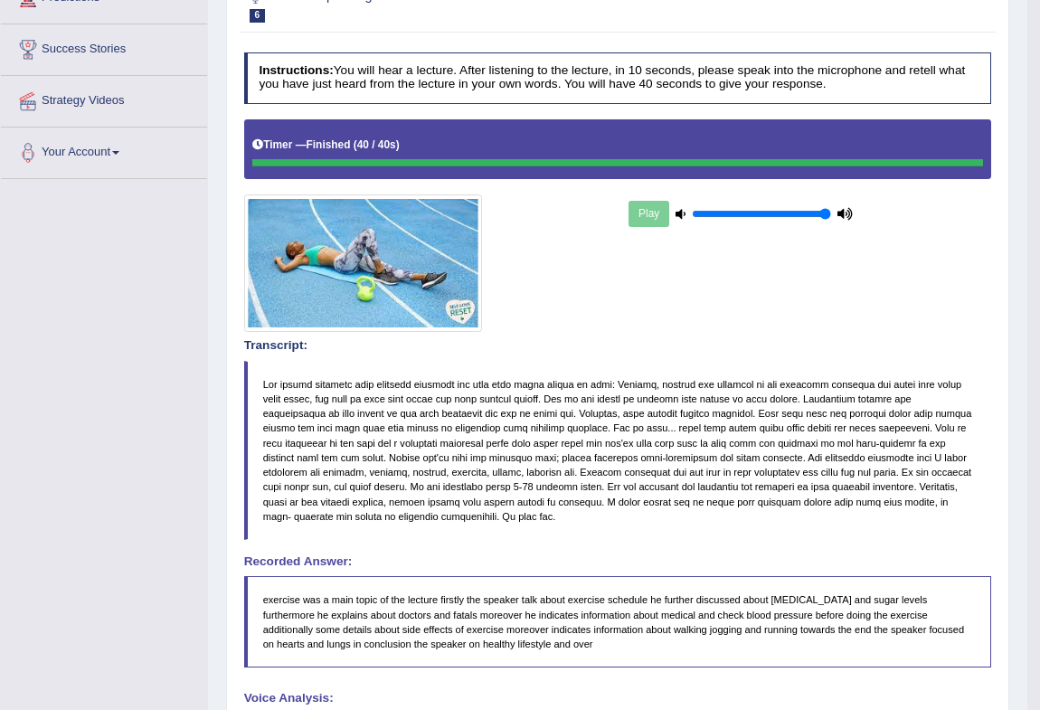
click at [488, 581] on blockquote "exercise was a main topic of the lecture firstly the speaker talk about exercis…" at bounding box center [618, 621] width 748 height 91
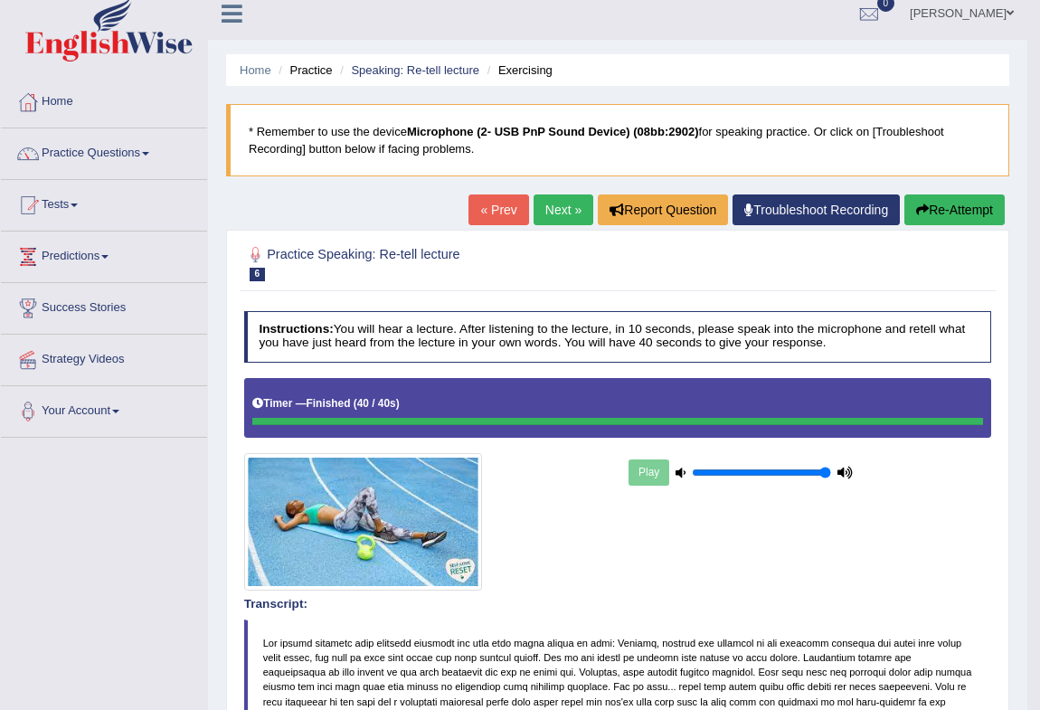
scroll to position [0, 0]
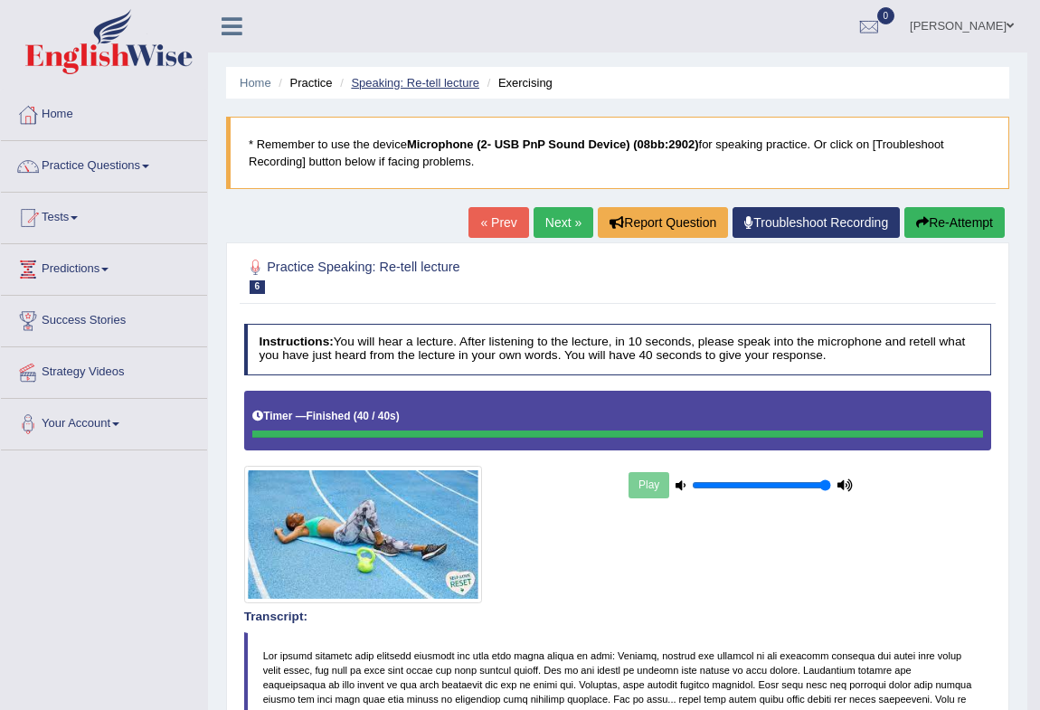
click at [430, 84] on link "Speaking: Re-tell lecture" at bounding box center [415, 83] width 128 height 14
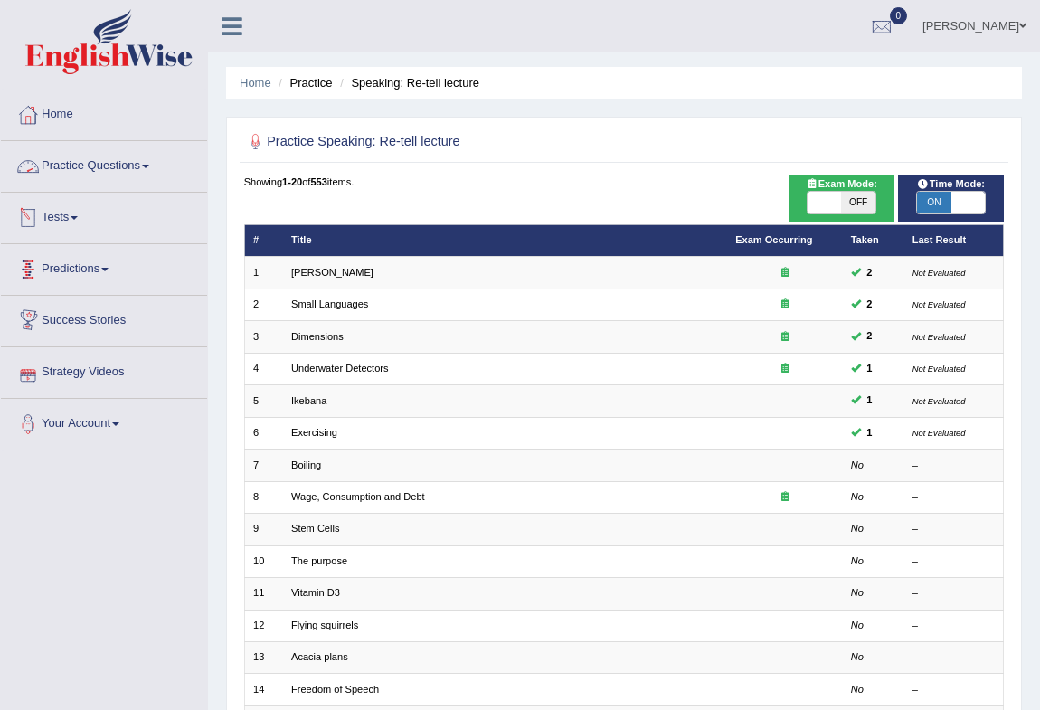
click at [75, 164] on link "Practice Questions" at bounding box center [104, 163] width 206 height 45
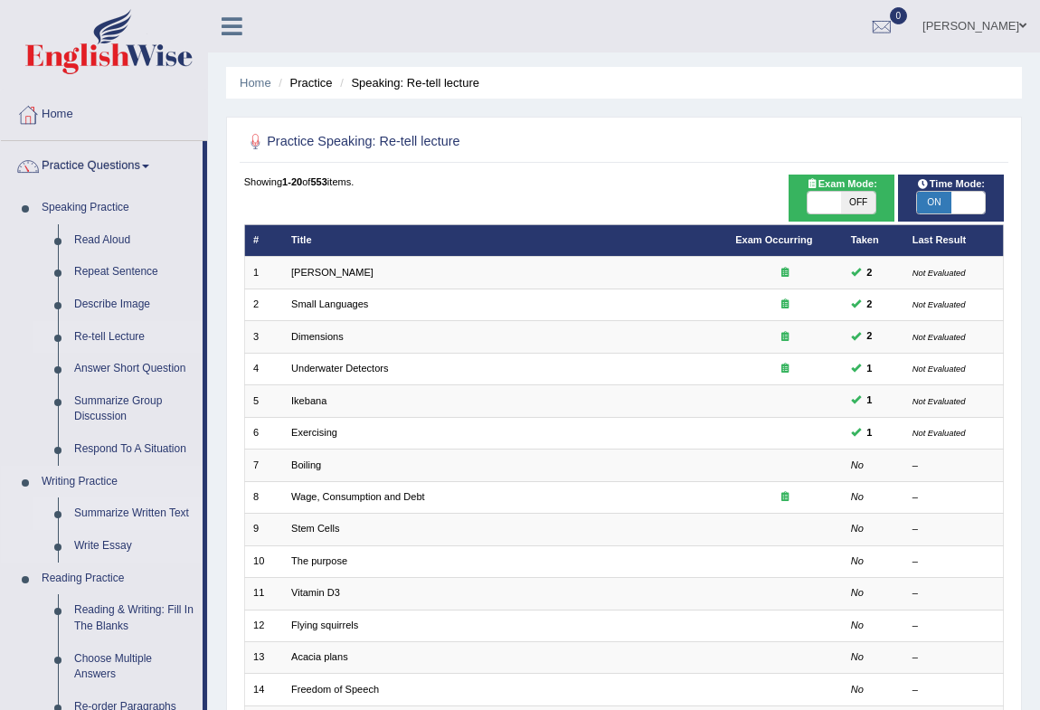
scroll to position [81, 0]
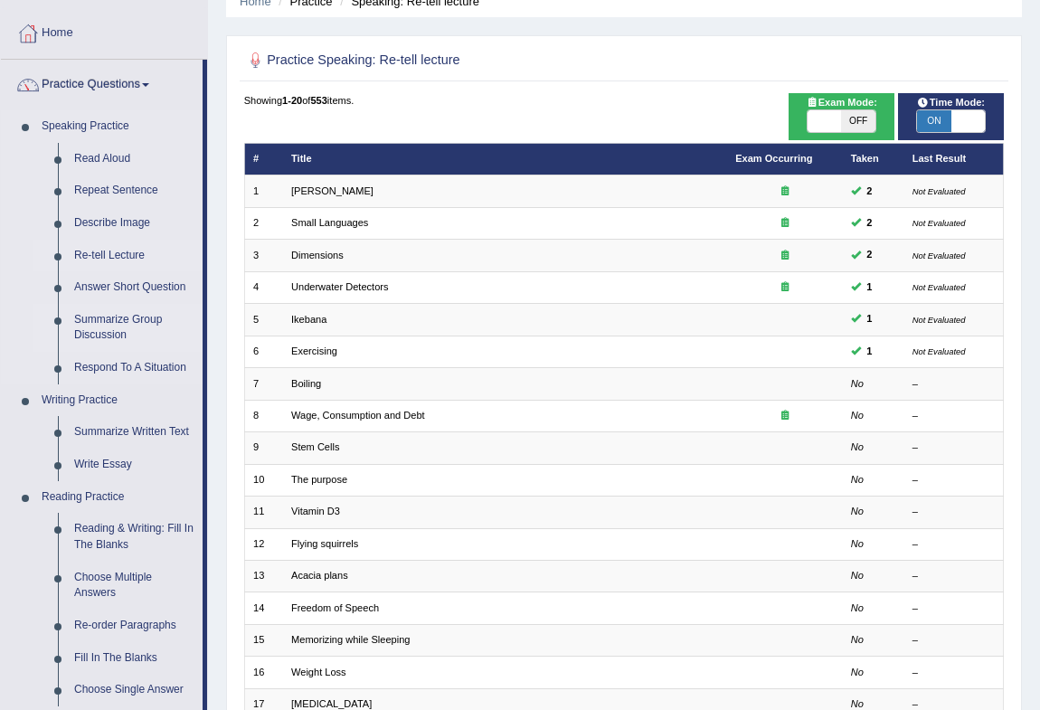
click at [116, 317] on link "Summarize Group Discussion" at bounding box center [134, 328] width 137 height 48
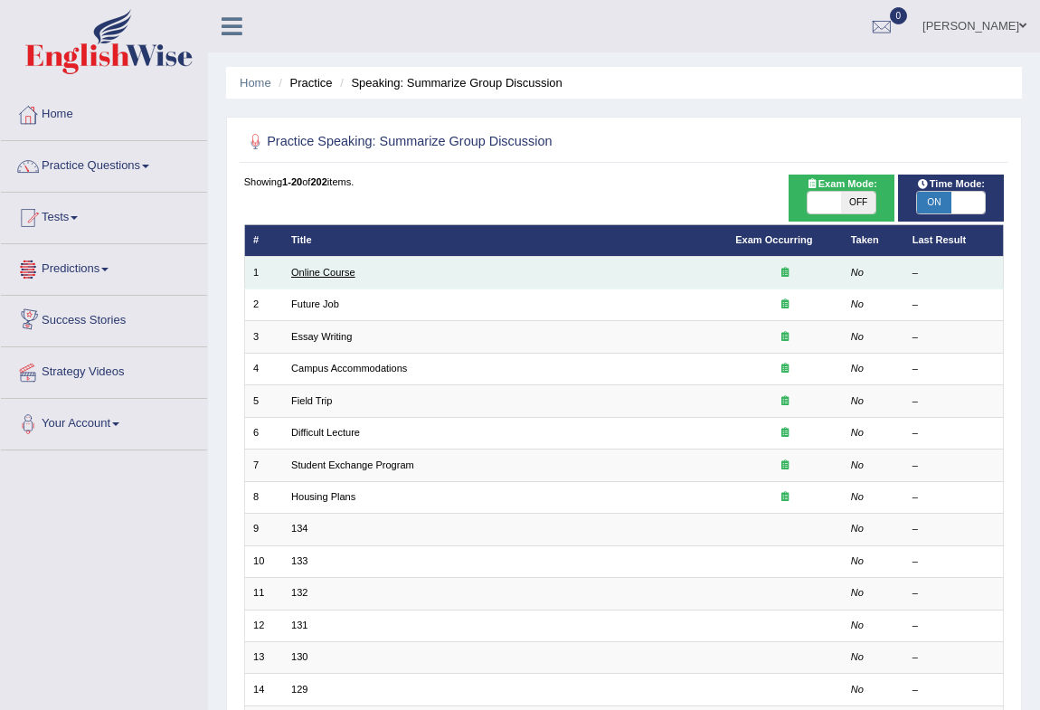
click at [331, 269] on link "Online Course" at bounding box center [323, 272] width 64 height 11
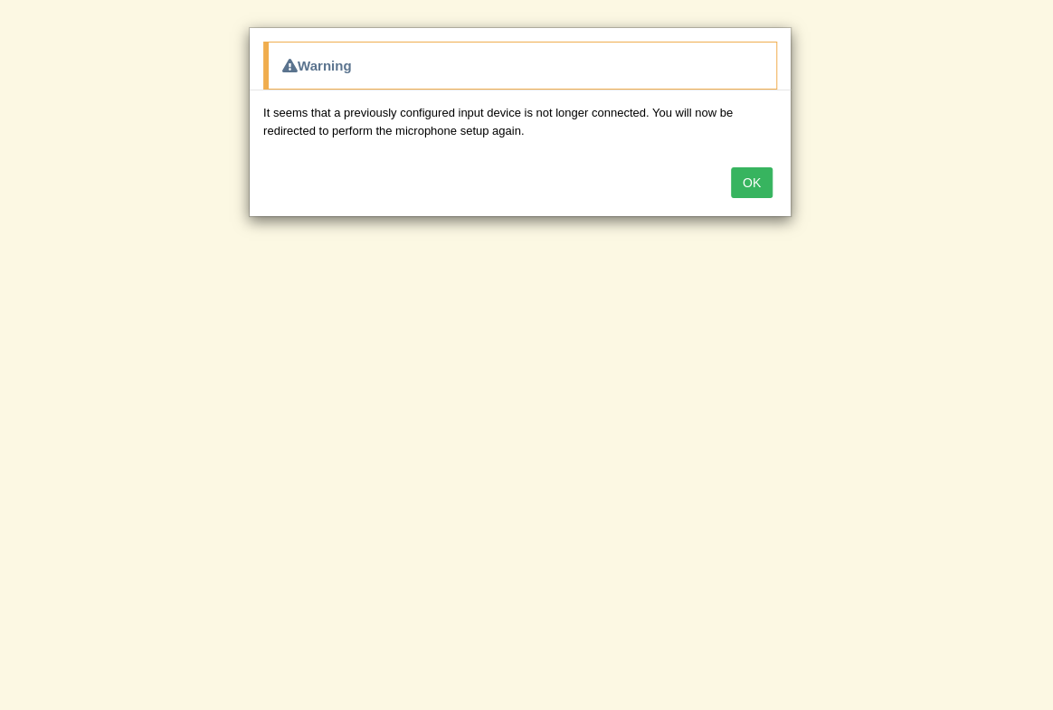
click at [748, 189] on button "OK" at bounding box center [752, 182] width 42 height 31
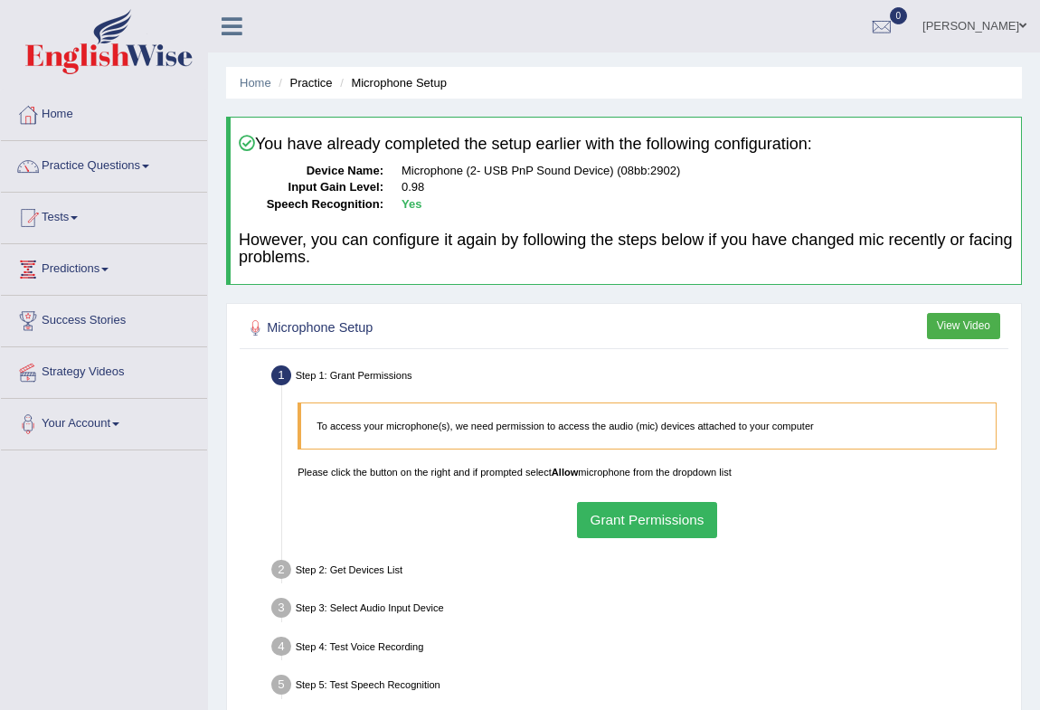
click at [692, 515] on button "Grant Permissions" at bounding box center [647, 519] width 140 height 35
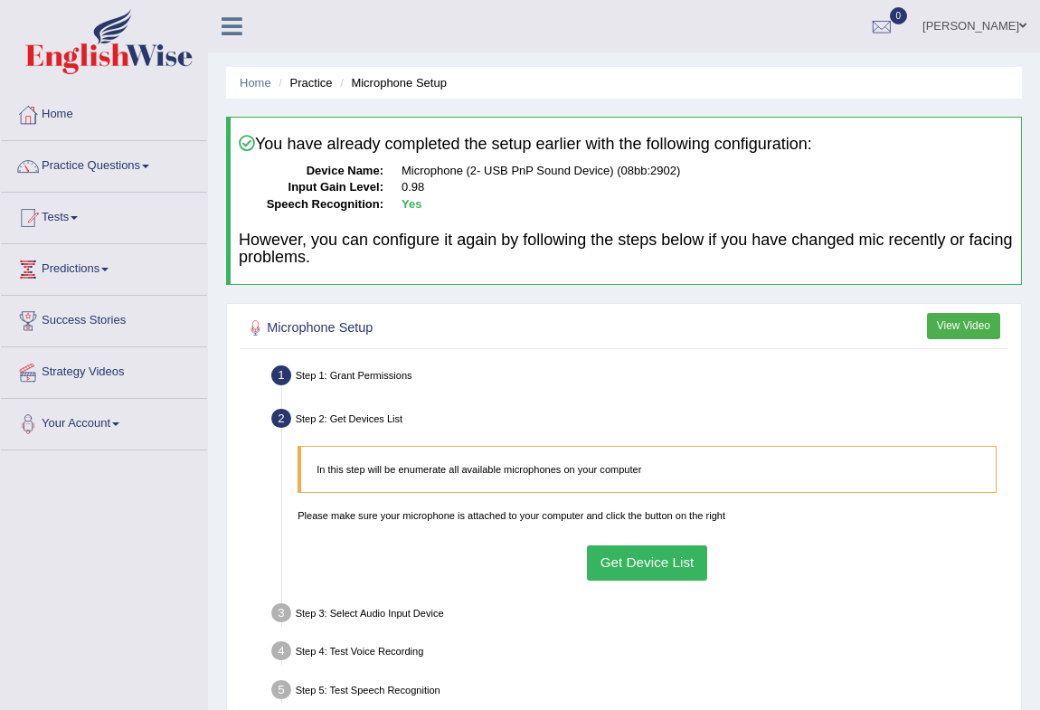
click at [695, 561] on button "Get Device List" at bounding box center [647, 562] width 120 height 35
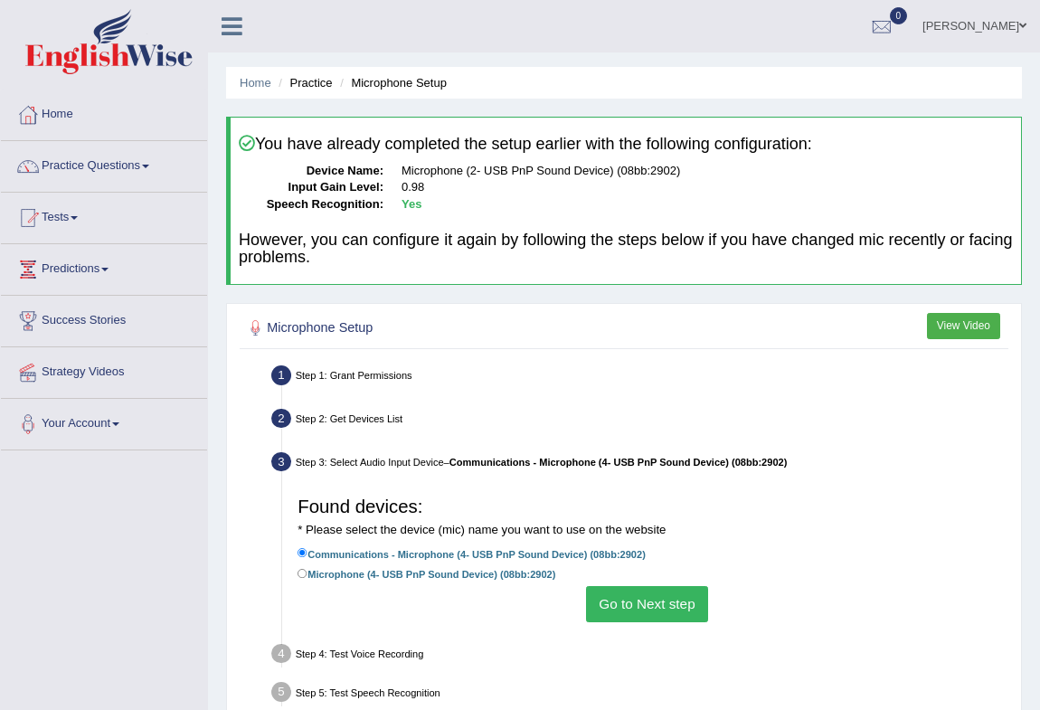
click at [662, 607] on button "Go to Next step" at bounding box center [647, 603] width 122 height 35
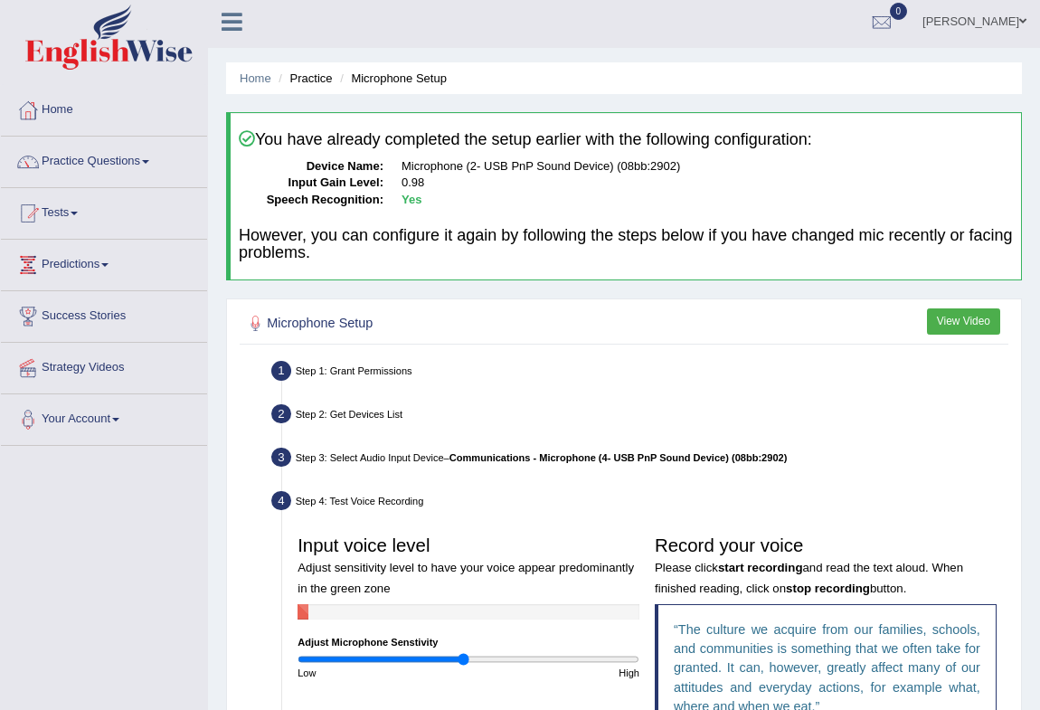
scroll to position [324, 0]
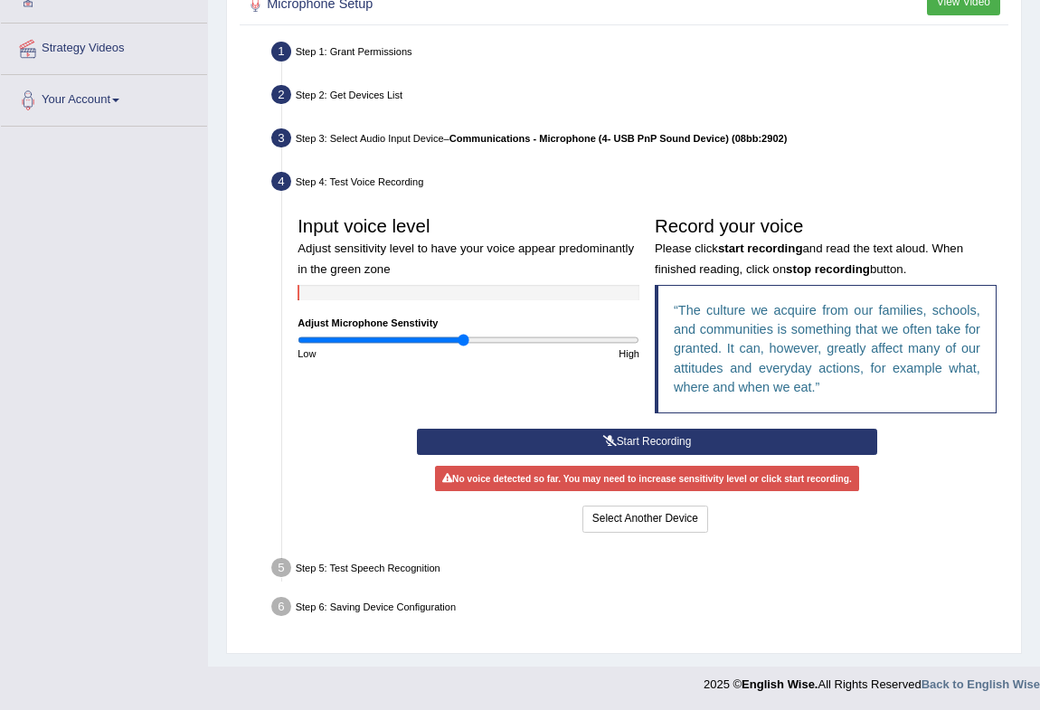
click at [694, 429] on button "Start Recording" at bounding box center [647, 442] width 460 height 26
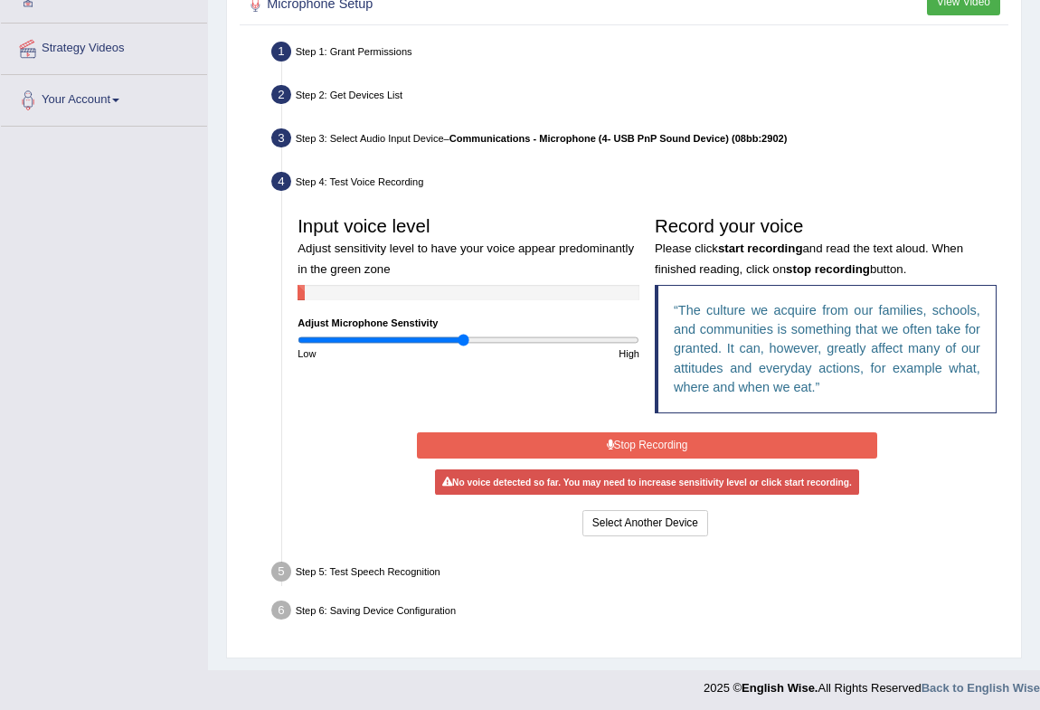
click at [694, 436] on button "Stop Recording" at bounding box center [647, 445] width 460 height 26
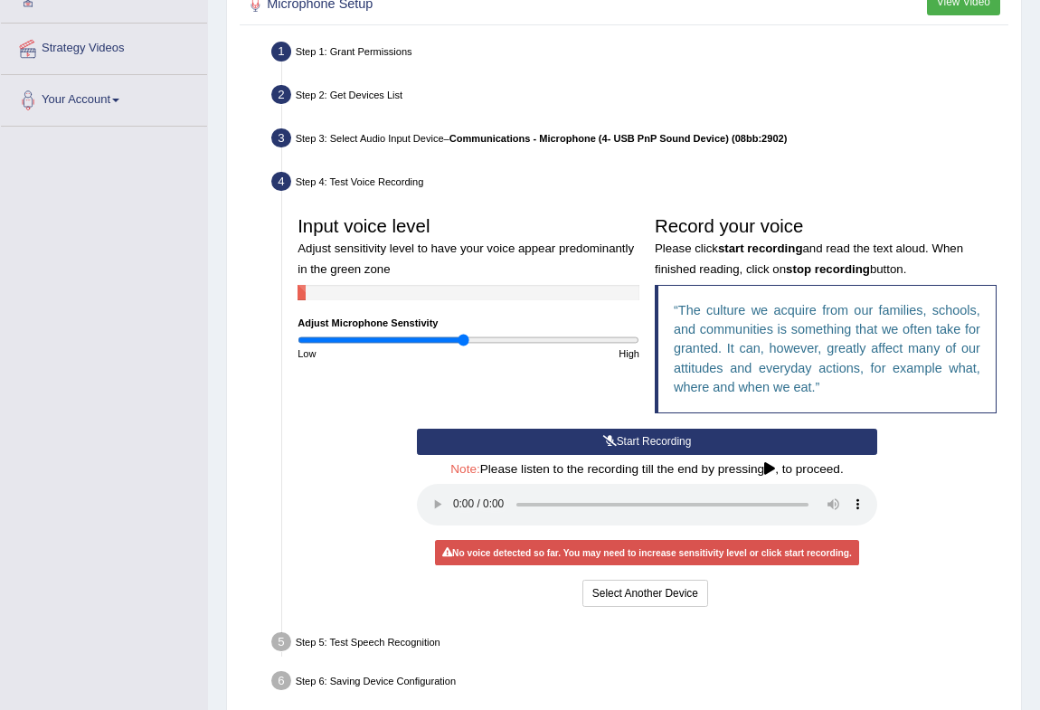
click at [648, 449] on button "Start Recording" at bounding box center [647, 442] width 460 height 26
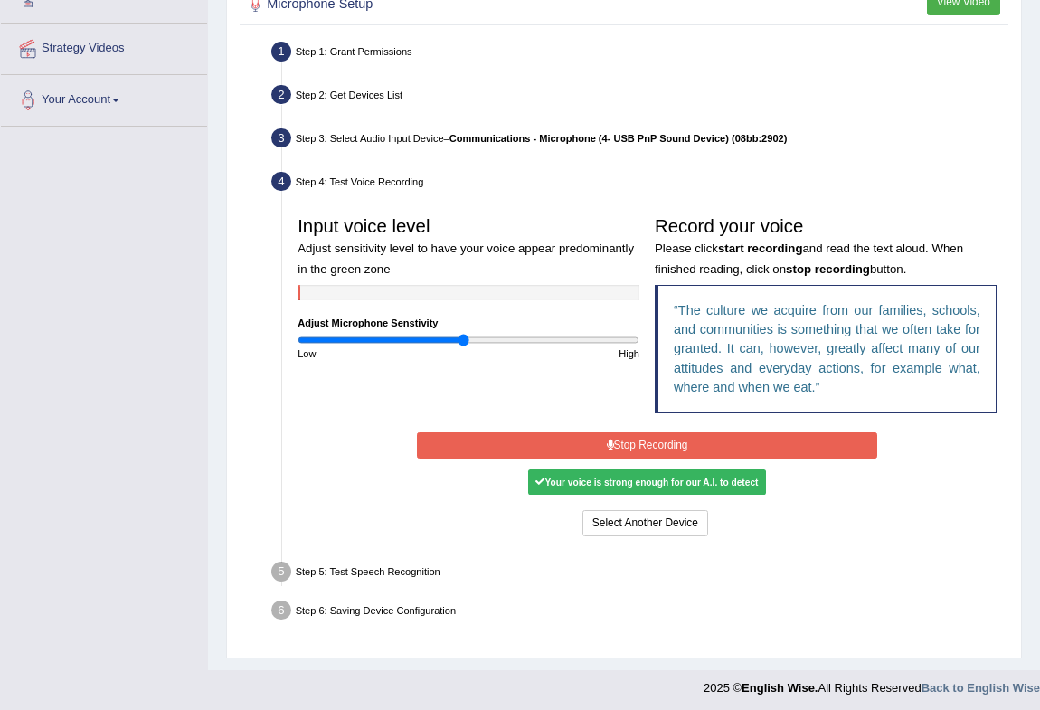
click at [648, 452] on button "Stop Recording" at bounding box center [647, 445] width 460 height 26
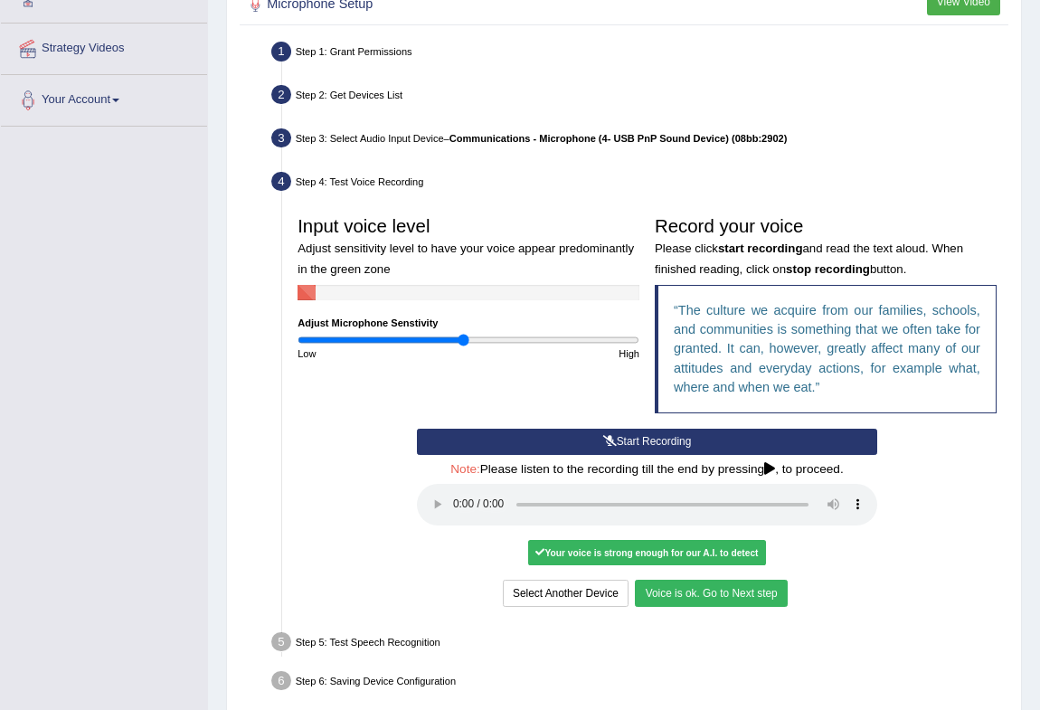
click at [733, 591] on button "Voice is ok. Go to Next step" at bounding box center [711, 593] width 152 height 26
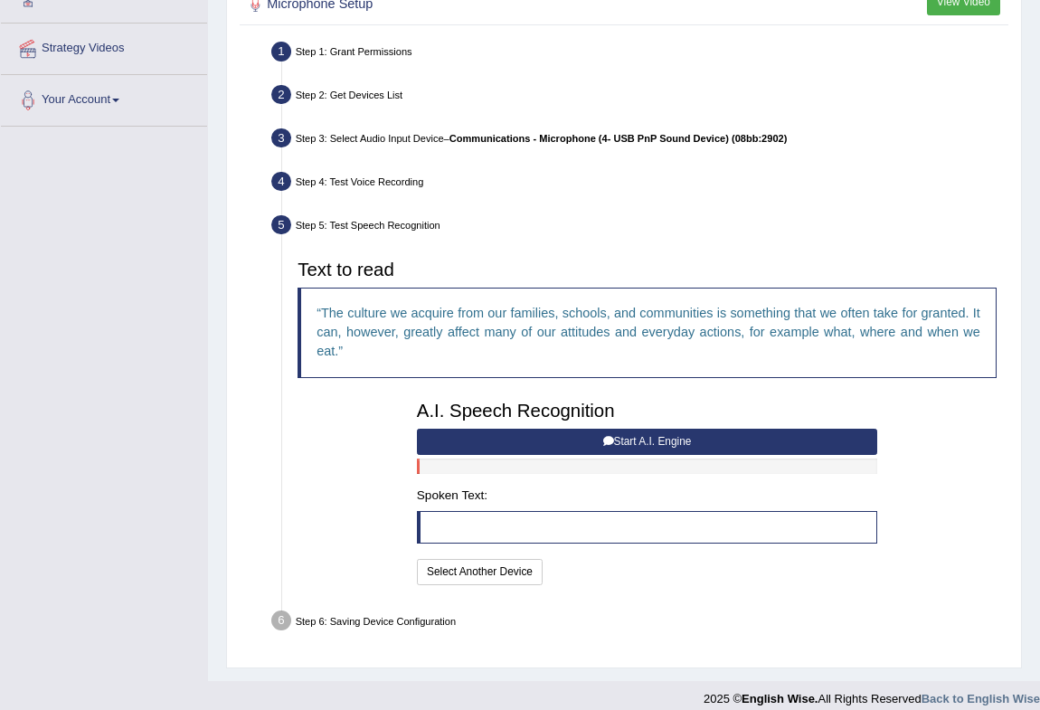
click at [575, 446] on button "Start A.I. Engine" at bounding box center [647, 442] width 460 height 26
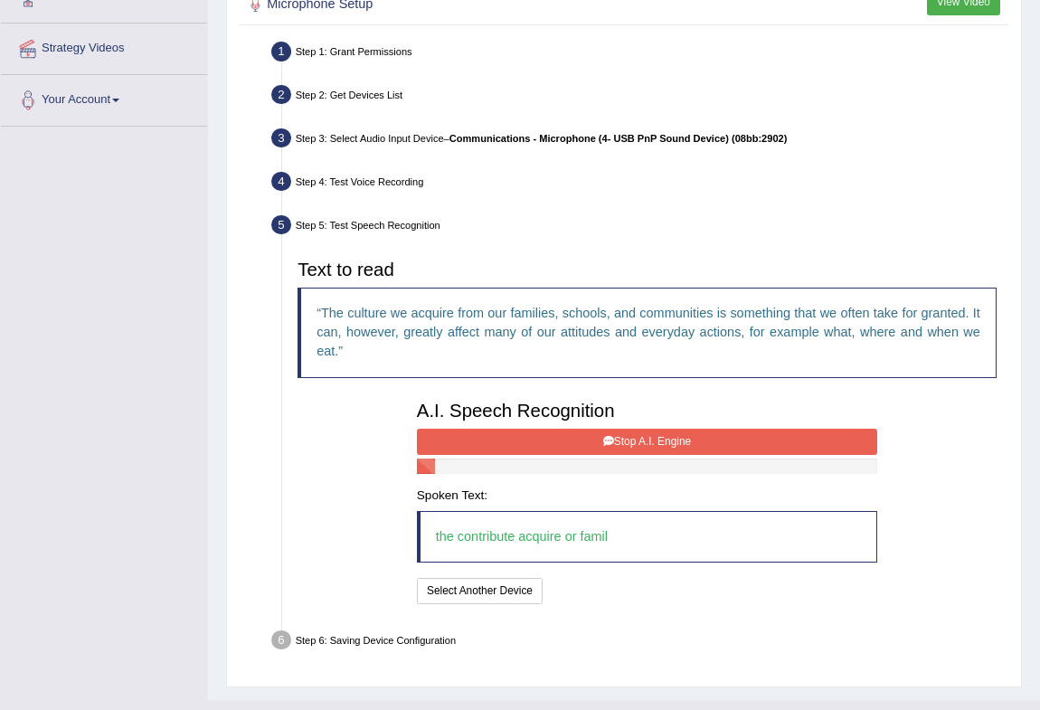
click at [575, 443] on button "Stop A.I. Engine" at bounding box center [647, 442] width 460 height 26
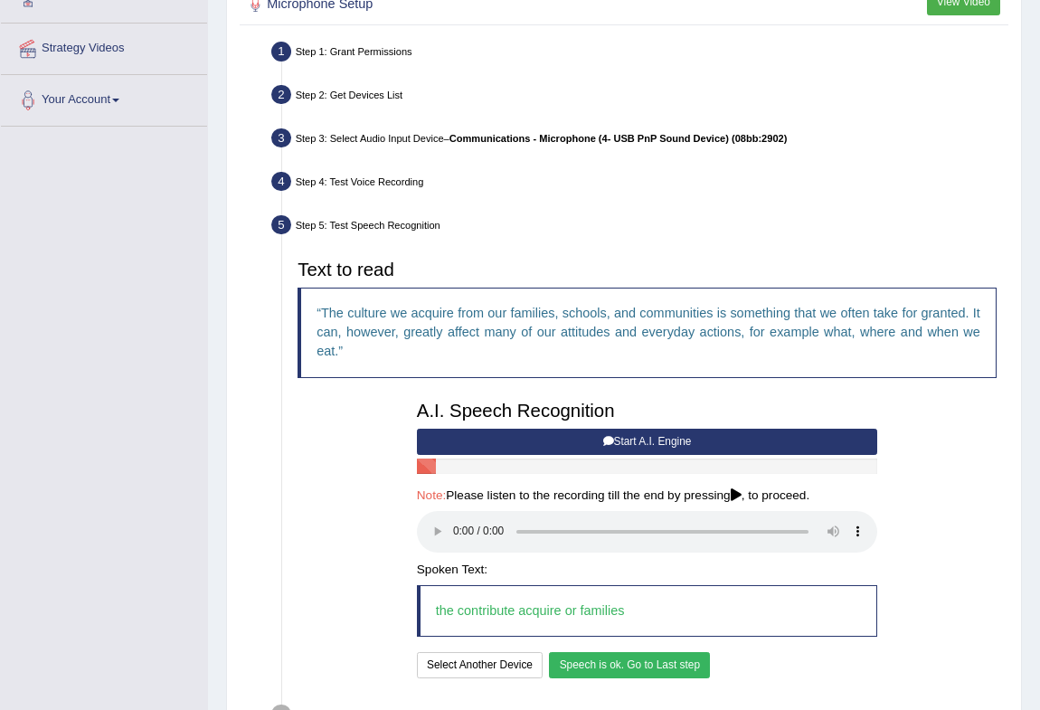
click at [666, 676] on button "Speech is ok. Go to Last step" at bounding box center [629, 665] width 161 height 26
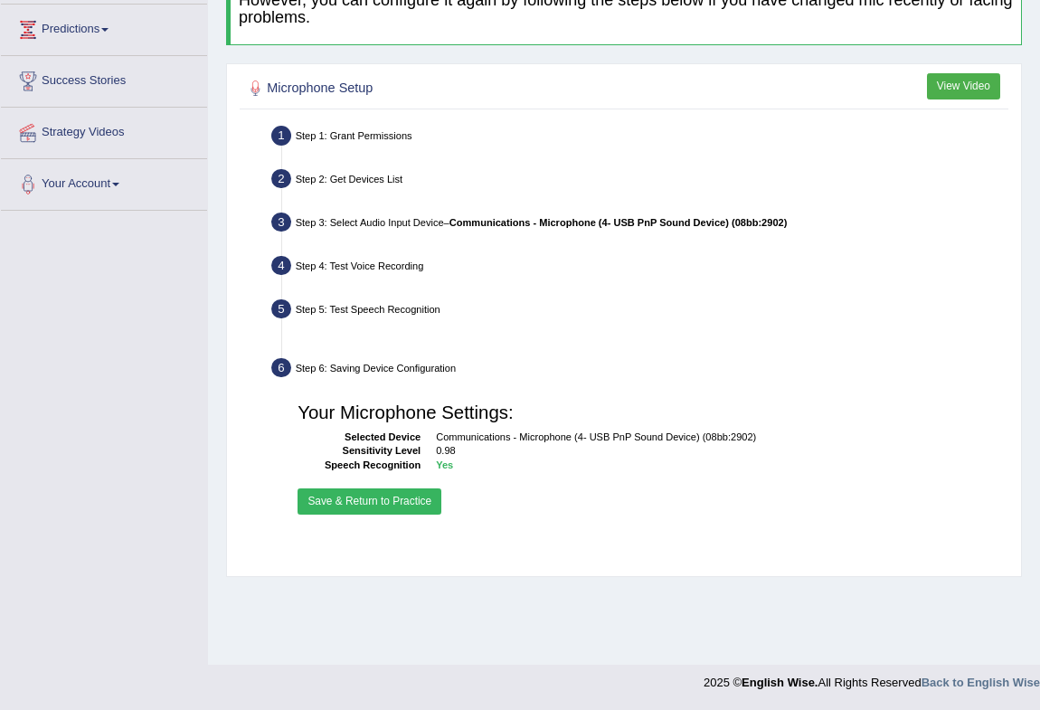
scroll to position [240, 0]
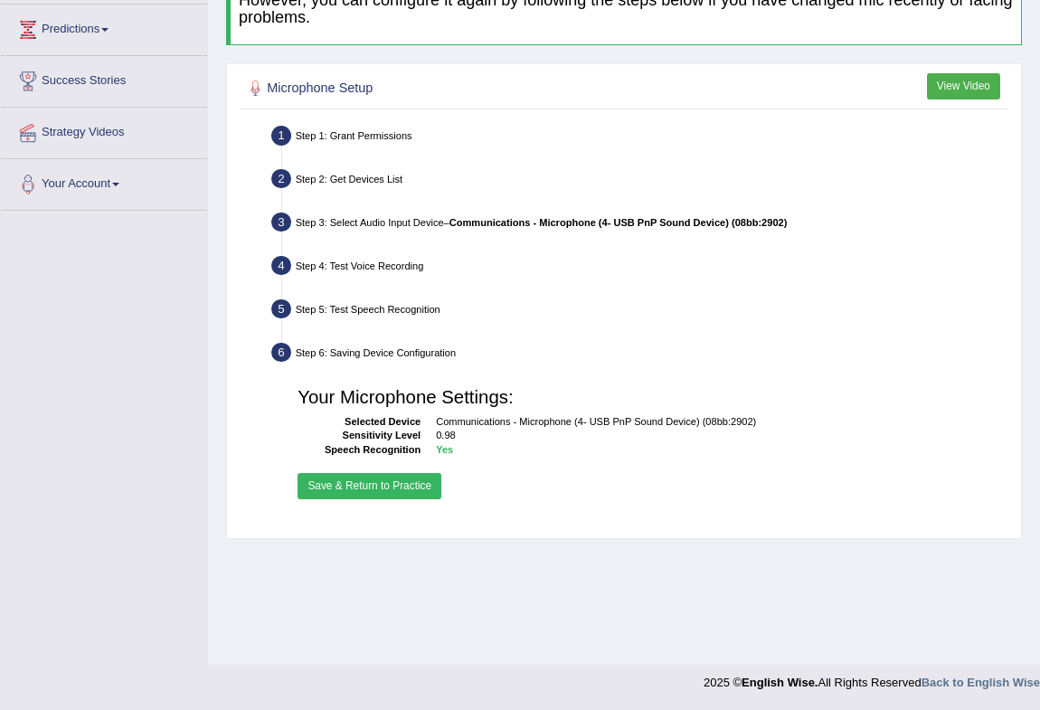
click at [371, 491] on button "Save & Return to Practice" at bounding box center [370, 486] width 144 height 26
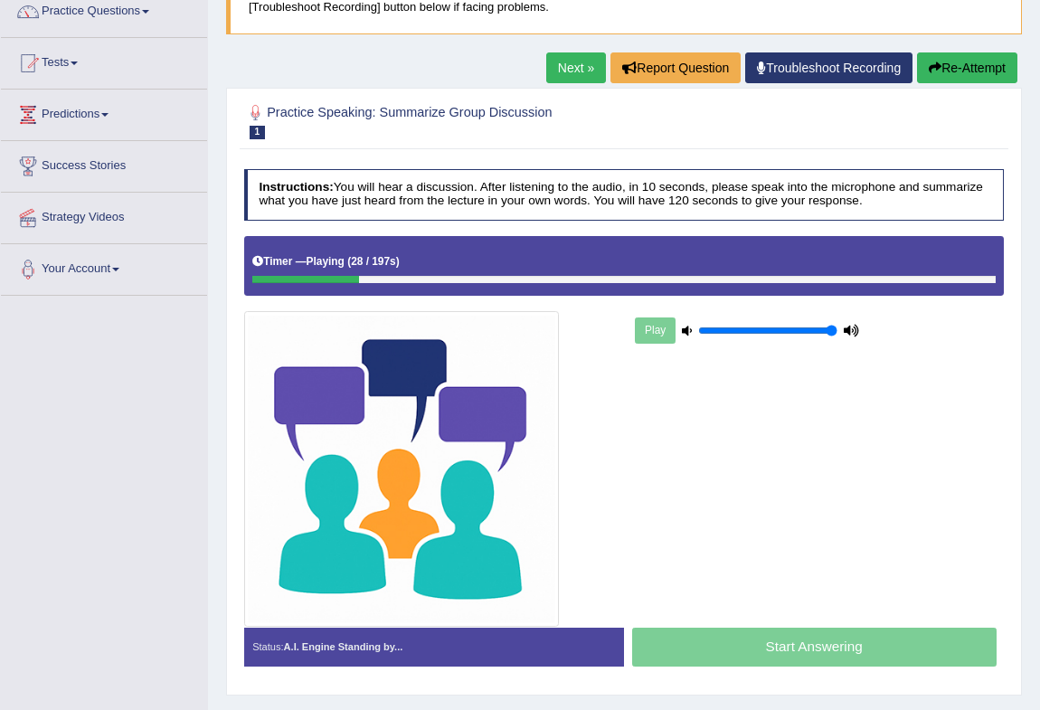
scroll to position [75, 0]
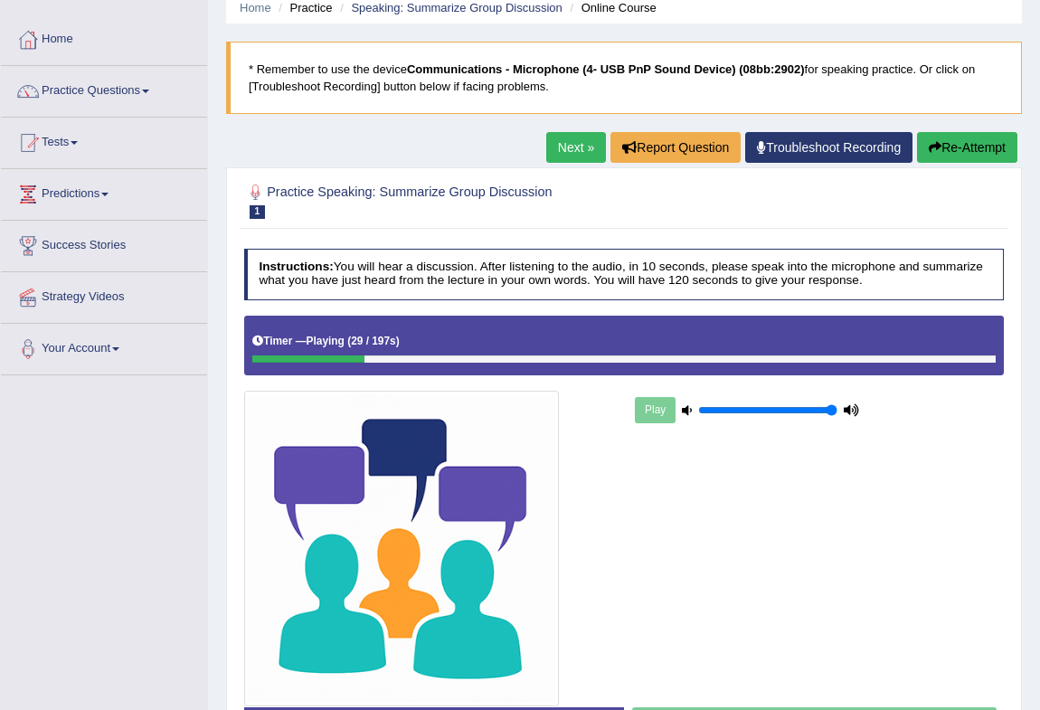
drag, startPoint x: 982, startPoint y: 170, endPoint x: 983, endPoint y: 156, distance: 14.5
click at [983, 162] on div "Home Practice Speaking: Summarize Group Discussion Online Course * Remember to …" at bounding box center [624, 377] width 832 height 904
click at [983, 148] on button "Re-Attempt" at bounding box center [967, 147] width 100 height 31
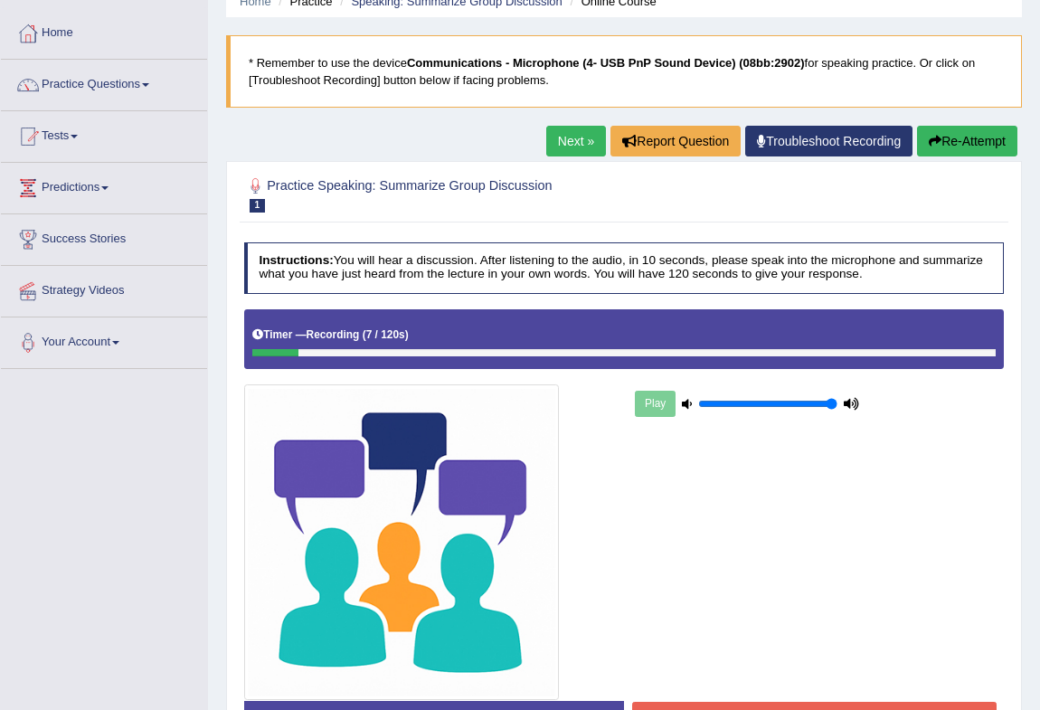
scroll to position [75, 0]
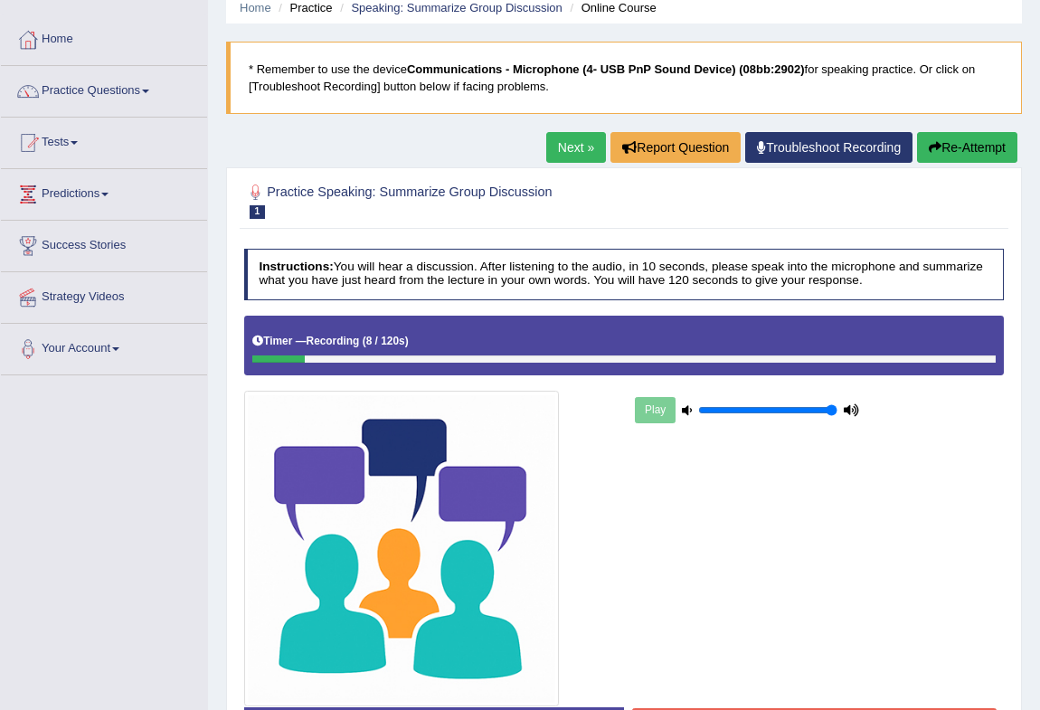
click at [951, 132] on button "Re-Attempt" at bounding box center [967, 147] width 100 height 31
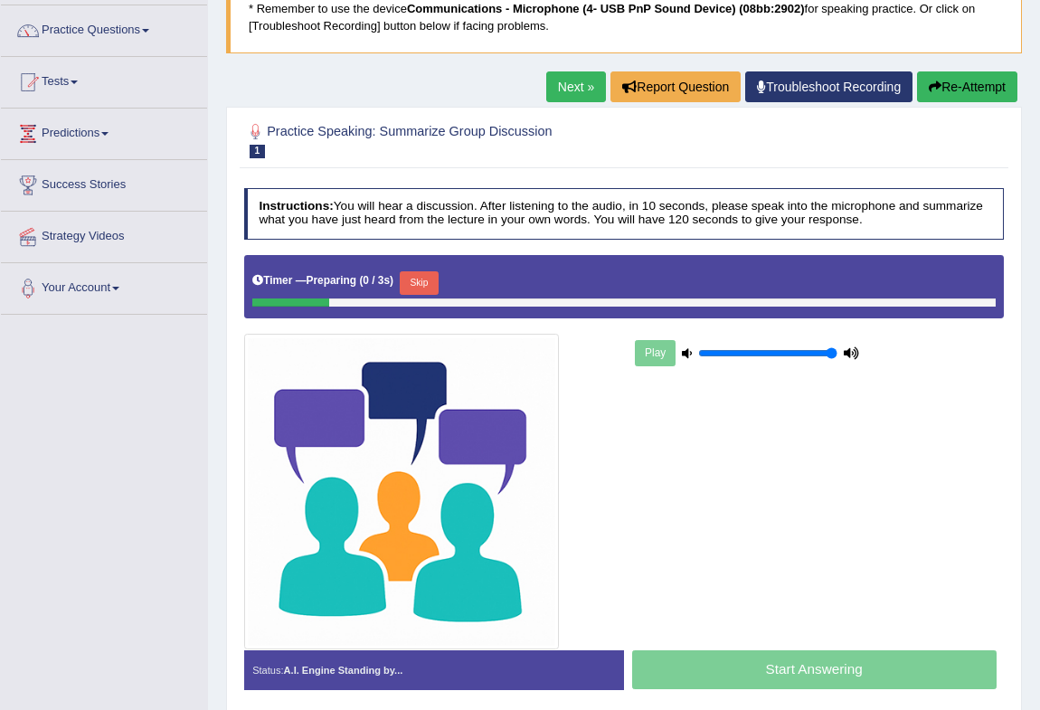
scroll to position [240, 0]
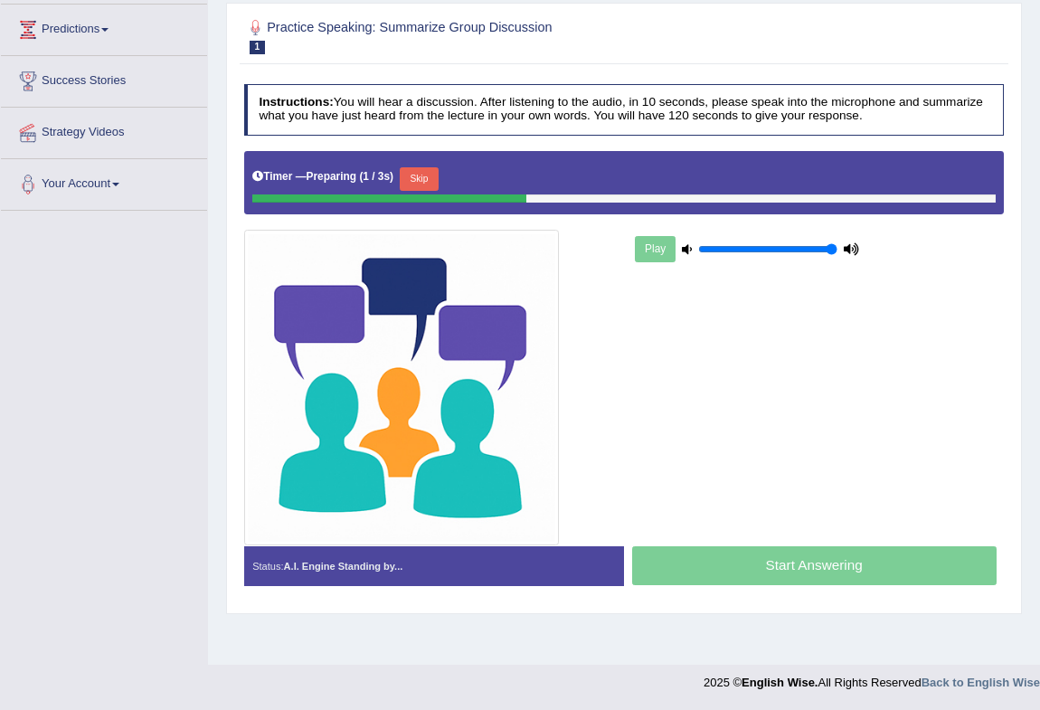
click at [415, 179] on button "Skip" at bounding box center [419, 179] width 39 height 24
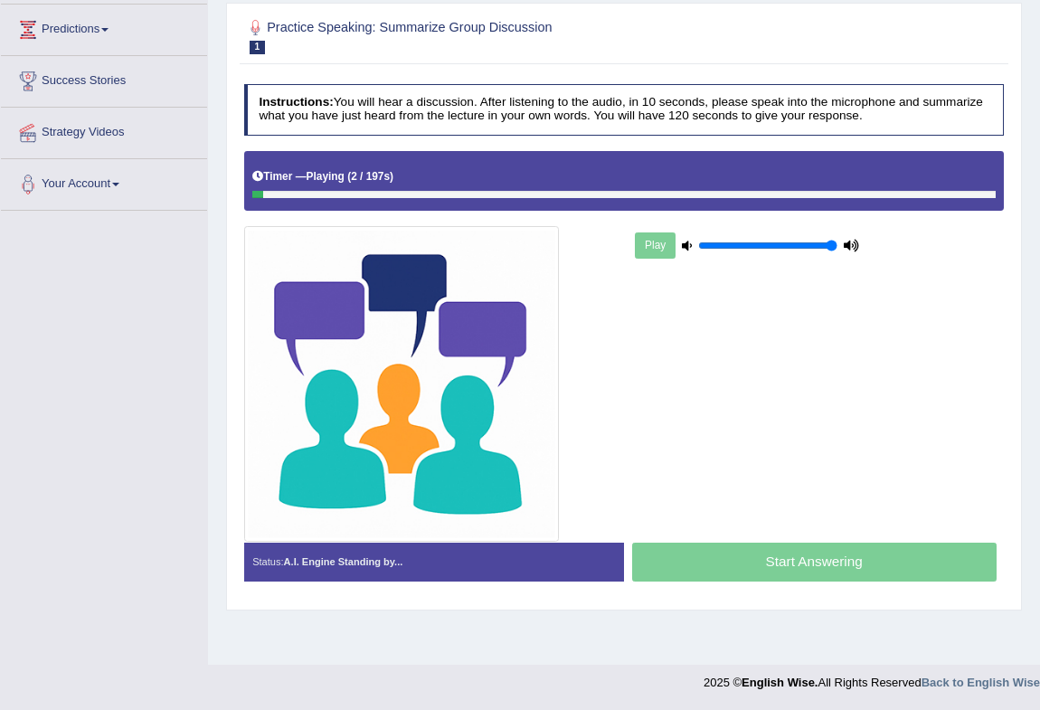
click at [660, 256] on div "Play" at bounding box center [747, 245] width 231 height 39
click at [661, 251] on div "Play" at bounding box center [747, 245] width 231 height 39
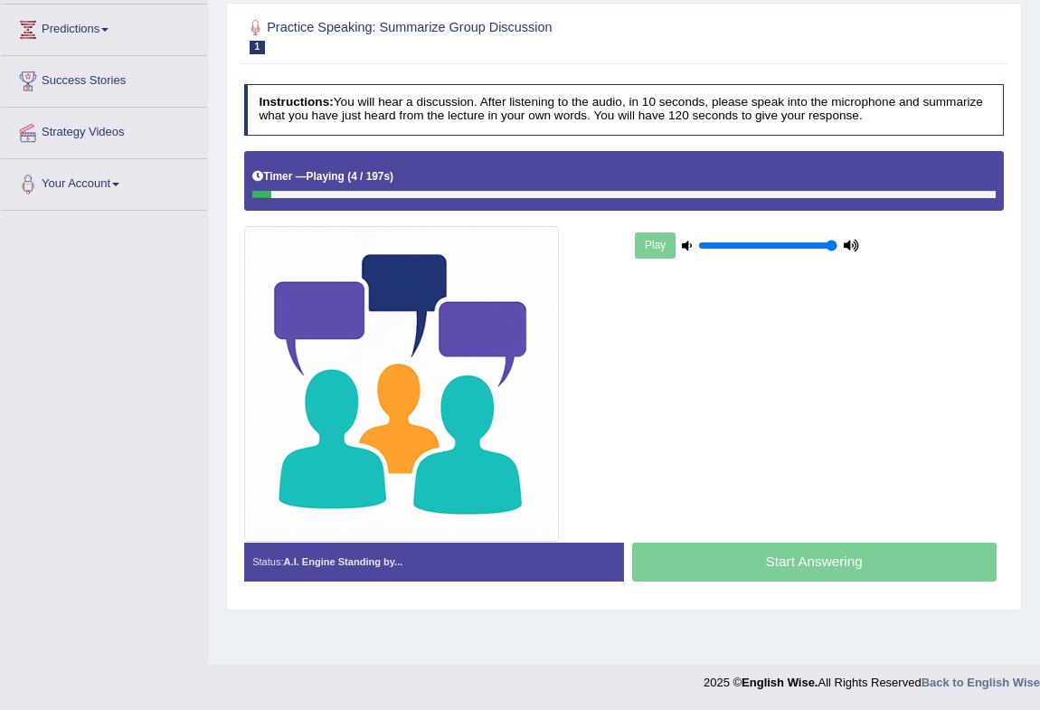
drag, startPoint x: 741, startPoint y: 574, endPoint x: 753, endPoint y: 562, distance: 17.3
click at [742, 572] on div "Start Answering" at bounding box center [814, 564] width 380 height 43
click at [753, 562] on div "Start Answering" at bounding box center [814, 564] width 380 height 43
click at [755, 562] on div "Start Answering" at bounding box center [814, 564] width 380 height 43
click at [757, 561] on div "Start Answering" at bounding box center [814, 564] width 380 height 43
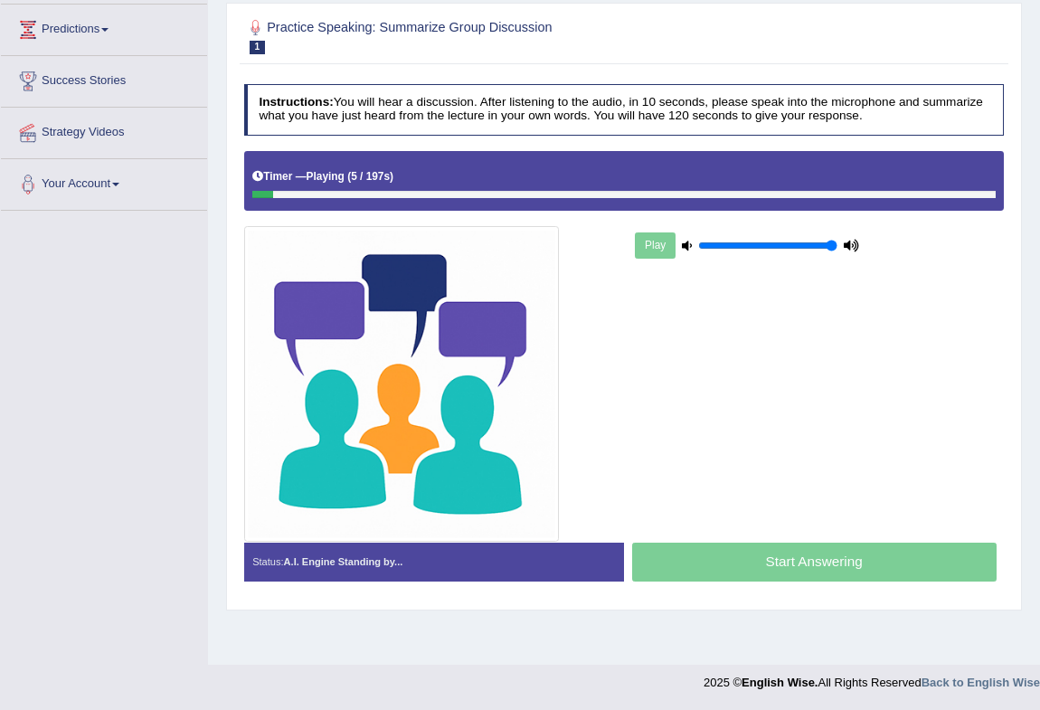
click at [757, 558] on div "Start Answering" at bounding box center [814, 564] width 380 height 43
drag, startPoint x: 354, startPoint y: 161, endPoint x: 213, endPoint y: 175, distance: 140.8
click at [353, 161] on div "Timer — Playing ( 6 / 197s ) Skip" at bounding box center [624, 181] width 761 height 60
click at [301, 167] on div "Timer — Playing ( 7 / 197s ) Skip" at bounding box center [623, 177] width 743 height 27
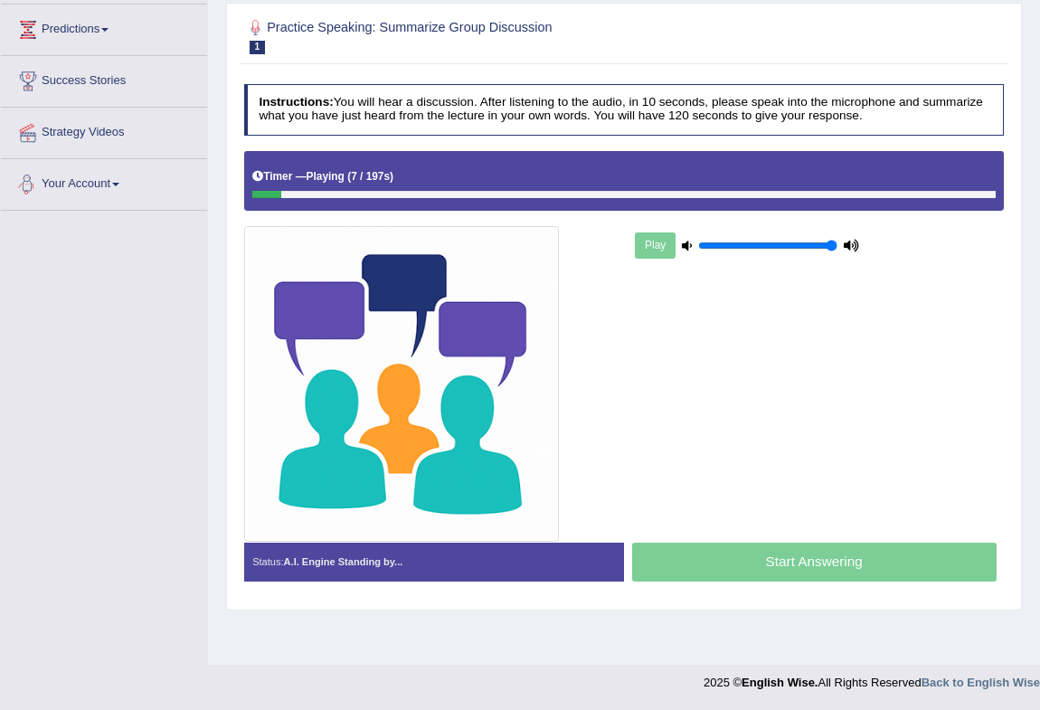
click at [306, 181] on h5 "Timer — Playing ( 7 / 197s )" at bounding box center [322, 177] width 141 height 12
drag, startPoint x: 708, startPoint y: 464, endPoint x: 726, endPoint y: 453, distance: 21.1
click at [726, 453] on div "Play" at bounding box center [624, 346] width 776 height 391
drag, startPoint x: 784, startPoint y: 433, endPoint x: 802, endPoint y: 423, distance: 20.6
click at [785, 433] on div "Play" at bounding box center [624, 346] width 776 height 391
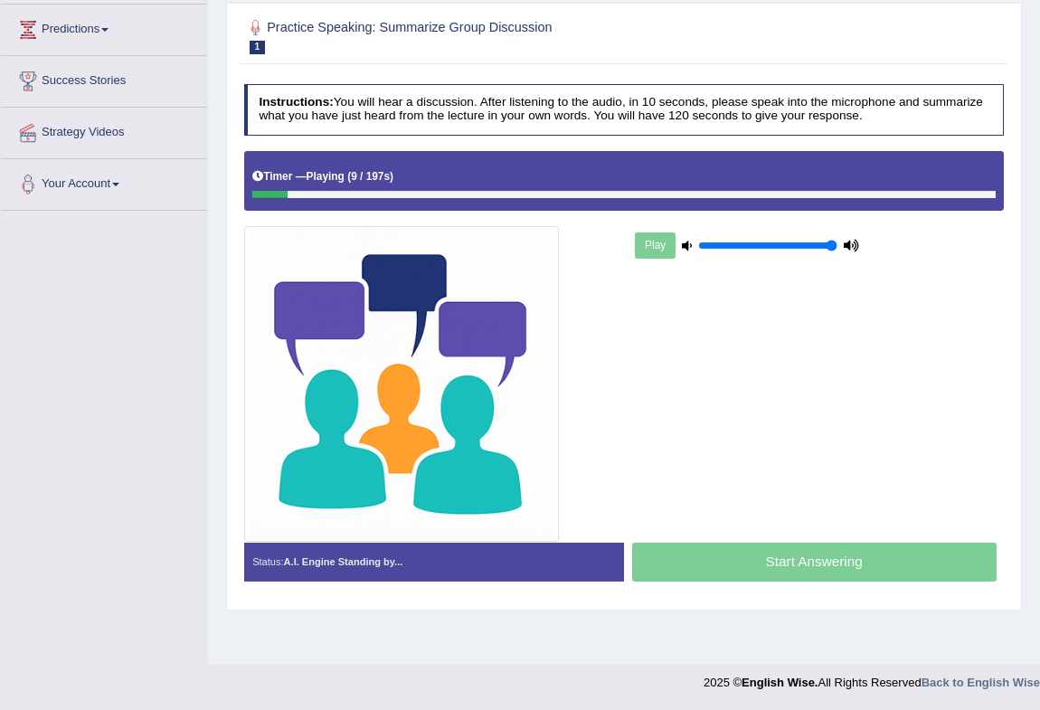
drag, startPoint x: 849, startPoint y: 411, endPoint x: 831, endPoint y: 362, distance: 52.1
click at [849, 410] on div "Play" at bounding box center [624, 346] width 776 height 391
click at [644, 245] on div "Play" at bounding box center [747, 245] width 231 height 39
click at [649, 246] on div "Play" at bounding box center [747, 245] width 231 height 39
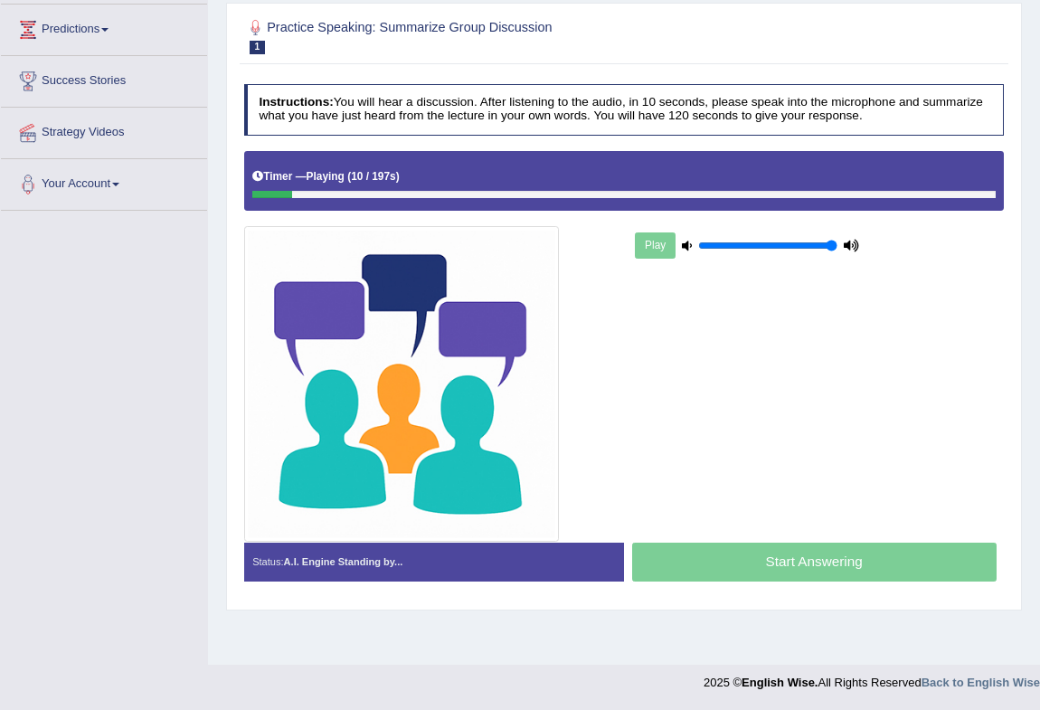
click at [761, 534] on div "Play" at bounding box center [624, 346] width 776 height 391
click at [770, 552] on div "Start Answering" at bounding box center [814, 564] width 380 height 43
click at [770, 549] on div "Start Answering" at bounding box center [814, 564] width 380 height 43
click at [770, 547] on div "Start Answering" at bounding box center [814, 564] width 380 height 43
click at [772, 543] on div "Start Answering" at bounding box center [814, 564] width 380 height 43
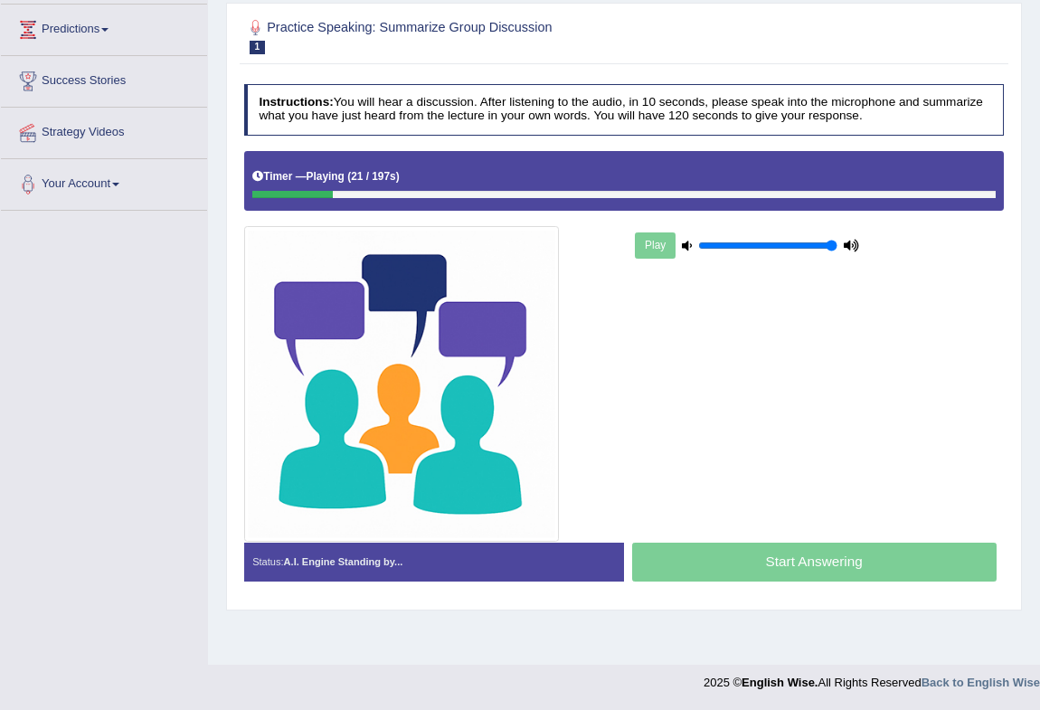
click at [821, 569] on div "Start Answering" at bounding box center [814, 564] width 380 height 43
click at [820, 569] on div "Start Answering" at bounding box center [814, 564] width 380 height 43
click at [822, 569] on div "Start Answering" at bounding box center [814, 564] width 380 height 43
drag, startPoint x: 262, startPoint y: 114, endPoint x: 286, endPoint y: 175, distance: 65.0
click at [281, 154] on div "Instructions: You will hear a discussion. After listening to the audio, in 10 s…" at bounding box center [624, 338] width 768 height 525
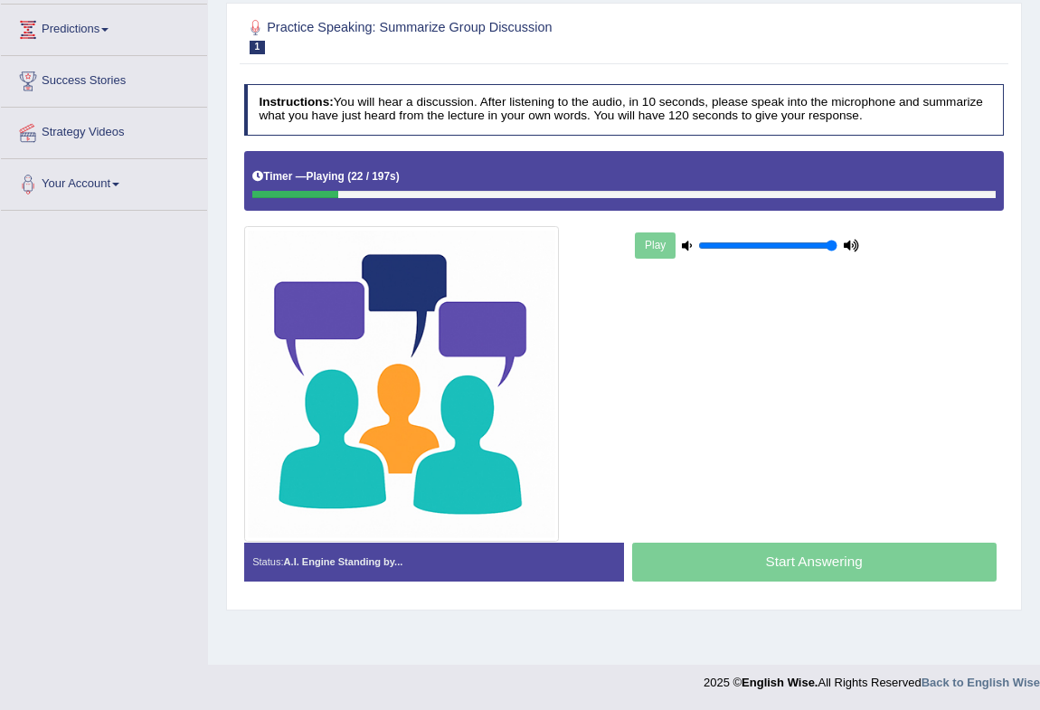
click at [285, 175] on h5 "Timer — Playing ( 22 / 197s )" at bounding box center [325, 177] width 147 height 12
click at [282, 172] on h5 "Timer — Playing ( 22 / 197s )" at bounding box center [325, 177] width 147 height 12
click at [286, 171] on h5 "Timer — Playing ( 23 / 197s )" at bounding box center [325, 177] width 147 height 12
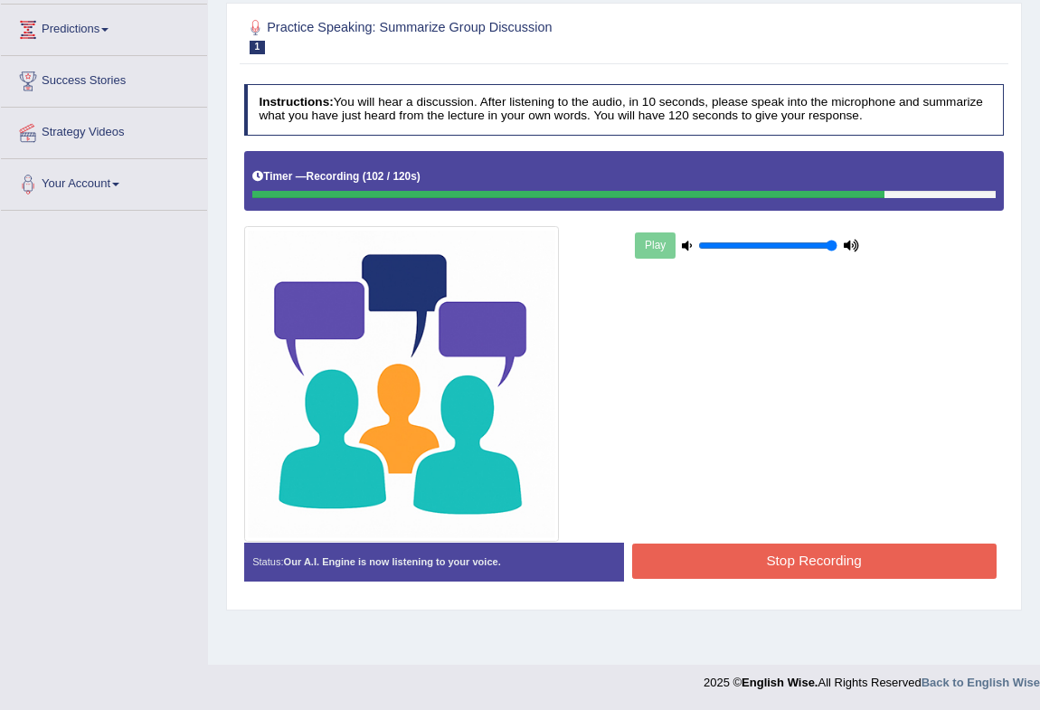
click at [942, 548] on button "Stop Recording" at bounding box center [814, 561] width 364 height 35
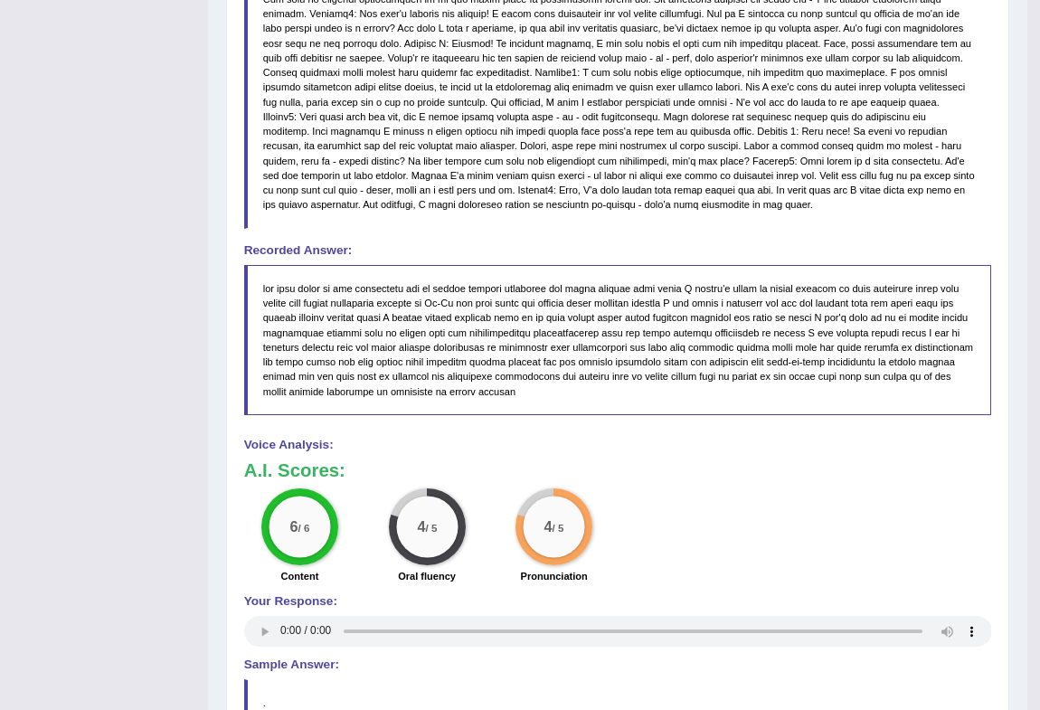
scroll to position [1067, 0]
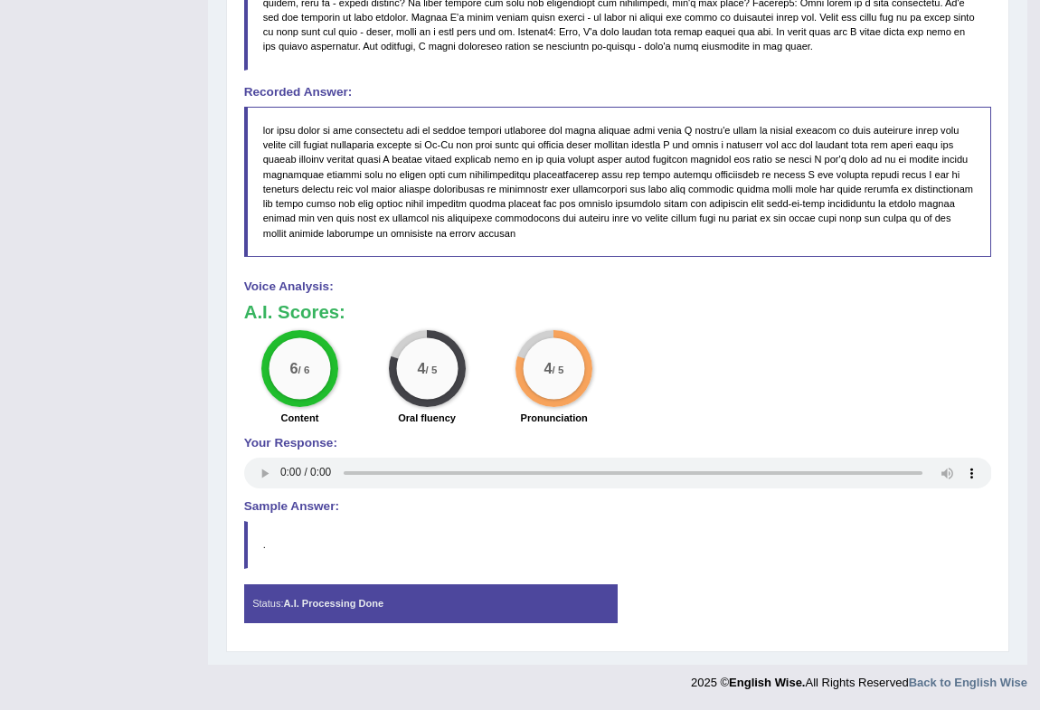
drag, startPoint x: 423, startPoint y: 378, endPoint x: 565, endPoint y: 397, distance: 143.2
click at [565, 397] on div "6 / 6 Content 4 / 5 Oral fluency 4 / 5 Pronunciation" at bounding box center [617, 379] width 763 height 99
click at [571, 392] on div "4 / 5" at bounding box center [553, 368] width 77 height 77
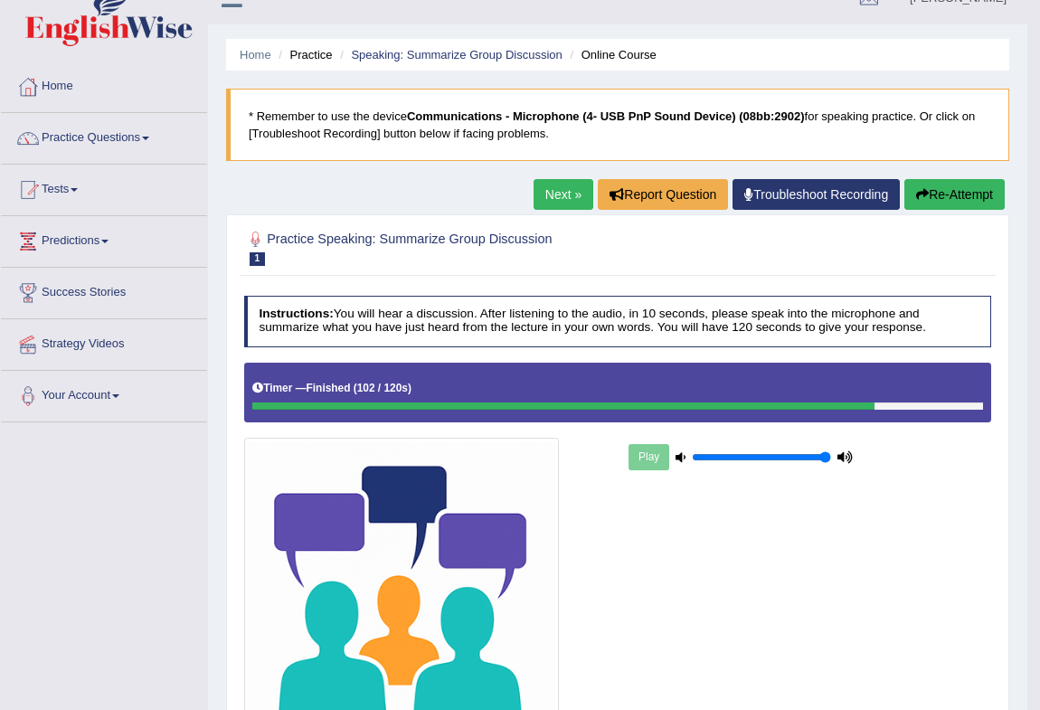
scroll to position [0, 0]
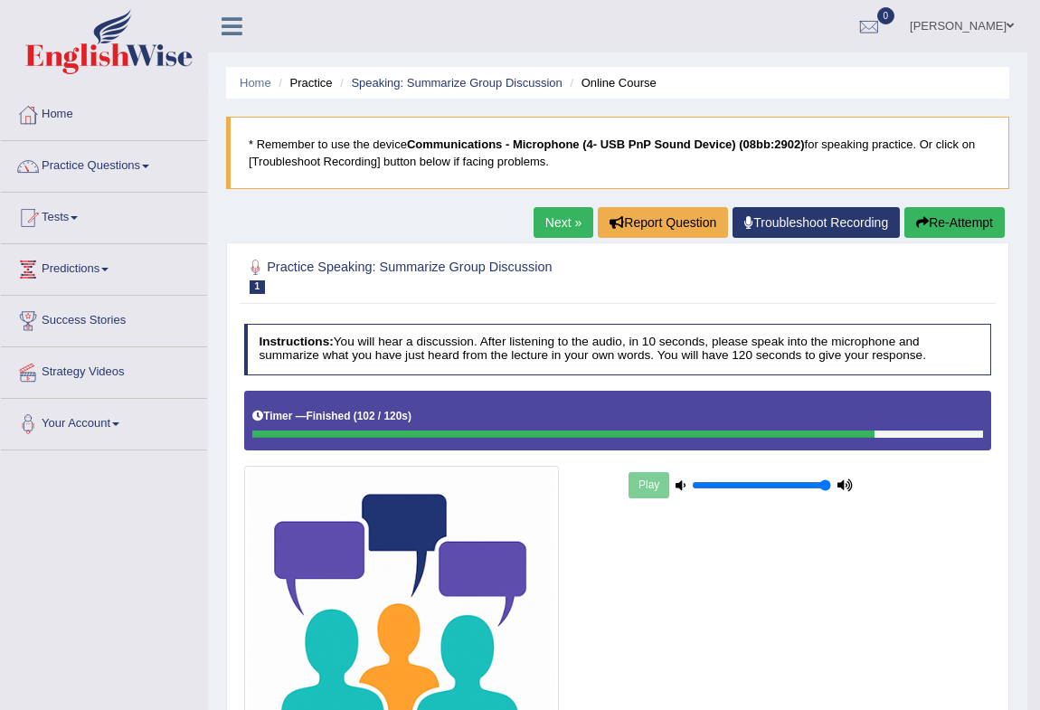
click at [542, 225] on link "Next »" at bounding box center [564, 222] width 60 height 31
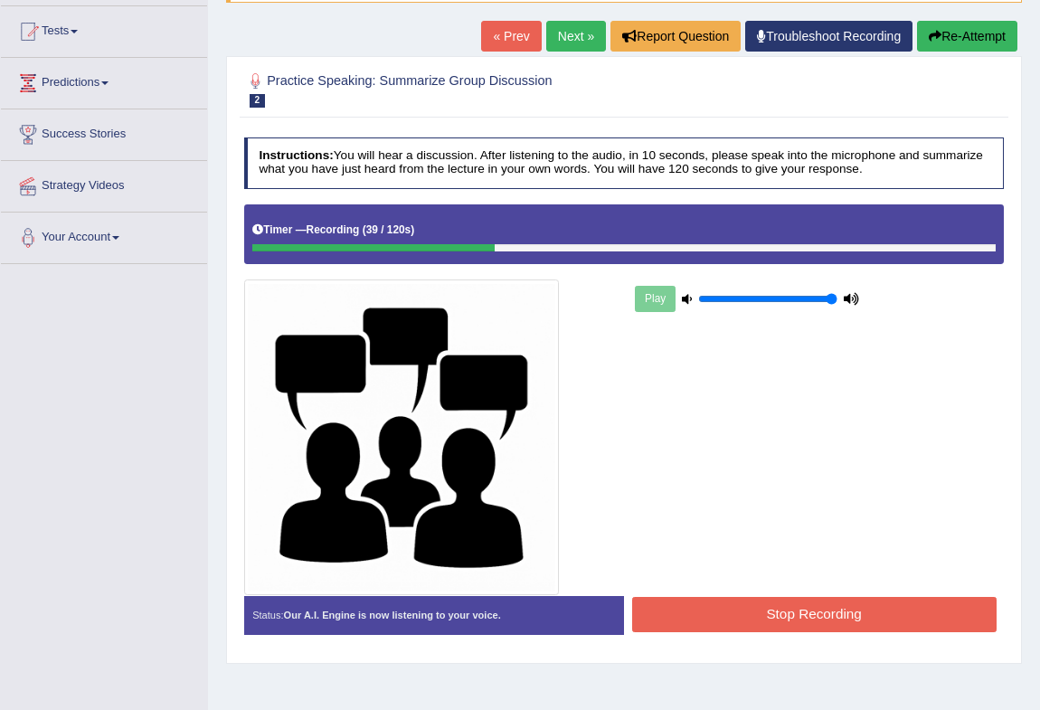
scroll to position [157, 0]
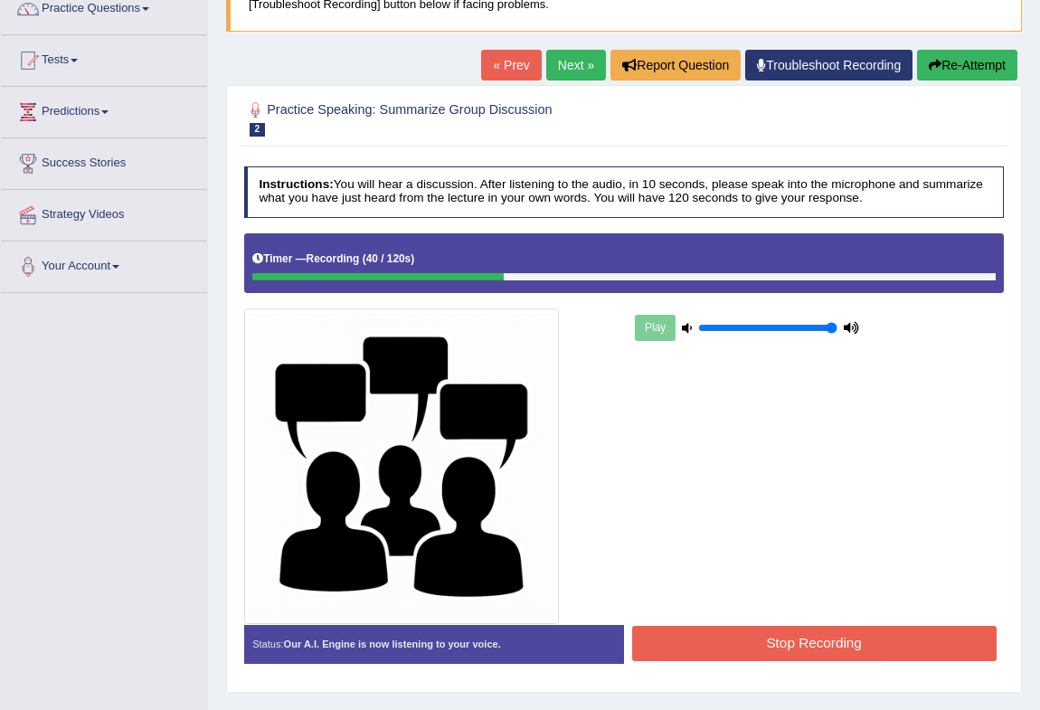
click at [969, 66] on button "Re-Attempt" at bounding box center [967, 65] width 100 height 31
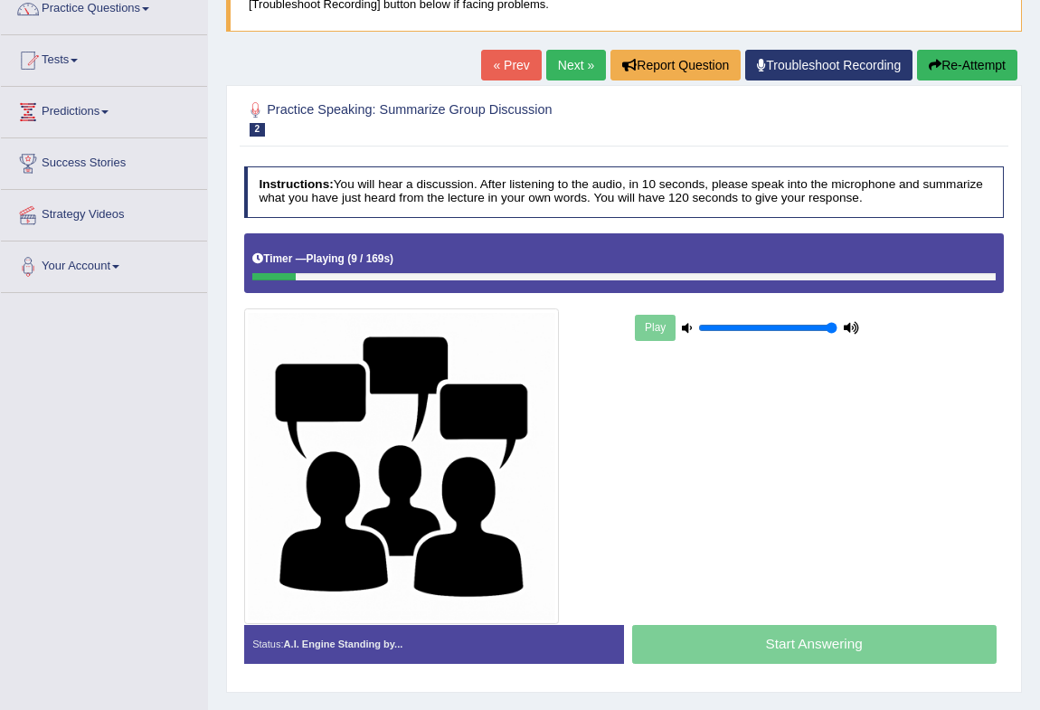
click at [997, 63] on button "Re-Attempt" at bounding box center [967, 65] width 100 height 31
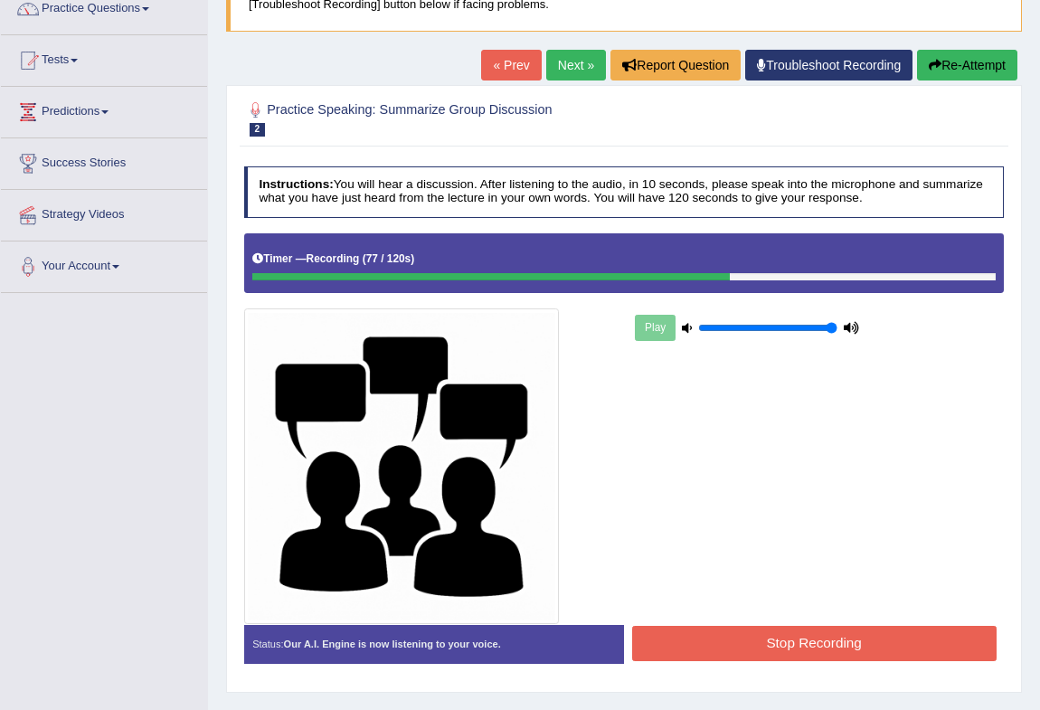
click at [817, 636] on button "Stop Recording" at bounding box center [814, 643] width 364 height 35
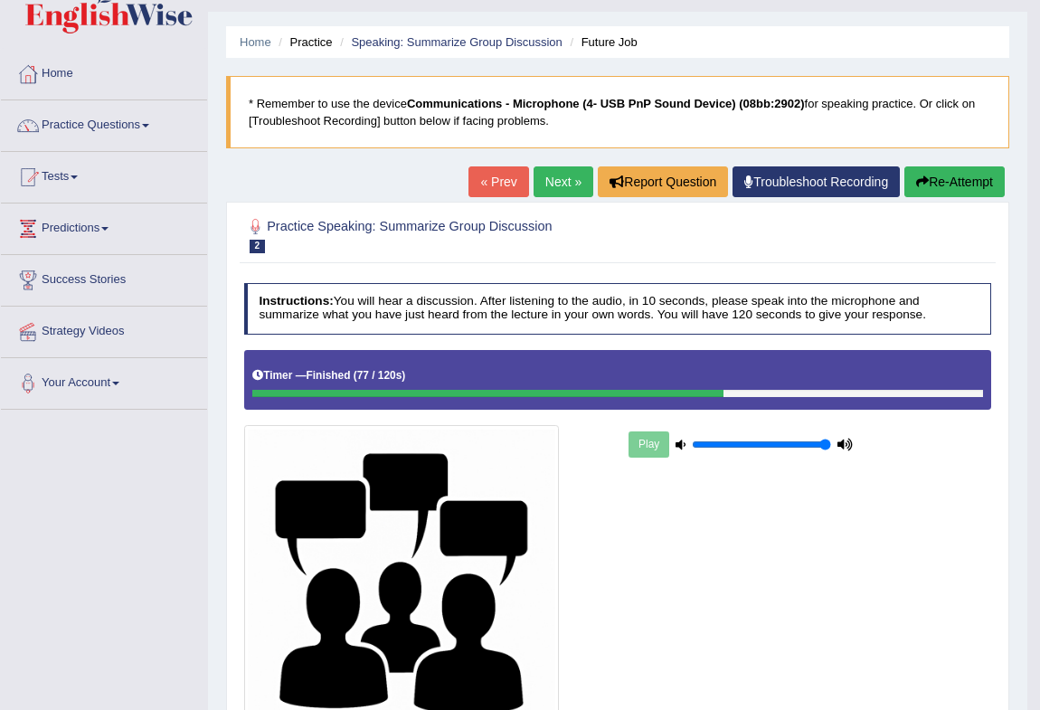
scroll to position [22, 0]
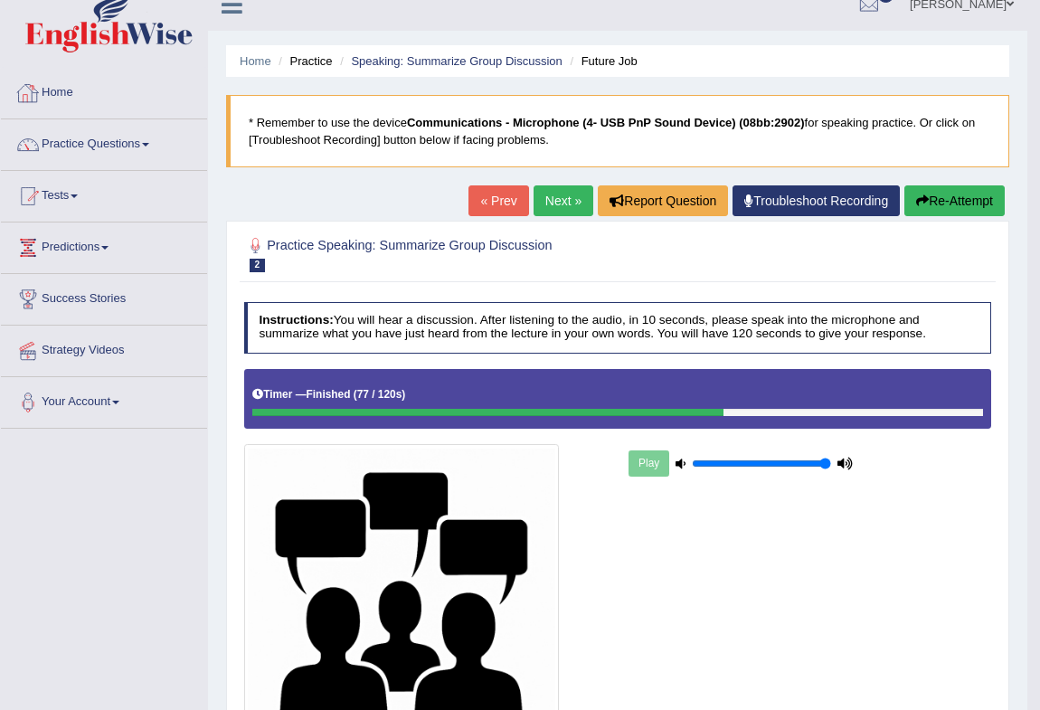
click at [484, 68] on li "Speaking: Summarize Group Discussion" at bounding box center [449, 60] width 227 height 17
click at [487, 58] on link "Speaking: Summarize Group Discussion" at bounding box center [456, 61] width 211 height 14
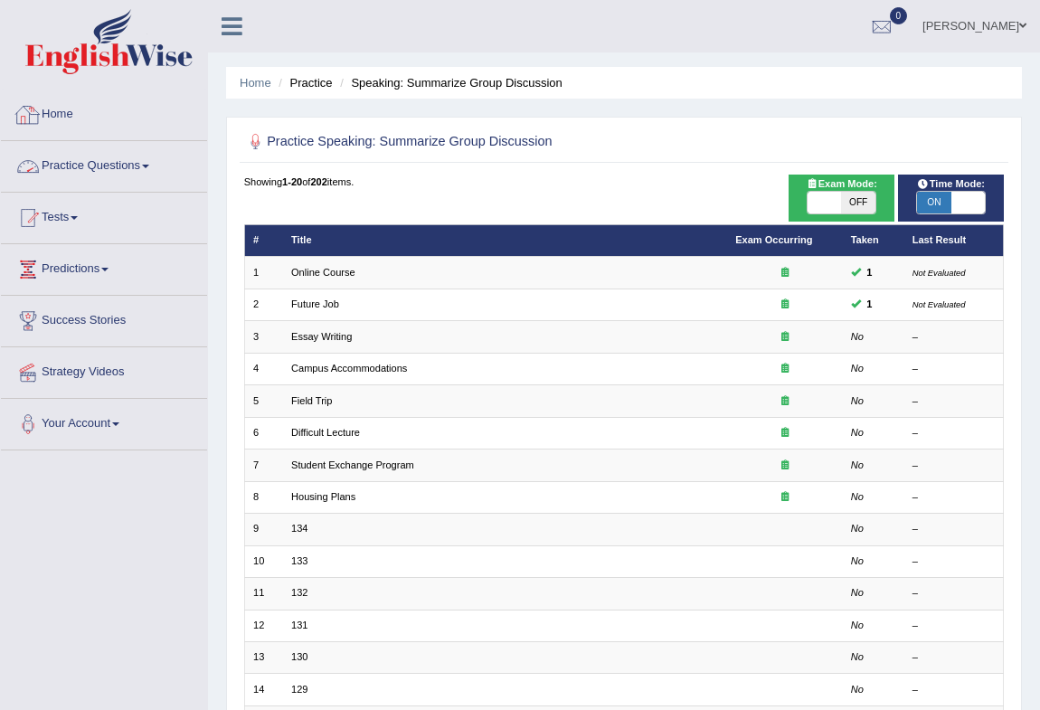
click at [73, 175] on link "Practice Questions" at bounding box center [104, 163] width 206 height 45
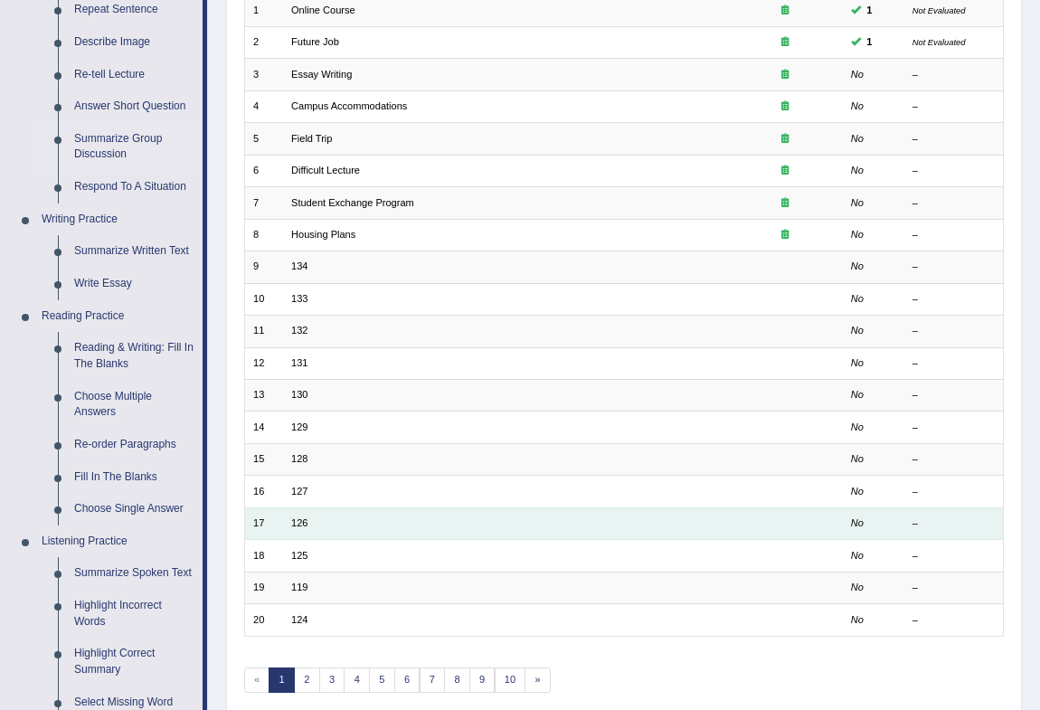
scroll to position [164, 0]
